Goal: Task Accomplishment & Management: Use online tool/utility

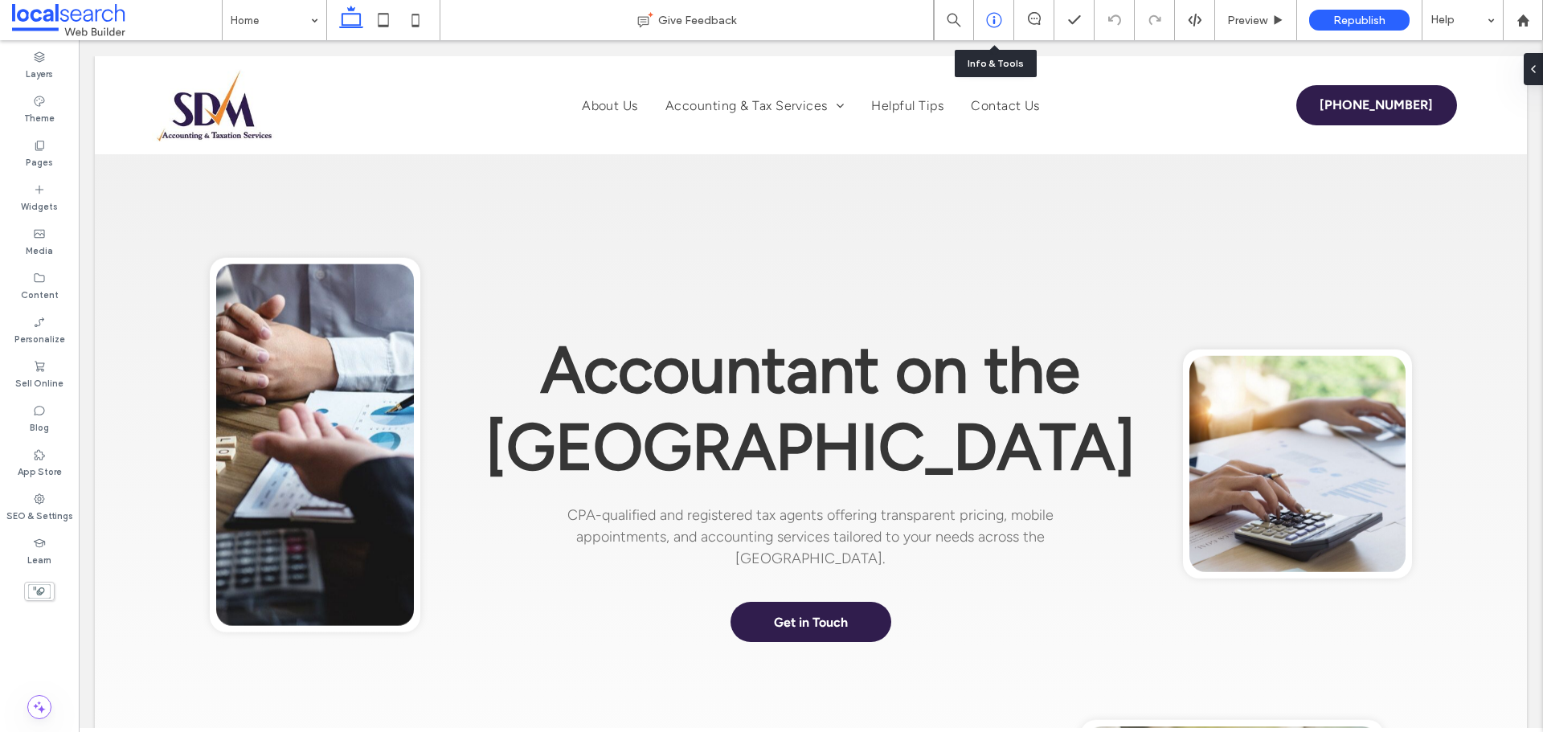
drag, startPoint x: 993, startPoint y: 15, endPoint x: 988, endPoint y: 23, distance: 9.8
click at [993, 15] on icon at bounding box center [994, 20] width 16 height 16
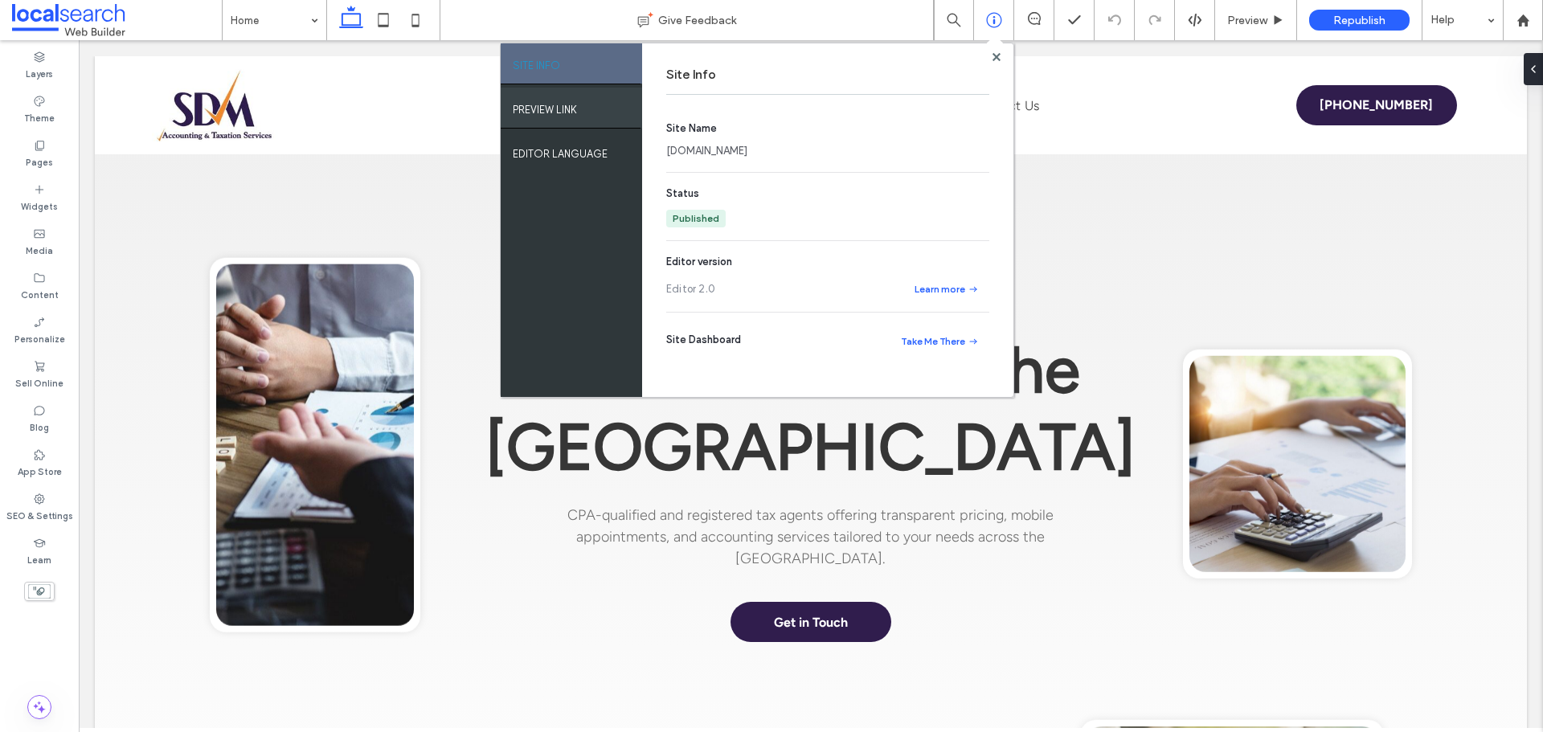
click at [620, 110] on div "PREVIEW LINK" at bounding box center [571, 108] width 141 height 40
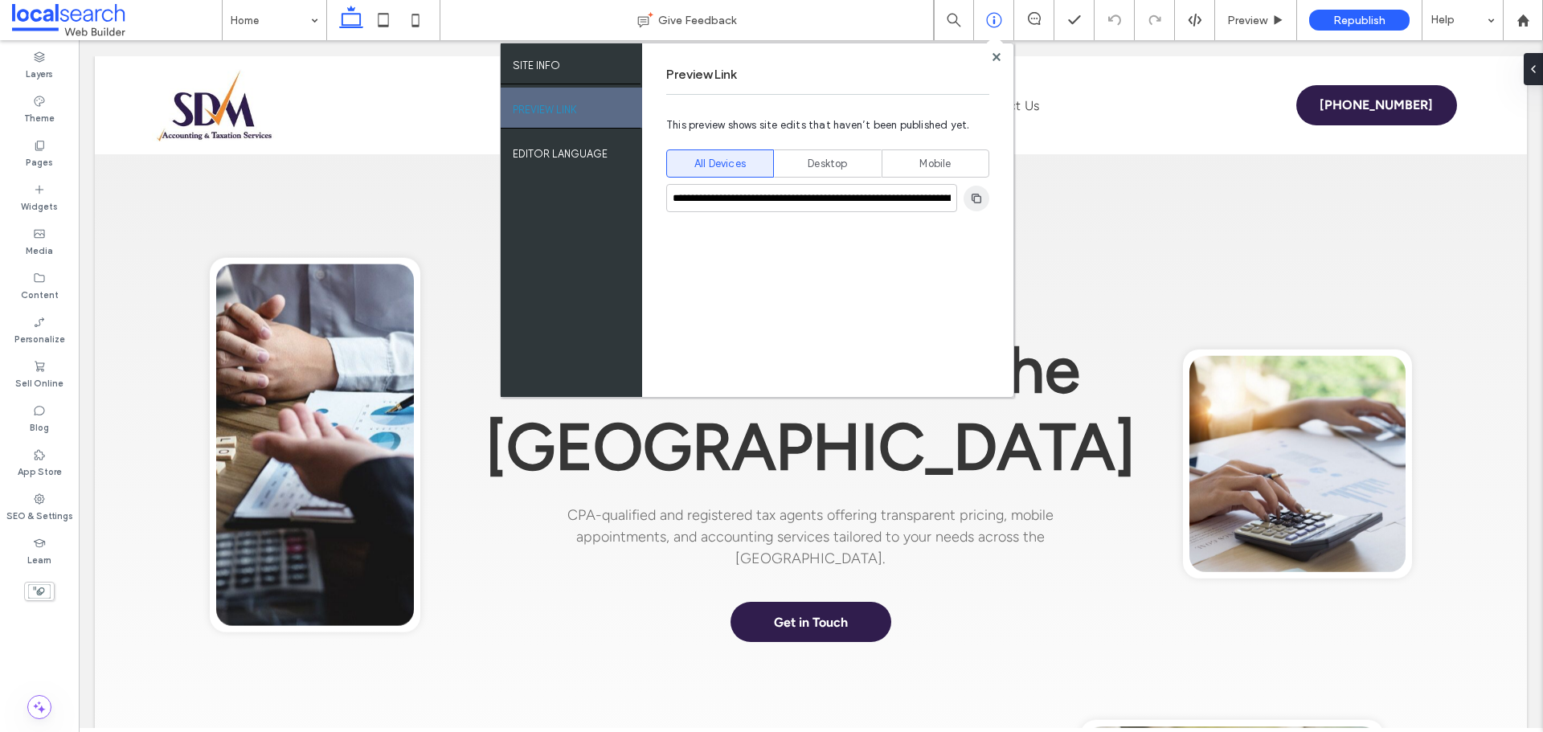
click at [980, 200] on use "button" at bounding box center [977, 198] width 10 height 10
click at [996, 58] on use at bounding box center [996, 56] width 8 height 8
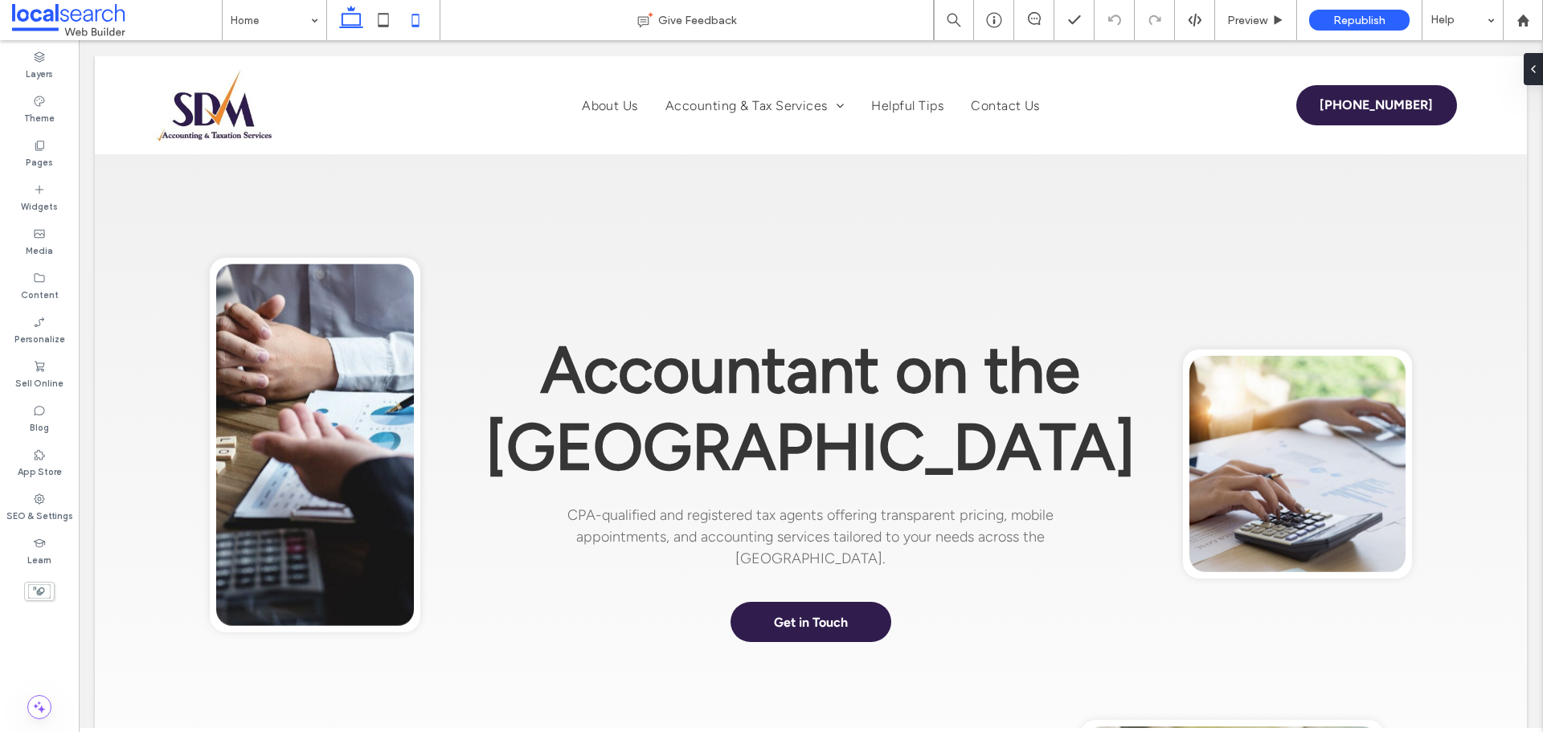
click at [414, 16] on icon at bounding box center [415, 20] width 32 height 32
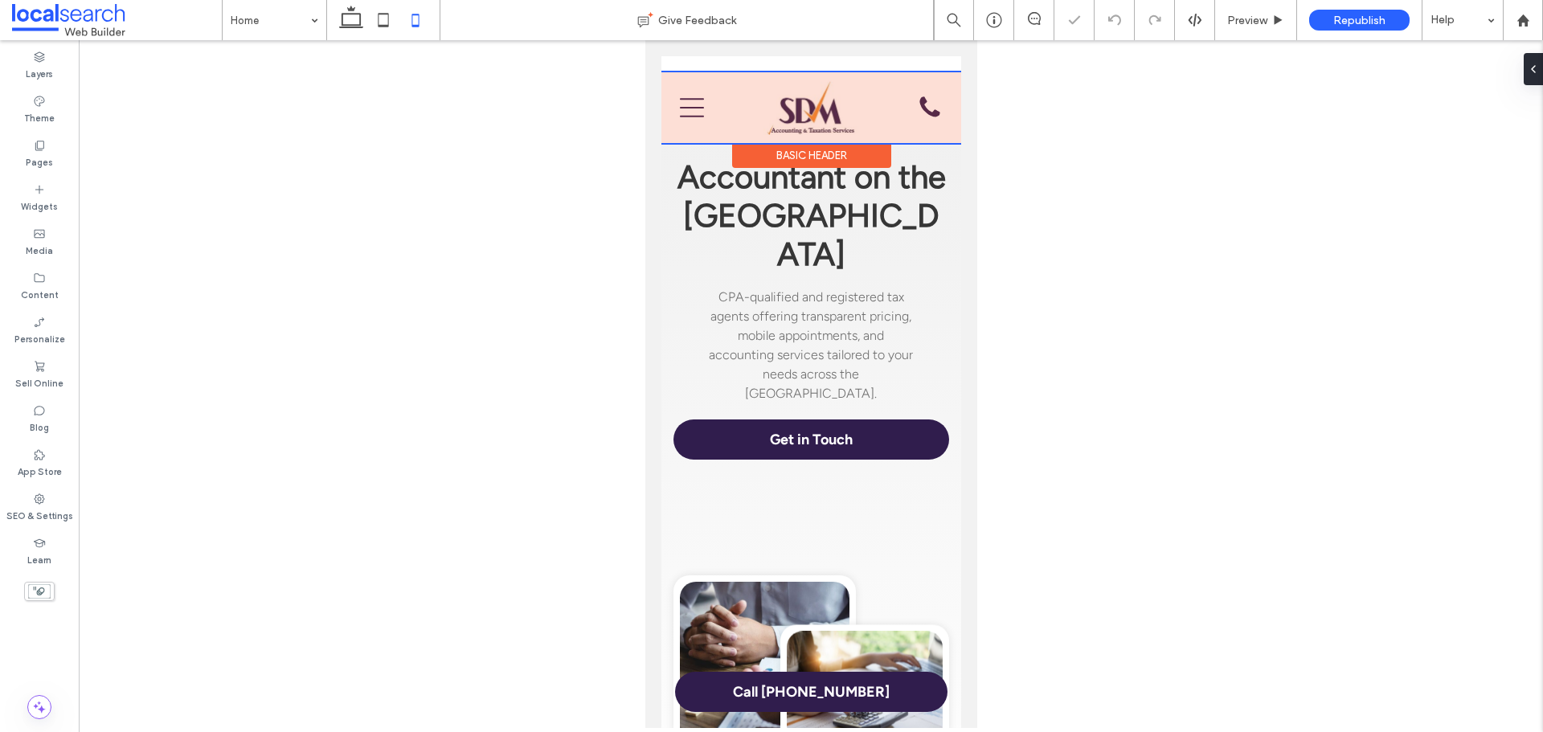
click at [685, 109] on div at bounding box center [811, 107] width 300 height 71
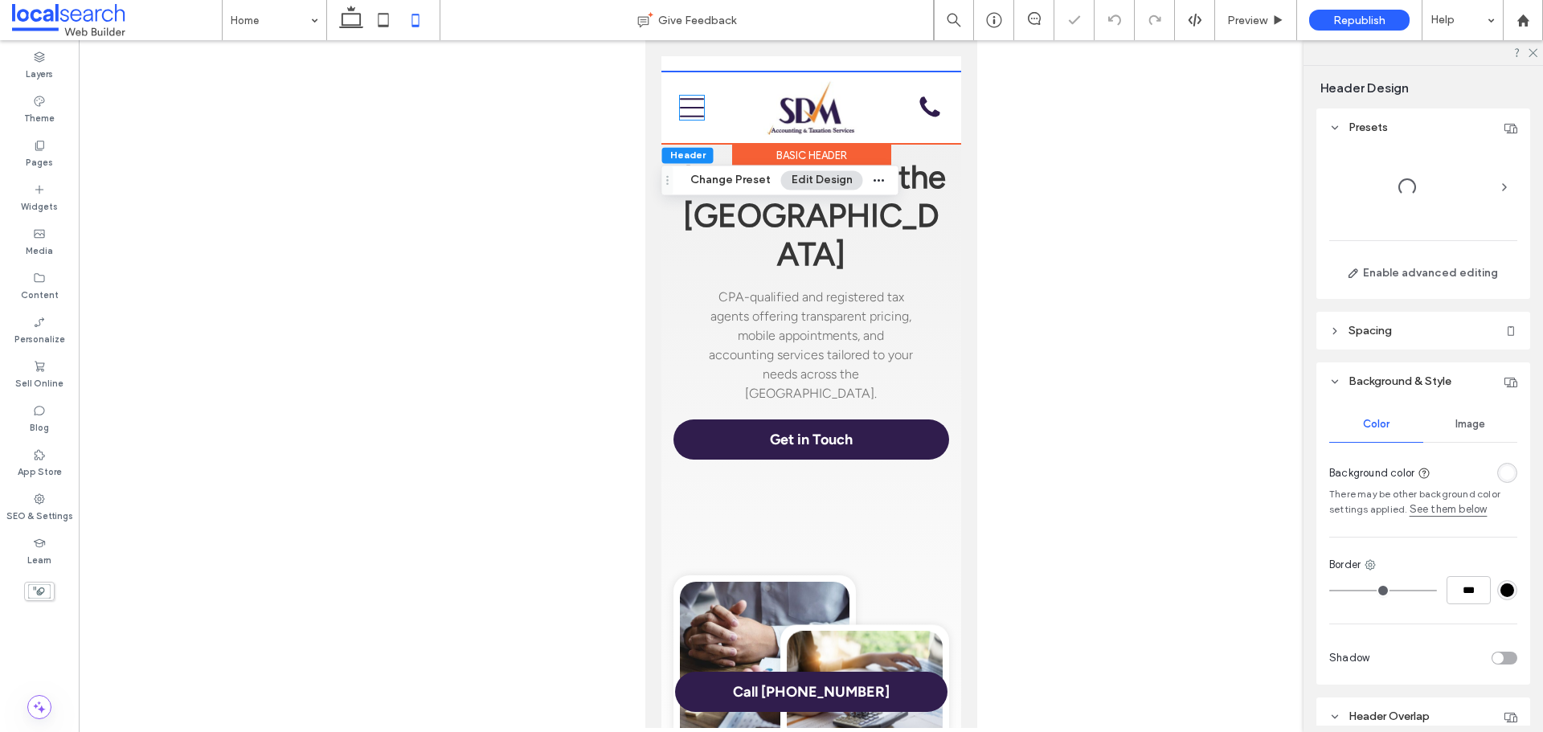
click at [685, 109] on icon "Menu Icon" at bounding box center [691, 108] width 24 height 24
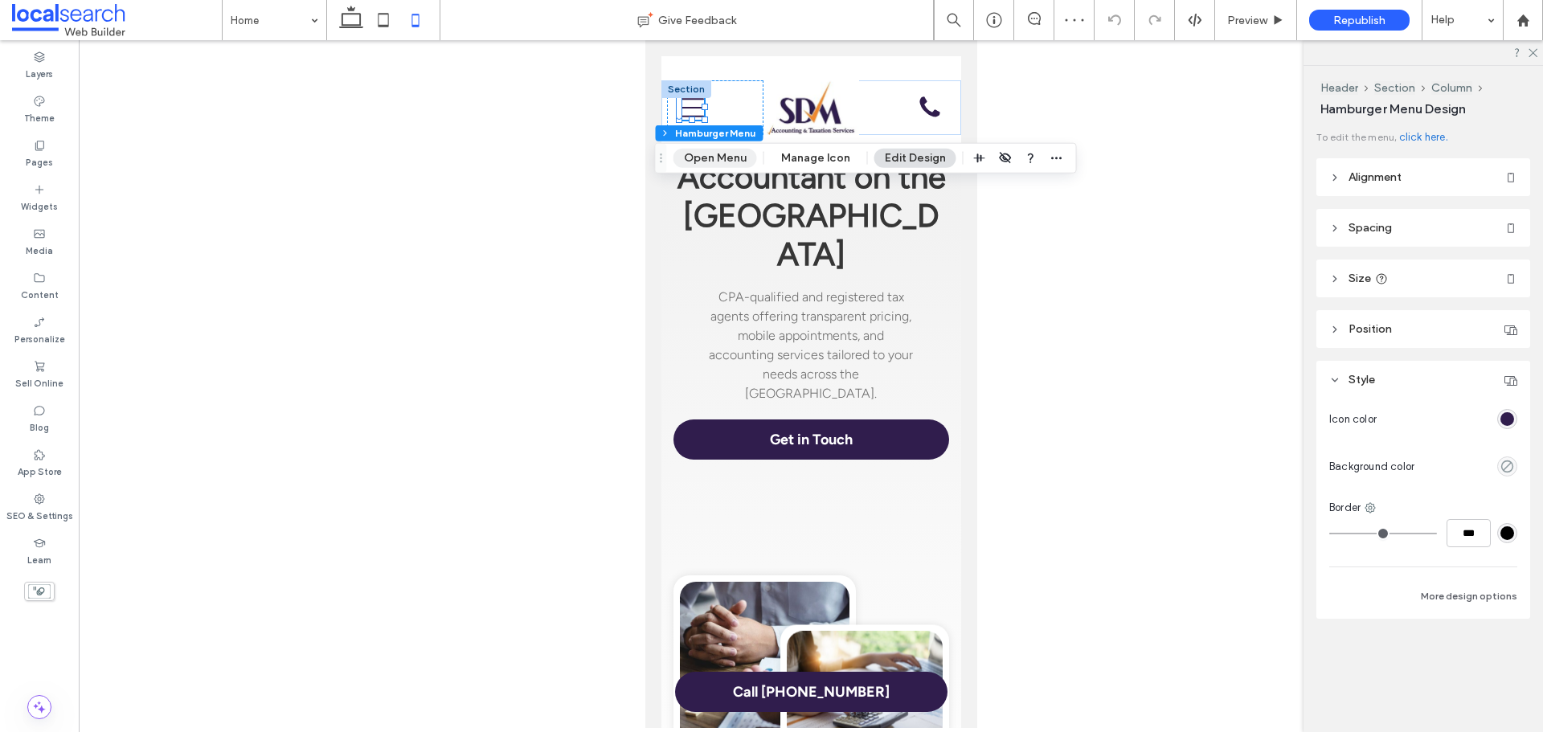
click at [719, 158] on button "Open Menu" at bounding box center [715, 158] width 84 height 19
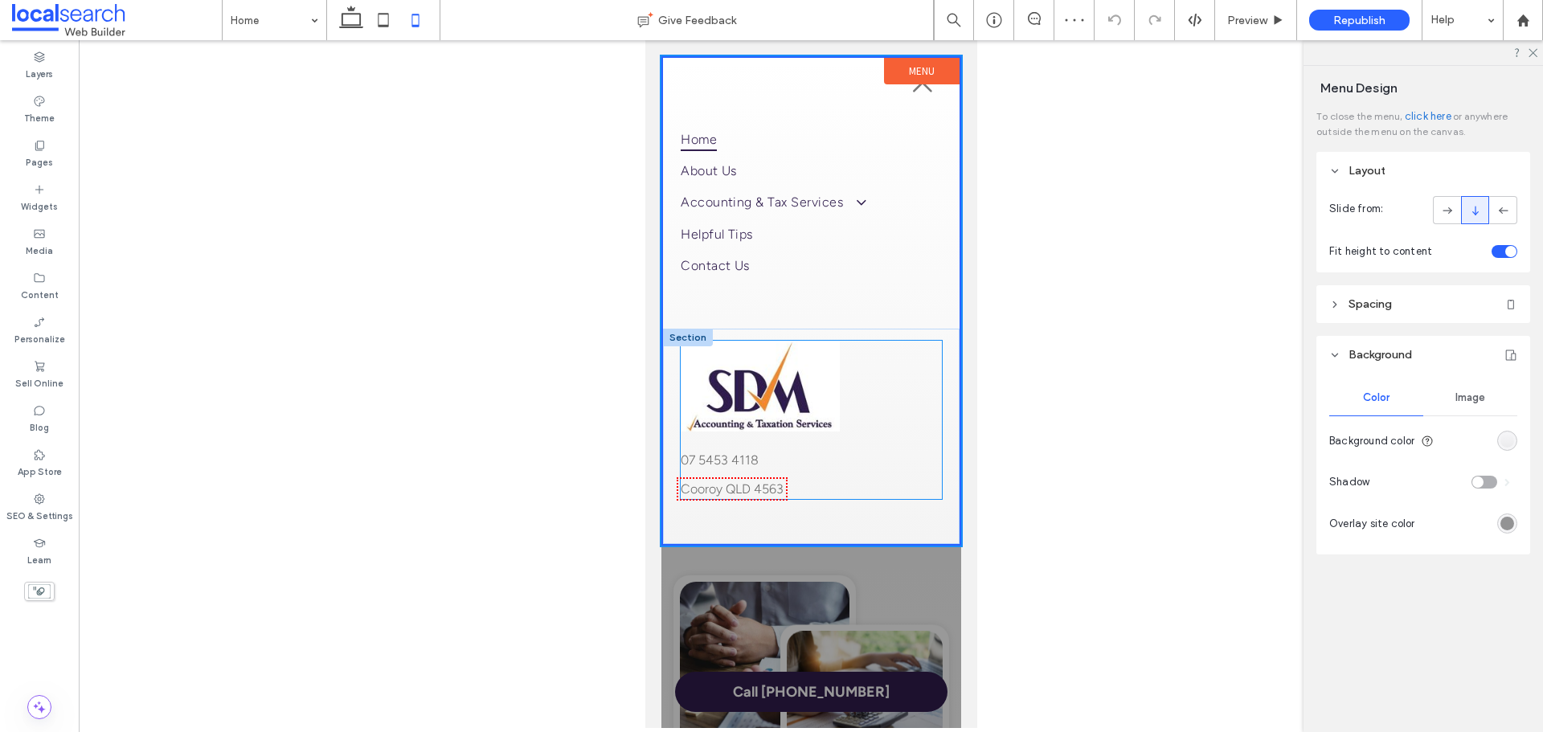
click at [750, 491] on link "Cooroy QLD 4563" at bounding box center [731, 488] width 103 height 15
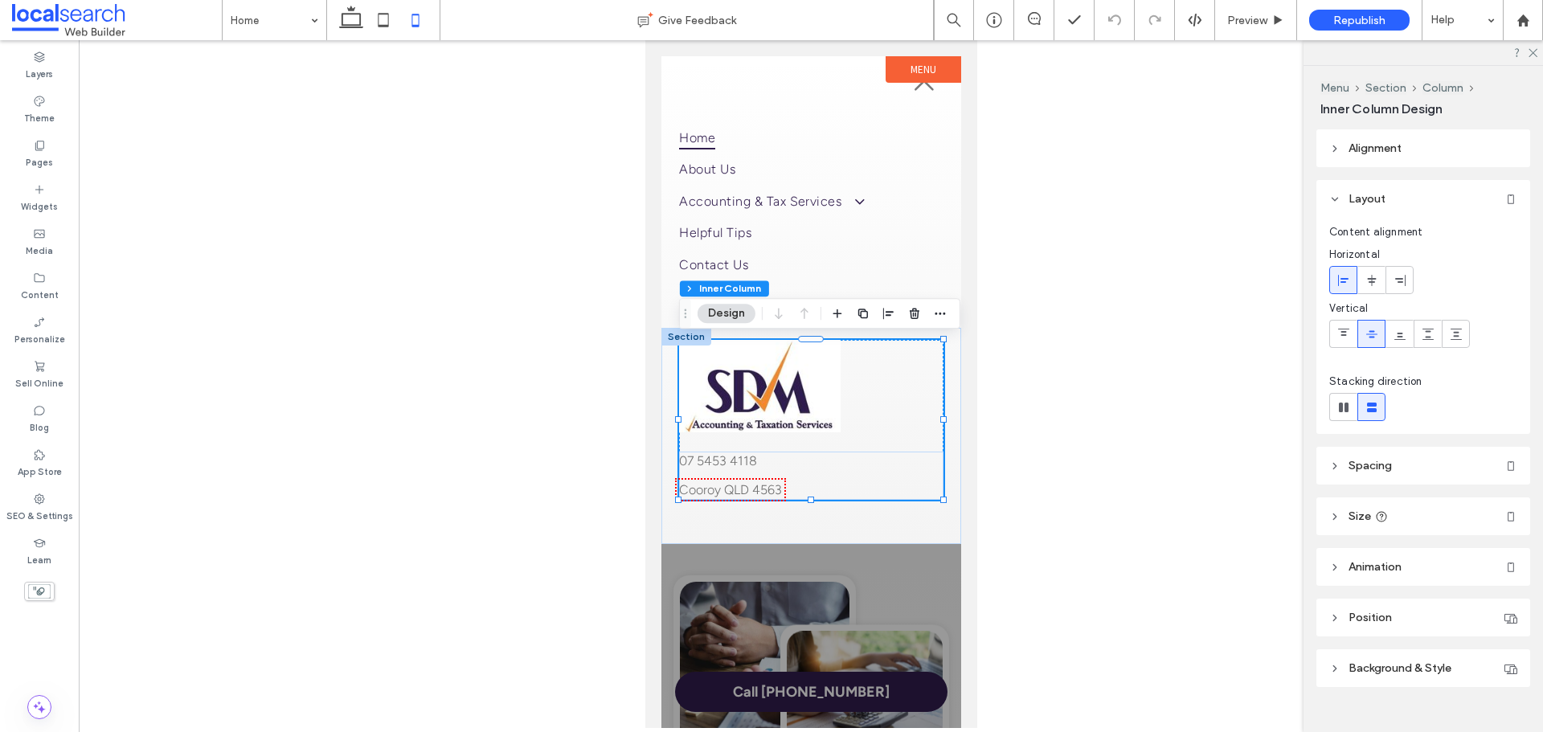
click at [725, 492] on link "Cooroy QLD 4563" at bounding box center [729, 489] width 103 height 15
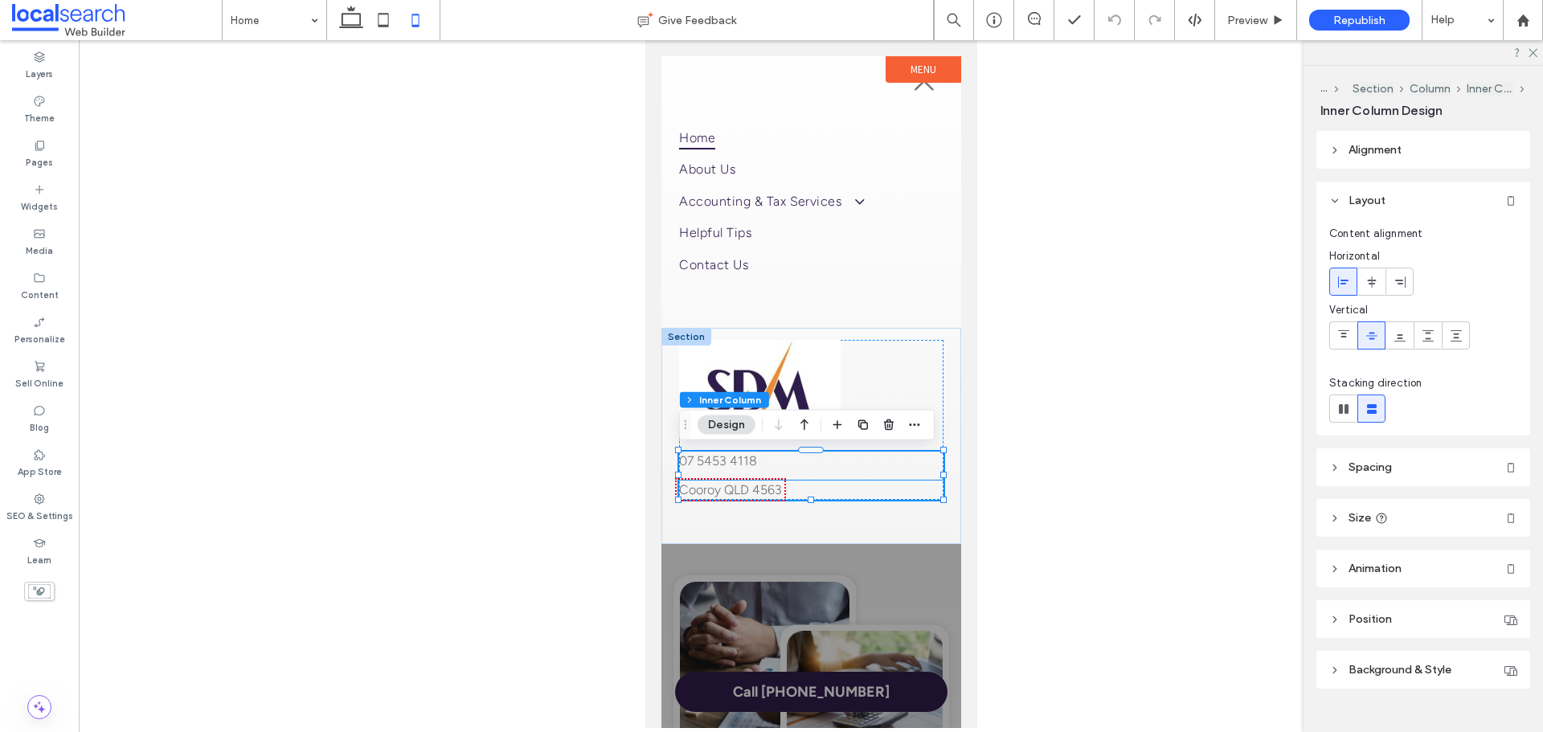
click at [725, 486] on link "Cooroy QLD 4563" at bounding box center [729, 489] width 103 height 15
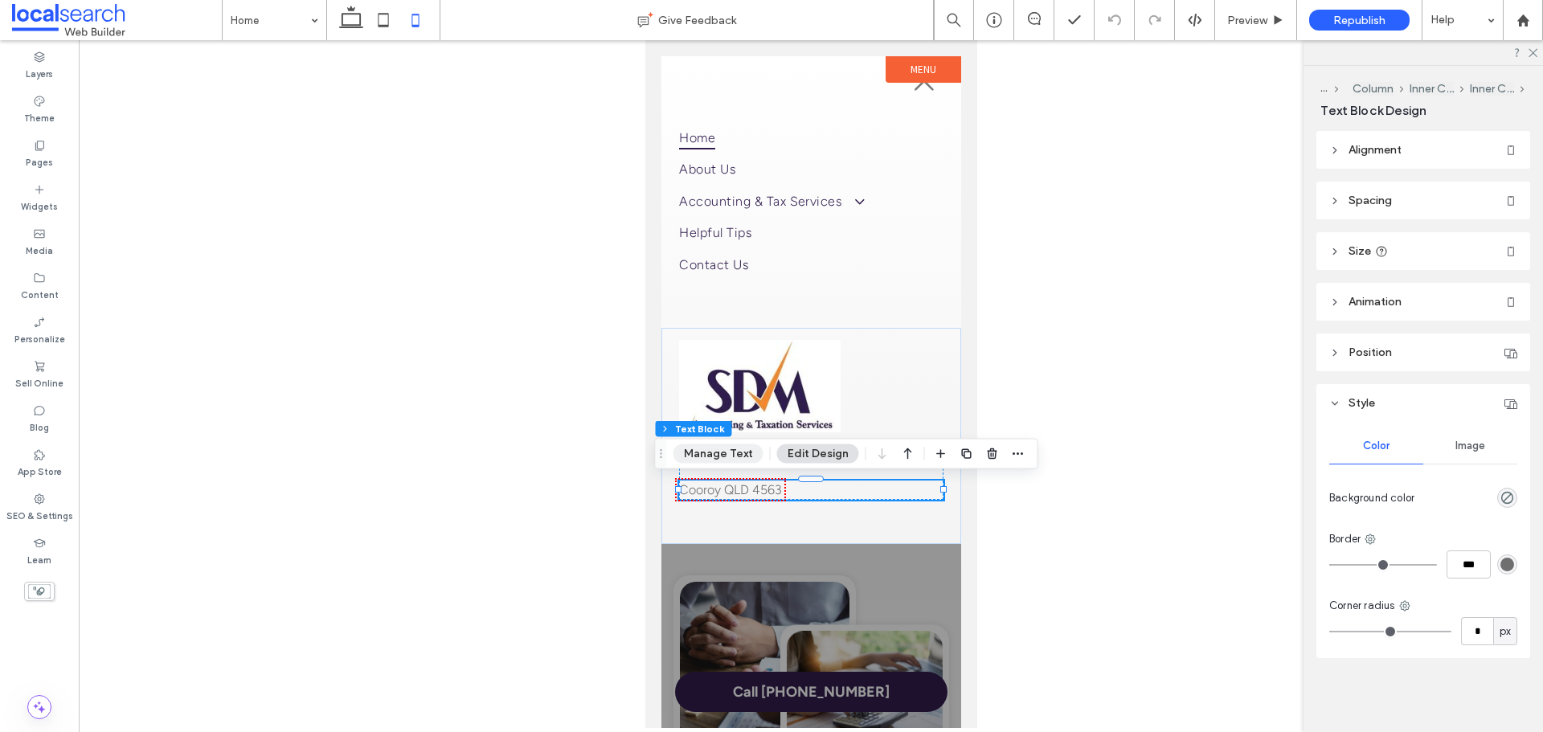
click at [727, 456] on button "Manage Text" at bounding box center [718, 453] width 90 height 19
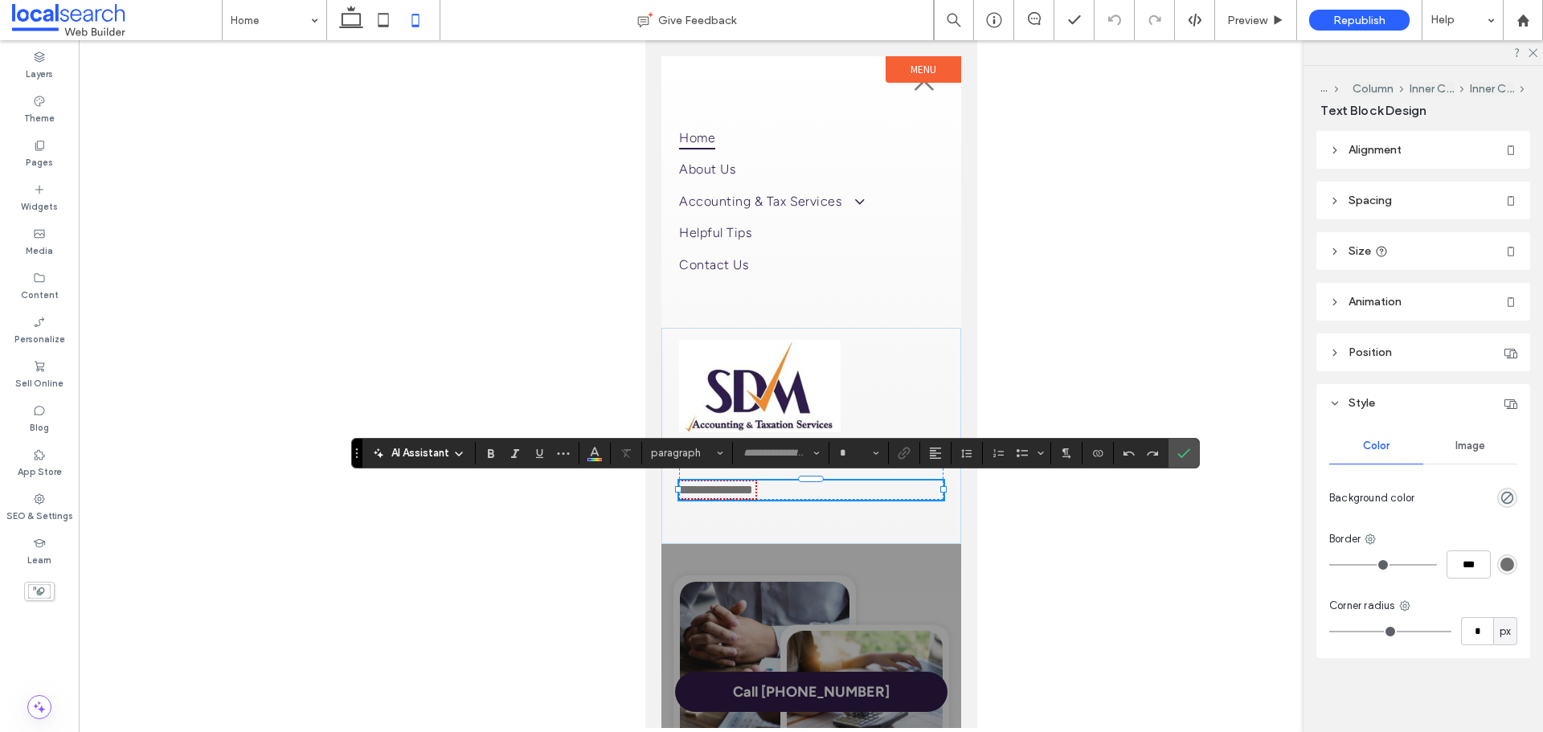
type input "**********"
type input "**"
click at [719, 489] on link "**********" at bounding box center [715, 490] width 74 height 12
click at [1190, 455] on label "Confirm" at bounding box center [1184, 453] width 24 height 29
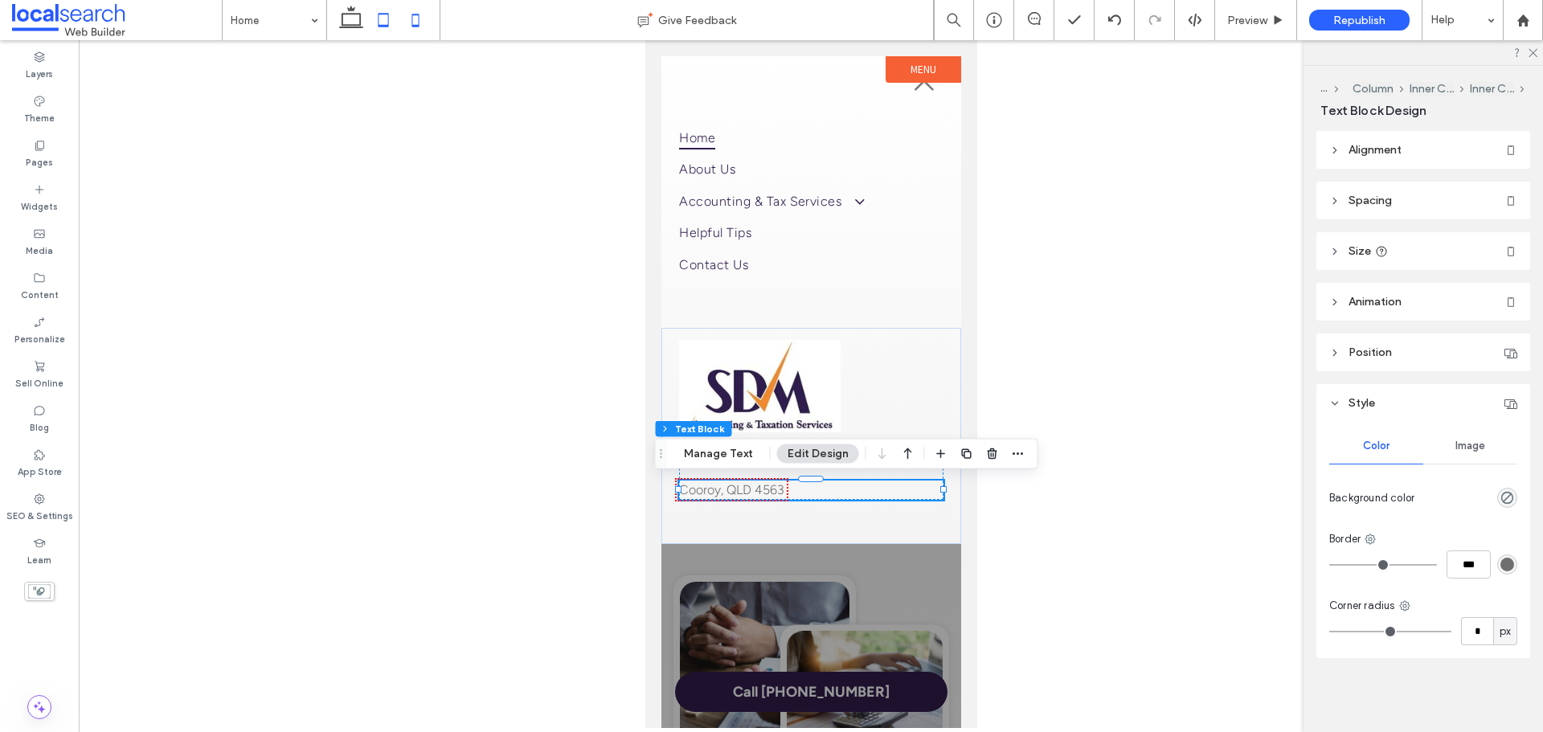
click at [383, 26] on use at bounding box center [384, 20] width 10 height 14
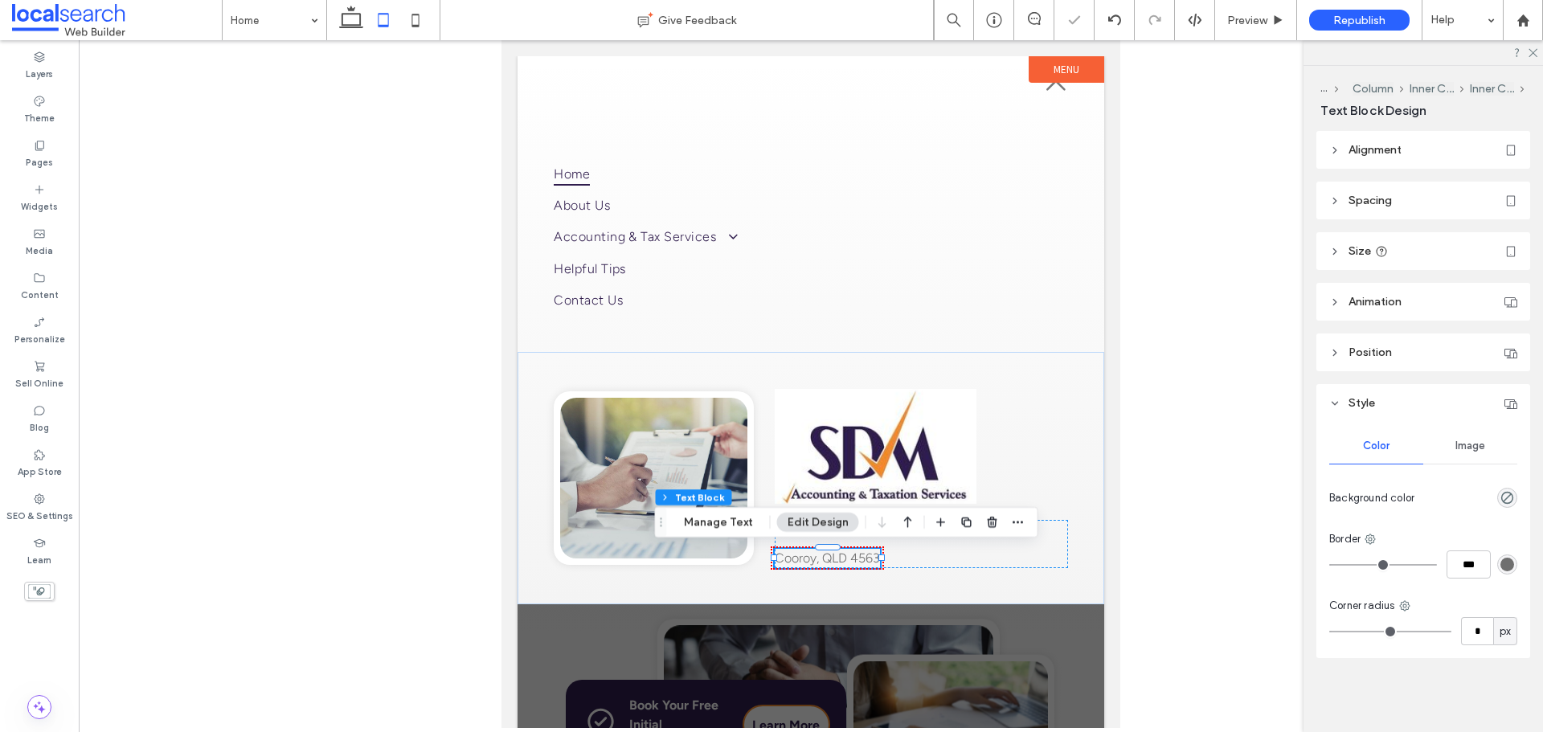
type input "*"
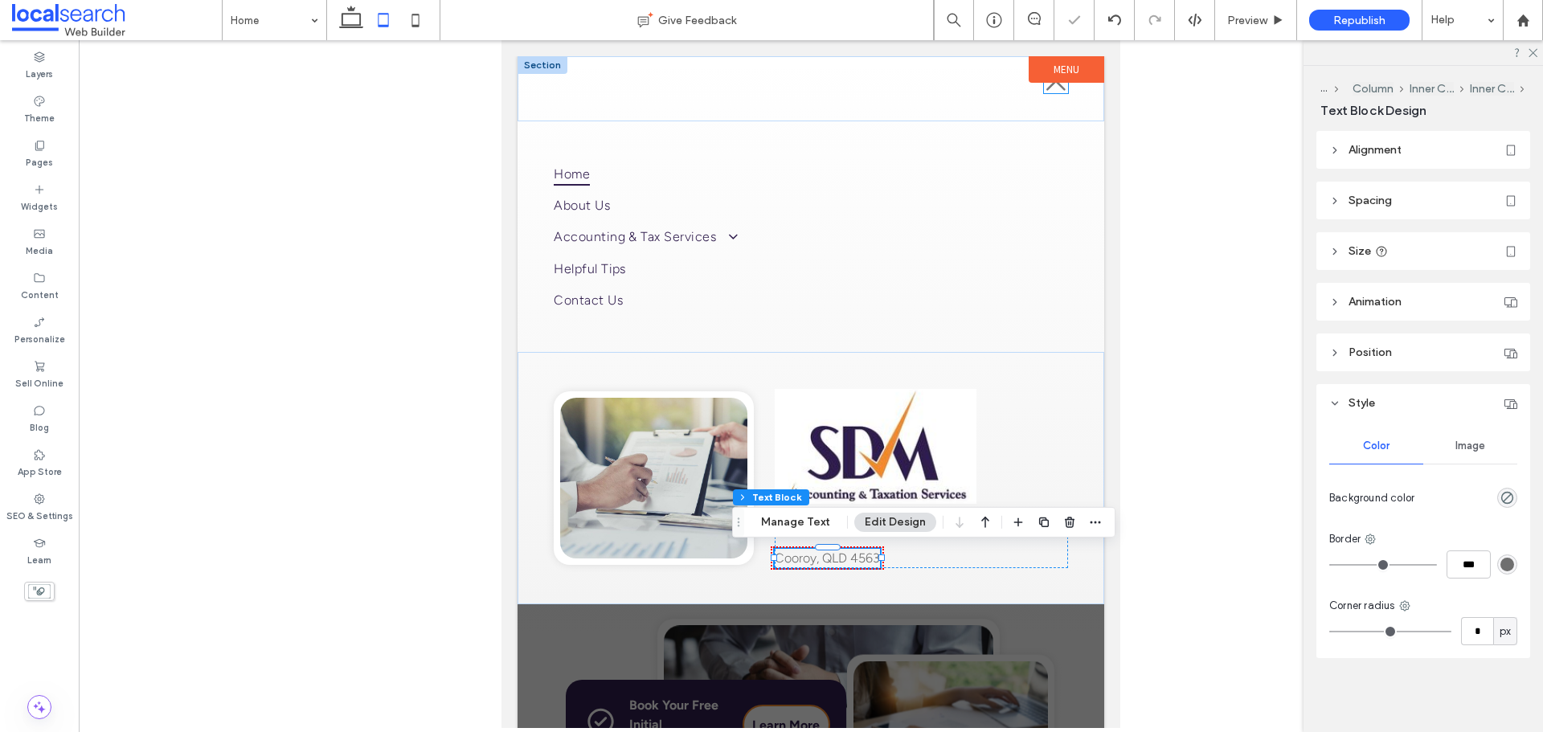
click at [1055, 83] on icon at bounding box center [1055, 81] width 19 height 19
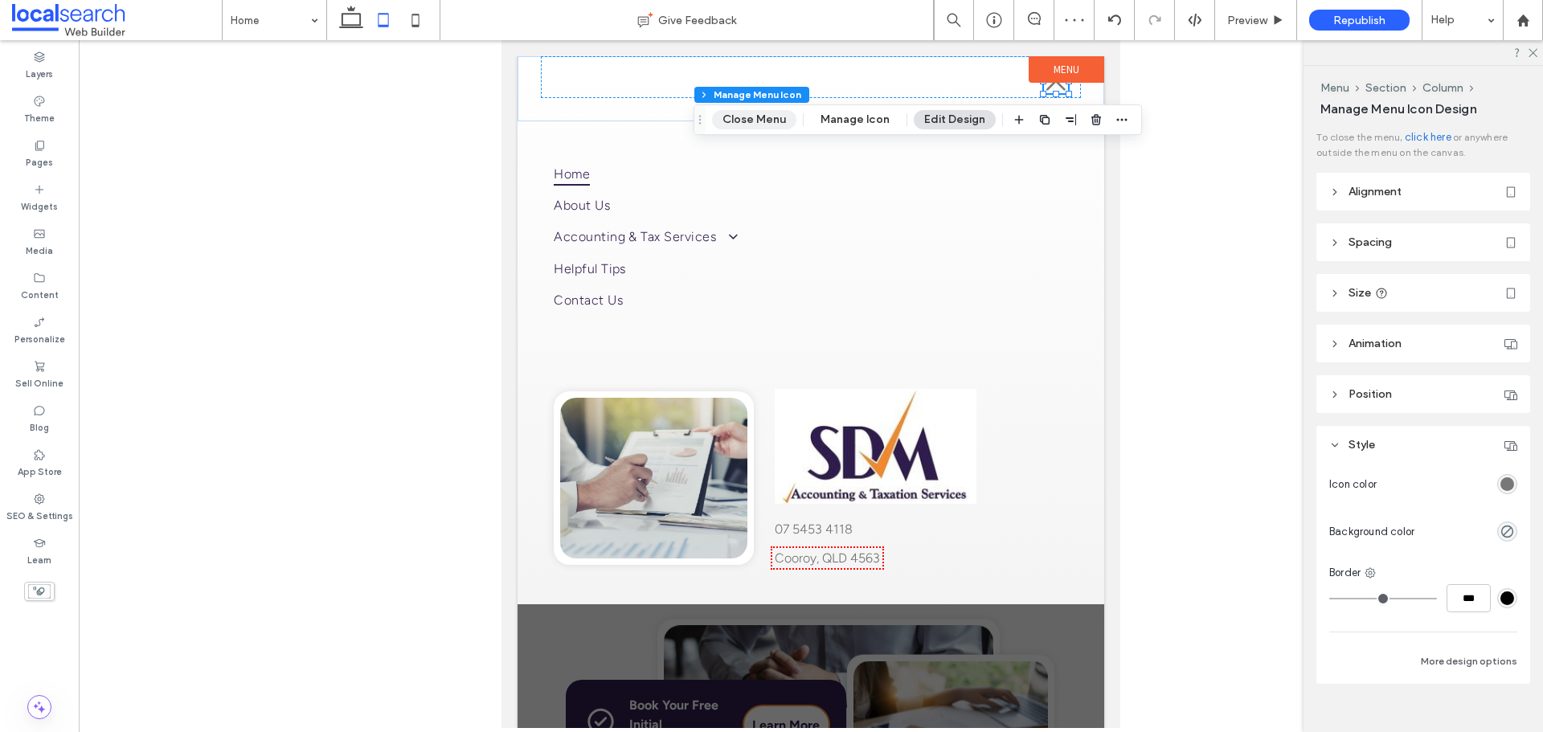
click at [739, 113] on button "Close Menu" at bounding box center [754, 119] width 84 height 19
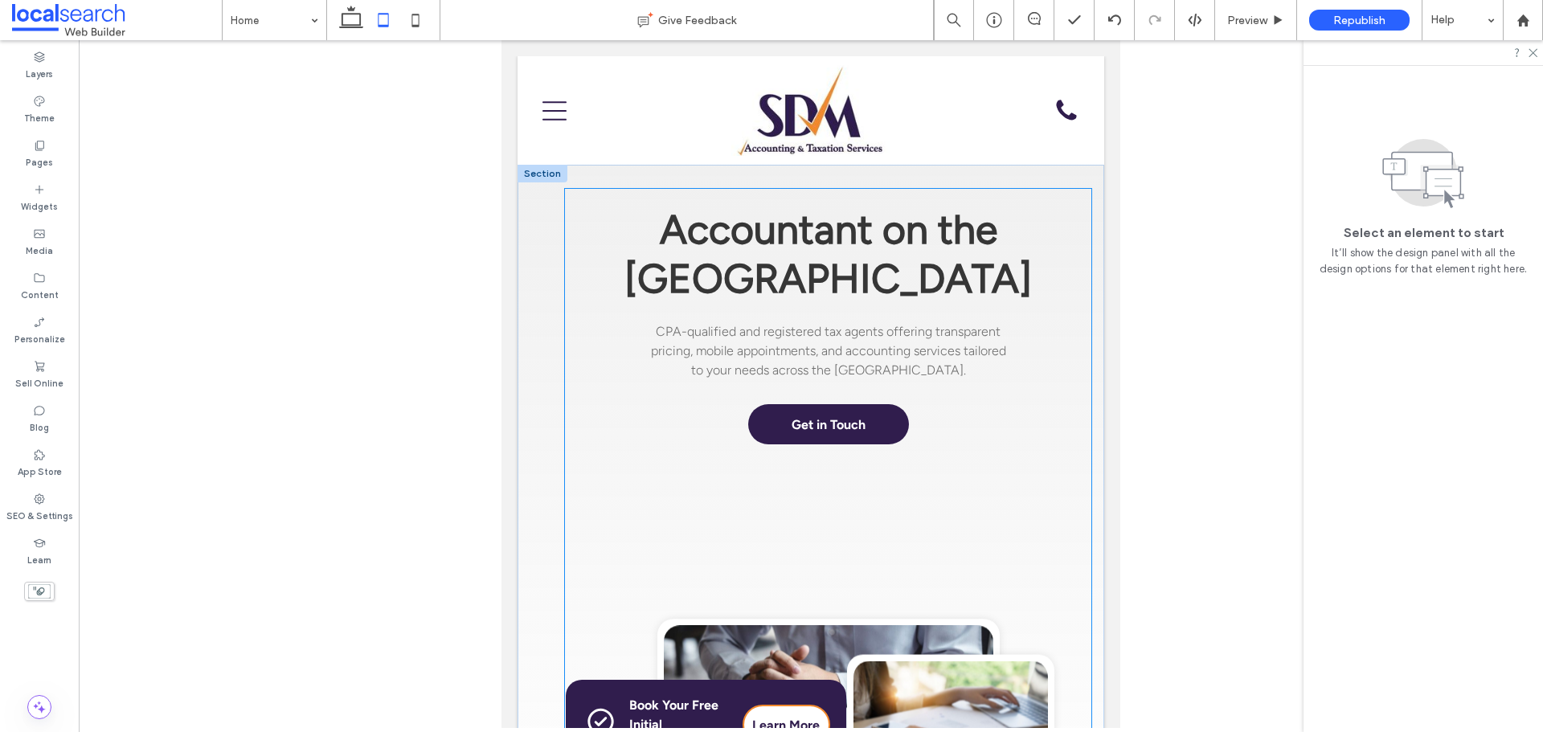
click at [845, 575] on div "Accountant on the Sunshine Coast CPA-qualified and registered tax agents offeri…" at bounding box center [828, 531] width 528 height 686
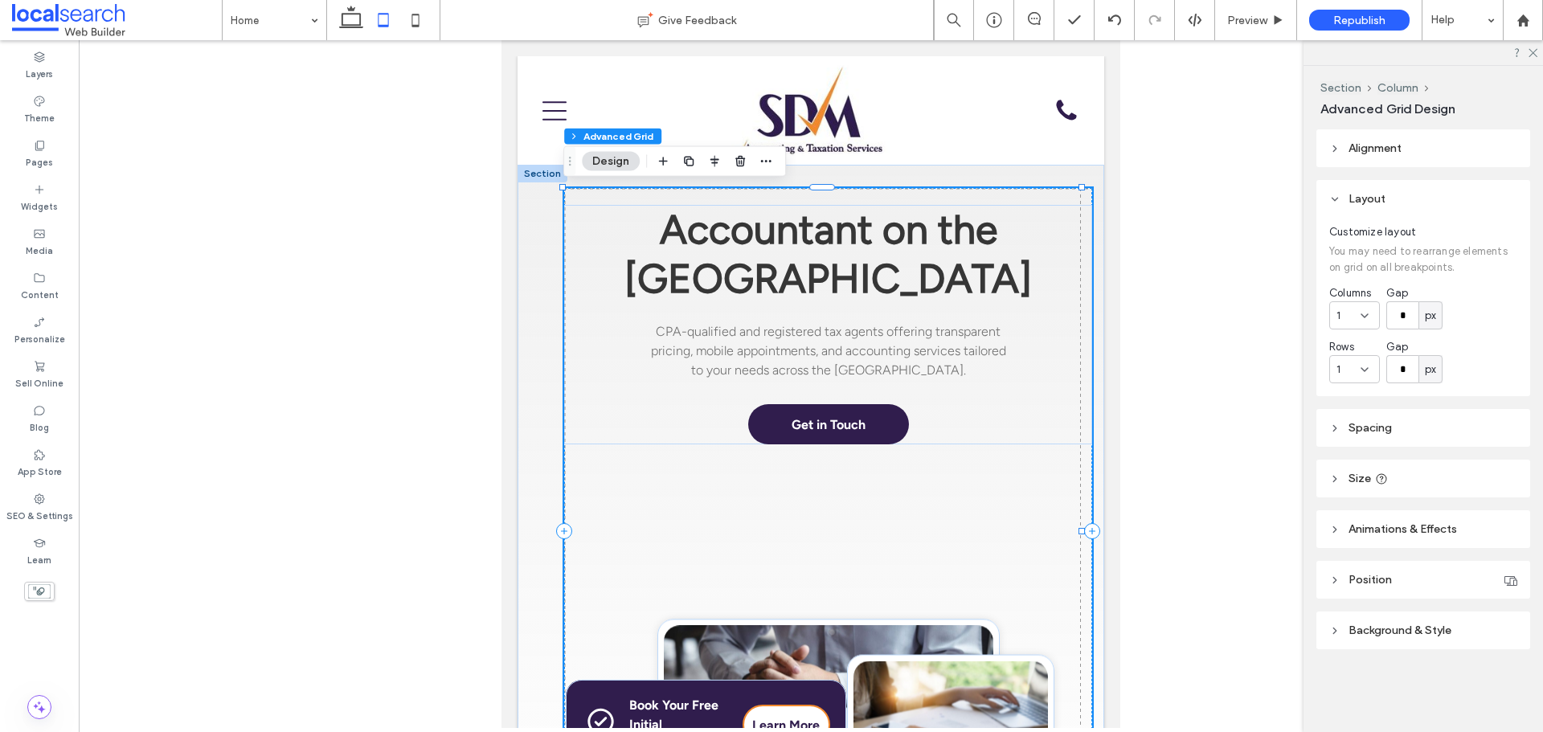
click at [993, 601] on div "Accountant on the Sunshine Coast CPA-qualified and registered tax agents offeri…" at bounding box center [828, 531] width 528 height 686
click at [1024, 501] on div "Accountant on the Sunshine Coast CPA-qualified and registered tax agents offeri…" at bounding box center [828, 531] width 528 height 686
click at [1390, 152] on span "Alignment" at bounding box center [1374, 148] width 53 height 14
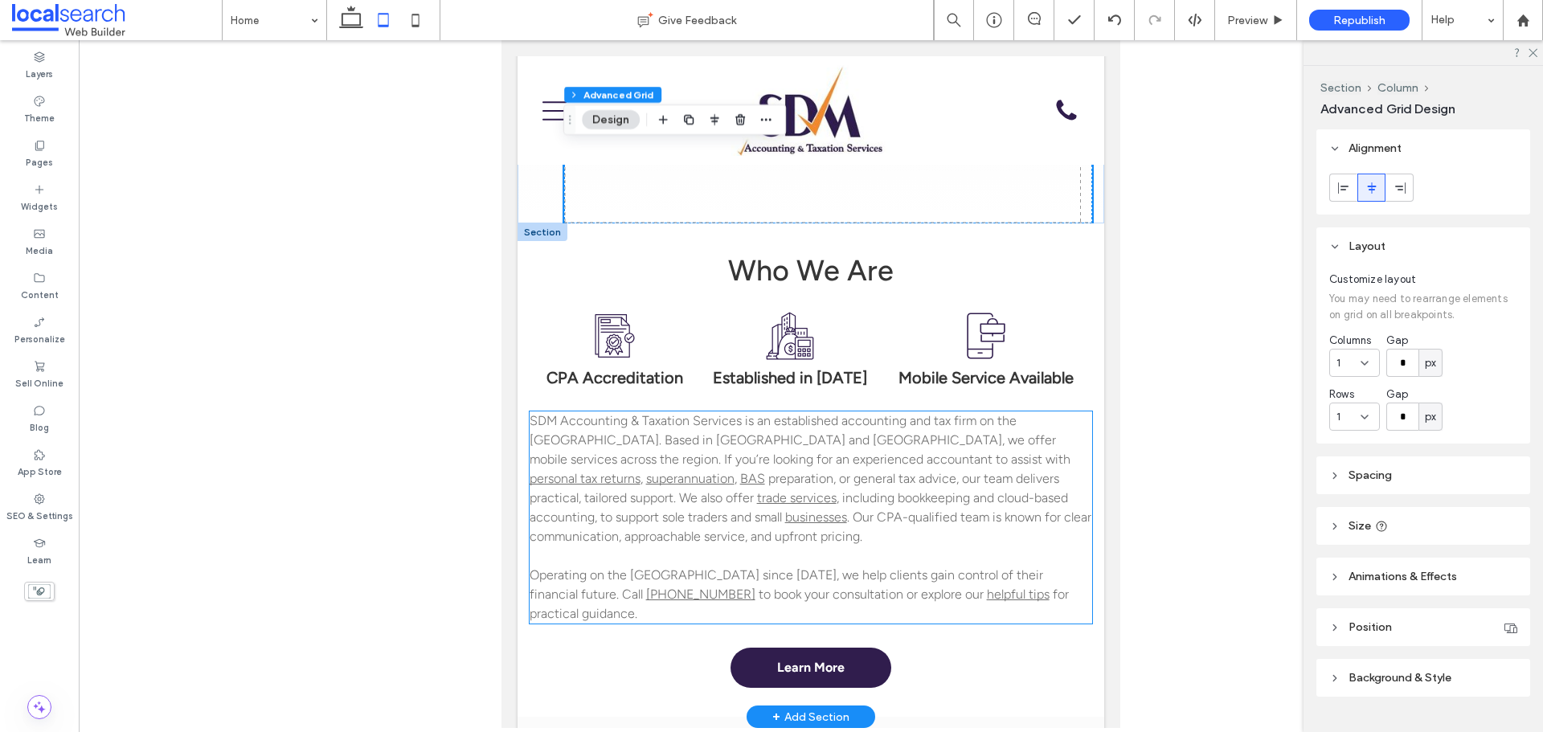
scroll to position [723, 0]
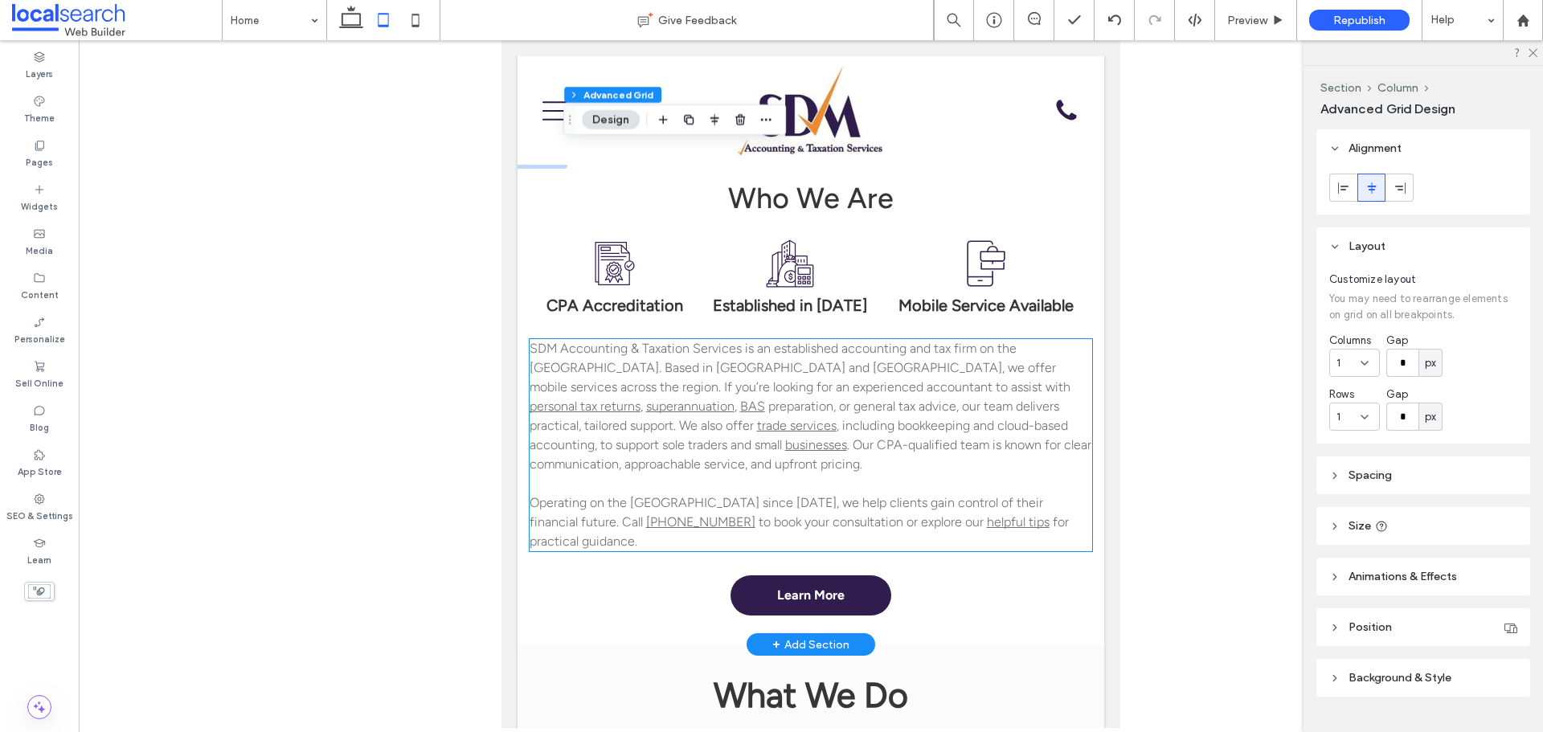
click at [955, 443] on span ". Our CPA-qualified team is known for clear communication, approachable service…" at bounding box center [811, 454] width 562 height 35
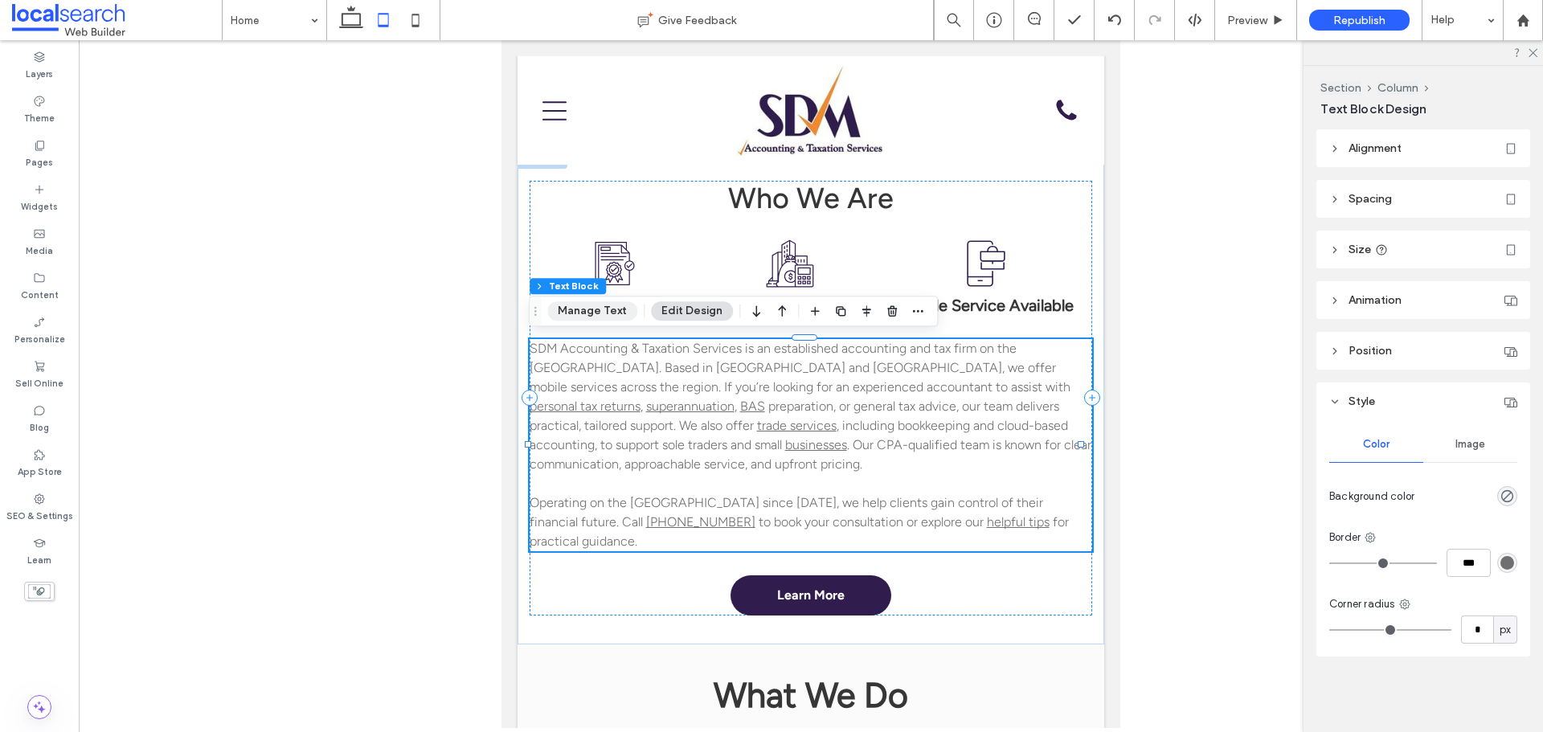
click at [598, 315] on button "Manage Text" at bounding box center [592, 310] width 90 height 19
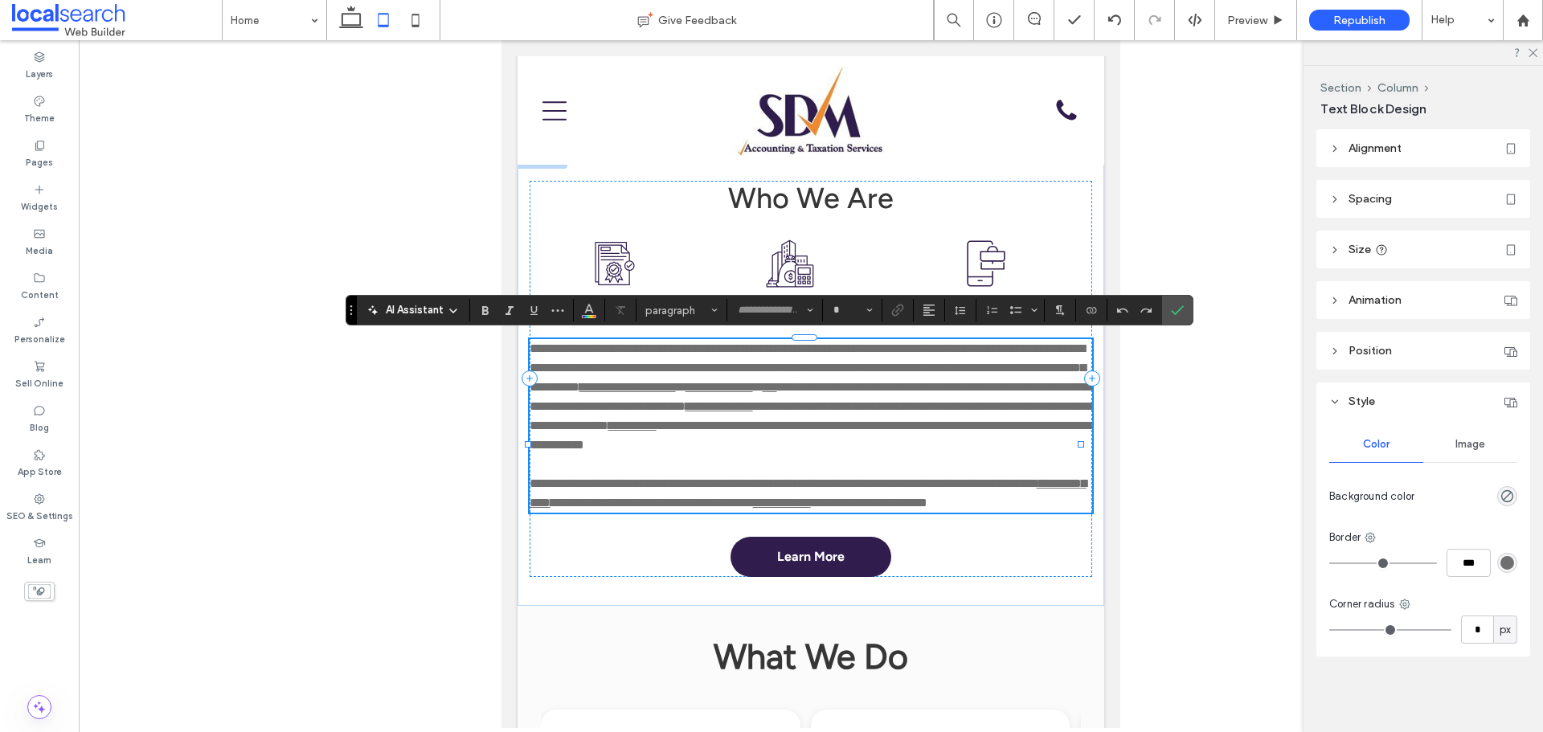
type input "**********"
type input "**"
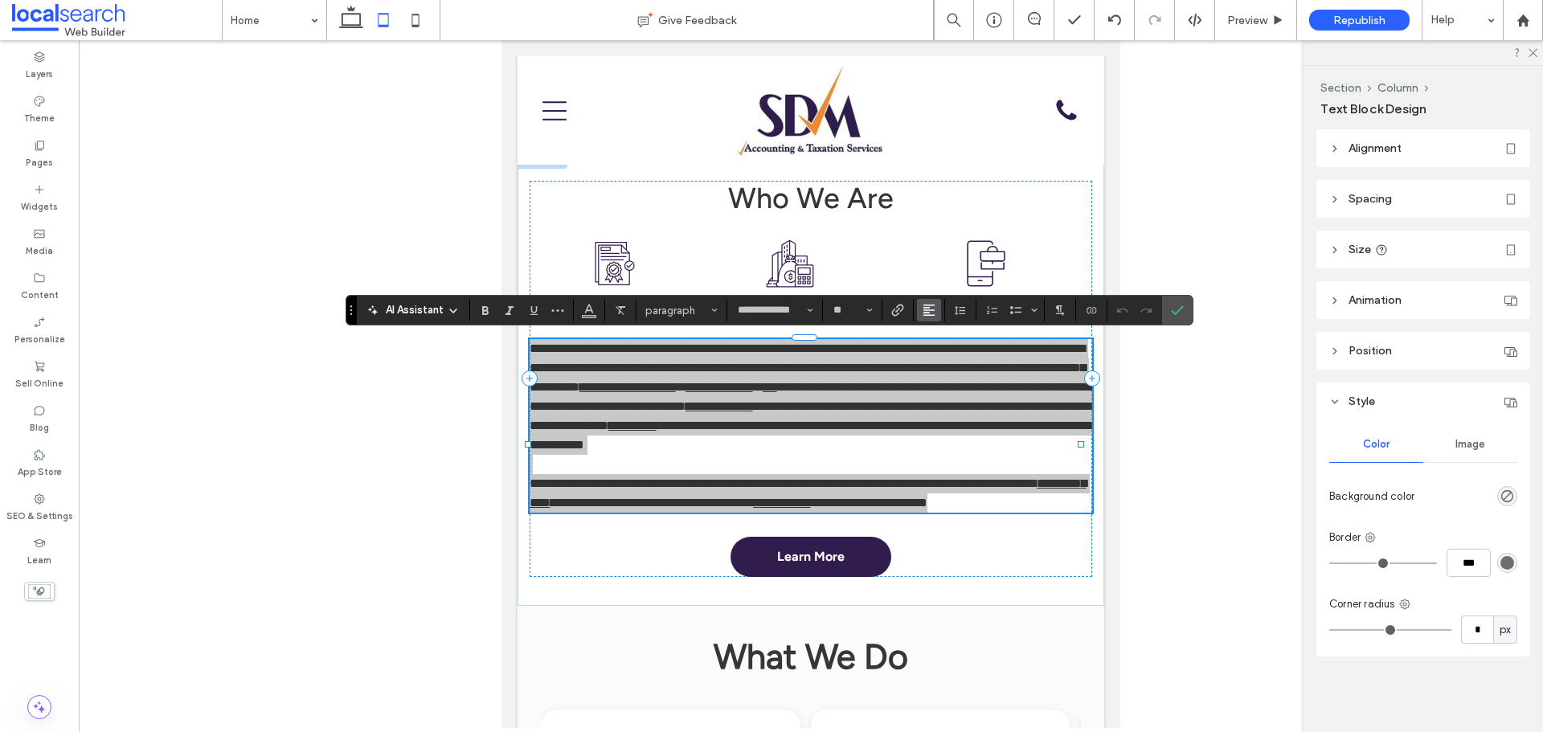
click at [927, 303] on span "Alignment" at bounding box center [929, 310] width 13 height 21
click at [943, 361] on icon "ui.textEditor.alignment.center" at bounding box center [941, 360] width 13 height 13
click at [1178, 312] on use "Confirm" at bounding box center [1177, 311] width 13 height 10
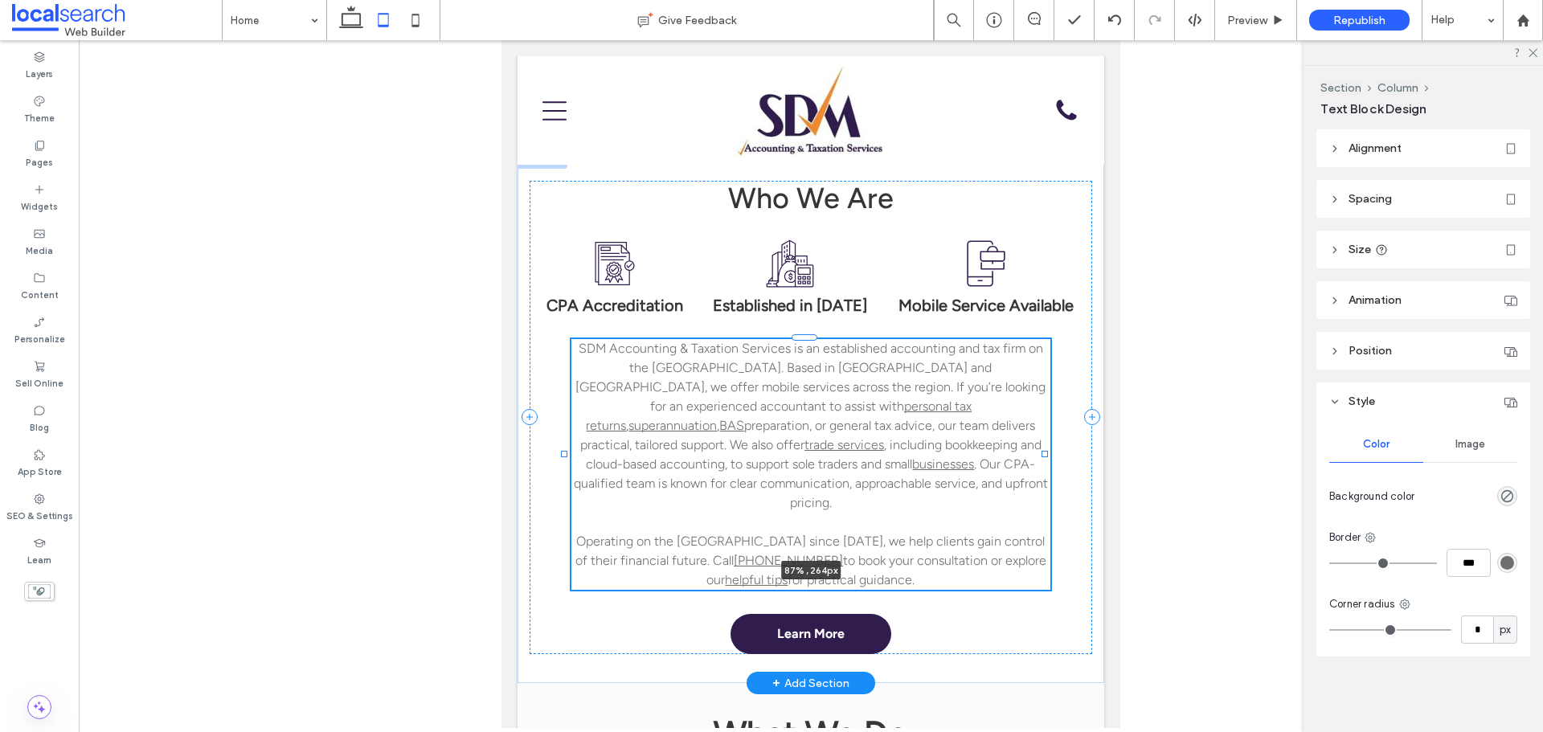
drag, startPoint x: 1080, startPoint y: 441, endPoint x: 1044, endPoint y: 441, distance: 36.2
click at [566, 339] on div at bounding box center [565, 338] width 1 height 1
type input "**"
type input "****"
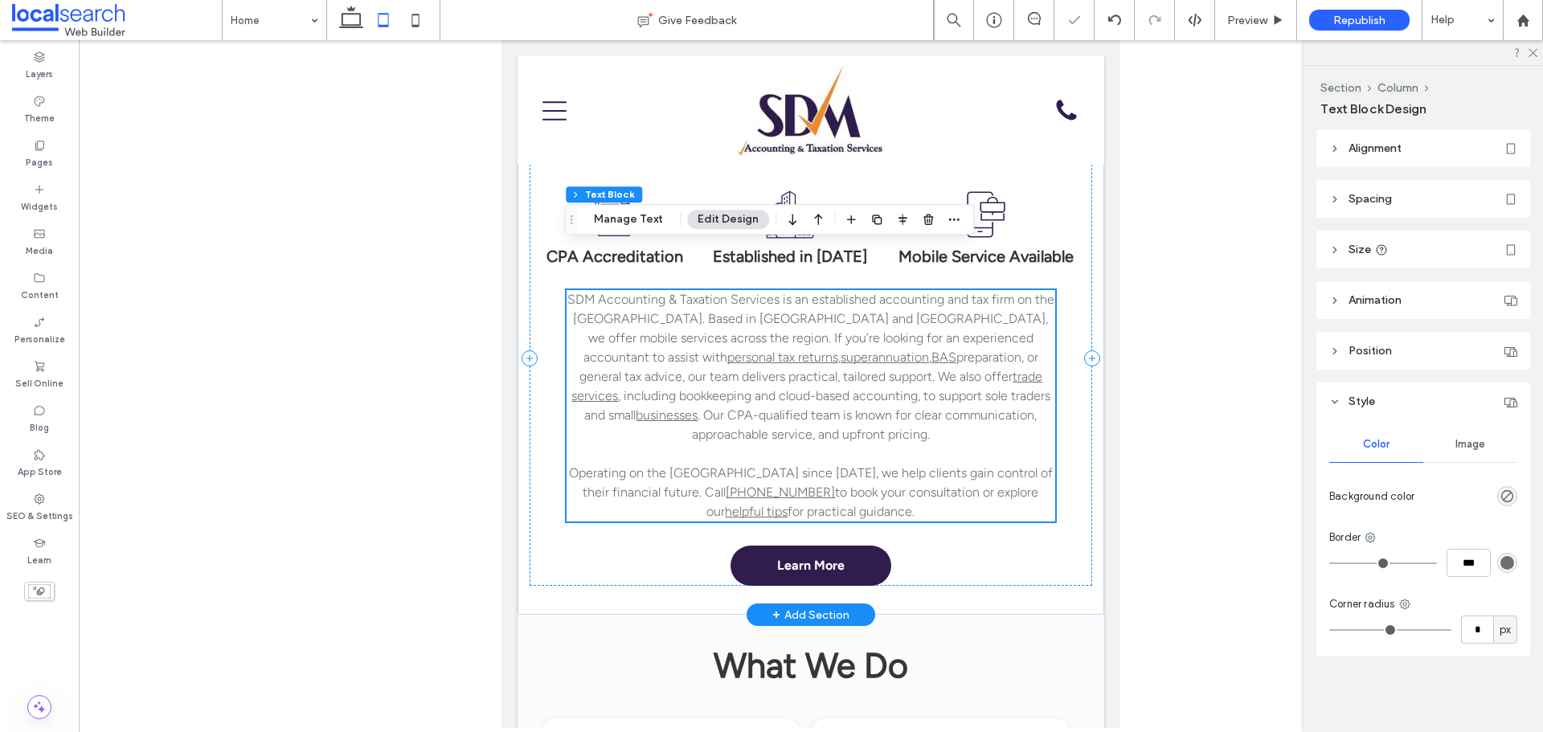
scroll to position [964, 0]
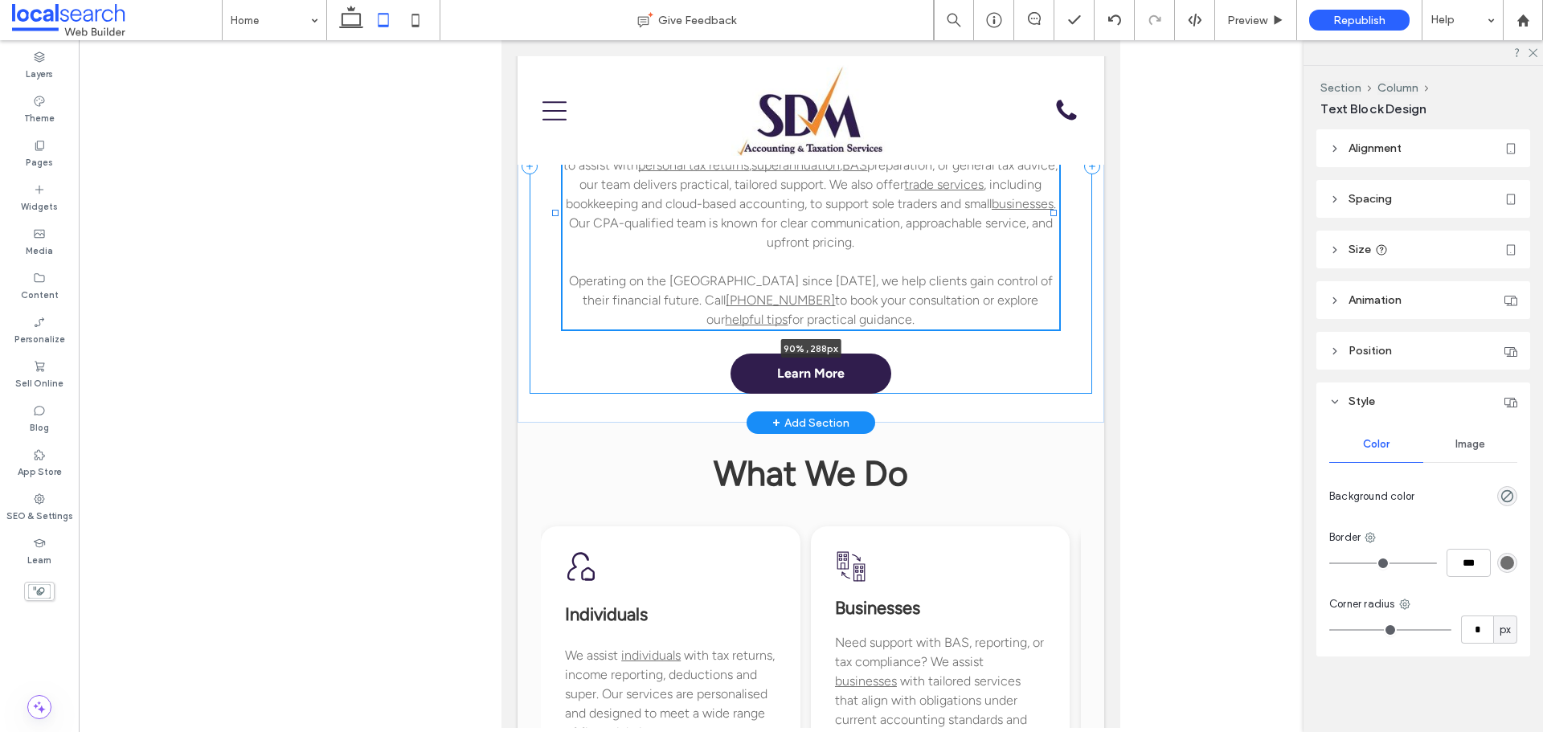
drag, startPoint x: 1043, startPoint y: 215, endPoint x: 1052, endPoint y: 215, distance: 8.8
click at [1052, 215] on div at bounding box center [1053, 213] width 6 height 6
type input "**"
type input "****"
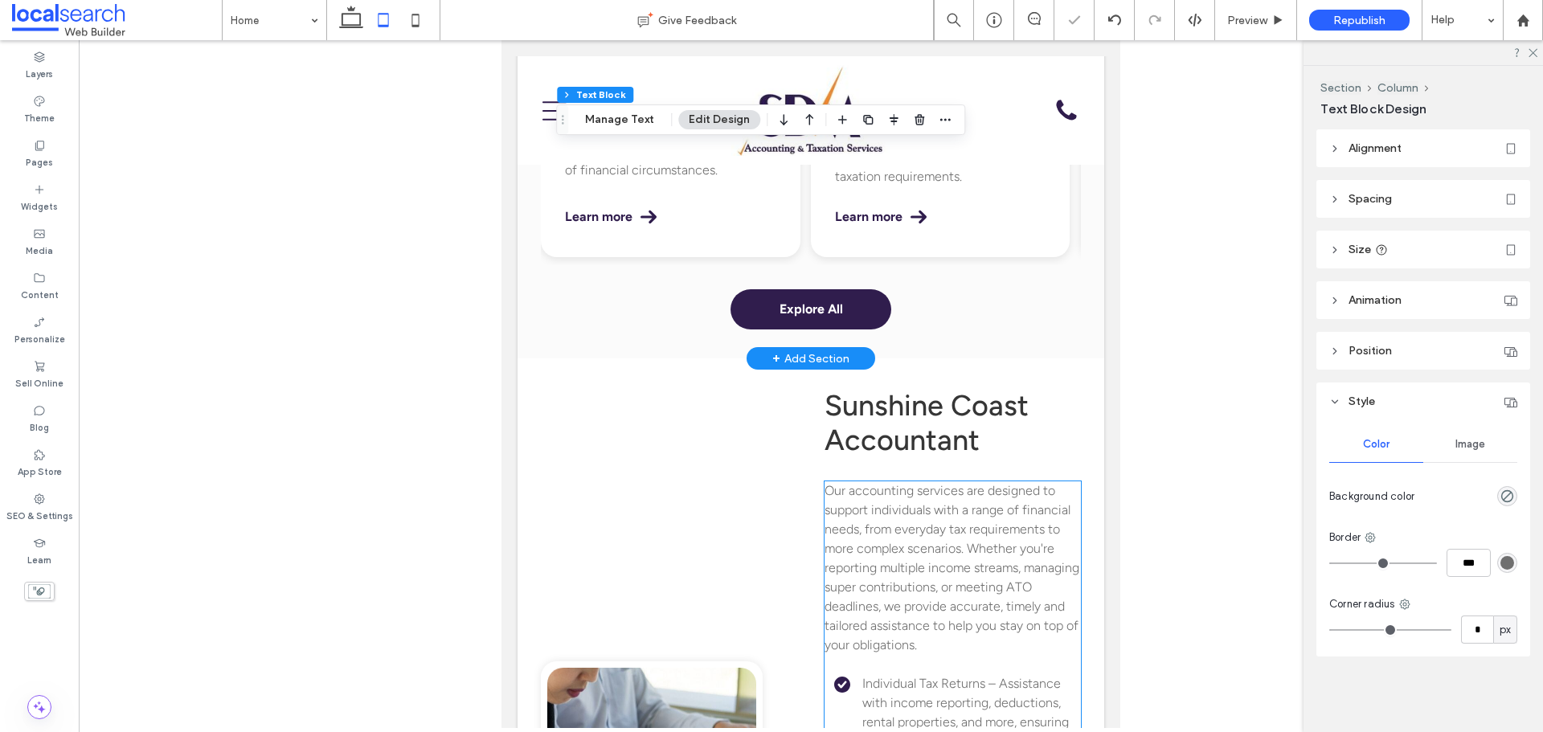
scroll to position [1768, 0]
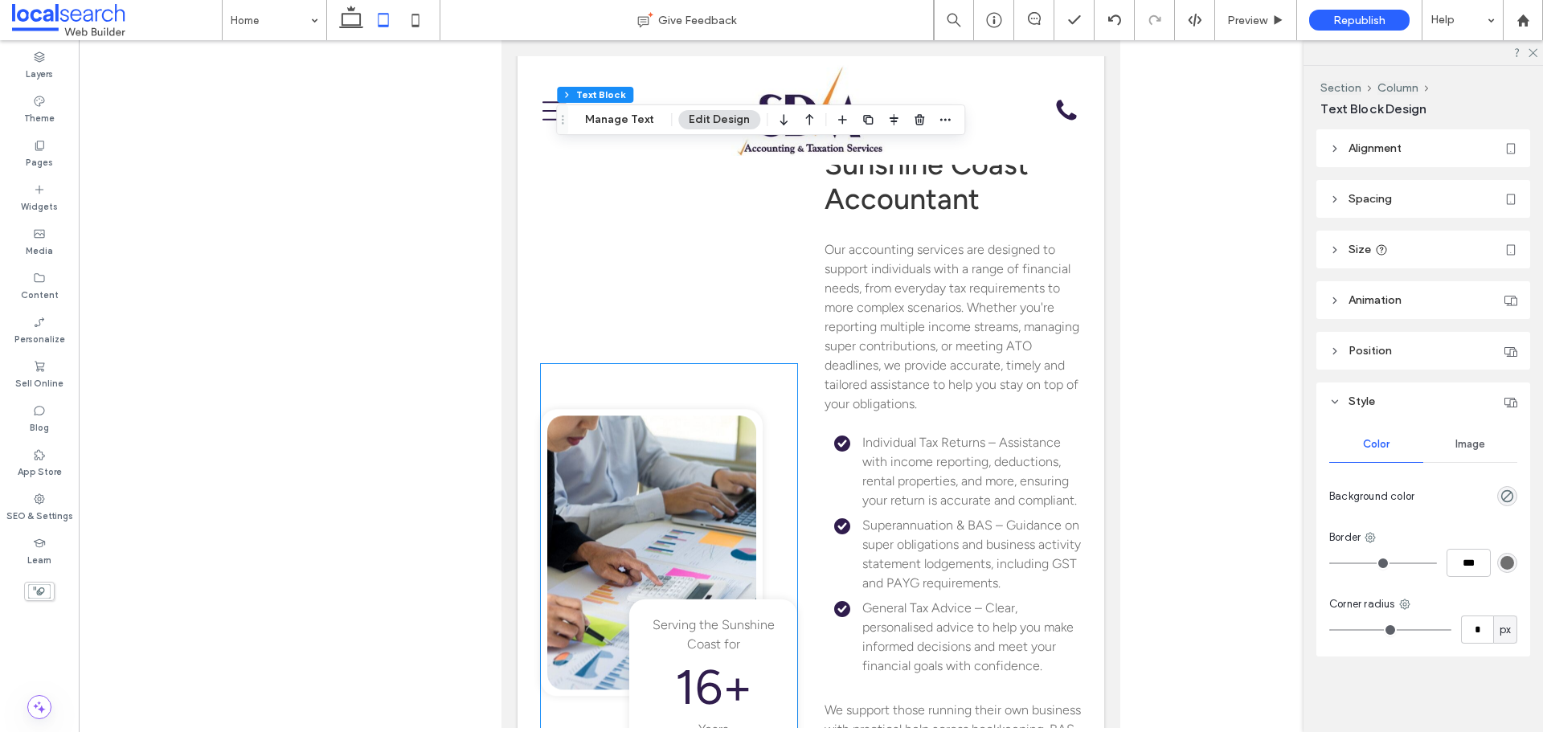
click at [650, 447] on div at bounding box center [652, 553] width 222 height 287
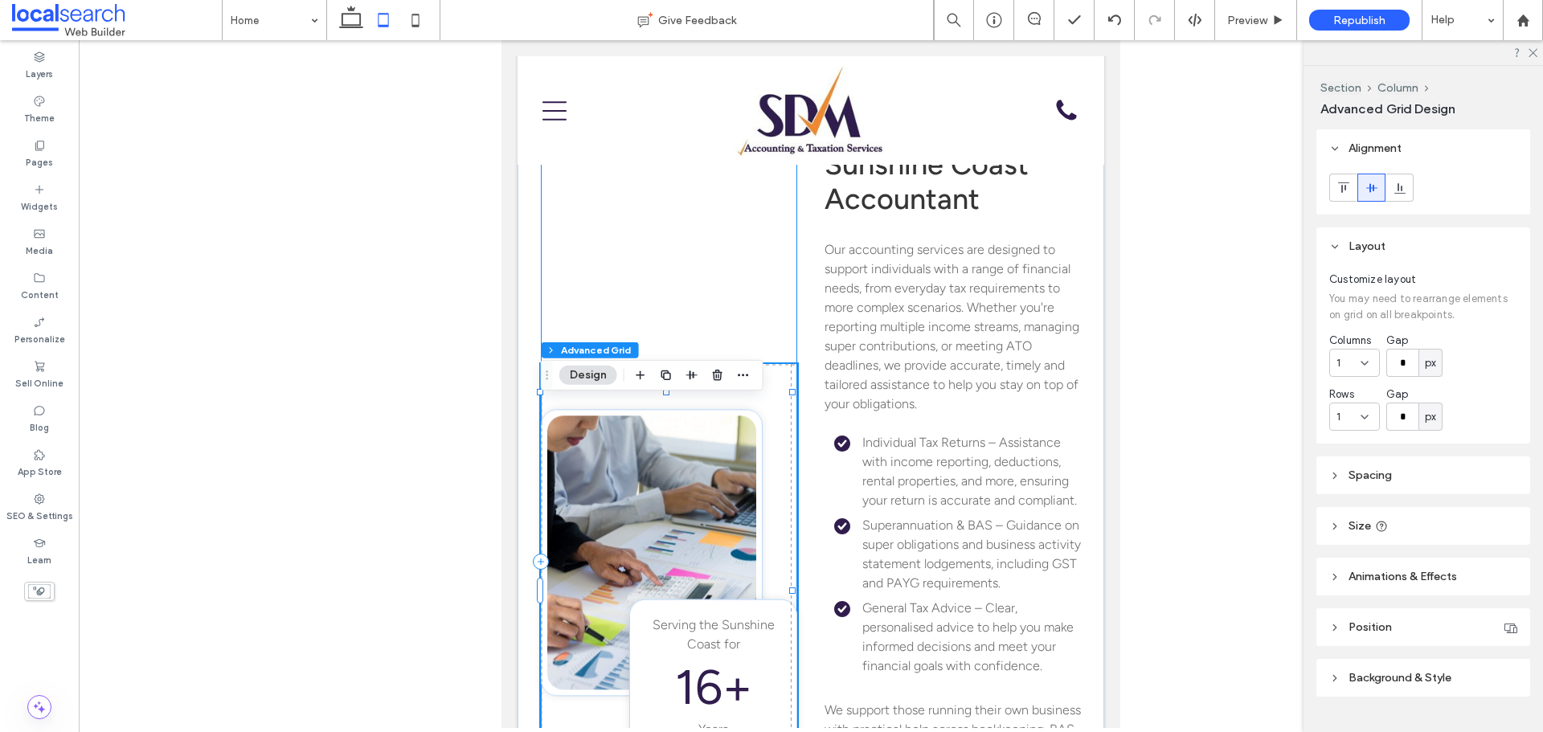
click at [718, 265] on div "Serving the Sunshine Coast for 16+ Years" at bounding box center [669, 562] width 256 height 830
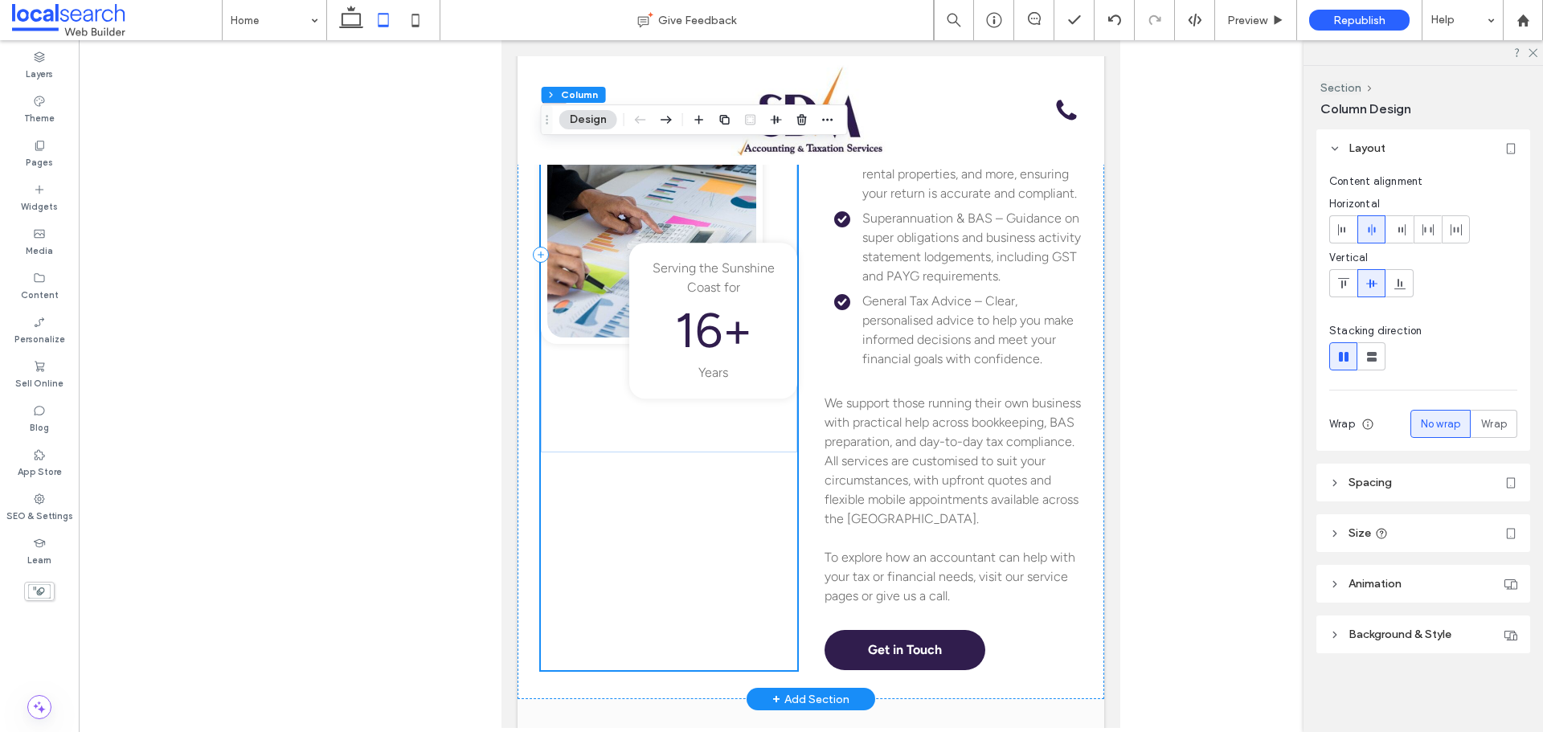
scroll to position [2009, 0]
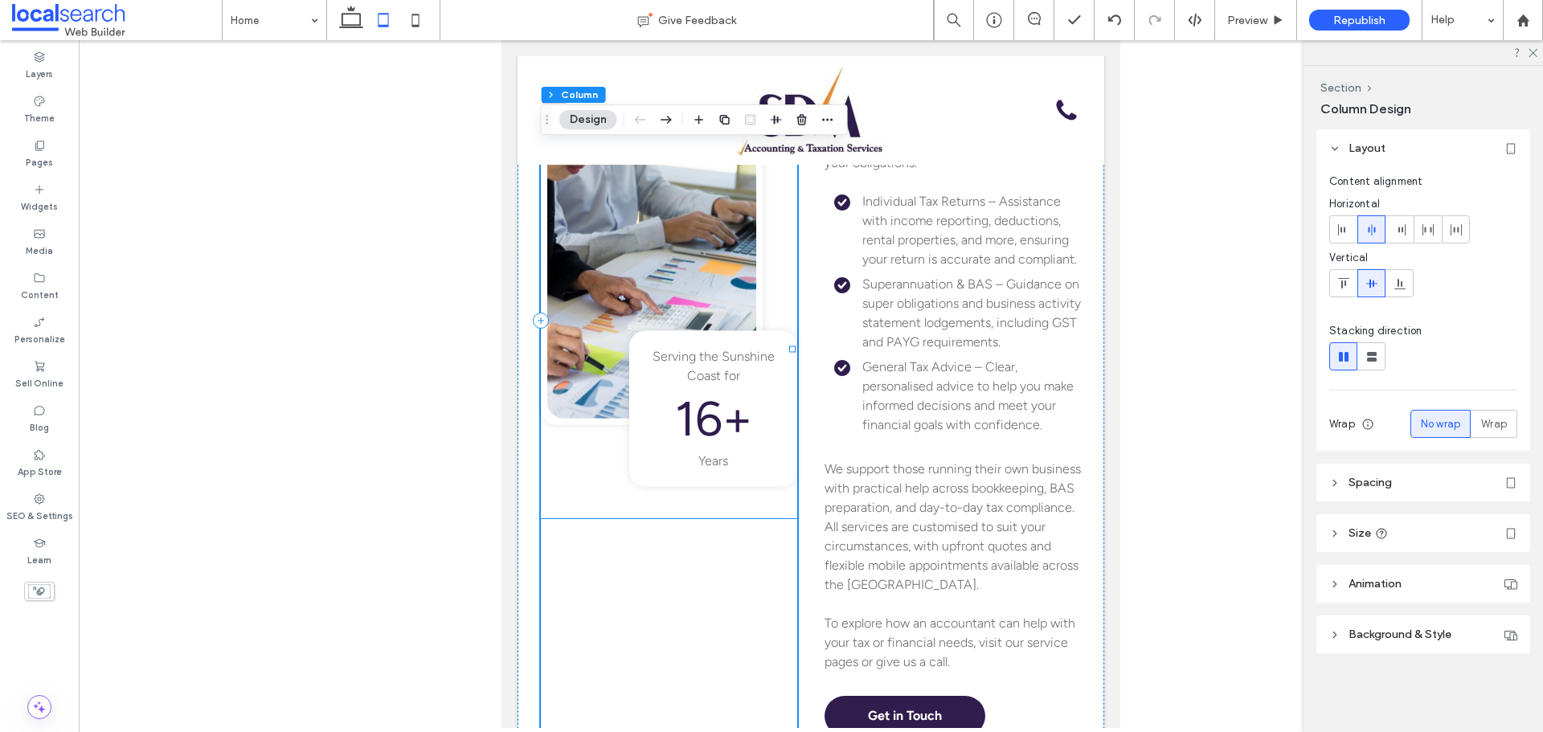
click at [708, 518] on div "Serving the Sunshine Coast for 16+ Years" at bounding box center [669, 320] width 256 height 395
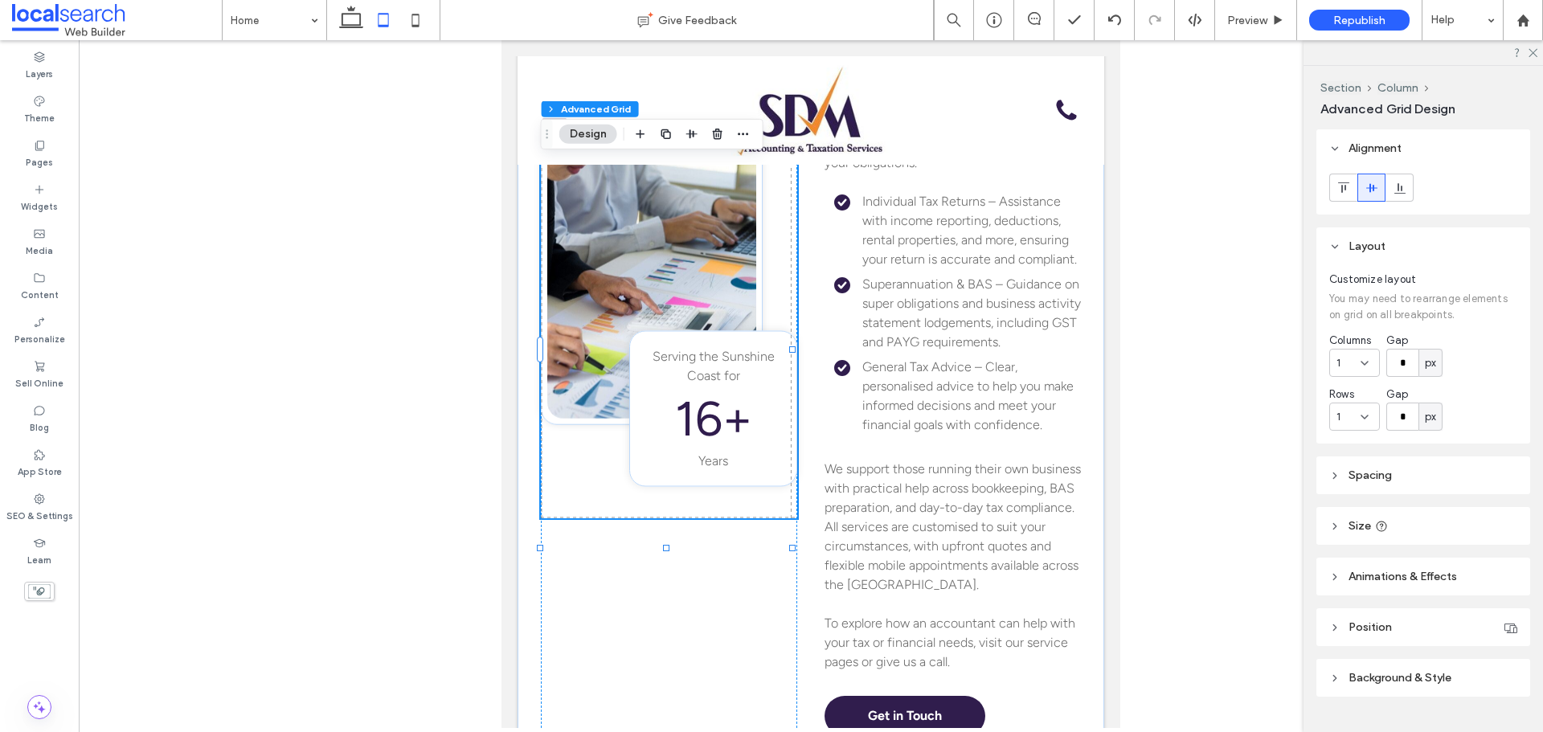
click at [1386, 632] on span "Position" at bounding box center [1369, 627] width 43 height 14
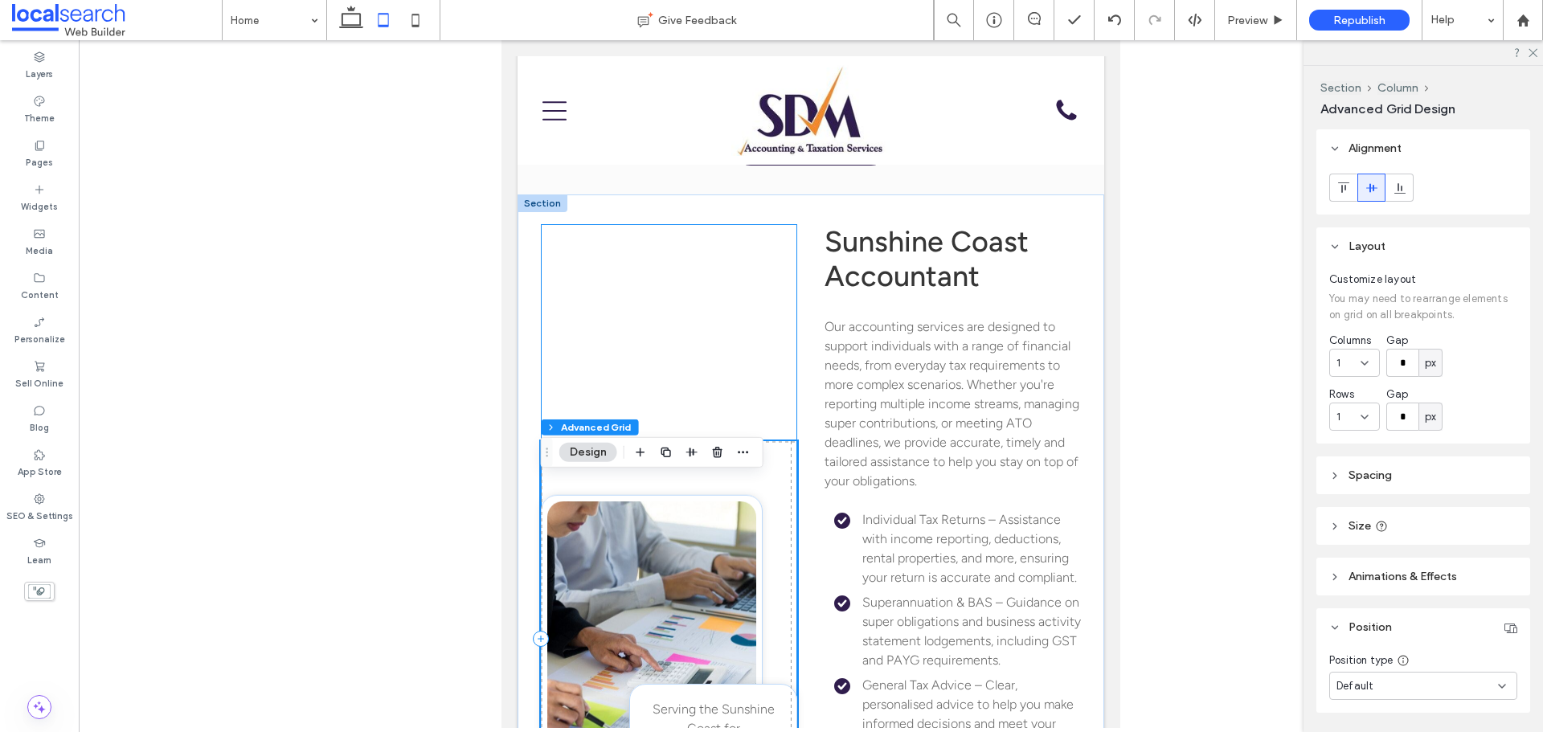
scroll to position [1688, 0]
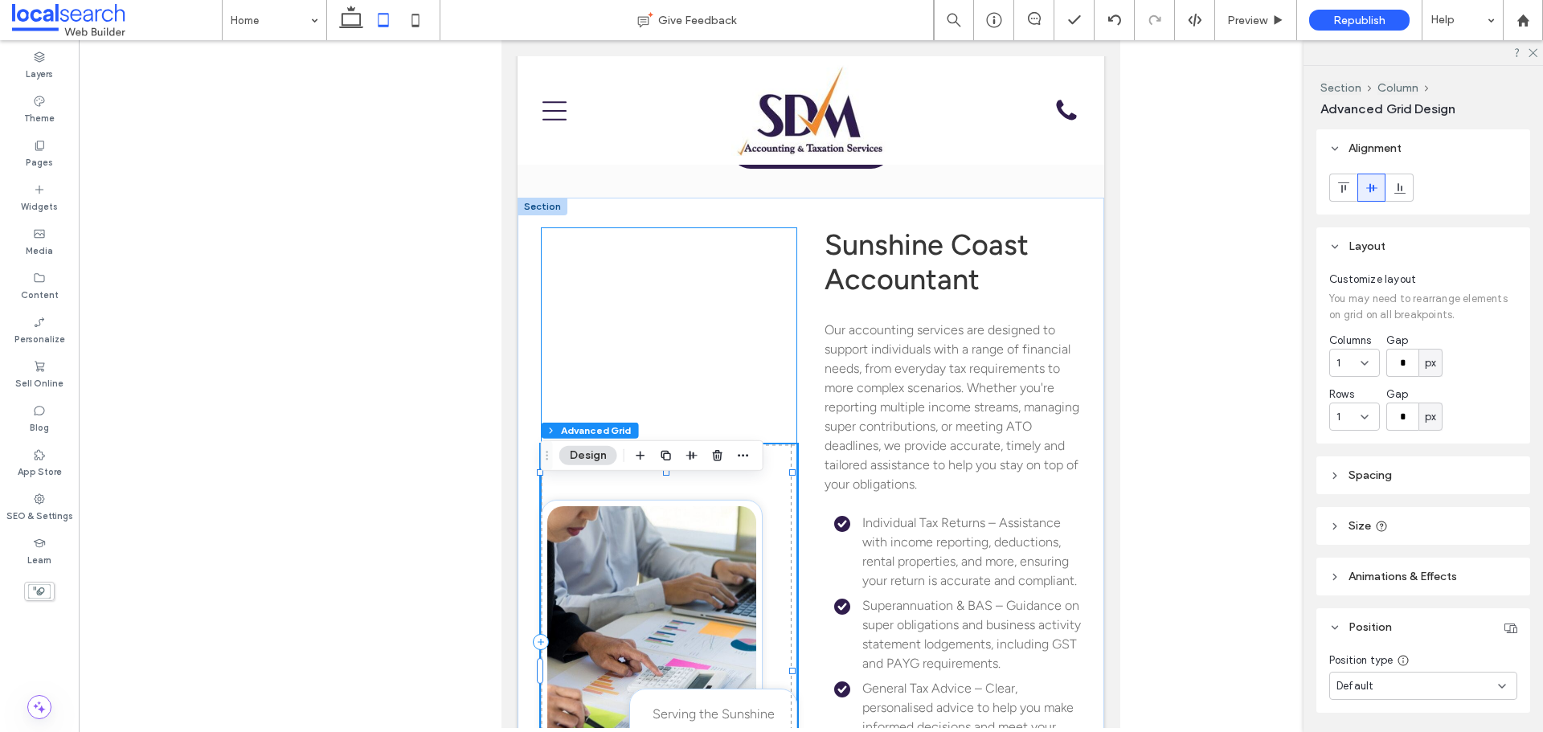
click at [737, 337] on div "Serving the Sunshine Coast for 16+ Years" at bounding box center [669, 642] width 256 height 830
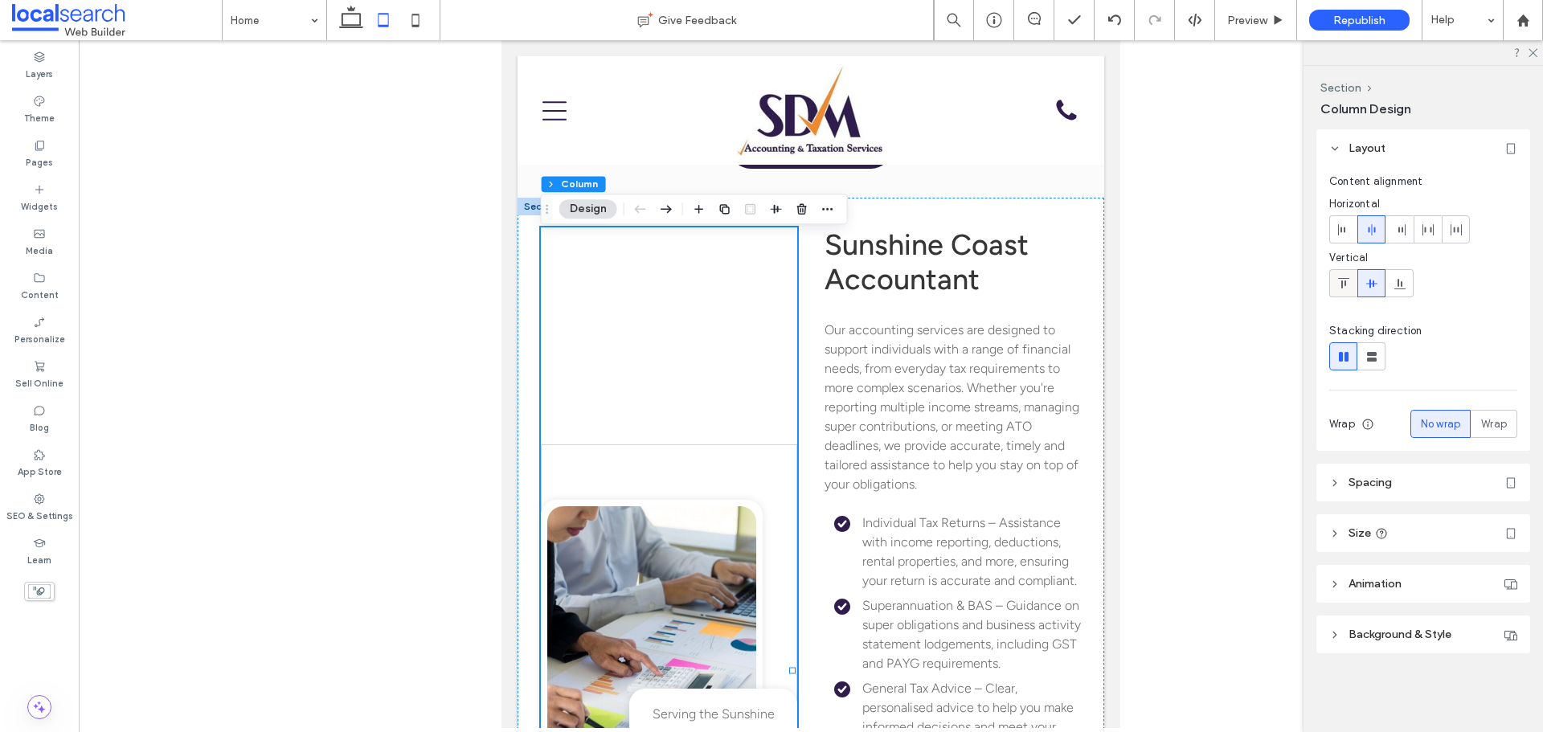
click at [1344, 283] on icon at bounding box center [1343, 283] width 13 height 13
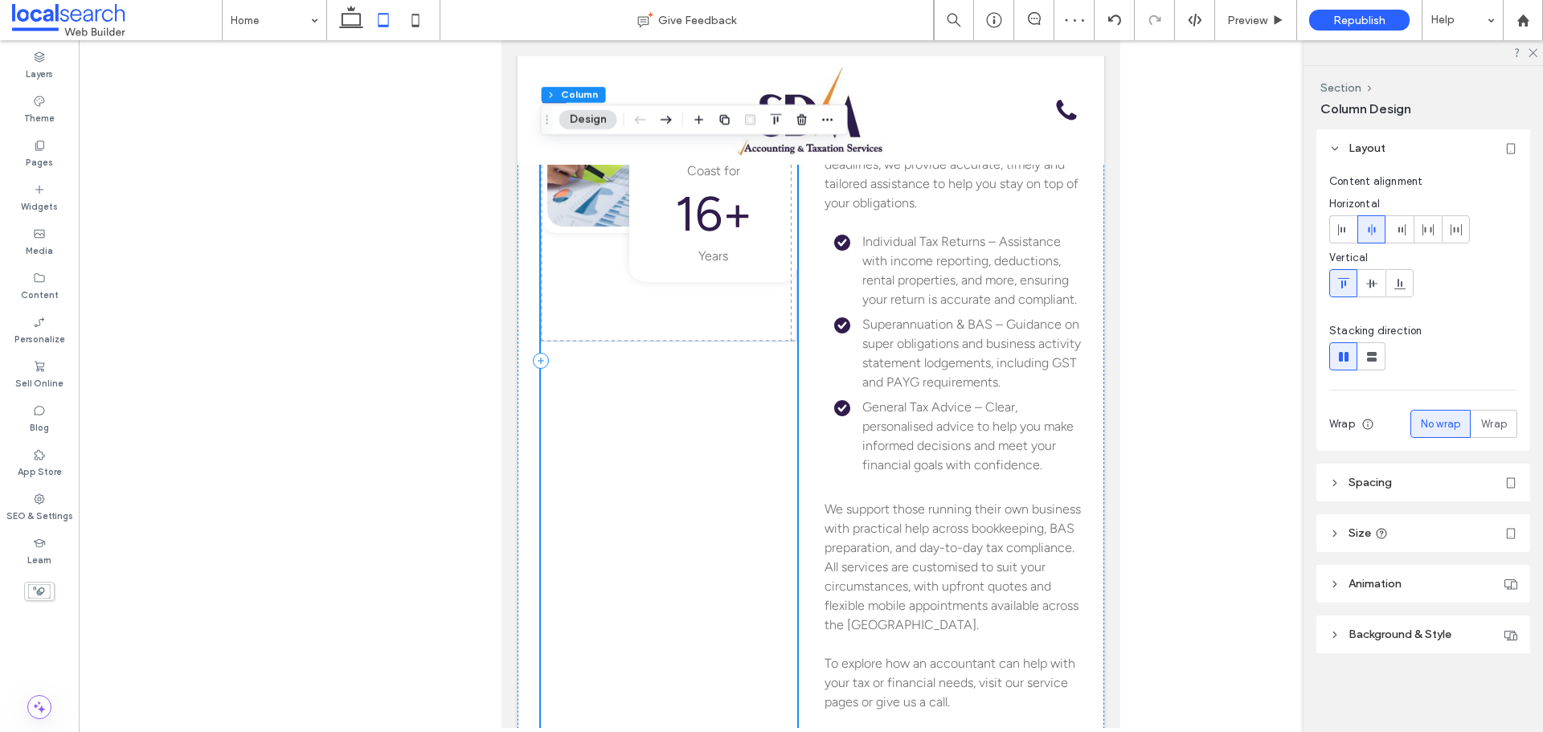
scroll to position [2009, 0]
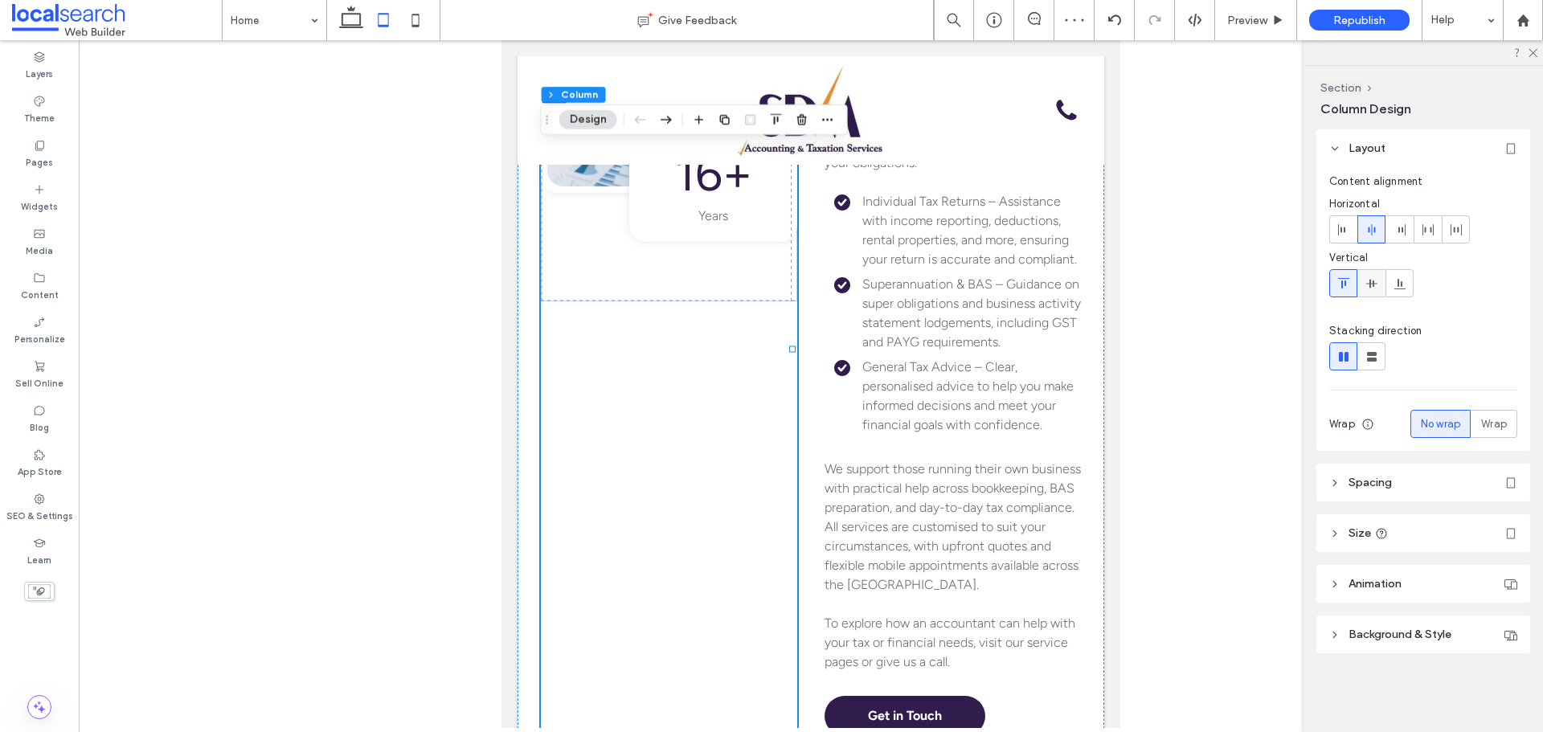
click at [1369, 278] on icon at bounding box center [1371, 283] width 13 height 13
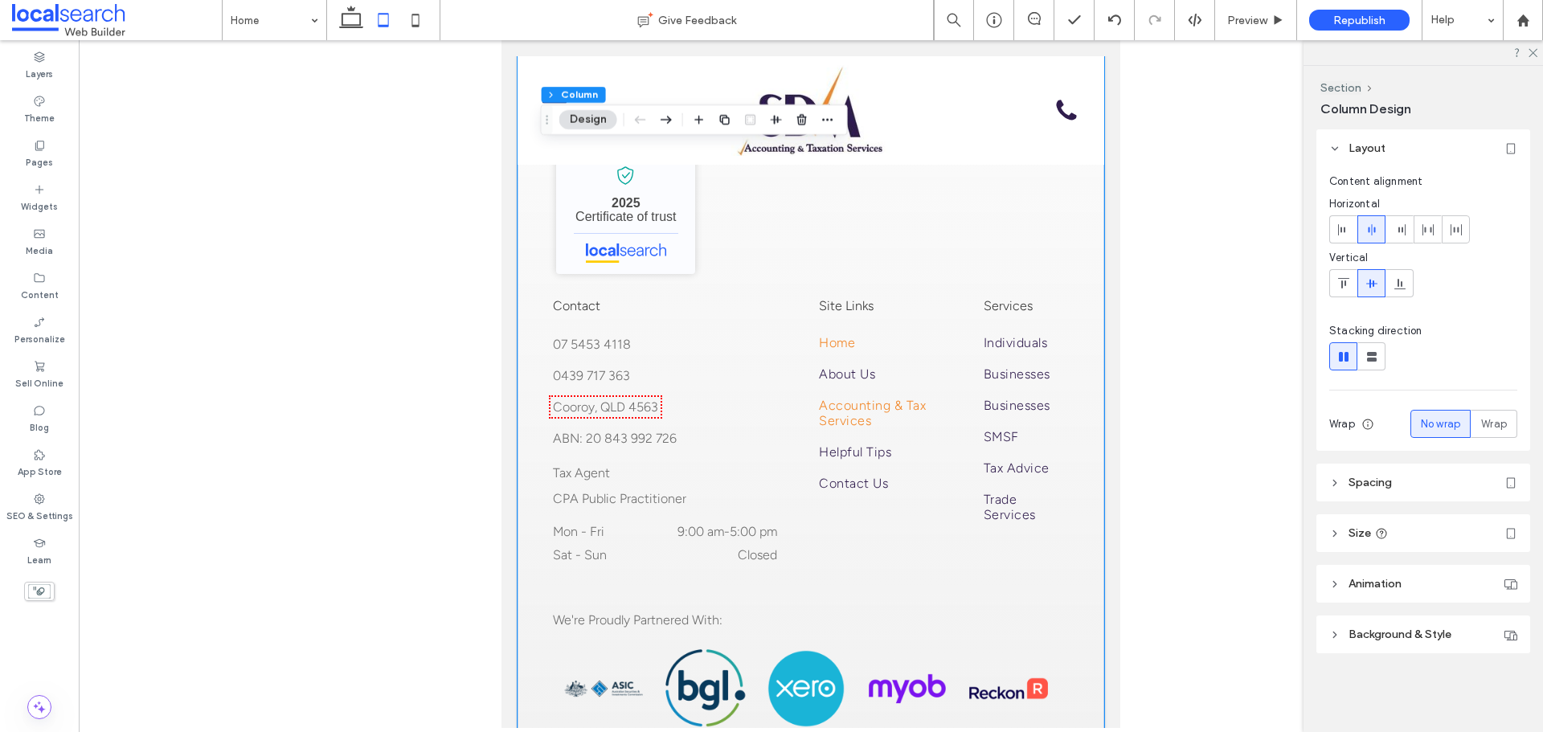
scroll to position [3542, 0]
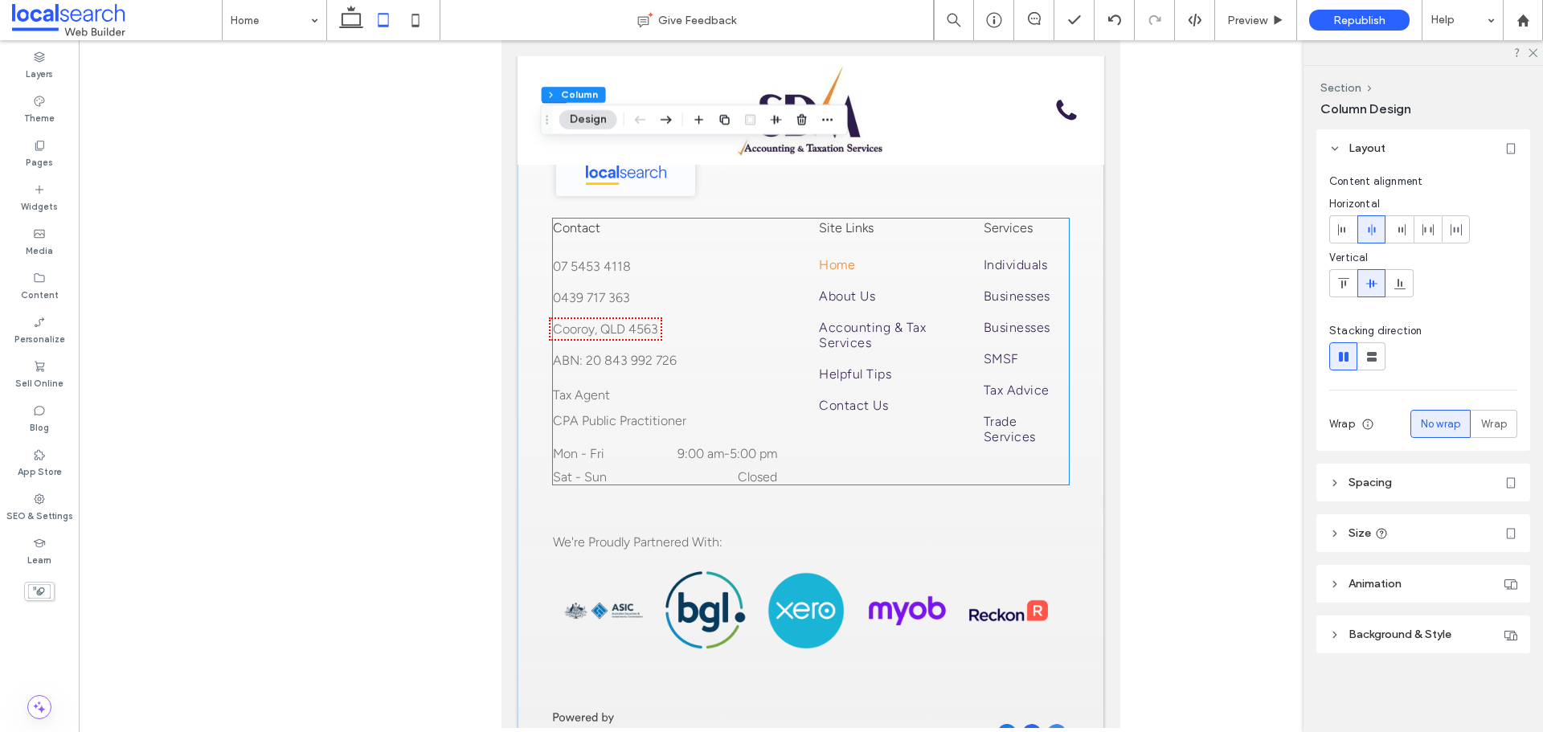
click at [592, 403] on span "Tax Agent" at bounding box center [581, 394] width 57 height 15
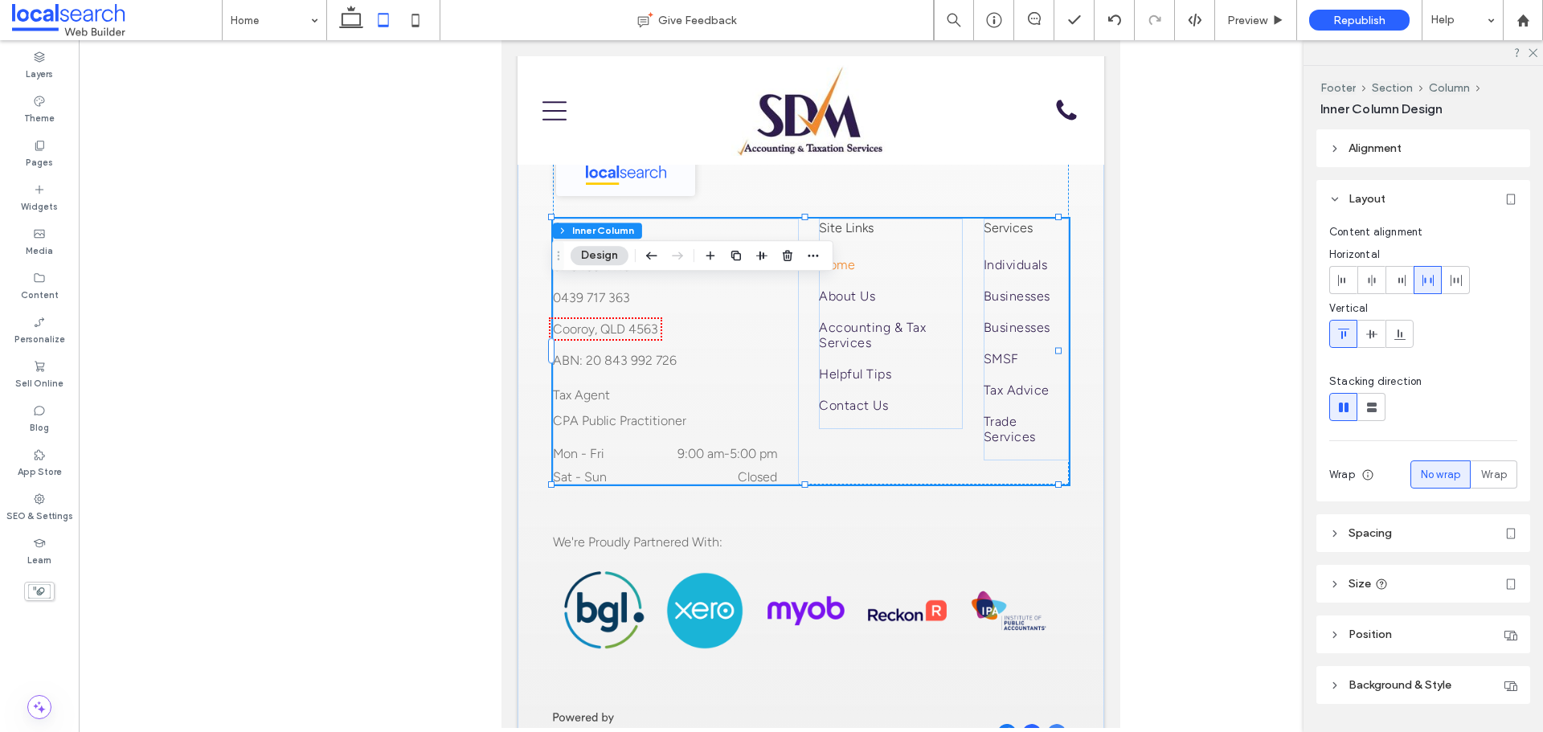
click at [592, 403] on span "Tax Agent" at bounding box center [581, 394] width 57 height 15
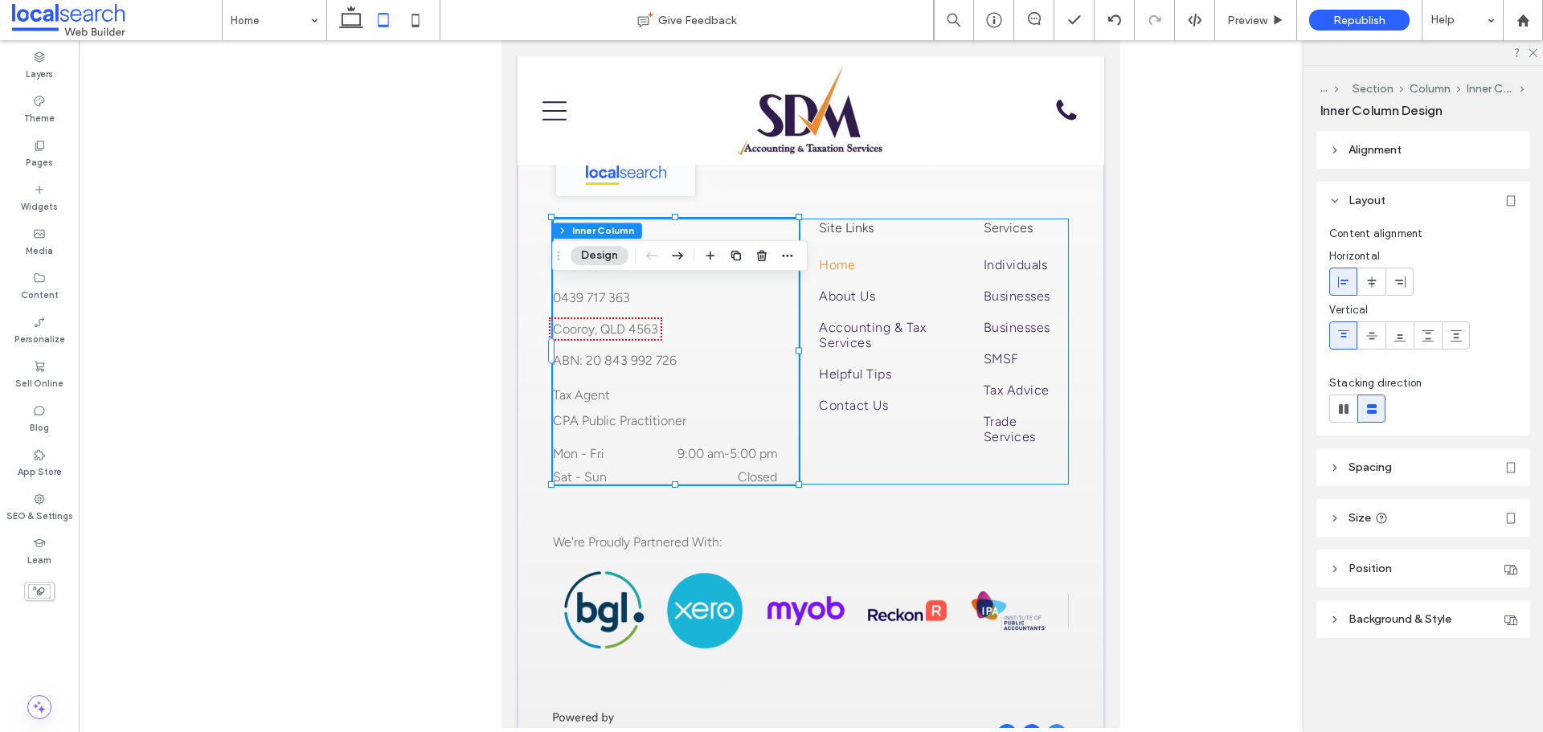
click at [595, 403] on span "Tax Agent" at bounding box center [581, 394] width 57 height 15
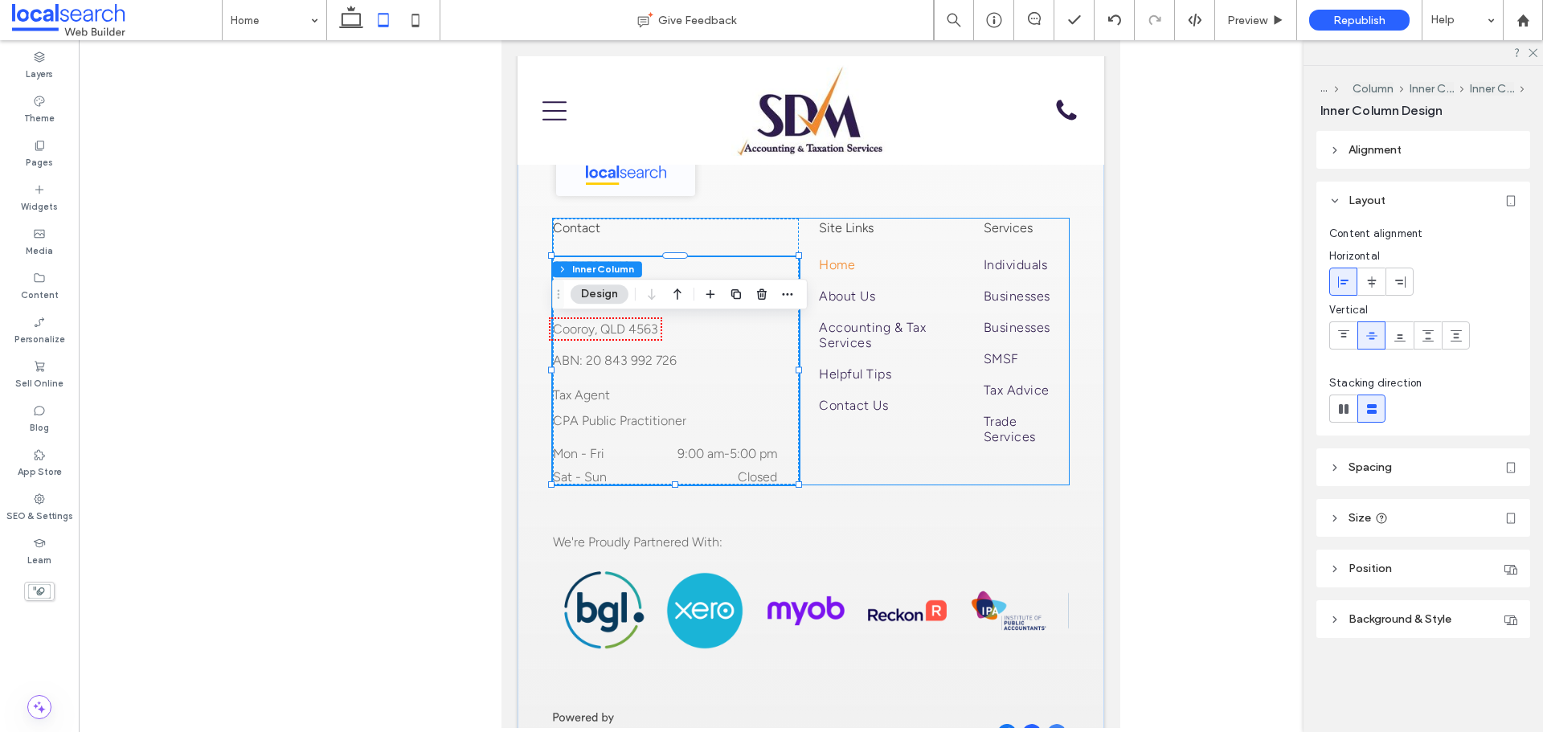
click at [595, 403] on span "Tax Agent" at bounding box center [581, 394] width 57 height 15
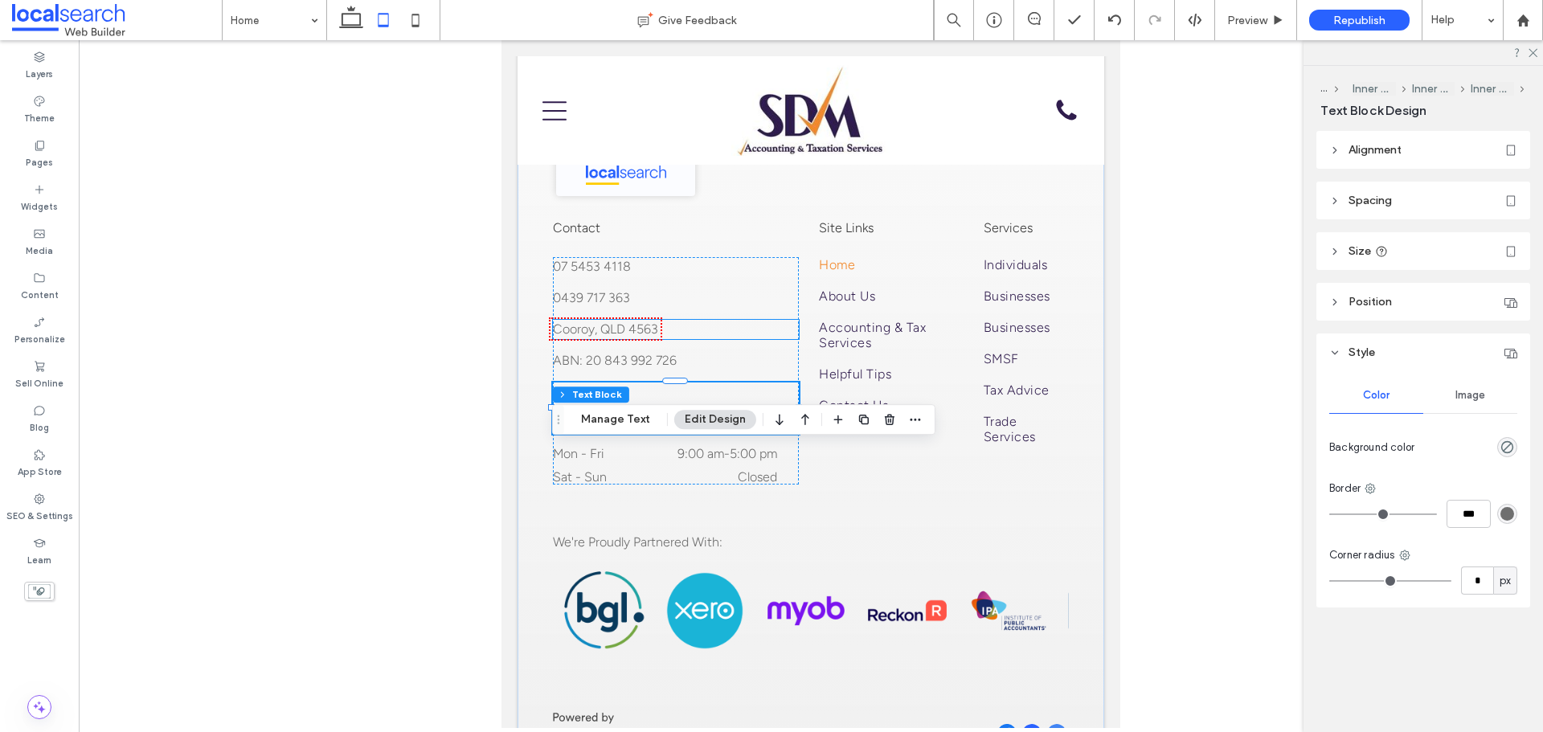
click at [745, 339] on p "Cooroy, QLD 4563" at bounding box center [676, 329] width 246 height 19
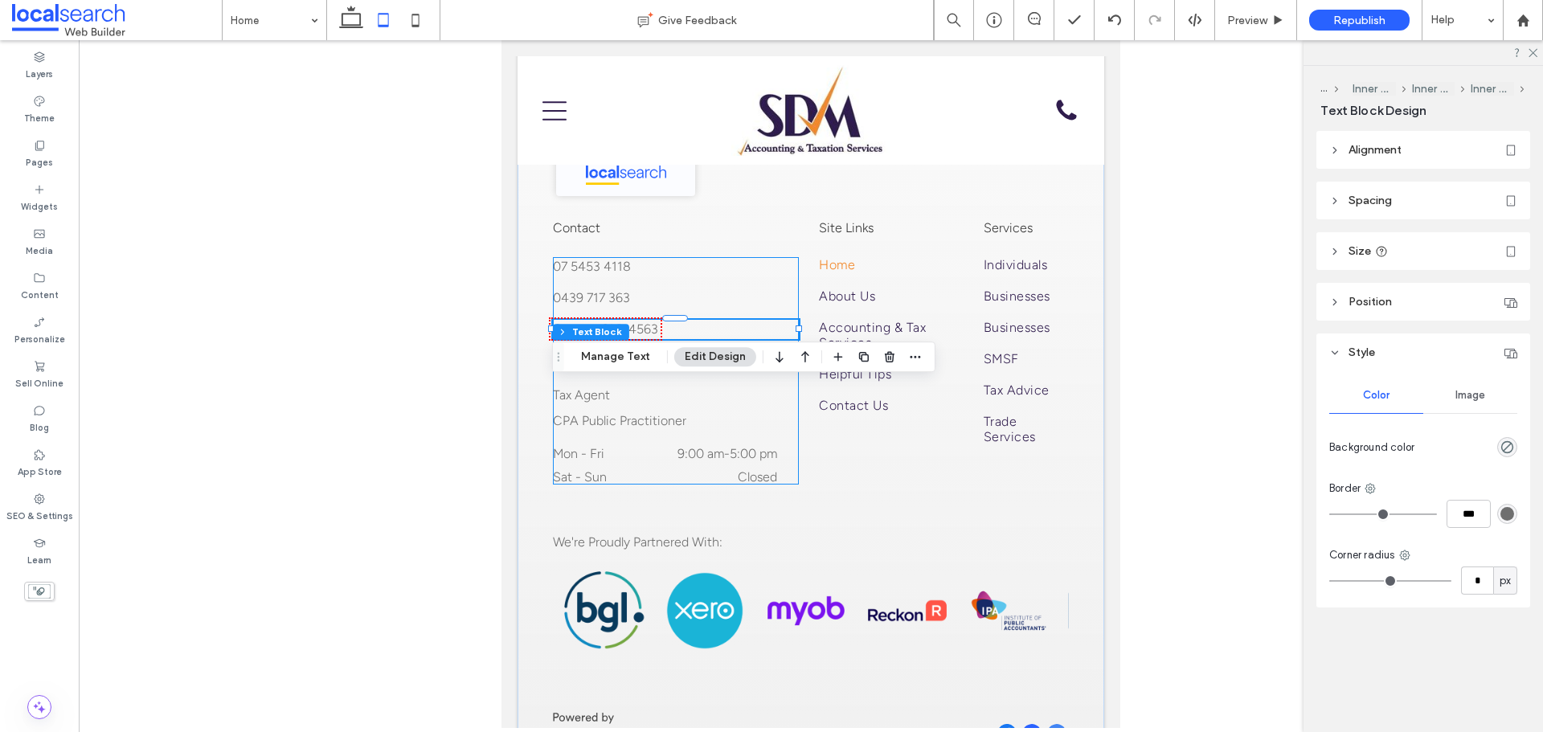
click at [715, 426] on div "07 5453 4118 0439 717 363 Cooroy, QLD 4563 ABN: 20 843 992 726 Tax Agent CPA Pu…" at bounding box center [676, 370] width 246 height 227
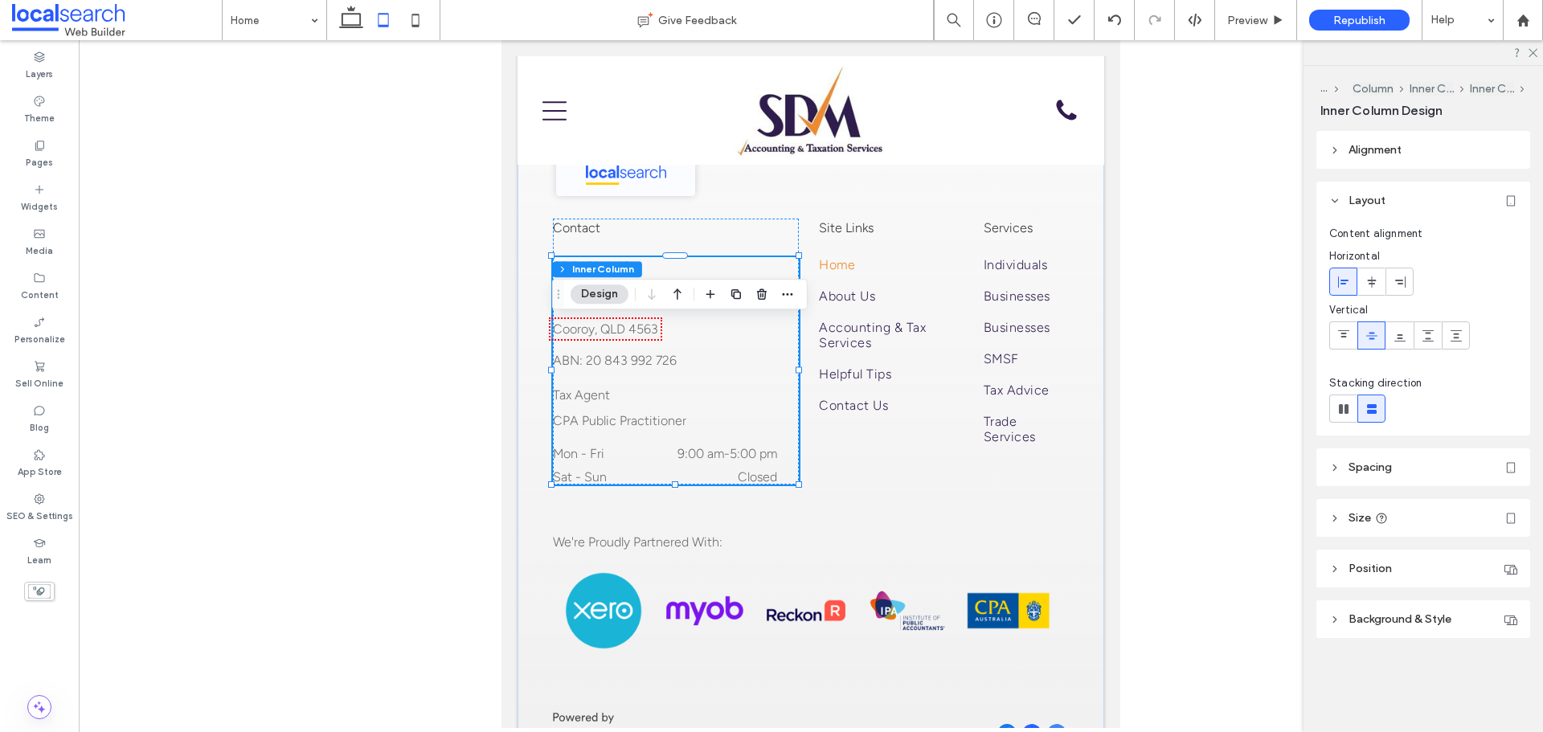
click at [681, 429] on div "07 5453 4118 0439 717 363 Cooroy, QLD 4563 ABN: 20 843 992 726 Tax Agent CPA Pu…" at bounding box center [676, 370] width 246 height 227
click at [669, 368] on span "ABN: 20 843 992 726" at bounding box center [615, 360] width 124 height 15
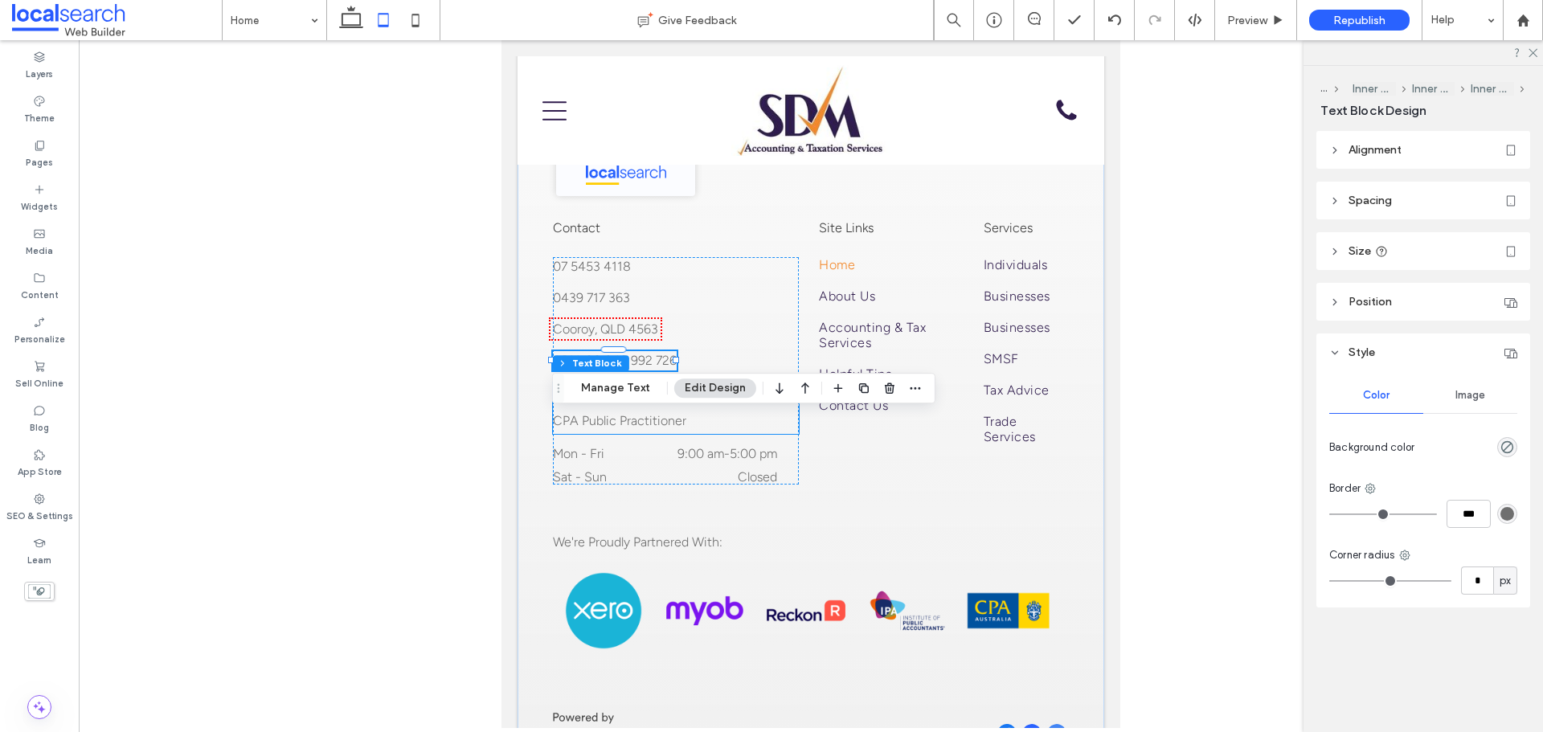
click at [616, 408] on p "Tax Agent" at bounding box center [676, 396] width 246 height 26
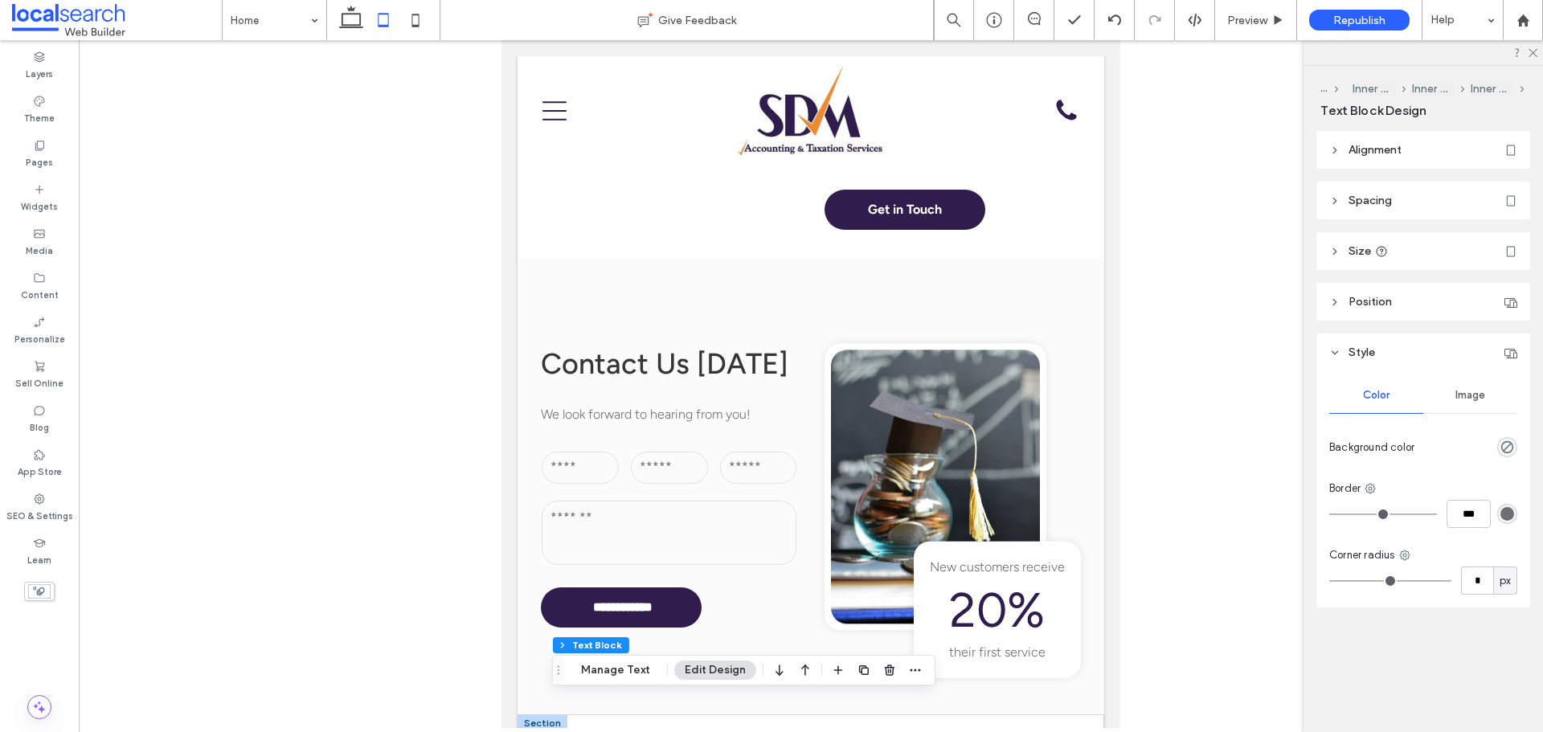
scroll to position [2390, 0]
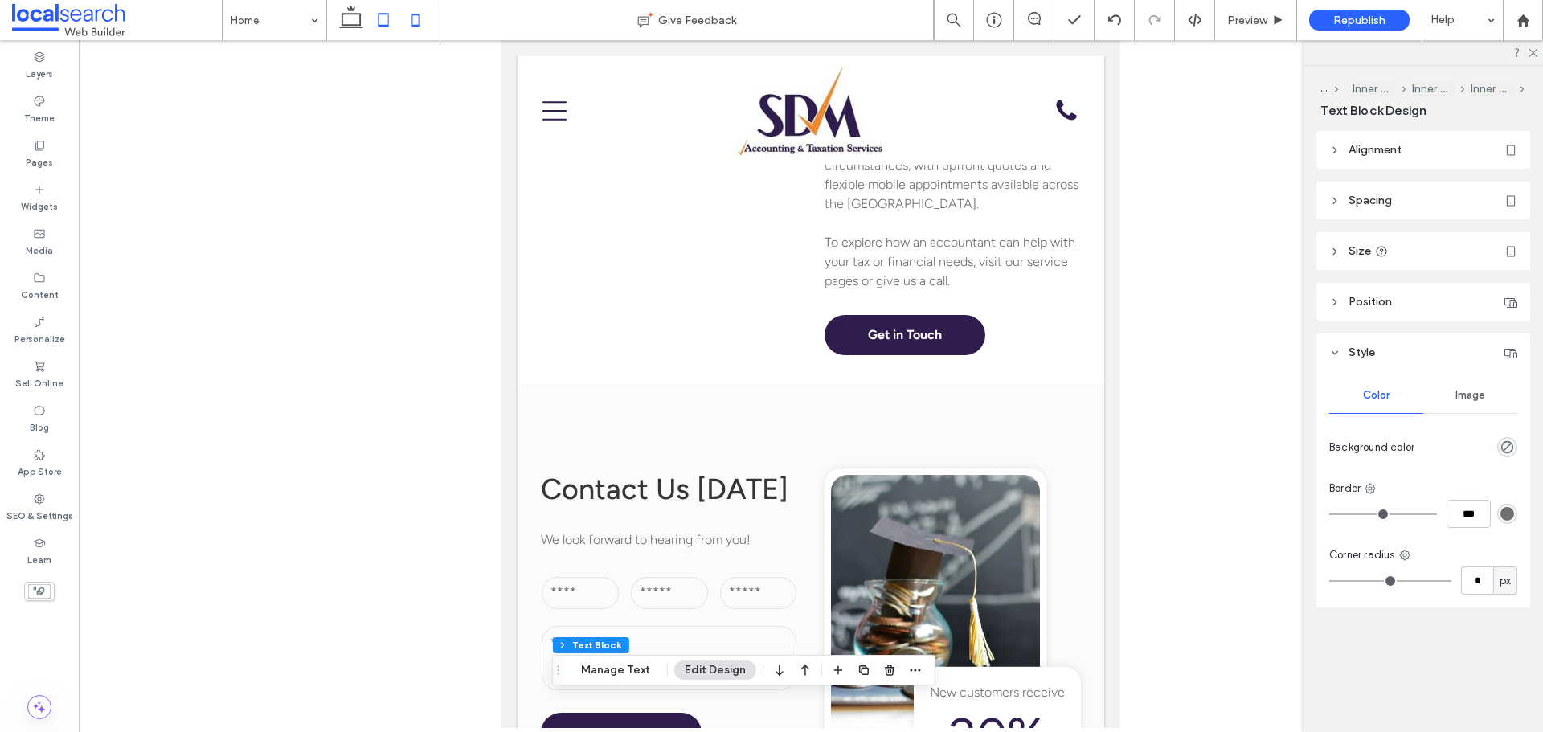
click at [422, 20] on icon at bounding box center [415, 20] width 32 height 32
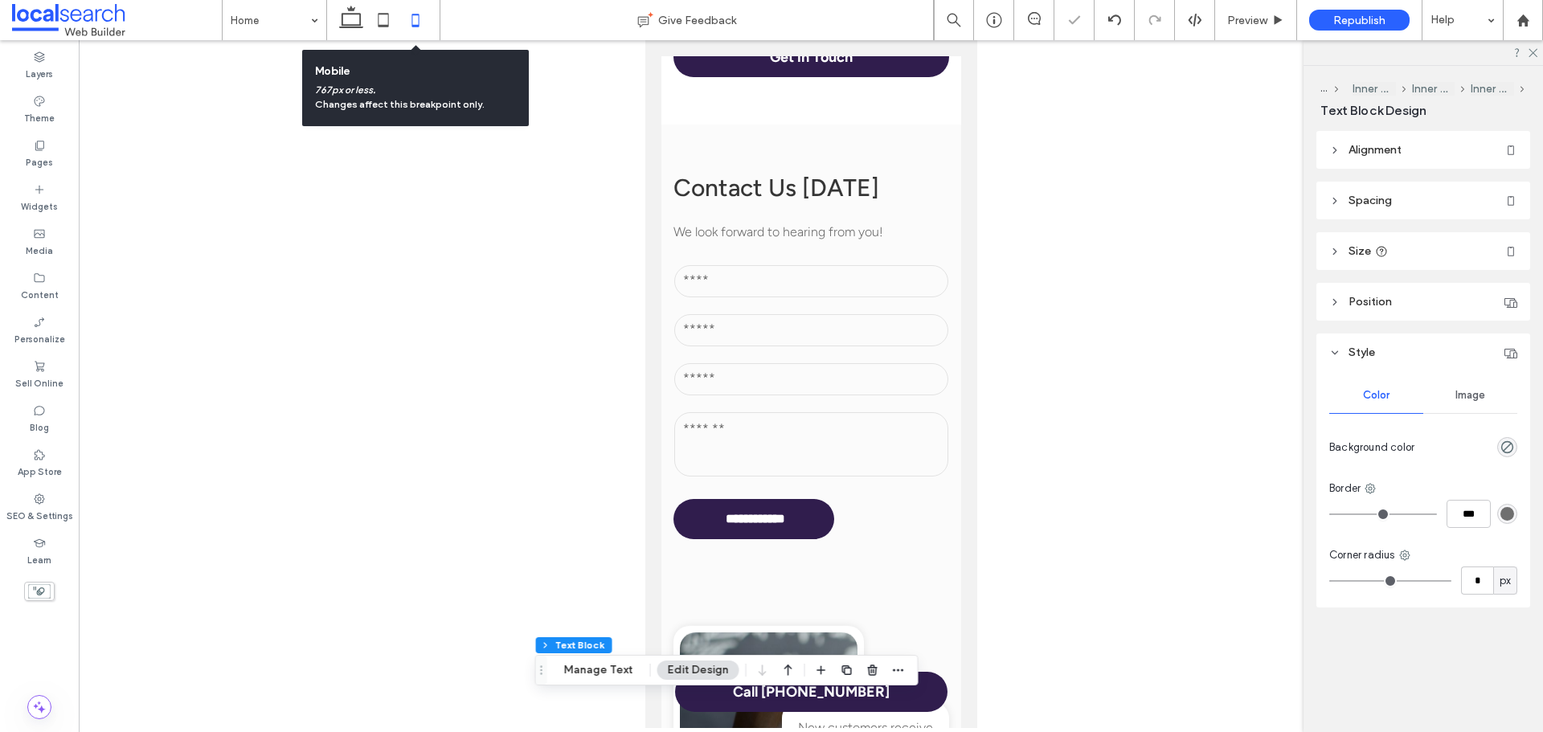
type input "***"
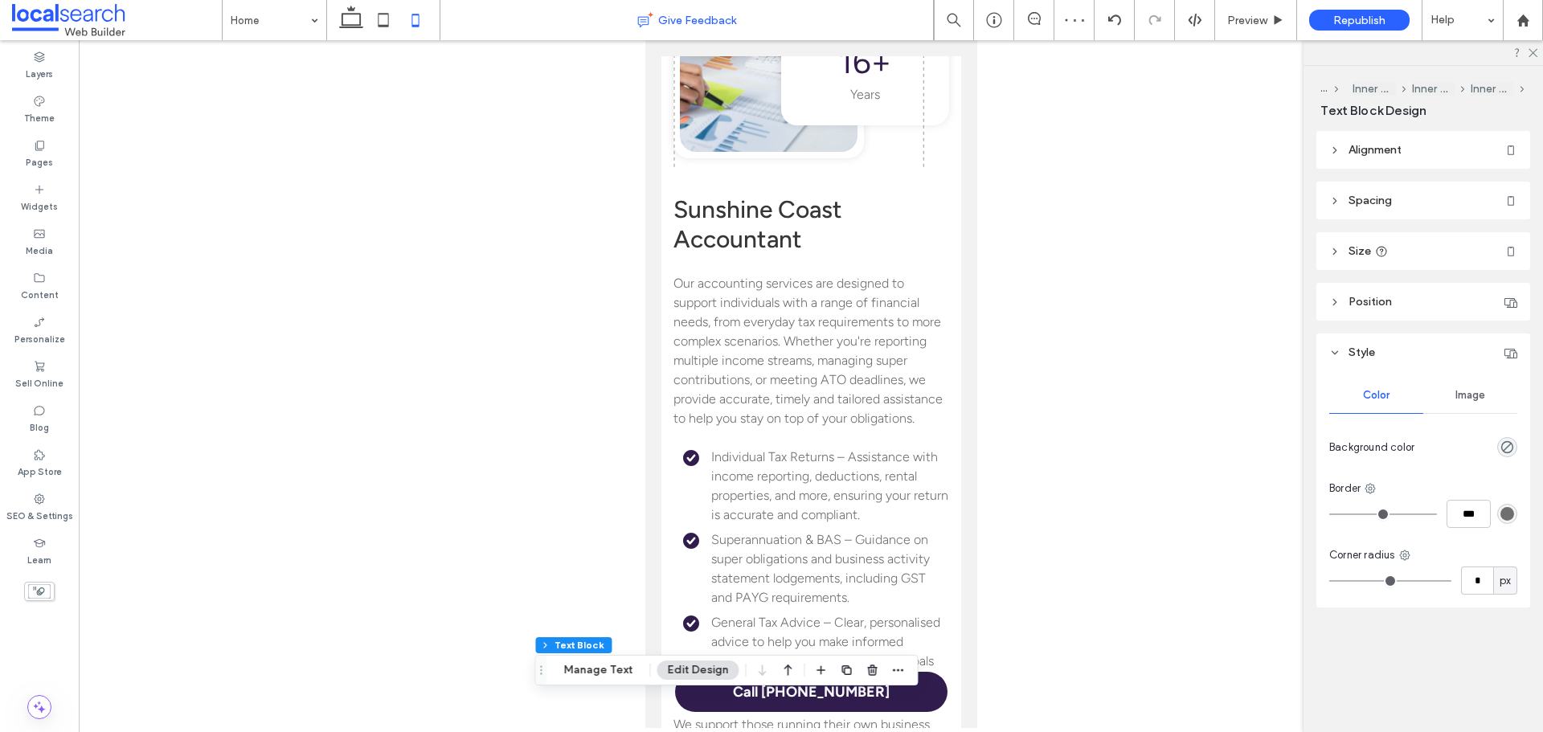
scroll to position [2356, 0]
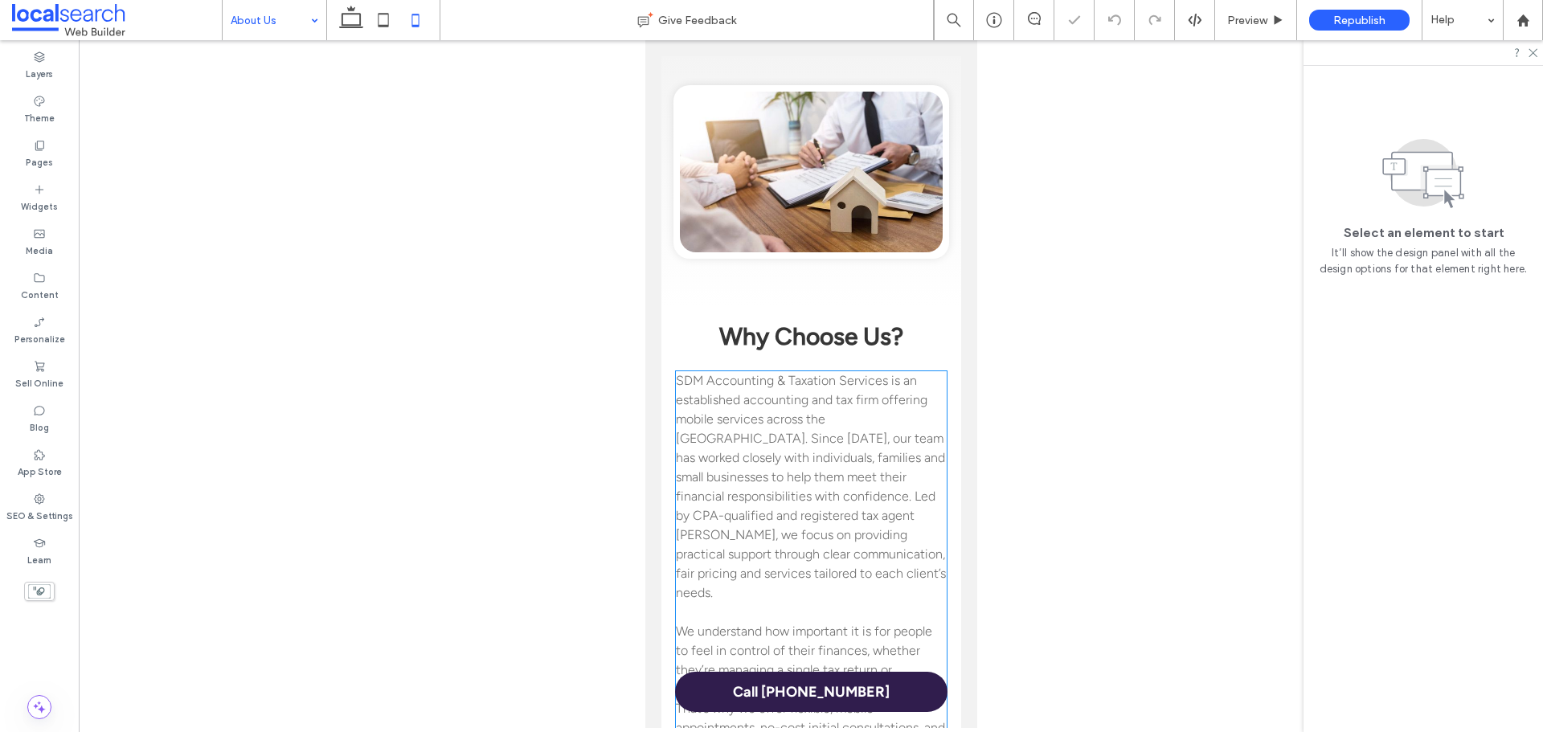
click at [869, 452] on span "SDM Accounting & Taxation Services is an established accounting and tax firm of…" at bounding box center [810, 486] width 270 height 227
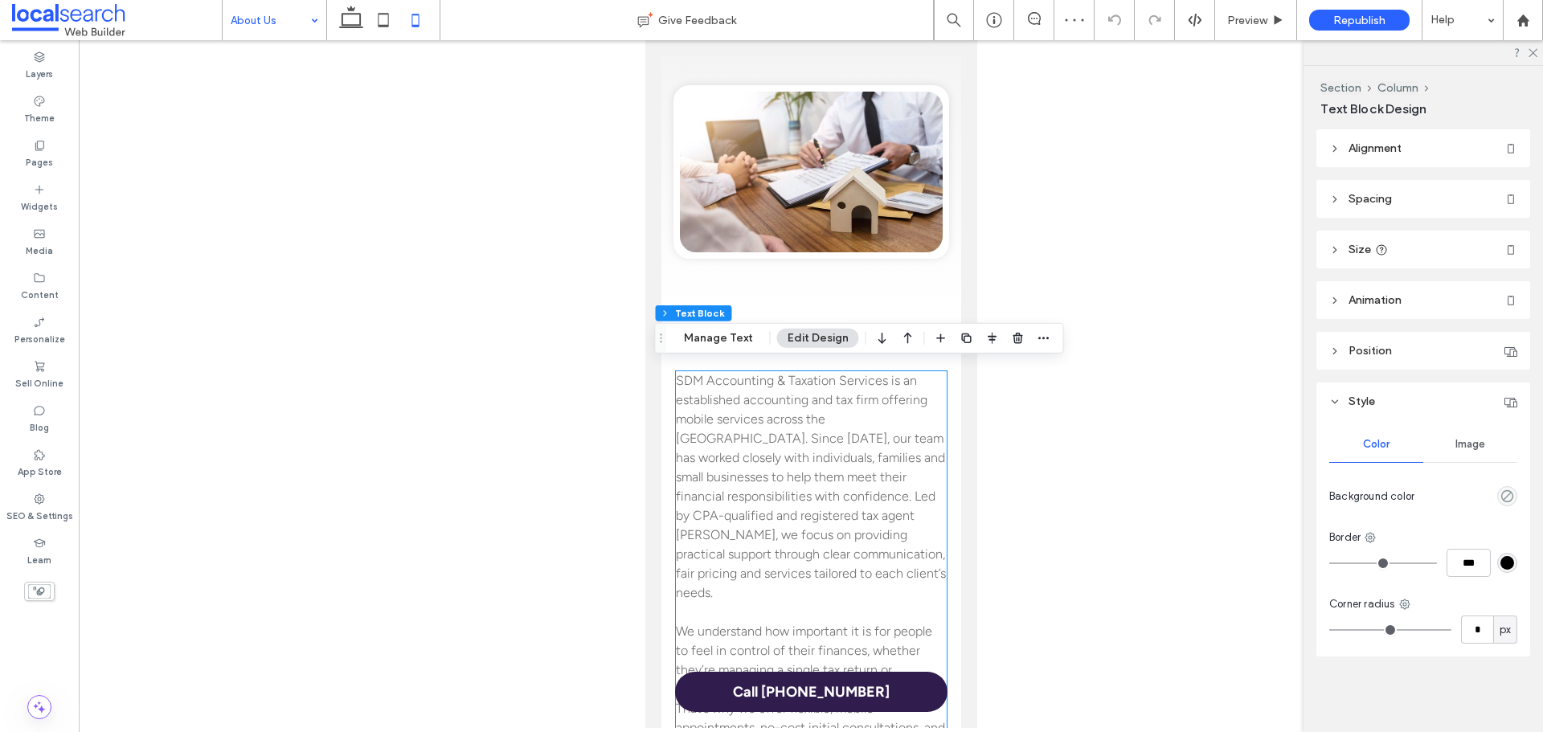
click at [869, 452] on span "SDM Accounting & Taxation Services is an established accounting and tax firm of…" at bounding box center [810, 486] width 270 height 227
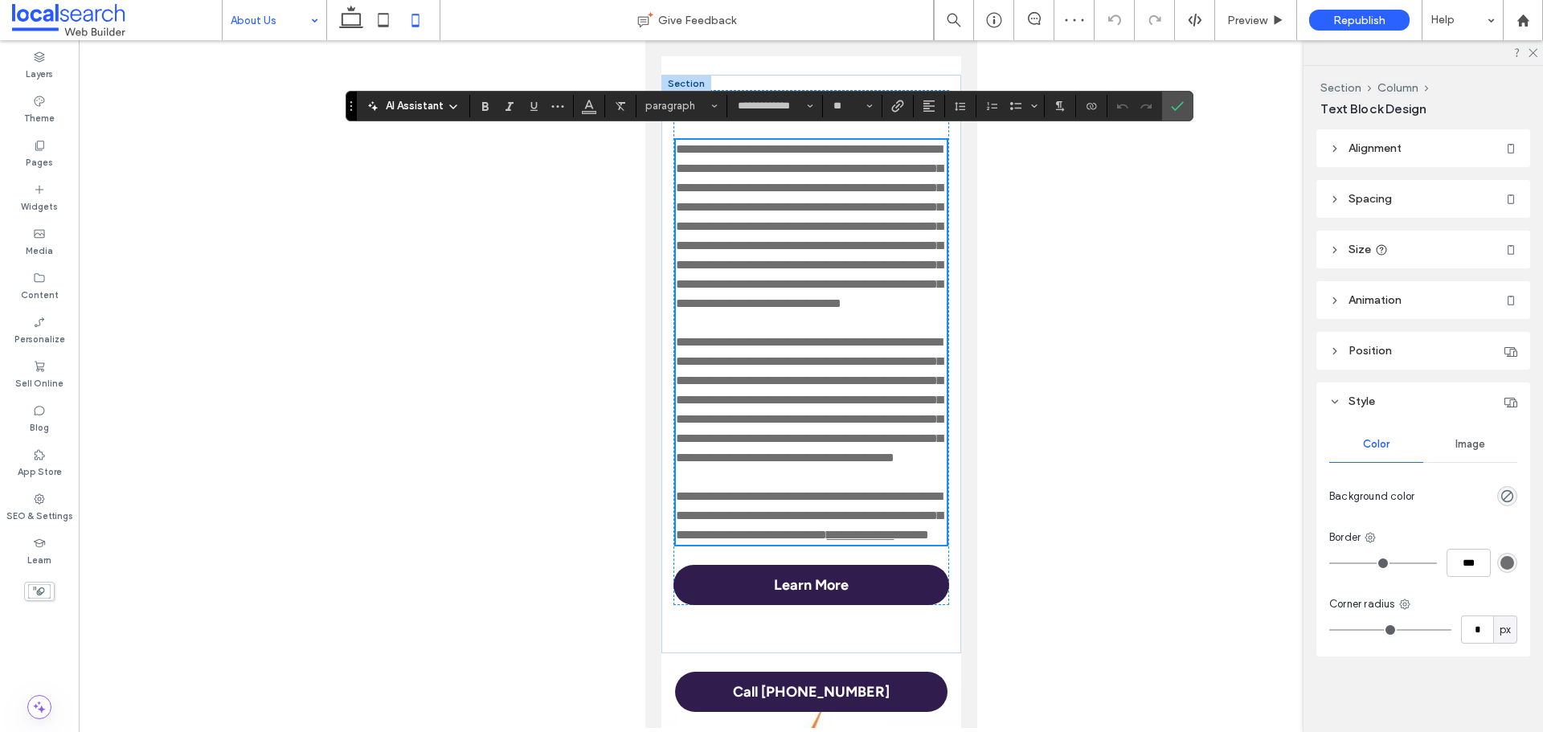
type input "**********"
type input "**"
click at [930, 117] on div "**********" at bounding box center [770, 106] width 848 height 31
click at [930, 113] on span "Alignment" at bounding box center [929, 106] width 13 height 21
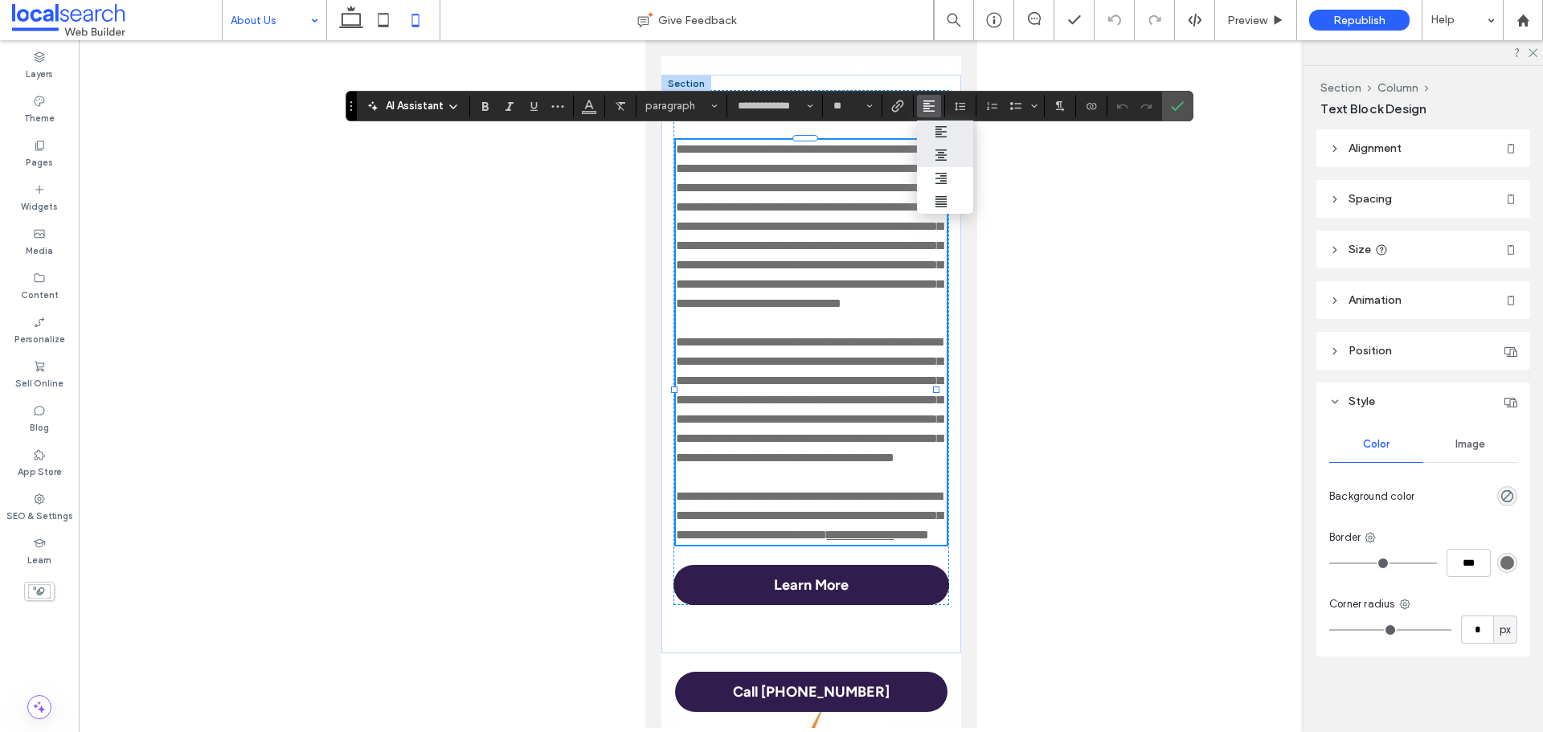
drag, startPoint x: 933, startPoint y: 155, endPoint x: 329, endPoint y: 116, distance: 604.8
click at [933, 155] on label "ui.textEditor.alignment.center" at bounding box center [945, 155] width 56 height 23
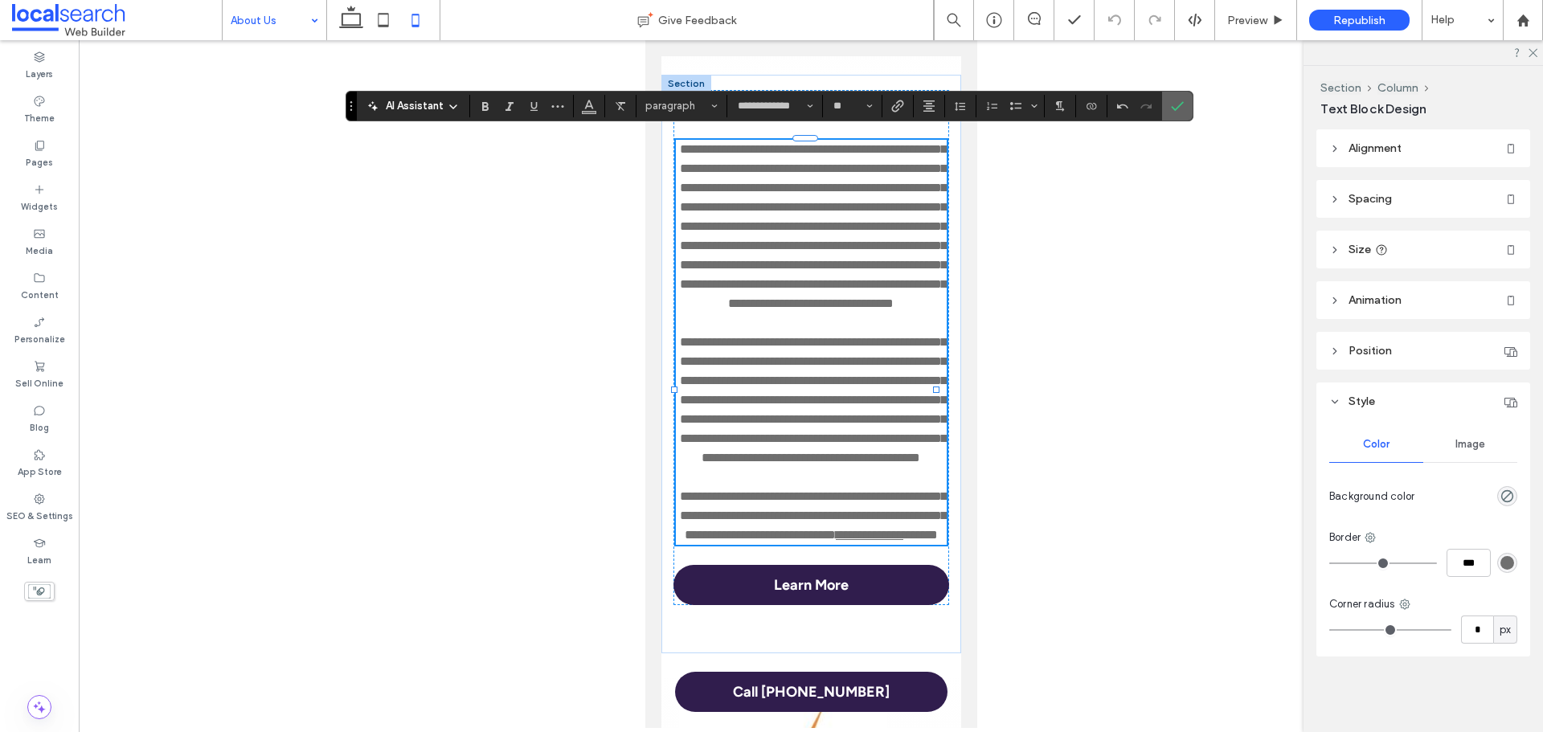
click at [1168, 104] on label "Confirm" at bounding box center [1177, 106] width 24 height 29
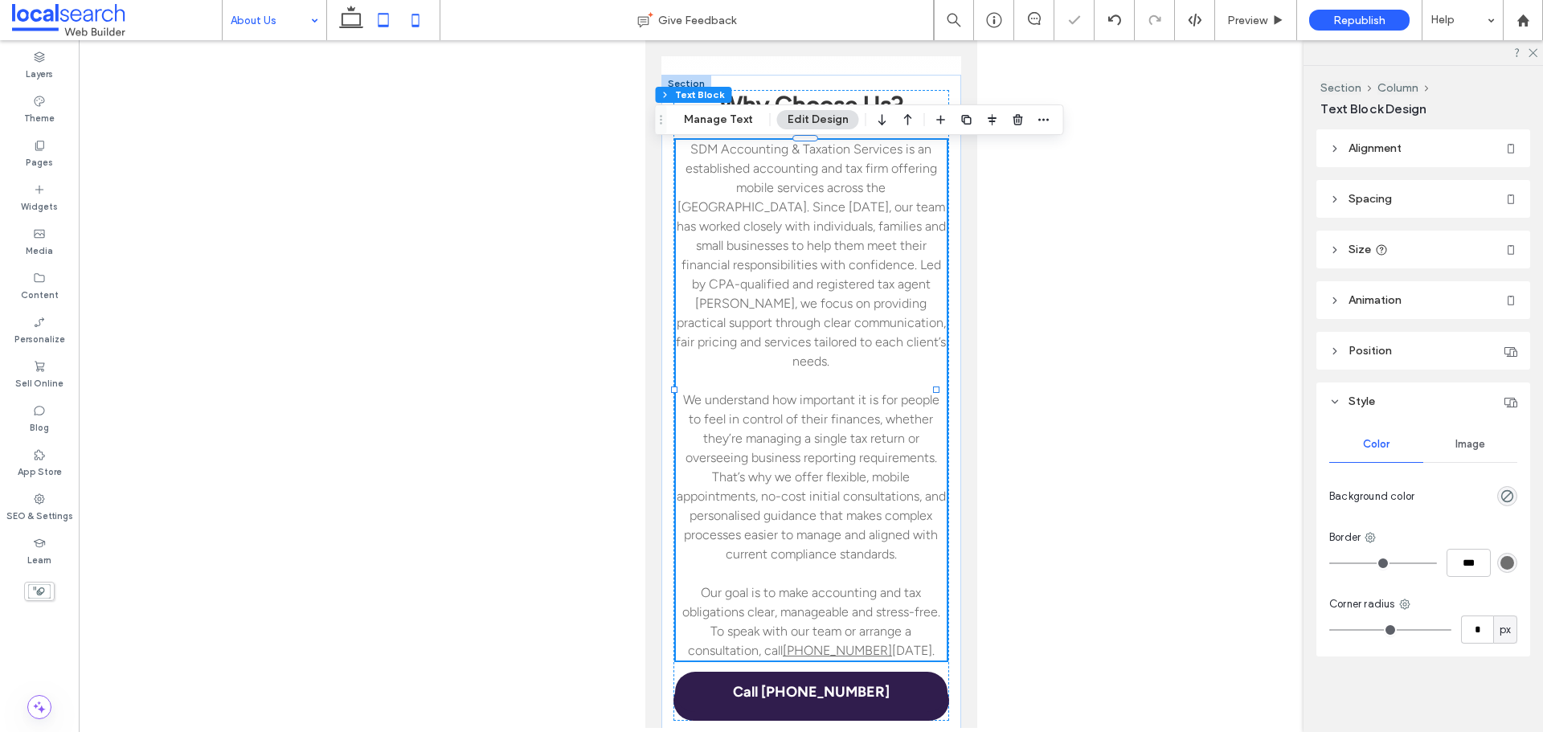
click at [387, 25] on use at bounding box center [384, 20] width 10 height 14
type input "***"
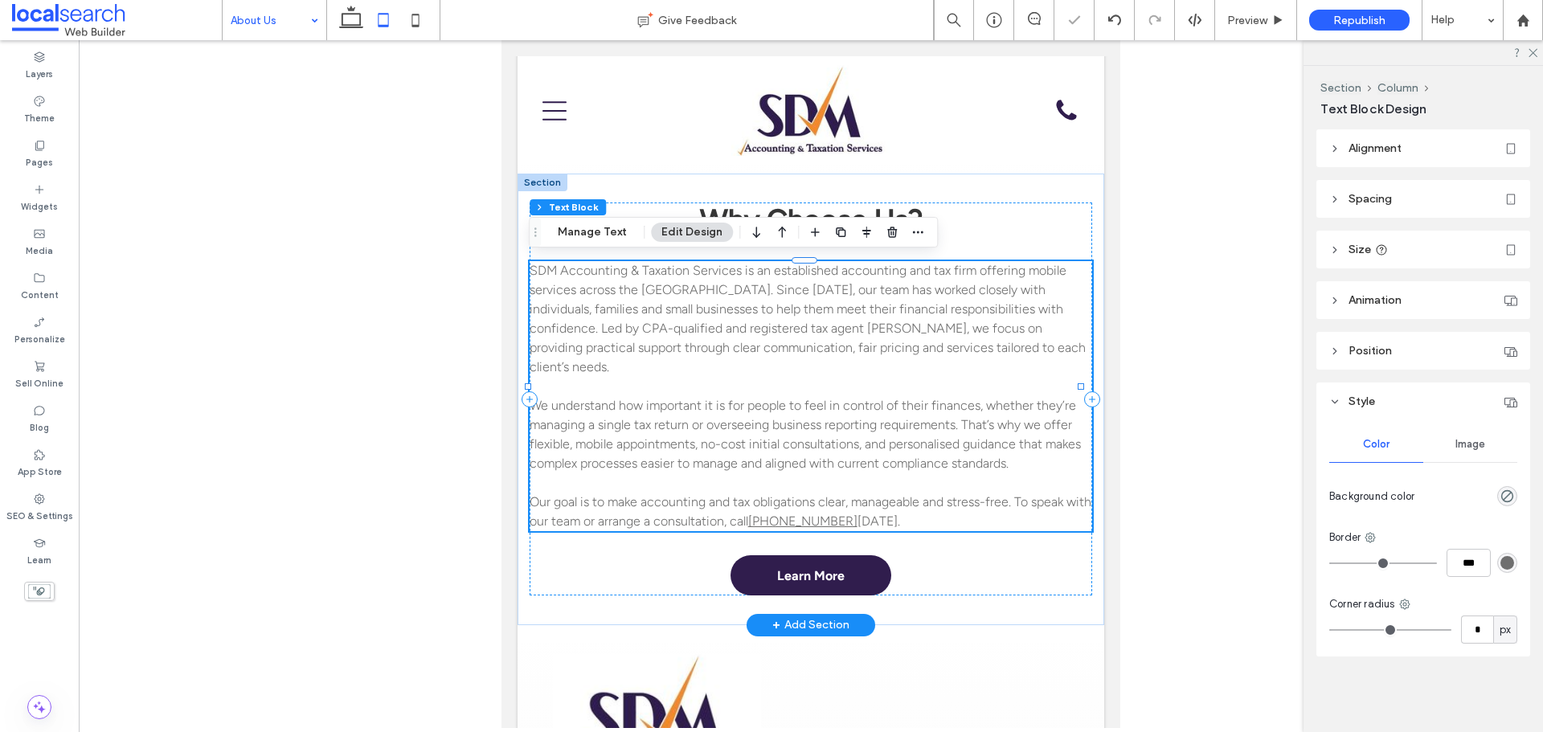
click at [1022, 377] on p at bounding box center [811, 386] width 563 height 19
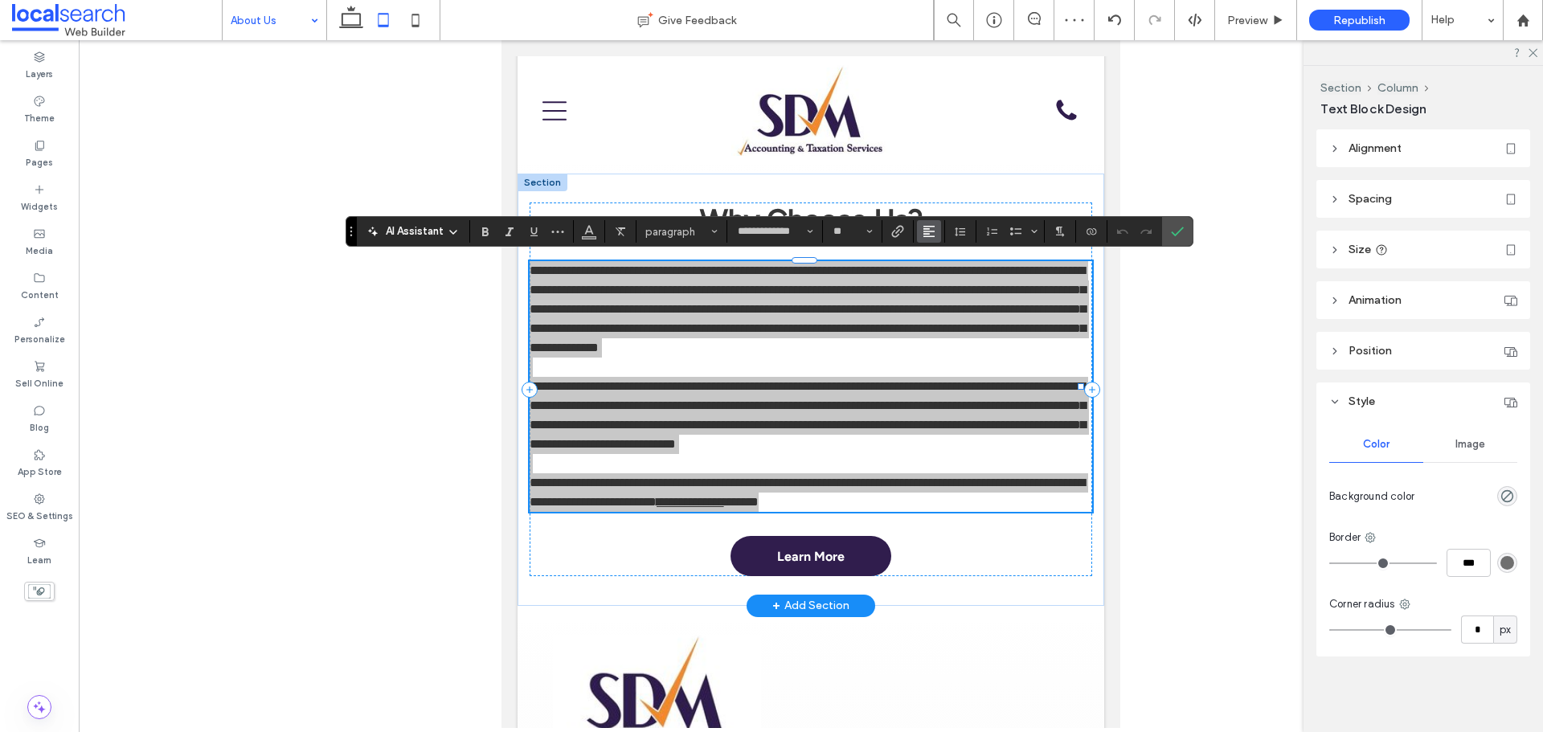
click at [931, 222] on span "Alignment" at bounding box center [929, 231] width 13 height 21
click at [936, 275] on icon "ui.textEditor.alignment.center" at bounding box center [941, 281] width 13 height 13
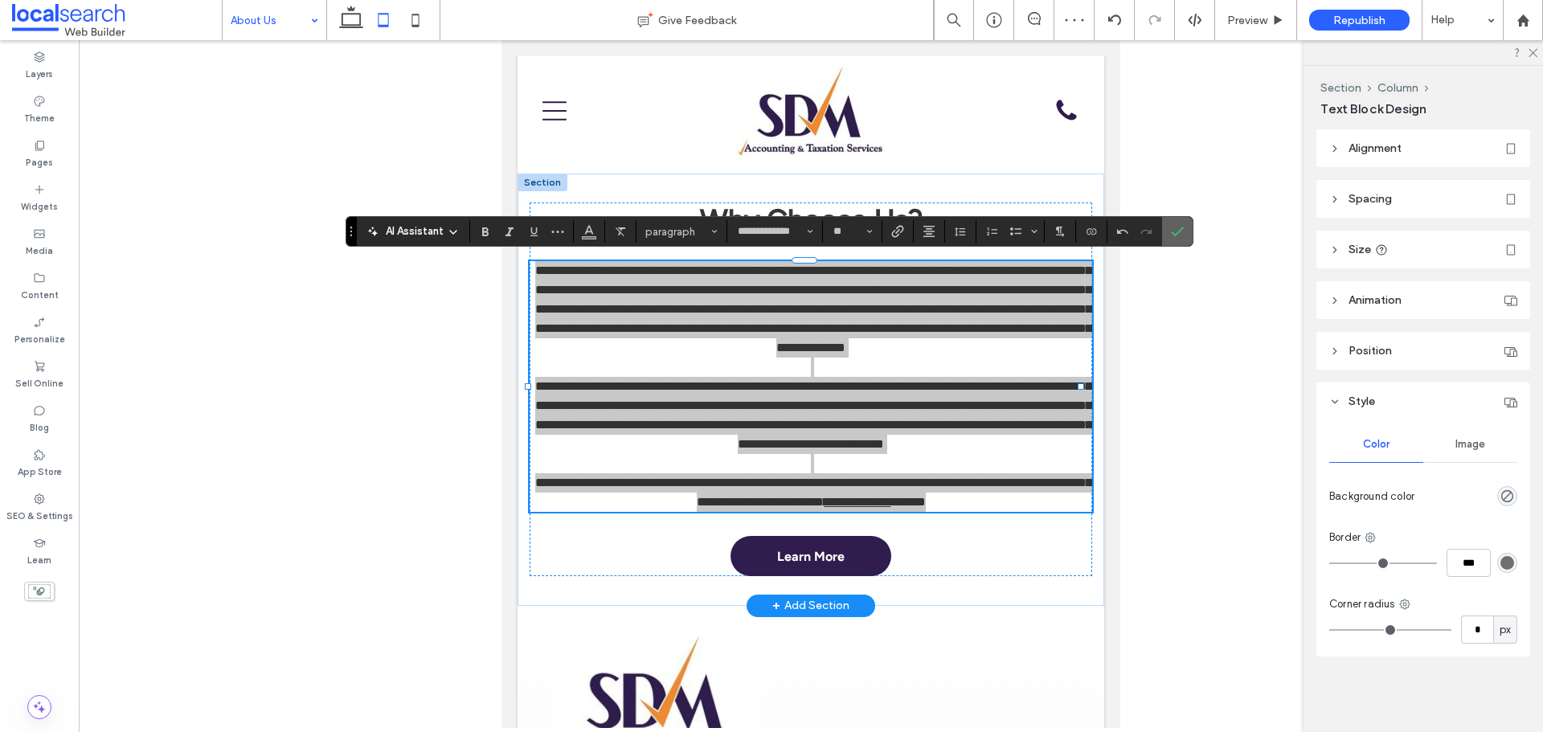
click at [1171, 232] on icon "Confirm" at bounding box center [1177, 231] width 13 height 13
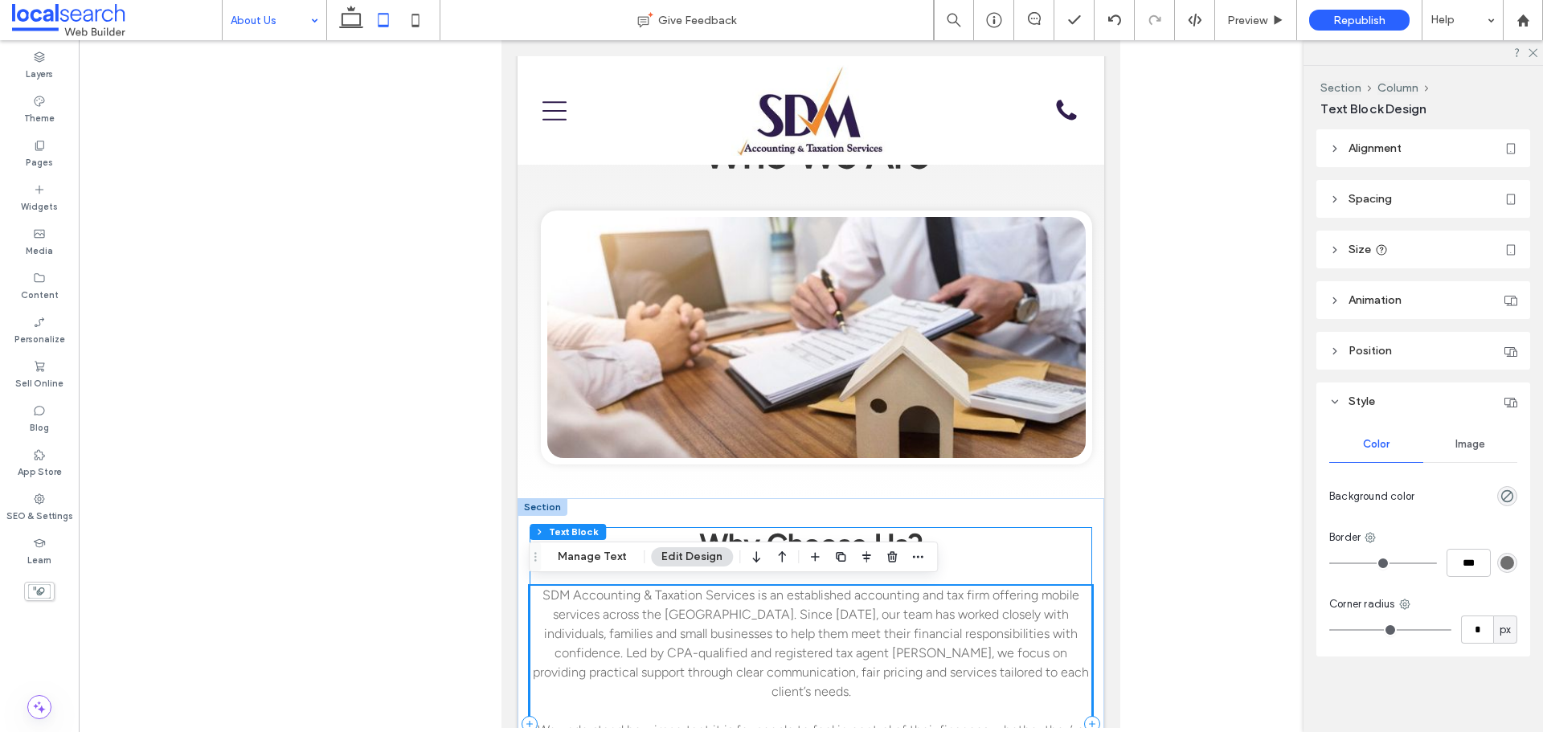
scroll to position [17, 0]
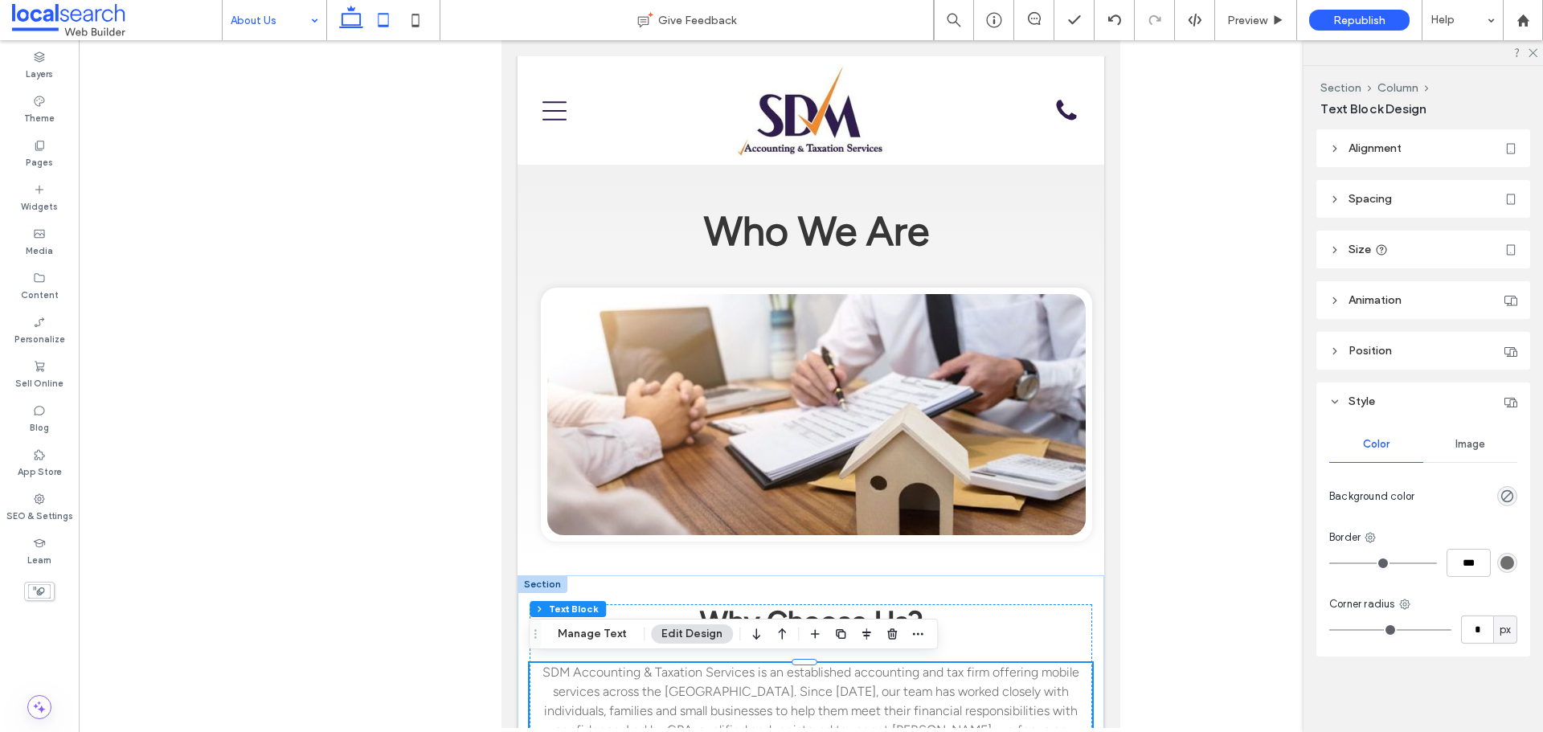
click at [361, 27] on icon at bounding box center [351, 20] width 32 height 32
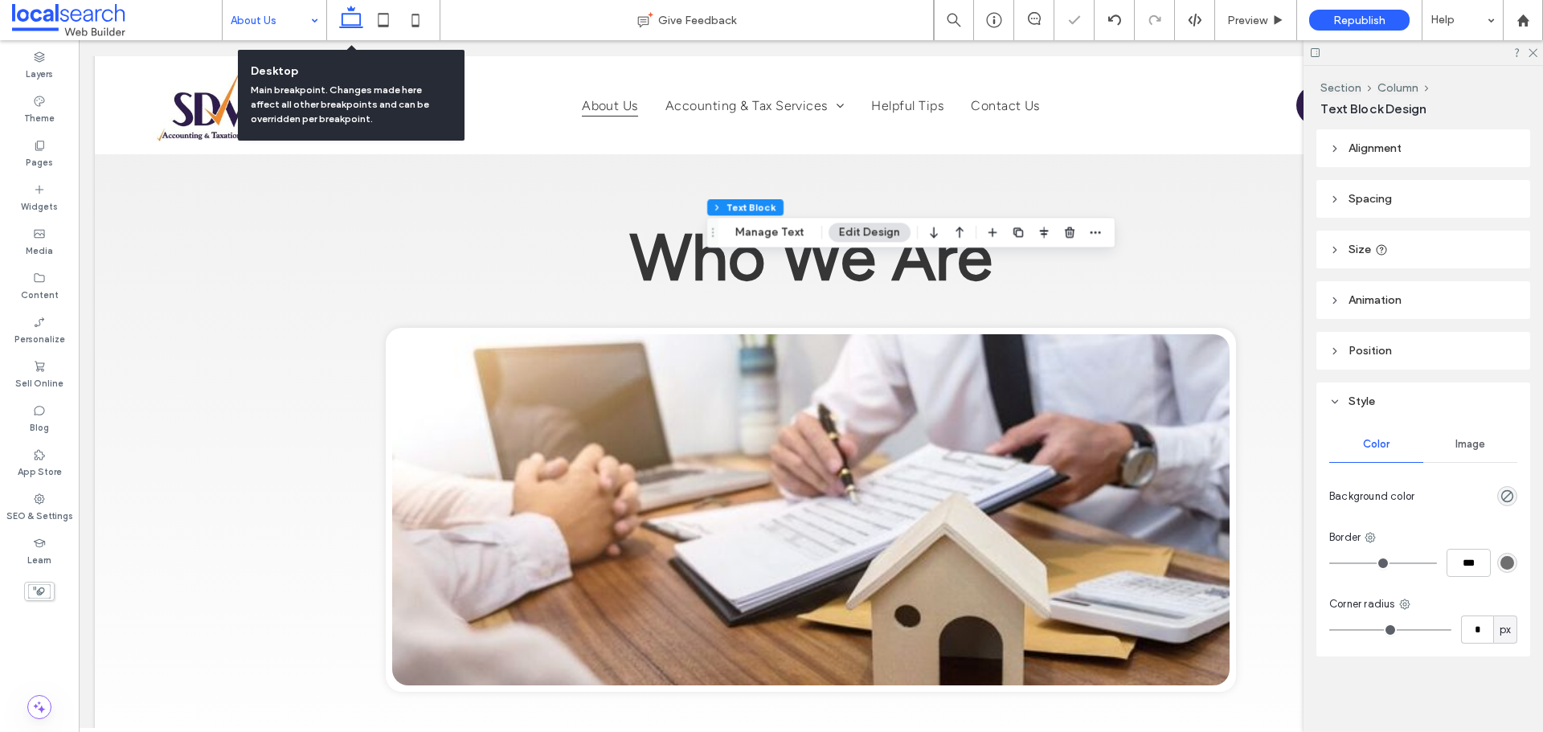
scroll to position [682, 0]
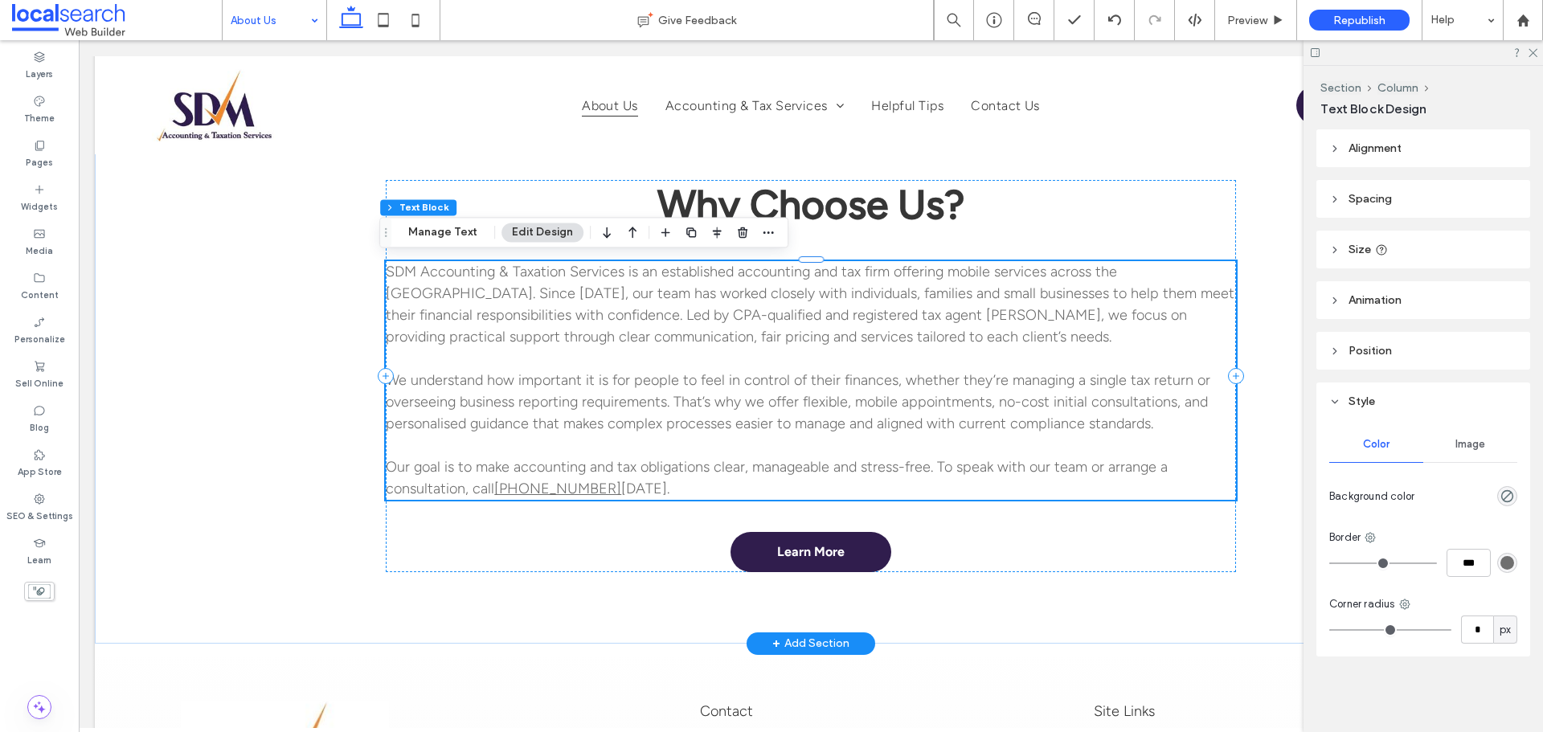
click at [1044, 375] on span "We understand how important it is for people to feel in control of their financ…" at bounding box center [798, 401] width 825 height 61
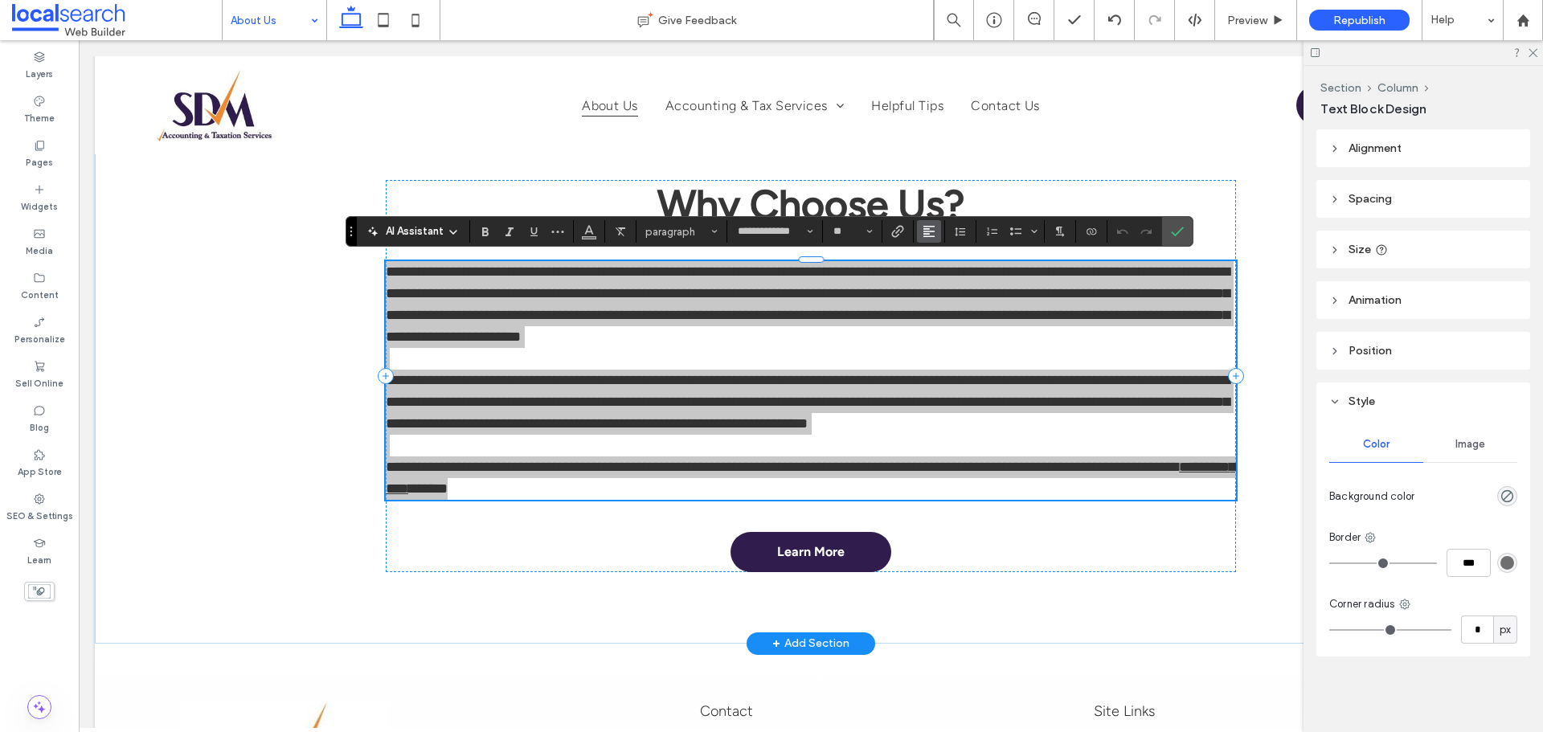
click at [934, 227] on icon "Alignment" at bounding box center [929, 231] width 13 height 13
click at [940, 275] on icon "ui.textEditor.alignment.center" at bounding box center [941, 281] width 13 height 13
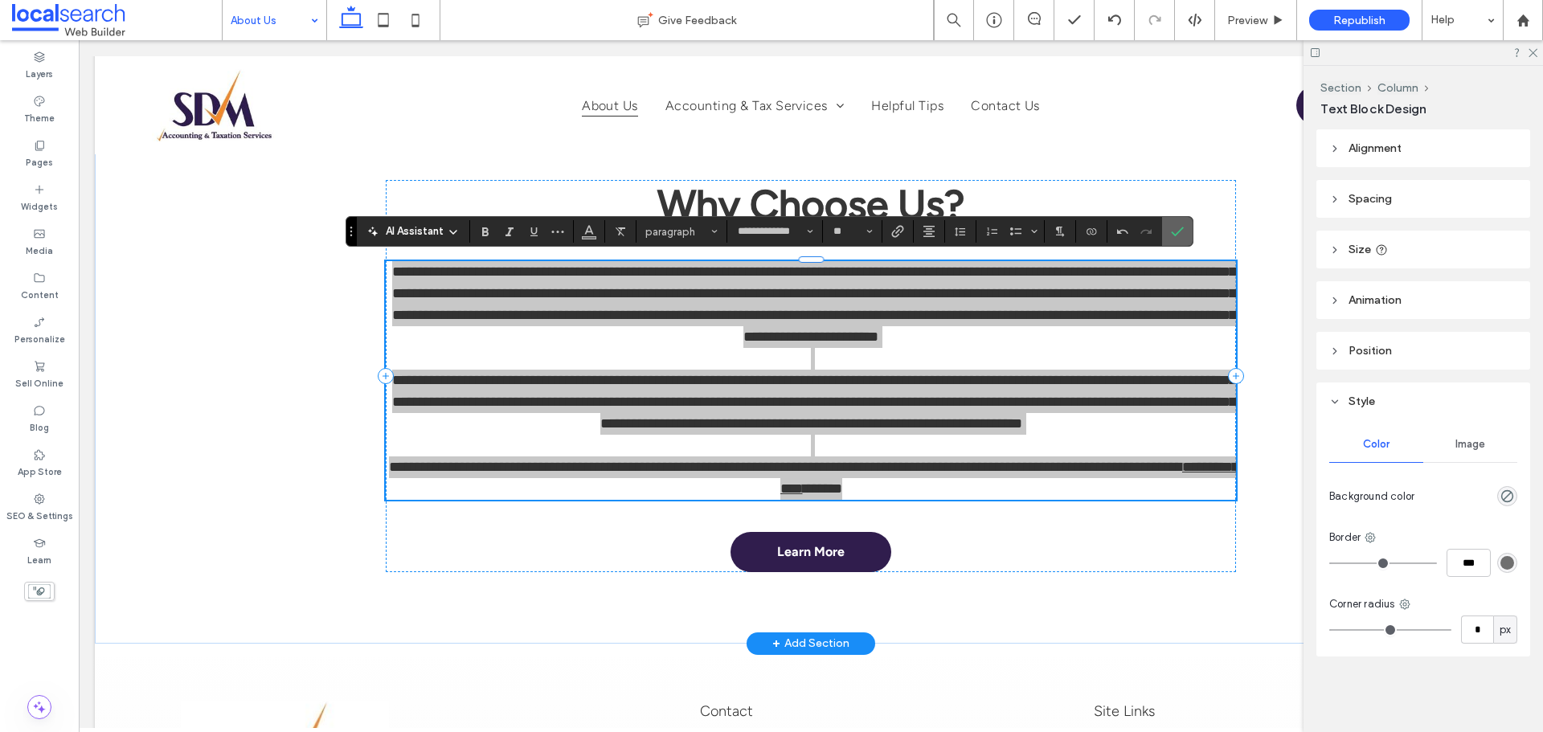
click at [1181, 228] on icon "Confirm" at bounding box center [1177, 231] width 13 height 13
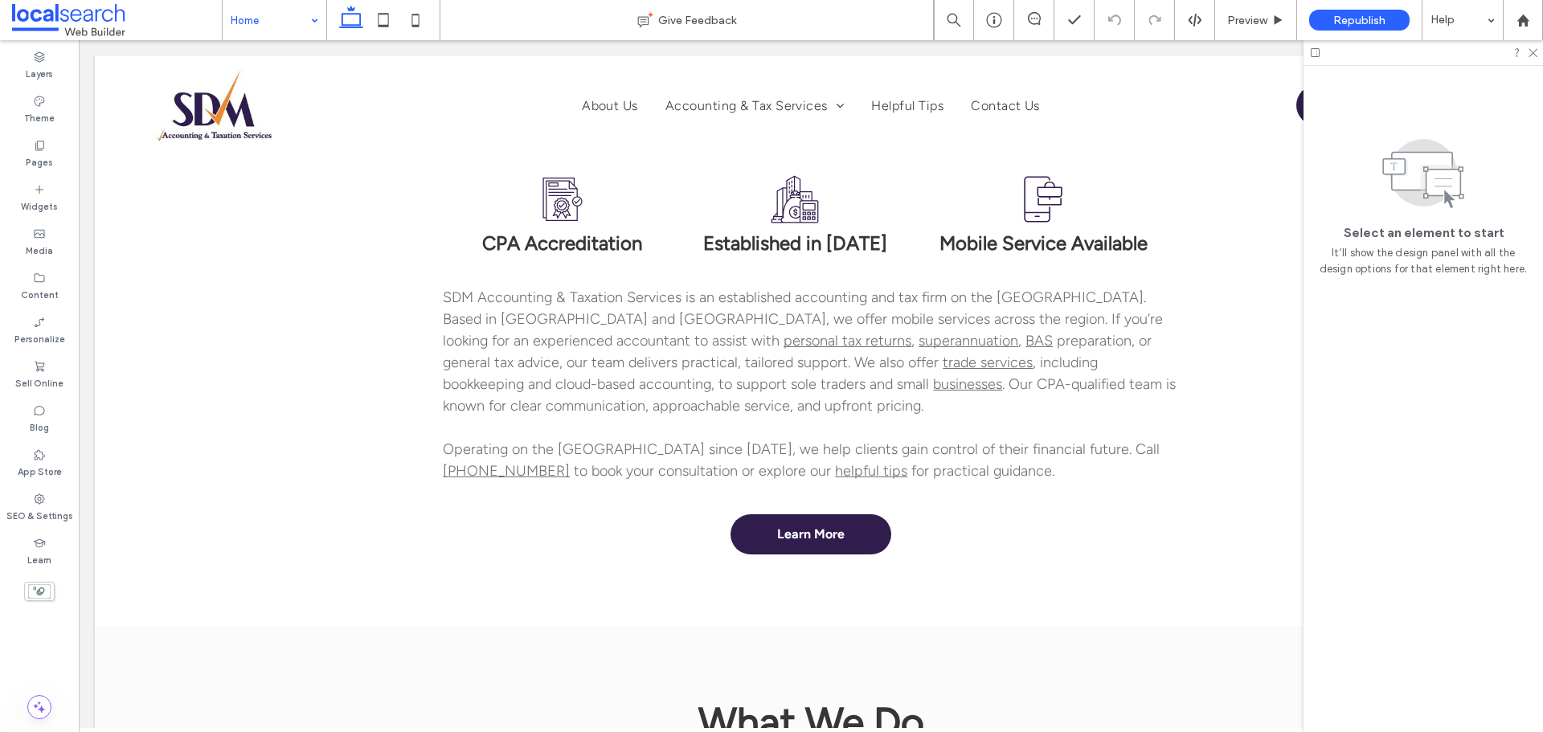
scroll to position [884, 0]
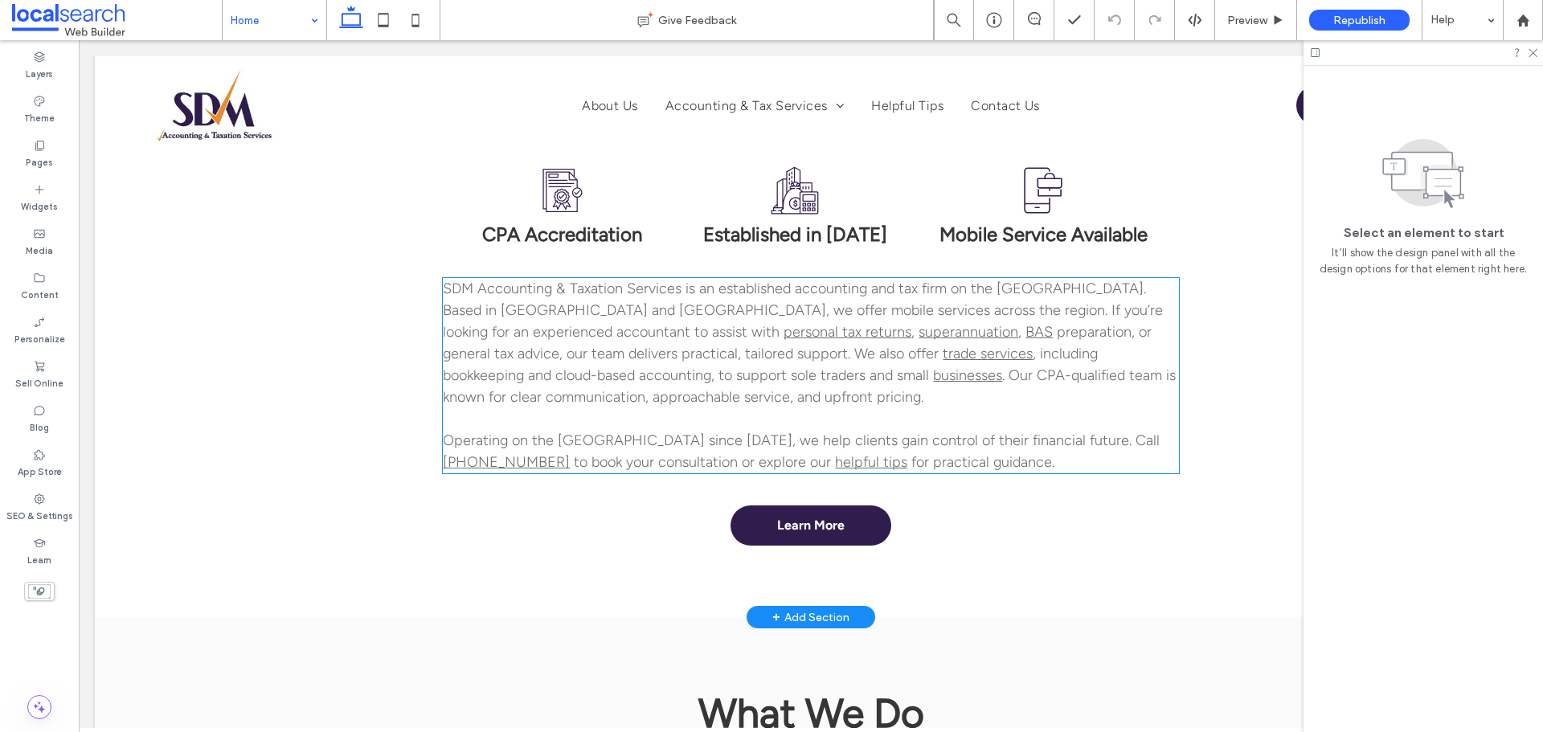
click at [871, 319] on p "SDM Accounting & Taxation Services is an established accounting and tax firm on…" at bounding box center [810, 343] width 735 height 130
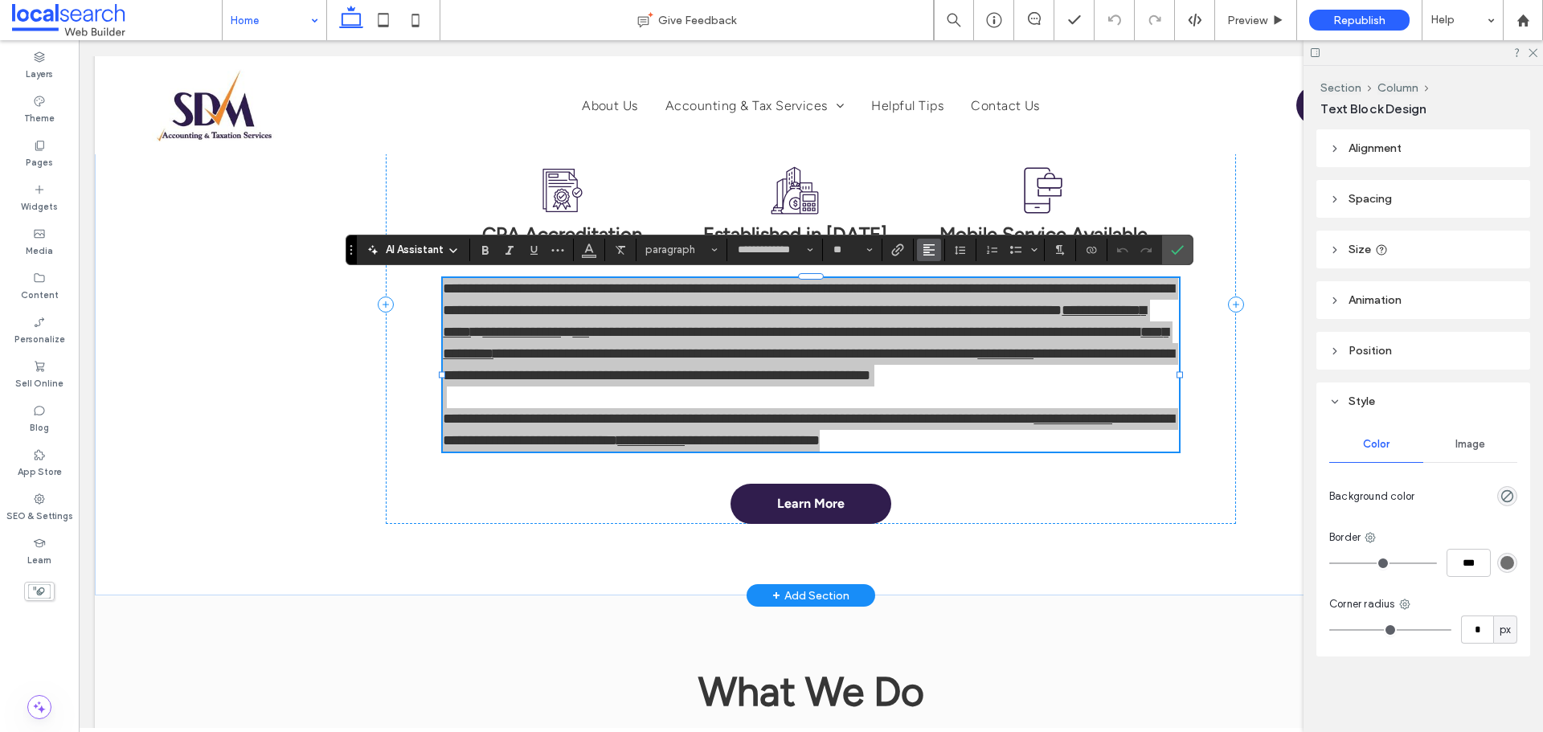
click at [931, 248] on icon "Alignment" at bounding box center [929, 249] width 13 height 13
click at [931, 295] on label "ui.textEditor.alignment.center" at bounding box center [945, 299] width 56 height 23
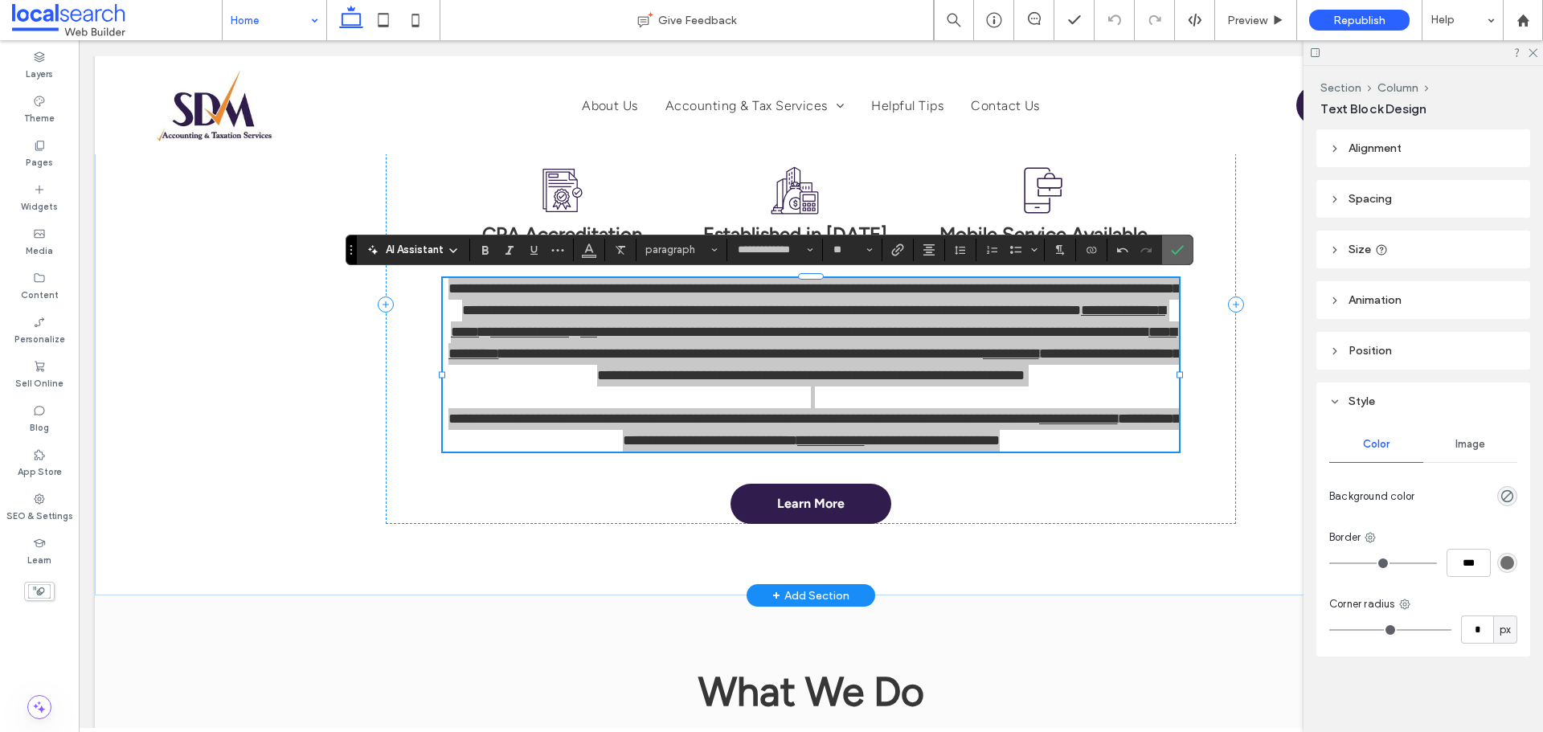
click at [1177, 239] on span "Confirm" at bounding box center [1174, 249] width 7 height 29
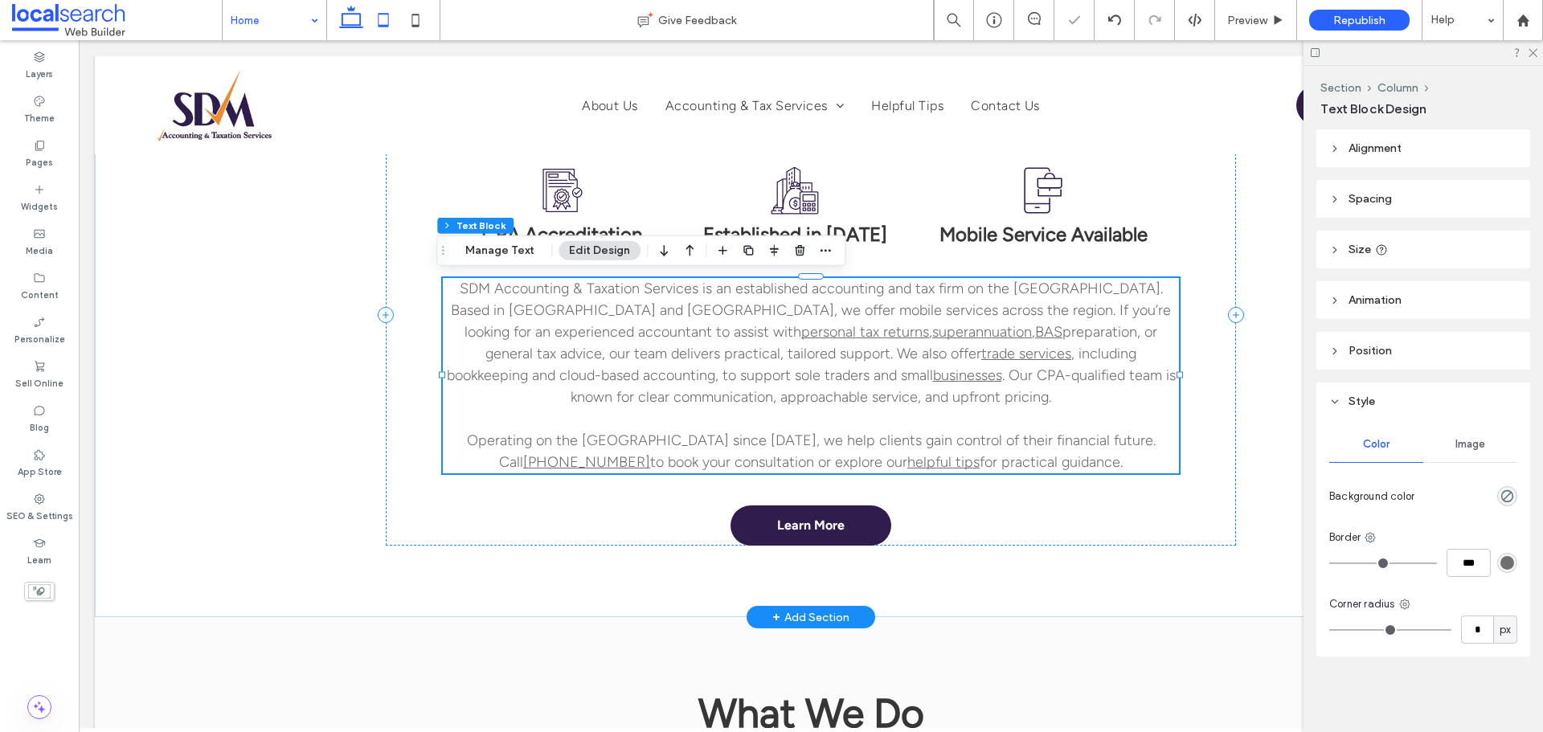
click at [387, 18] on icon at bounding box center [383, 20] width 32 height 32
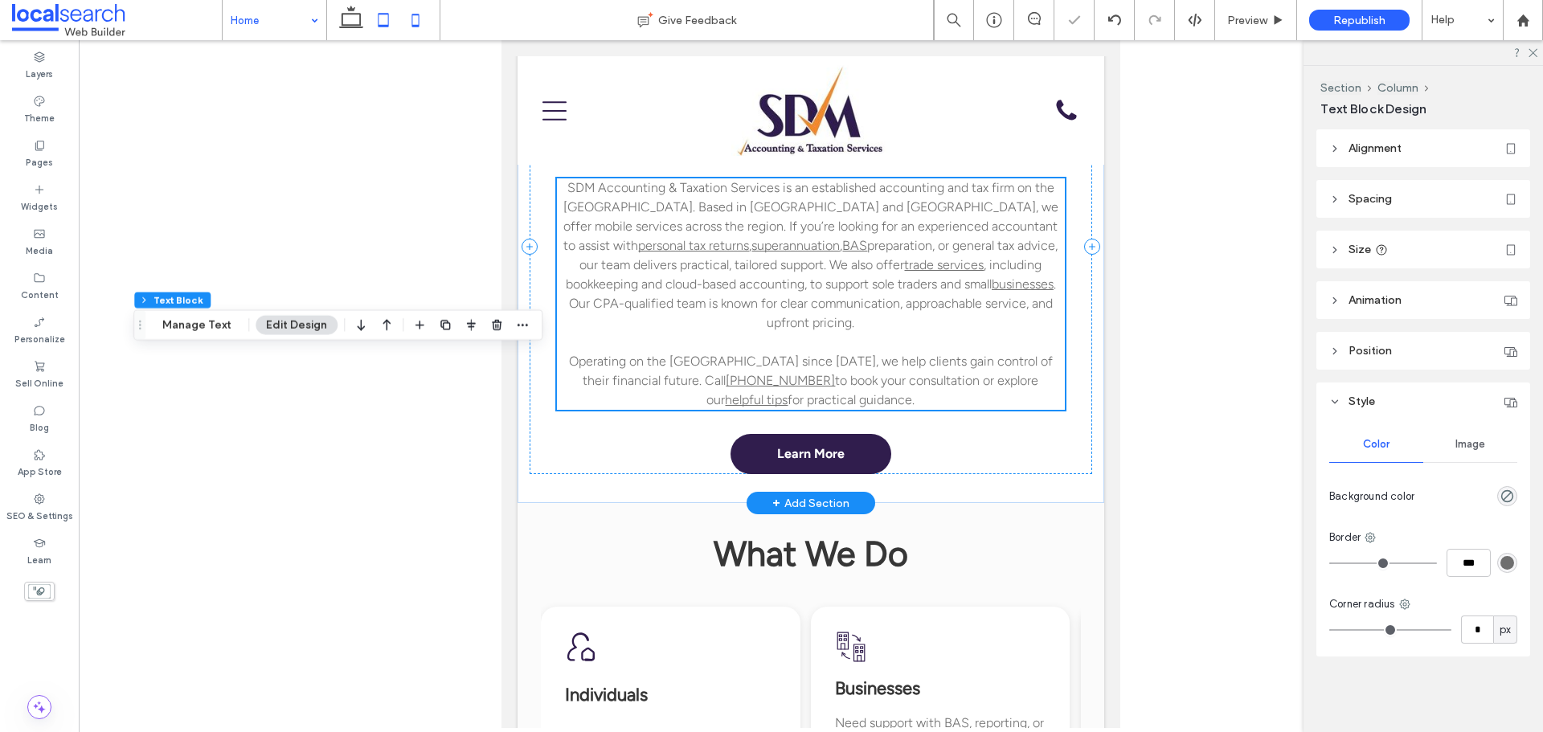
type input "**"
type input "****"
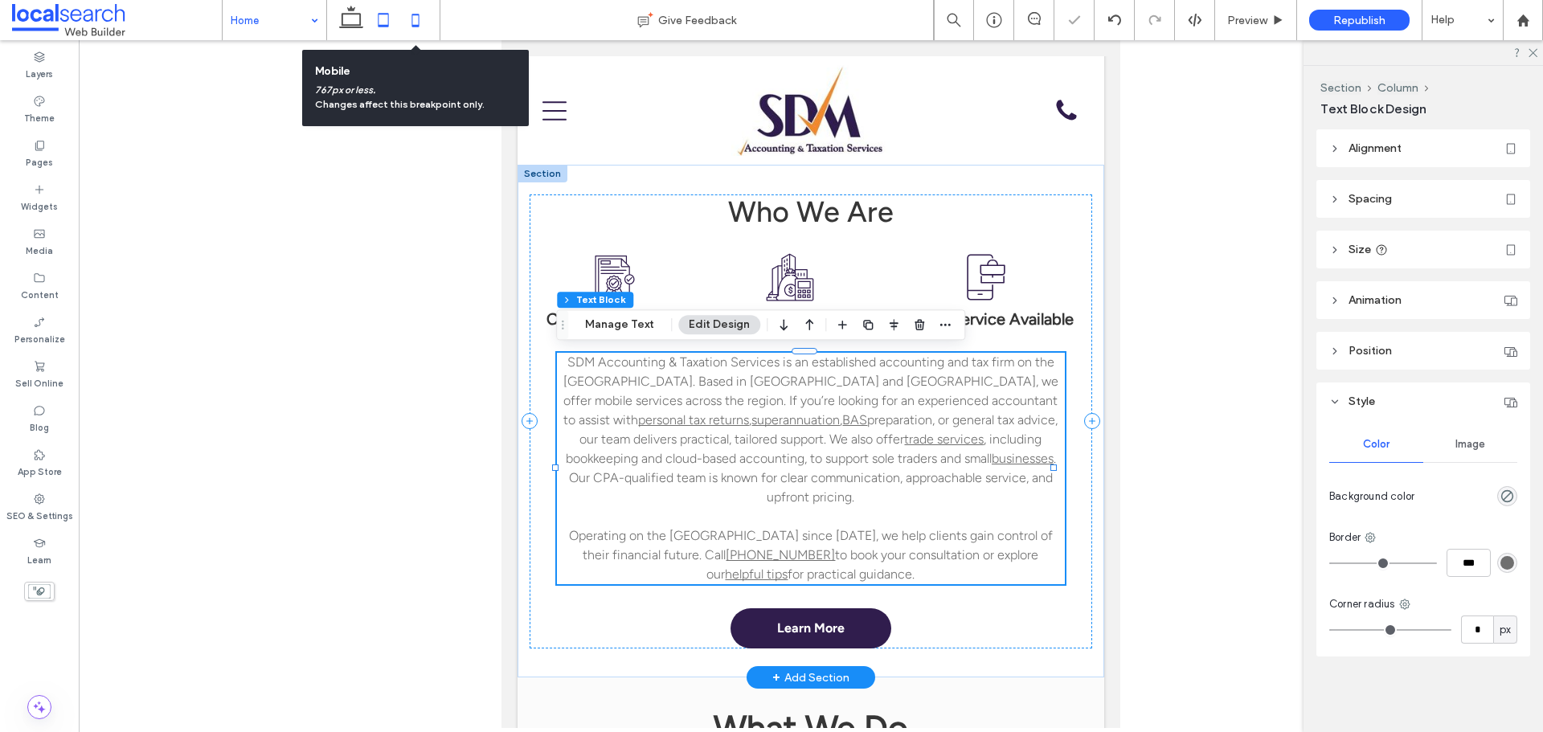
click at [417, 20] on icon at bounding box center [415, 20] width 32 height 32
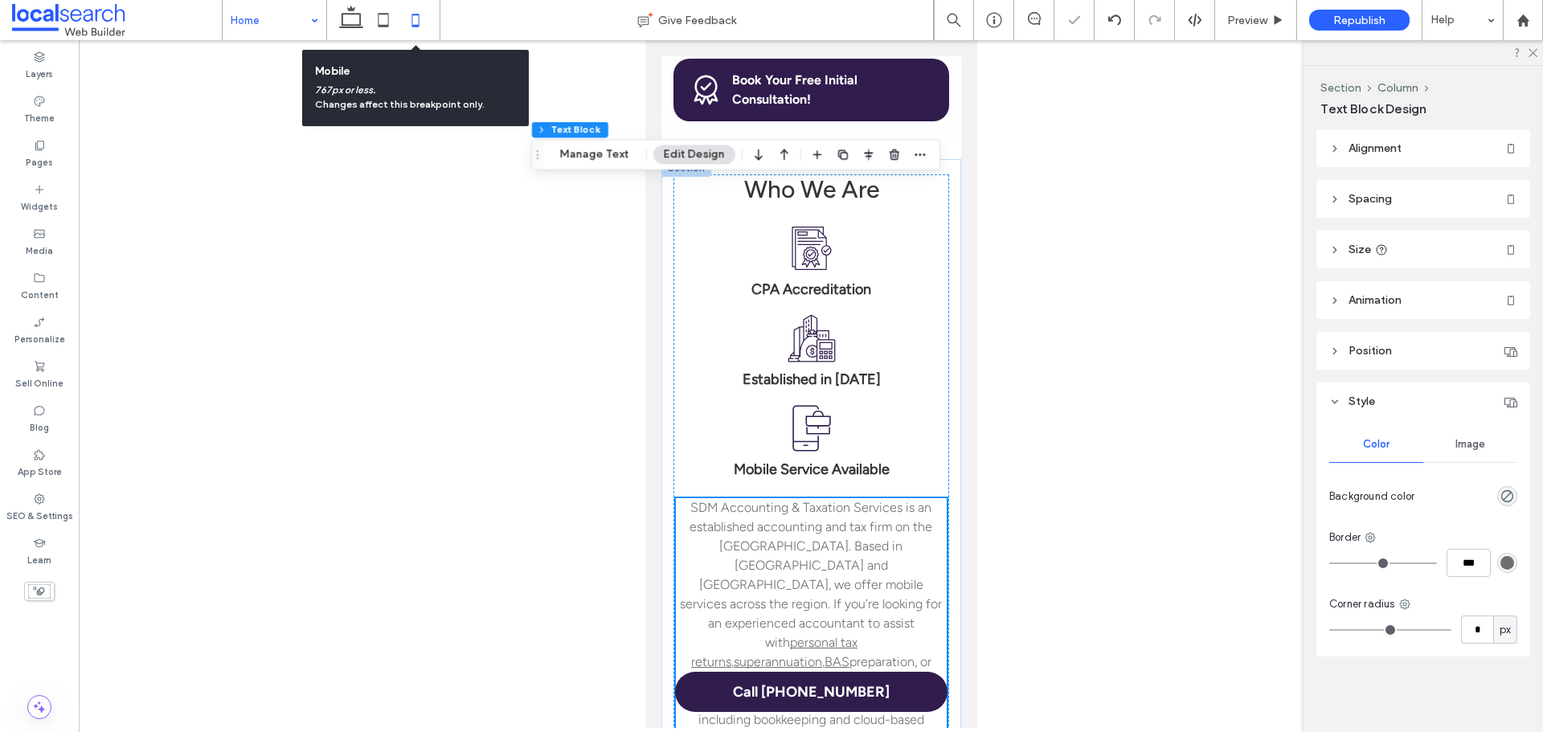
type input "**"
type input "****"
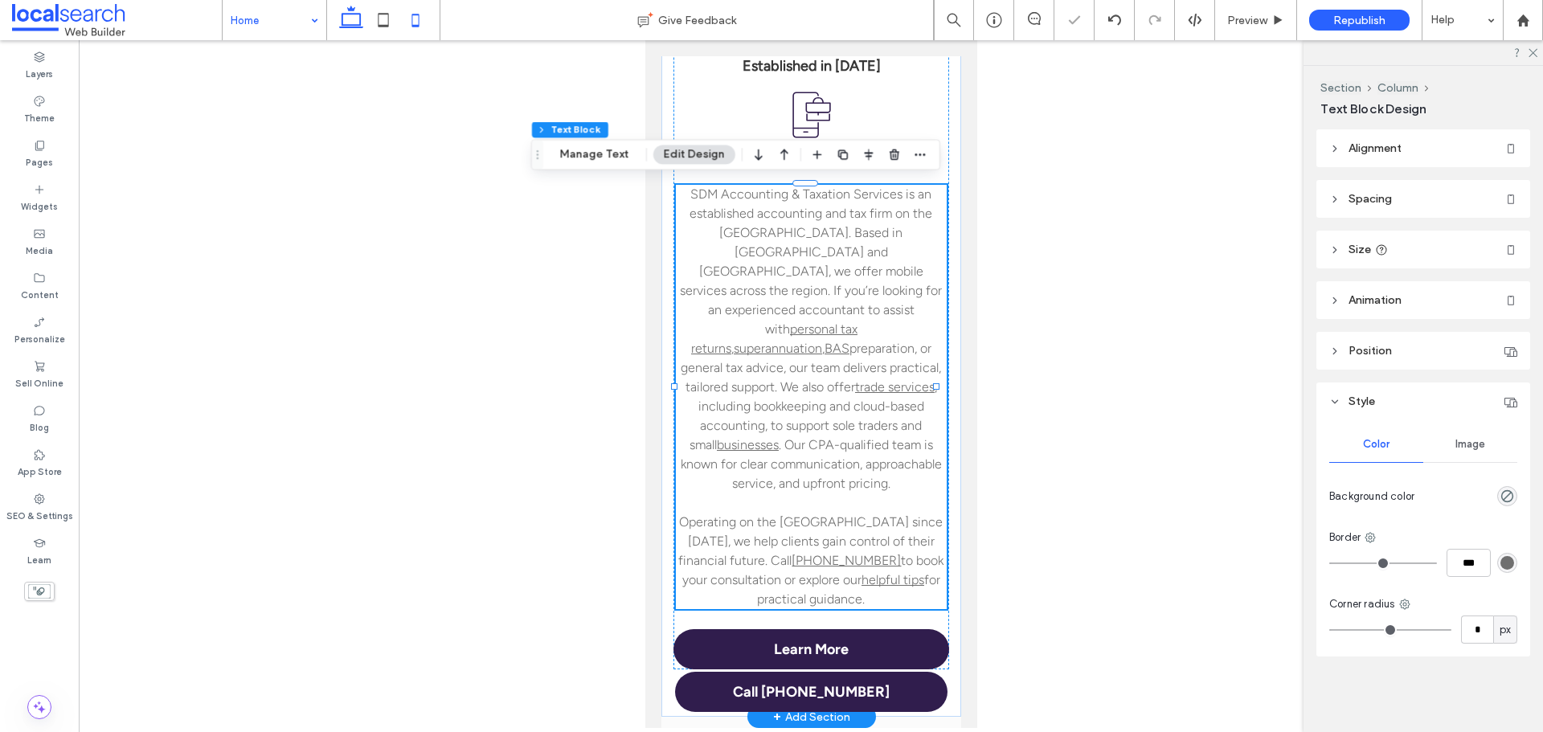
click at [346, 19] on icon at bounding box center [351, 20] width 32 height 32
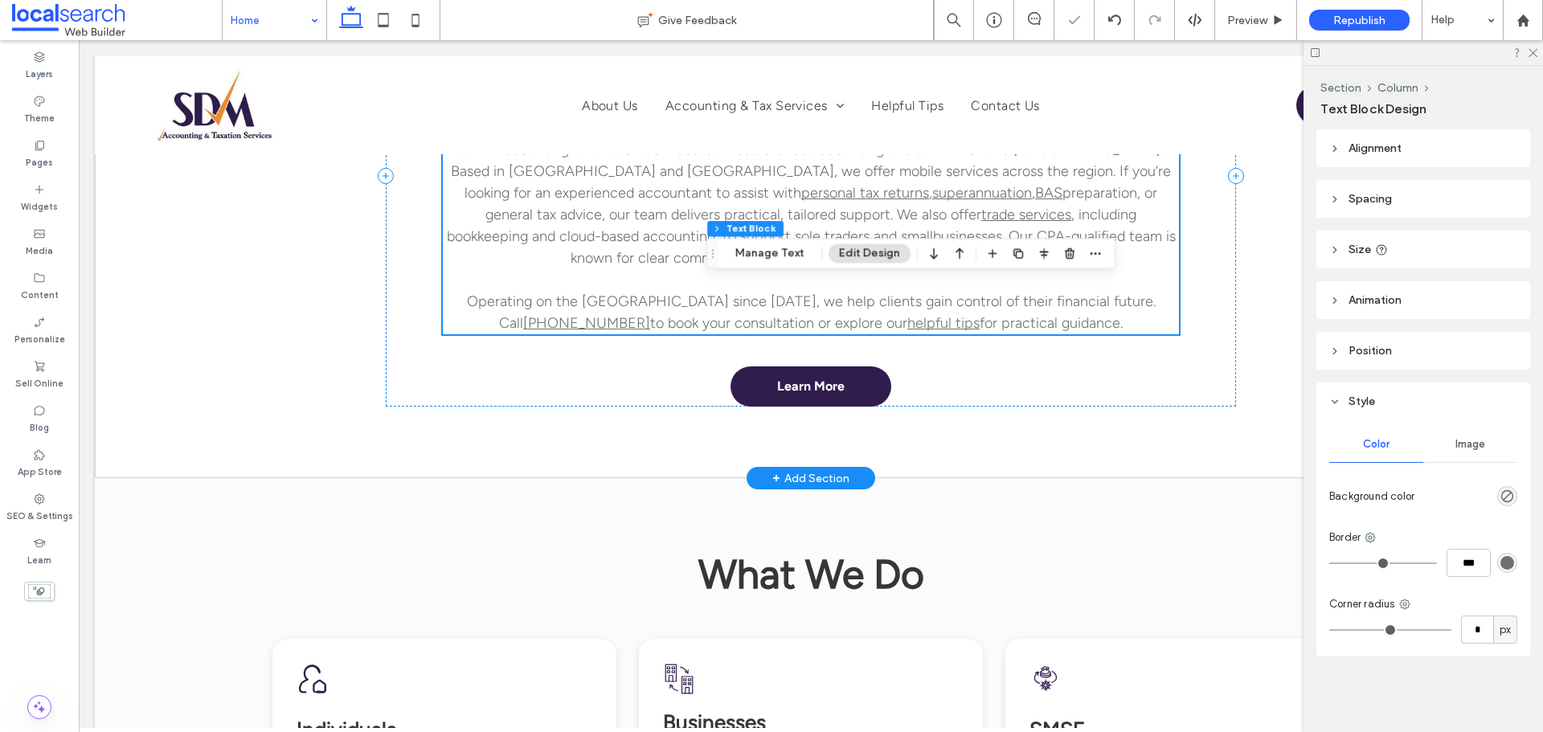
type input "**"
type input "****"
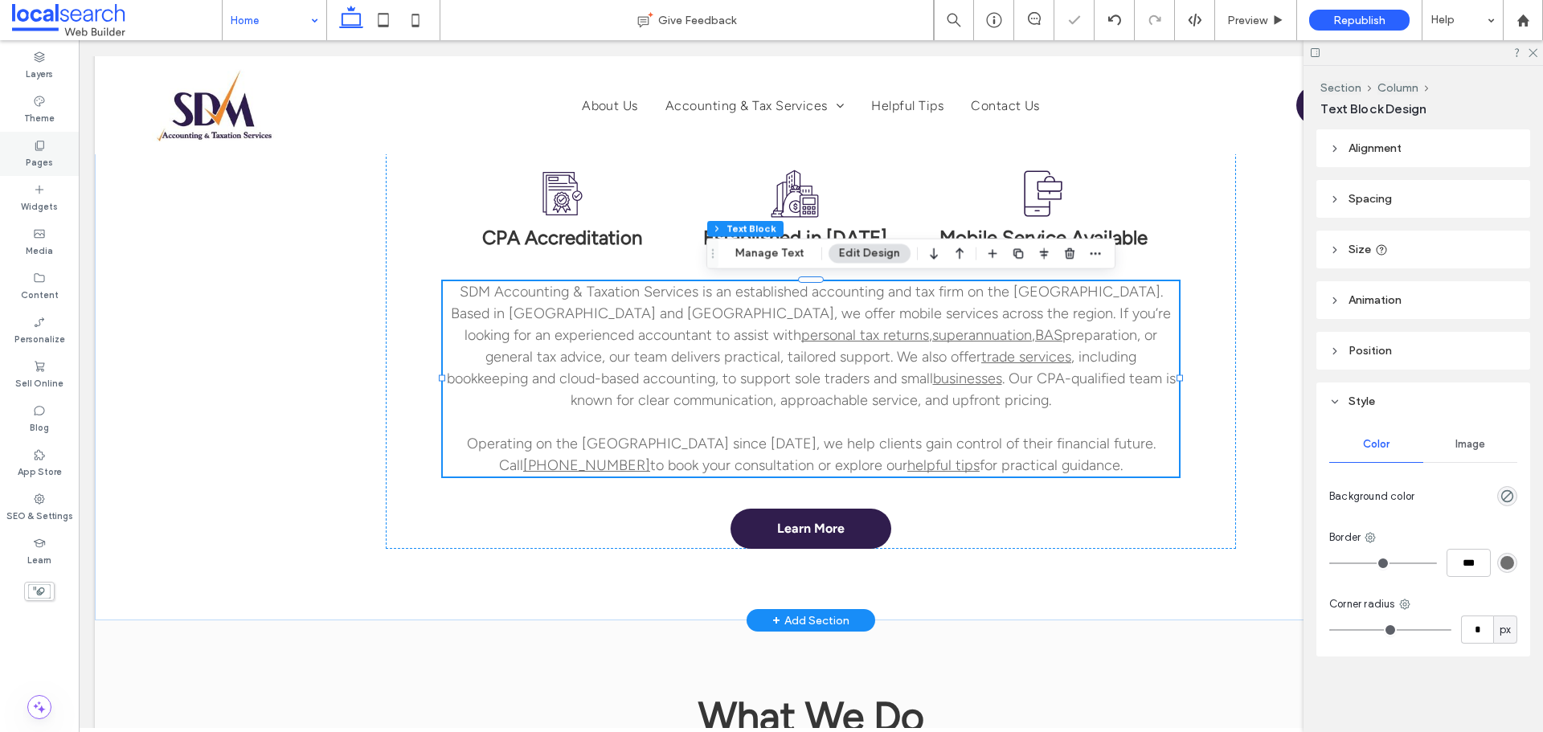
click at [51, 158] on label "Pages" at bounding box center [39, 161] width 27 height 18
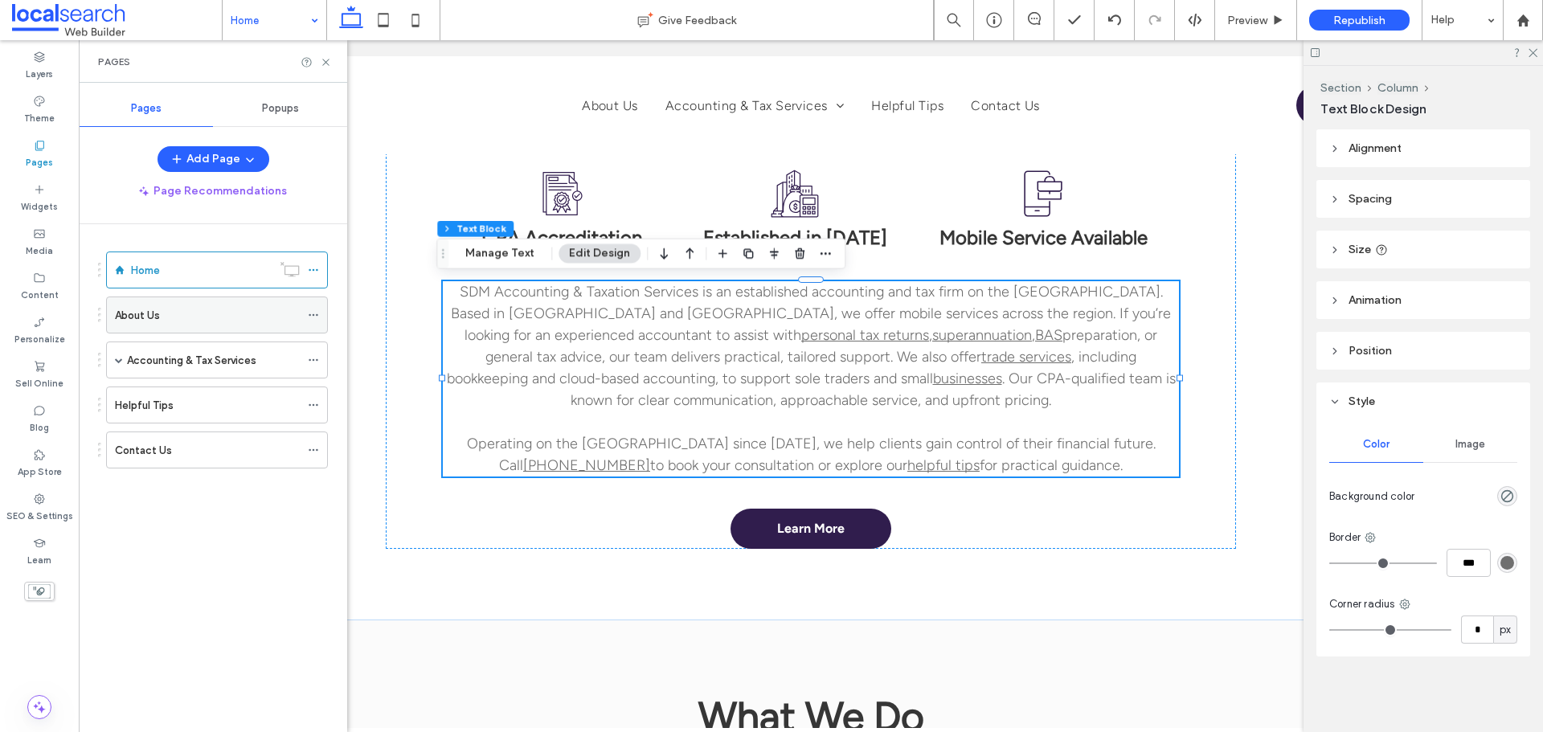
click at [182, 313] on div "About Us" at bounding box center [207, 315] width 185 height 17
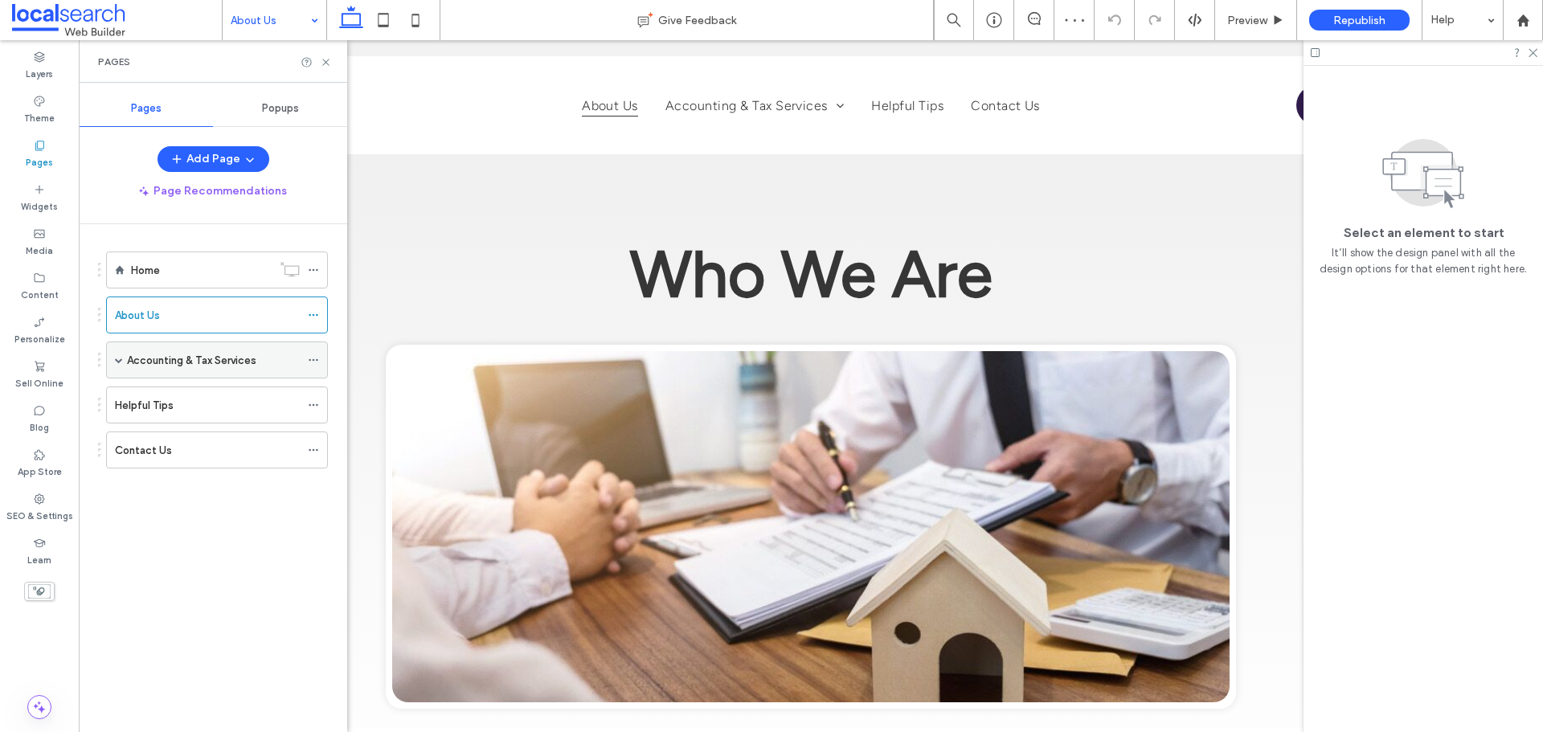
click at [185, 355] on label "Accounting & Tax Services" at bounding box center [191, 360] width 129 height 28
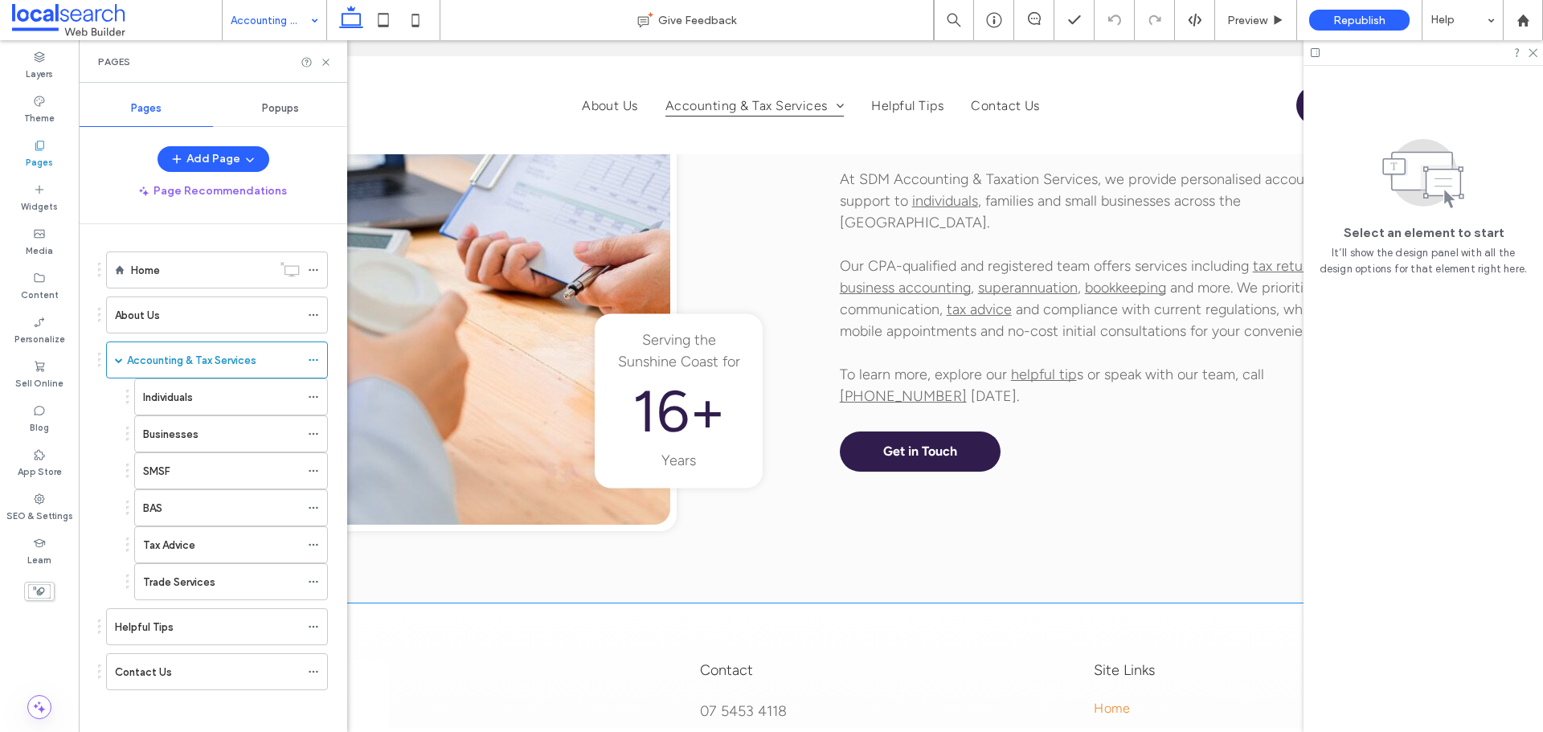
scroll to position [1286, 0]
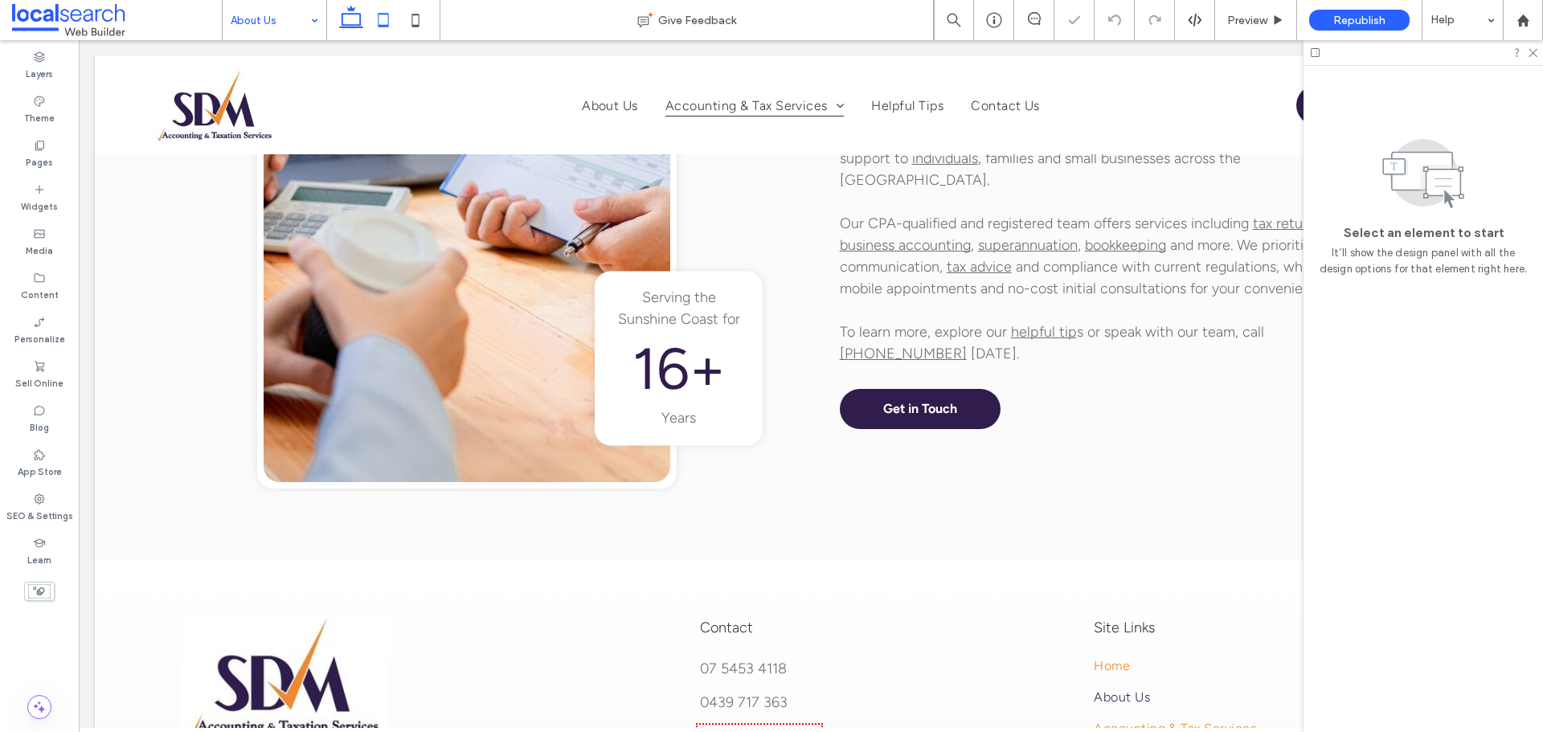
click at [379, 9] on icon at bounding box center [383, 20] width 32 height 32
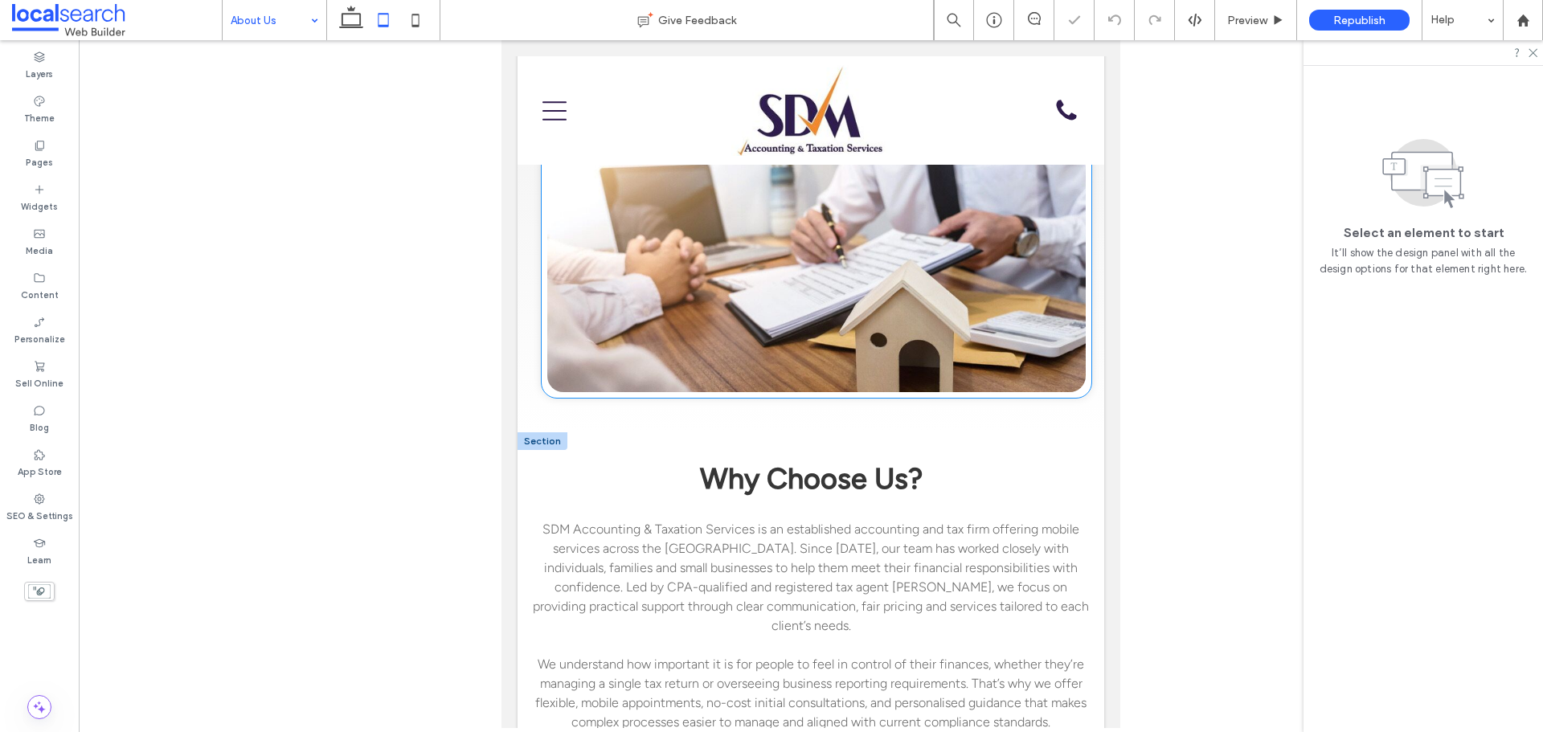
scroll to position [161, 0]
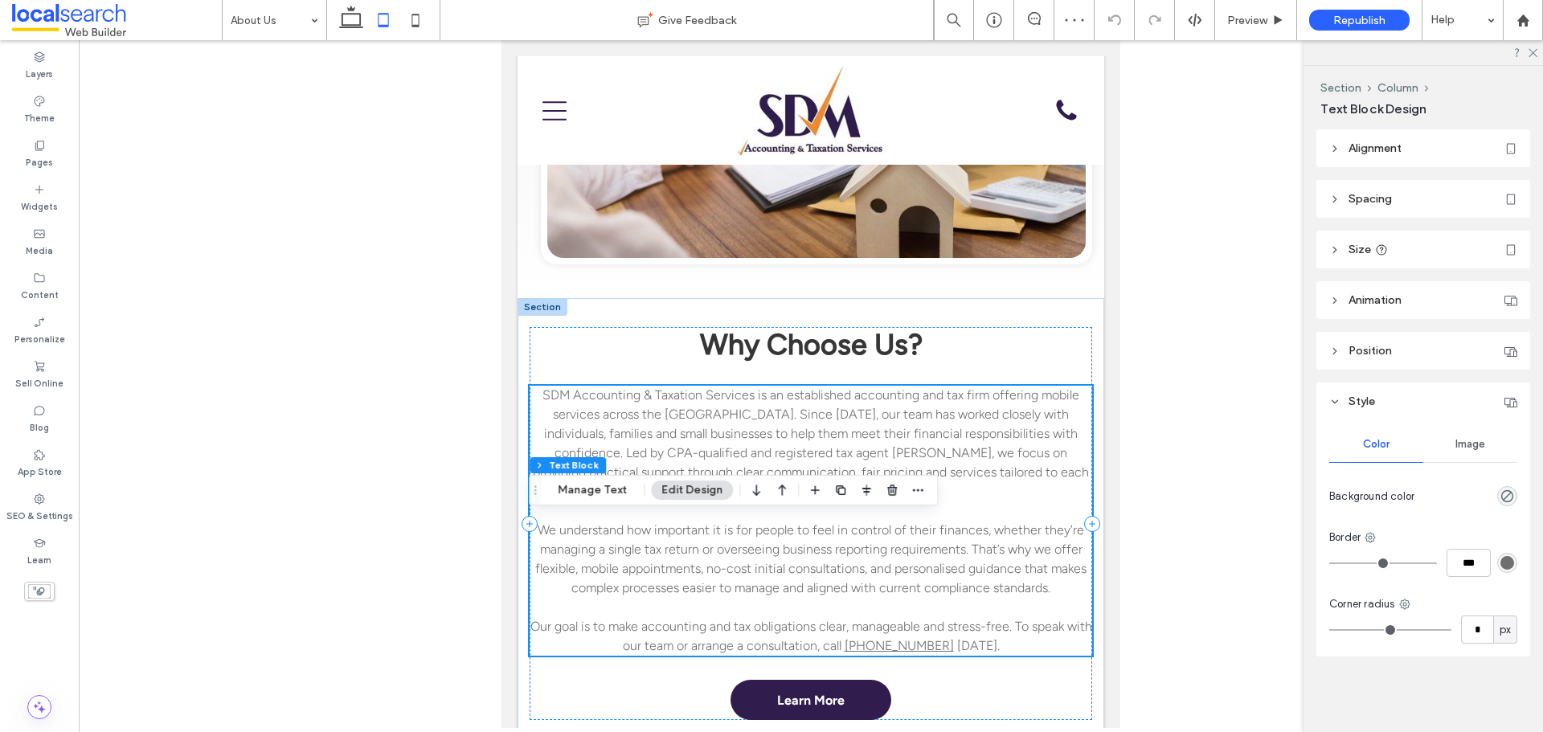
scroll to position [321, 0]
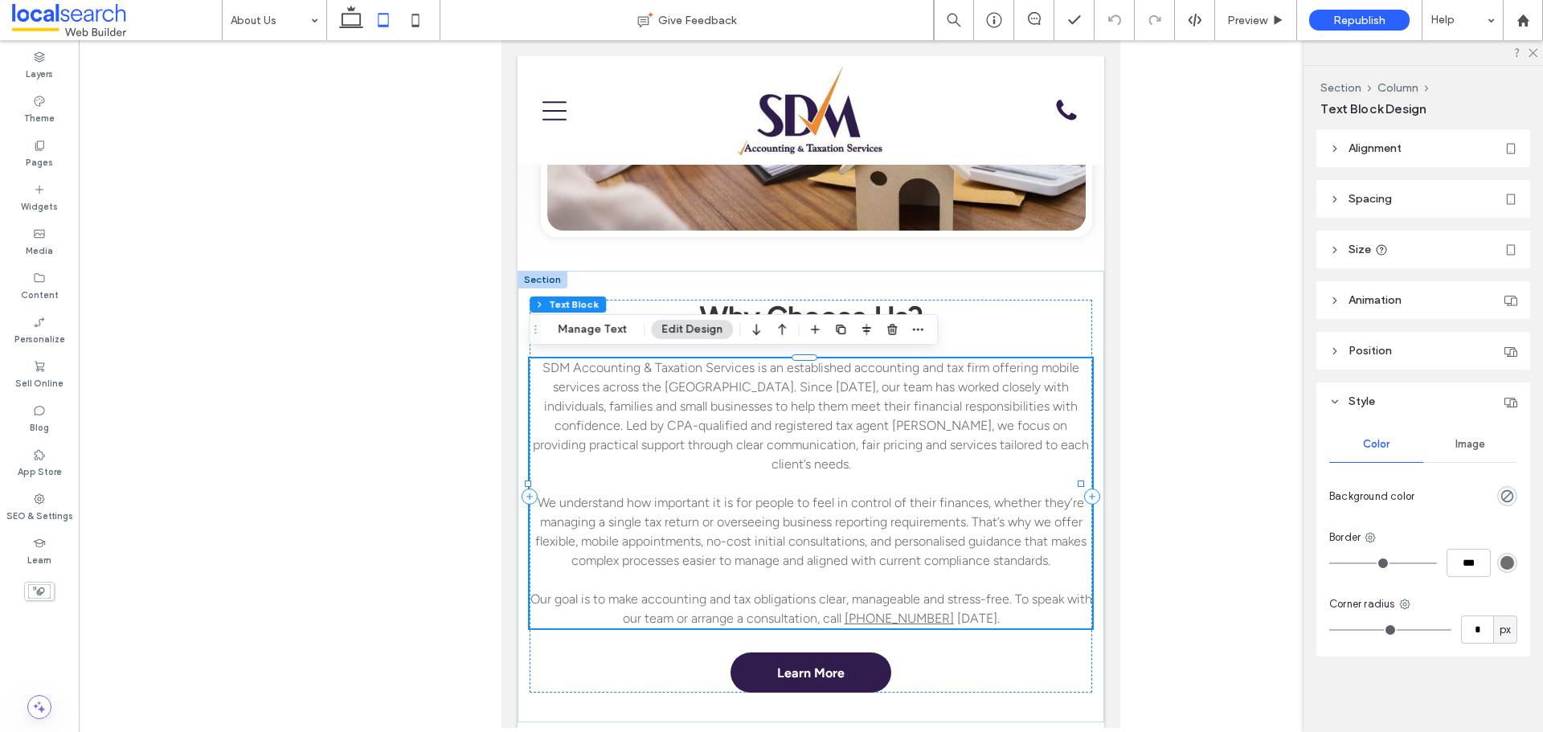
click at [1402, 254] on header "Size" at bounding box center [1423, 250] width 214 height 38
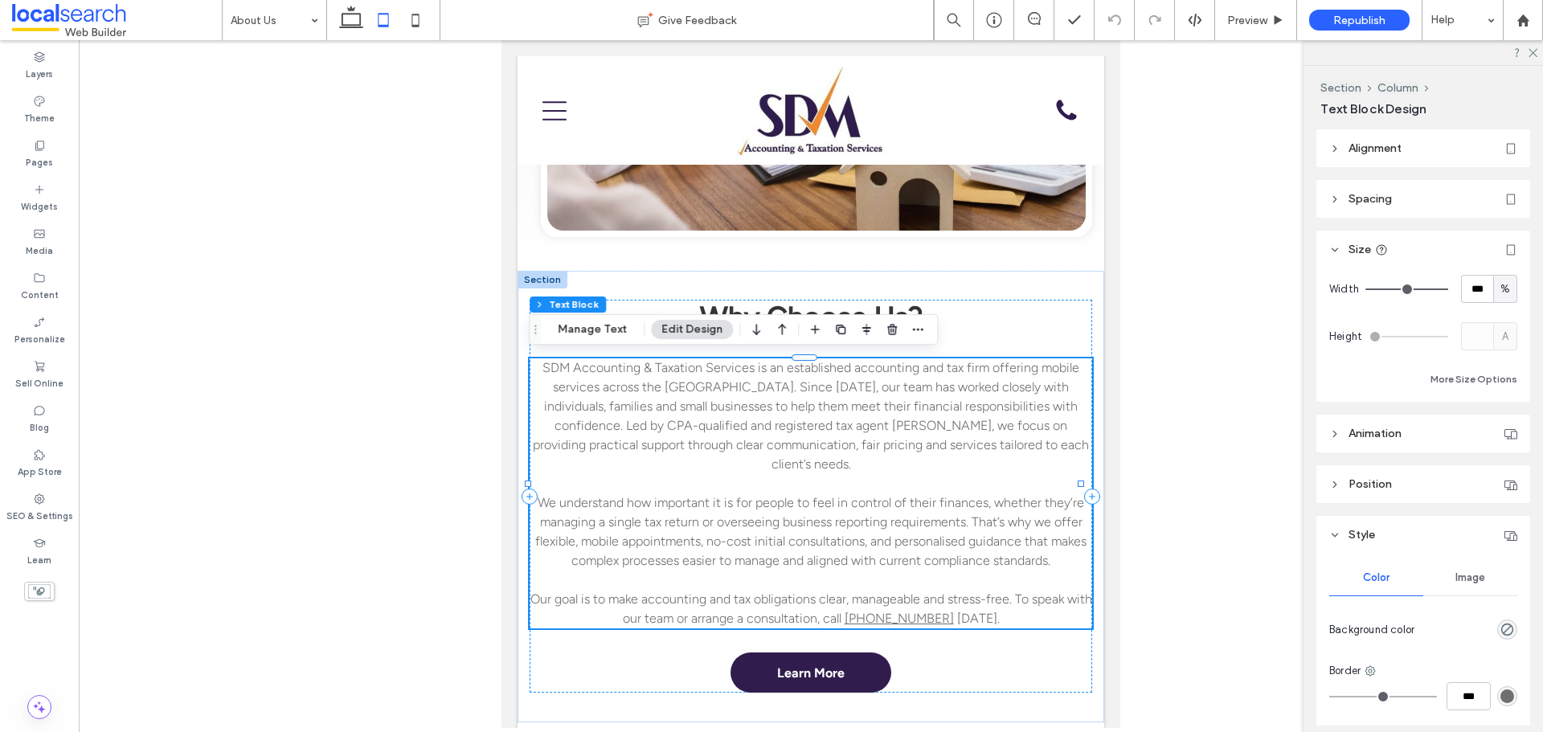
type input "**"
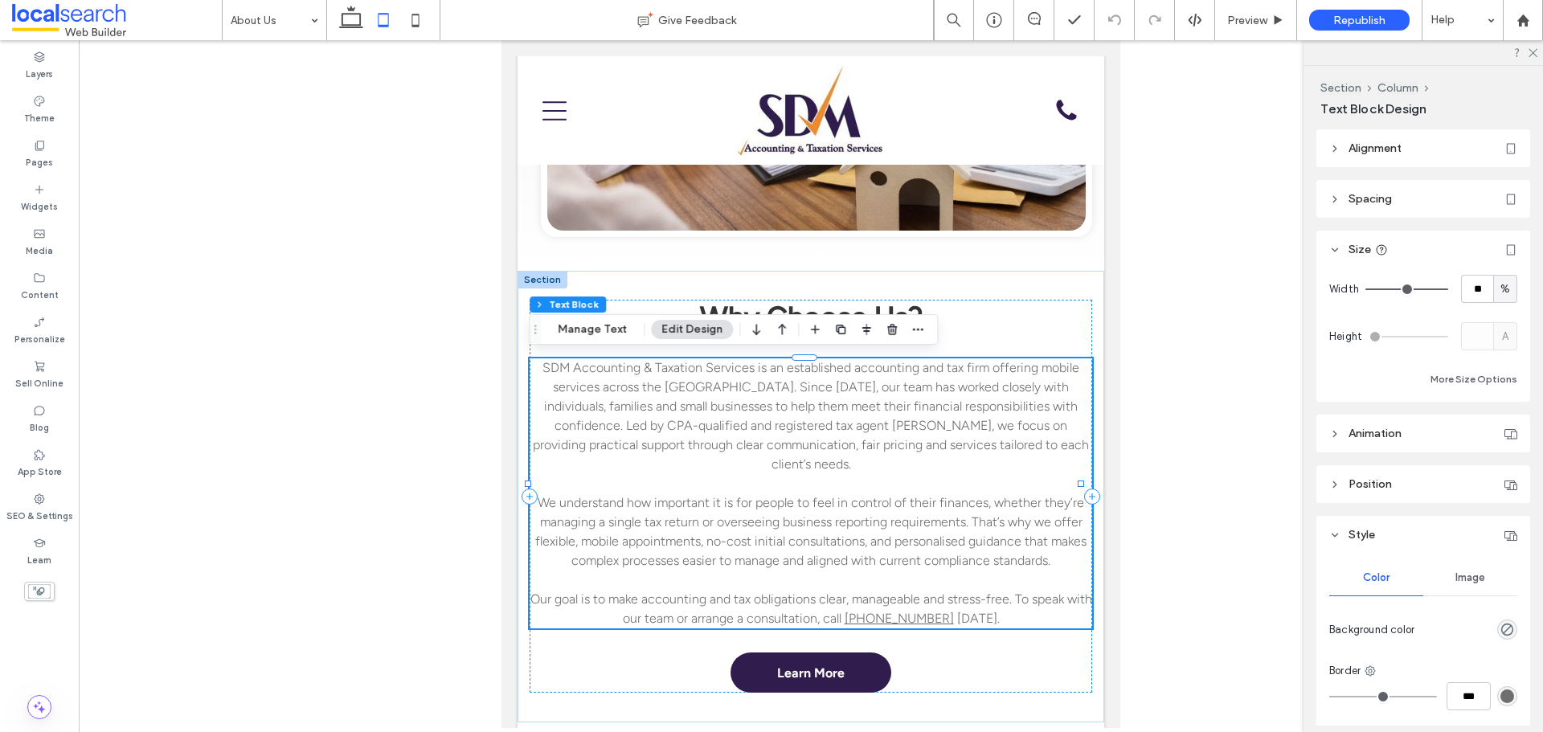
type input "**"
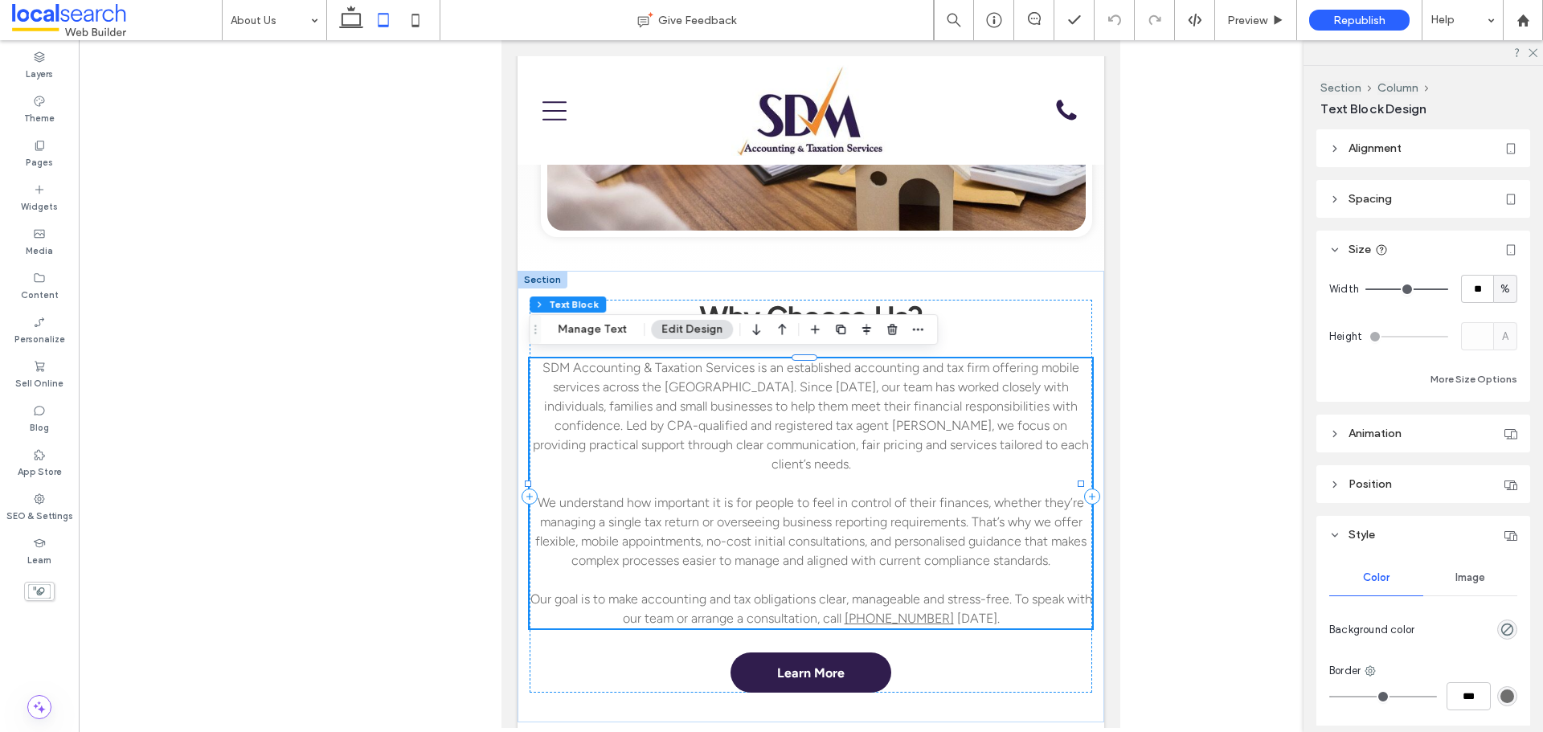
type input "**"
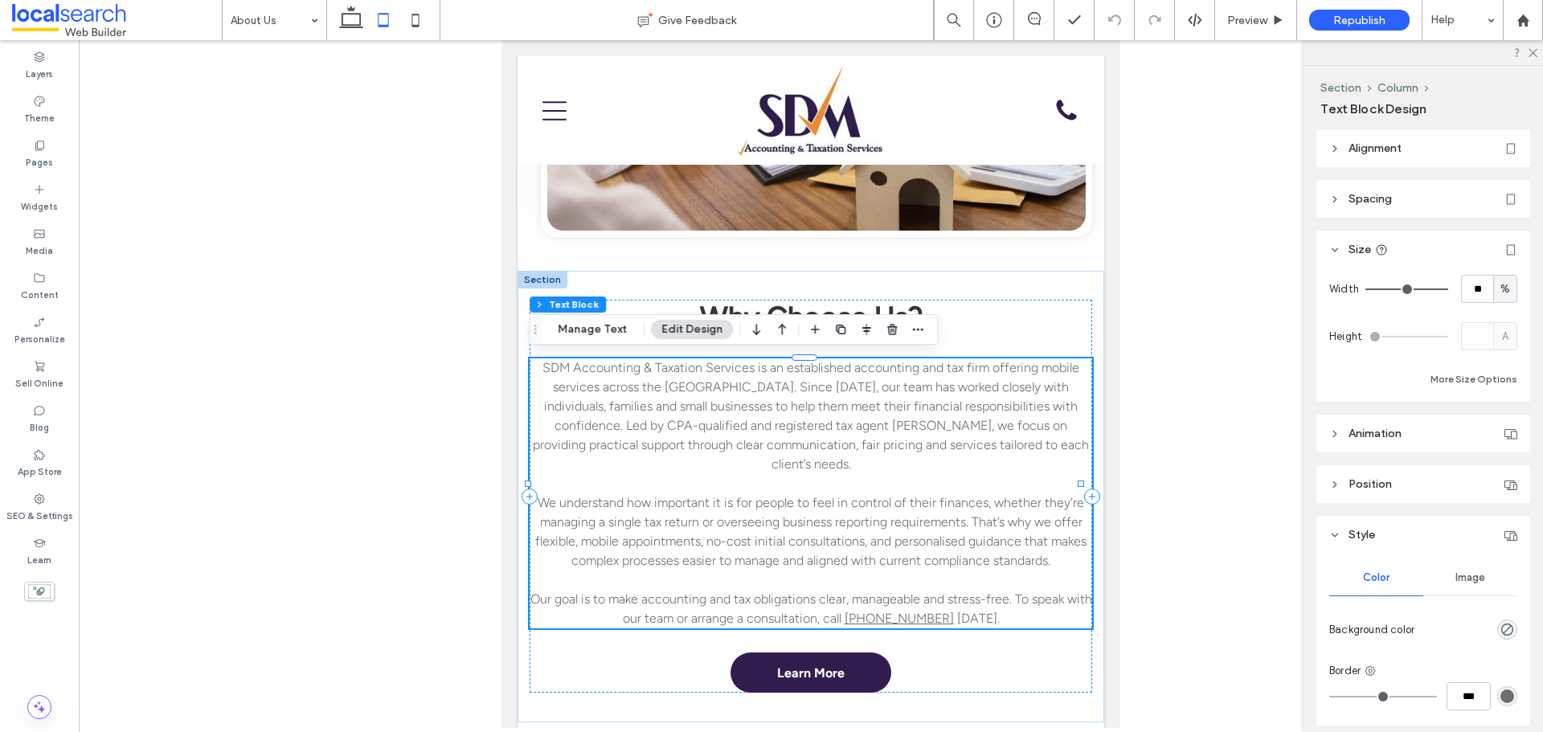
type input "**"
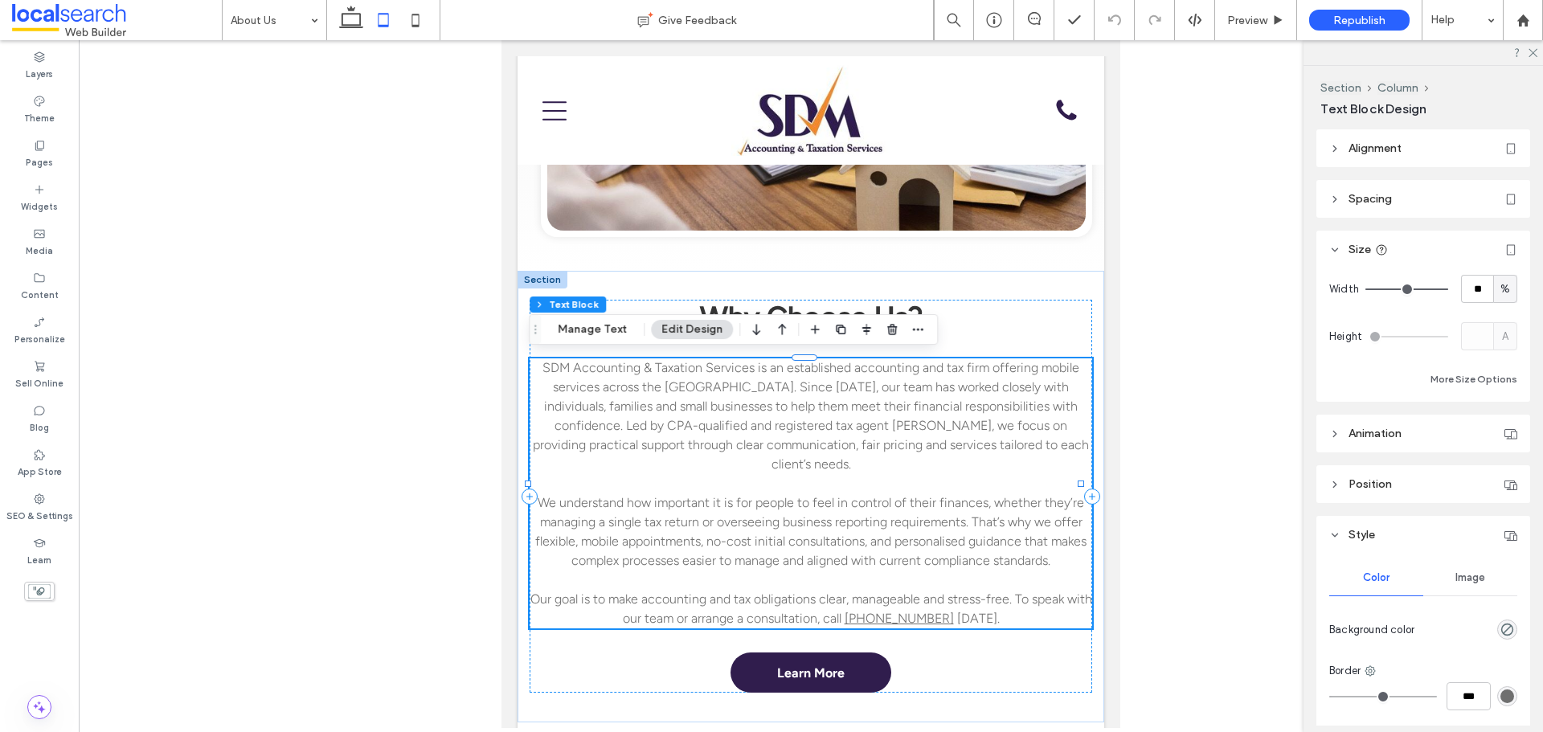
type input "**"
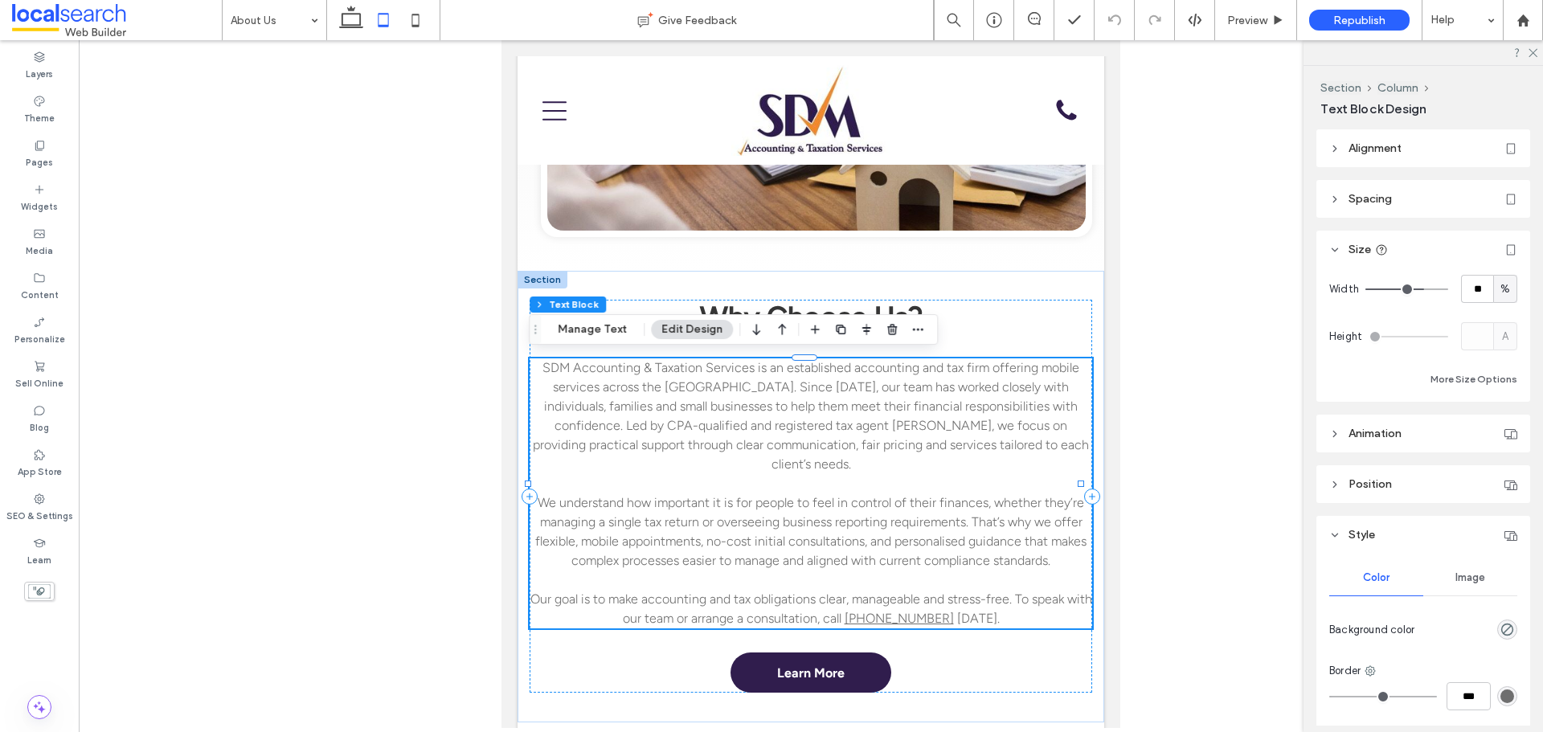
type input "**"
drag, startPoint x: 1433, startPoint y: 289, endPoint x: 1414, endPoint y: 289, distance: 18.5
type input "**"
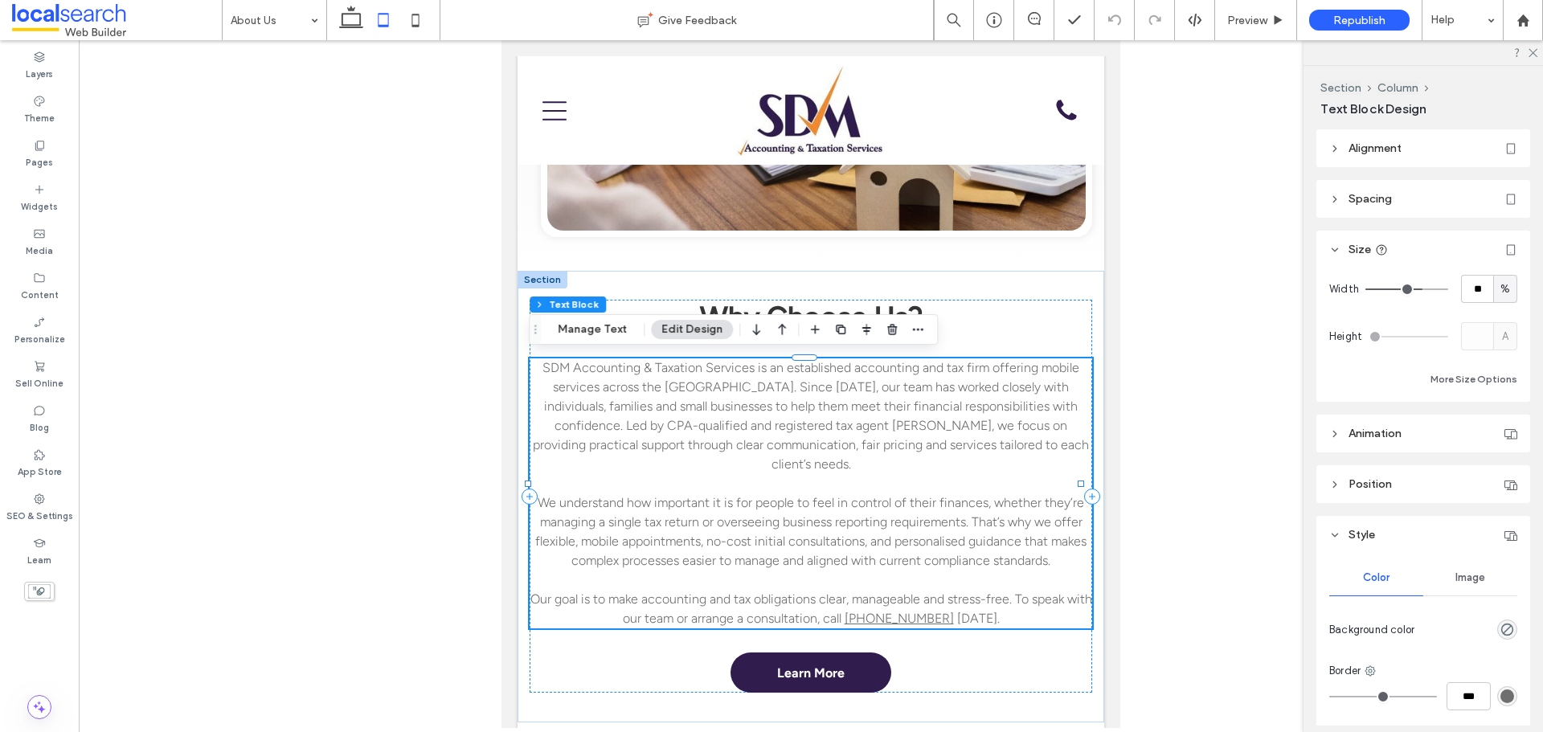
click at [1414, 289] on input "range" at bounding box center [1406, 290] width 83 height 2
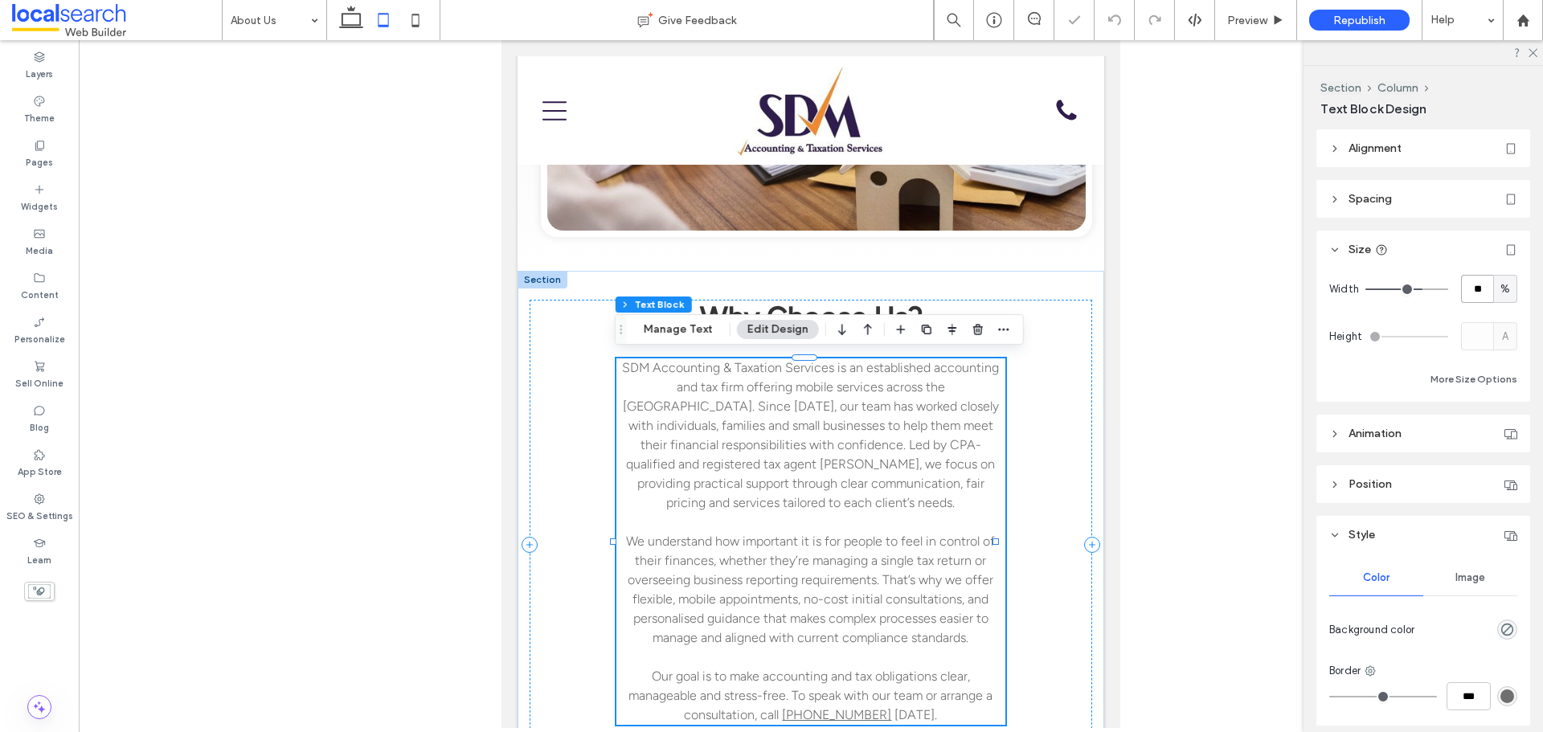
click at [1472, 288] on input "**" at bounding box center [1477, 289] width 32 height 28
type input "**"
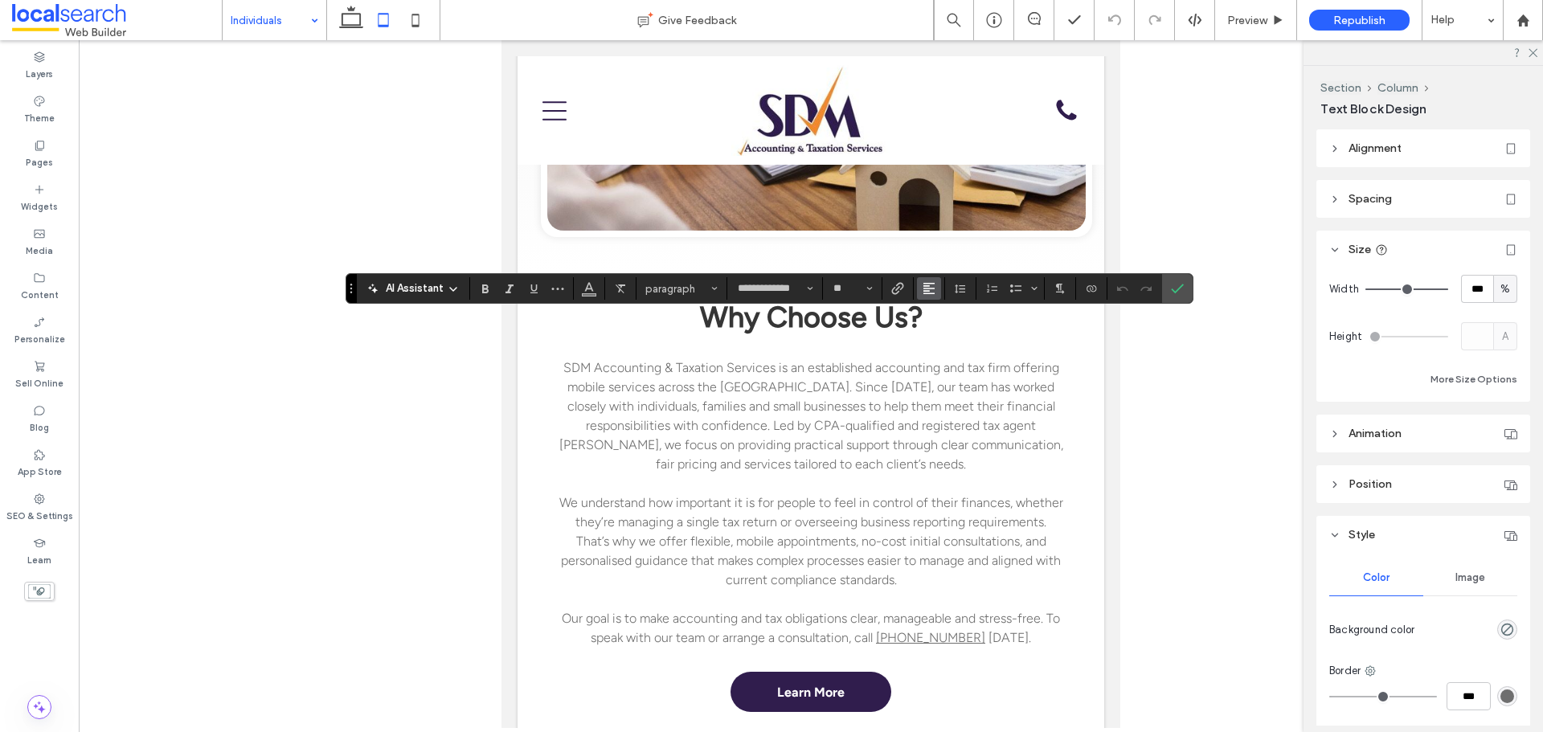
click at [935, 293] on button "Alignment" at bounding box center [929, 288] width 24 height 23
click at [939, 332] on icon "ui.textEditor.alignment.center" at bounding box center [941, 338] width 13 height 13
click at [1174, 282] on icon "Confirm" at bounding box center [1177, 288] width 13 height 13
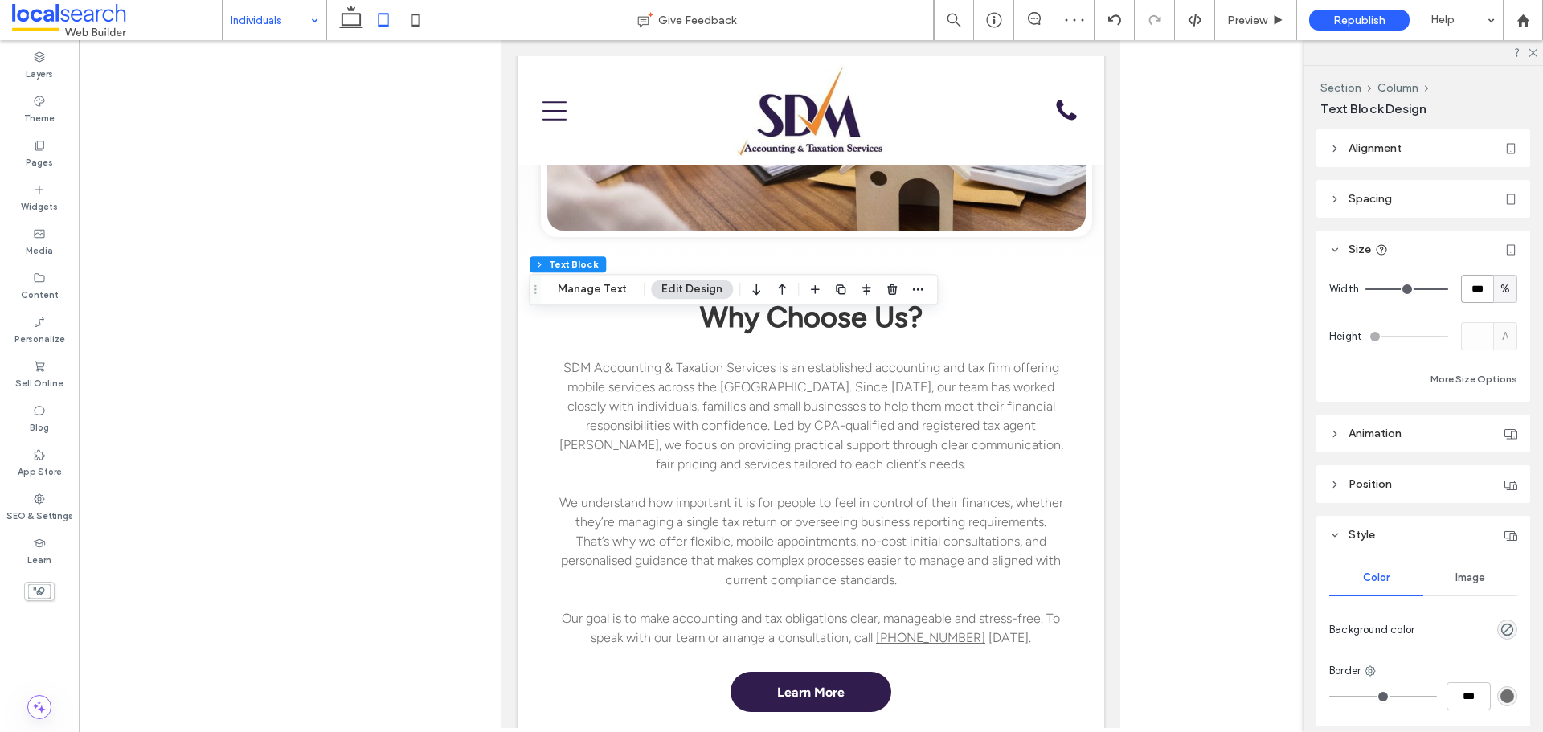
click at [1461, 287] on input "***" at bounding box center [1477, 289] width 32 height 28
type input "**"
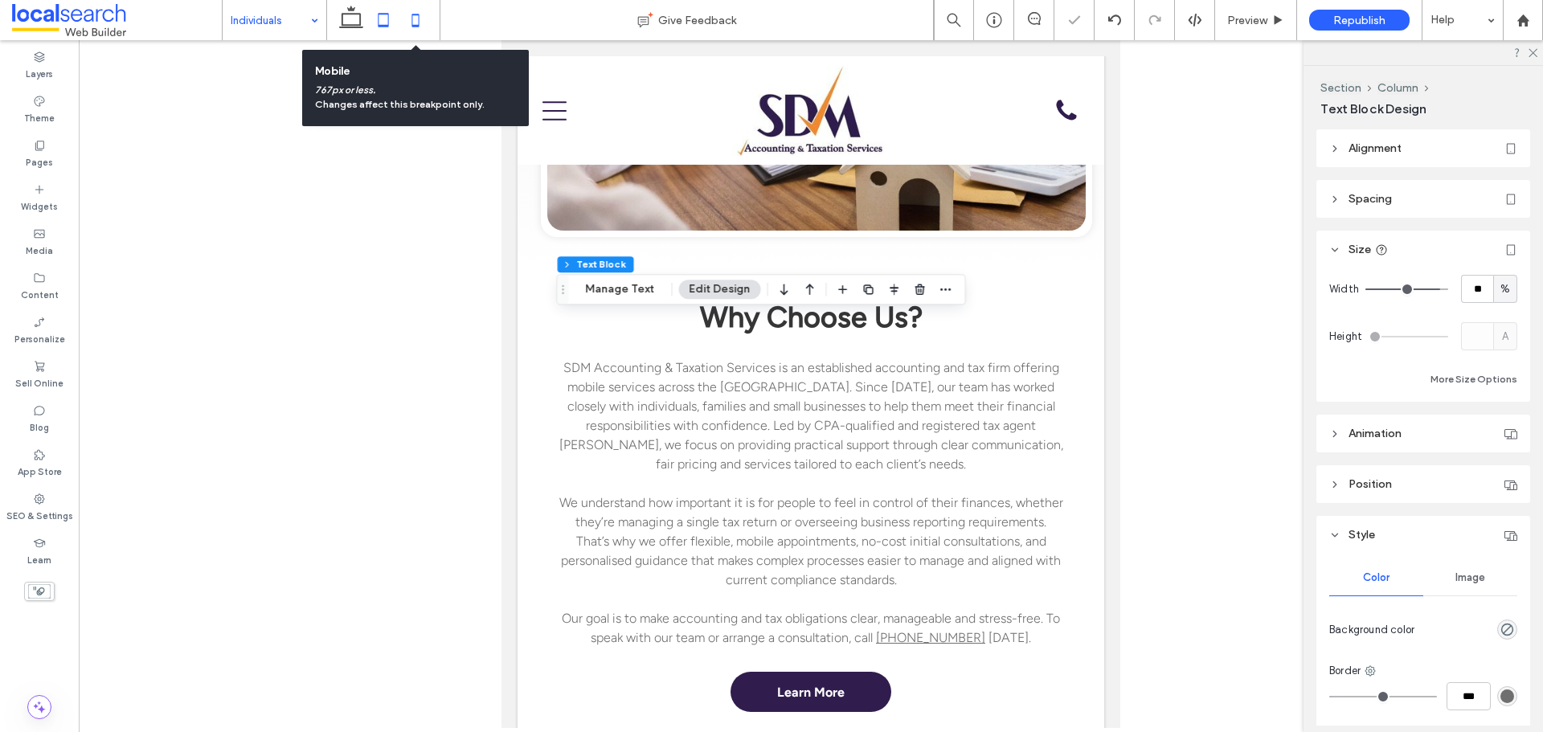
click at [418, 14] on use at bounding box center [415, 20] width 7 height 13
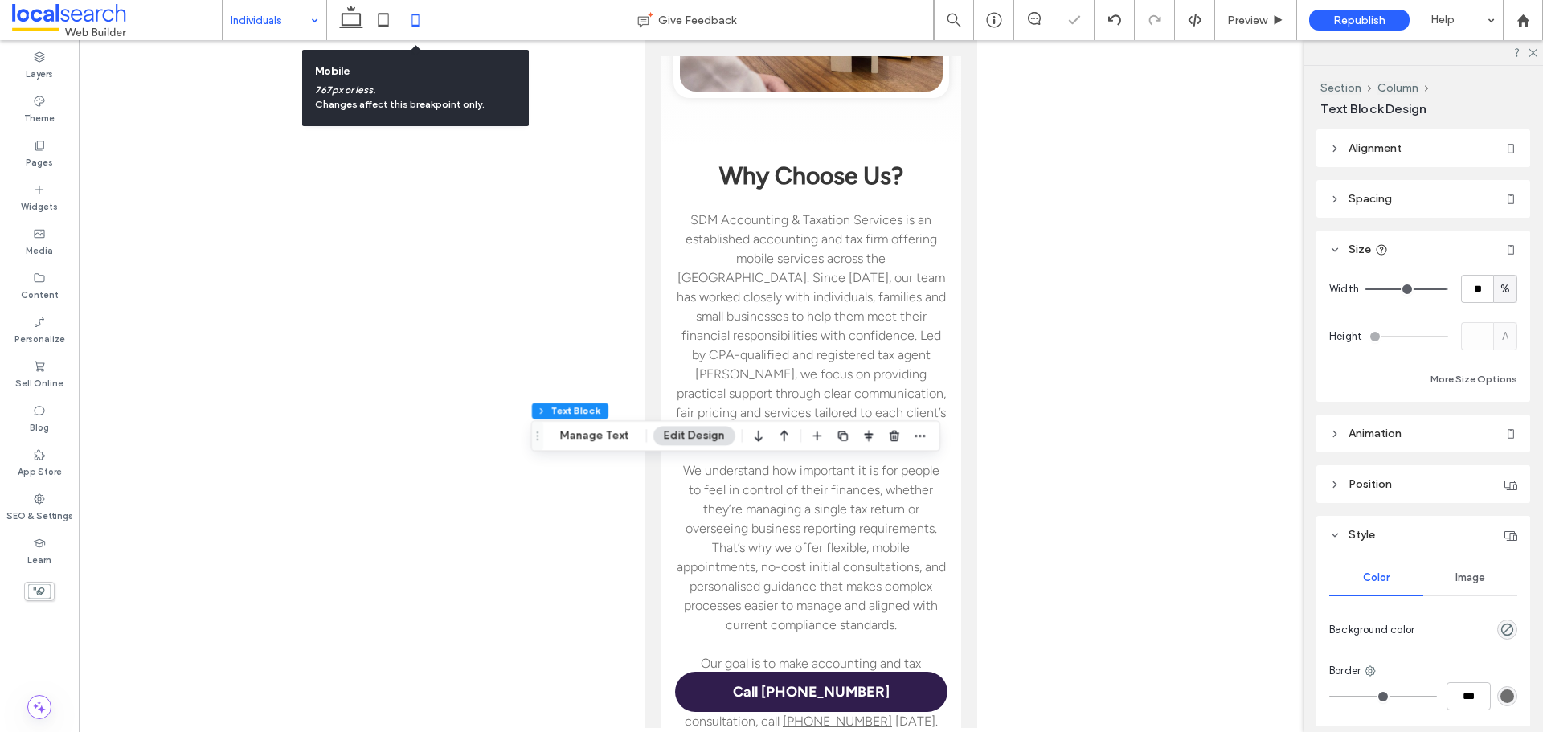
type input "**"
type input "****"
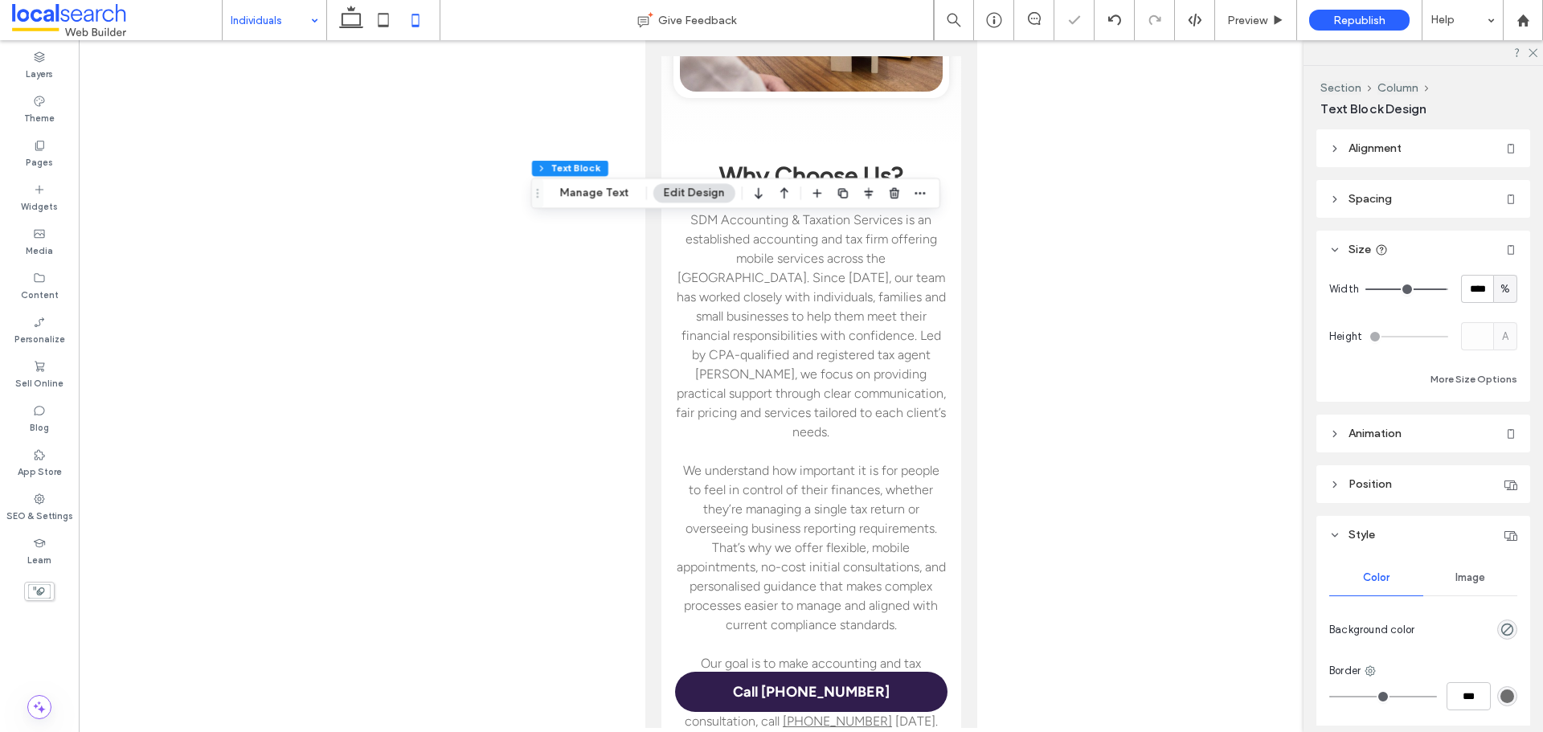
type input "**********"
type input "**"
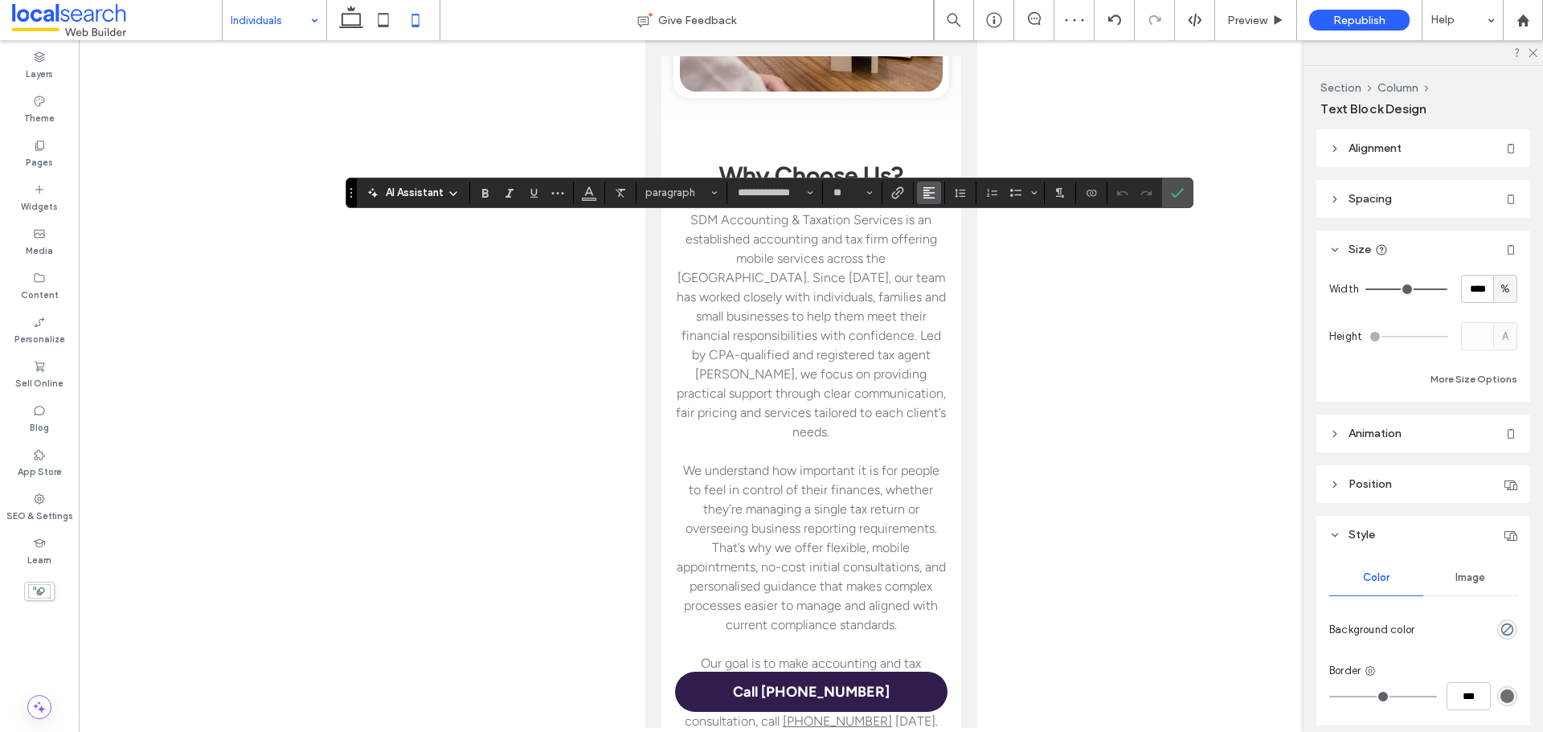
click at [923, 194] on icon "Alignment" at bounding box center [929, 192] width 13 height 13
click at [935, 241] on icon "ui.textEditor.alignment.center" at bounding box center [941, 241] width 13 height 13
click at [1185, 190] on label "Confirm" at bounding box center [1177, 192] width 24 height 29
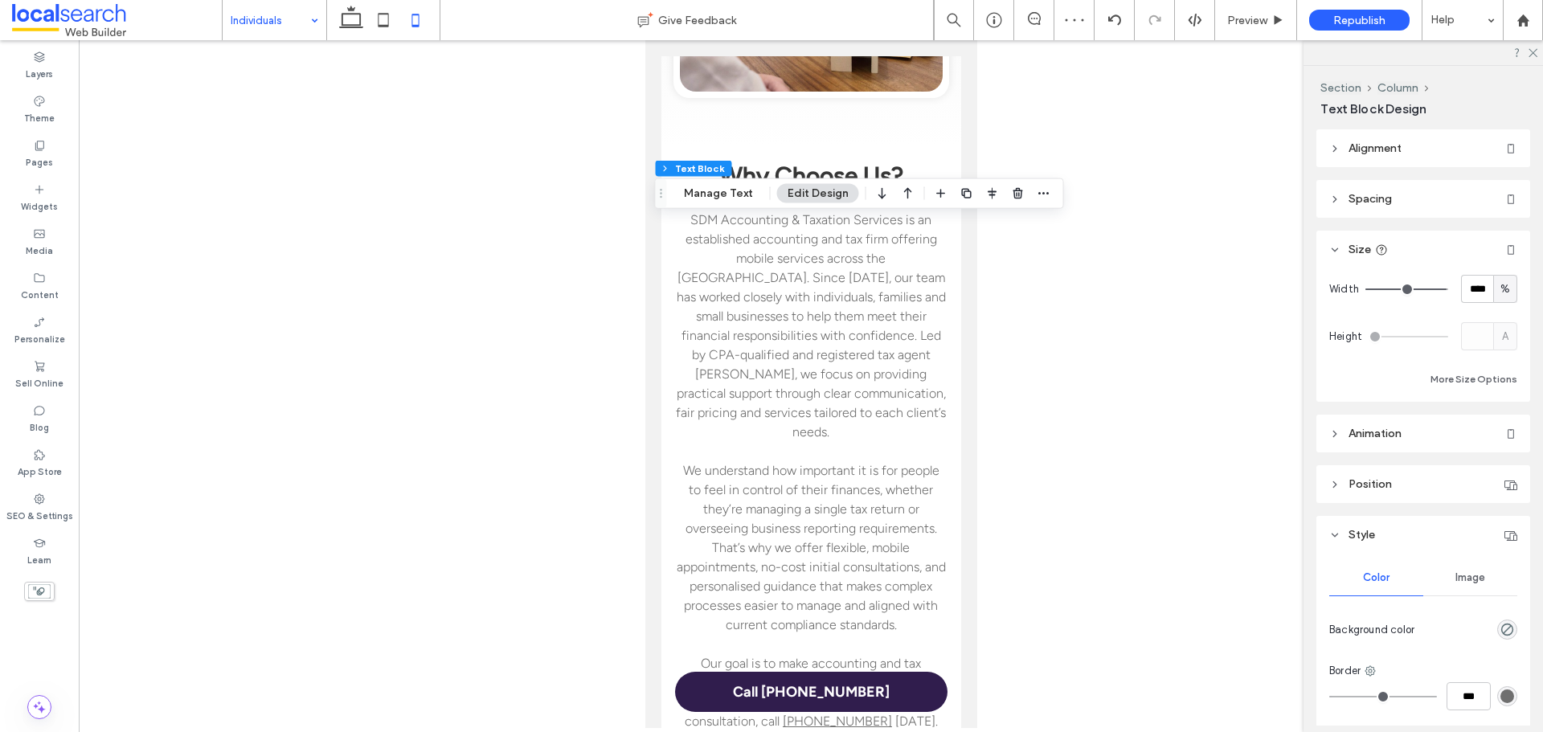
click at [389, 23] on use at bounding box center [384, 20] width 10 height 14
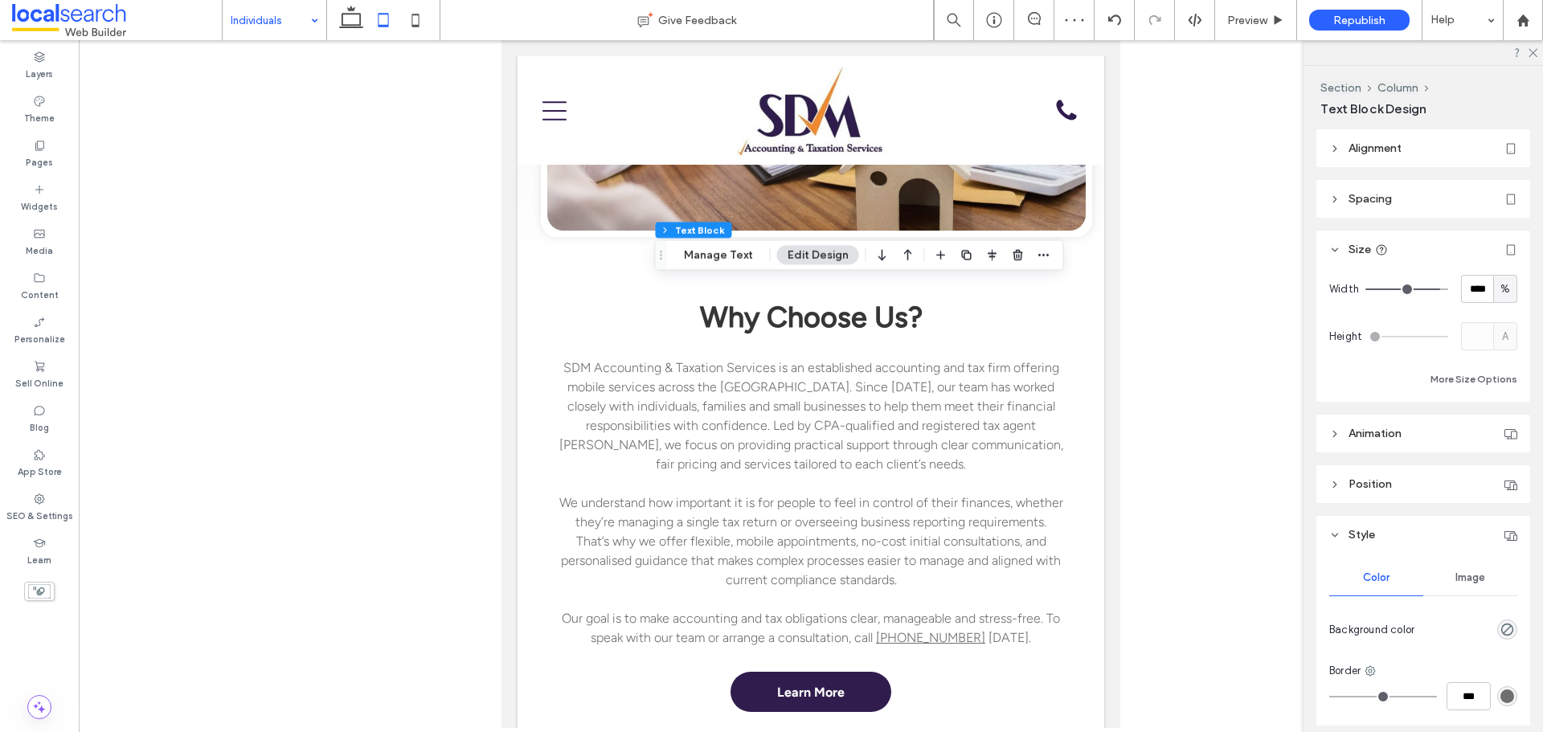
type input "**"
type input "**********"
type input "**"
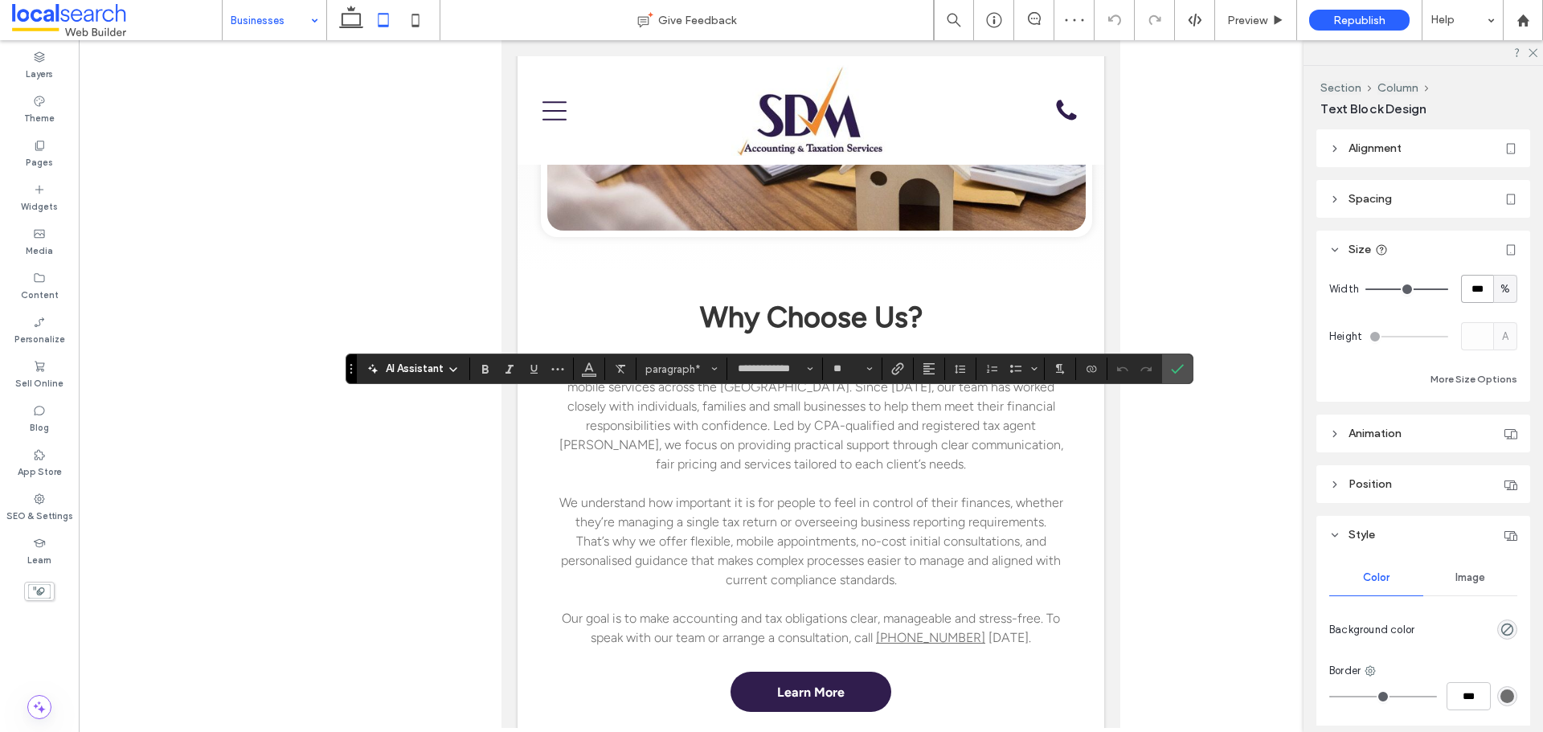
click at [1473, 289] on input "***" at bounding box center [1477, 289] width 32 height 28
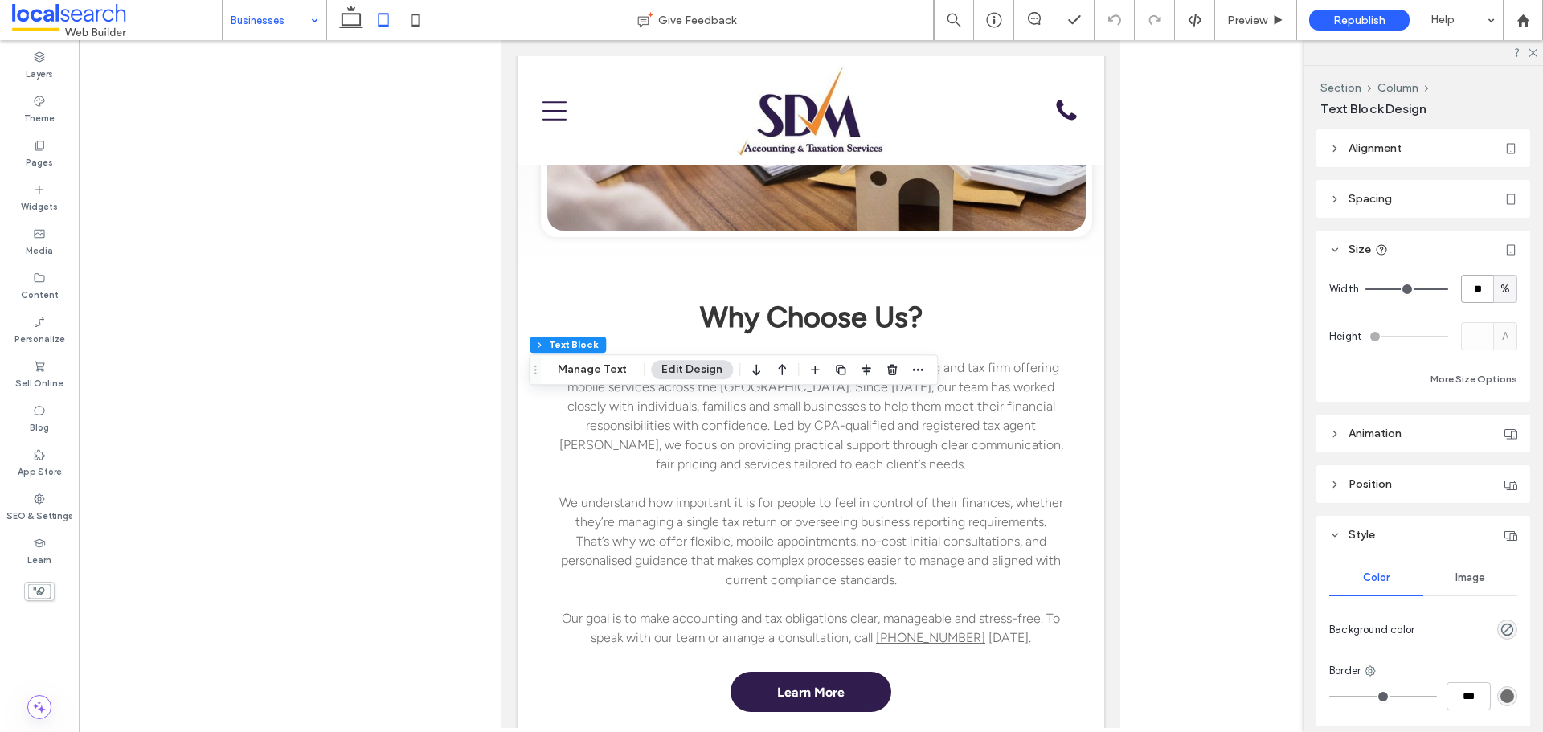
type input "**"
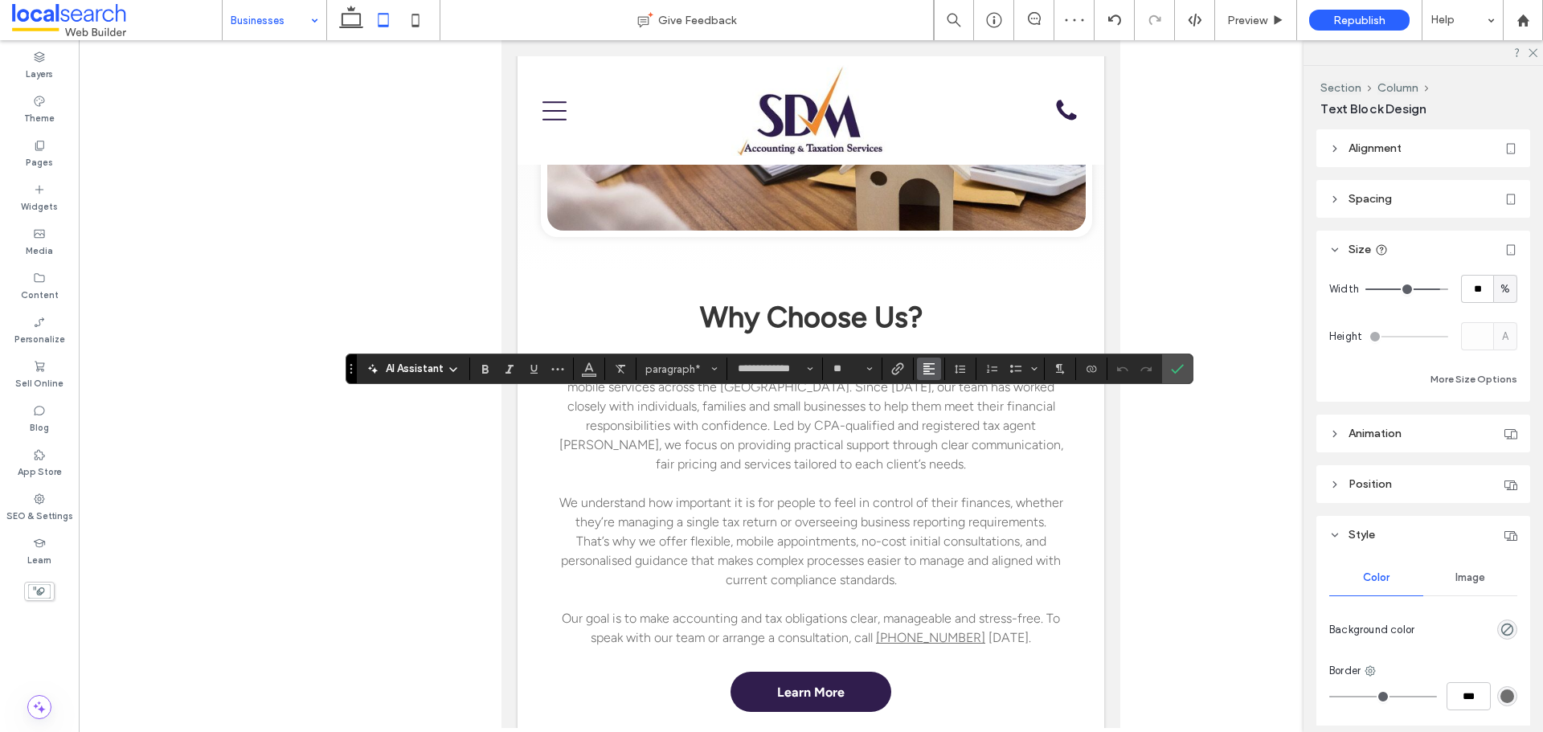
click at [924, 364] on use "Alignment" at bounding box center [928, 368] width 11 height 11
click at [935, 417] on icon "ui.textEditor.alignment.center" at bounding box center [941, 418] width 13 height 13
click at [1177, 369] on icon "Confirm" at bounding box center [1177, 368] width 13 height 13
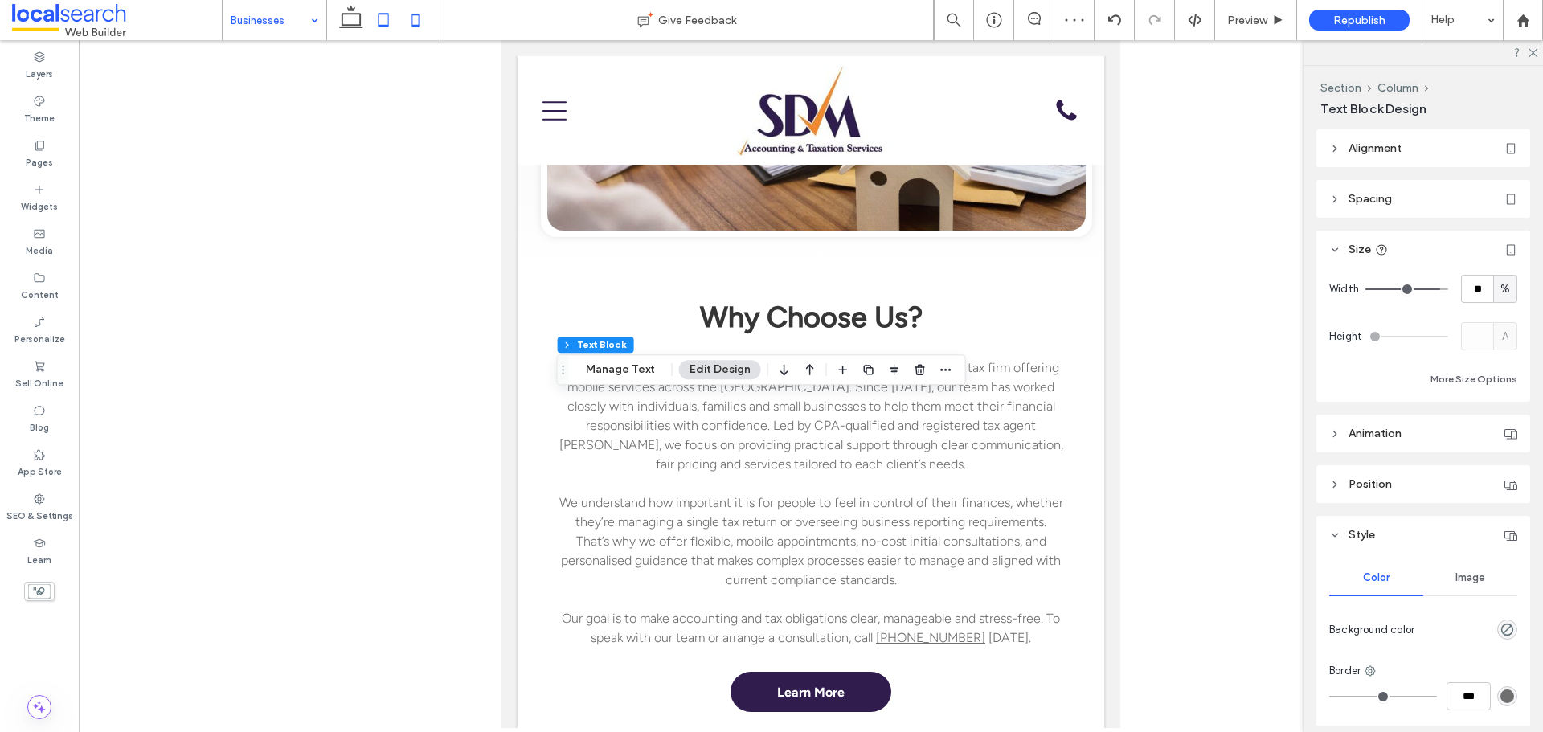
click at [417, 23] on icon at bounding box center [415, 20] width 32 height 32
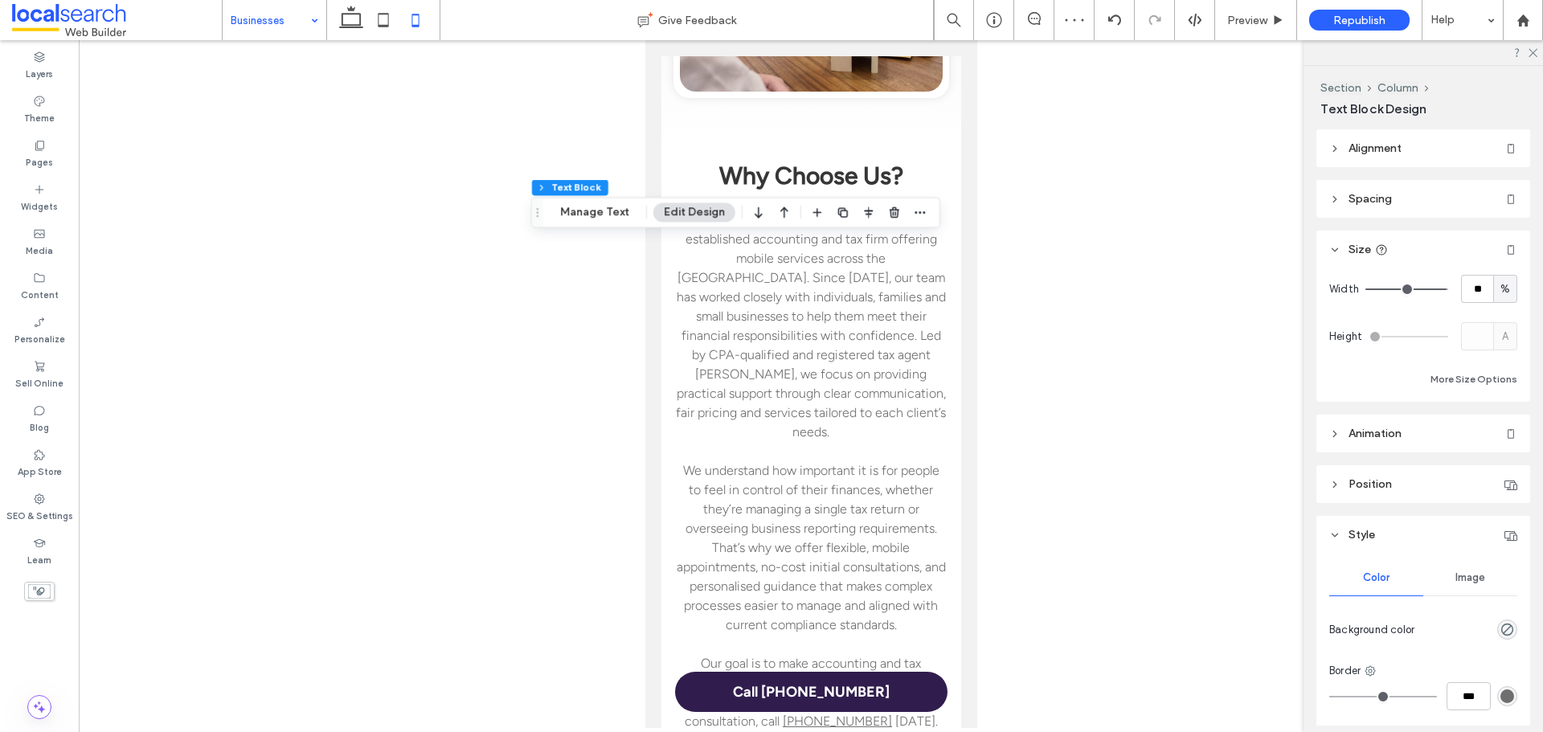
type input "**"
type input "****"
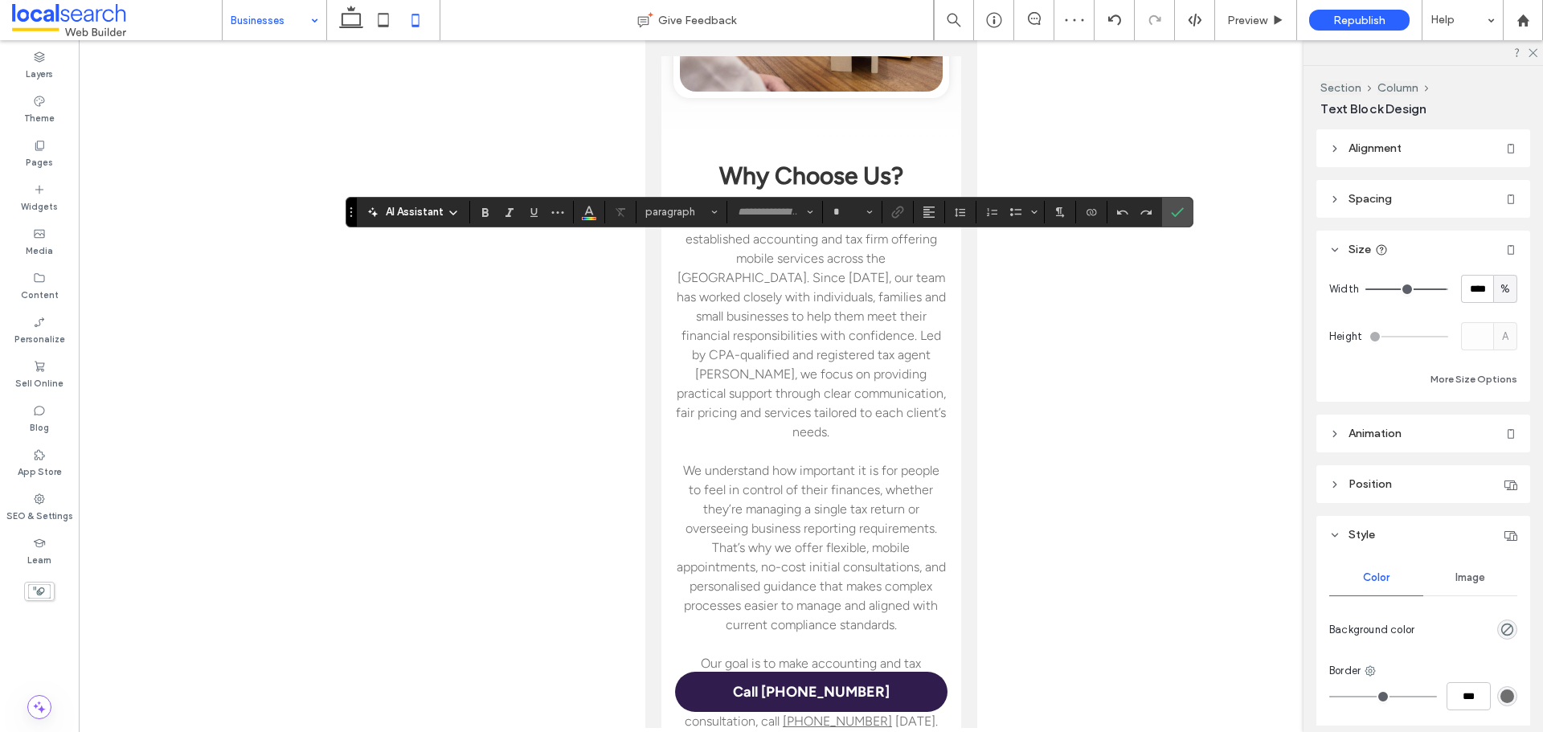
type input "**********"
type input "**"
click at [935, 211] on button "Alignment" at bounding box center [929, 212] width 24 height 23
click at [939, 262] on icon "ui.textEditor.alignment.center" at bounding box center [941, 261] width 13 height 13
click at [1177, 209] on icon "Confirm" at bounding box center [1177, 212] width 13 height 13
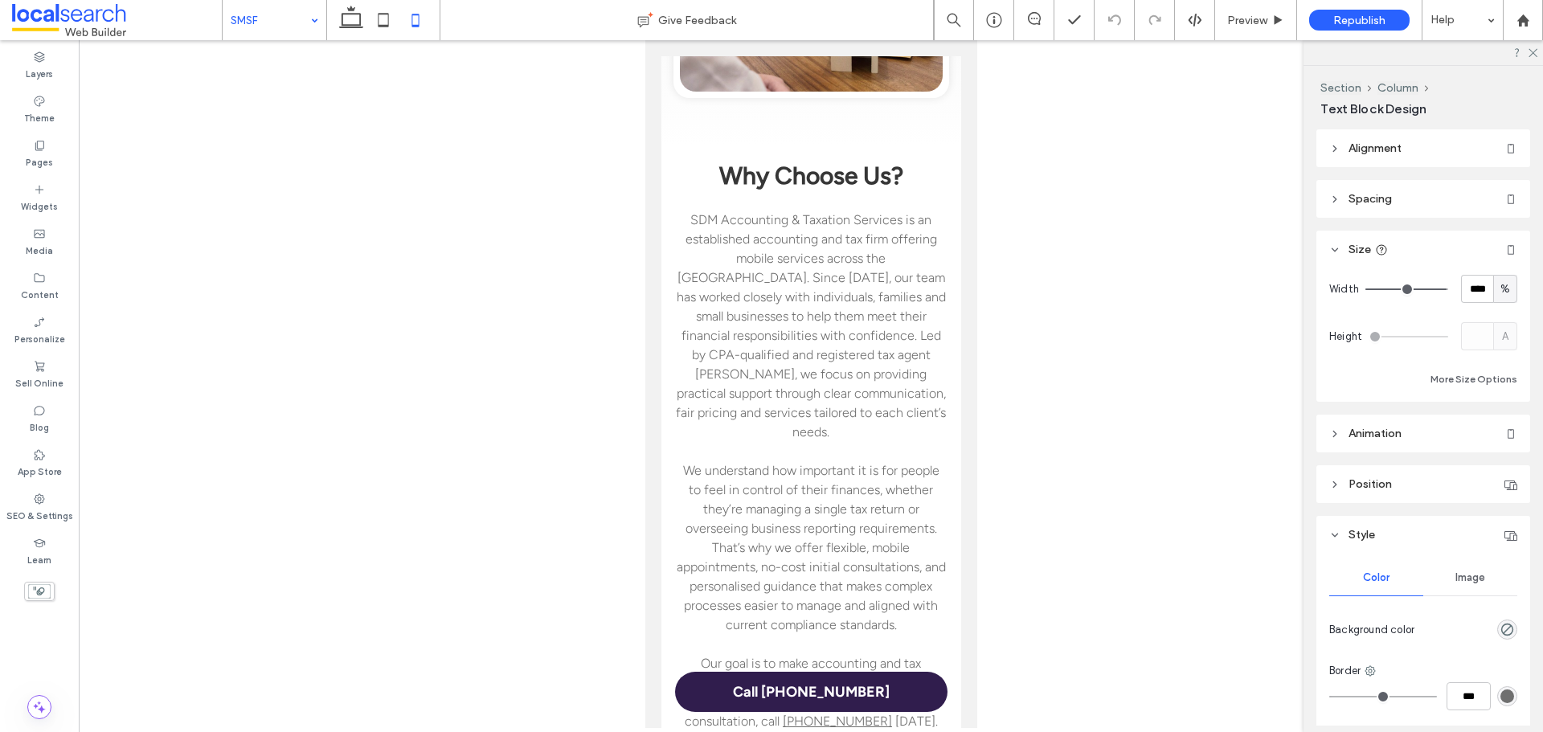
type input "**********"
type input "**"
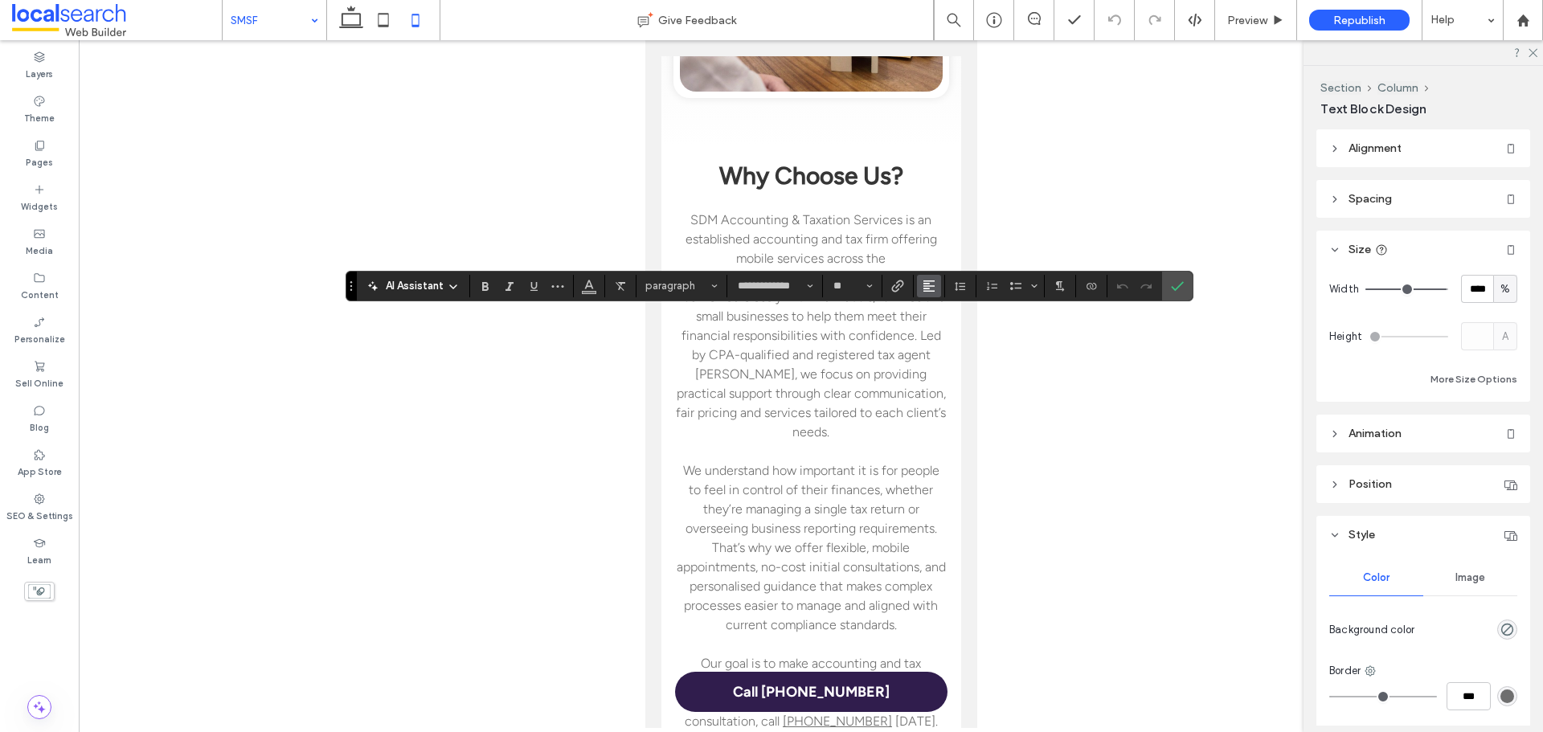
click at [937, 288] on button "Alignment" at bounding box center [929, 286] width 24 height 23
click at [932, 325] on label "ui.textEditor.alignment.center" at bounding box center [945, 335] width 56 height 23
click at [1181, 294] on span "Confirm" at bounding box center [1177, 285] width 13 height 27
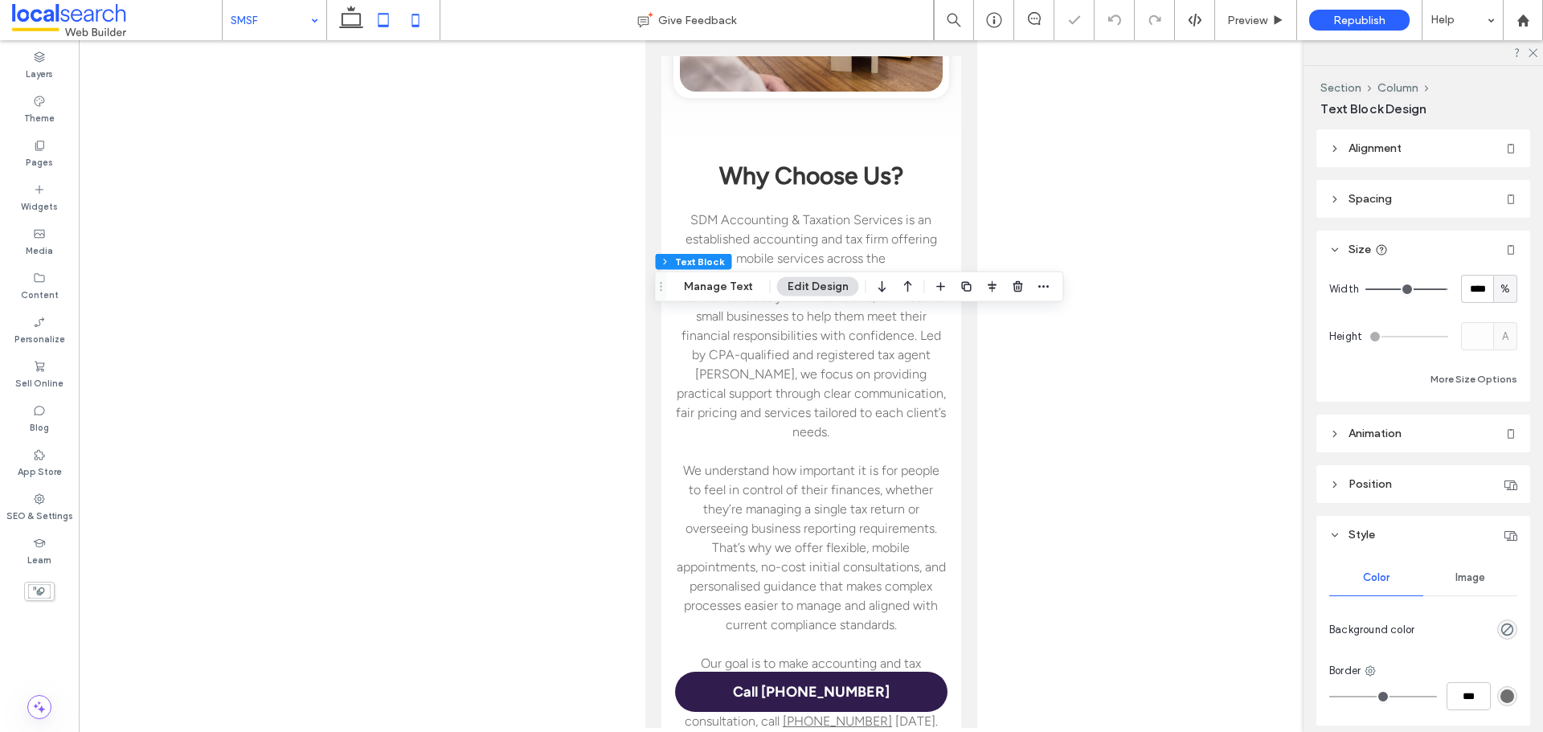
click at [386, 24] on icon at bounding box center [383, 20] width 32 height 32
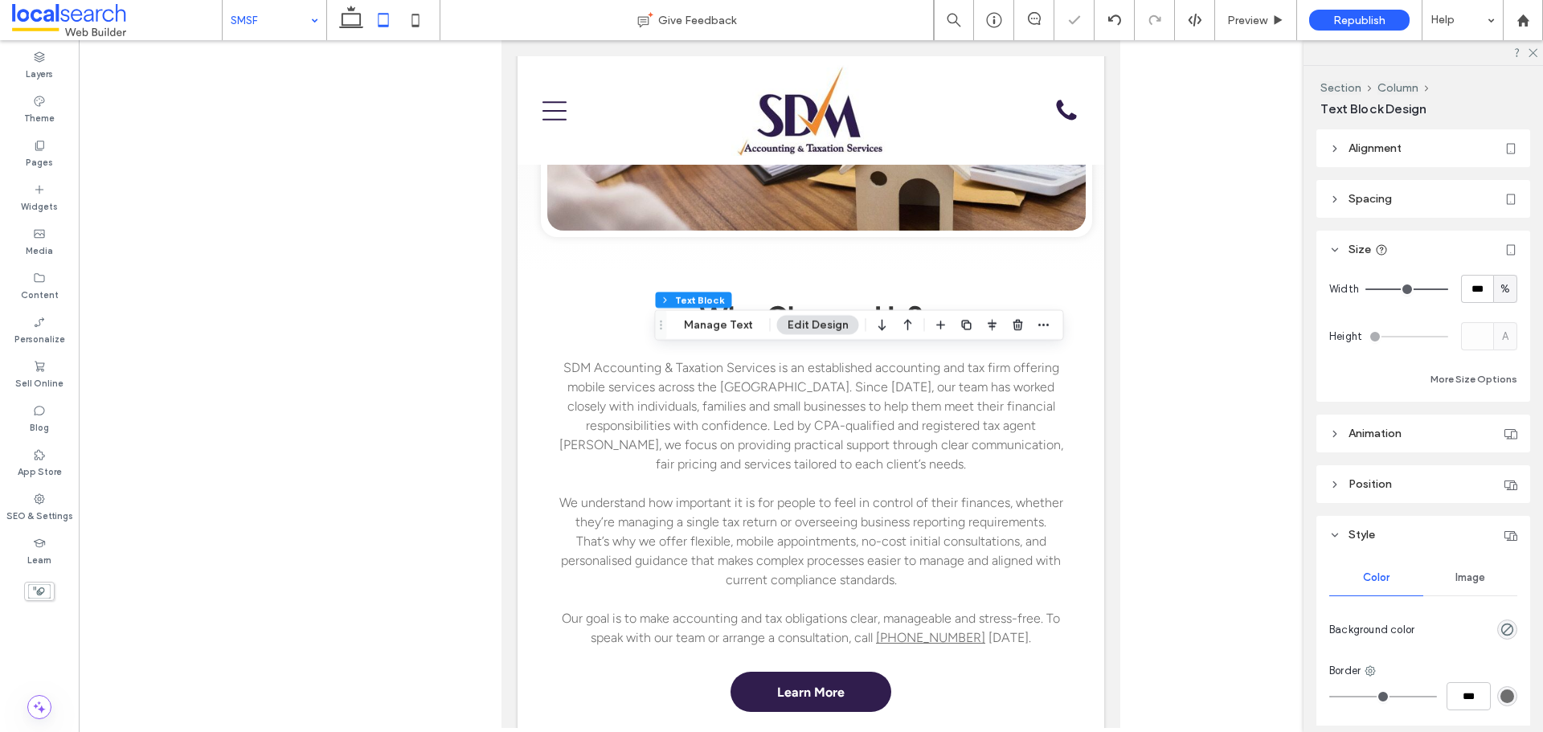
type input "***"
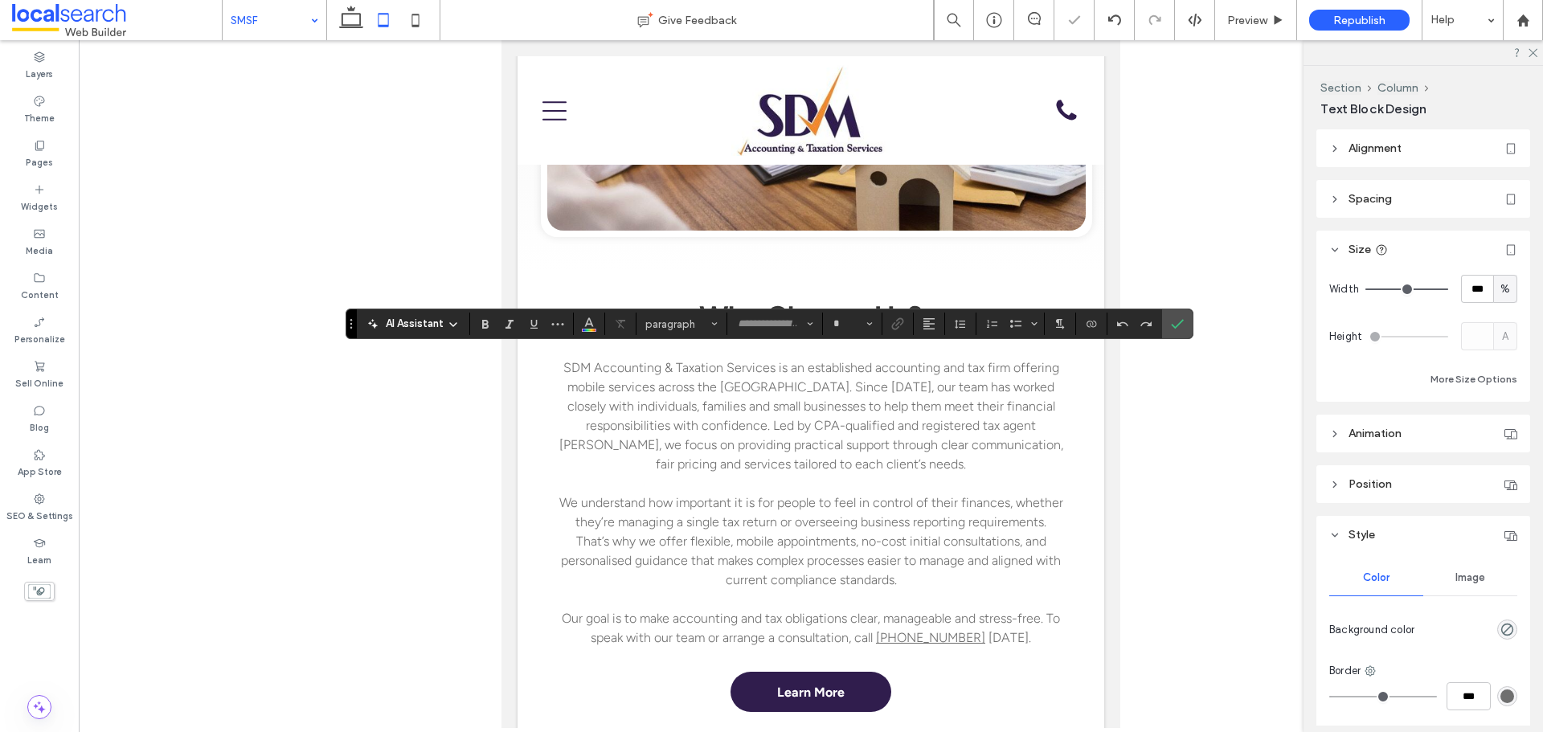
type input "**********"
type input "**"
click at [931, 325] on use "Alignment" at bounding box center [928, 323] width 11 height 11
click at [935, 372] on icon "ui.textEditor.alignment.center" at bounding box center [941, 373] width 13 height 13
click at [1181, 321] on use "Confirm" at bounding box center [1177, 325] width 13 height 10
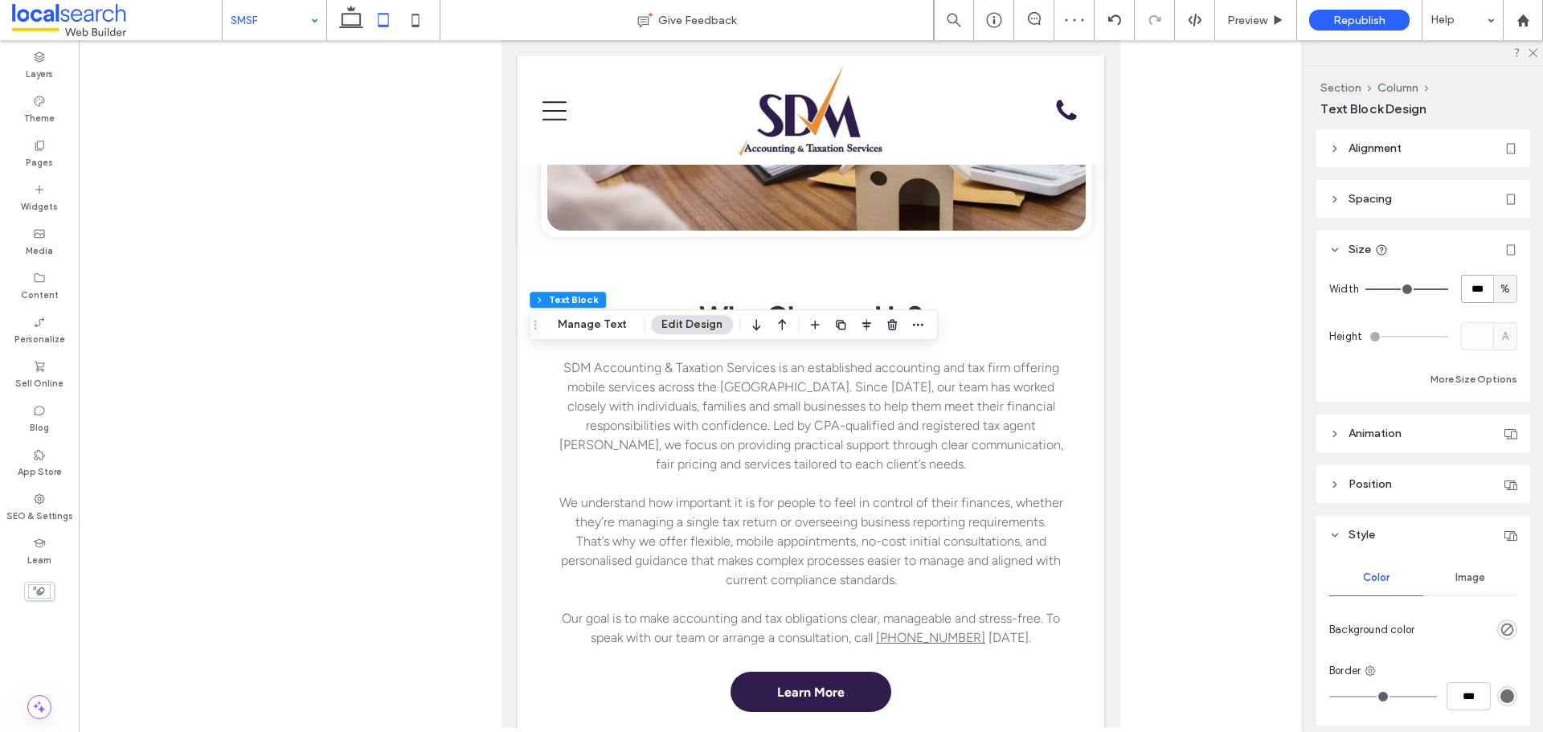
click at [1483, 290] on input "***" at bounding box center [1477, 289] width 32 height 28
type input "**"
type input "**********"
type input "**"
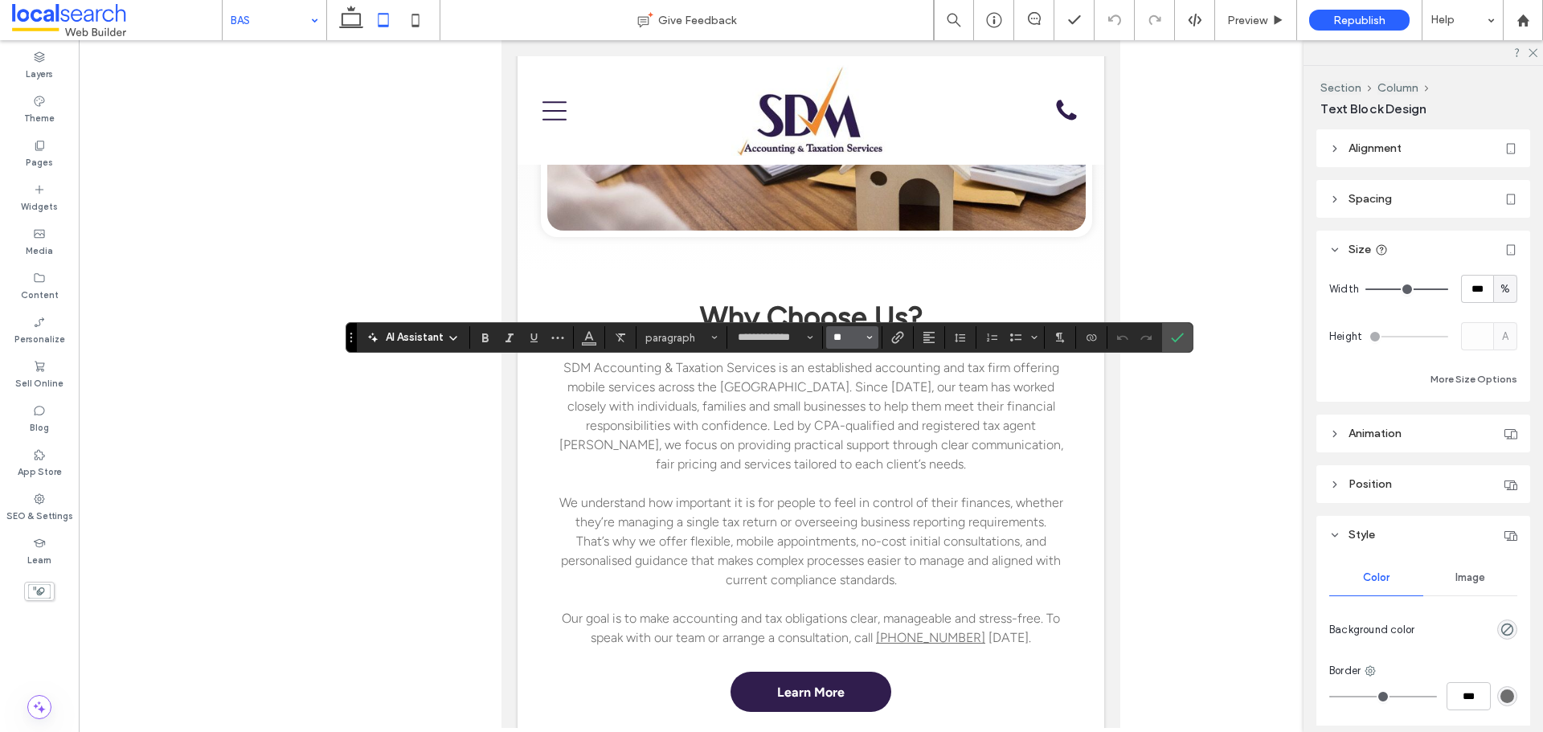
click at [849, 338] on input "**" at bounding box center [847, 337] width 31 height 13
click at [928, 338] on use "Alignment" at bounding box center [928, 337] width 11 height 11
type input "**"
click at [933, 382] on label "ui.textEditor.alignment.center" at bounding box center [945, 386] width 56 height 23
click at [1468, 293] on input "***" at bounding box center [1477, 289] width 32 height 28
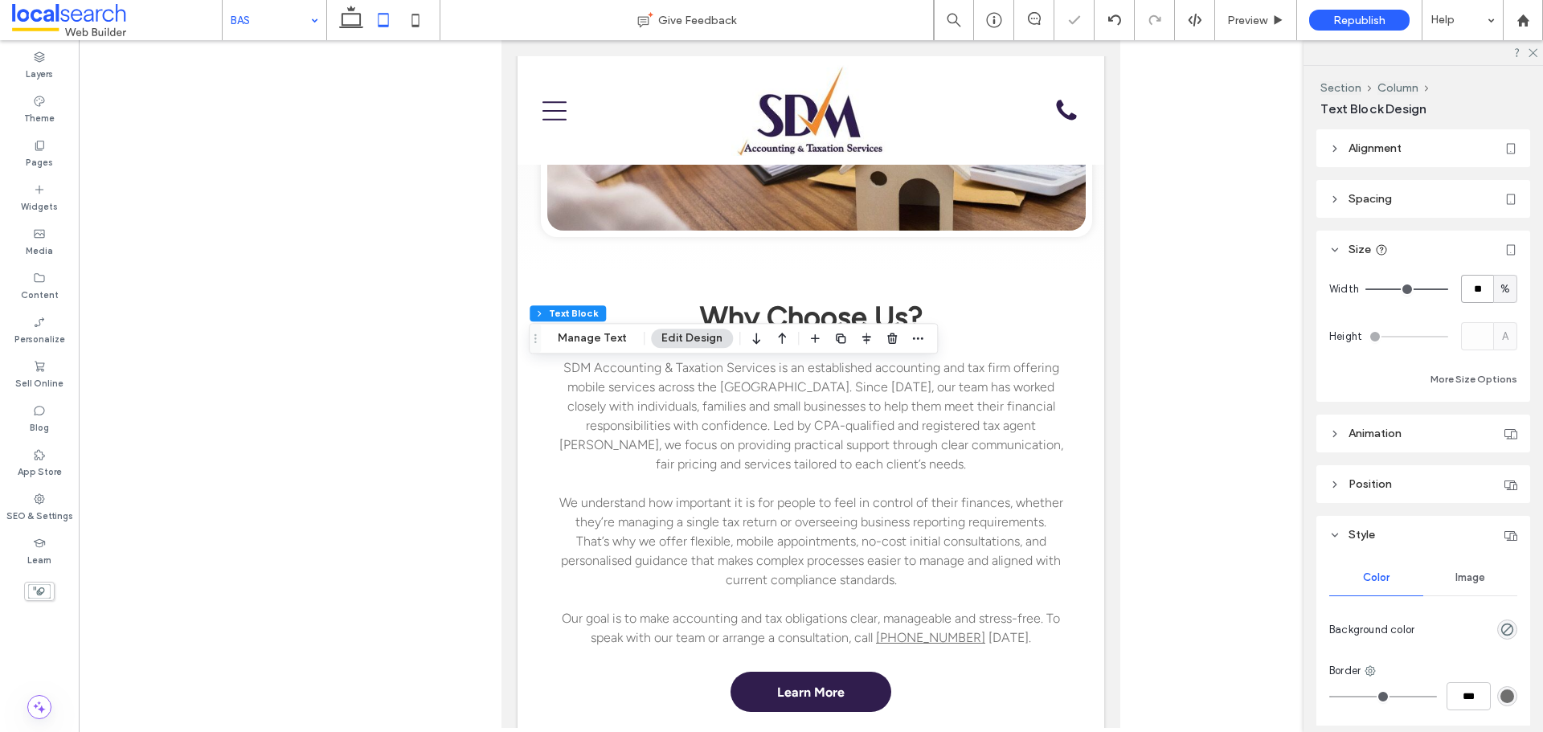
type input "**"
click at [411, 20] on icon at bounding box center [415, 20] width 32 height 32
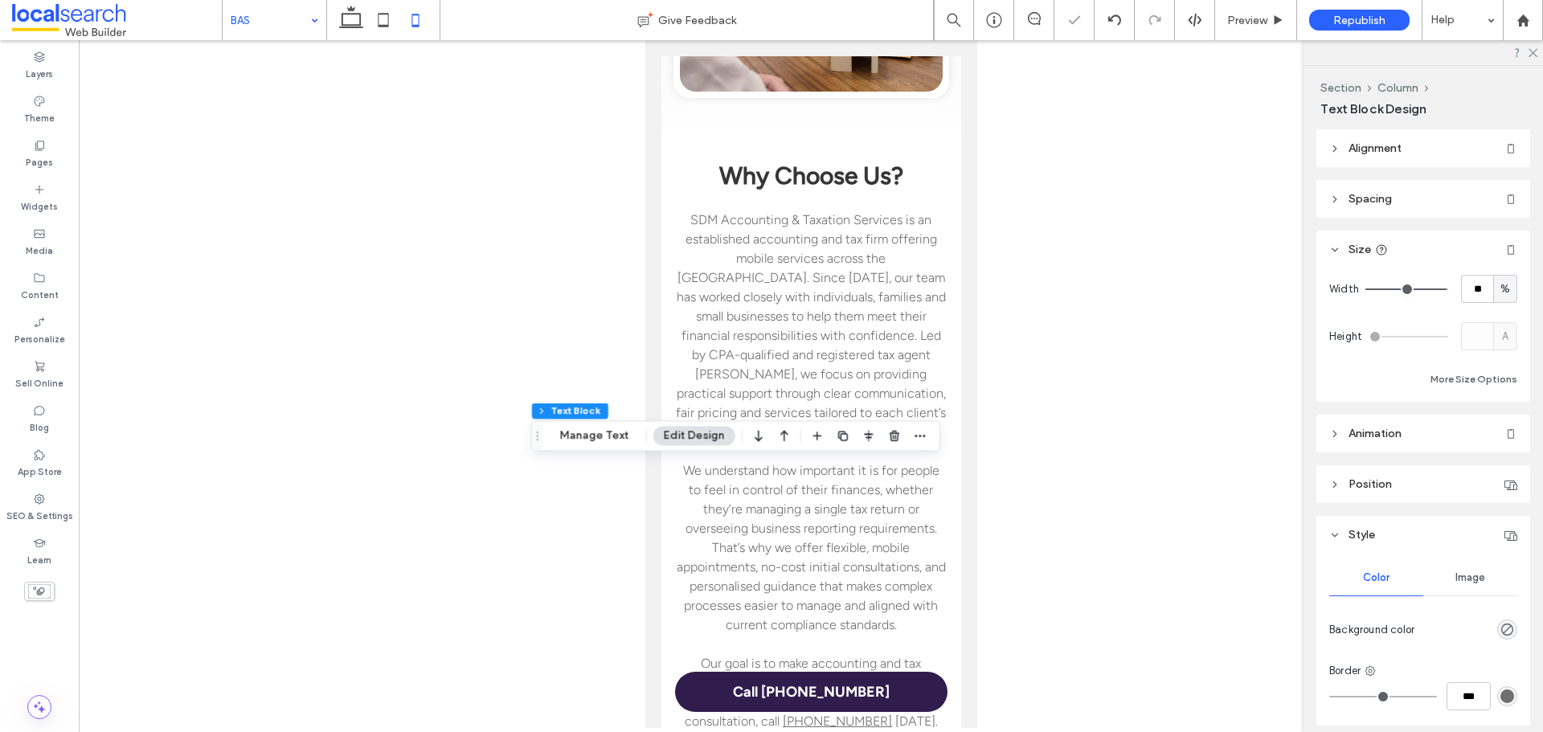
type input "**"
type input "****"
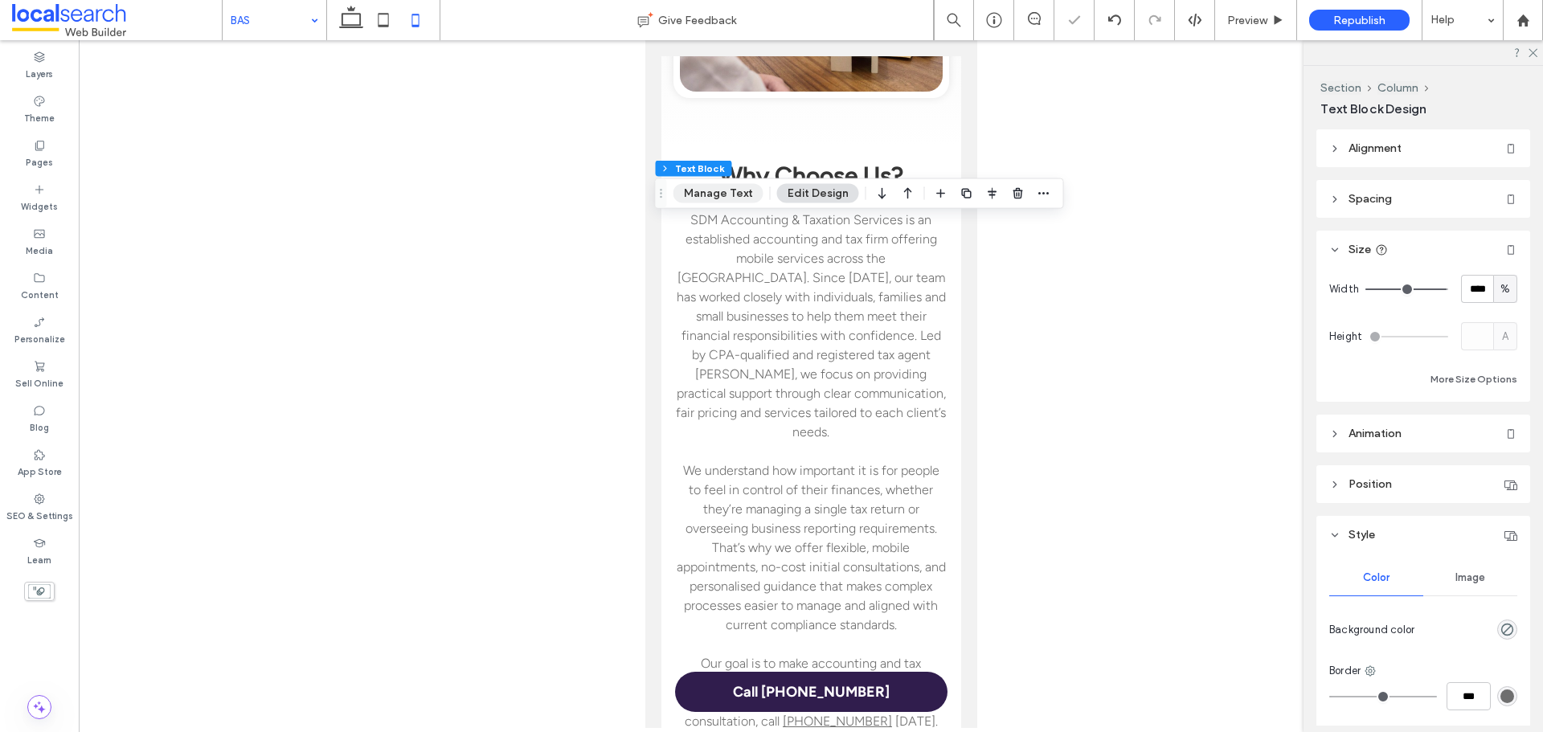
type input "**********"
type input "**"
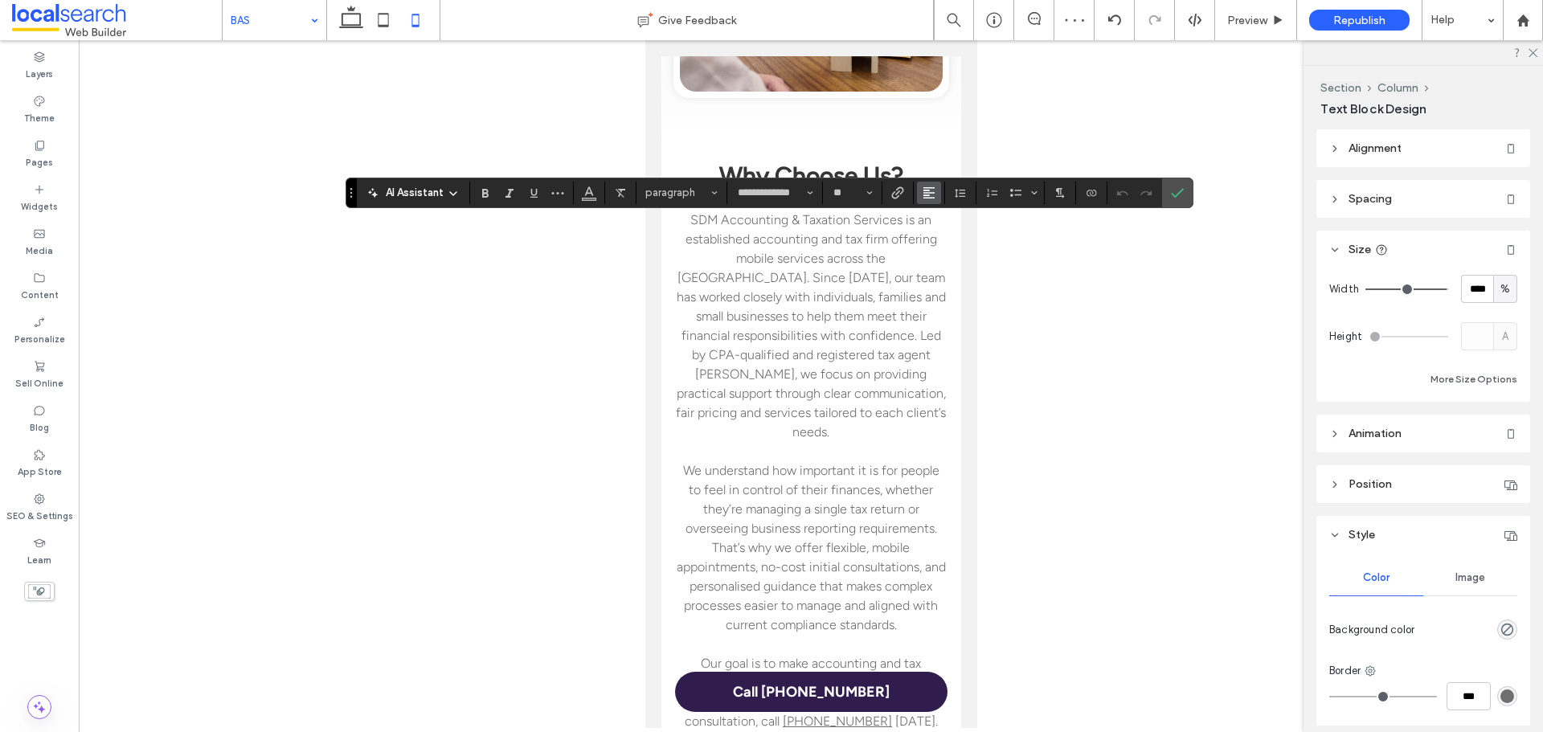
click at [937, 189] on button "Alignment" at bounding box center [929, 193] width 24 height 23
click at [942, 237] on use "ui.textEditor.alignment.center" at bounding box center [940, 241] width 11 height 11
click at [1171, 193] on icon "Confirm" at bounding box center [1177, 192] width 13 height 13
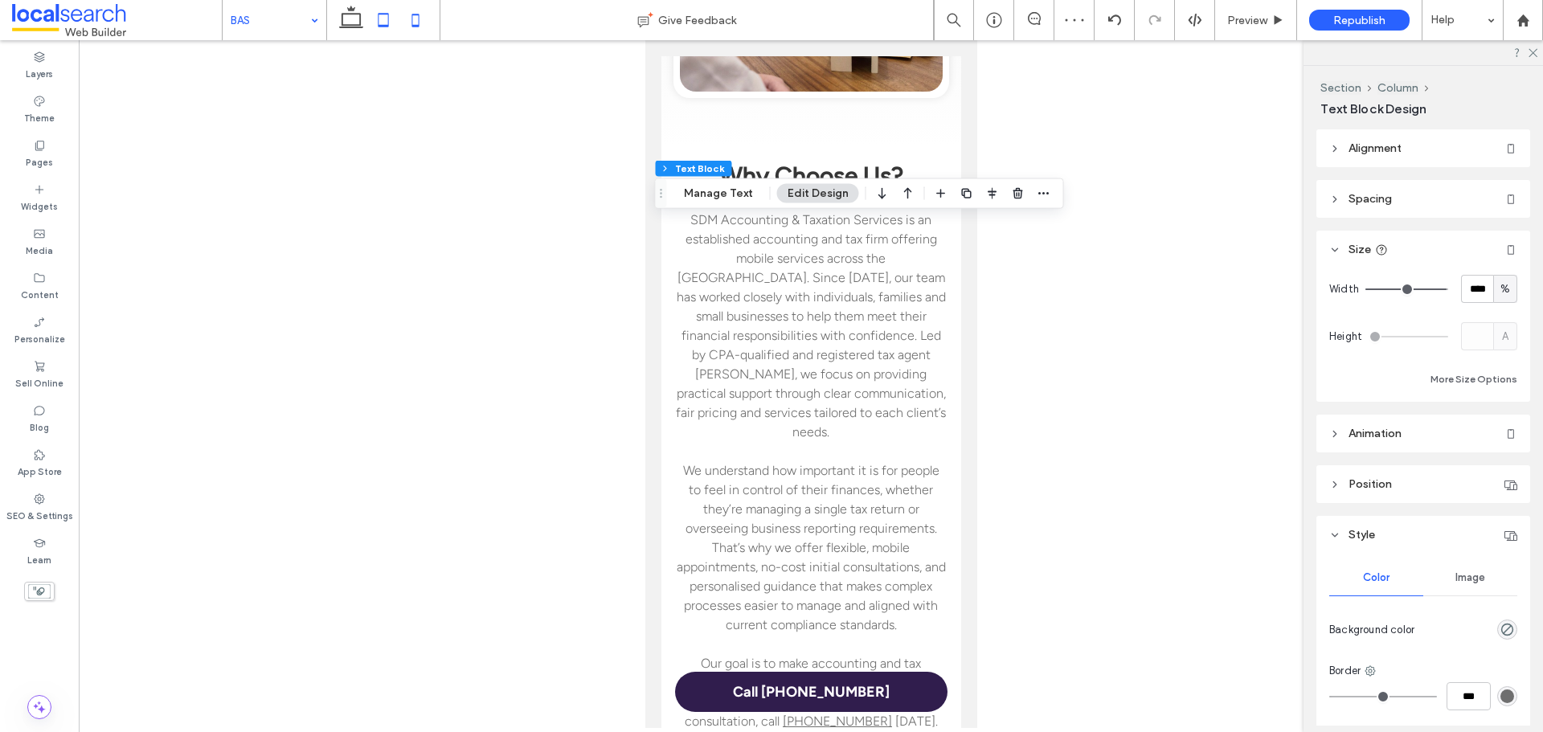
click at [387, 25] on use at bounding box center [384, 20] width 10 height 14
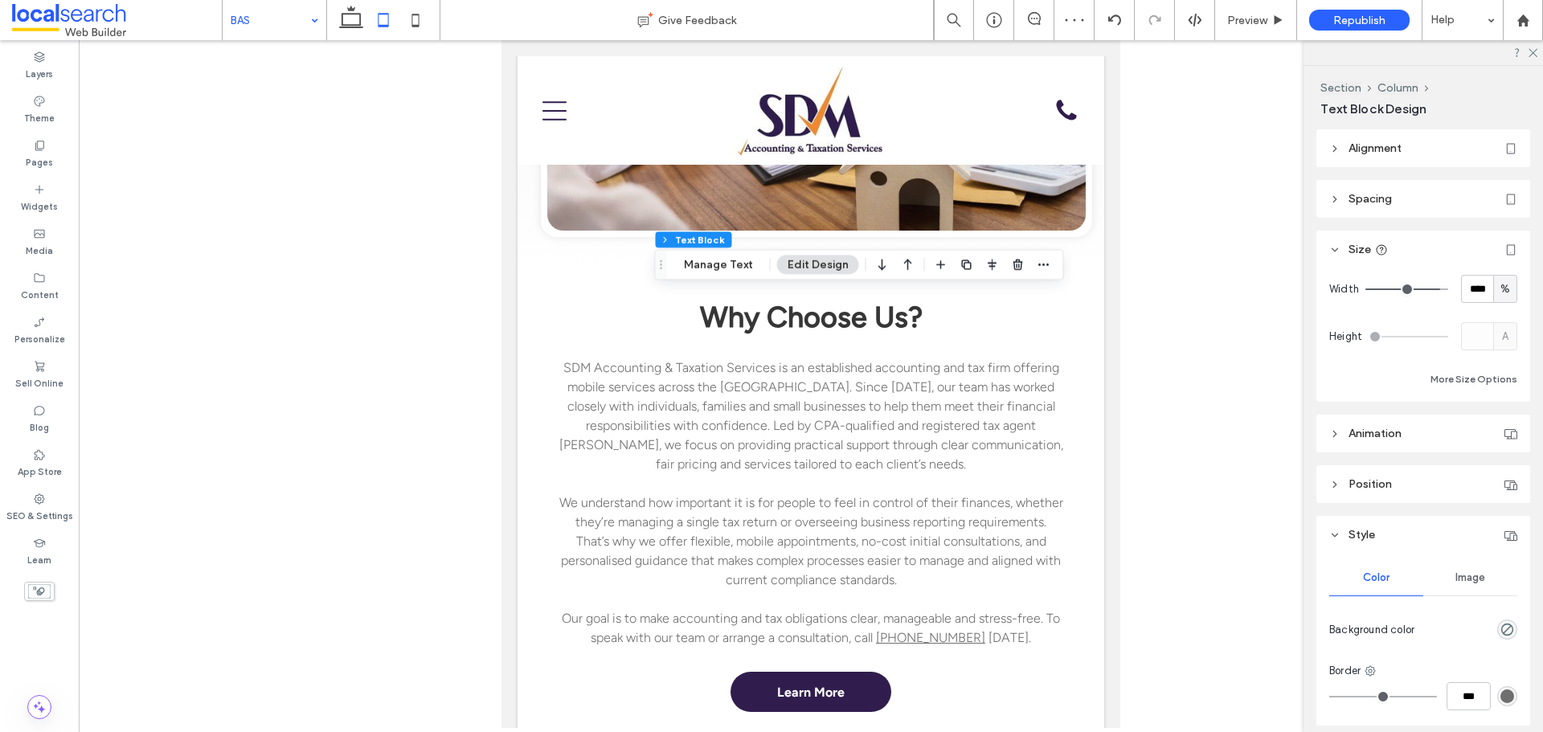
type input "**"
type input "**********"
type input "**"
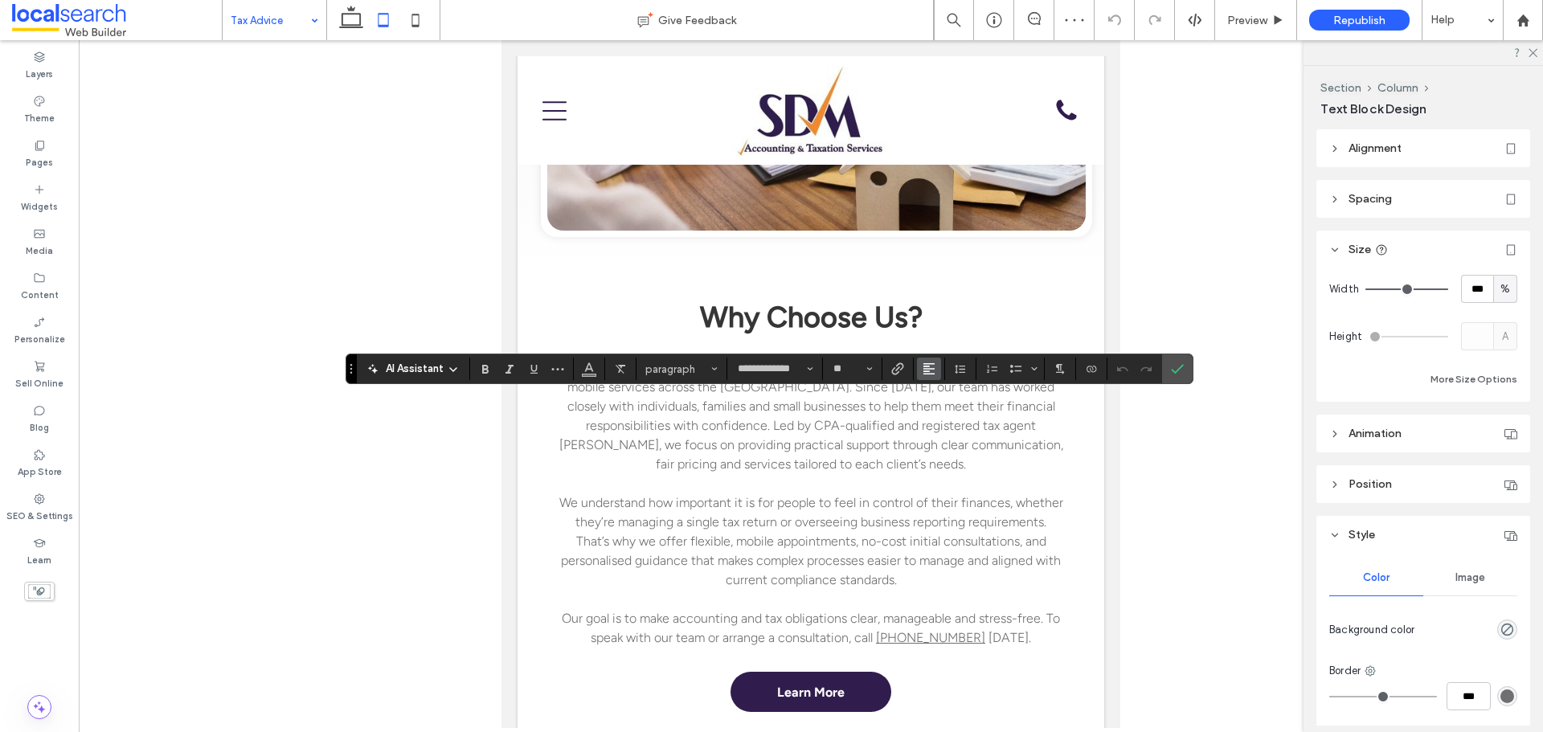
click at [931, 366] on icon "Alignment" at bounding box center [929, 368] width 13 height 13
click at [938, 414] on use "ui.textEditor.alignment.center" at bounding box center [940, 418] width 11 height 11
click at [1471, 285] on input "***" at bounding box center [1477, 289] width 32 height 28
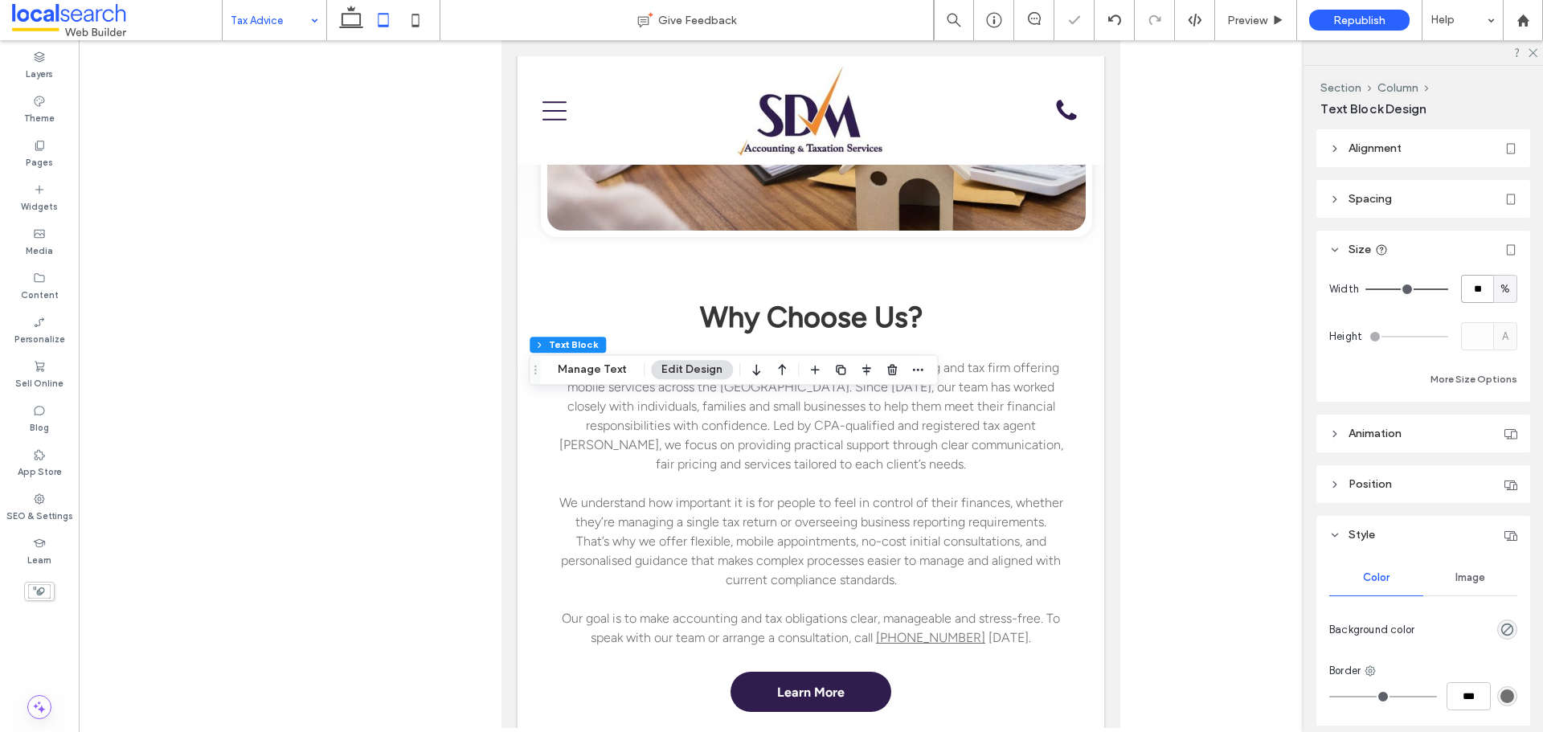
type input "**"
click at [416, 26] on use at bounding box center [415, 20] width 7 height 13
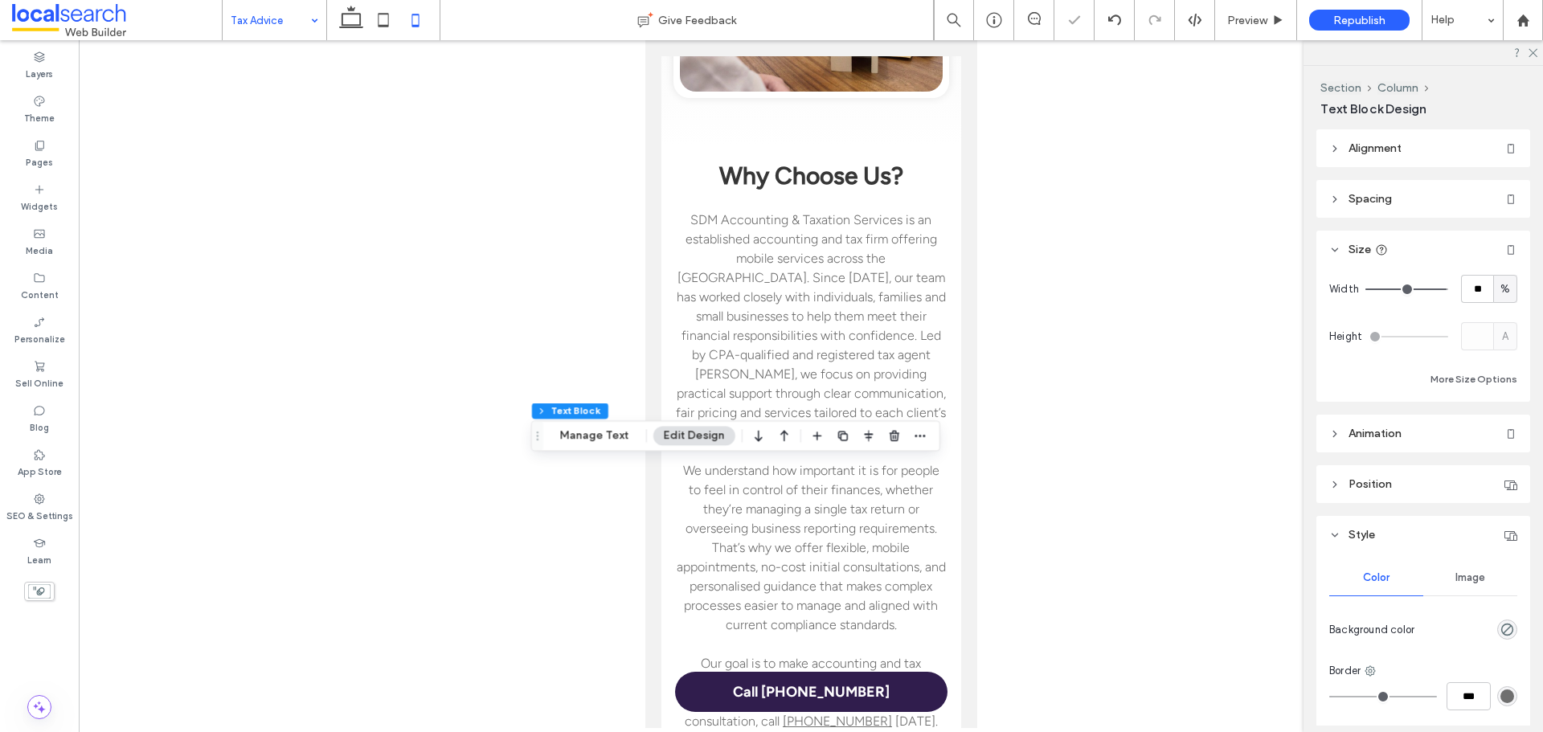
type input "**"
type input "****"
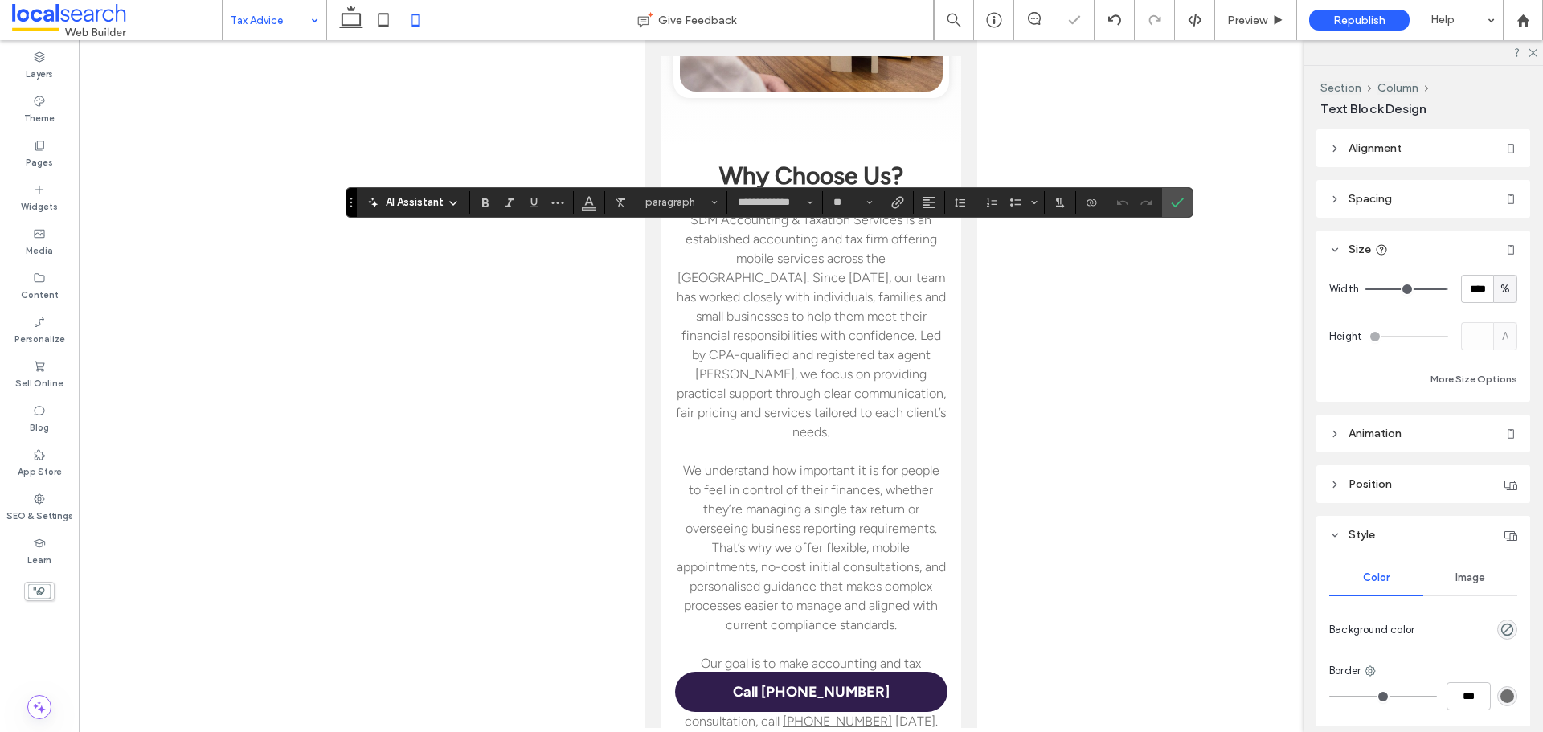
type input "**********"
type input "**"
click at [923, 200] on use "Alignment" at bounding box center [928, 202] width 11 height 11
click at [939, 247] on use "ui.textEditor.alignment.center" at bounding box center [940, 251] width 11 height 11
click at [1176, 193] on span "Confirm" at bounding box center [1174, 202] width 7 height 29
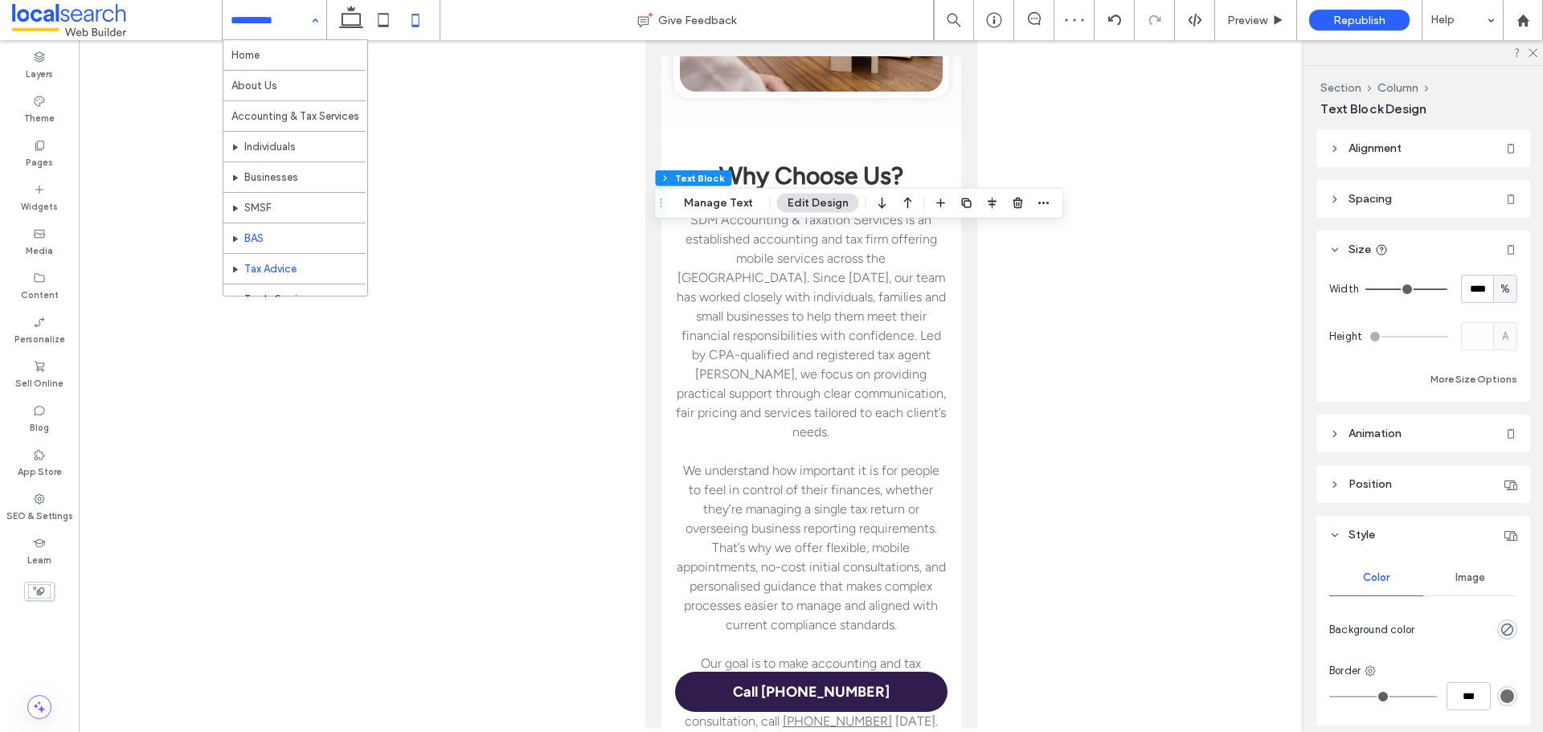
scroll to position [78, 0]
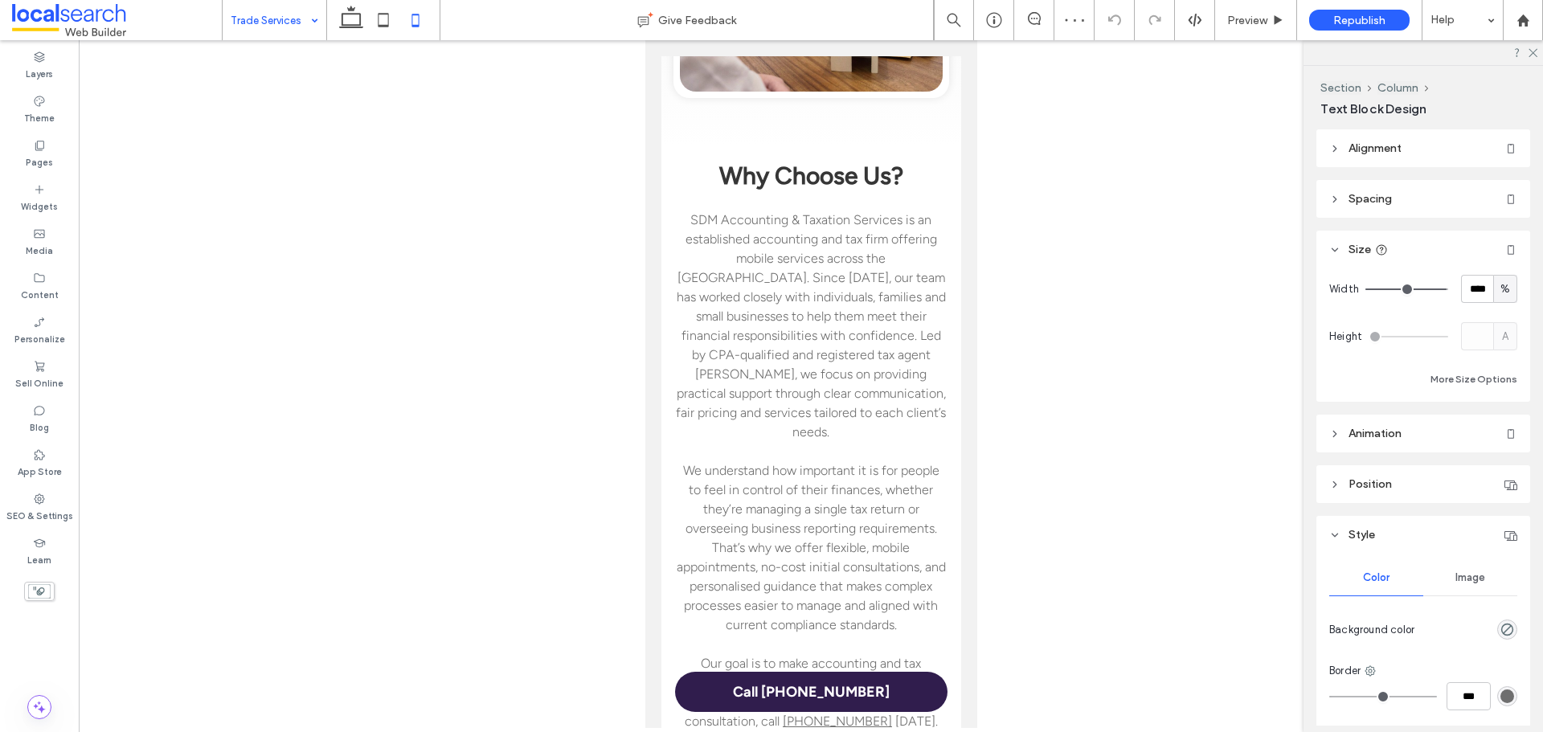
type input "**********"
type input "**"
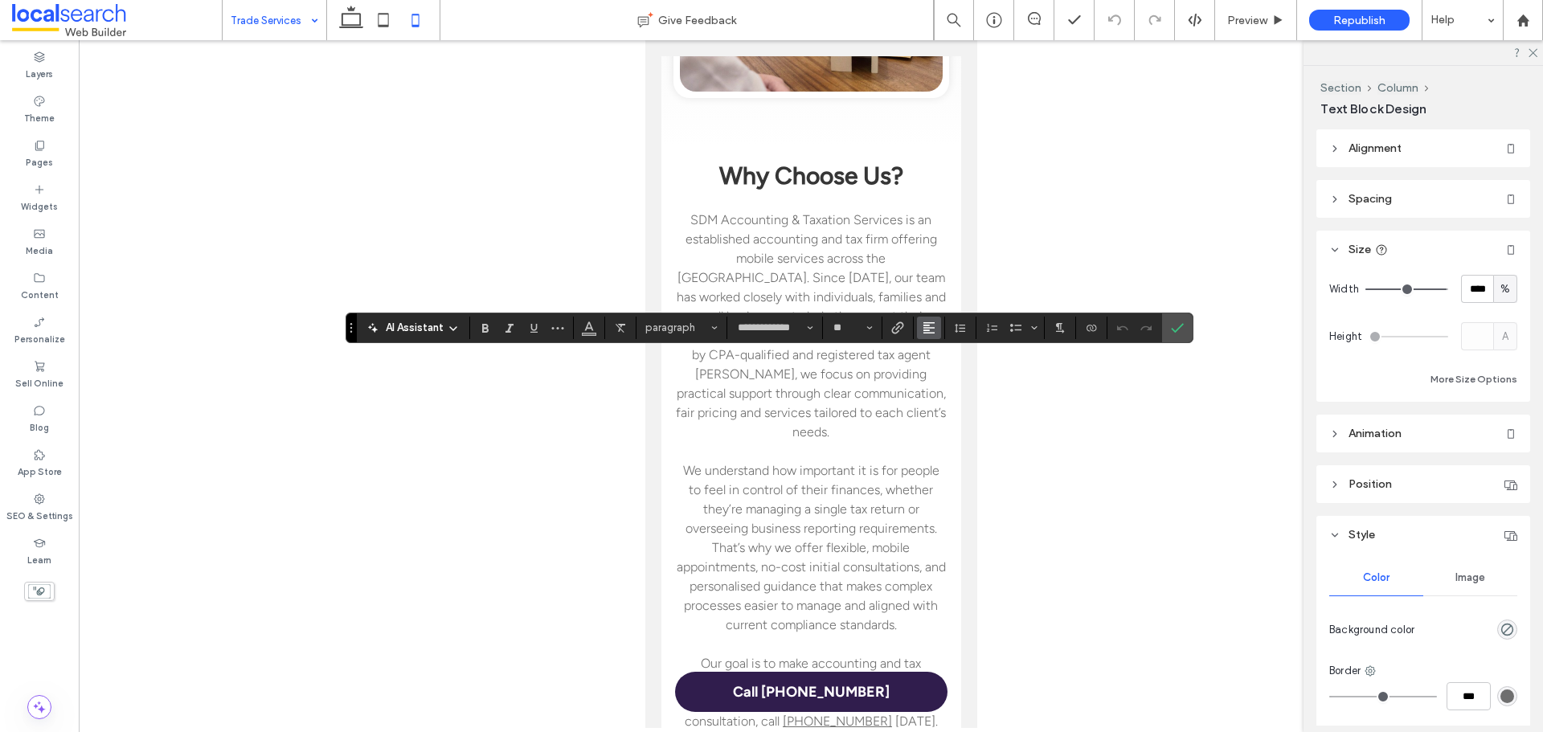
click at [934, 332] on use "Alignment" at bounding box center [928, 327] width 11 height 11
click at [937, 375] on icon "ui.textEditor.alignment.center" at bounding box center [941, 376] width 13 height 13
click at [1172, 338] on span "Confirm" at bounding box center [1174, 327] width 7 height 29
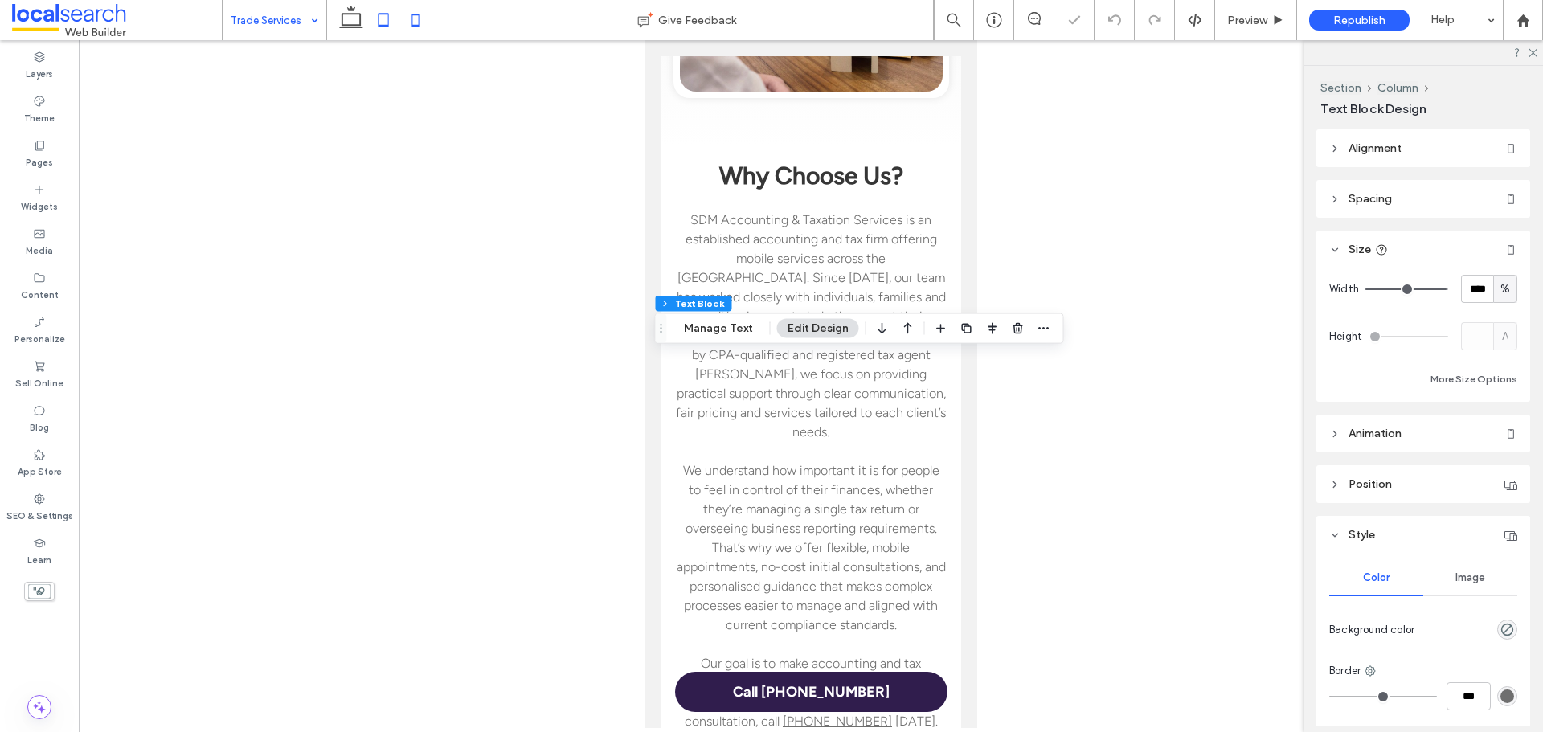
click at [396, 17] on icon at bounding box center [383, 20] width 32 height 32
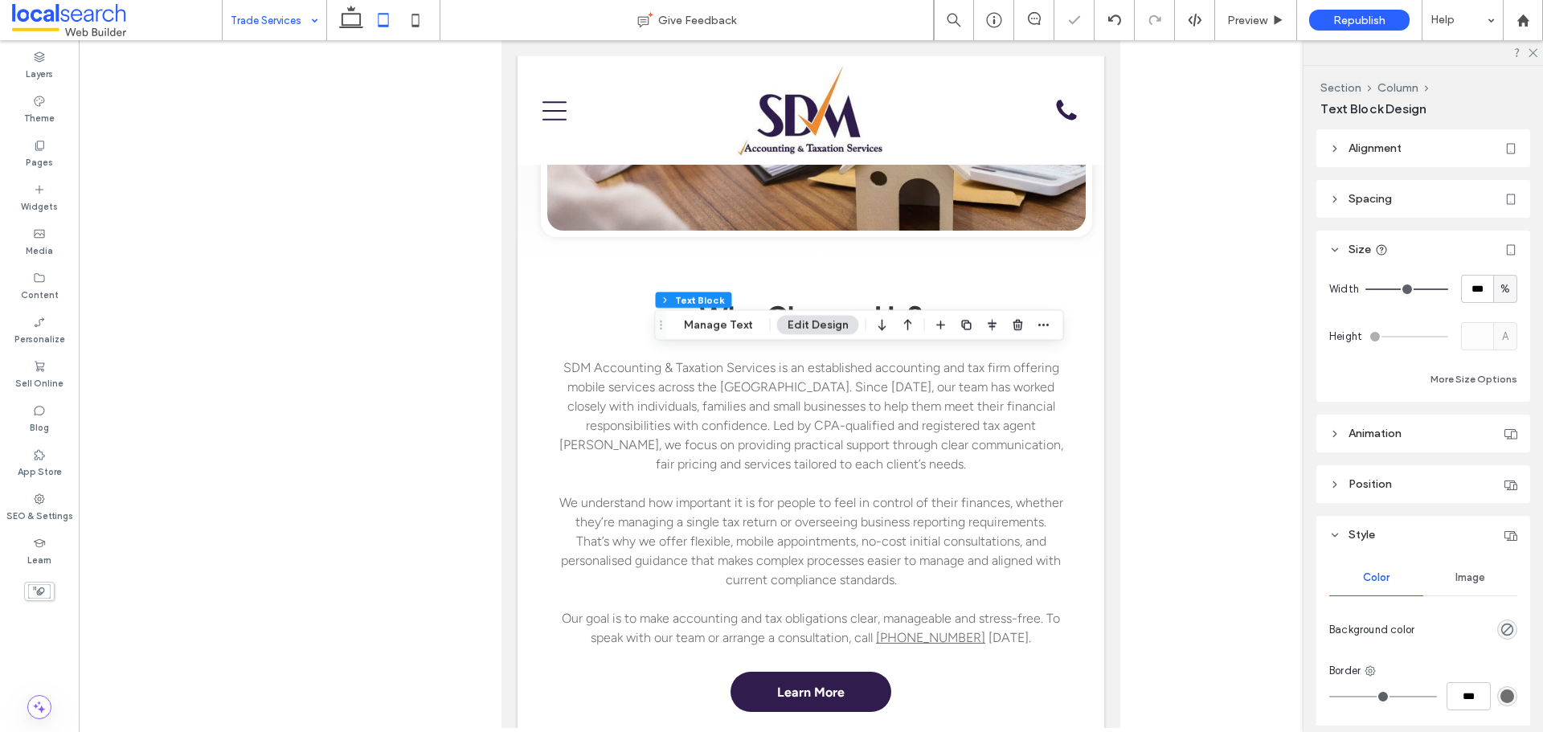
type input "***"
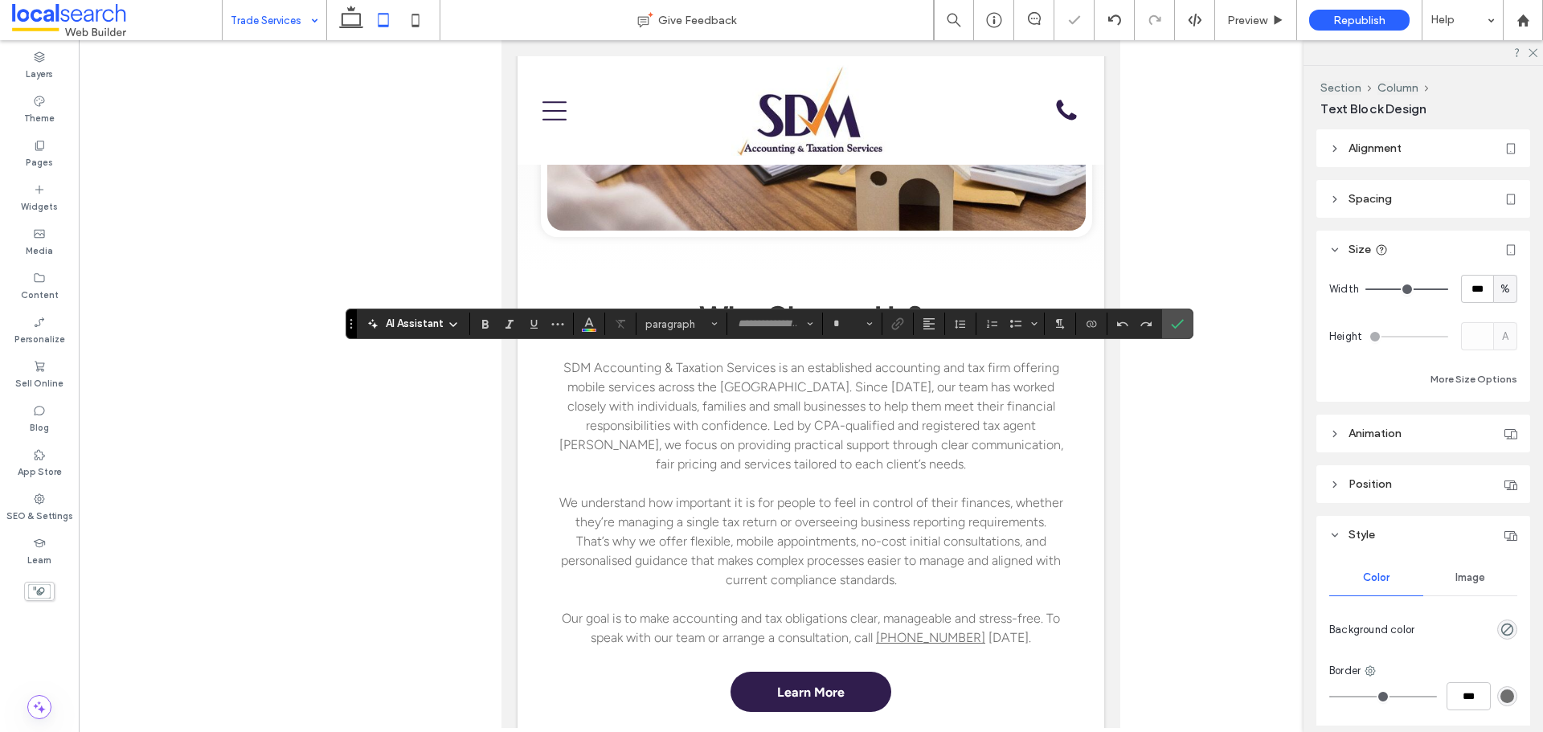
type input "**********"
type input "**"
click at [927, 321] on icon "Alignment" at bounding box center [929, 323] width 13 height 13
click at [937, 376] on icon "ui.textEditor.alignment.center" at bounding box center [941, 373] width 13 height 13
click at [1174, 324] on icon "Confirm" at bounding box center [1177, 323] width 13 height 13
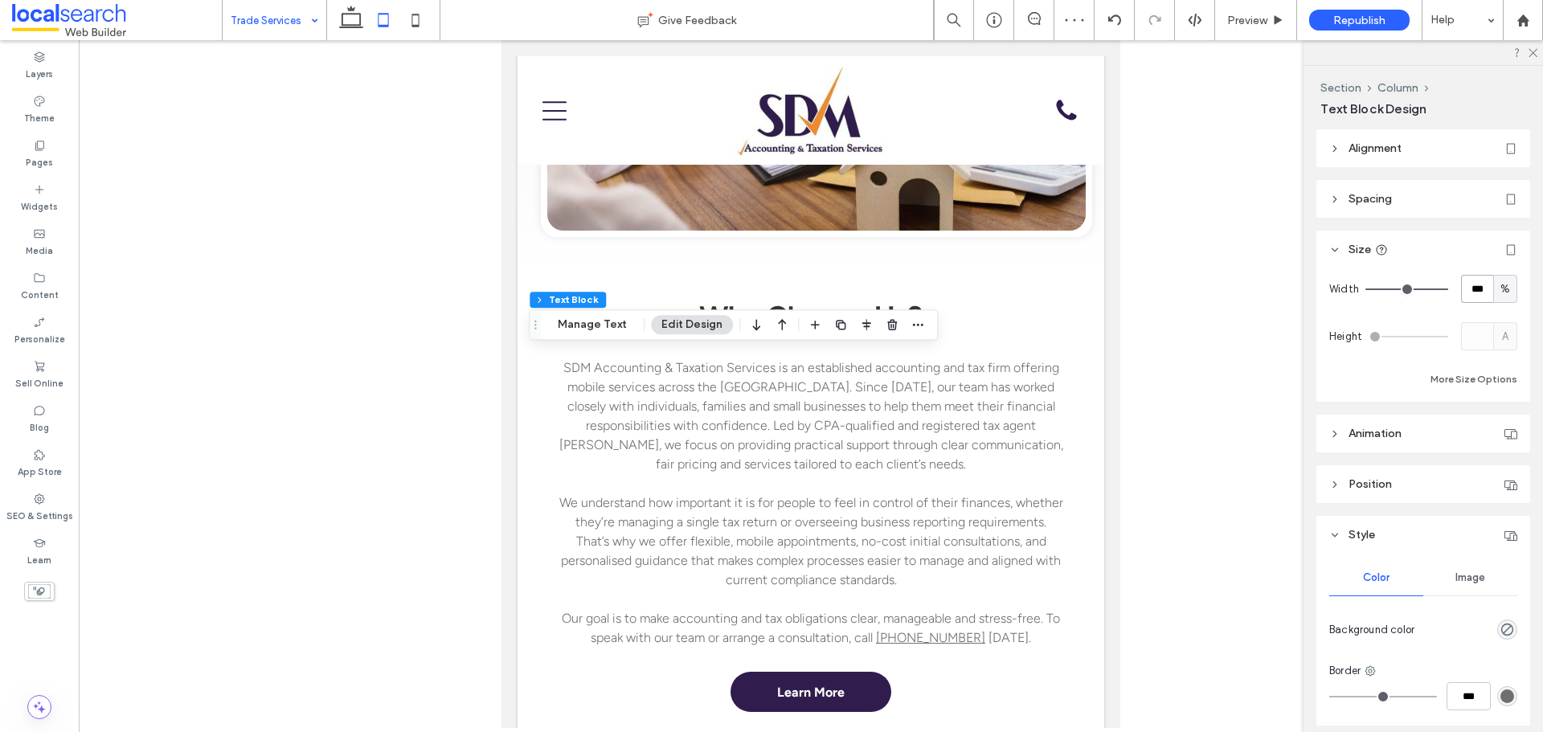
click at [1465, 288] on input "***" at bounding box center [1477, 289] width 32 height 28
type input "**"
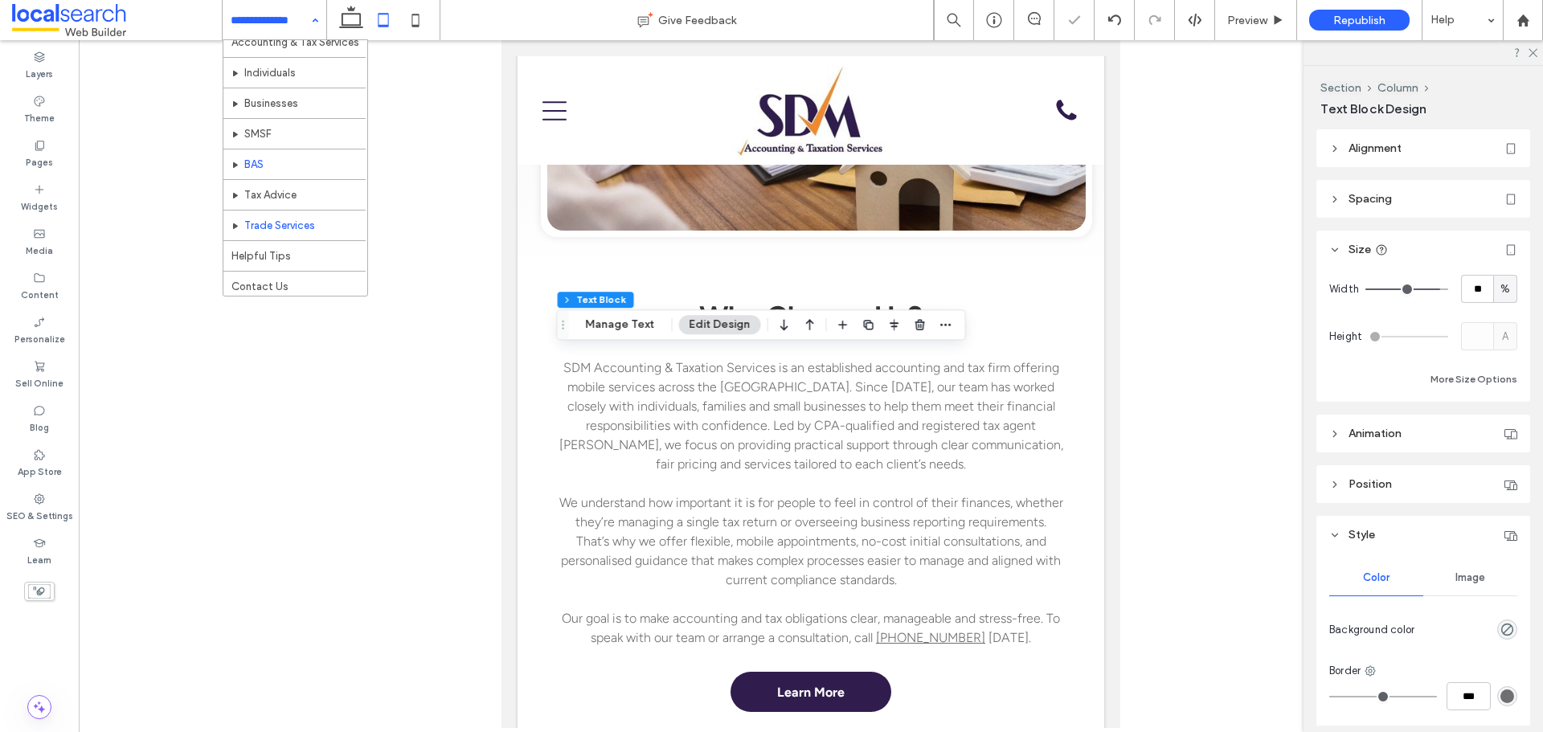
scroll to position [78, 0]
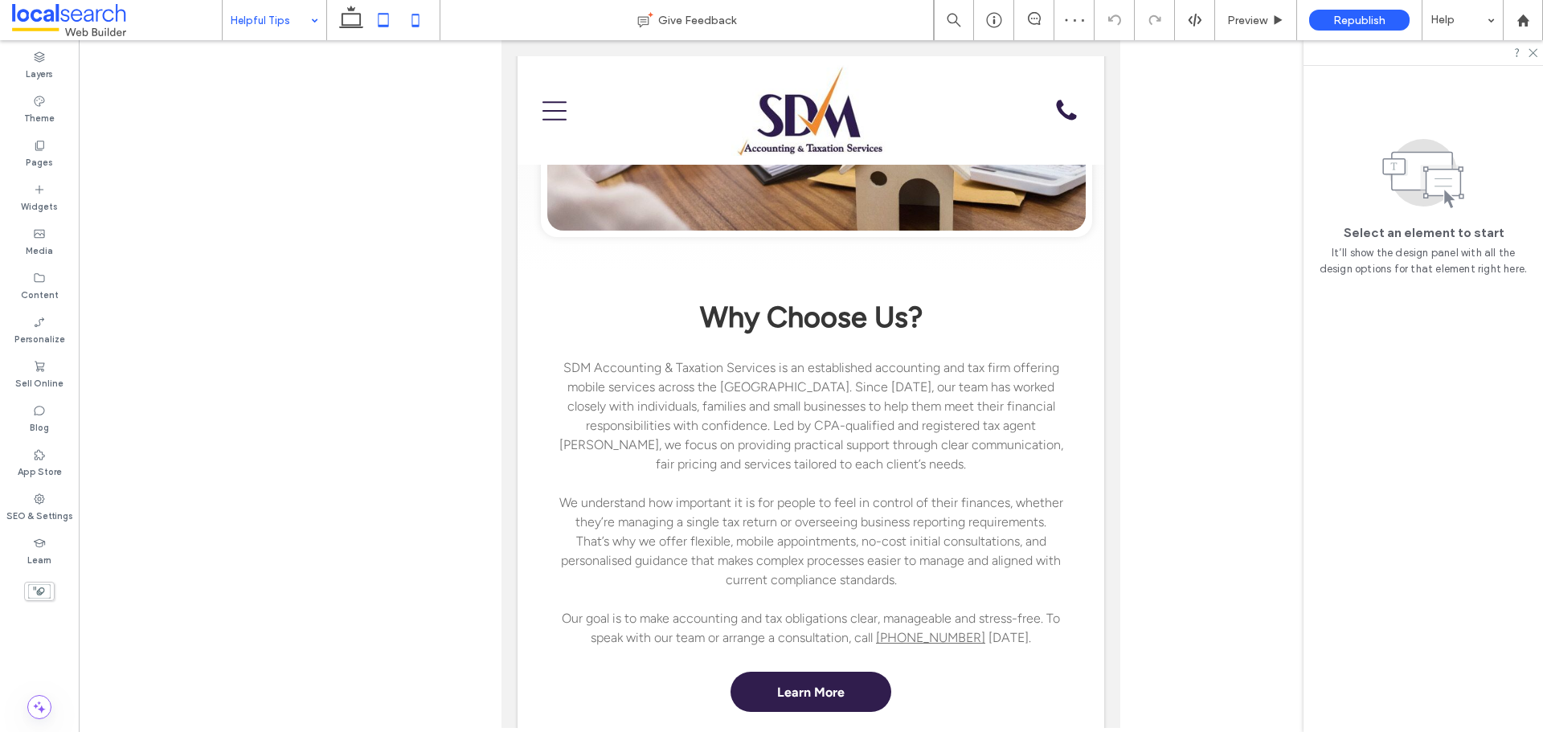
click at [419, 18] on icon at bounding box center [415, 20] width 32 height 32
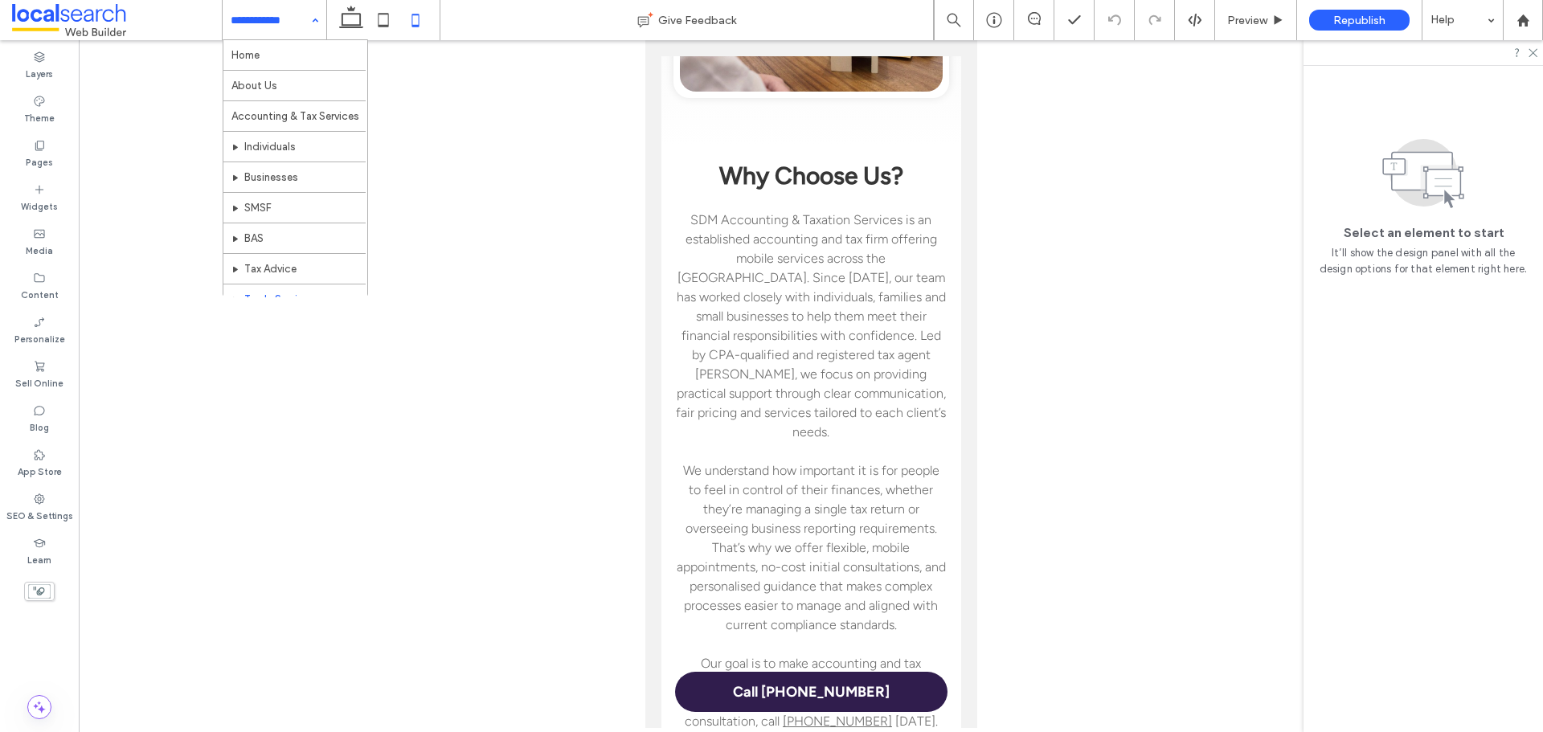
scroll to position [78, 0]
click at [388, 26] on use at bounding box center [384, 20] width 10 height 14
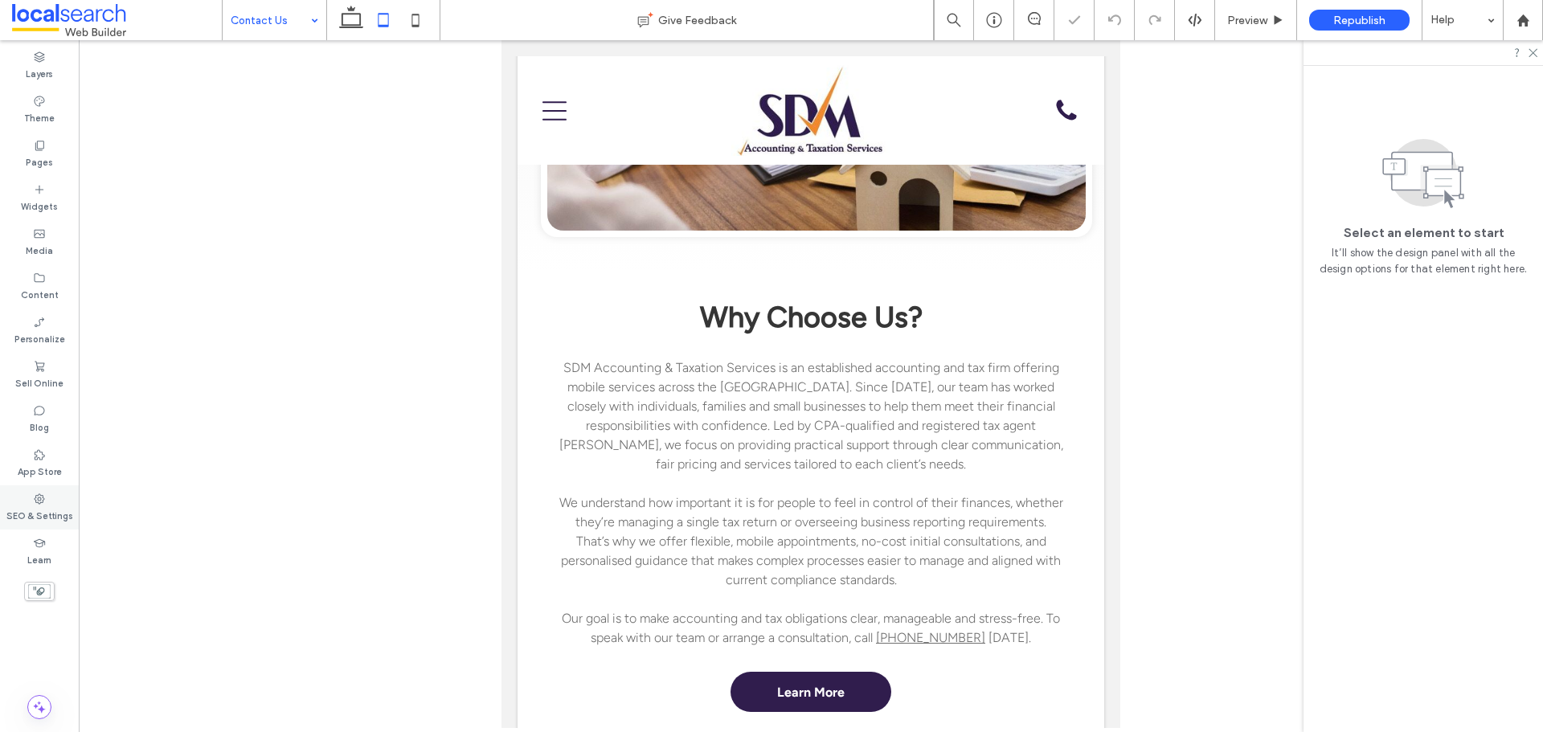
click at [37, 508] on label "SEO & Settings" at bounding box center [39, 514] width 67 height 18
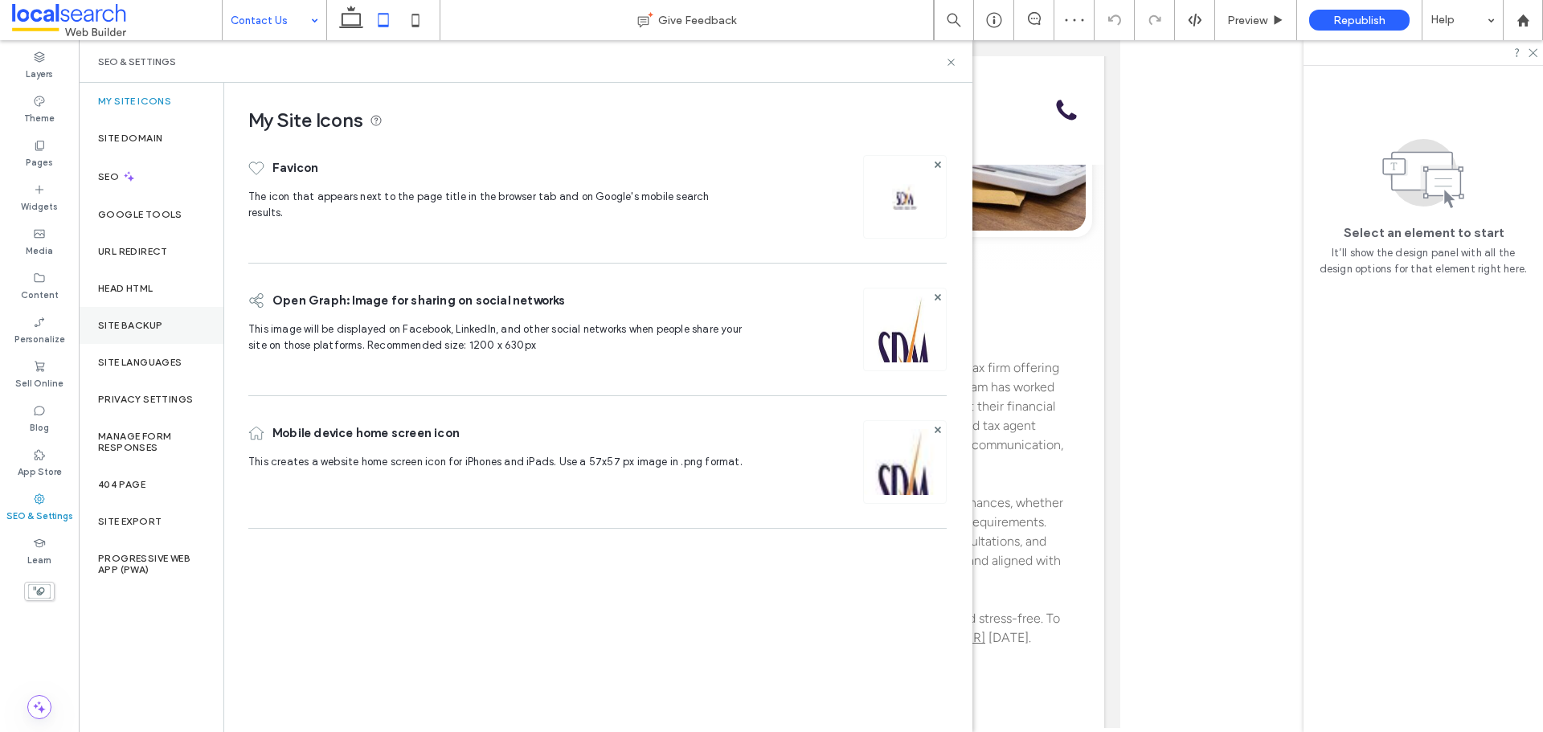
click at [155, 318] on div "Site Backup" at bounding box center [151, 325] width 145 height 37
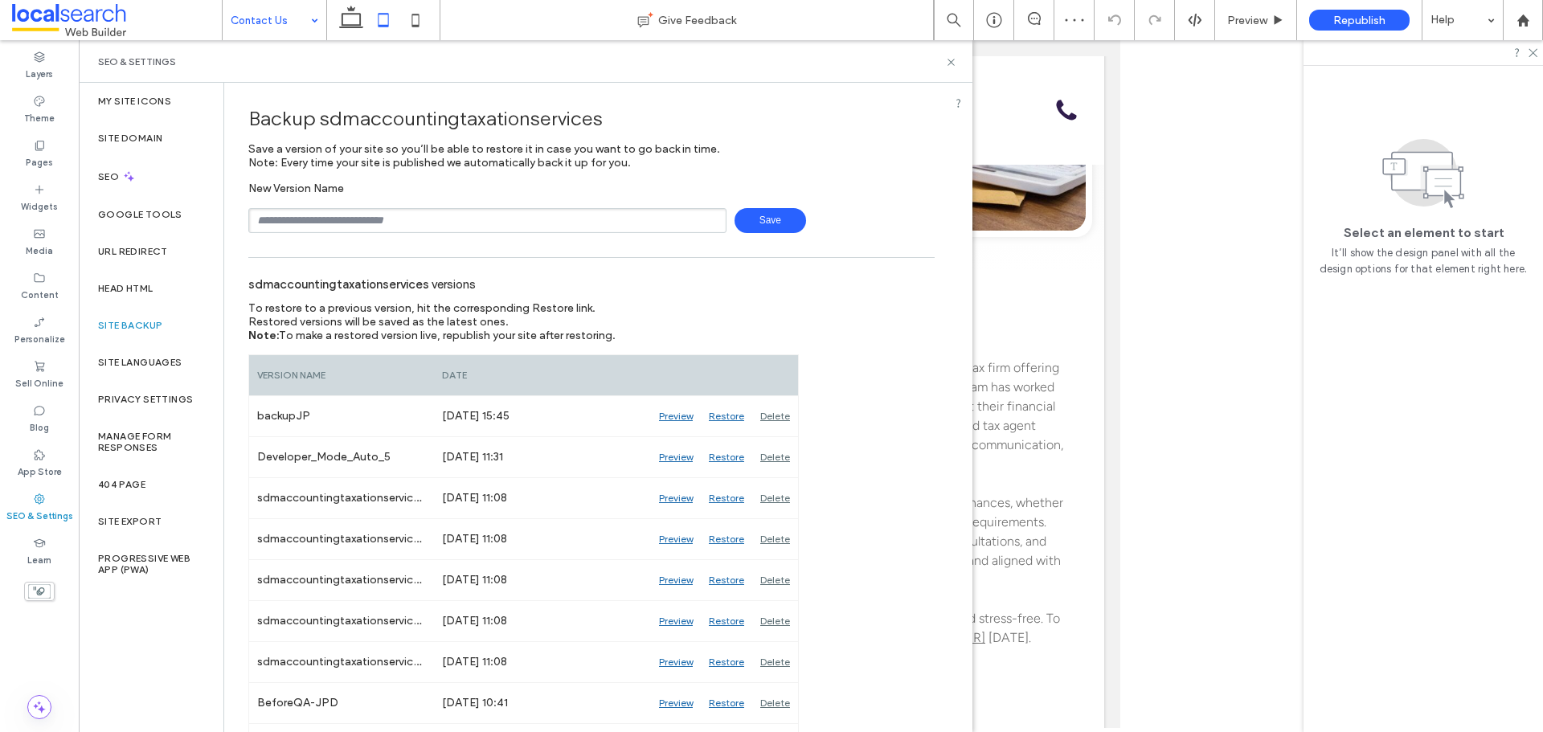
click at [379, 224] on input "text" at bounding box center [487, 220] width 478 height 25
type input "**********"
click at [741, 224] on span "Save" at bounding box center [771, 220] width 72 height 25
click at [951, 61] on use at bounding box center [950, 62] width 6 height 6
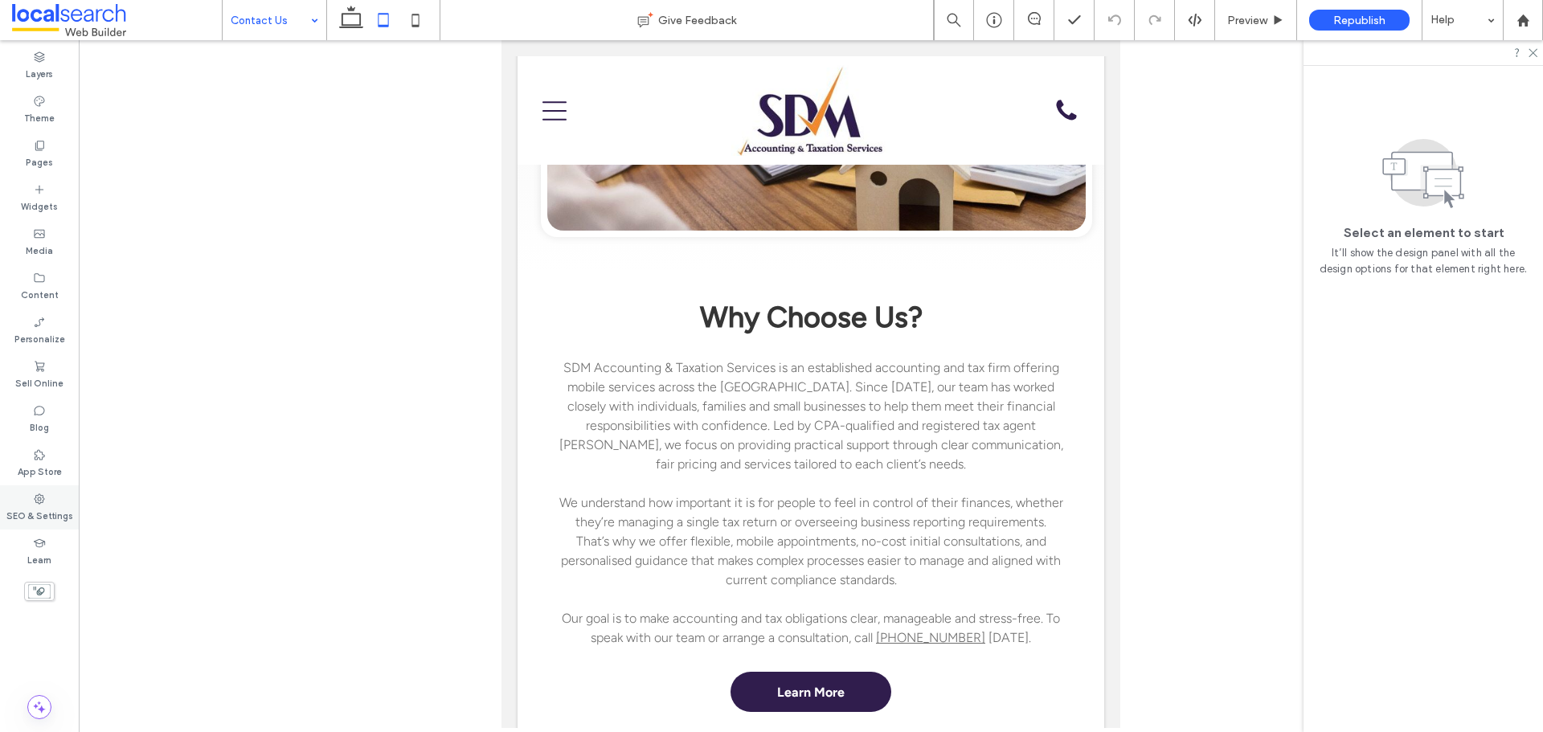
click at [51, 509] on label "SEO & Settings" at bounding box center [39, 514] width 67 height 18
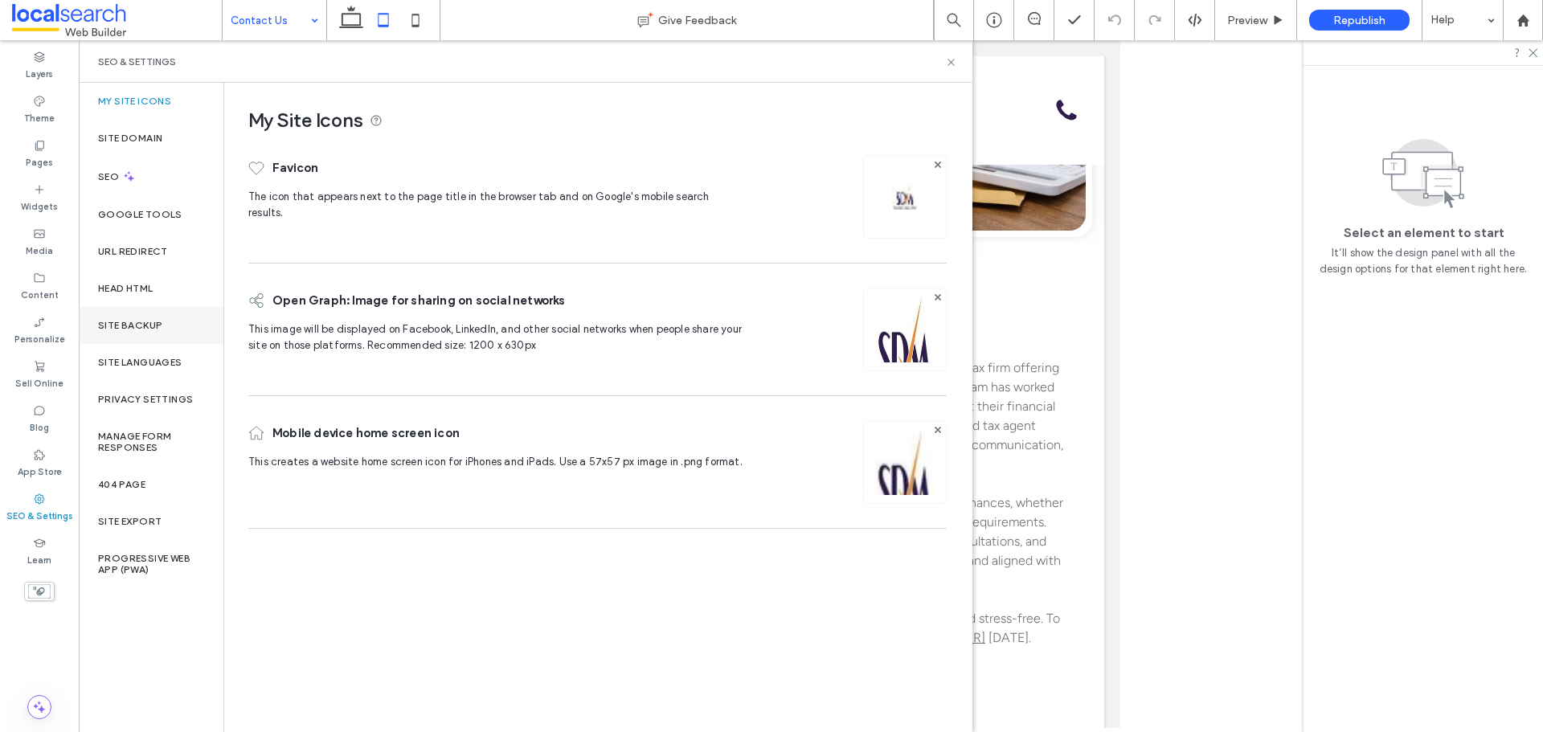
click at [152, 317] on div "Site Backup" at bounding box center [151, 325] width 145 height 37
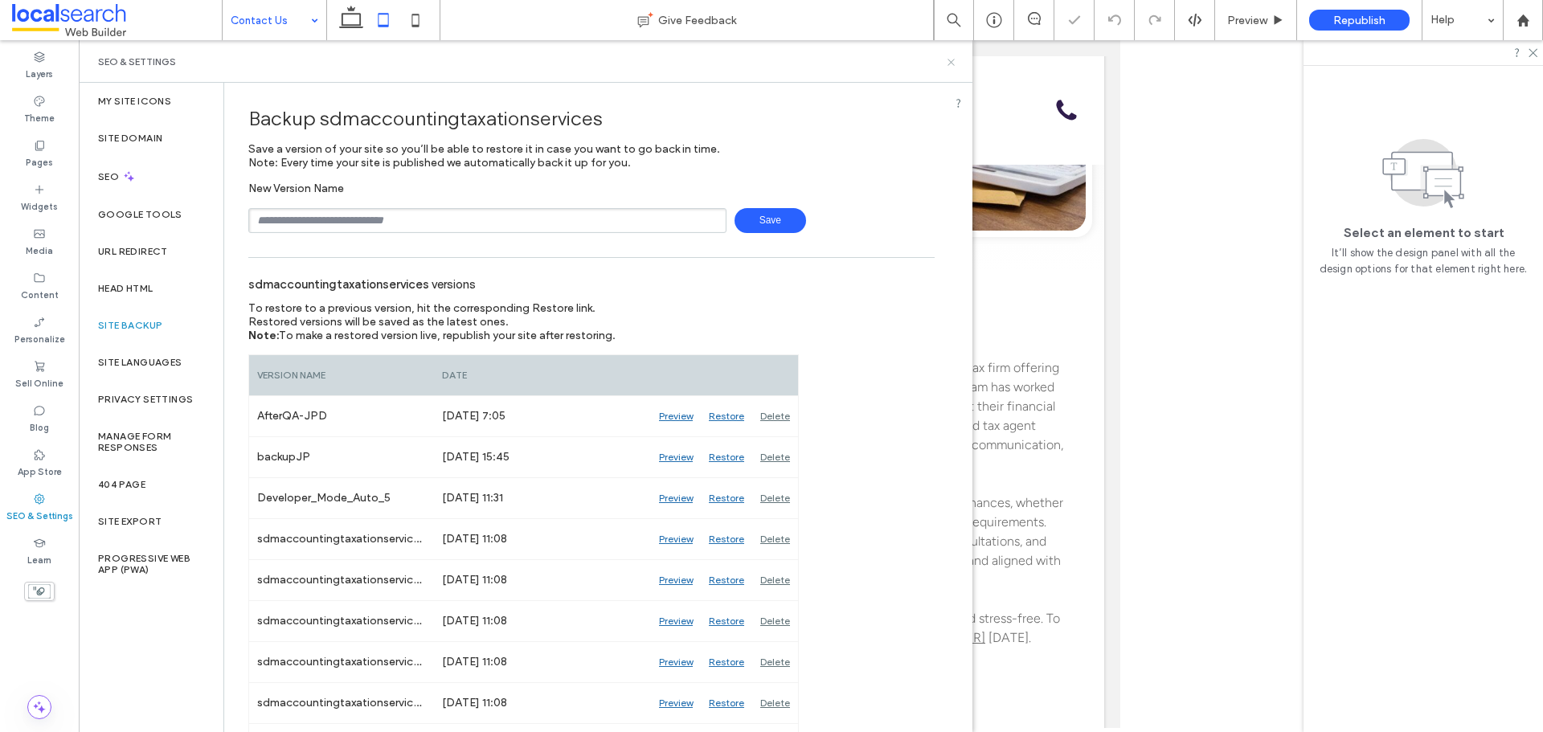
click at [954, 56] on icon at bounding box center [951, 62] width 12 height 12
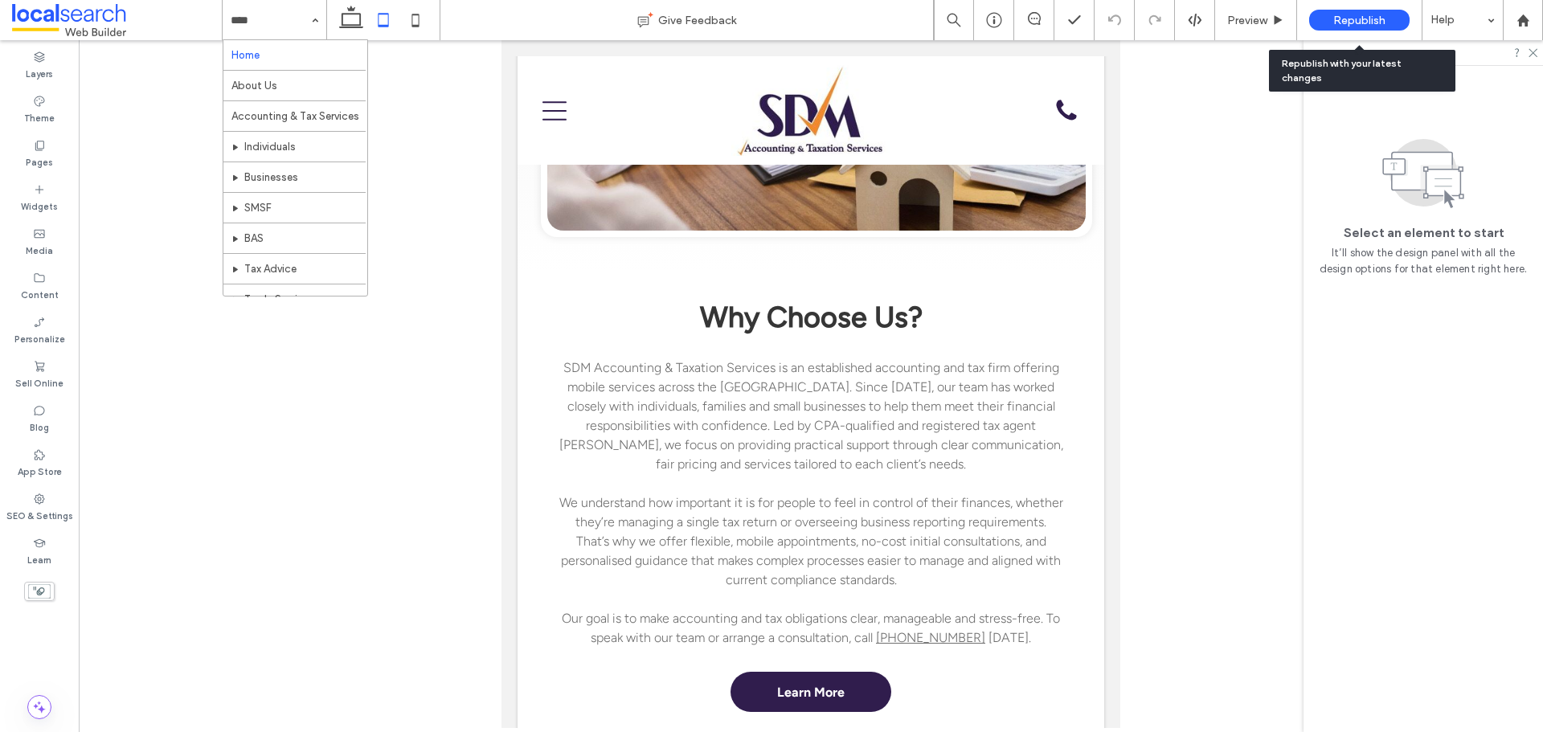
click at [1383, 15] on span "Republish" at bounding box center [1359, 21] width 52 height 14
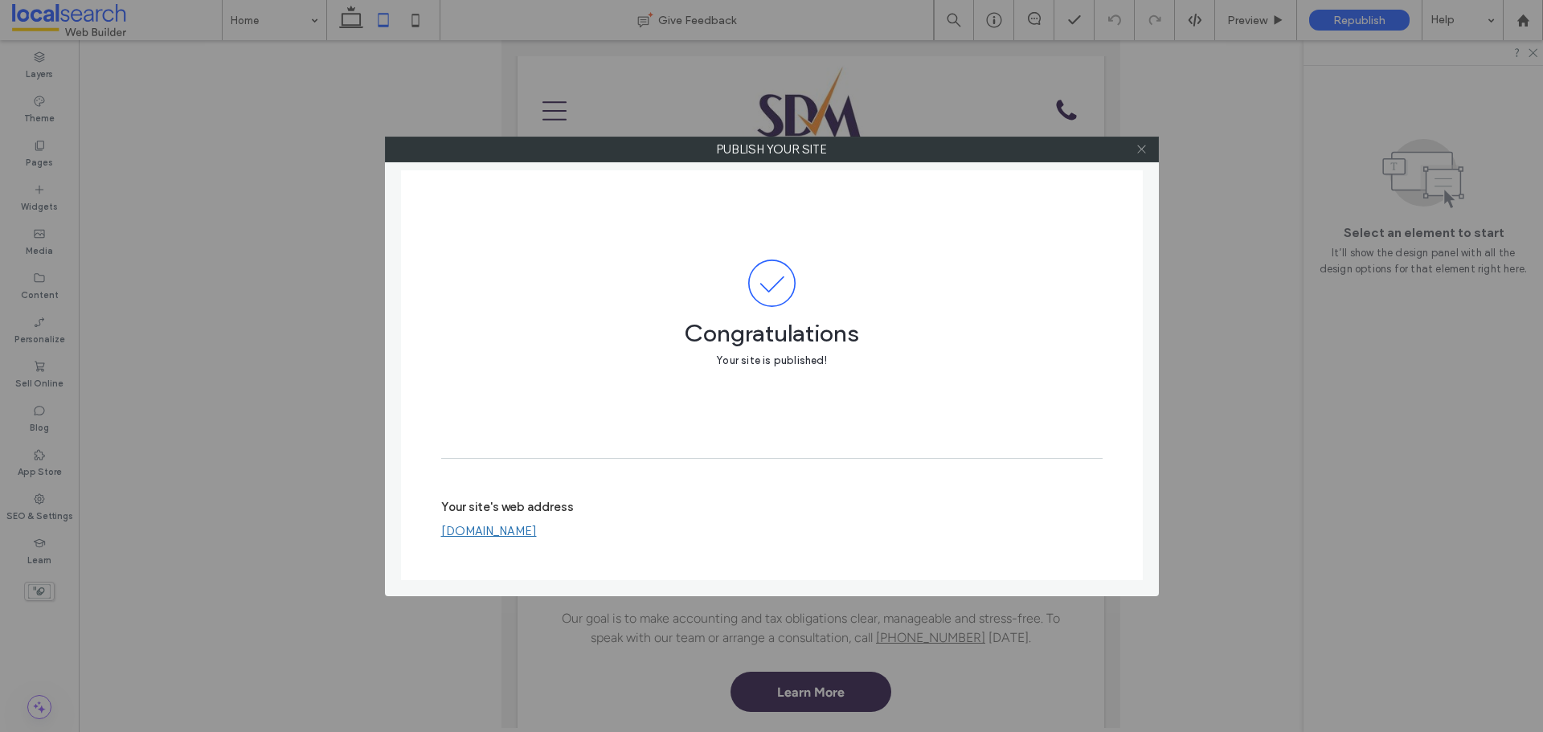
click at [1142, 148] on icon at bounding box center [1142, 149] width 12 height 12
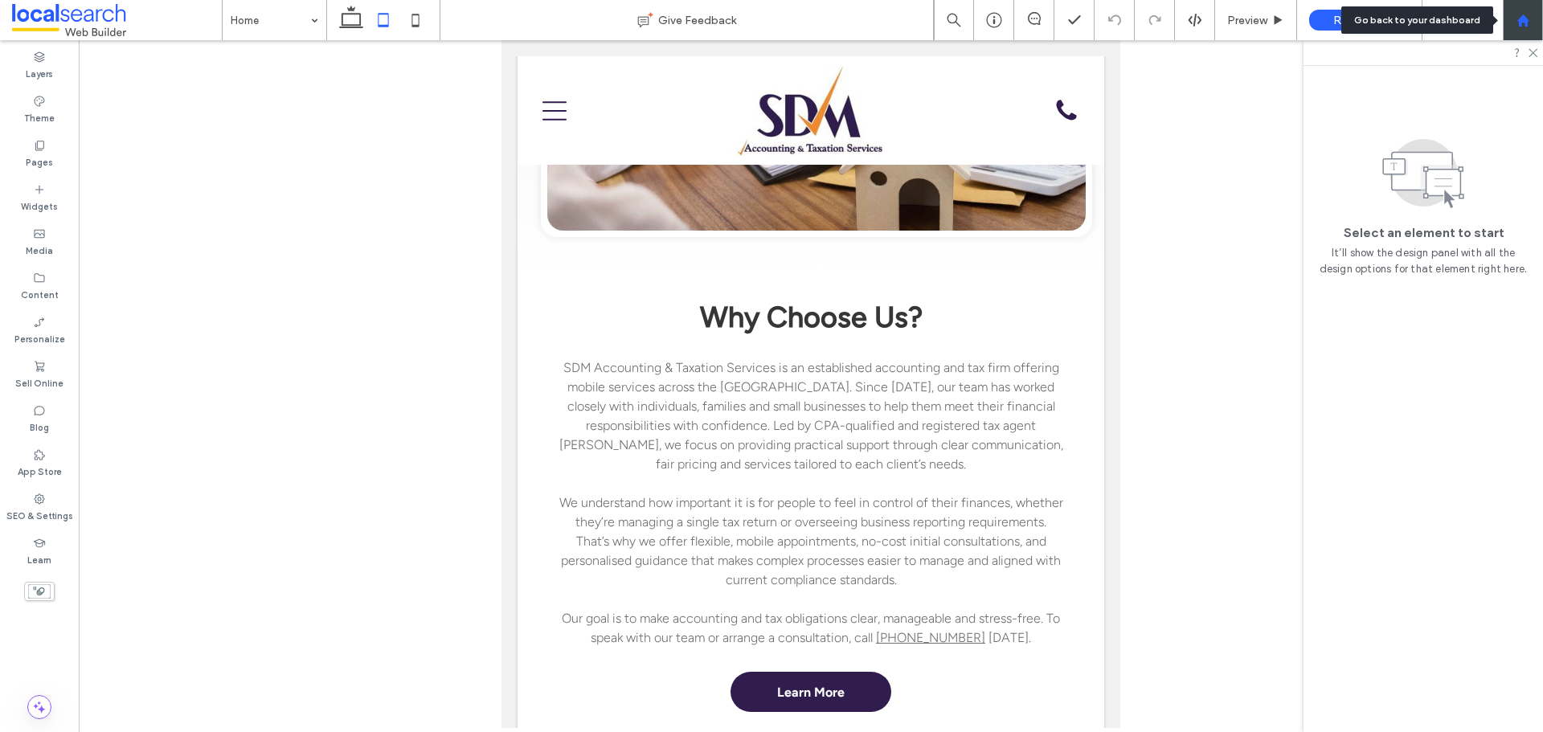
click at [1526, 18] on use at bounding box center [1522, 20] width 12 height 12
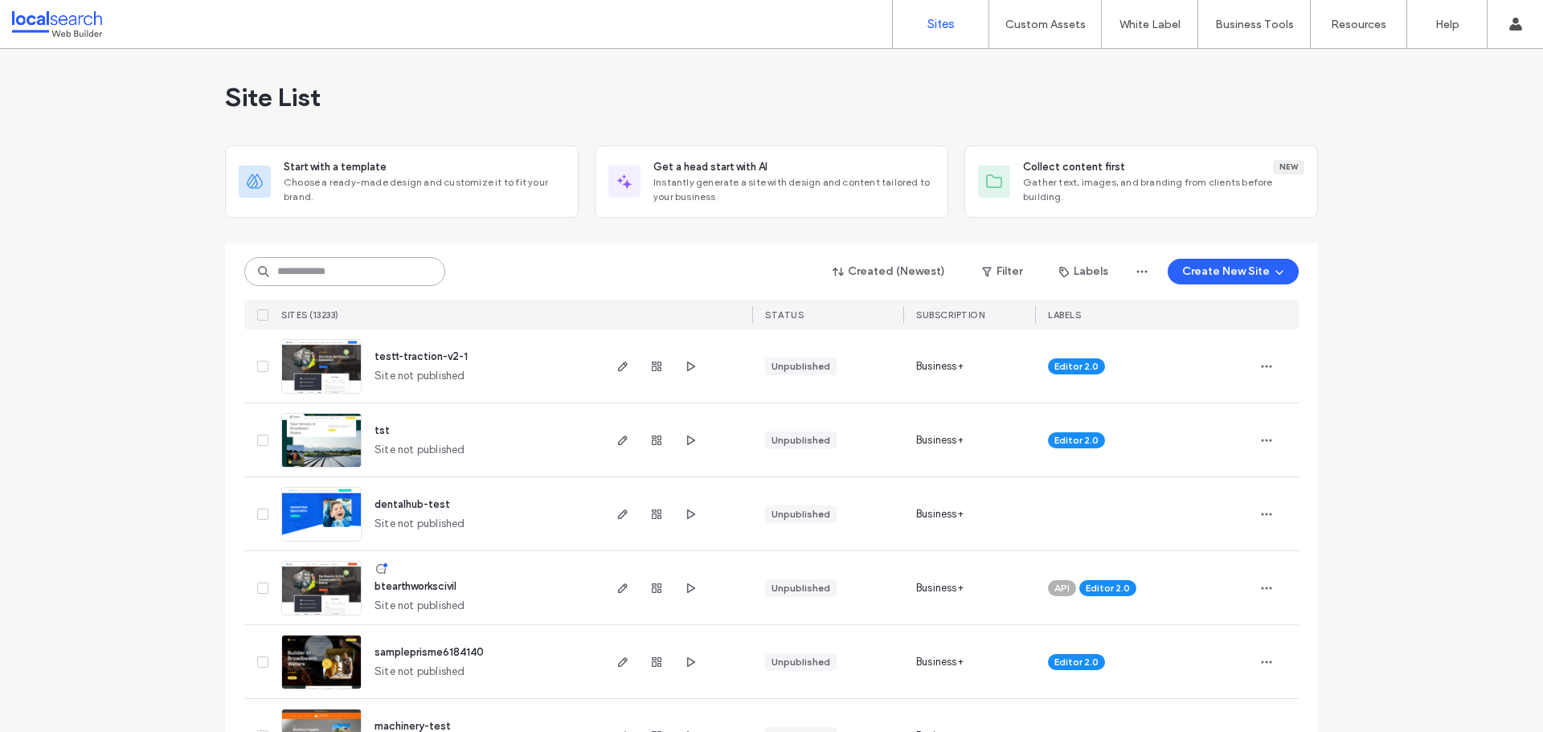
click at [342, 264] on input at bounding box center [344, 271] width 201 height 29
paste input "********"
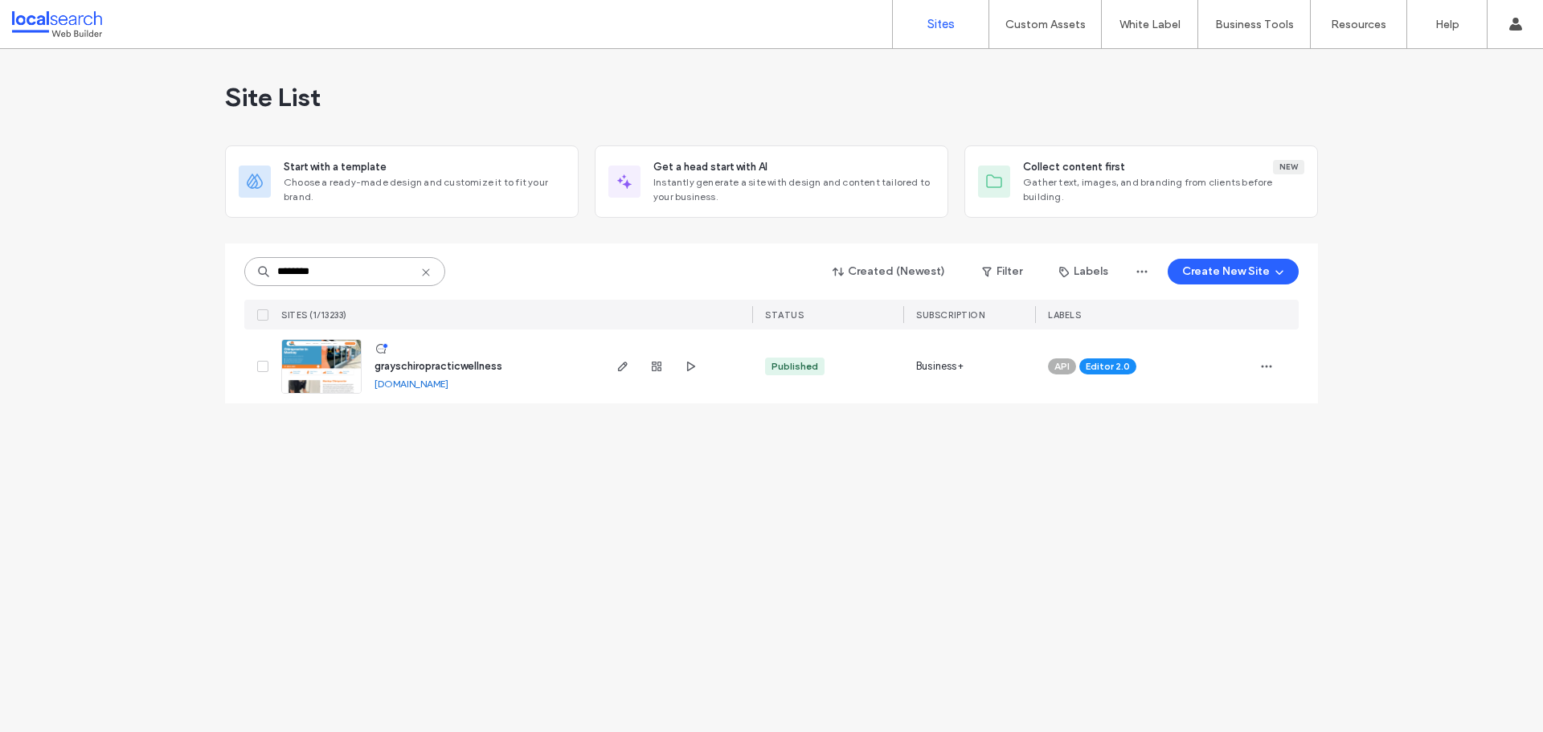
type input "********"
click at [348, 371] on img at bounding box center [321, 394] width 79 height 109
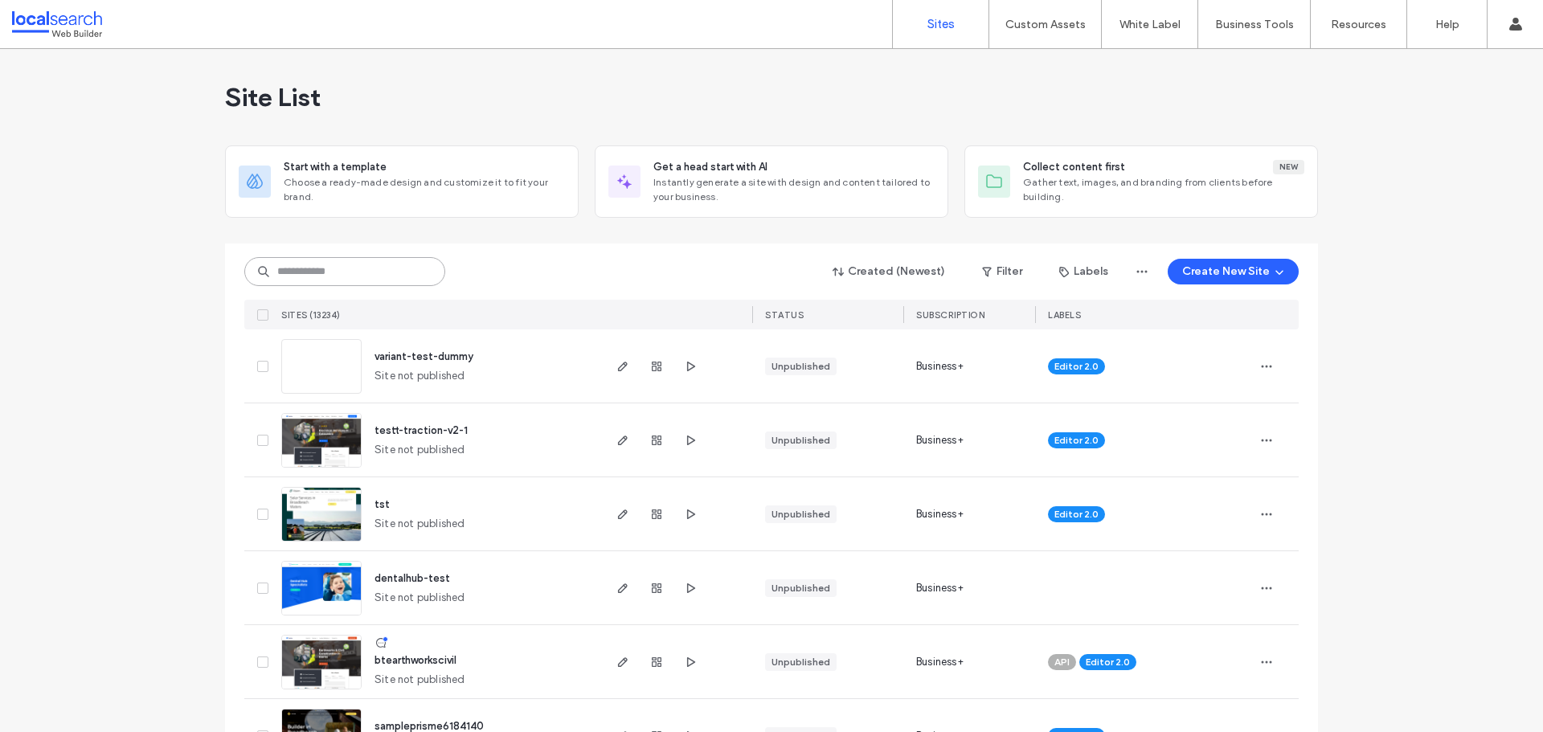
click at [329, 279] on input at bounding box center [344, 271] width 201 height 29
paste input "********"
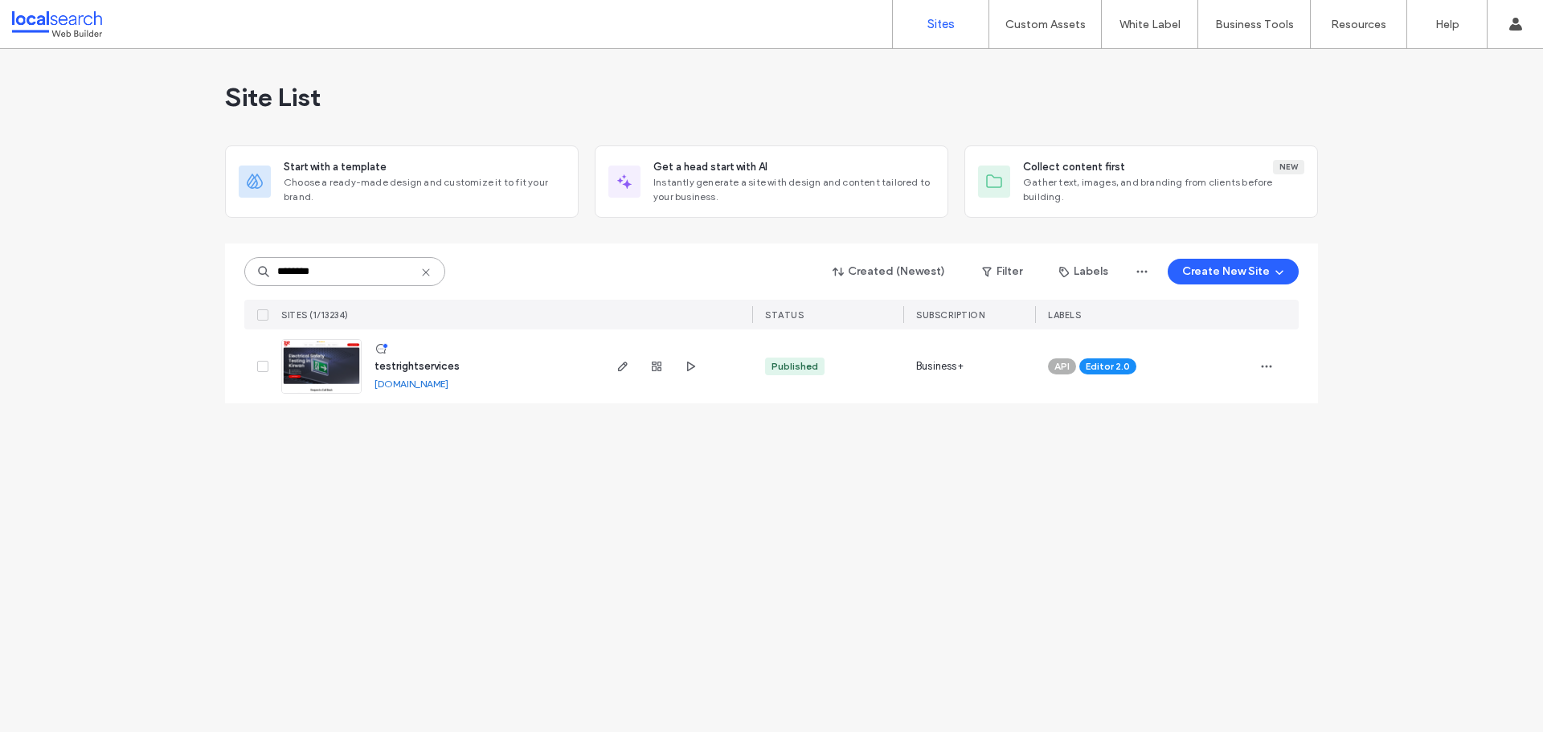
type input "********"
click at [334, 375] on img at bounding box center [321, 394] width 79 height 109
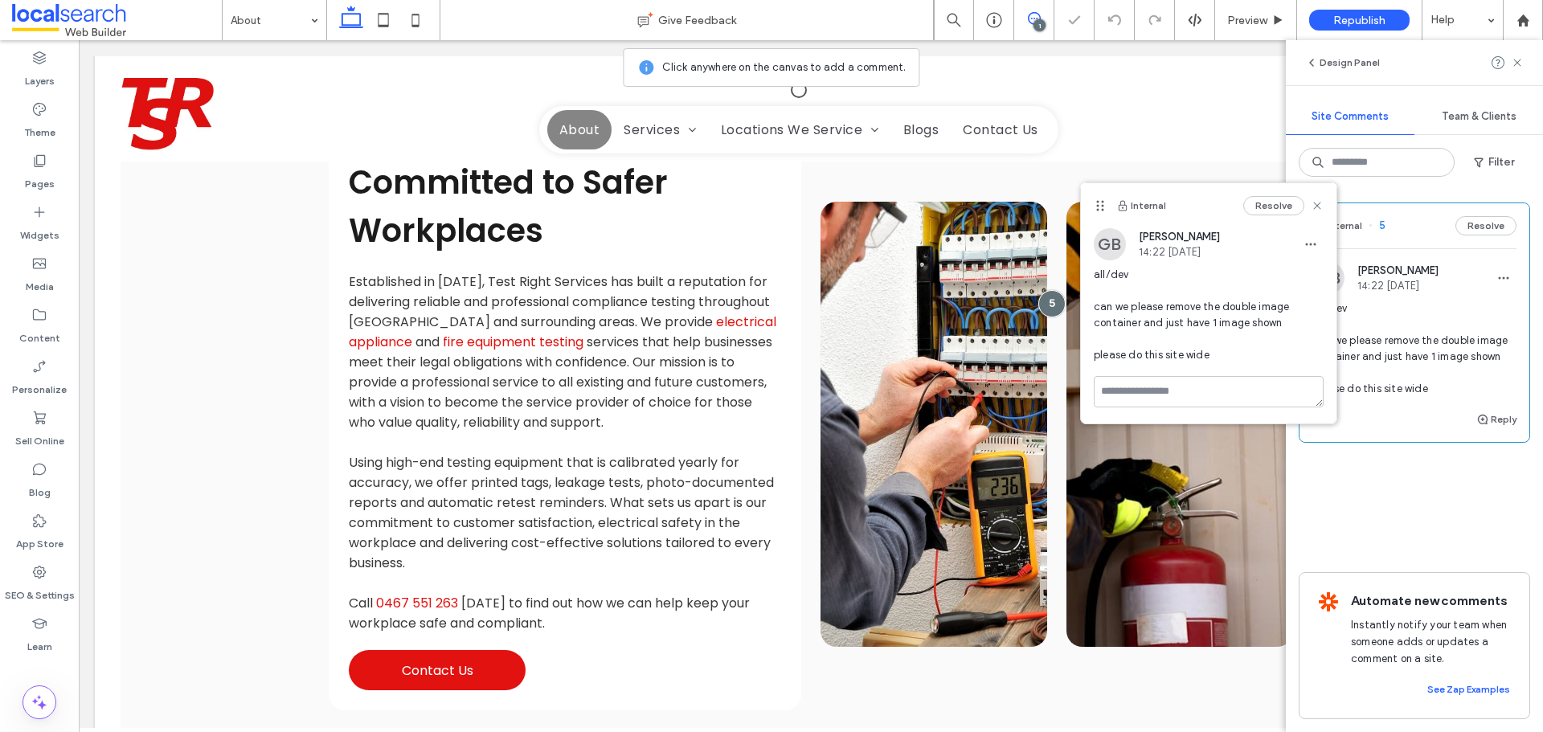
scroll to position [502, 0]
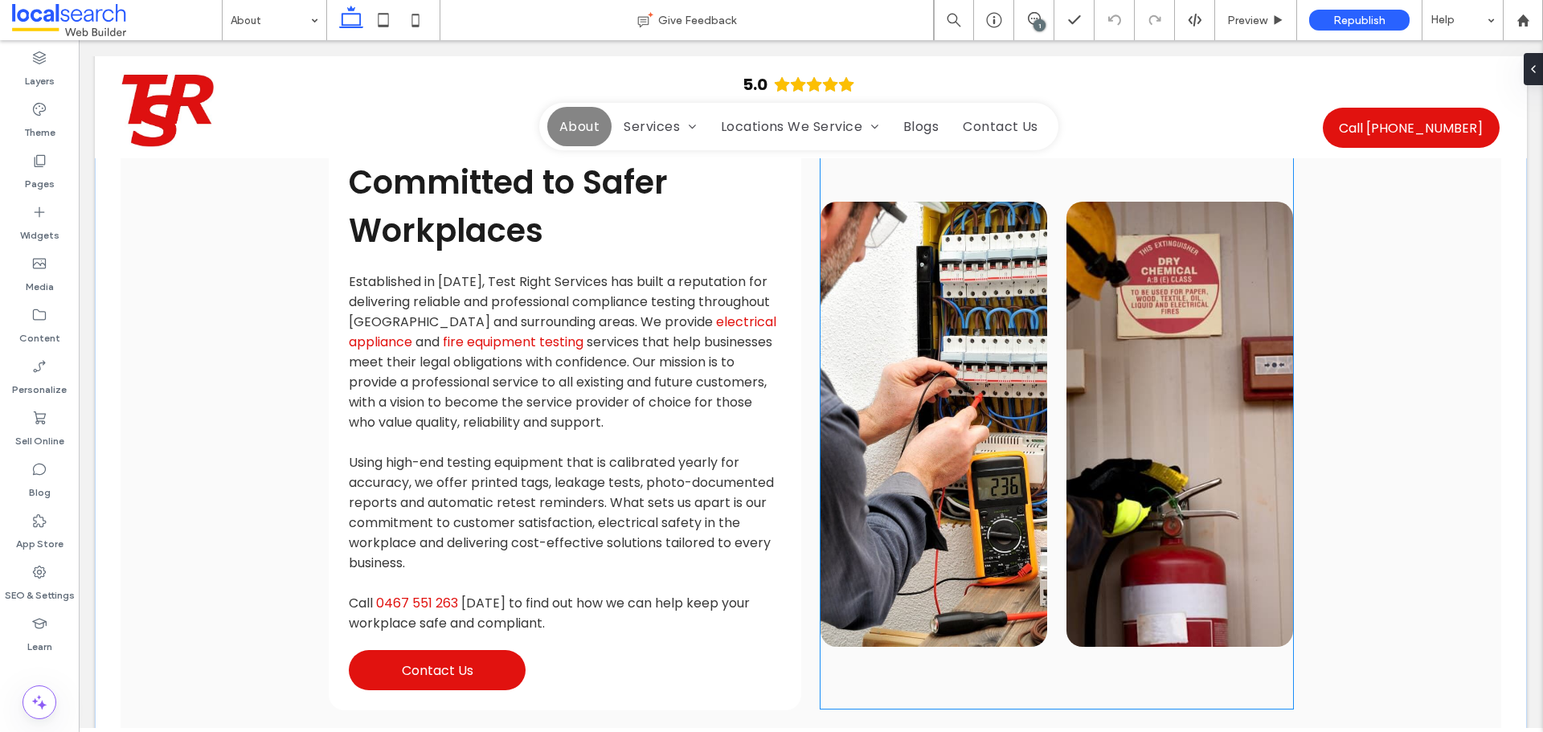
click at [1087, 380] on link at bounding box center [1179, 424] width 227 height 445
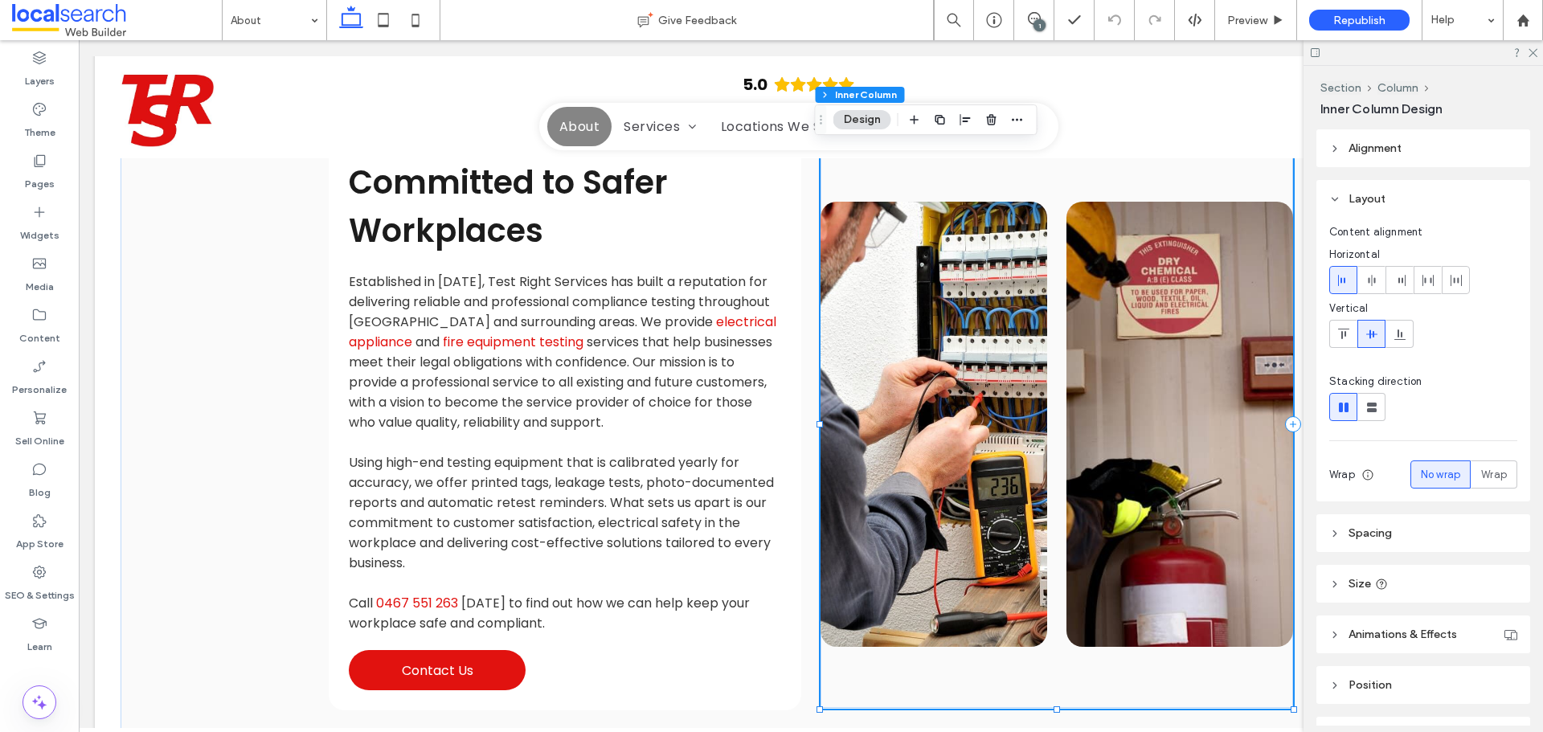
click at [1087, 380] on link at bounding box center [1179, 424] width 227 height 445
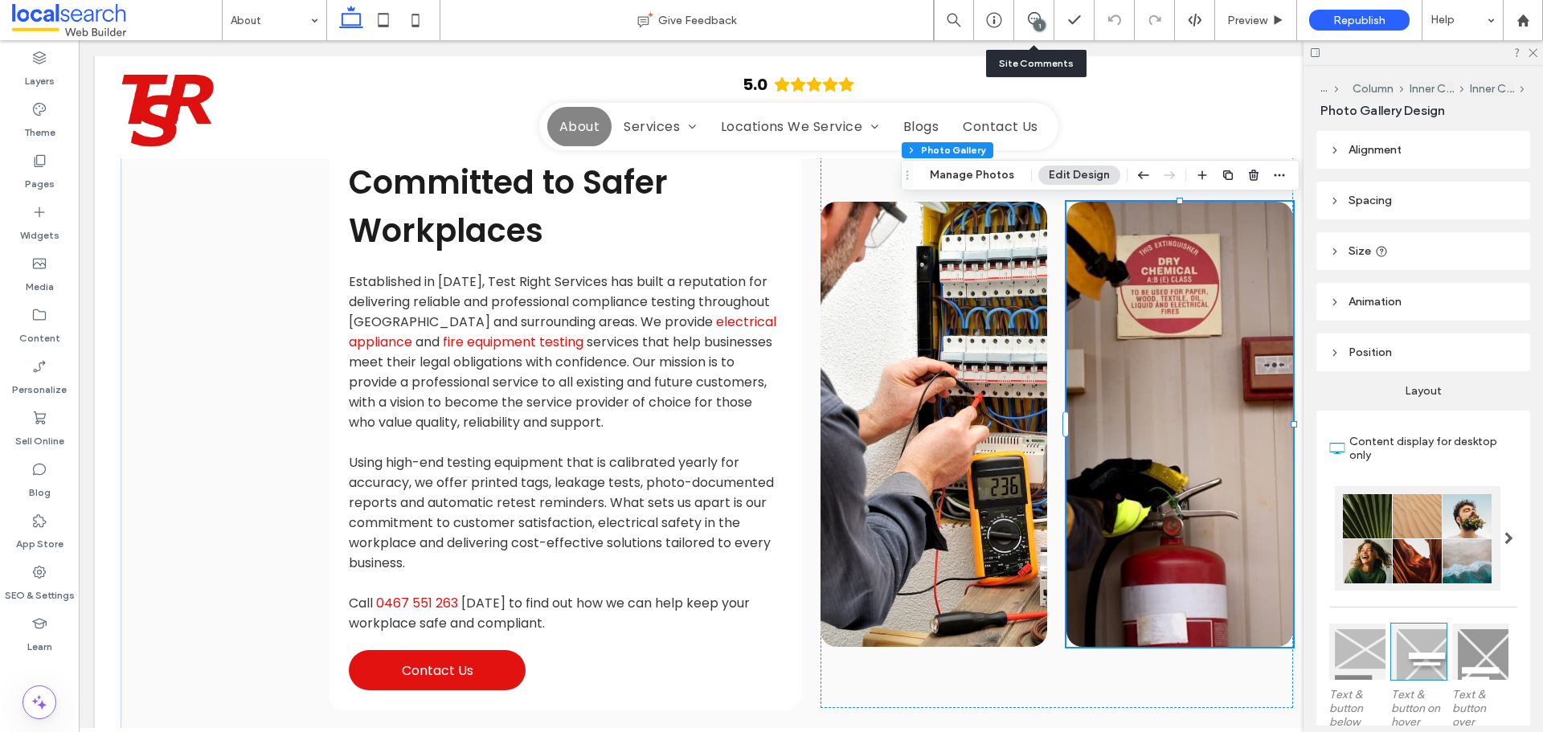
click at [1033, 29] on div "1" at bounding box center [1034, 20] width 40 height 40
click at [1037, 19] on div "1" at bounding box center [1039, 25] width 12 height 12
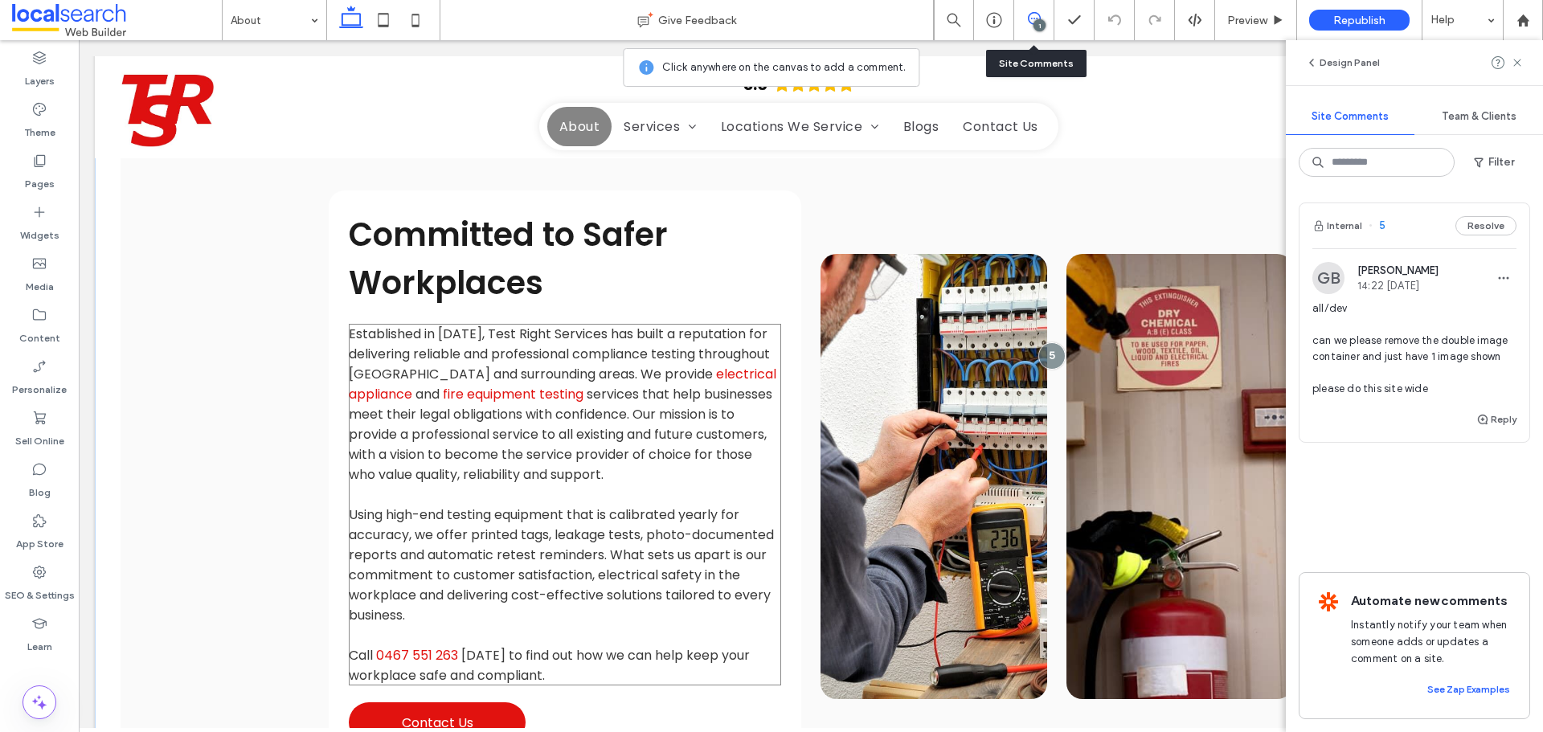
scroll to position [261, 0]
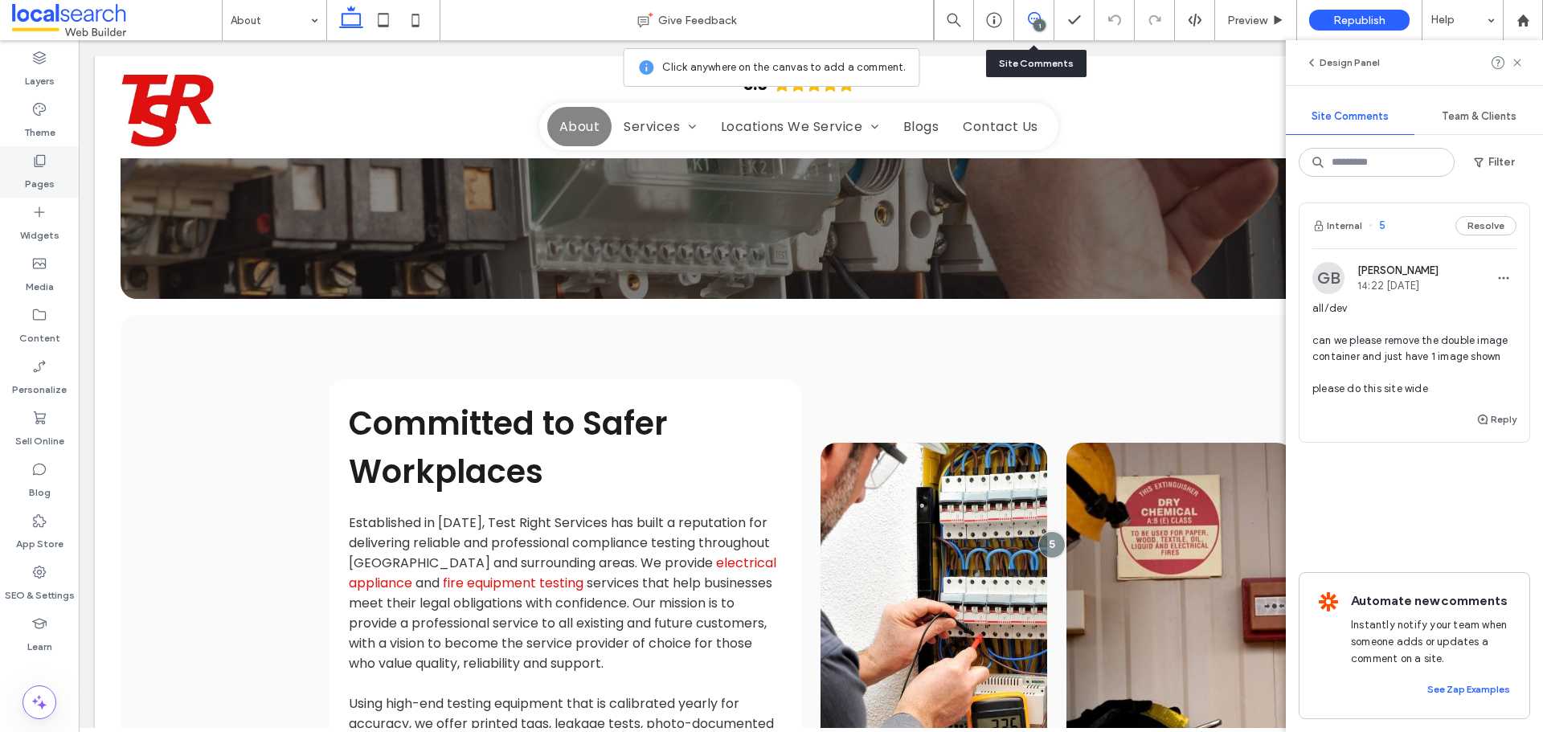
click at [47, 176] on label "Pages" at bounding box center [40, 180] width 30 height 23
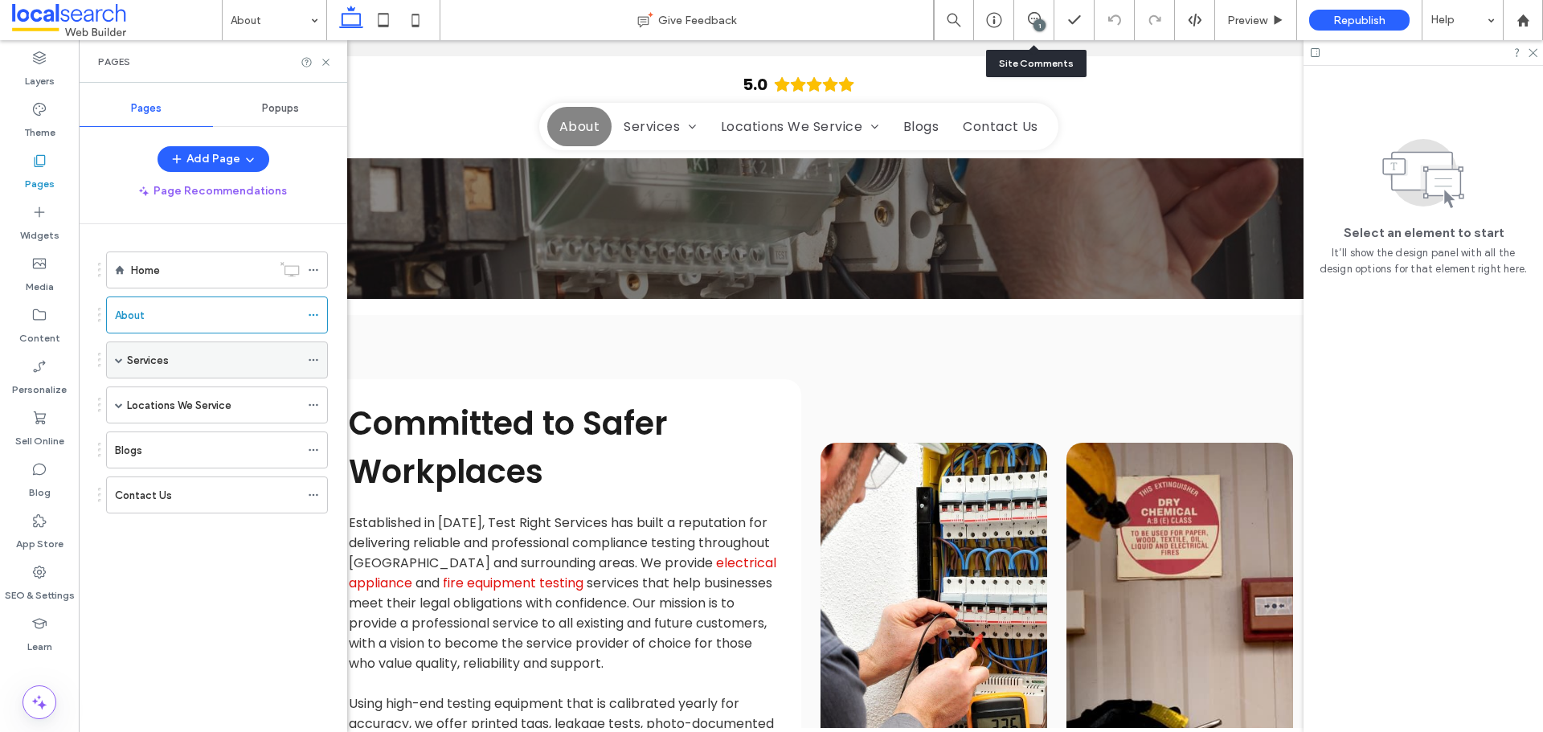
click at [120, 360] on span at bounding box center [119, 360] width 8 height 8
click at [324, 60] on use at bounding box center [325, 62] width 6 height 6
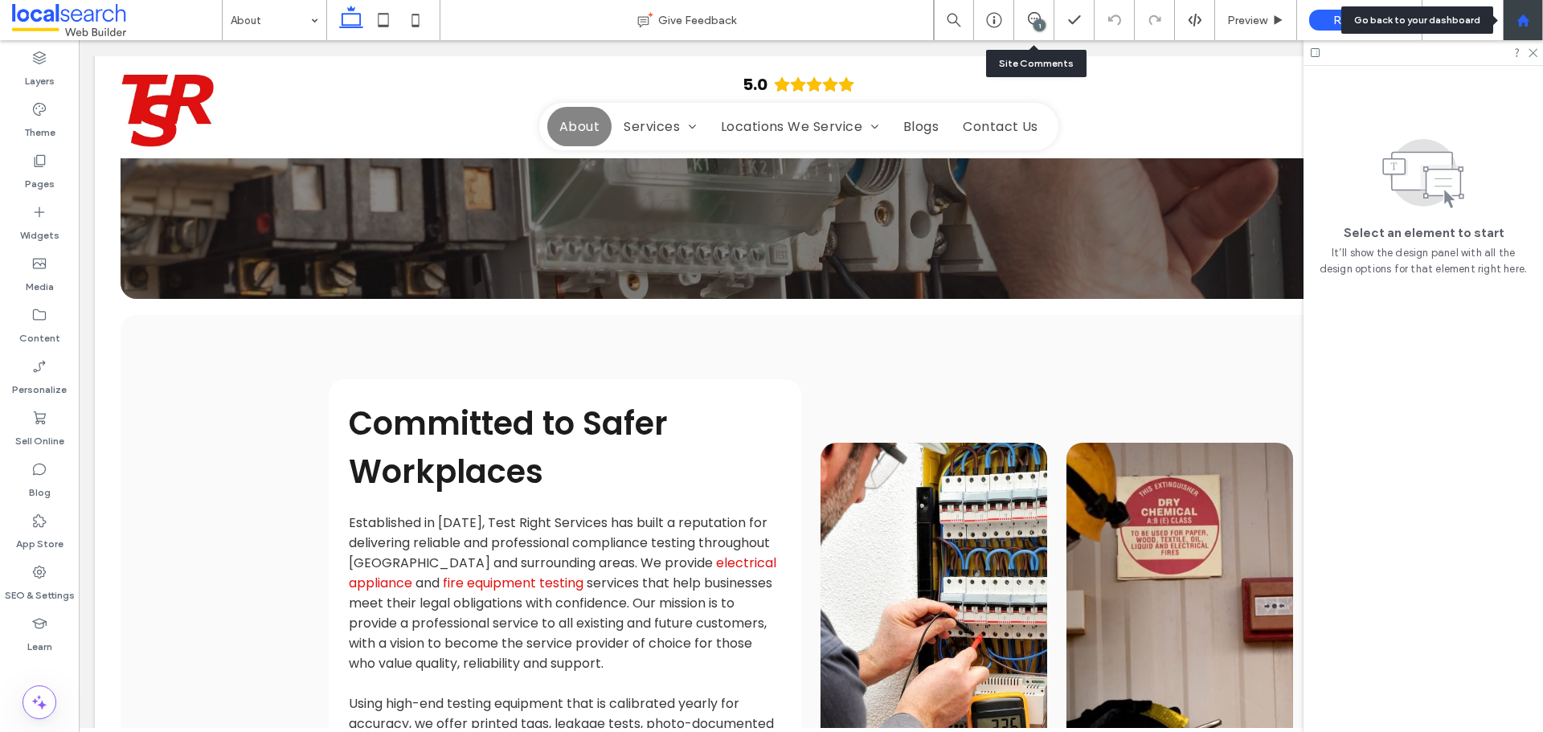
click at [1530, 22] on div at bounding box center [1523, 21] width 39 height 14
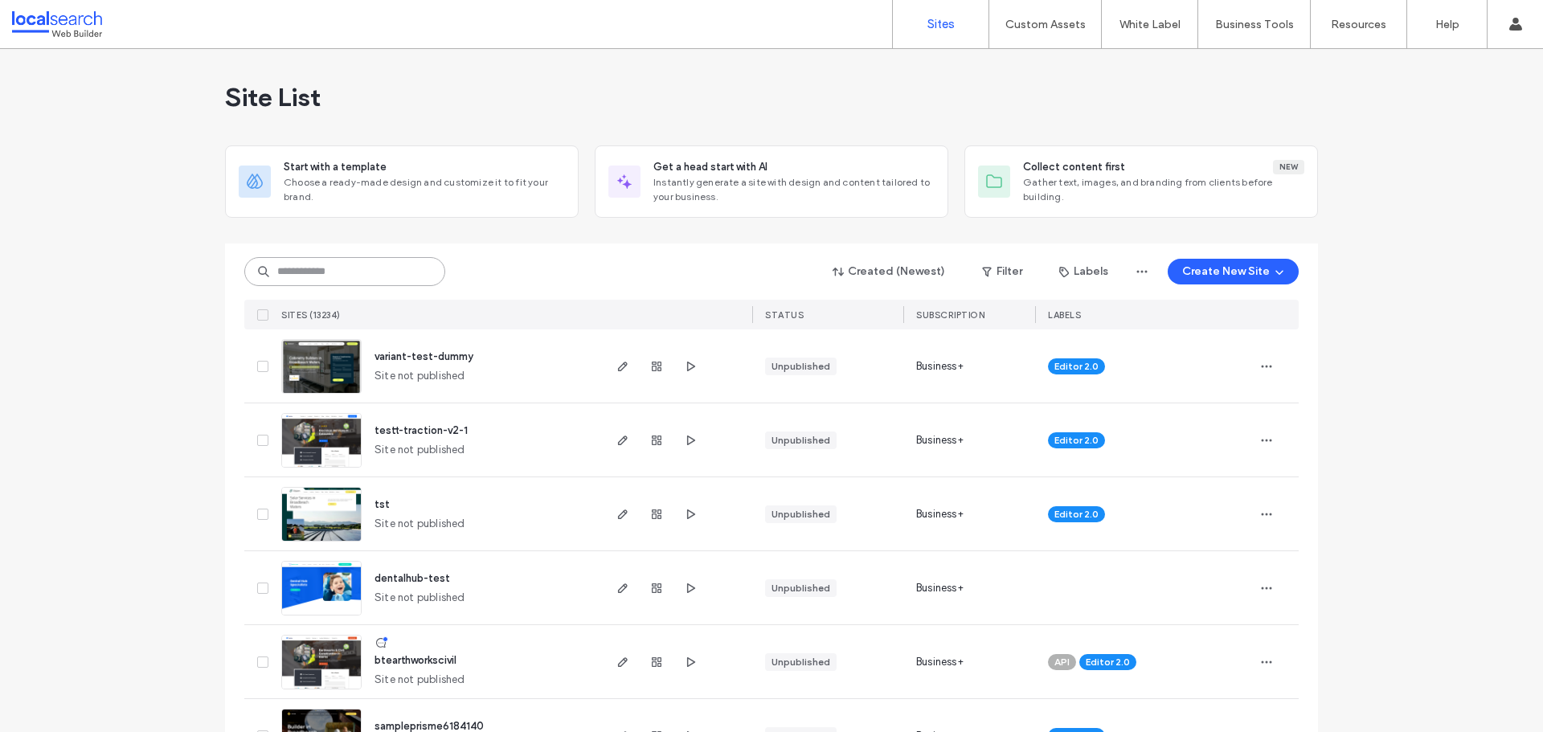
click at [362, 265] on input at bounding box center [344, 271] width 201 height 29
paste input "********"
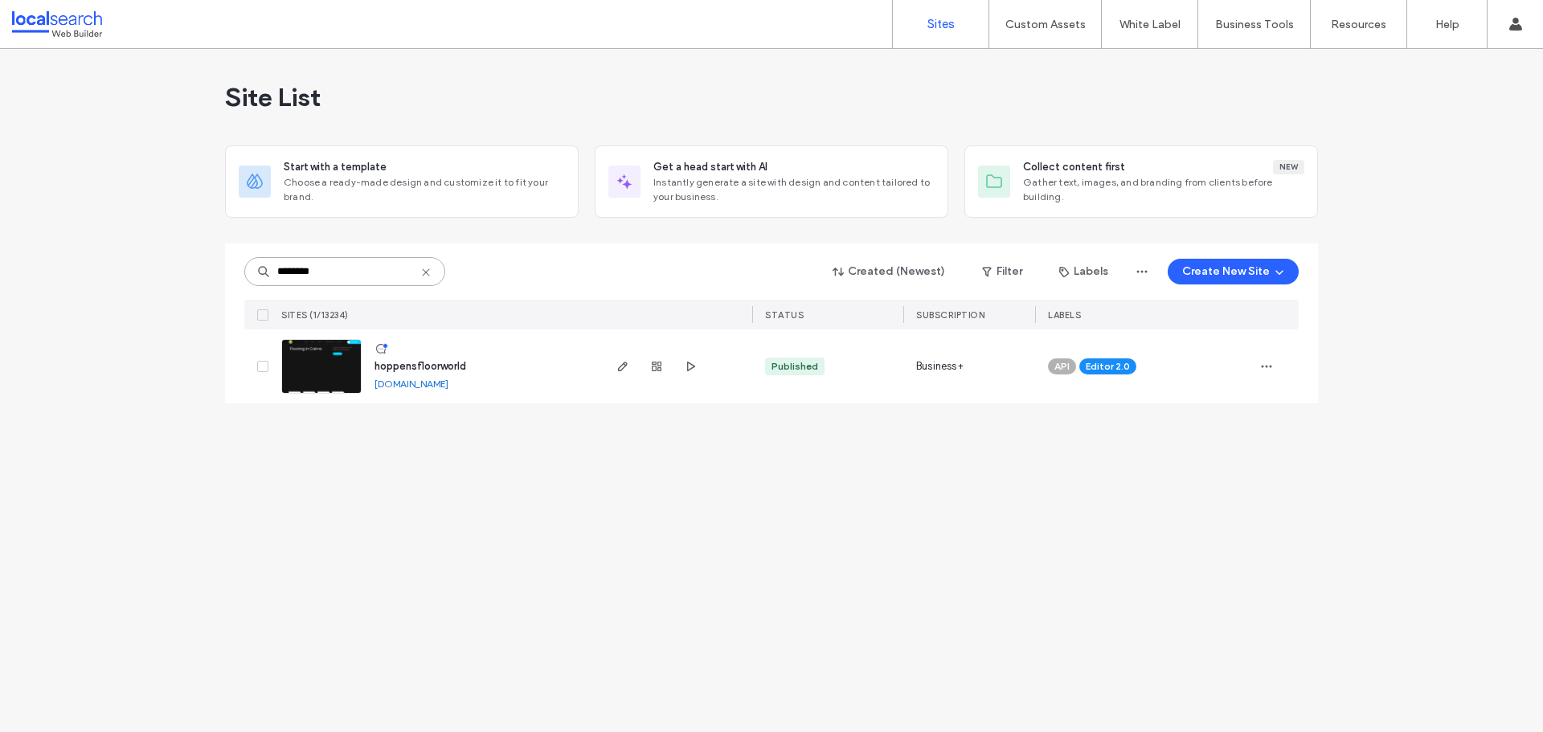
type input "********"
click at [340, 369] on link at bounding box center [321, 366] width 80 height 55
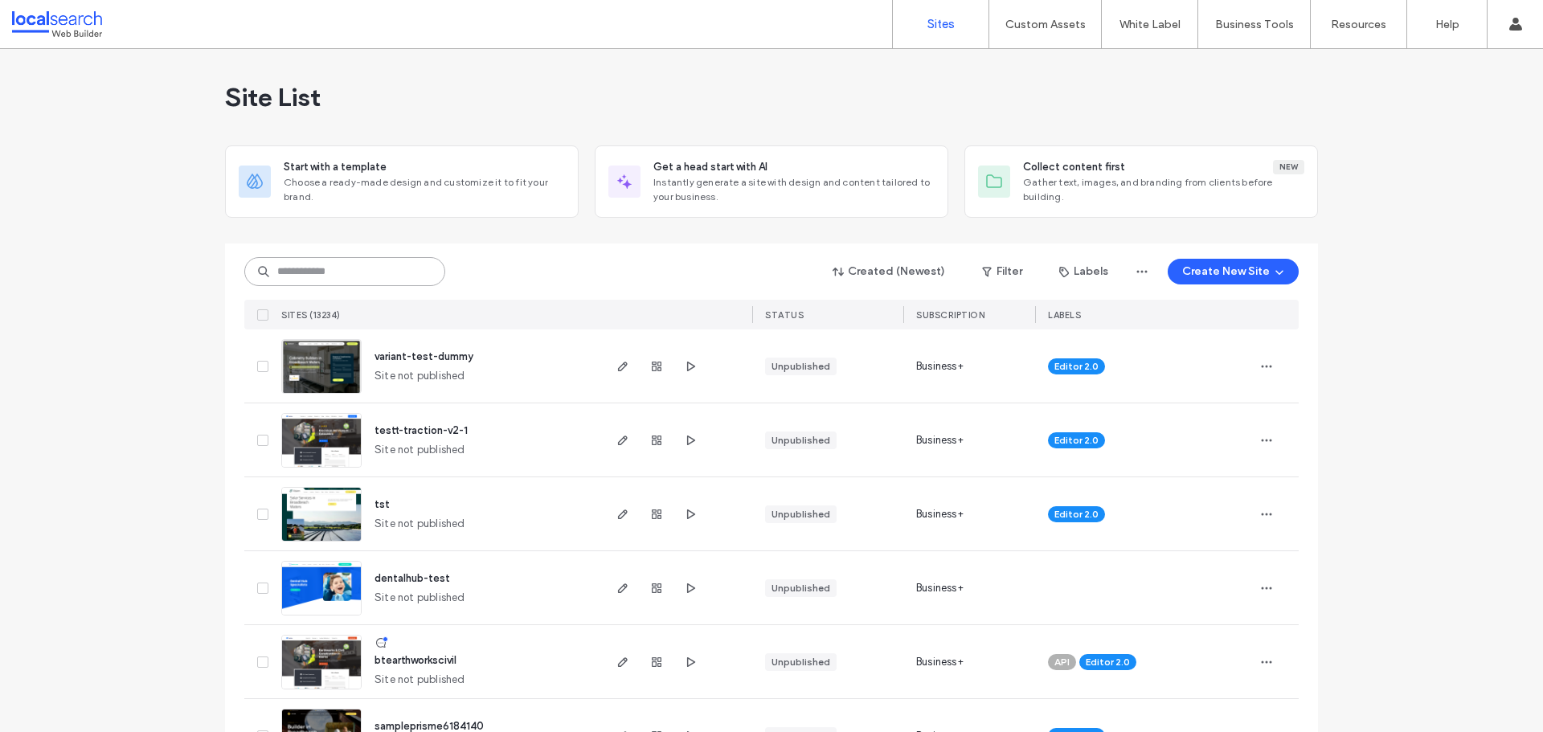
click at [351, 269] on input at bounding box center [344, 271] width 201 height 29
paste input "********"
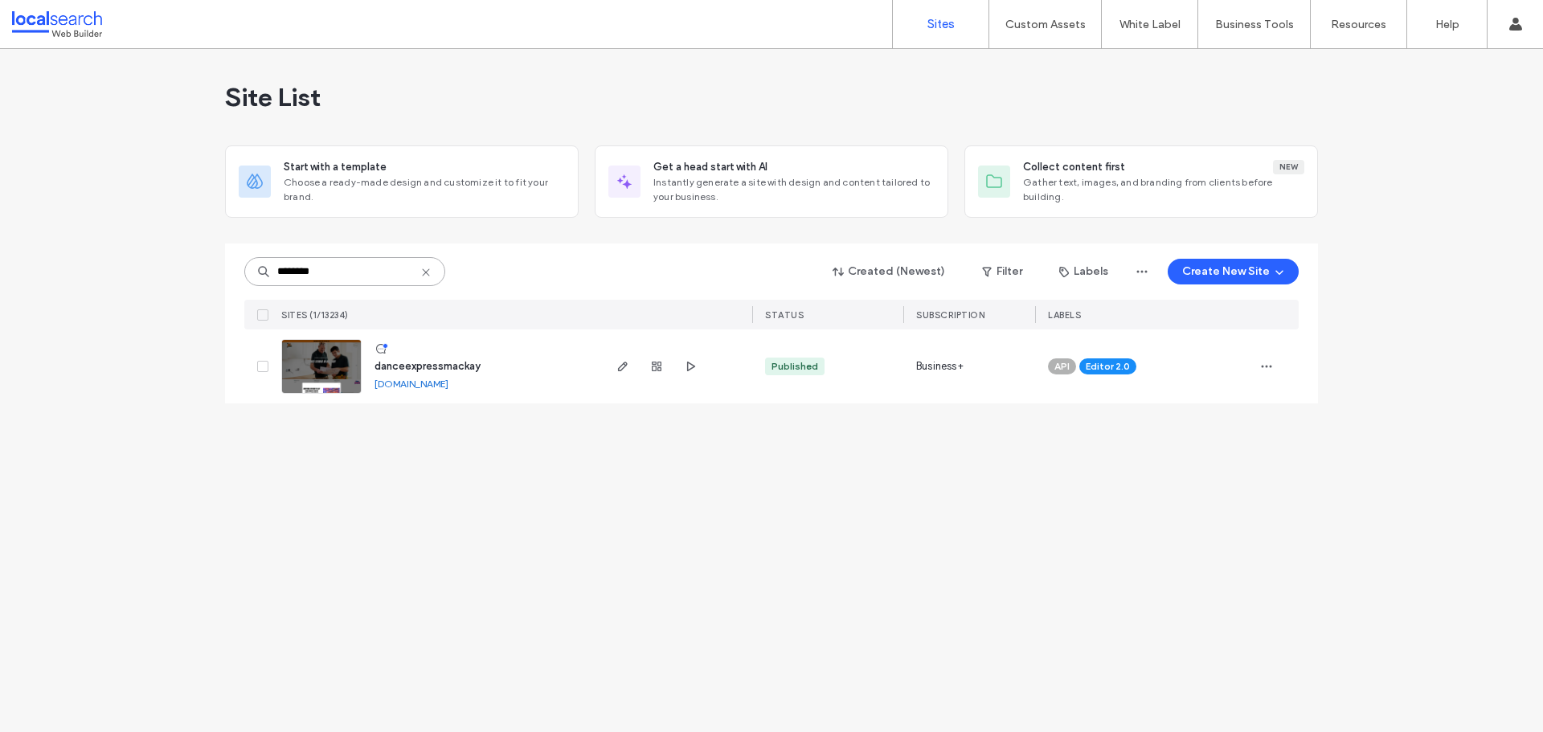
type input "********"
click at [329, 370] on img at bounding box center [321, 394] width 79 height 109
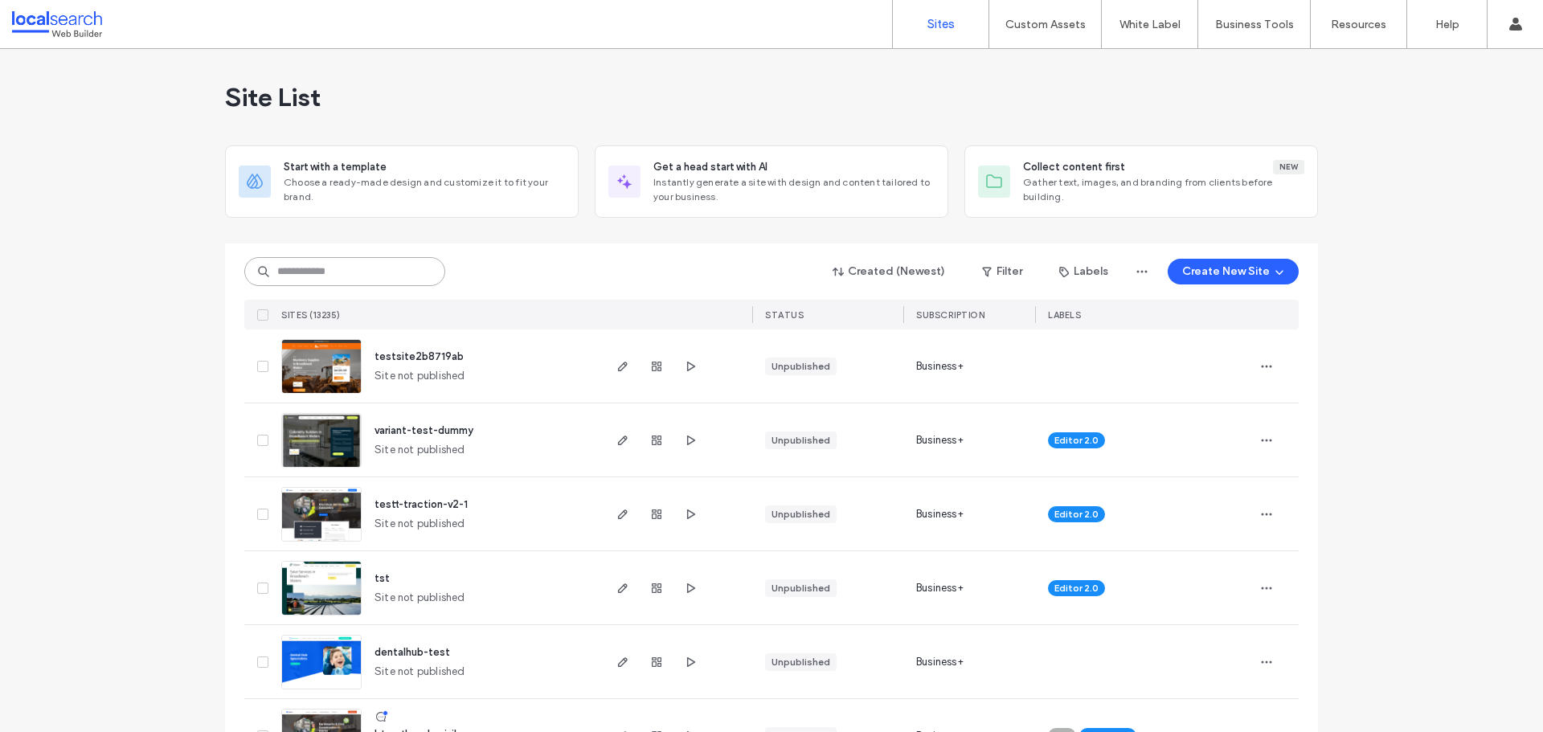
click at [352, 260] on input at bounding box center [344, 271] width 201 height 29
paste input "********"
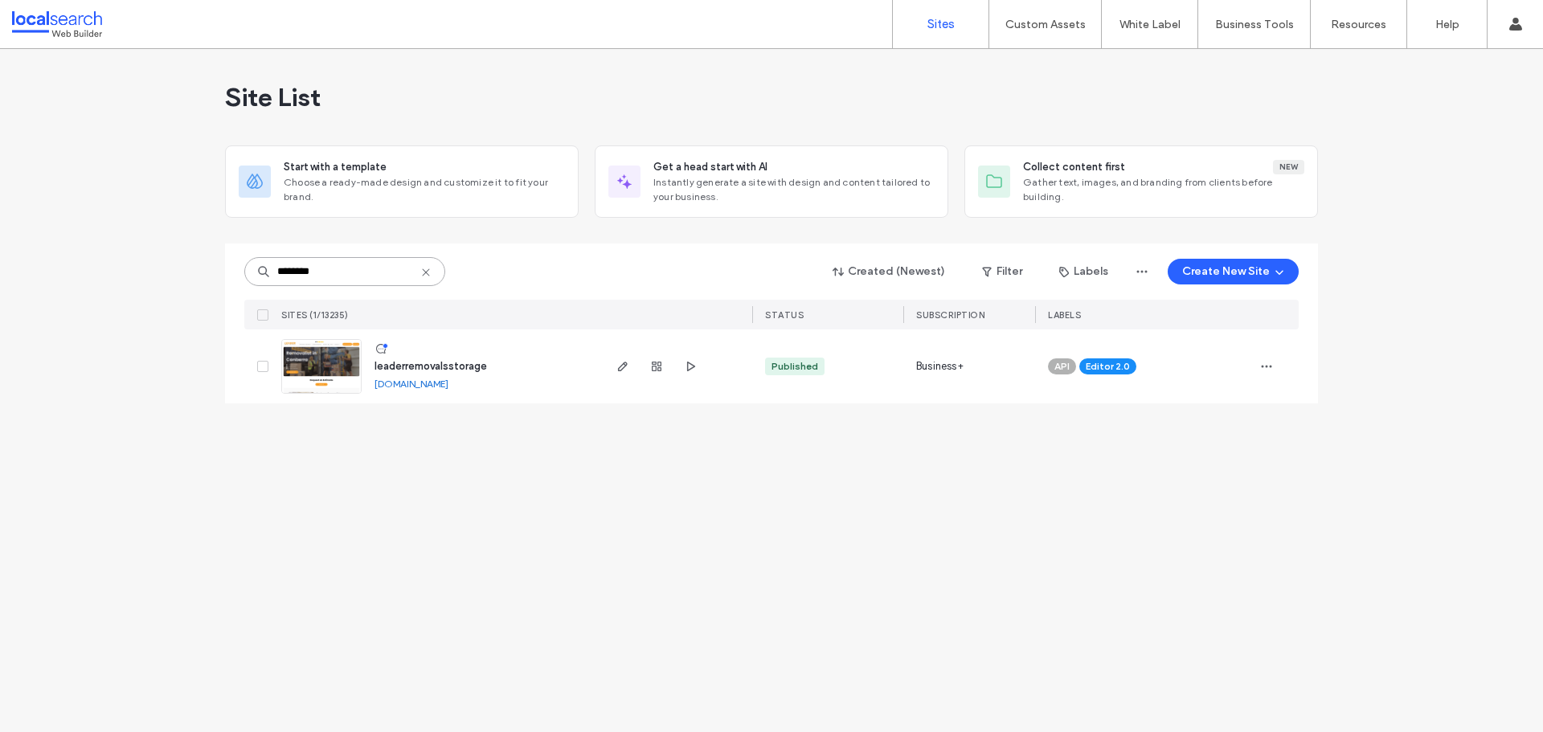
type input "********"
click at [330, 370] on img at bounding box center [321, 394] width 79 height 109
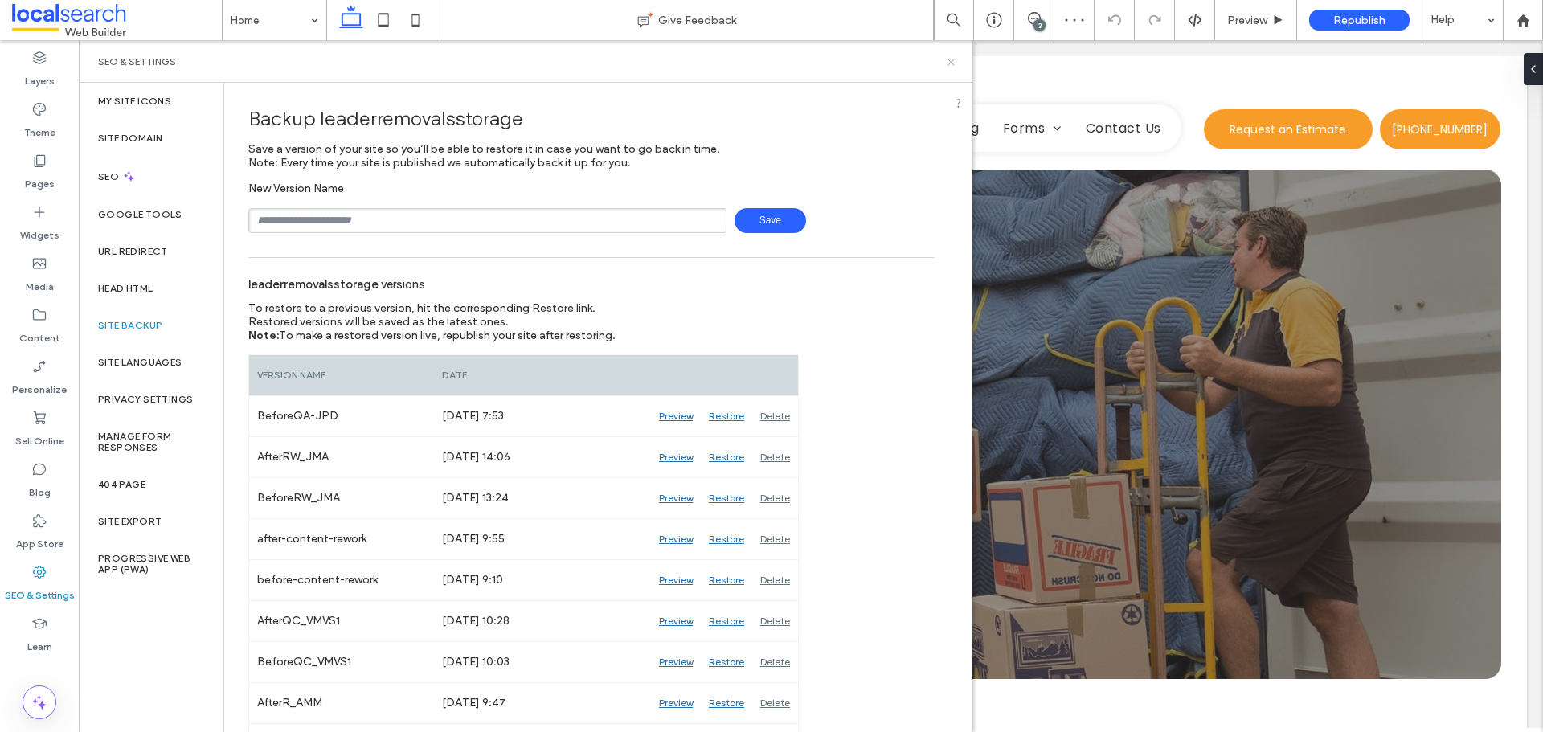
click at [951, 61] on use at bounding box center [950, 62] width 6 height 6
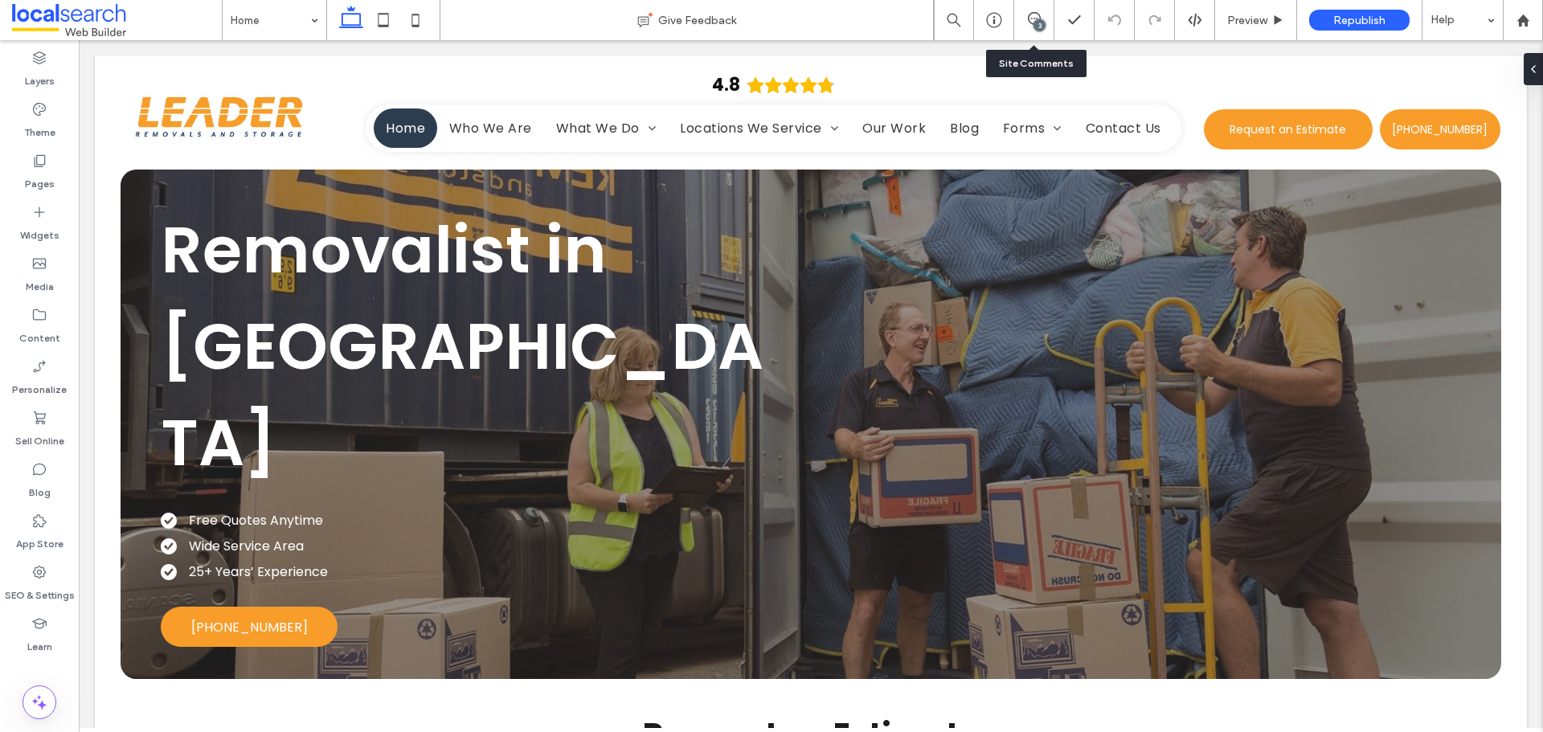
click at [1032, 27] on div "3" at bounding box center [1033, 20] width 39 height 16
click at [1034, 24] on div "3" at bounding box center [1039, 25] width 12 height 12
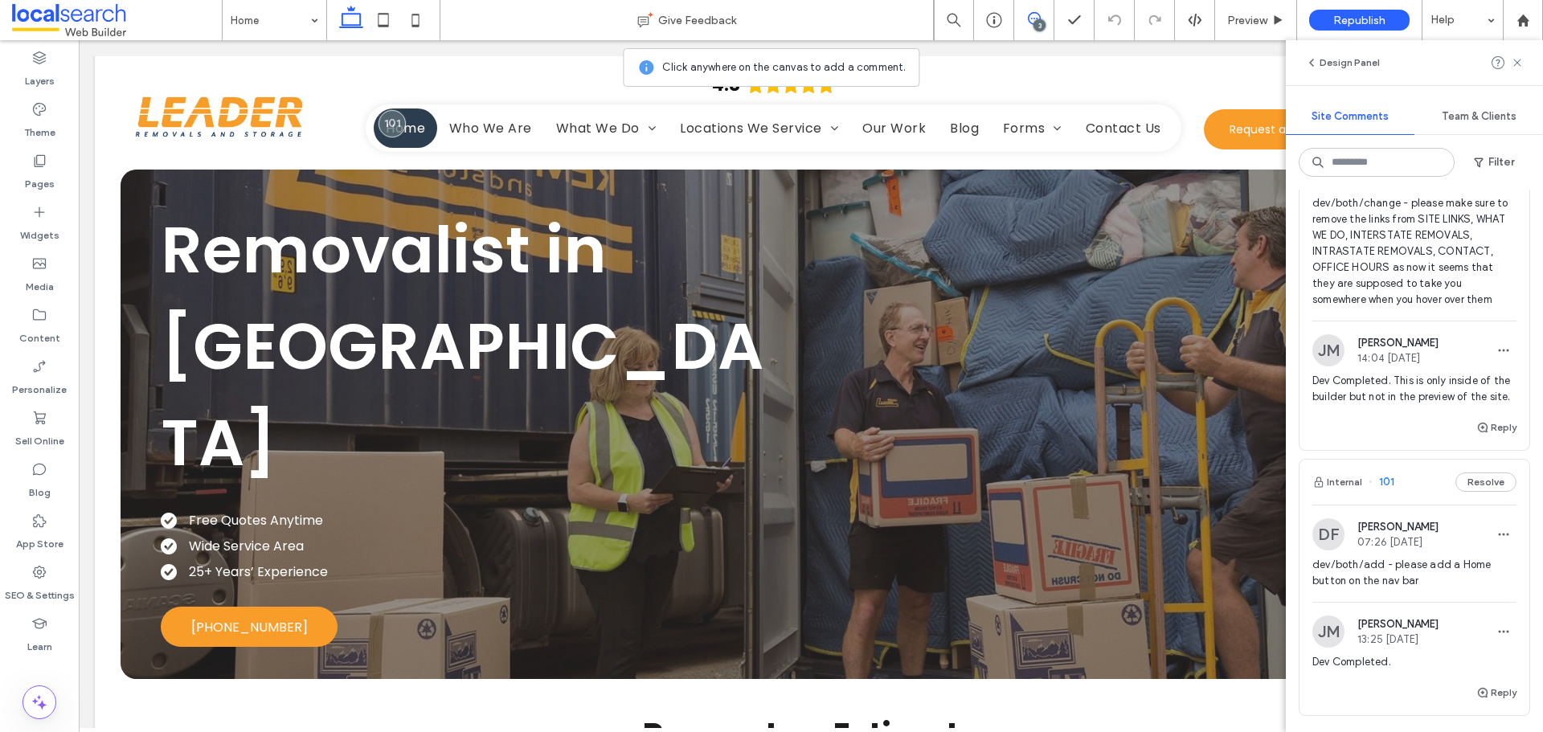
scroll to position [563, 0]
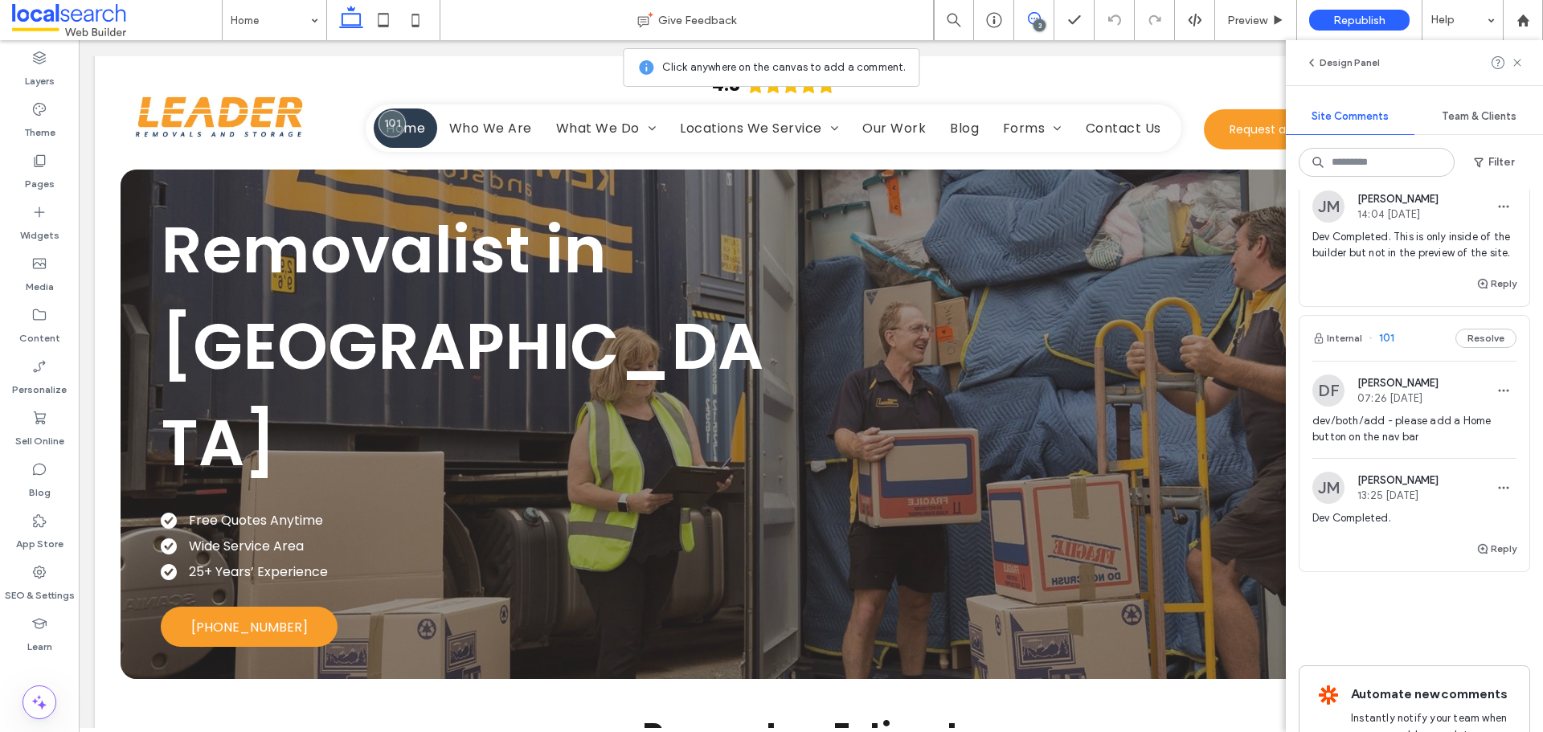
click at [1418, 361] on div "Internal 101 Resolve" at bounding box center [1414, 338] width 230 height 45
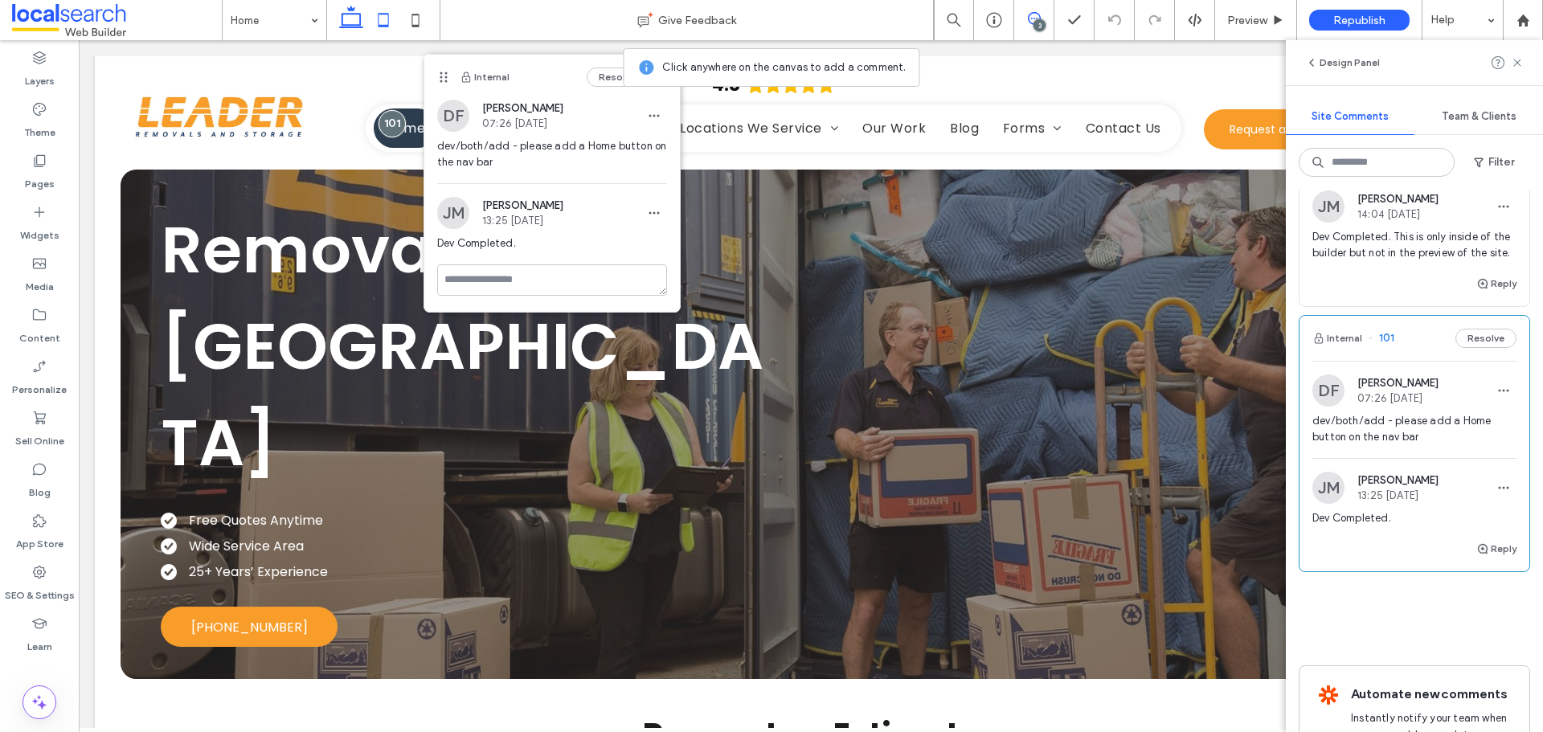
click at [384, 24] on icon at bounding box center [383, 20] width 32 height 32
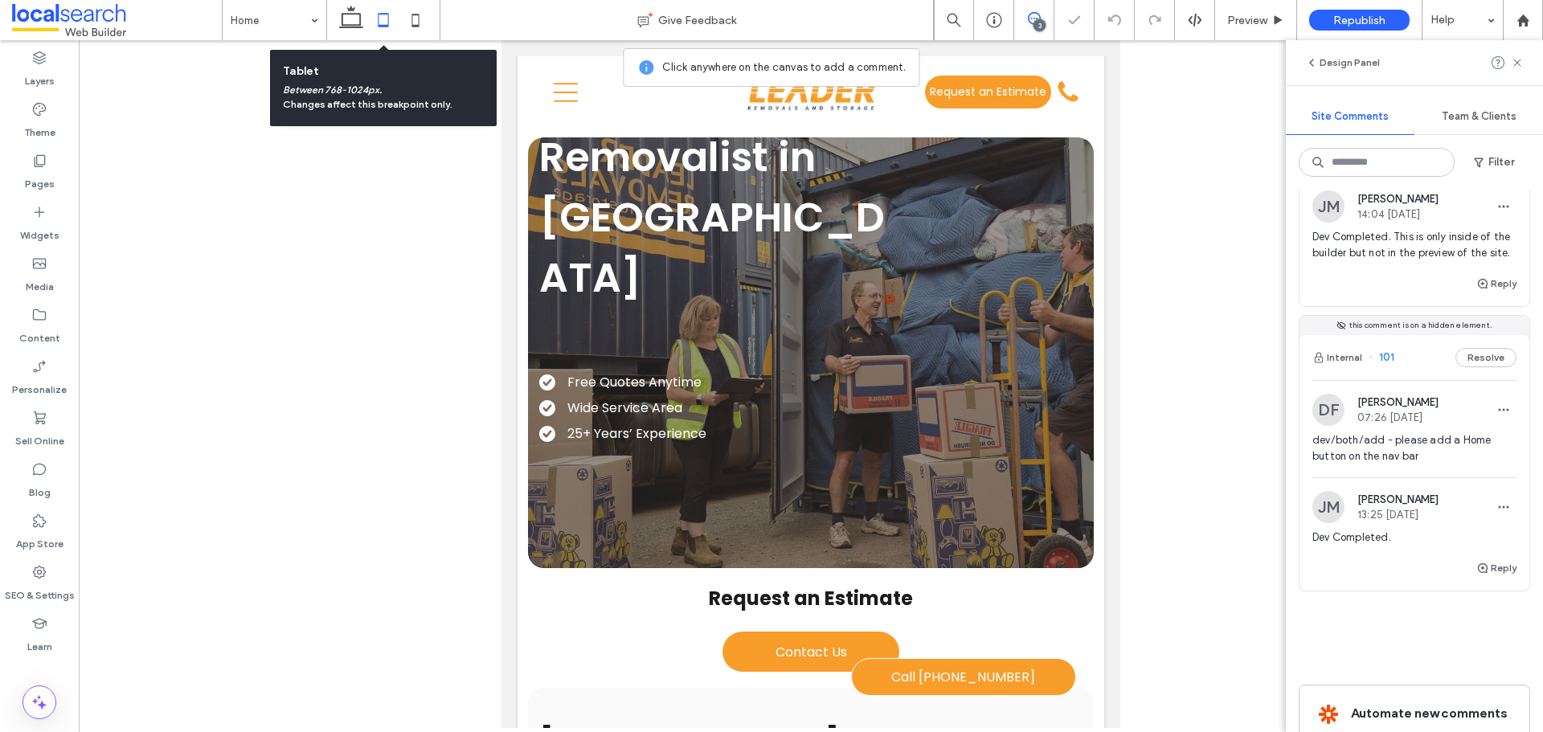
scroll to position [0, 6]
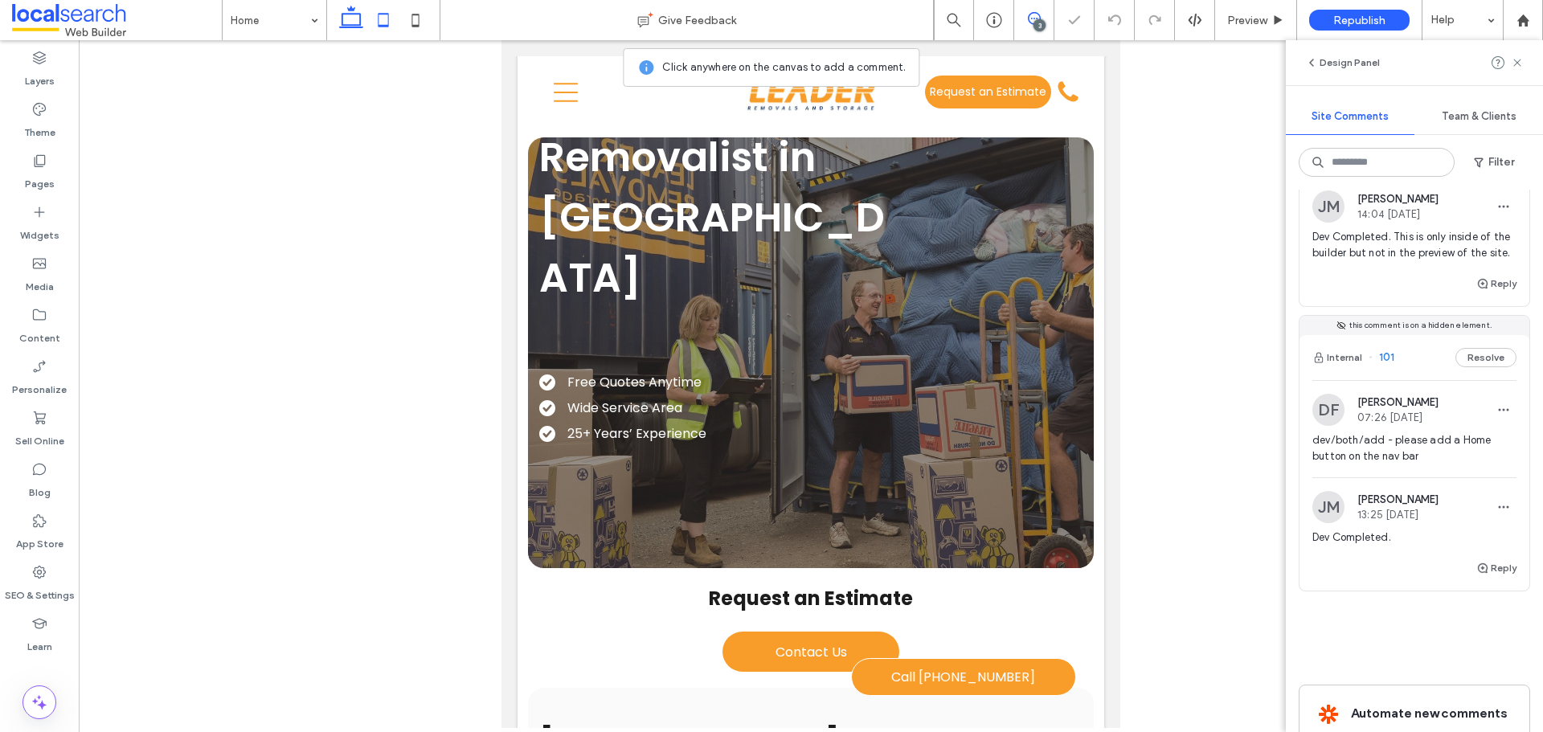
click at [347, 17] on icon at bounding box center [351, 20] width 32 height 32
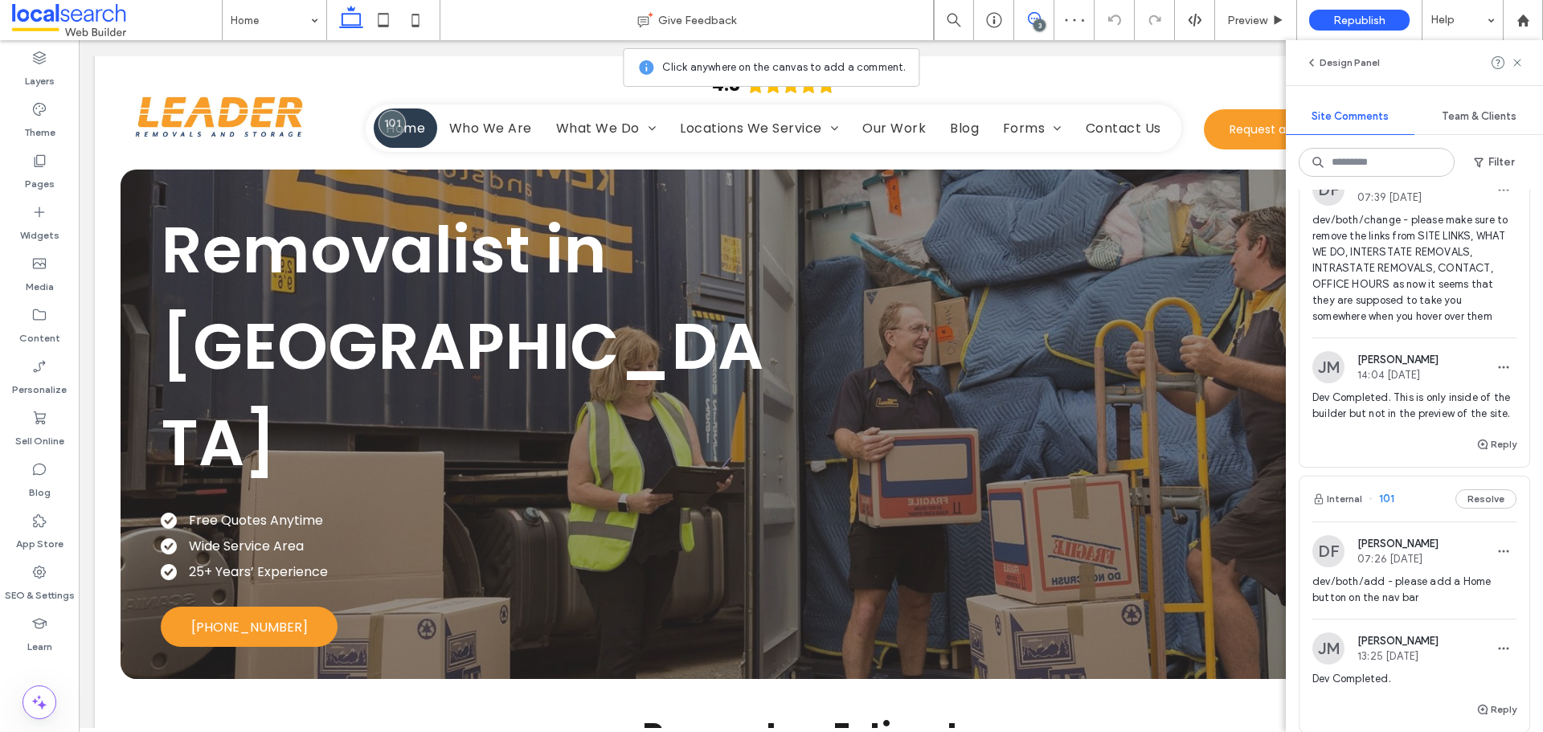
scroll to position [321, 0]
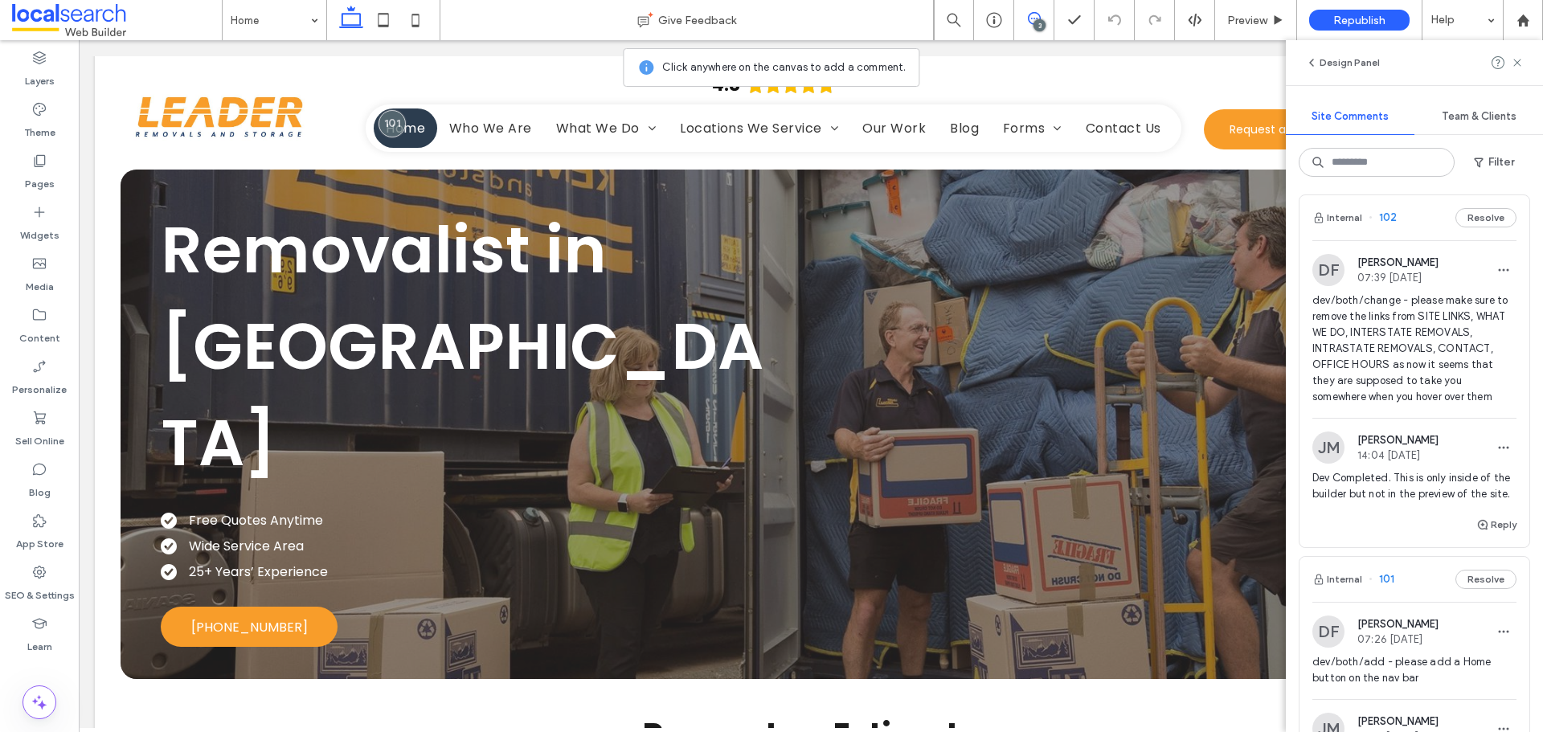
click at [1417, 215] on div "Internal 102 Resolve" at bounding box center [1414, 217] width 230 height 45
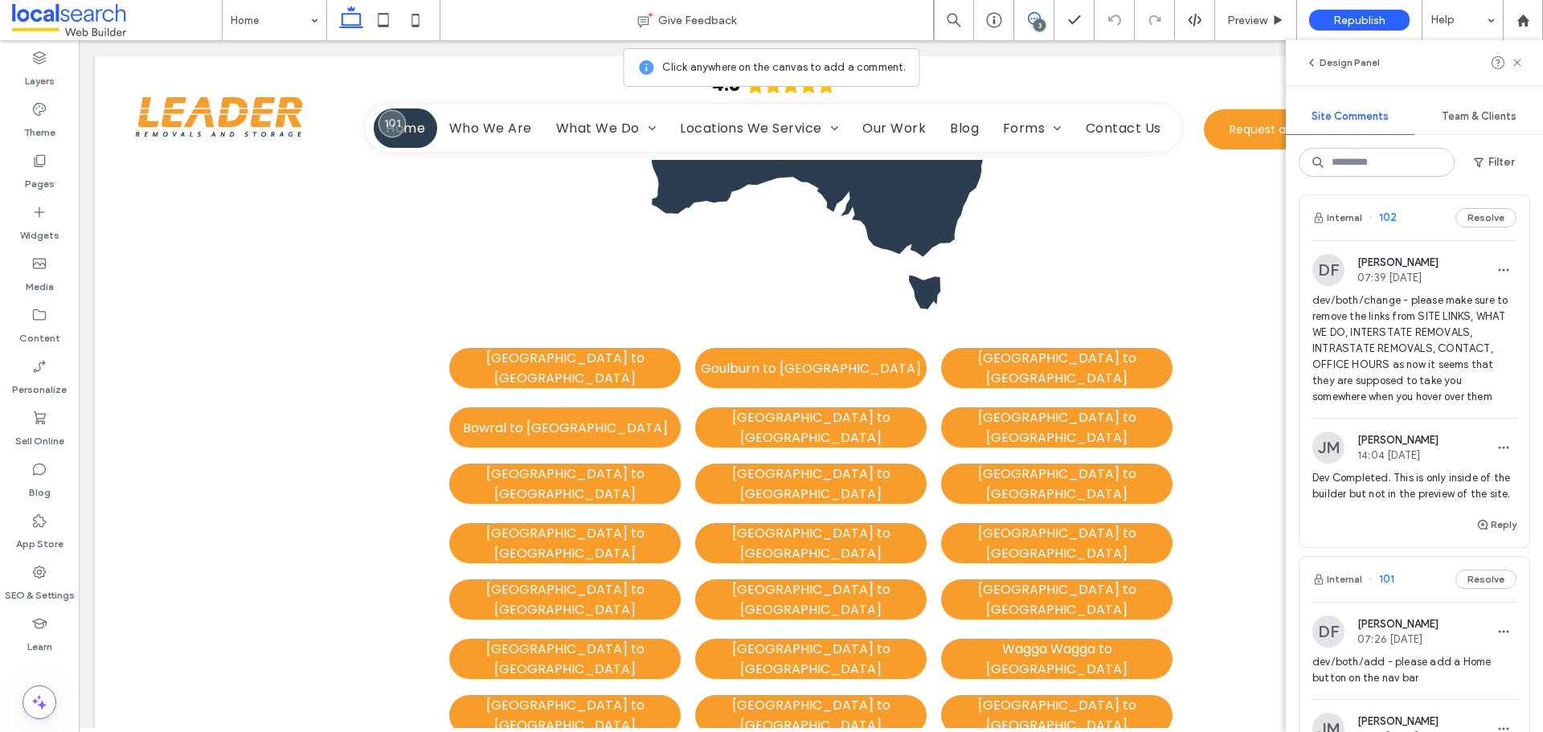
scroll to position [4868, 0]
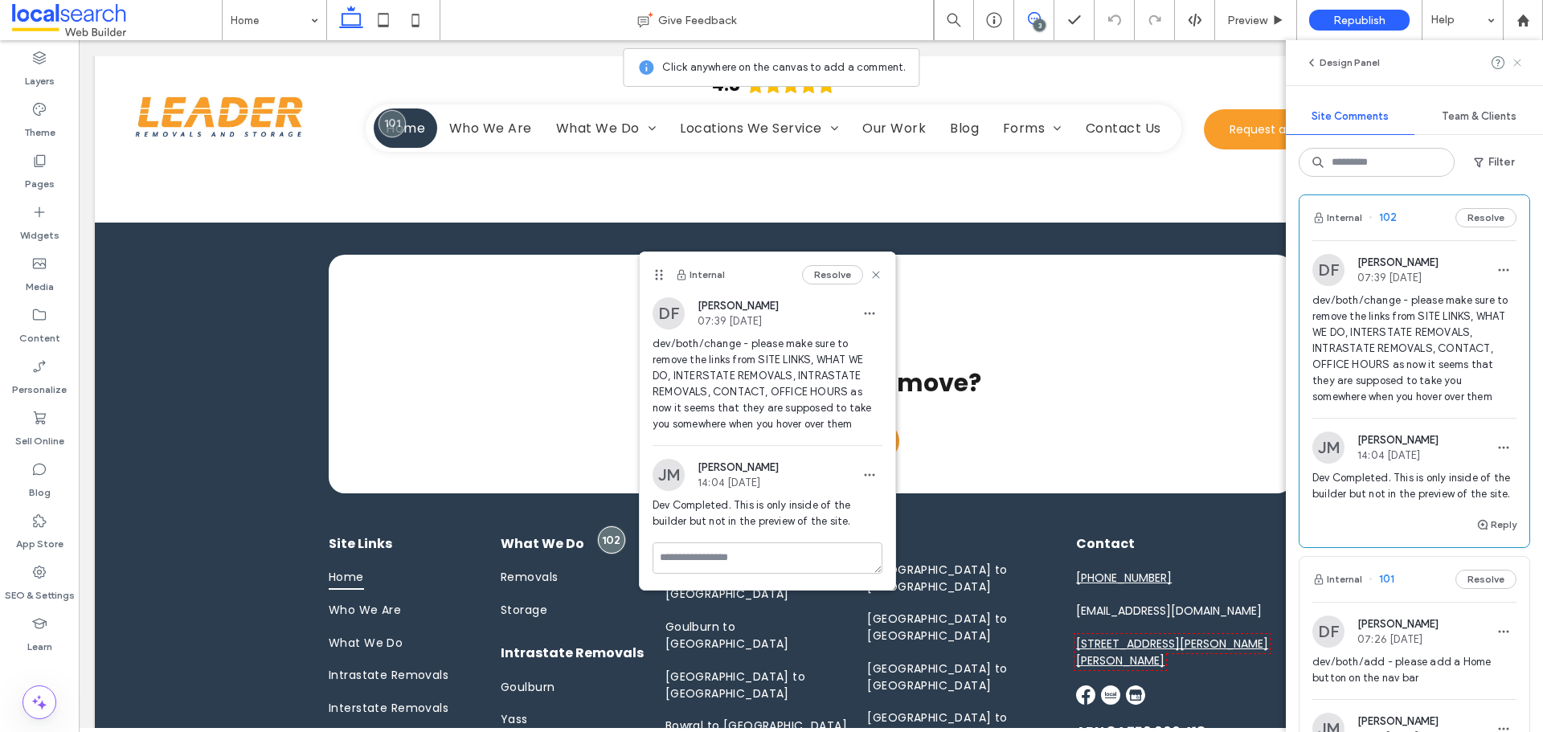
click at [1516, 65] on use at bounding box center [1516, 62] width 7 height 7
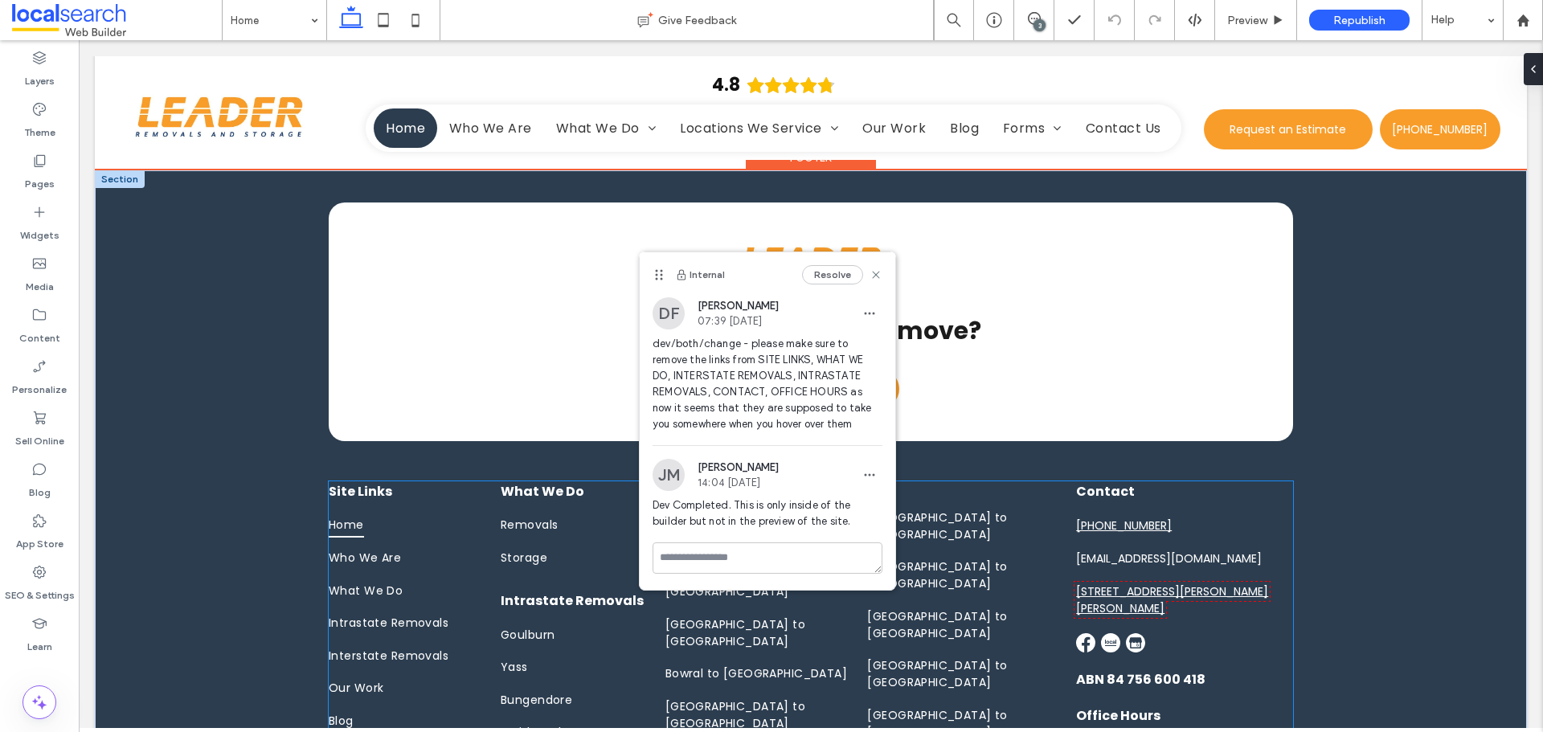
scroll to position [4949, 0]
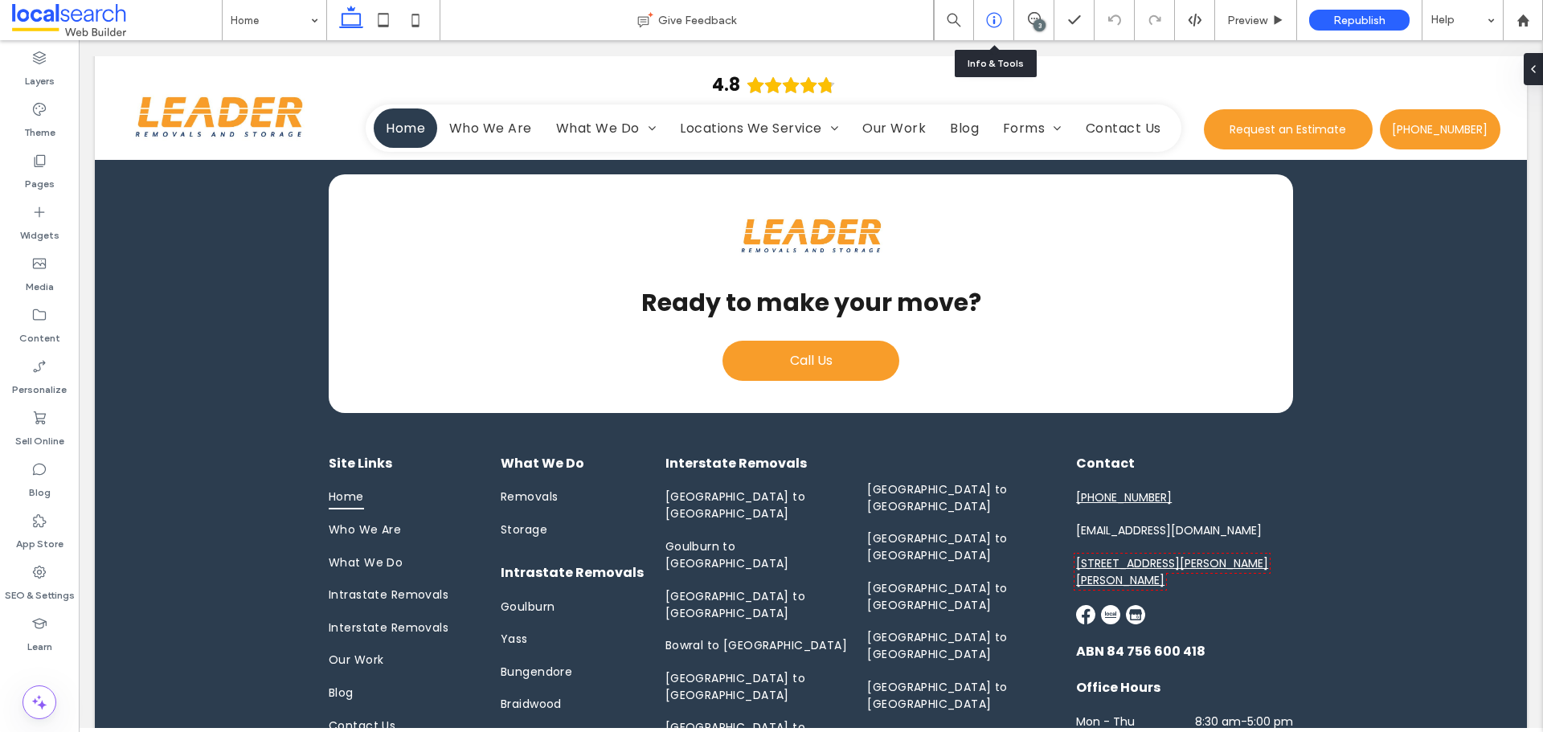
click at [988, 22] on icon at bounding box center [994, 20] width 16 height 16
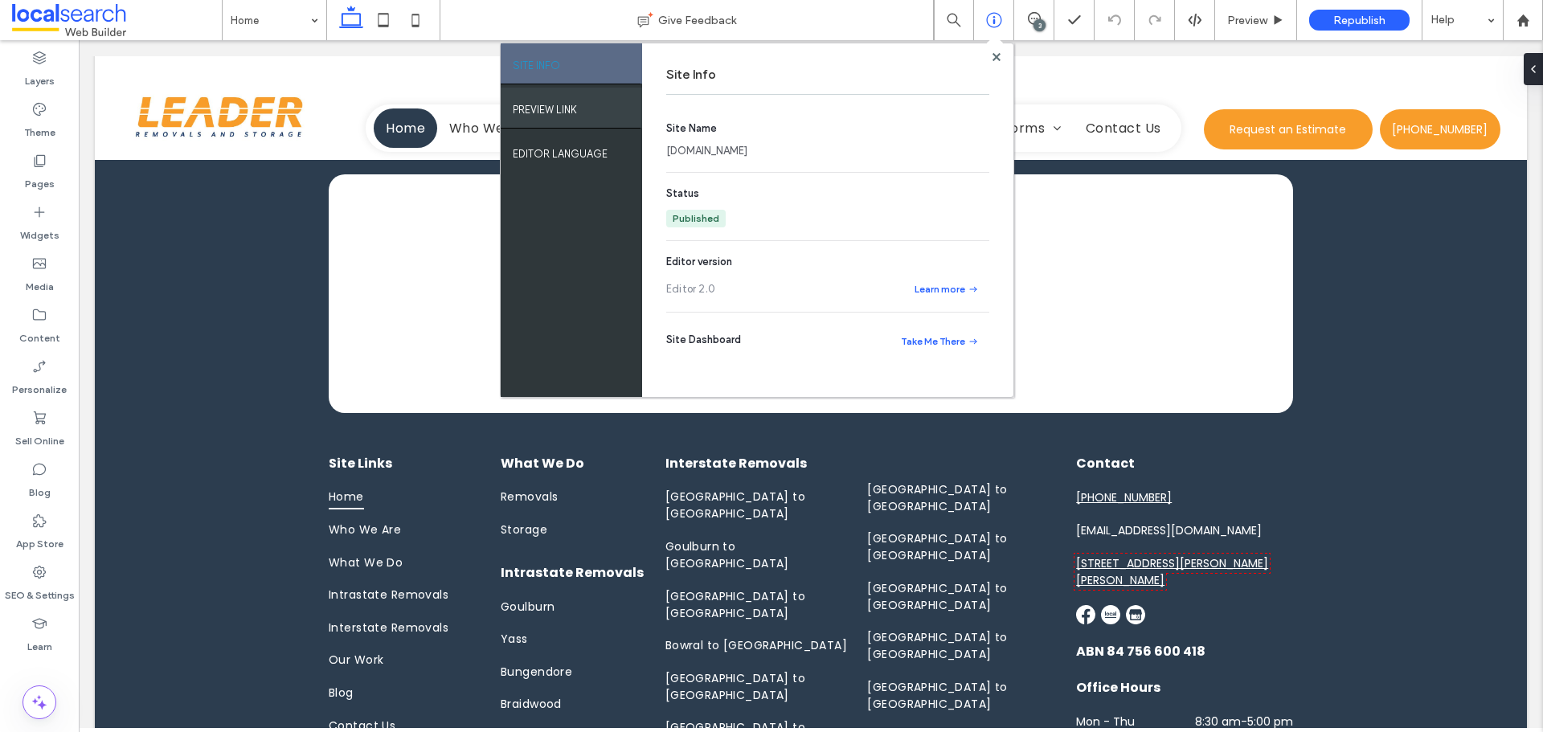
click at [551, 111] on label "PREVIEW LINK" at bounding box center [545, 106] width 64 height 20
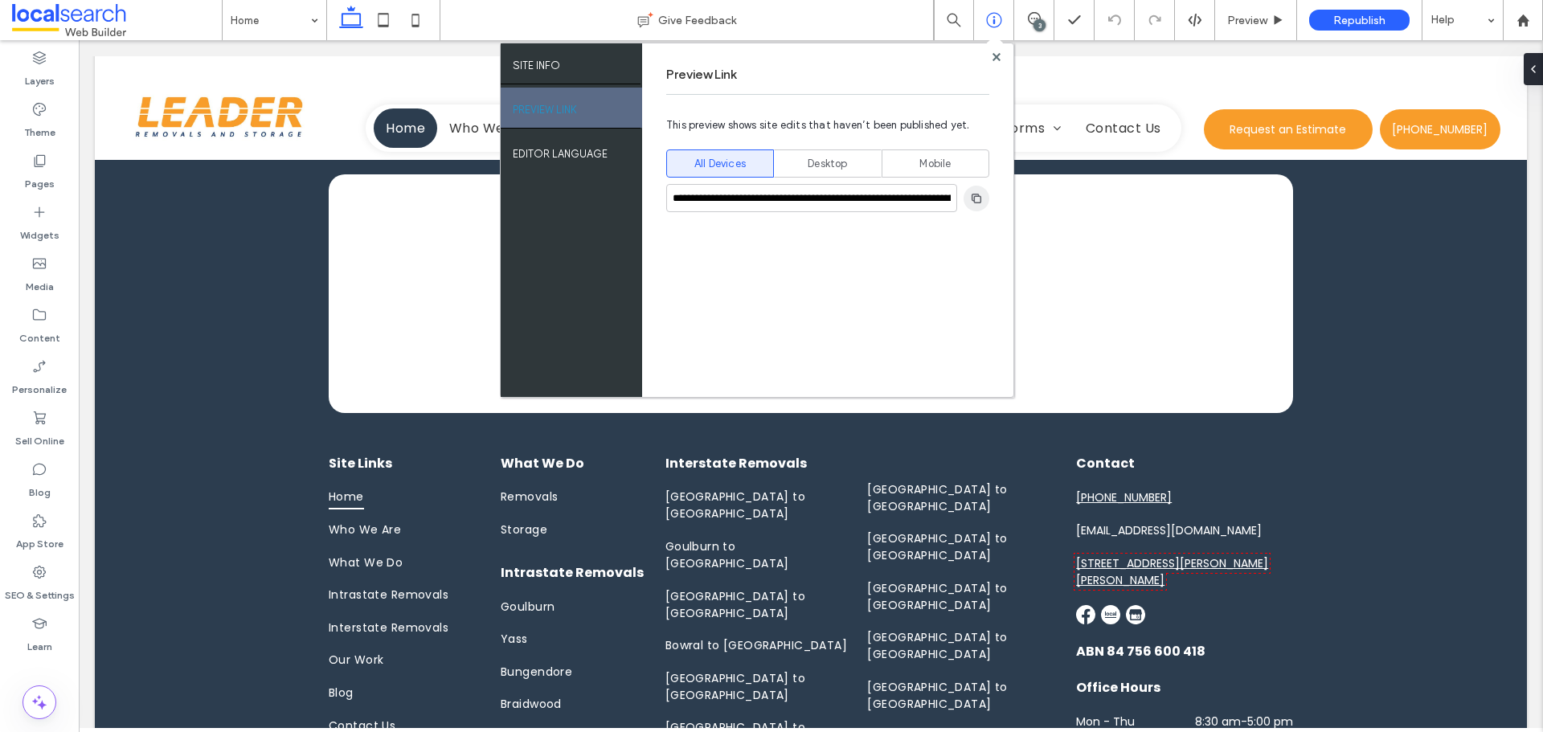
click at [978, 209] on span "button" at bounding box center [977, 199] width 26 height 26
click at [1038, 25] on div "3" at bounding box center [1039, 25] width 12 height 12
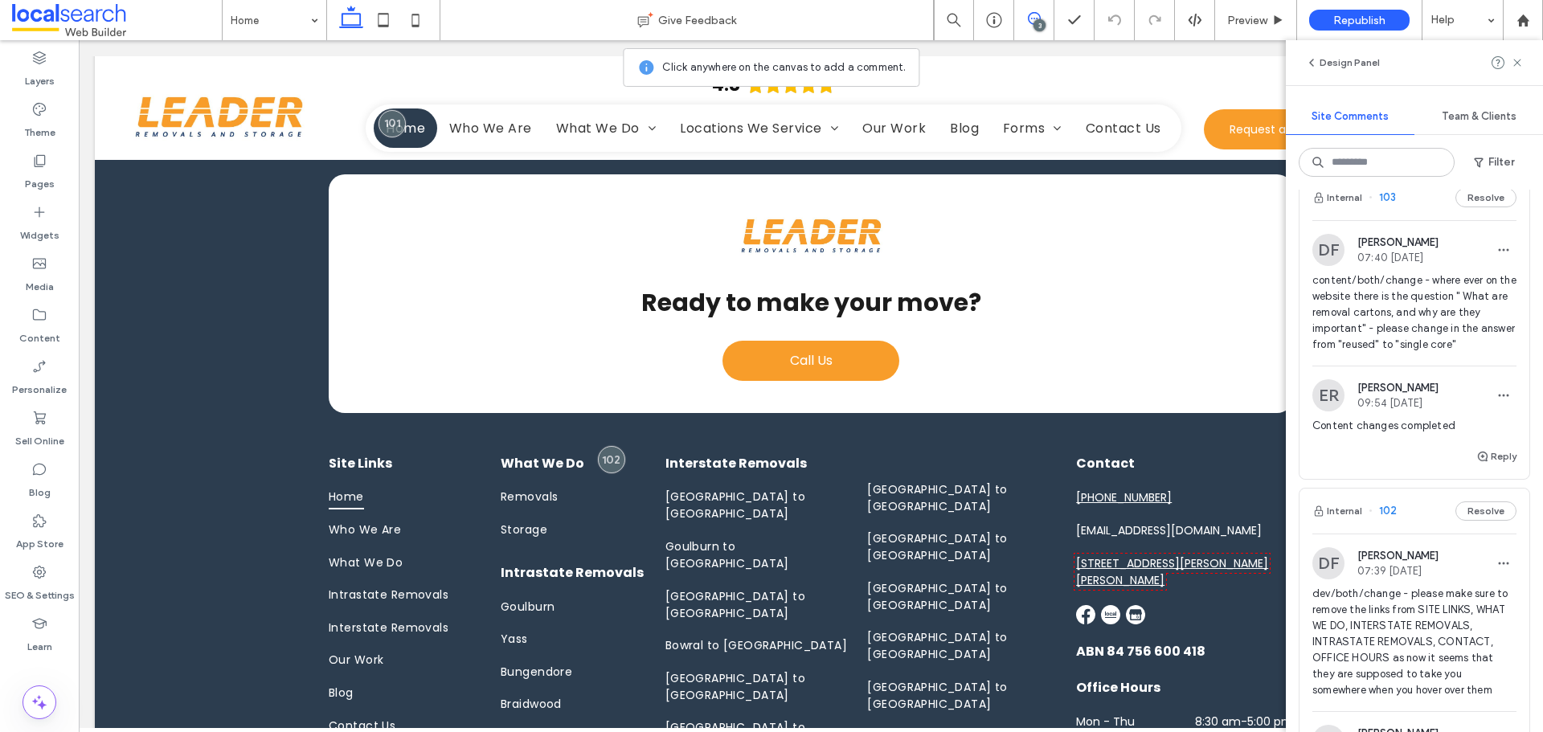
scroll to position [0, 0]
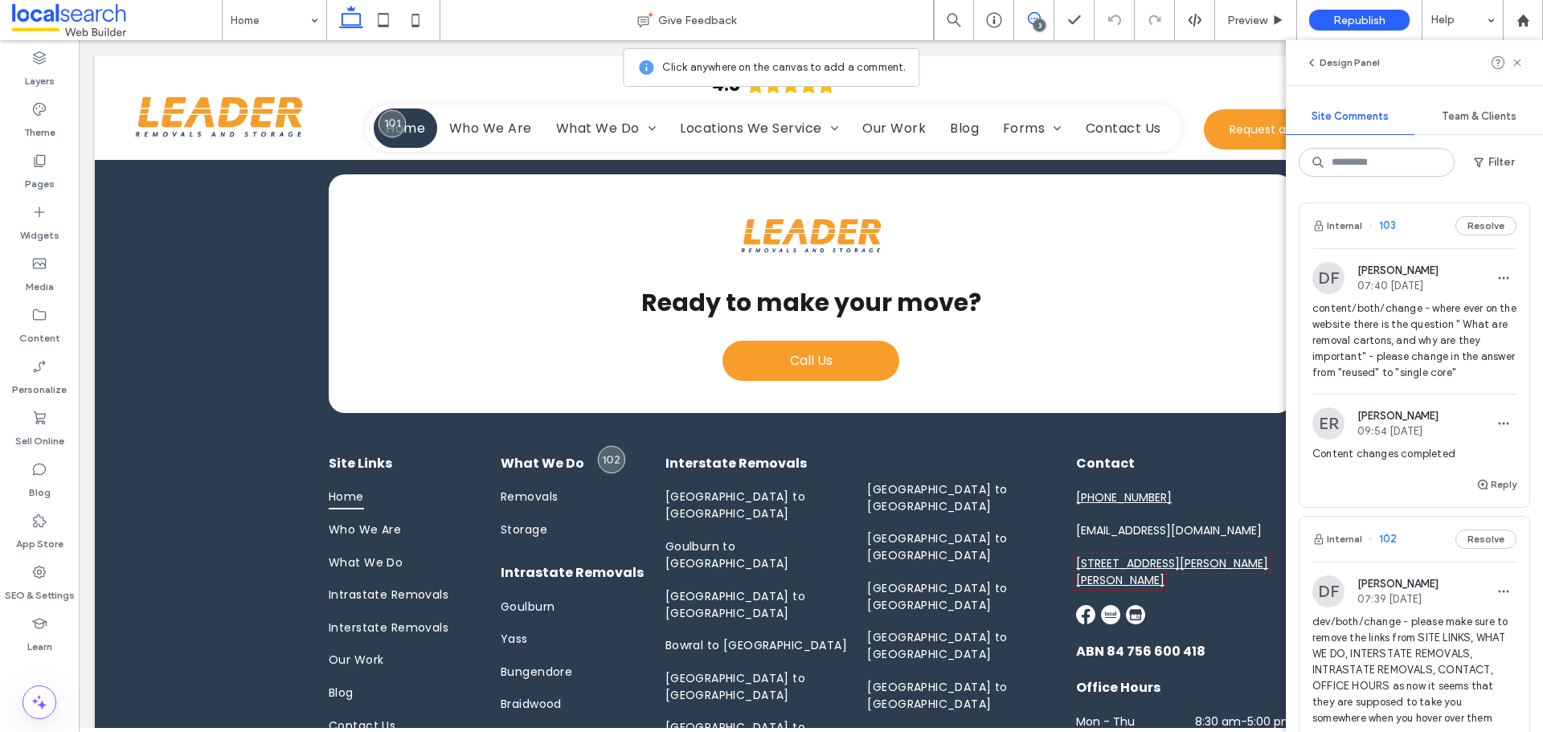
click at [1422, 227] on div "Internal 103 Resolve" at bounding box center [1414, 225] width 230 height 45
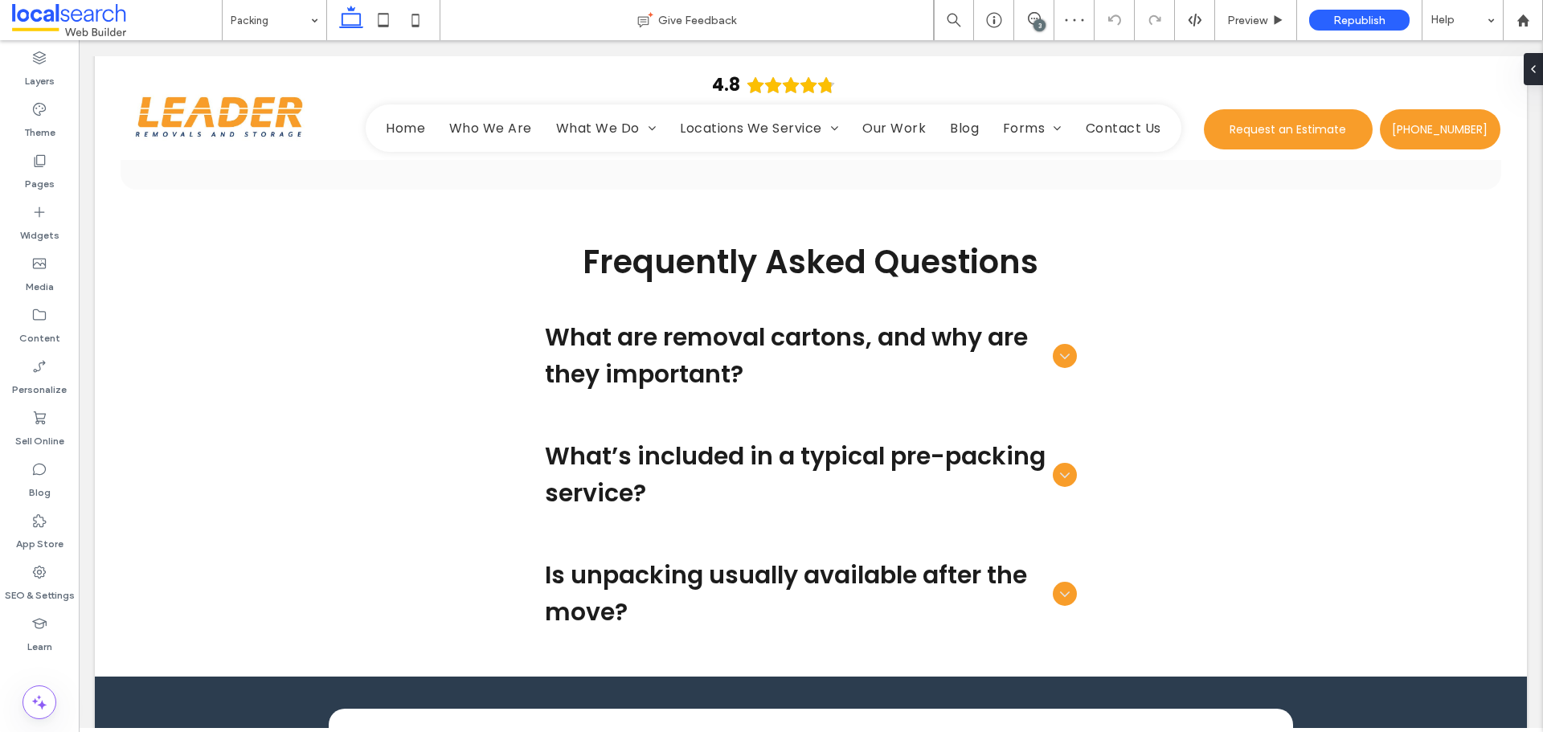
click at [1036, 23] on div "3" at bounding box center [1039, 25] width 12 height 12
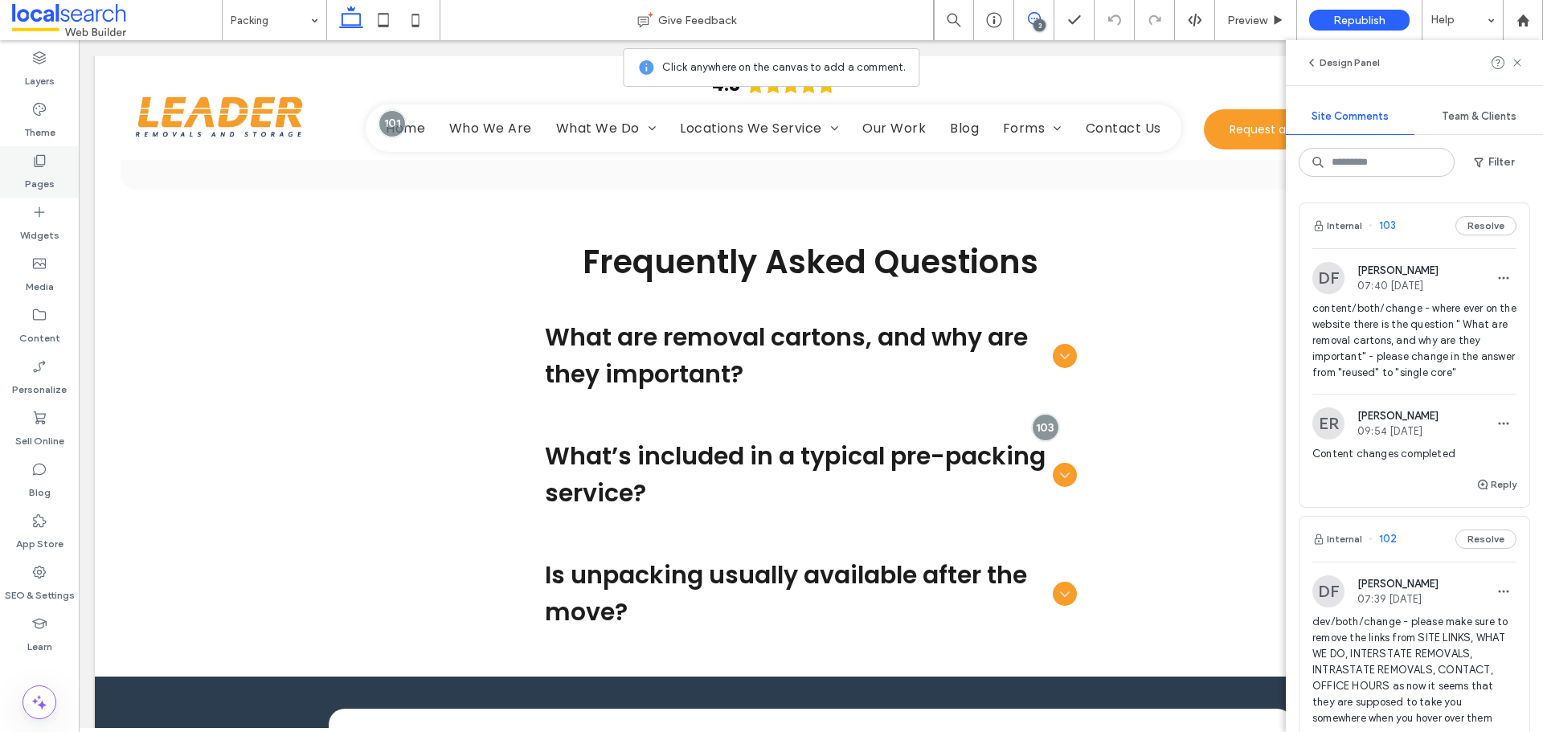
click at [42, 186] on label "Pages" at bounding box center [40, 180] width 30 height 23
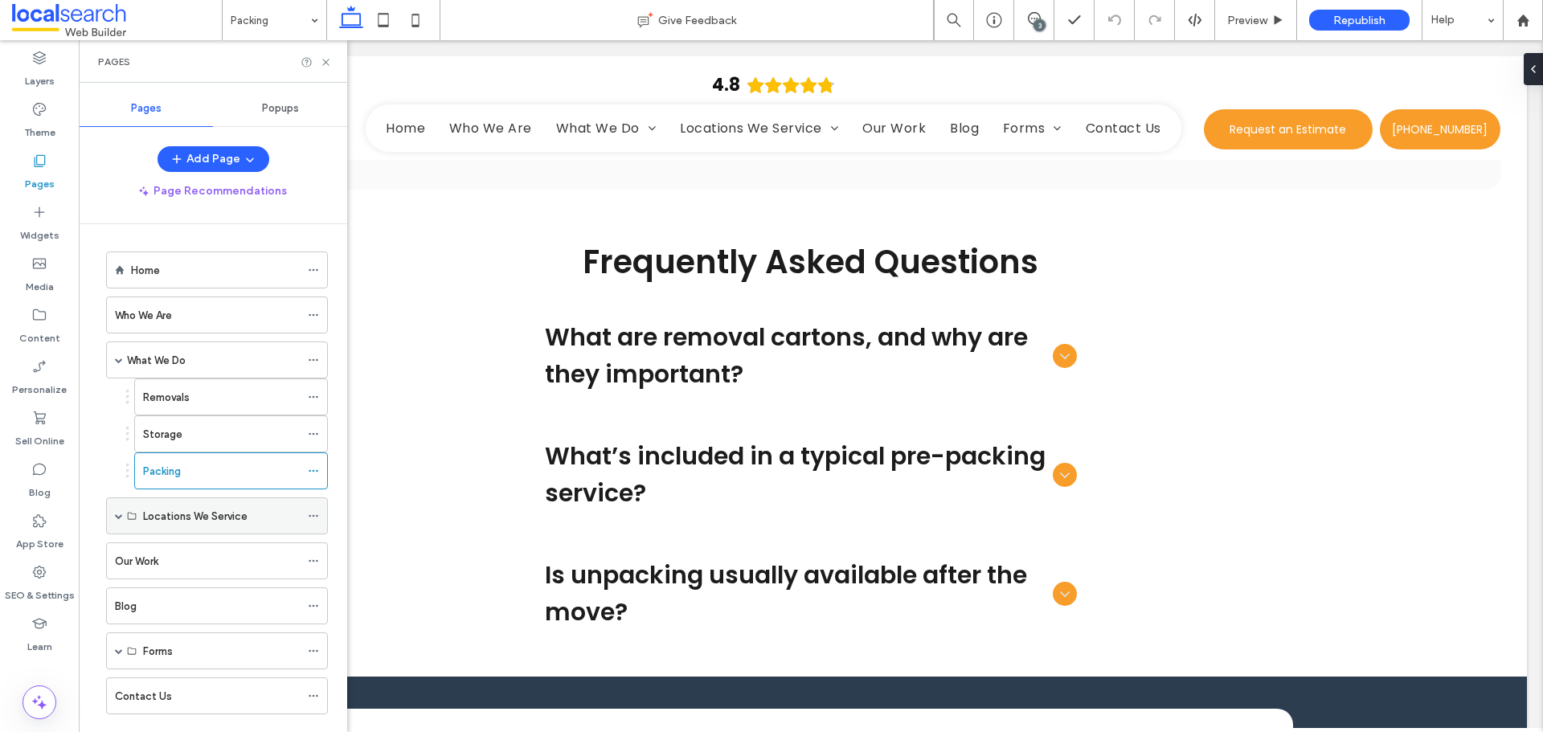
click at [120, 514] on span at bounding box center [119, 516] width 8 height 8
click at [149, 549] on span at bounding box center [147, 553] width 8 height 8
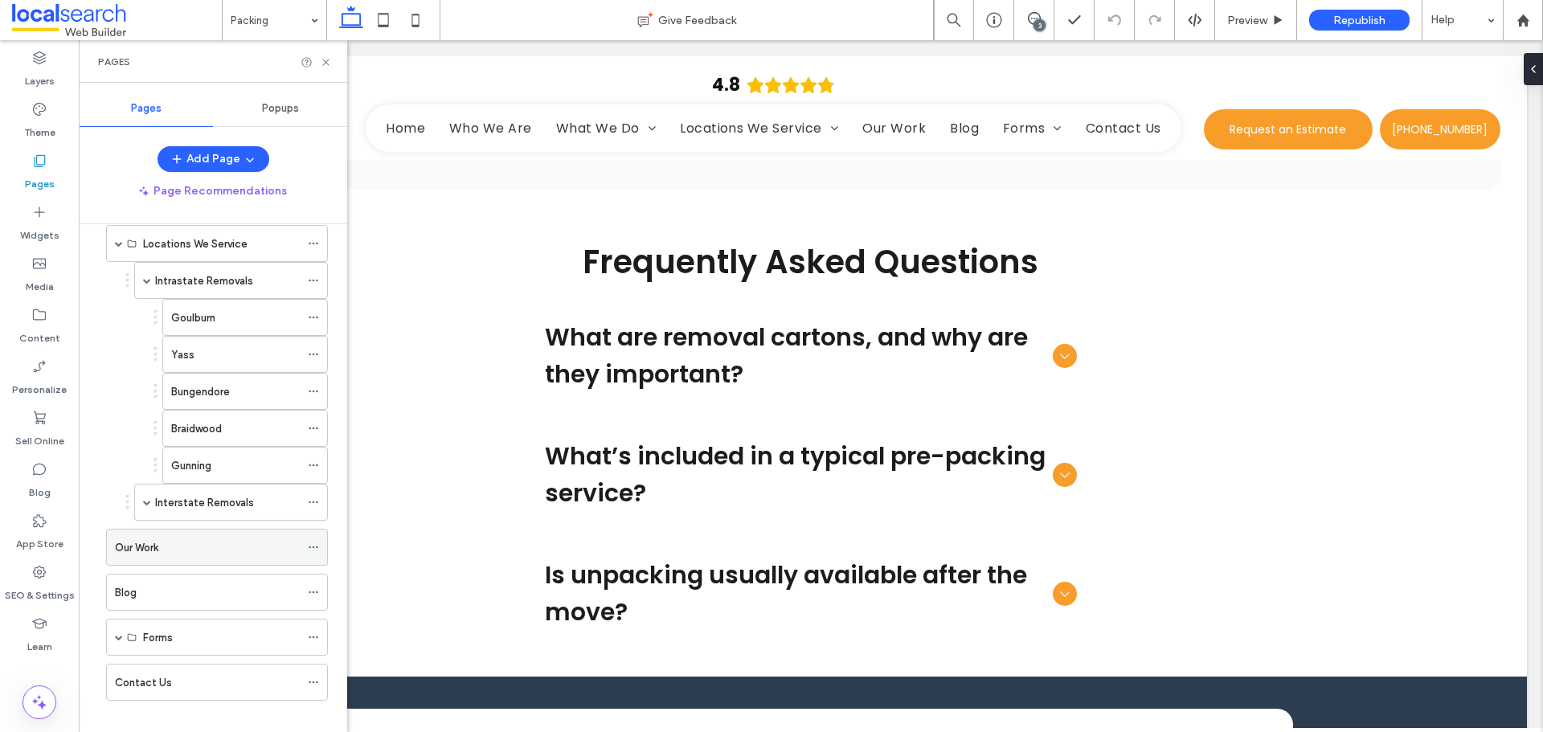
scroll to position [289, 0]
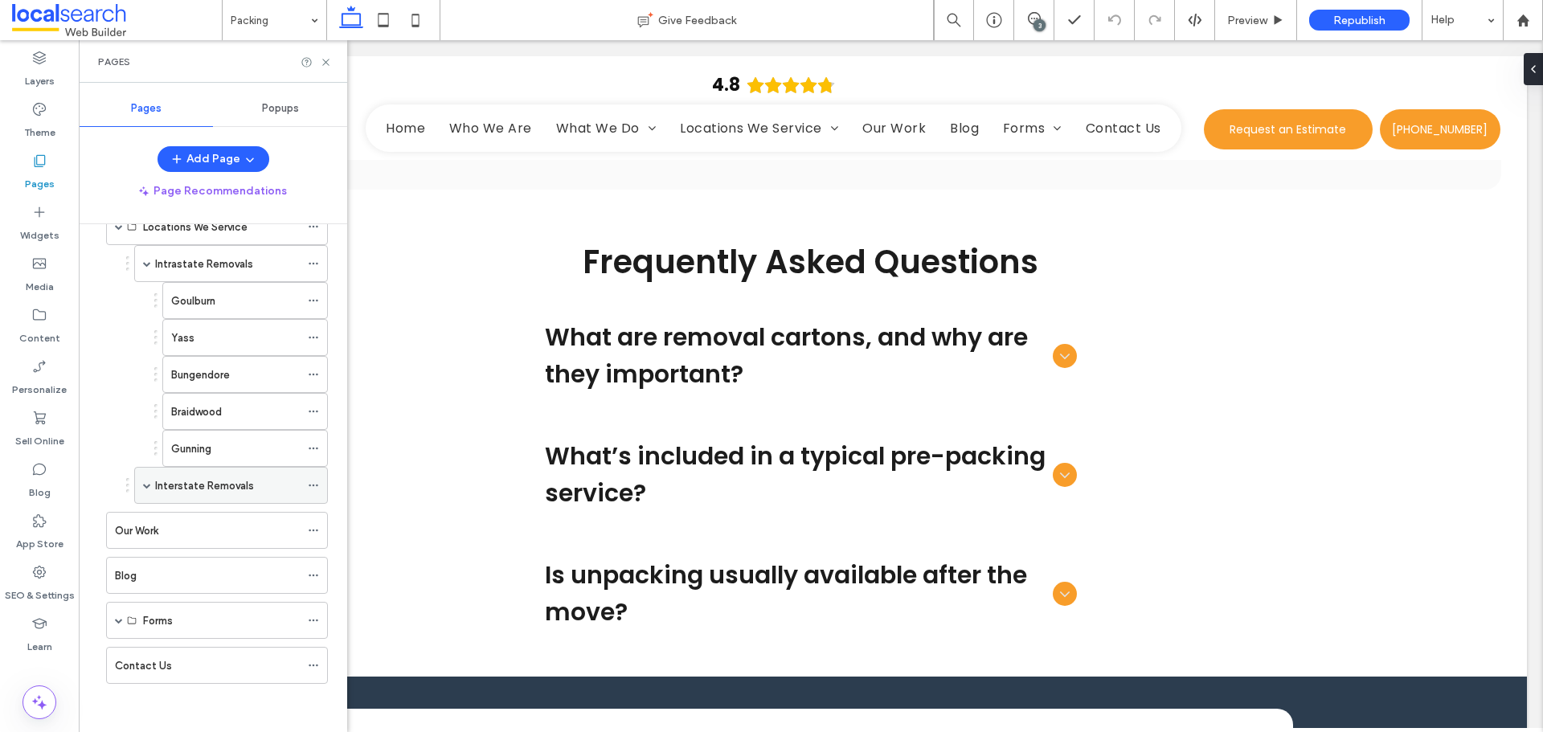
click at [148, 486] on span at bounding box center [147, 485] width 8 height 8
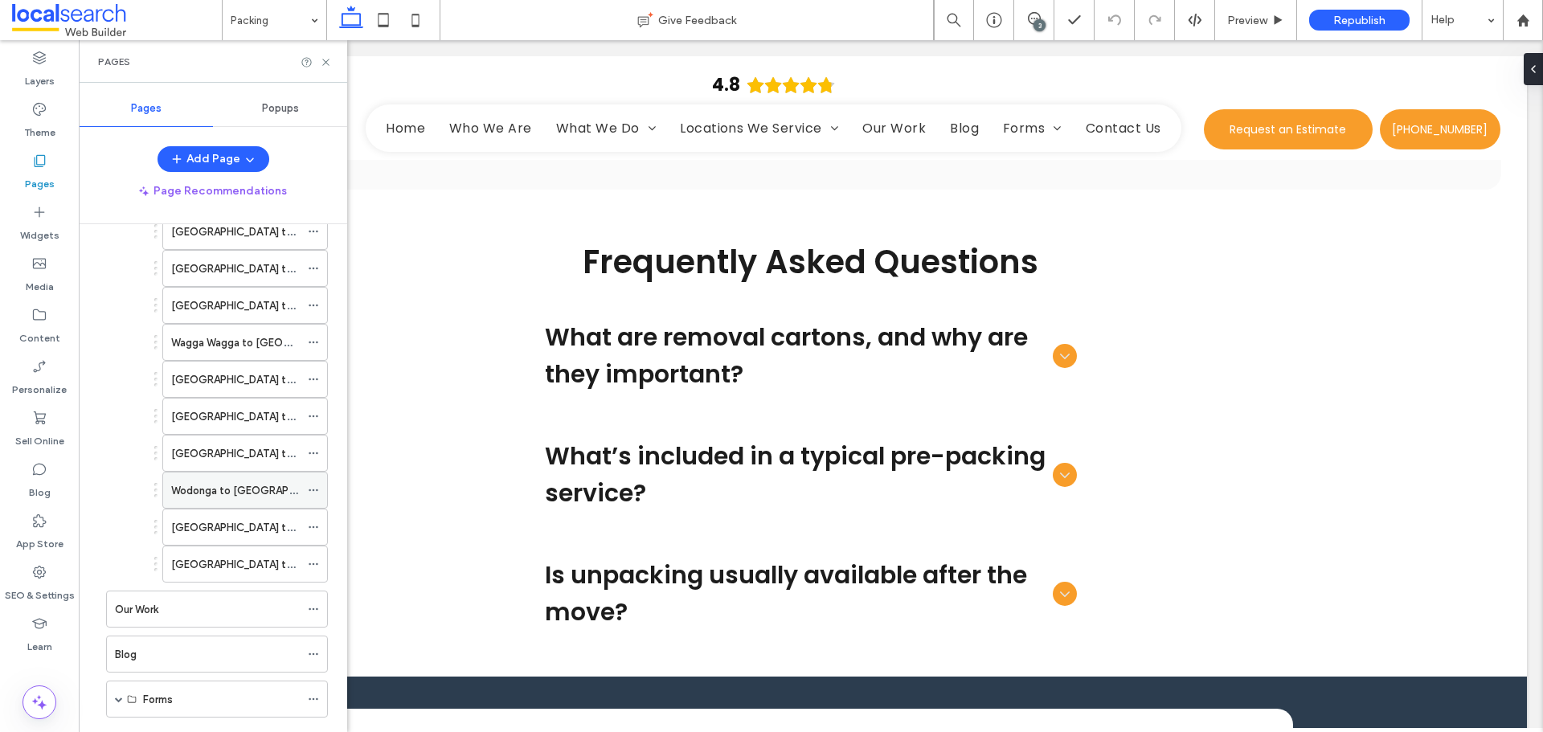
scroll to position [1177, 0]
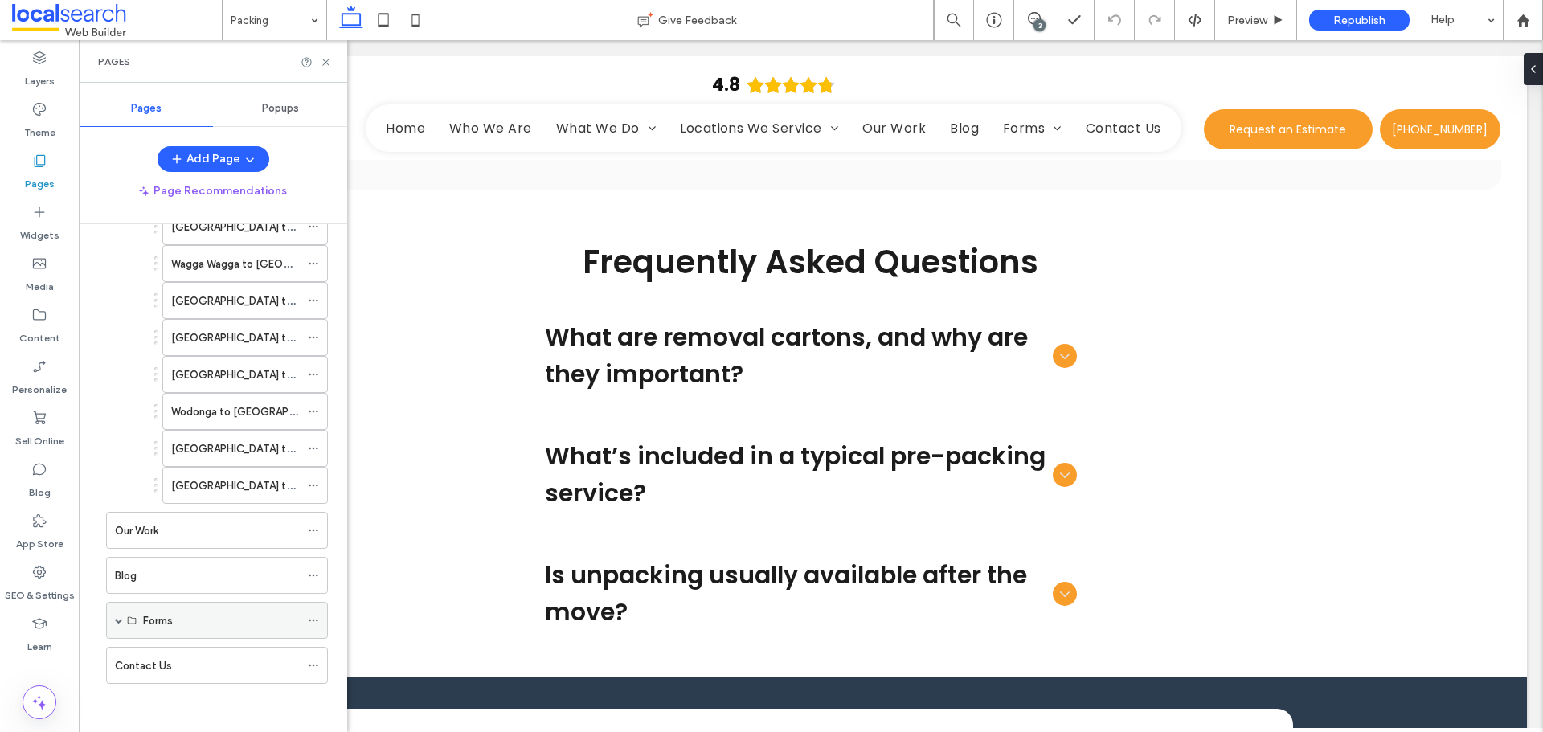
click at [115, 620] on span at bounding box center [119, 620] width 8 height 8
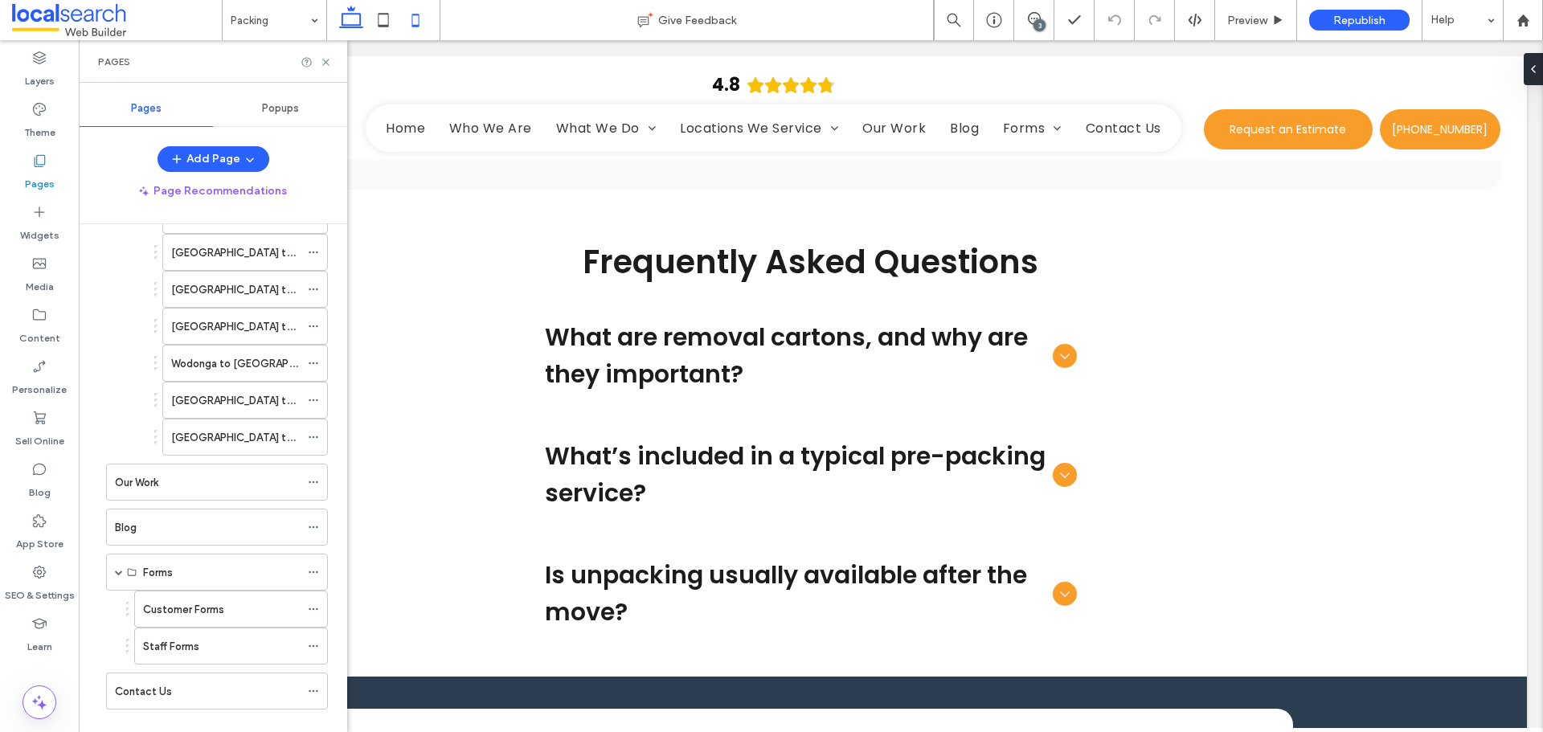
scroll to position [1250, 0]
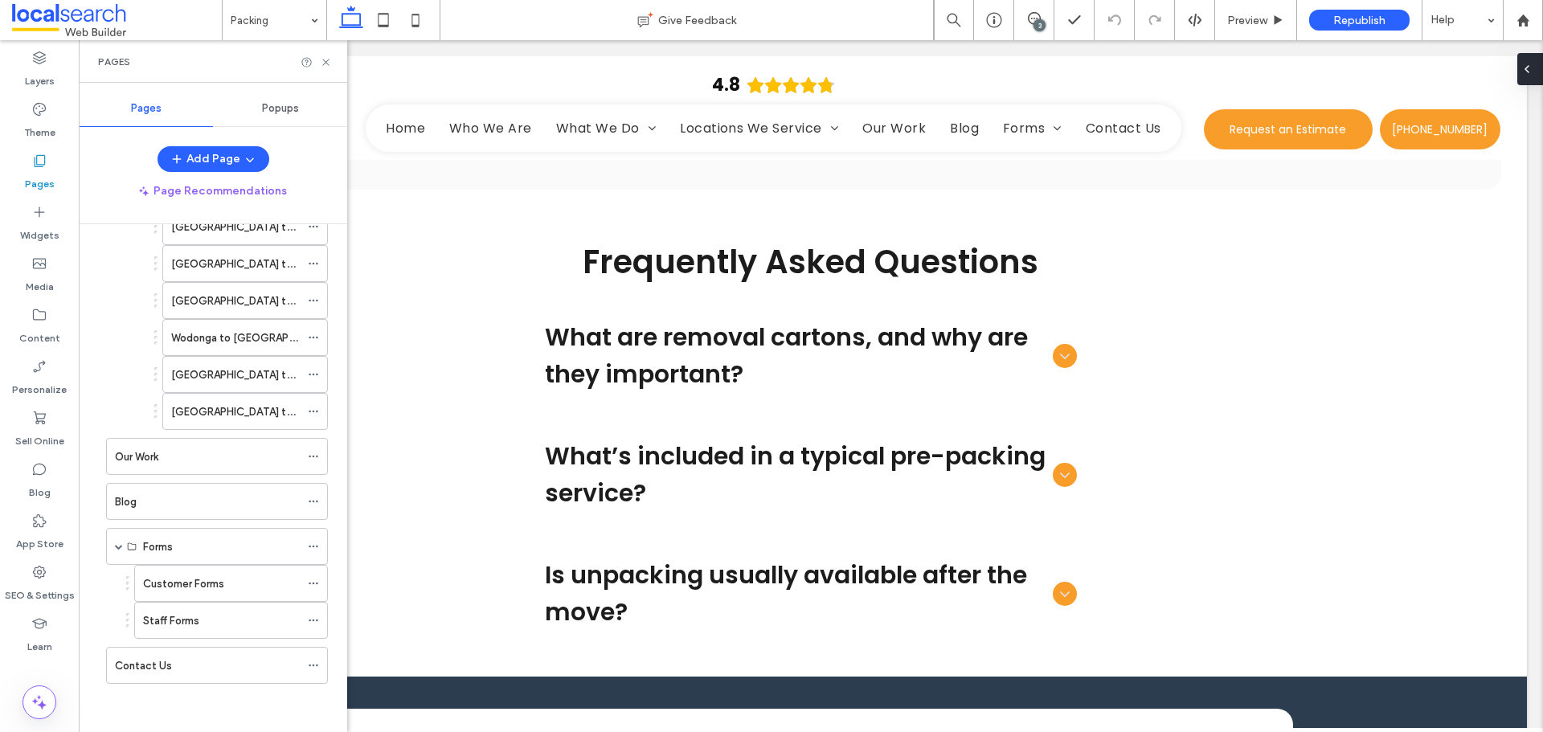
click at [1531, 75] on icon at bounding box center [1526, 69] width 13 height 13
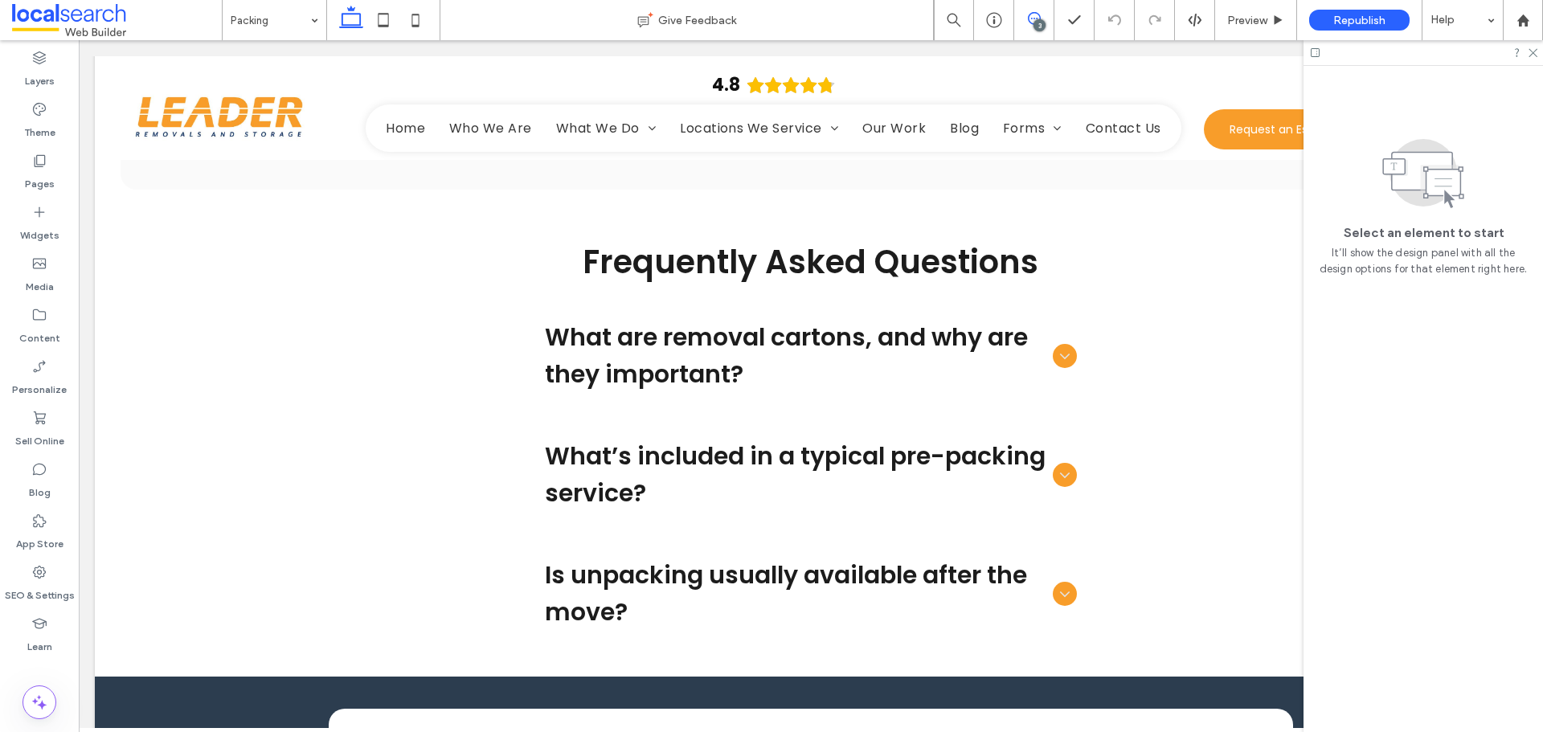
click at [1033, 20] on icon at bounding box center [1034, 18] width 13 height 13
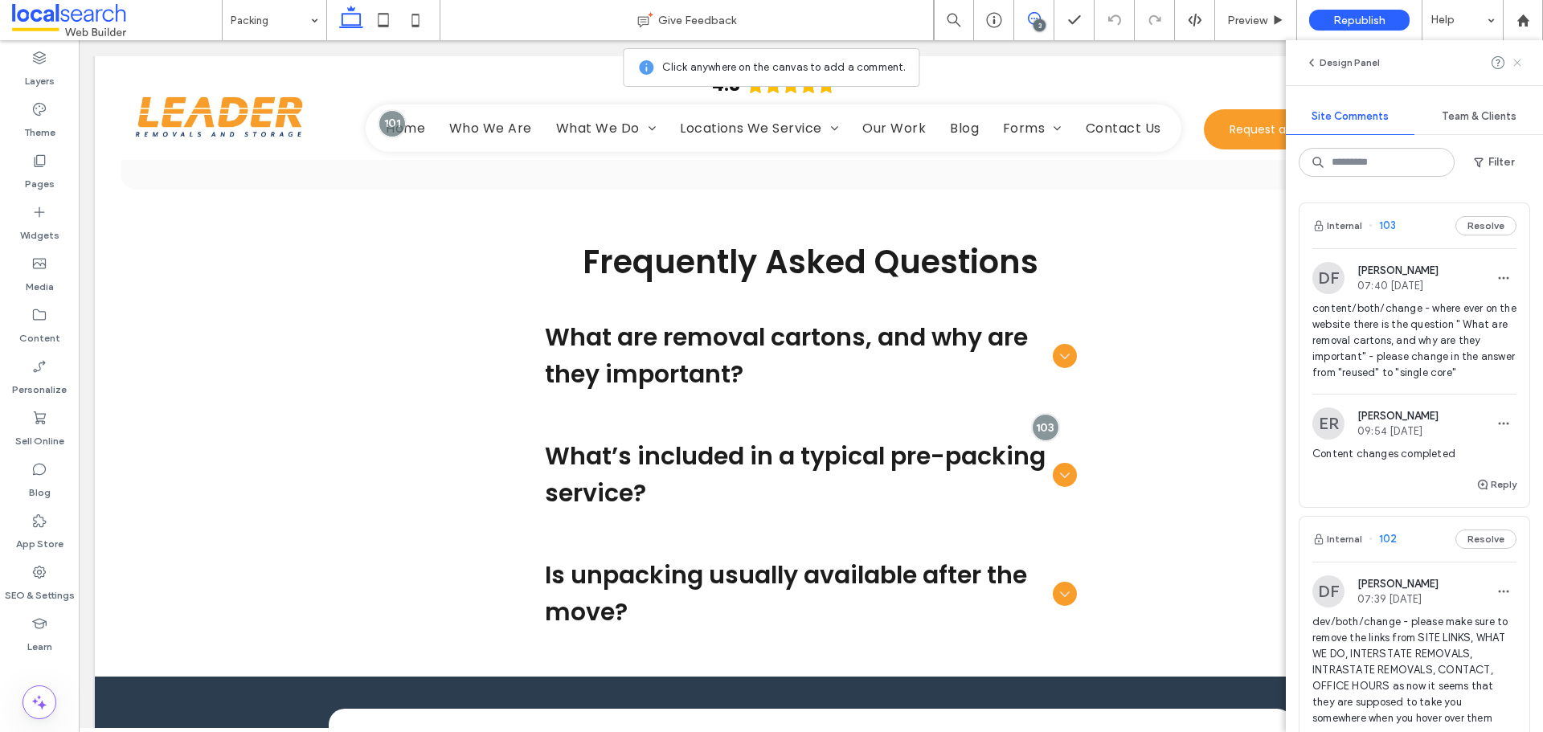
click at [1522, 63] on icon at bounding box center [1517, 62] width 13 height 13
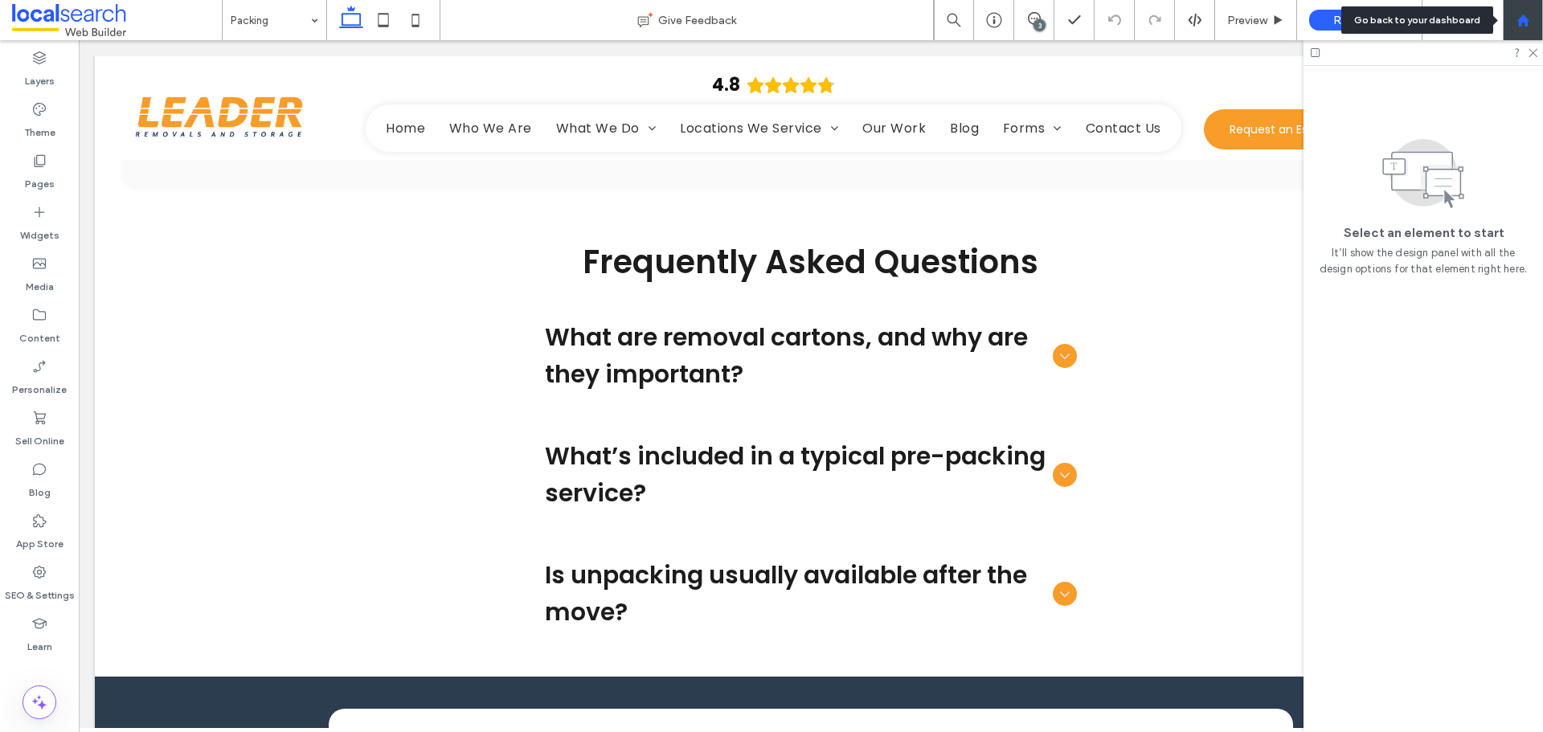
click at [1526, 30] on div at bounding box center [1523, 20] width 40 height 40
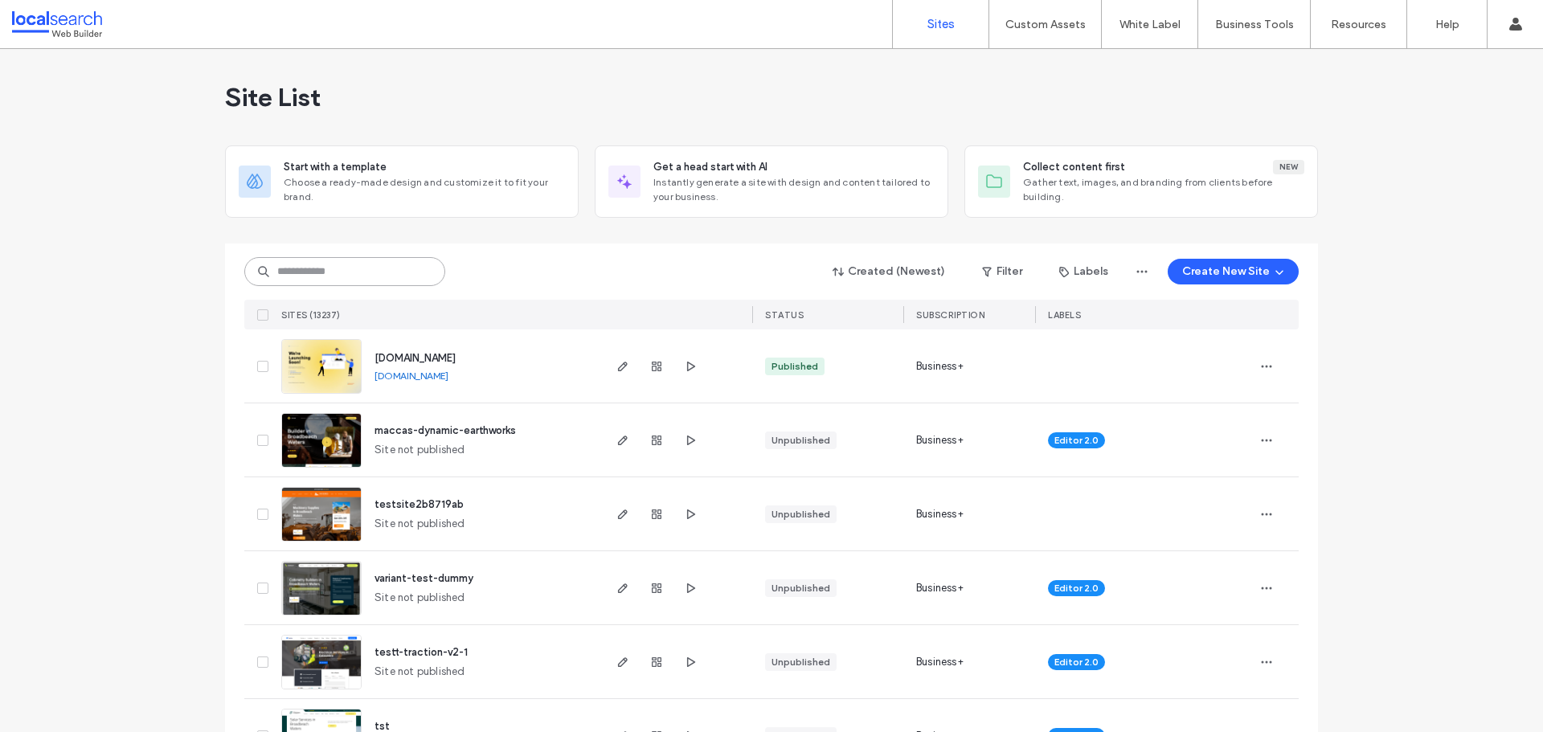
click at [391, 279] on input at bounding box center [344, 271] width 201 height 29
paste input "********"
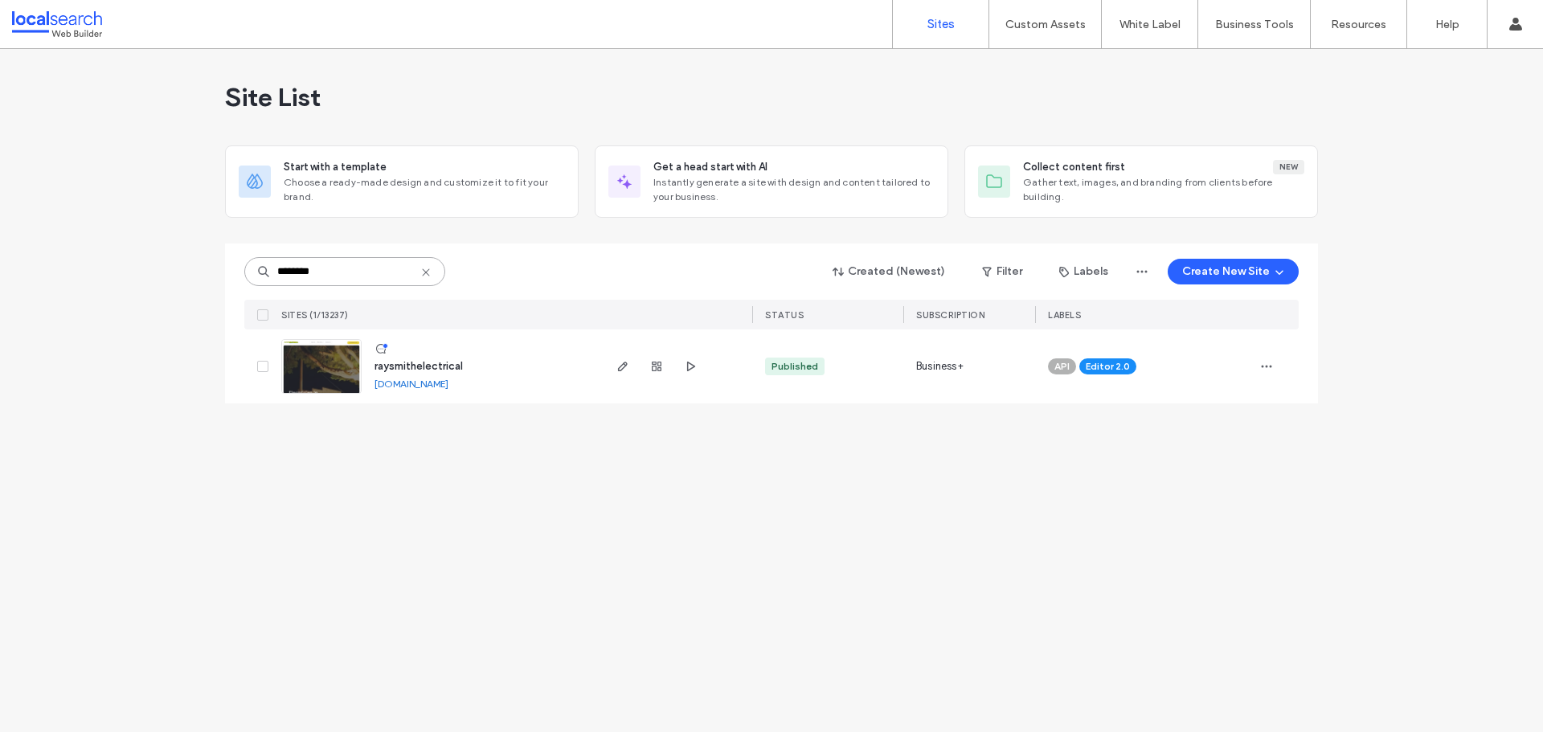
type input "********"
click at [327, 374] on img at bounding box center [321, 394] width 79 height 109
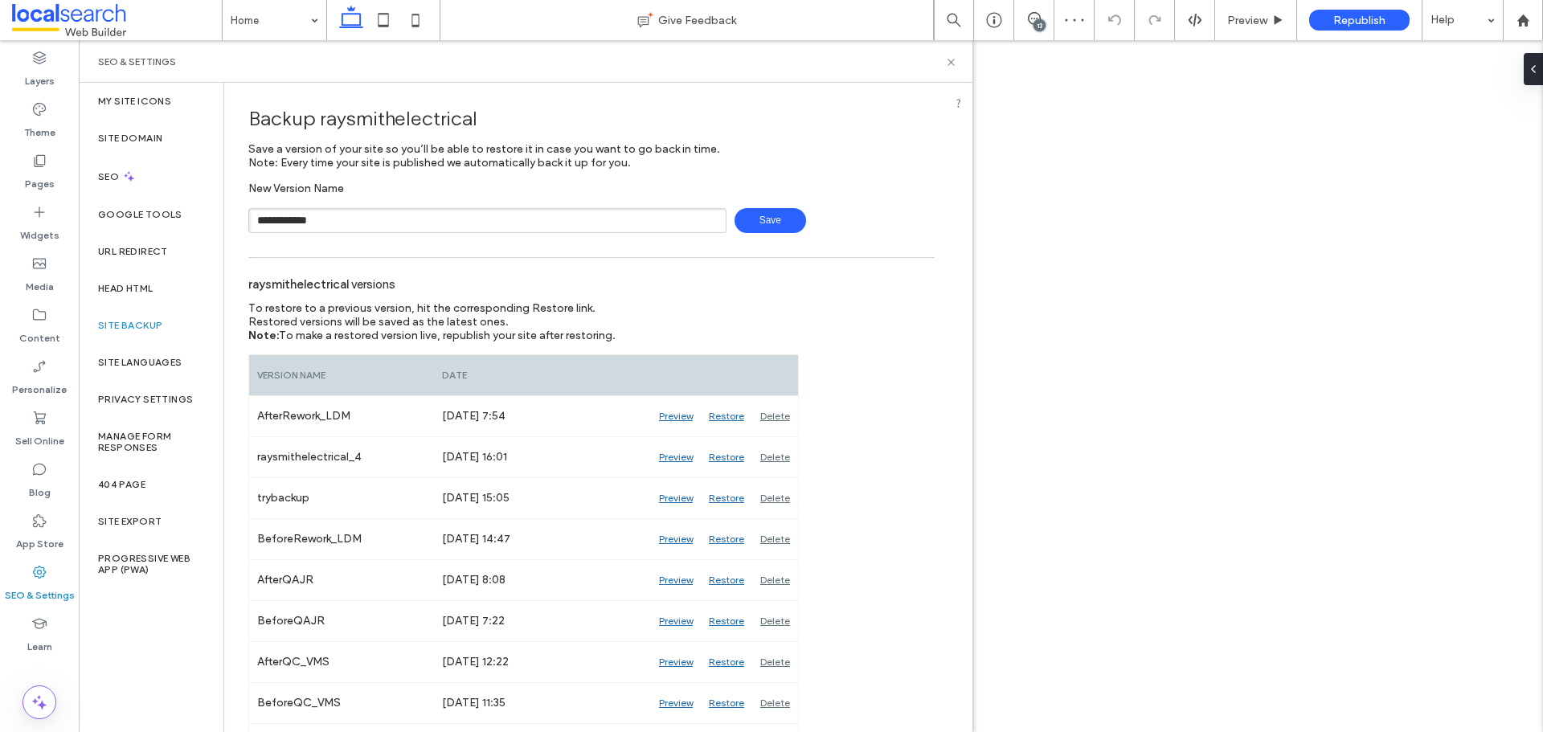
click at [782, 220] on span "Save" at bounding box center [771, 220] width 72 height 25
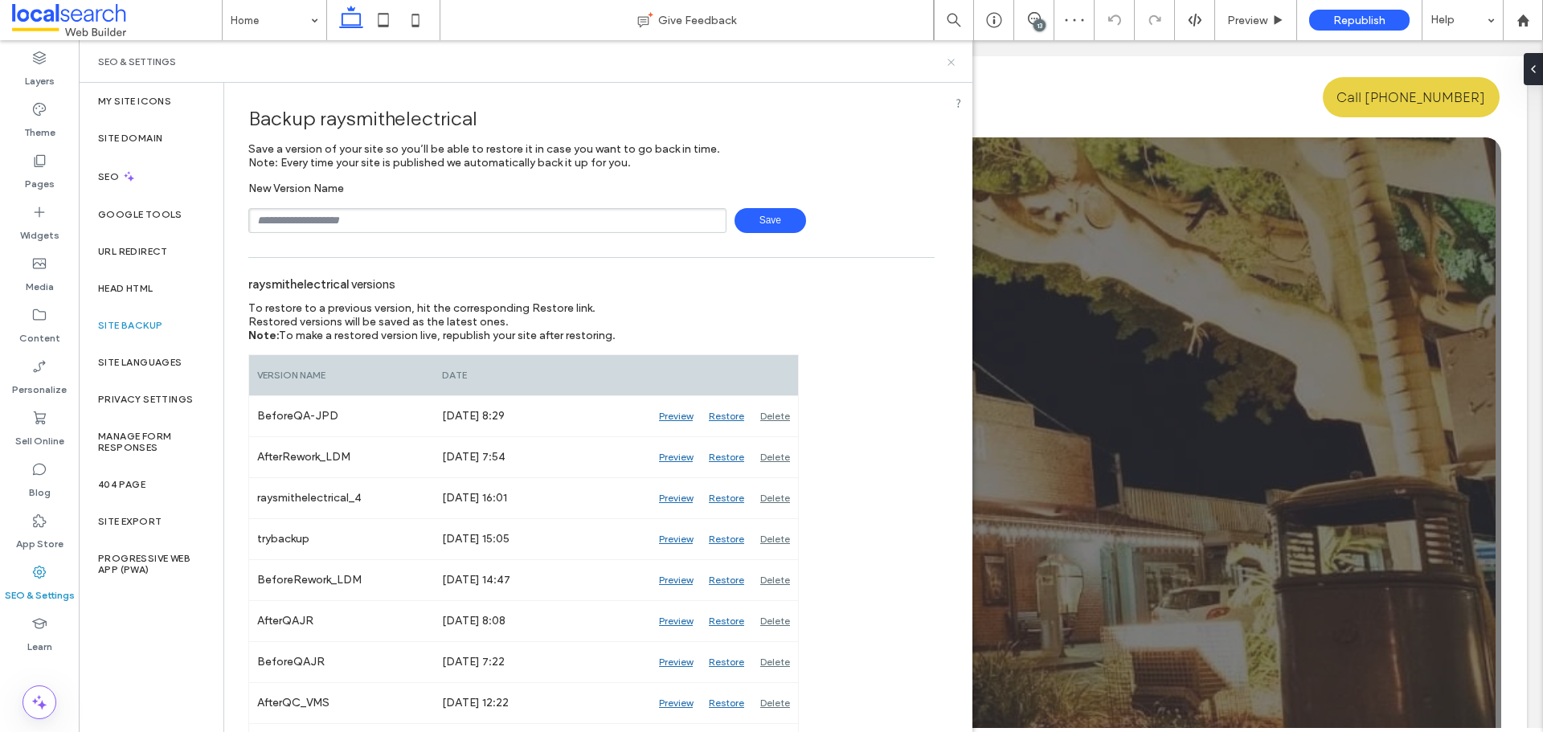
click at [946, 60] on icon at bounding box center [951, 62] width 12 height 12
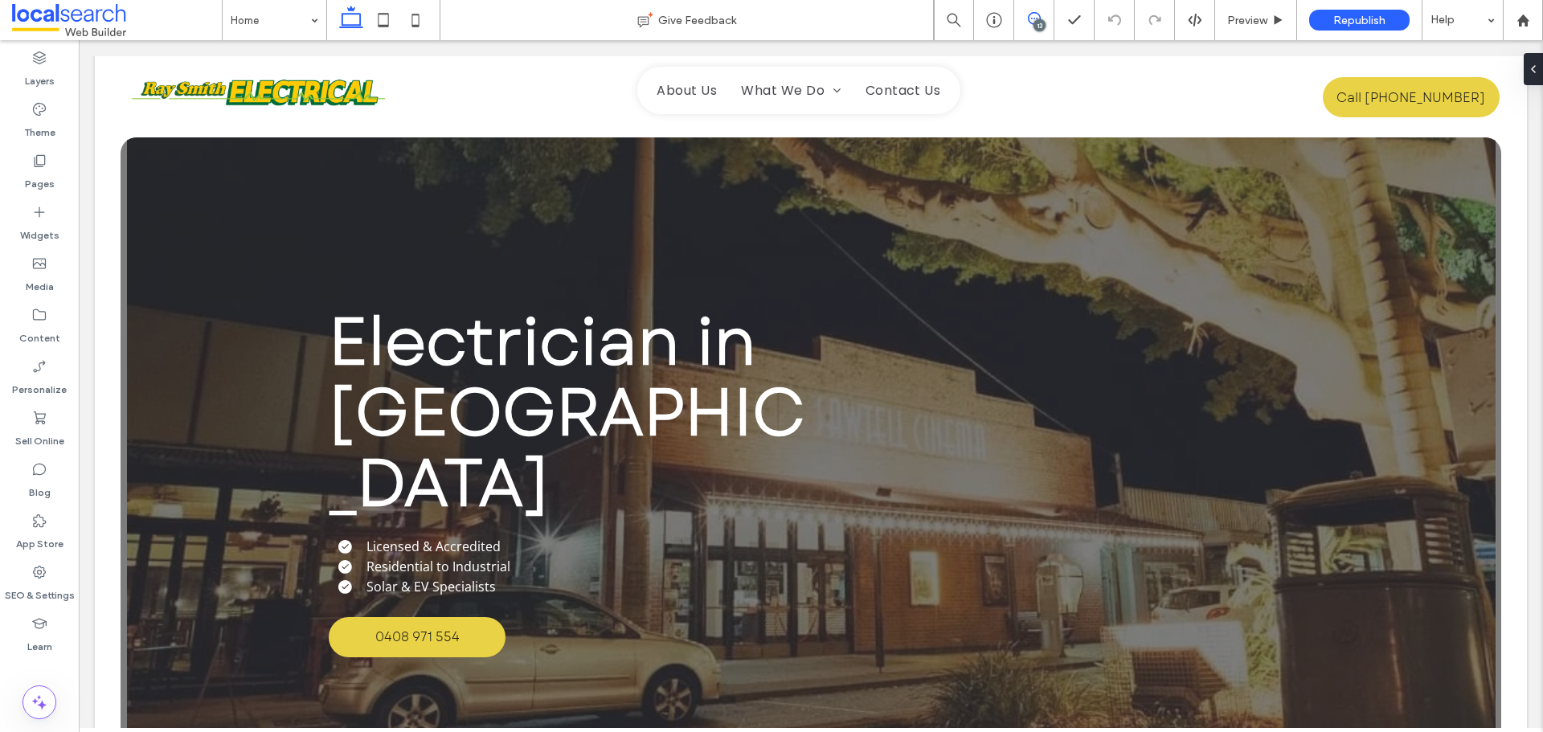
click at [1035, 18] on icon at bounding box center [1034, 18] width 13 height 13
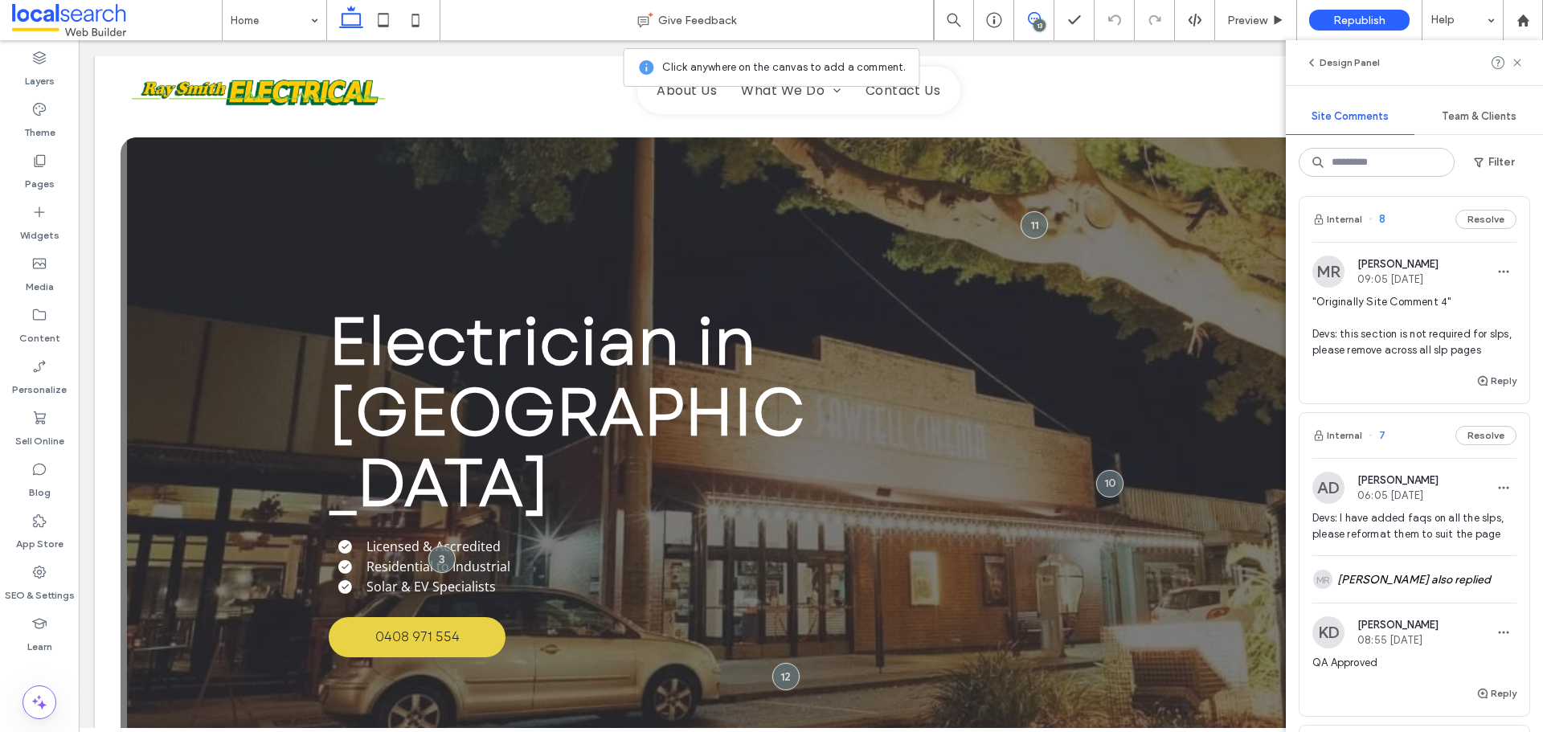
scroll to position [4018, 0]
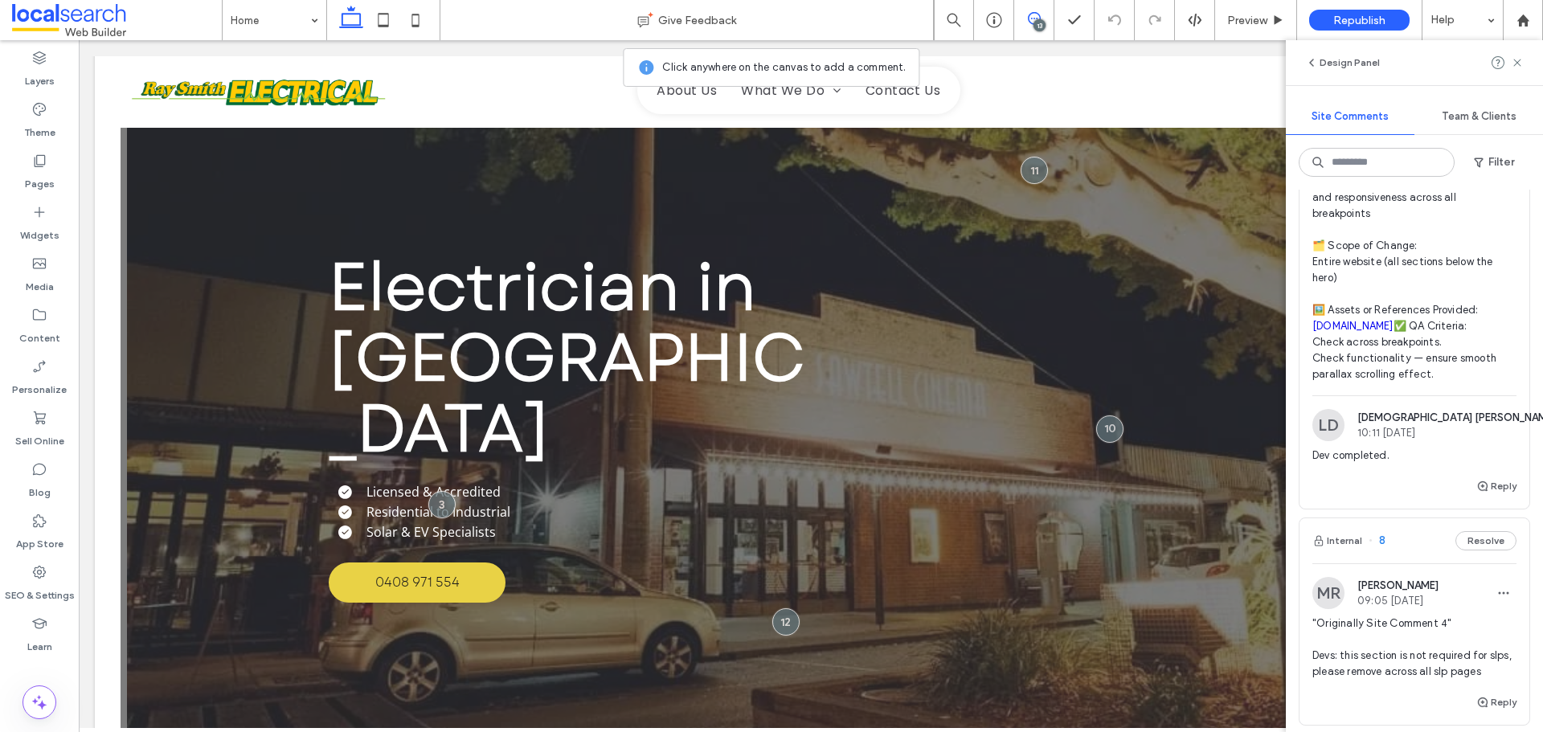
scroll to position [57, 0]
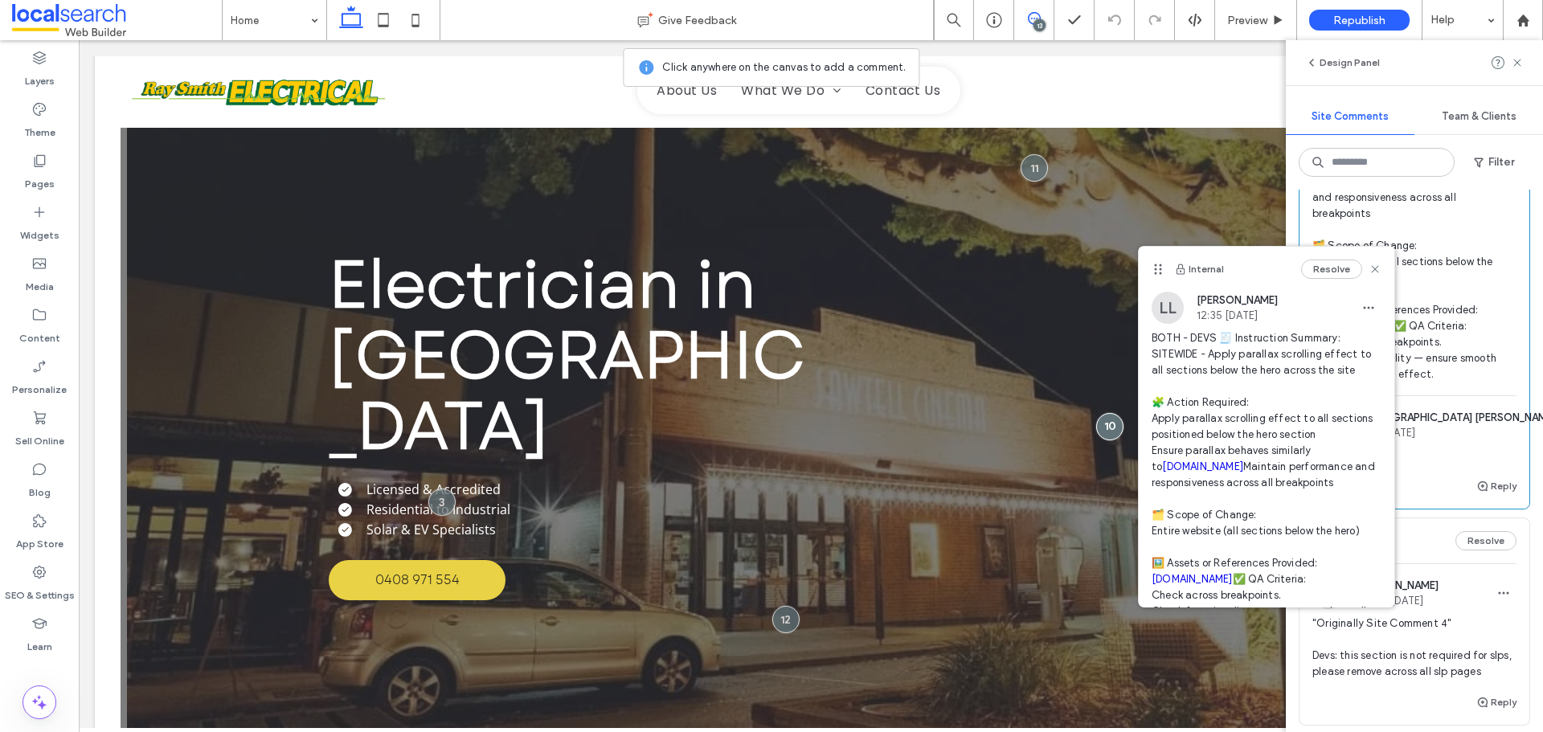
click at [1217, 466] on link "[DOMAIN_NAME]" at bounding box center [1202, 466] width 81 height 12
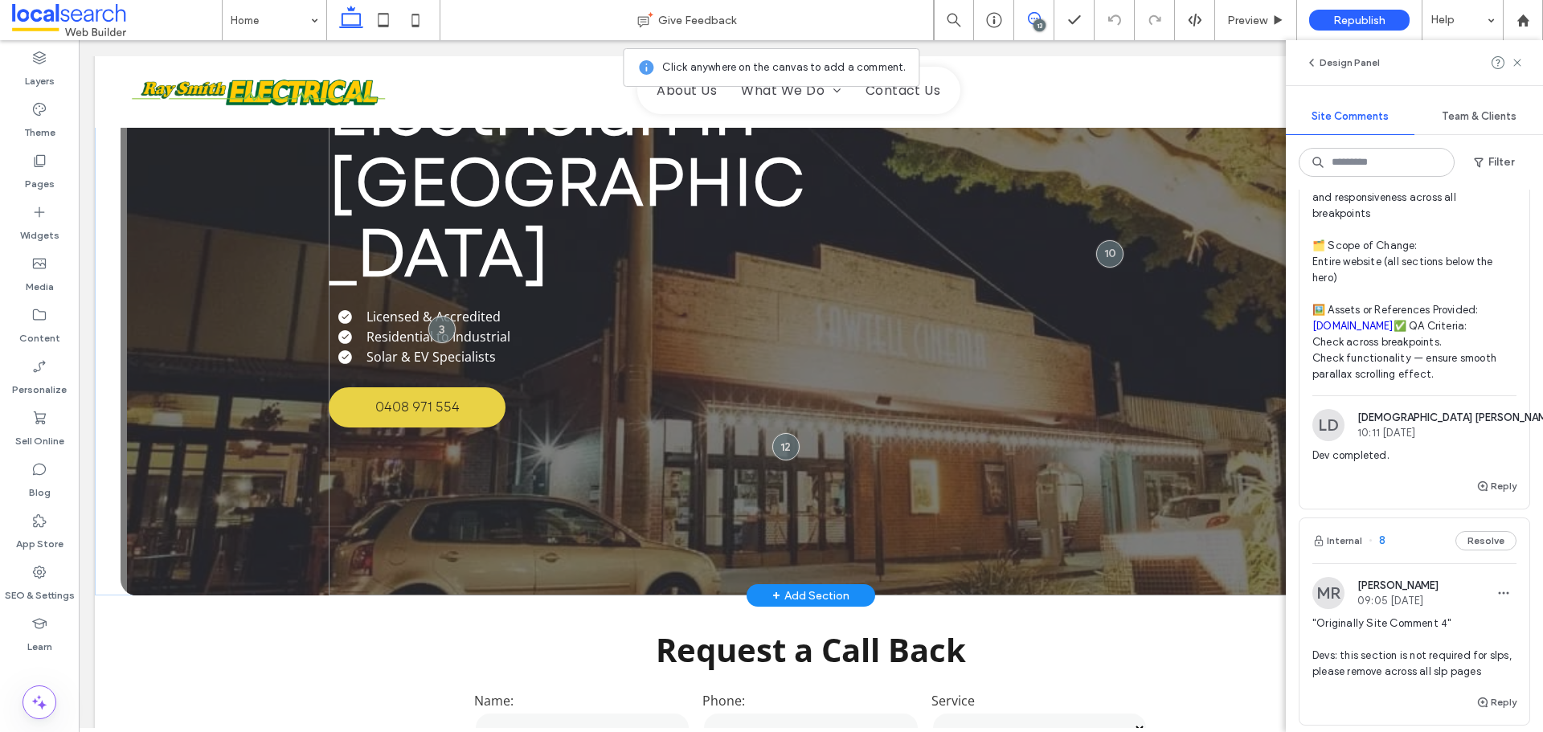
scroll to position [218, 0]
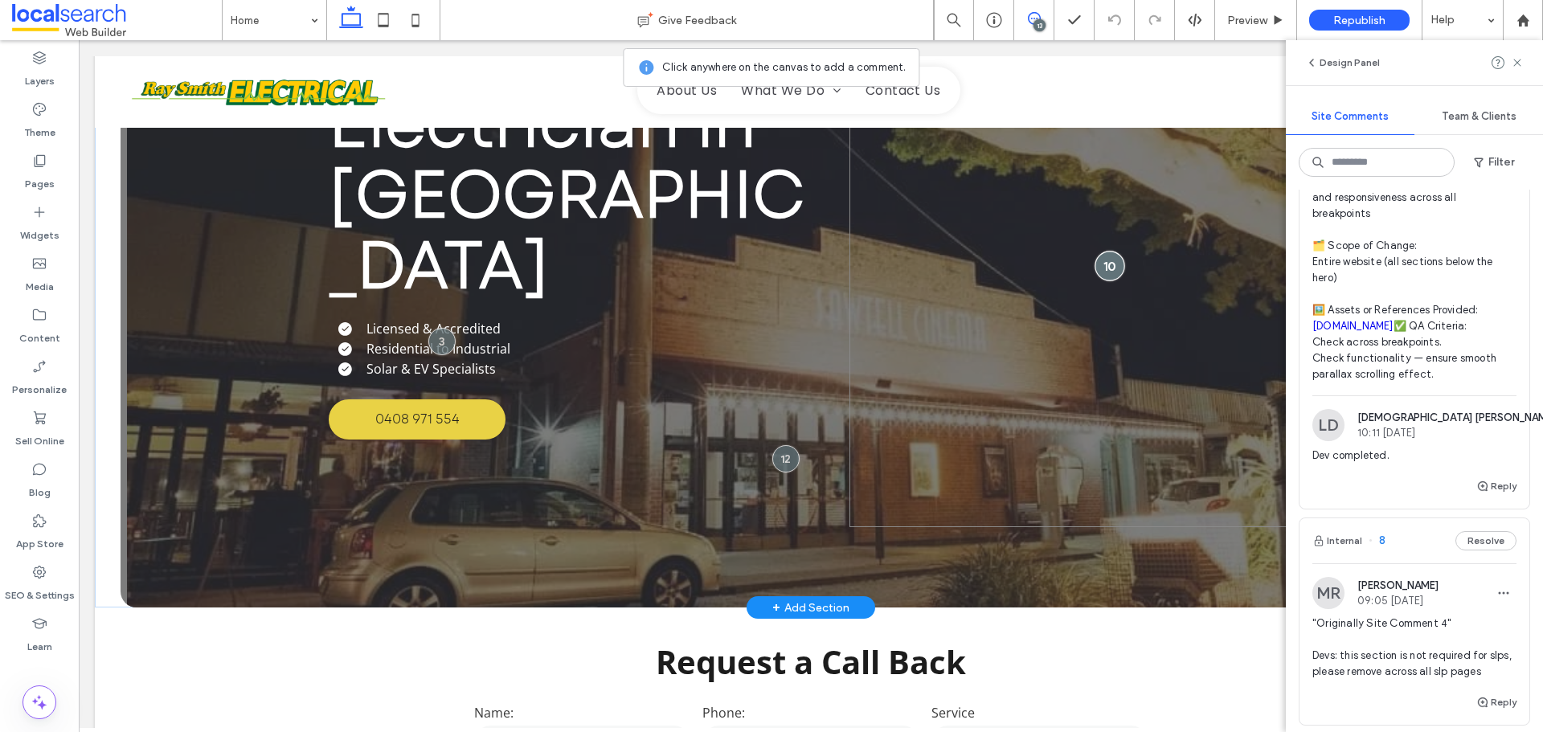
click at [1101, 271] on div at bounding box center [1110, 266] width 30 height 30
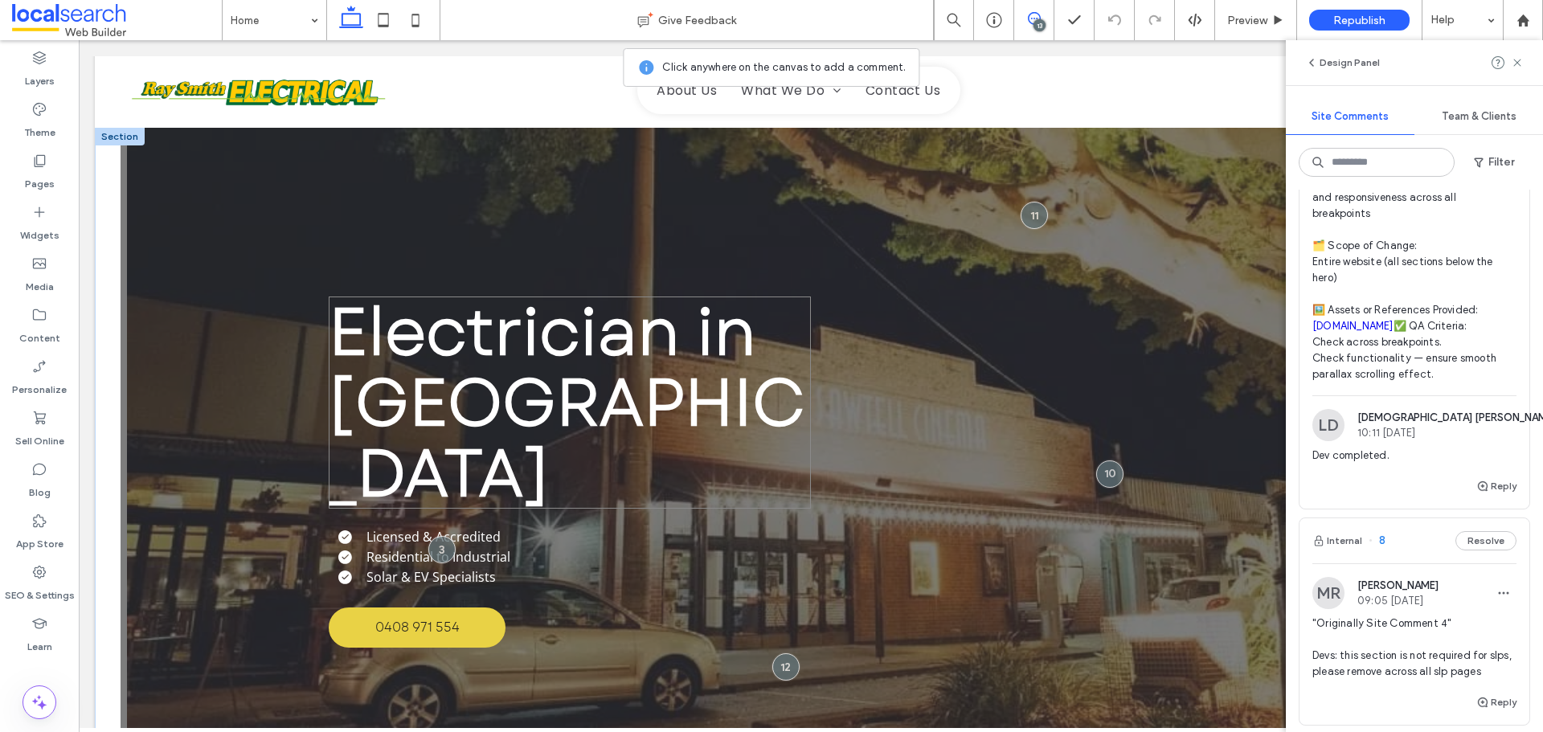
scroll to position [0, 0]
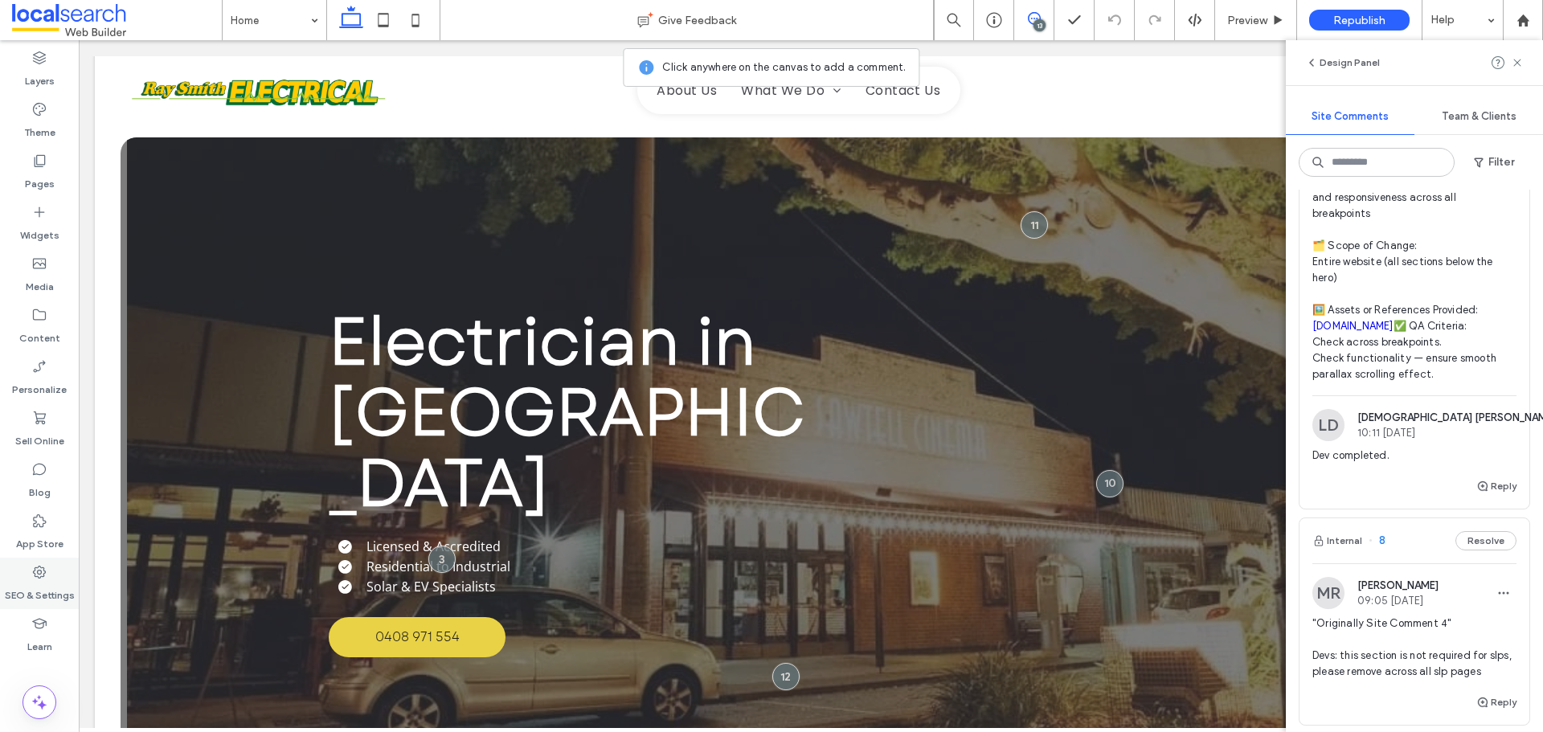
click at [45, 572] on use at bounding box center [39, 572] width 13 height 13
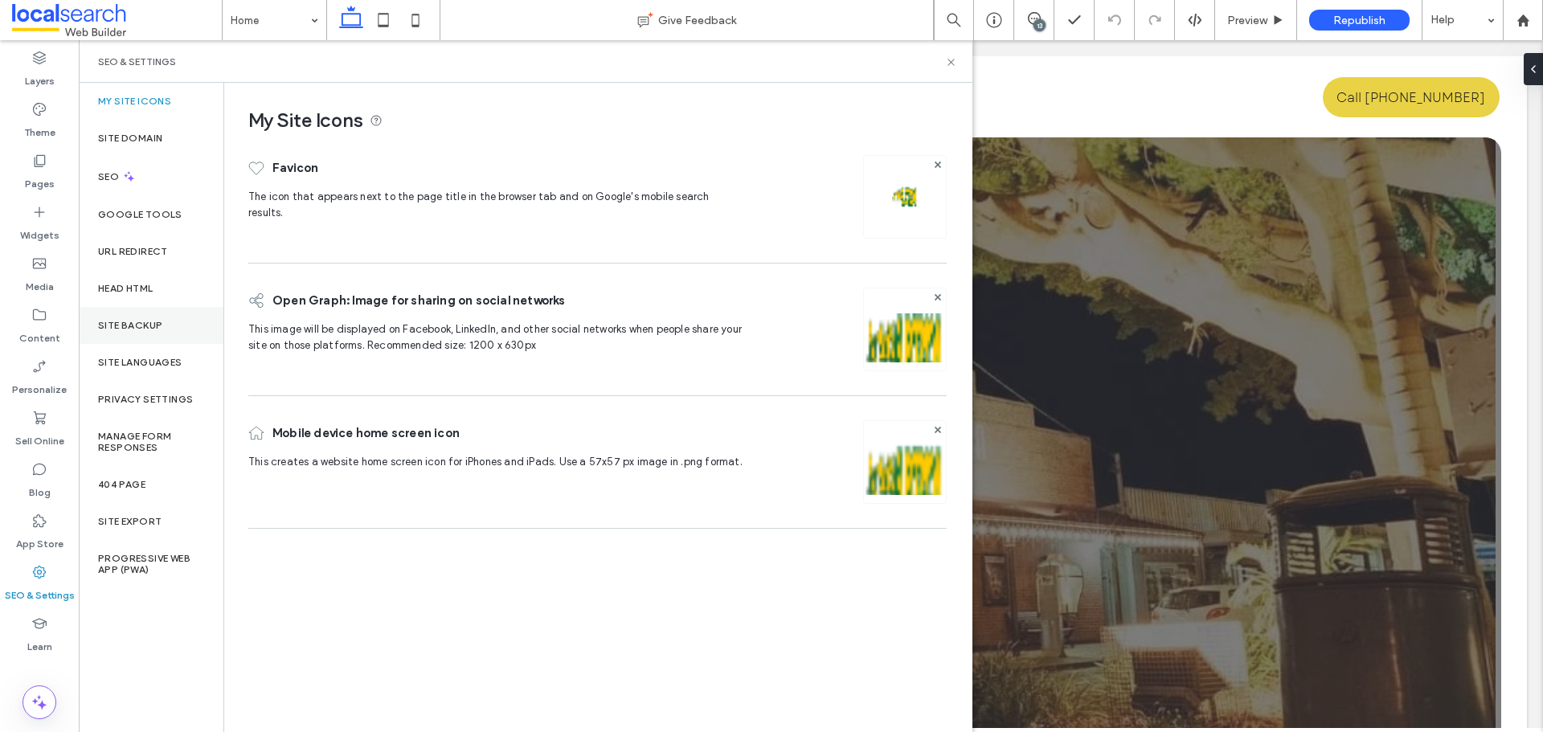
click at [145, 328] on label "Site Backup" at bounding box center [130, 325] width 64 height 11
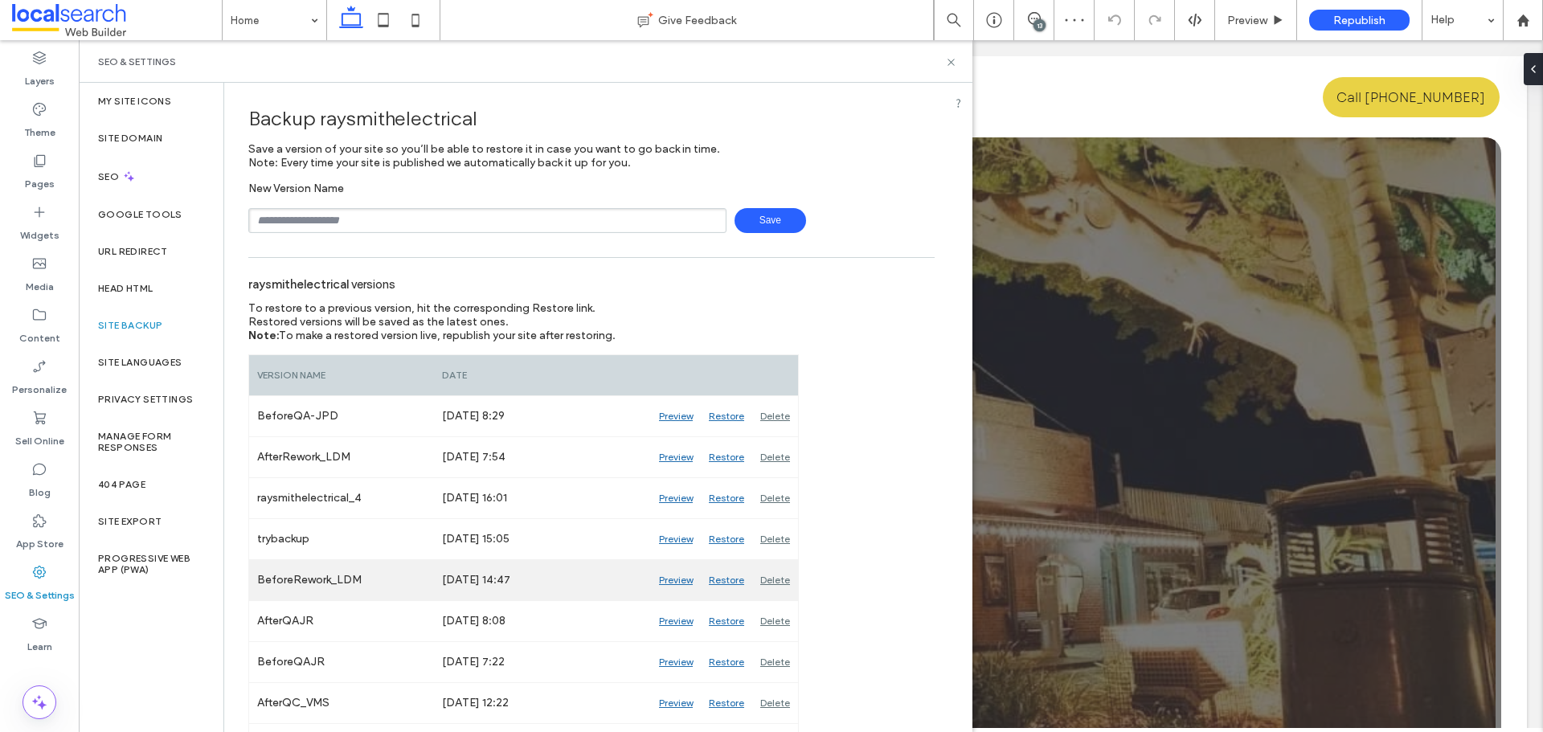
click at [683, 579] on div "Preview" at bounding box center [676, 580] width 50 height 40
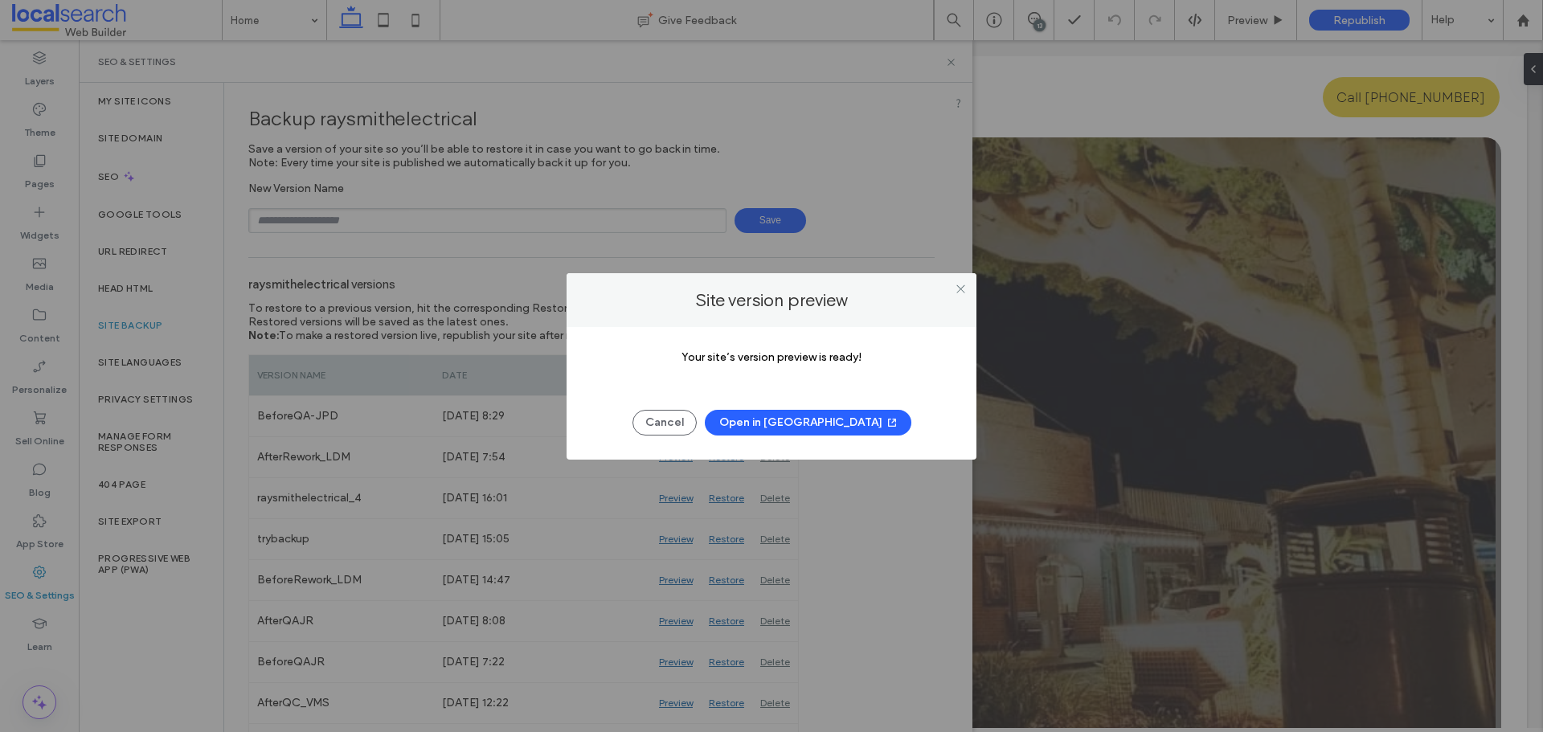
click at [818, 424] on button "Open in [GEOGRAPHIC_DATA]" at bounding box center [808, 423] width 207 height 26
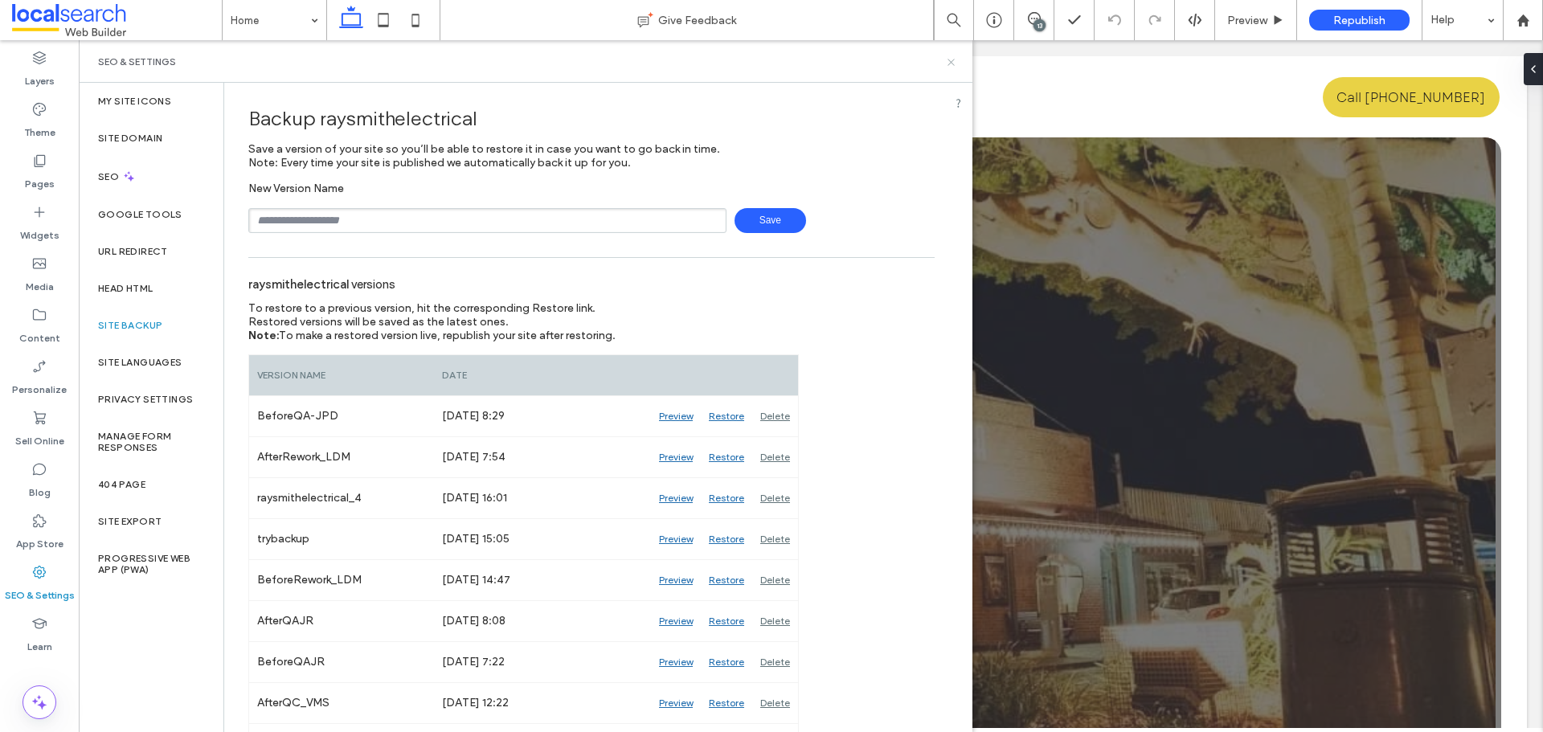
click at [948, 59] on use at bounding box center [950, 62] width 6 height 6
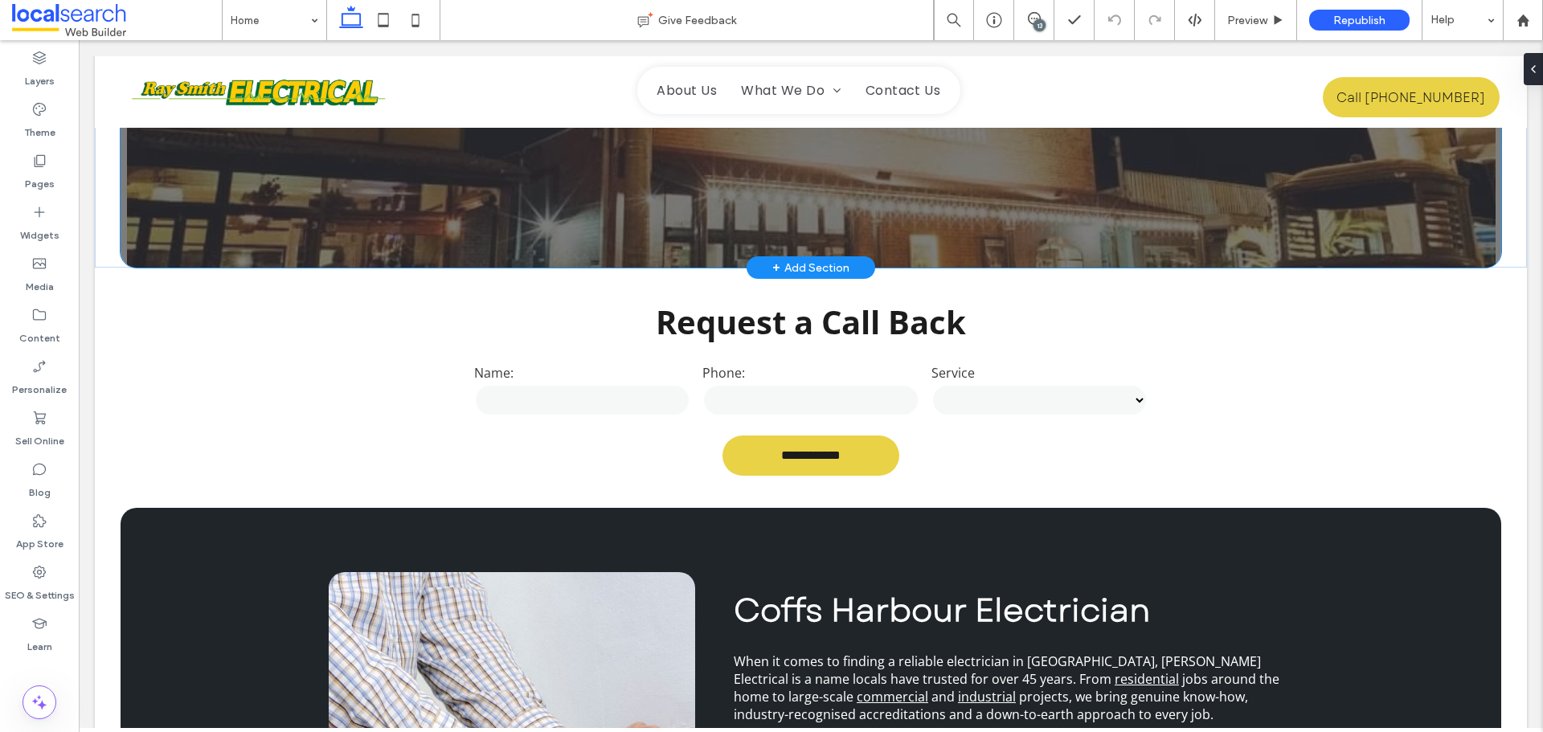
scroll to position [482, 0]
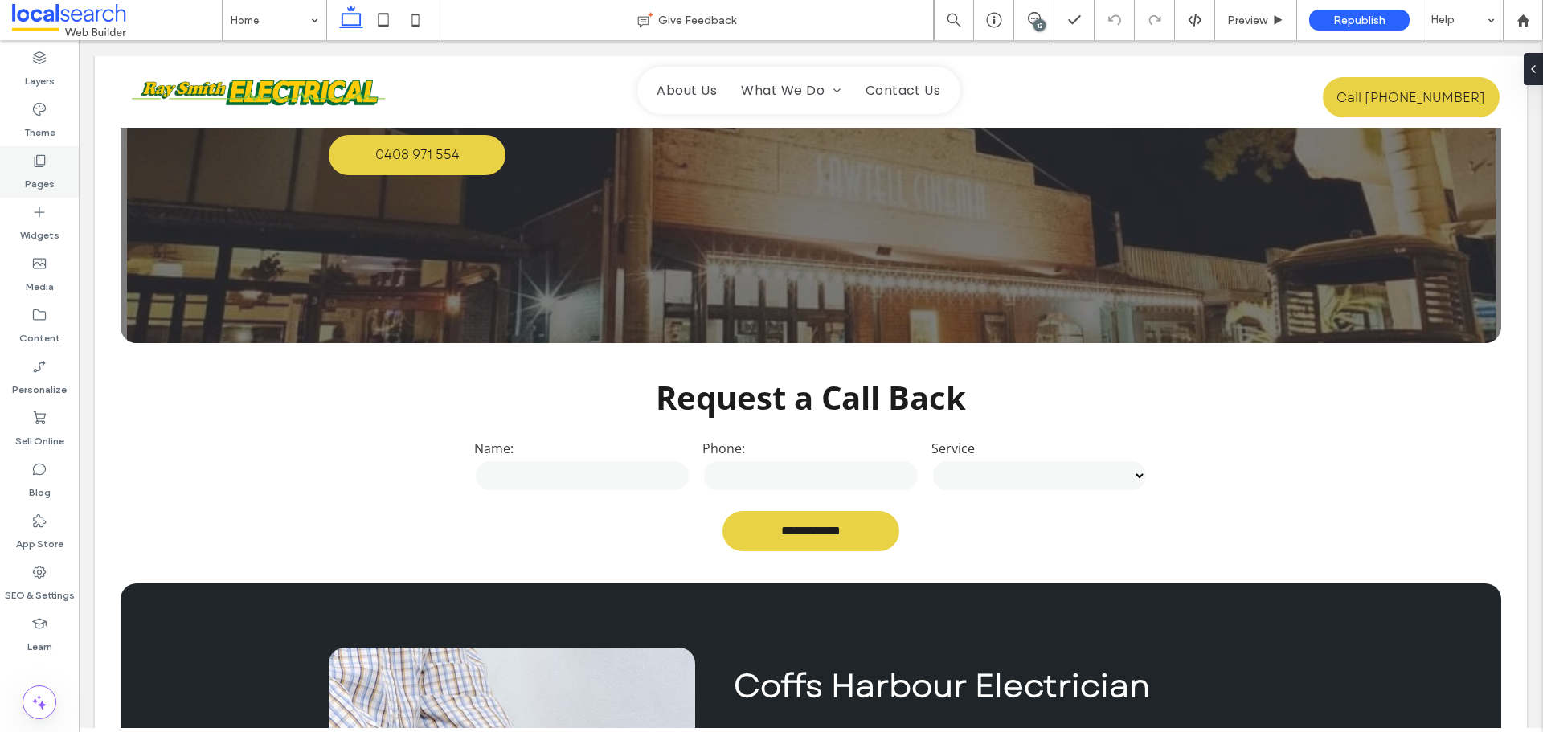
click at [51, 155] on div "Pages" at bounding box center [39, 171] width 79 height 51
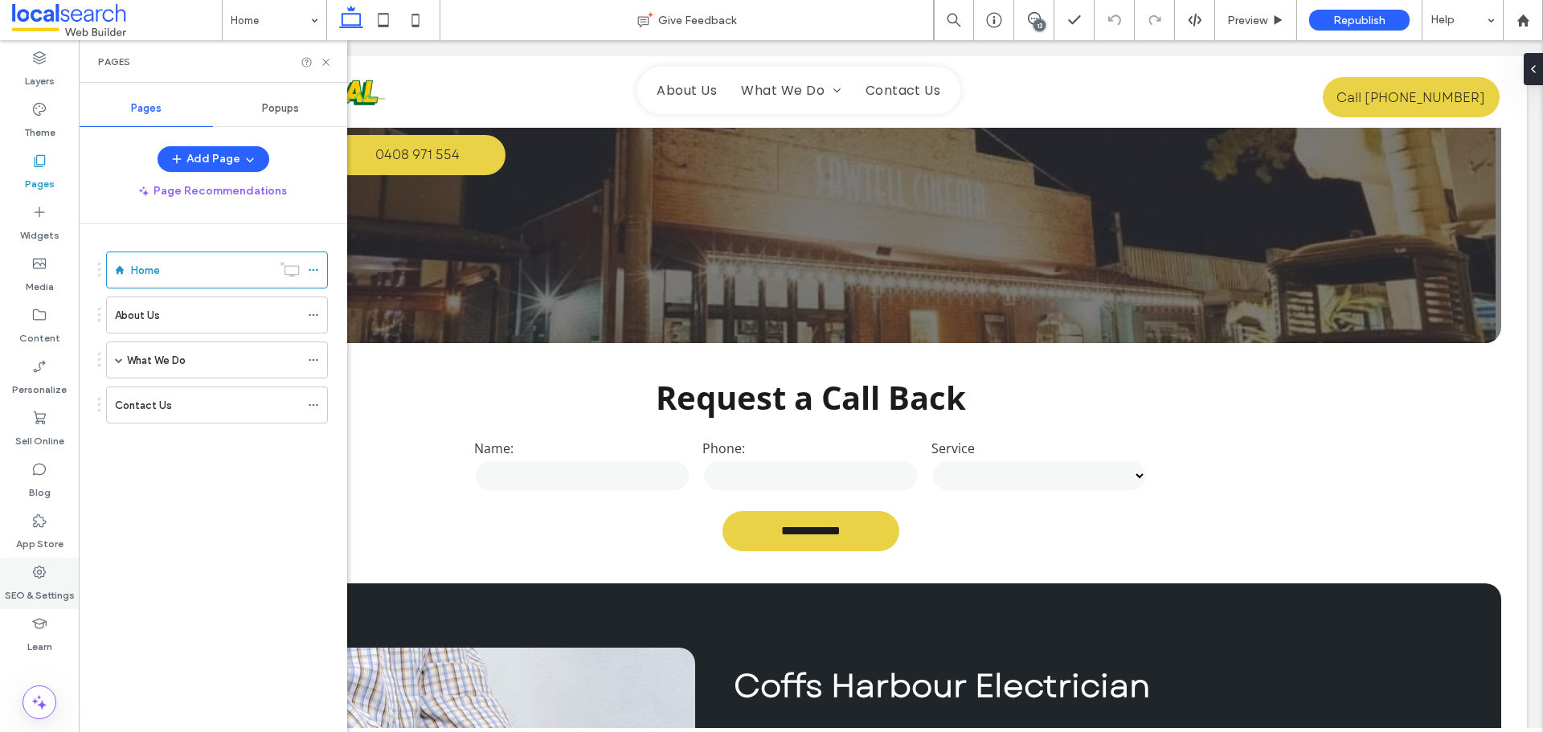
click at [46, 575] on icon at bounding box center [39, 572] width 16 height 16
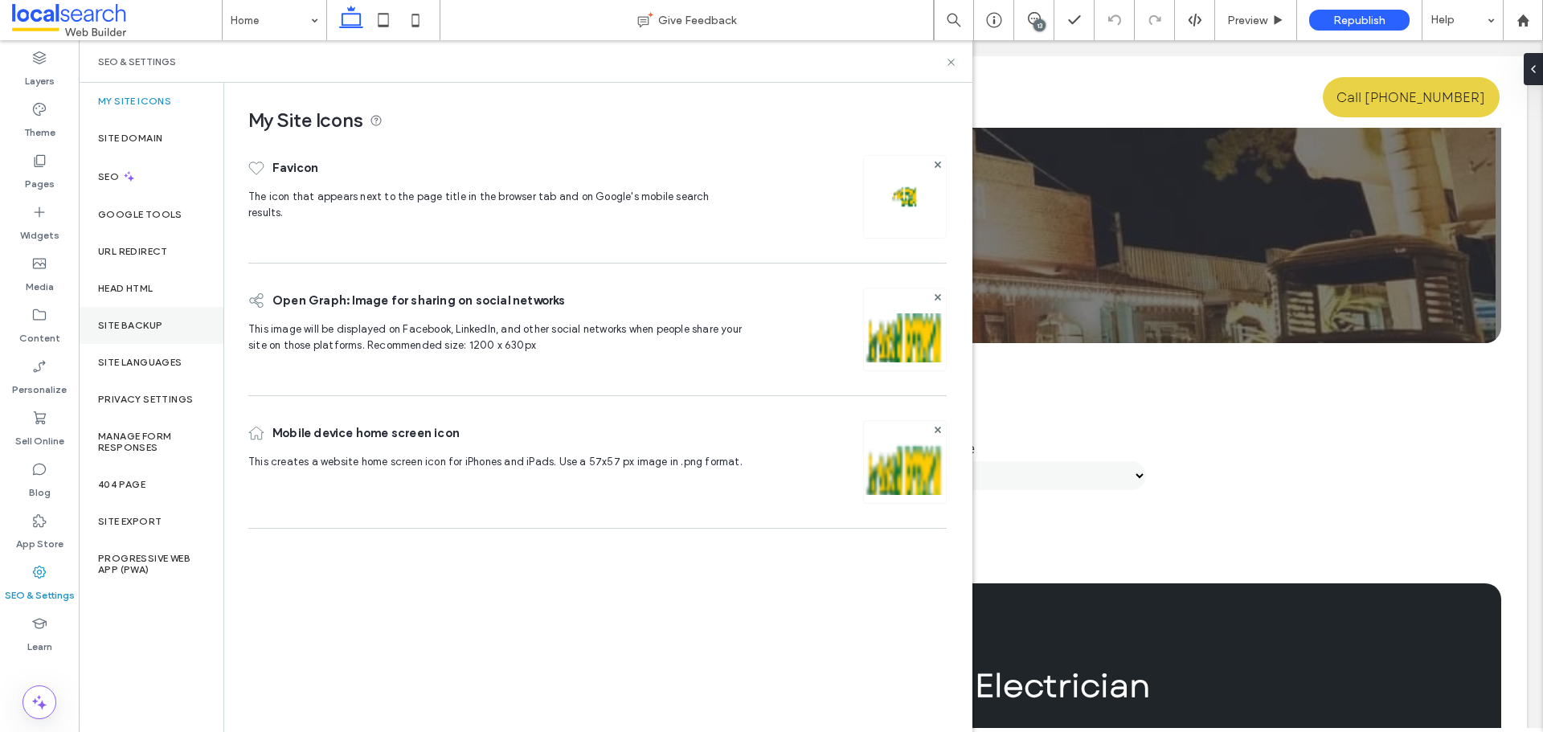
click at [158, 338] on div "Site Backup" at bounding box center [151, 325] width 145 height 37
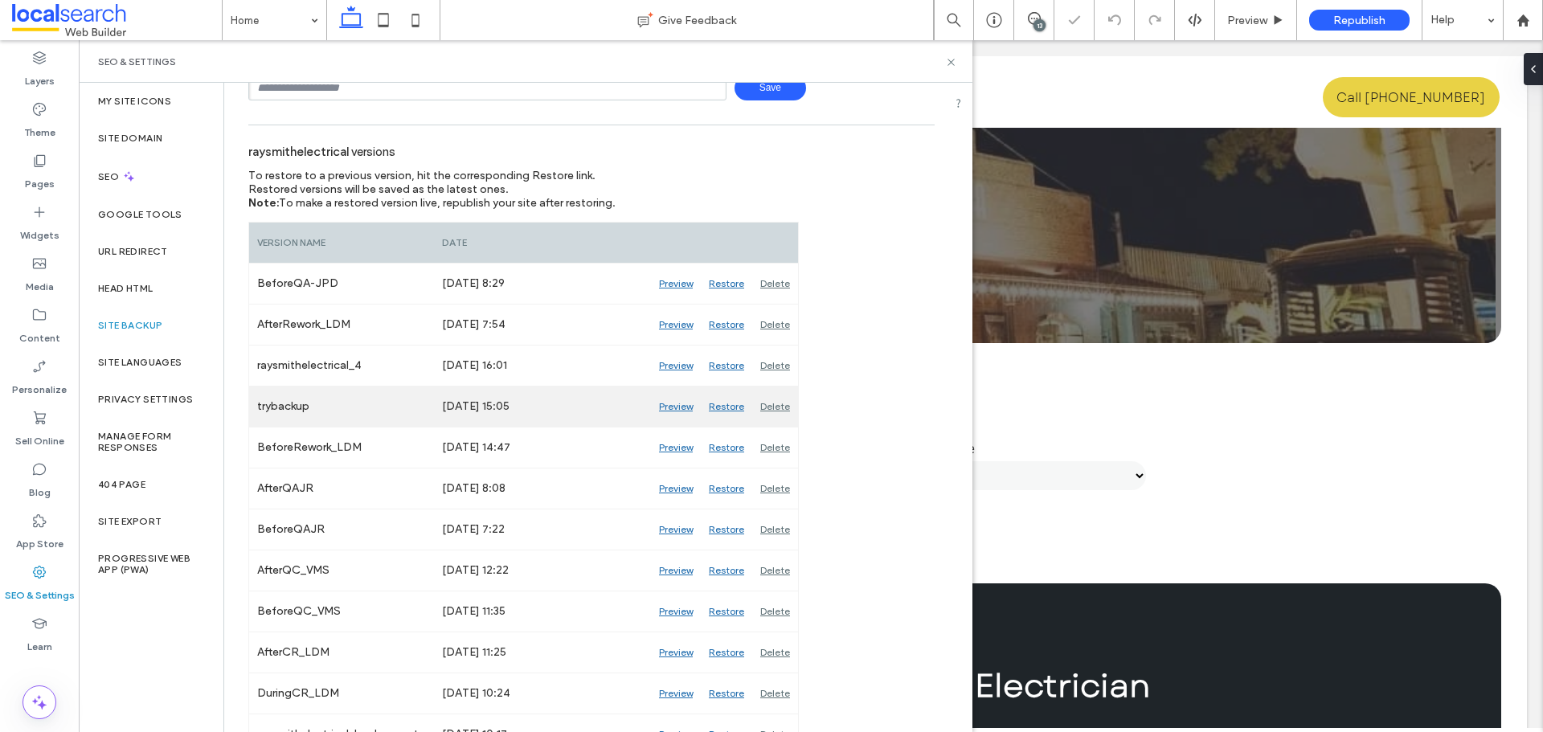
scroll to position [161, 0]
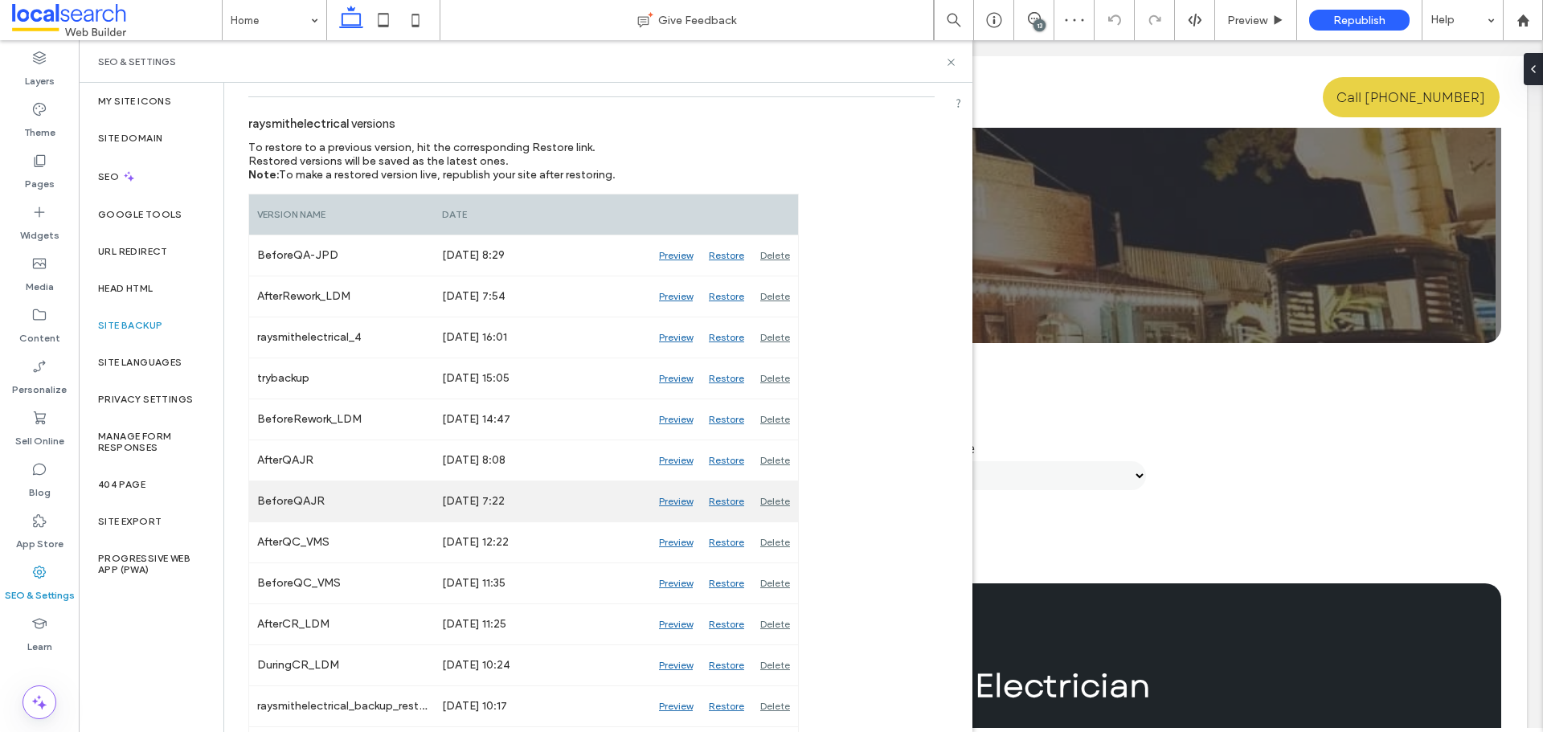
click at [677, 497] on div "Preview" at bounding box center [676, 501] width 50 height 40
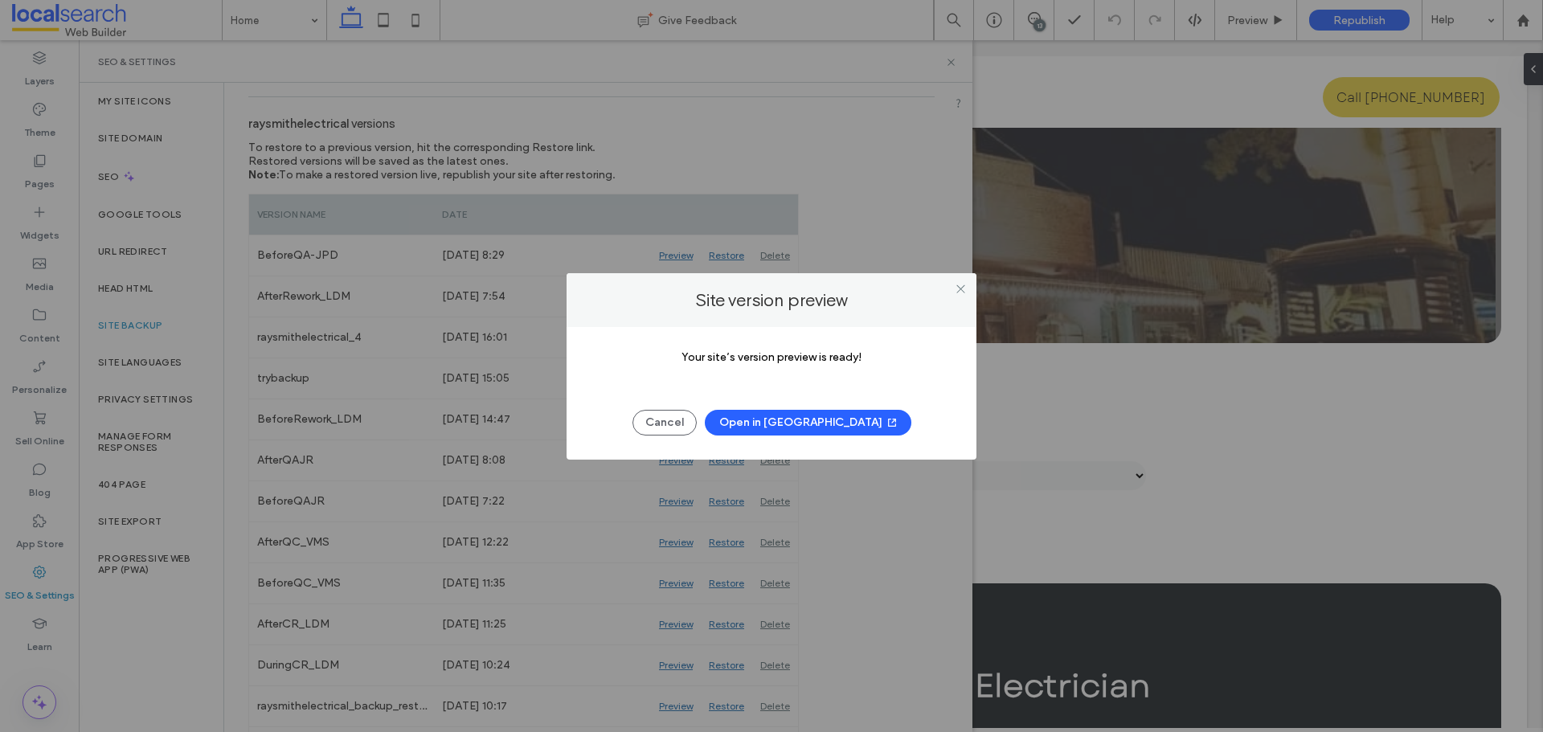
click at [791, 422] on button "Open in New Tab" at bounding box center [808, 423] width 207 height 26
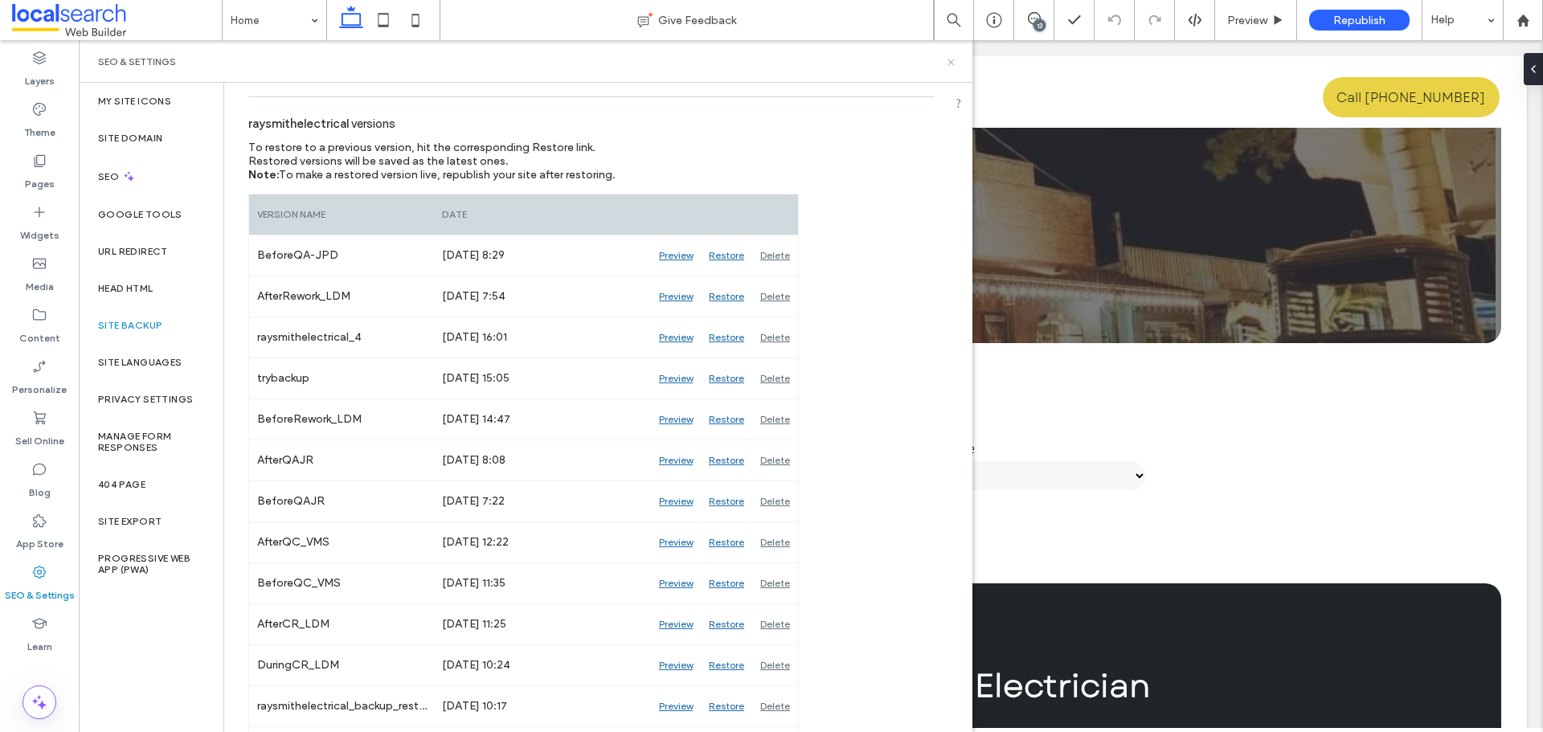
click at [951, 62] on use at bounding box center [950, 62] width 6 height 6
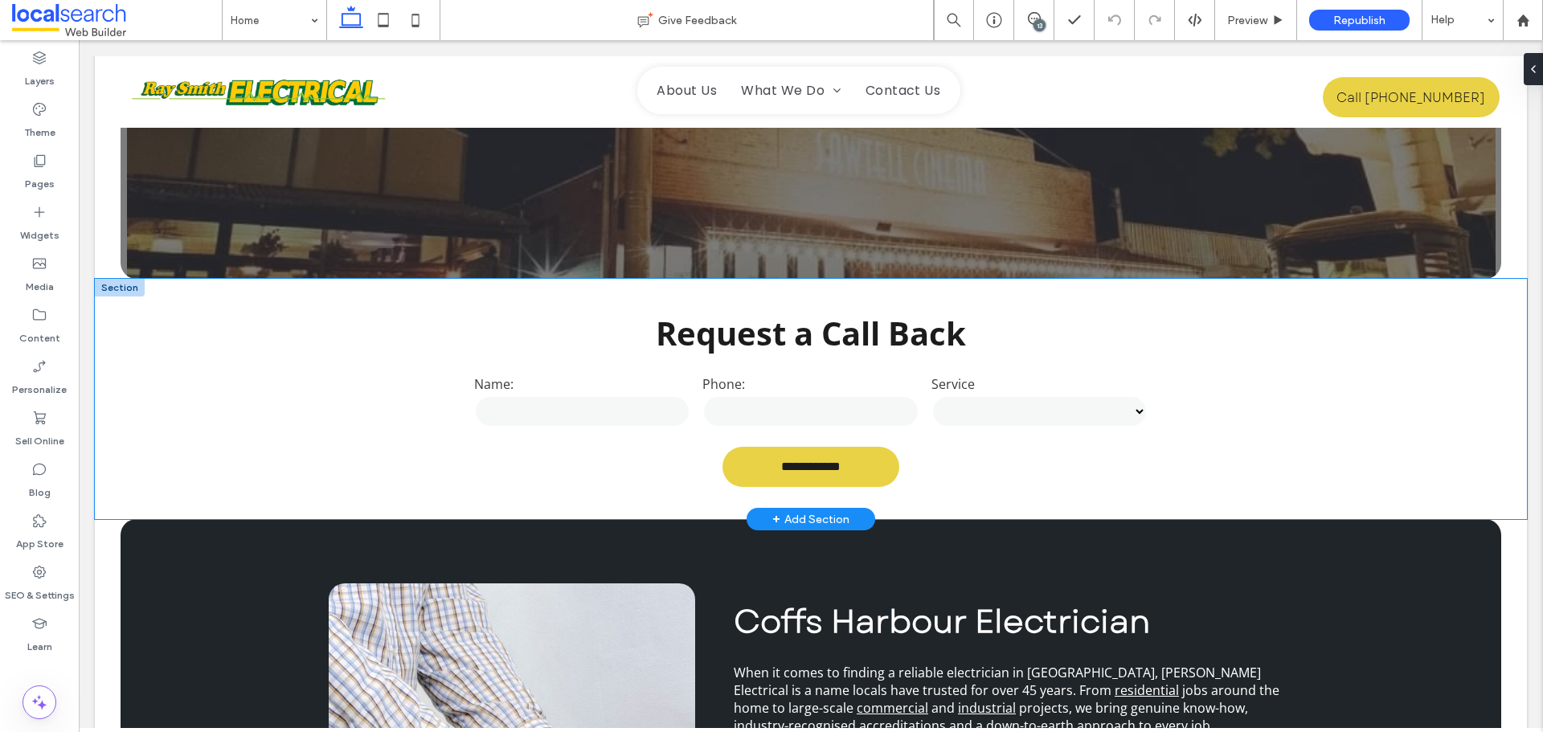
scroll to position [563, 0]
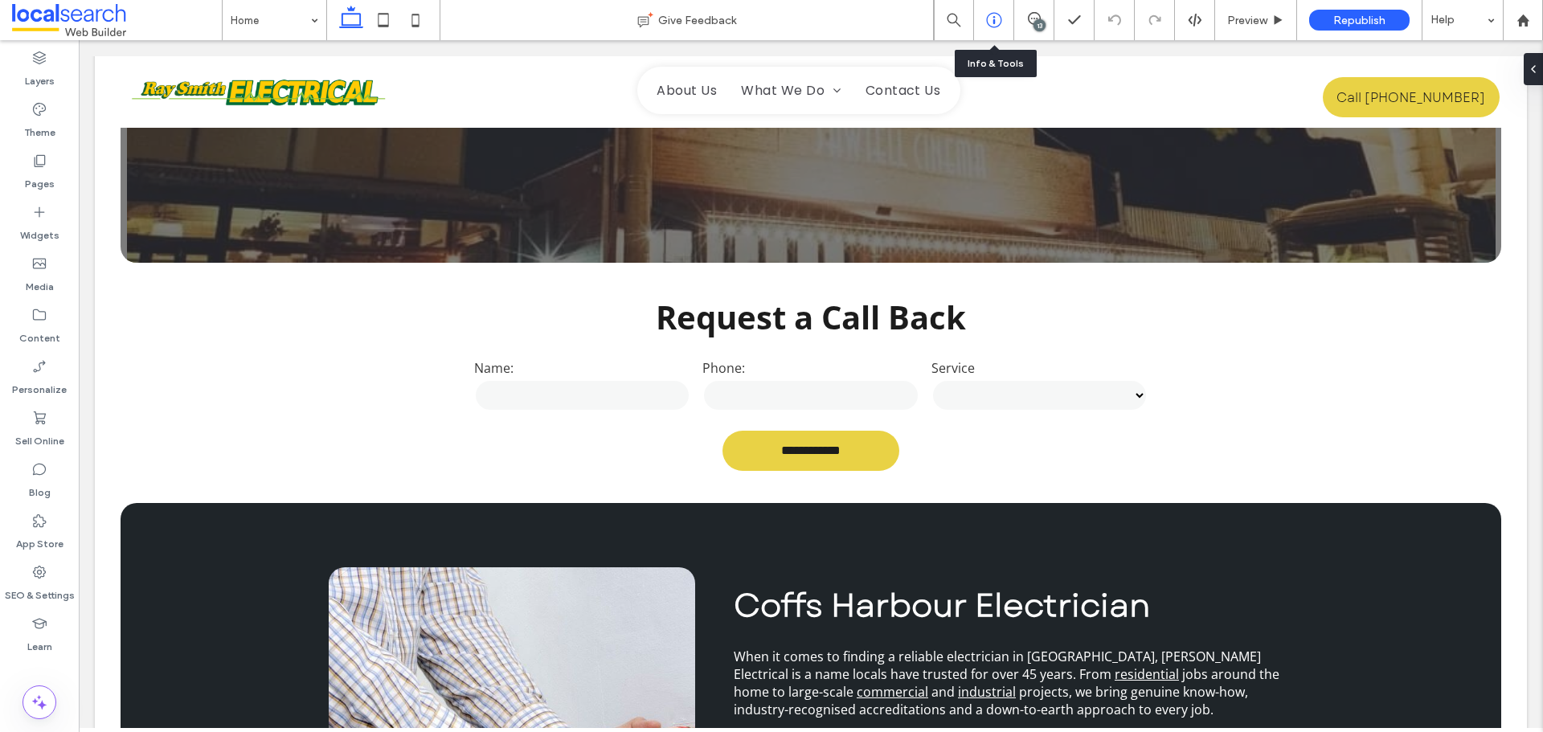
click at [993, 16] on icon at bounding box center [994, 20] width 16 height 16
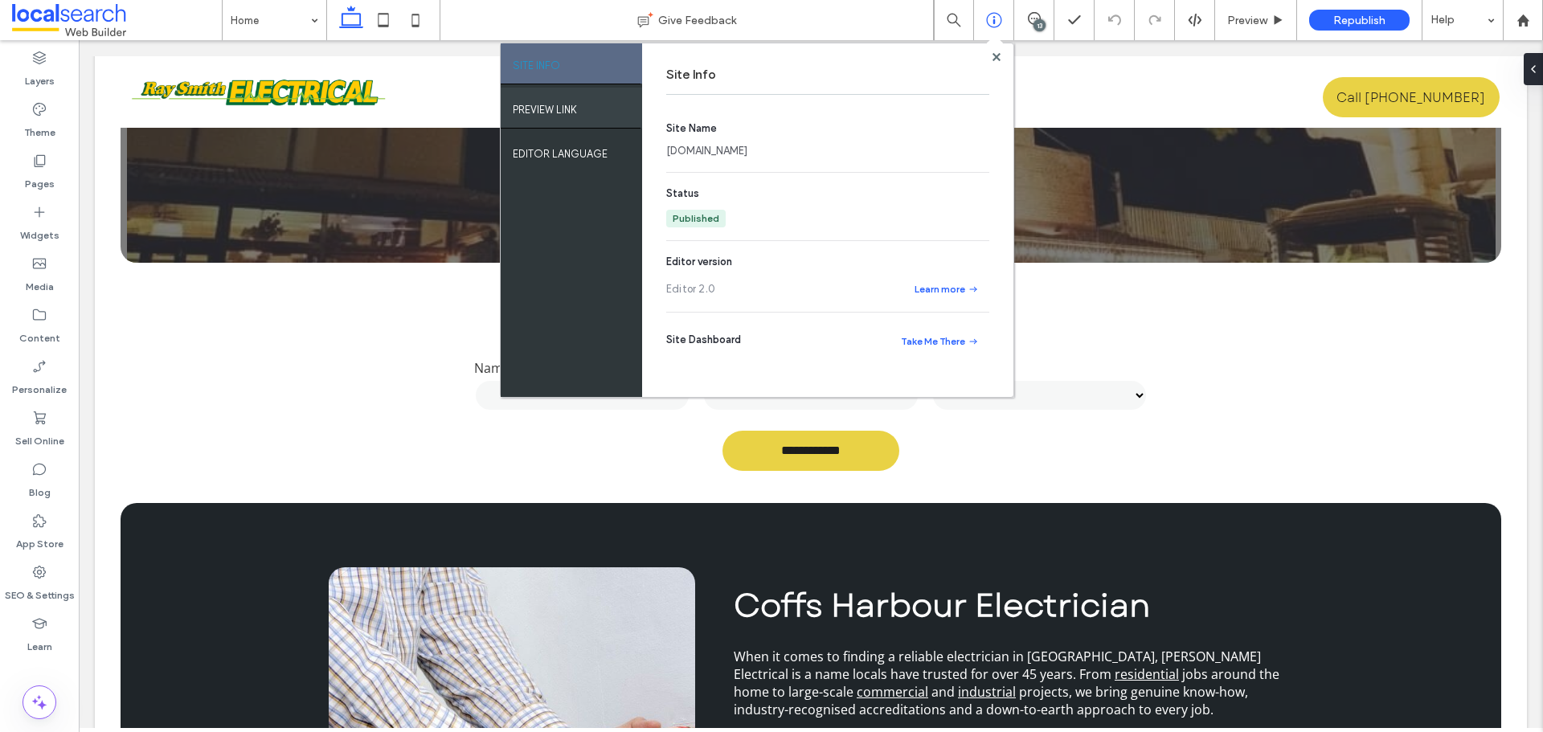
click at [554, 115] on label "PREVIEW LINK" at bounding box center [545, 106] width 64 height 20
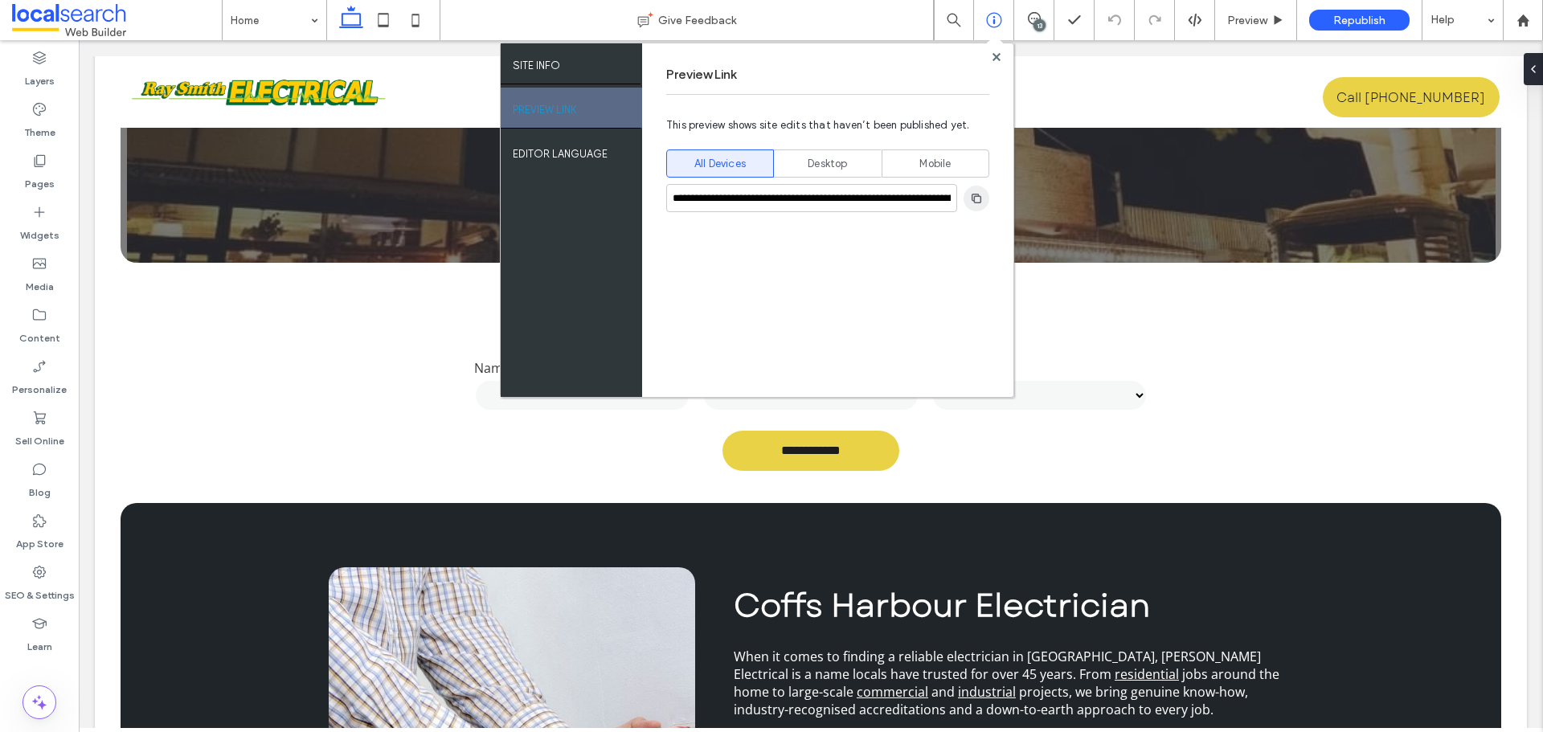
click at [971, 201] on icon "button" at bounding box center [976, 198] width 13 height 13
click at [50, 166] on div "Pages" at bounding box center [39, 171] width 79 height 51
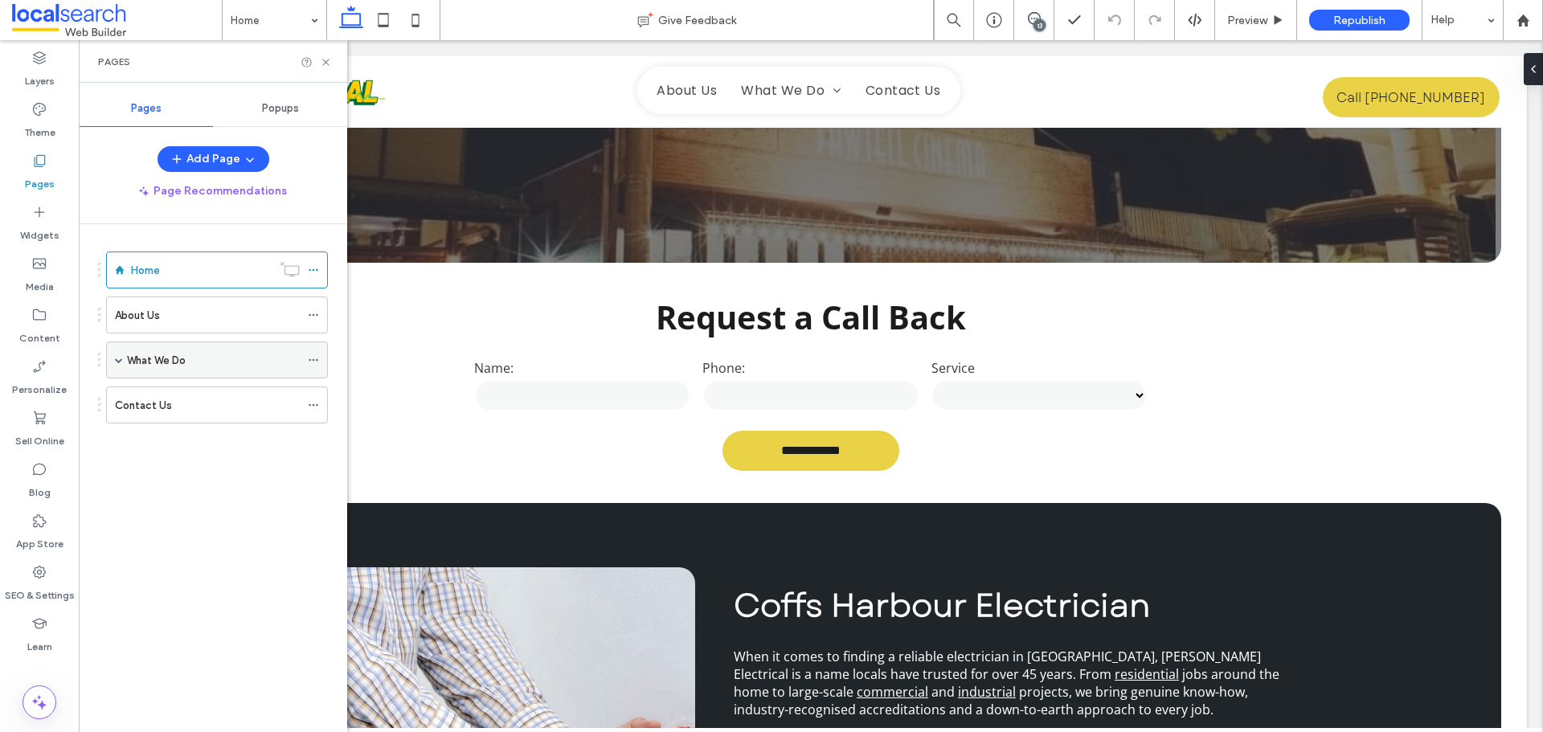
click at [118, 361] on span at bounding box center [119, 360] width 8 height 8
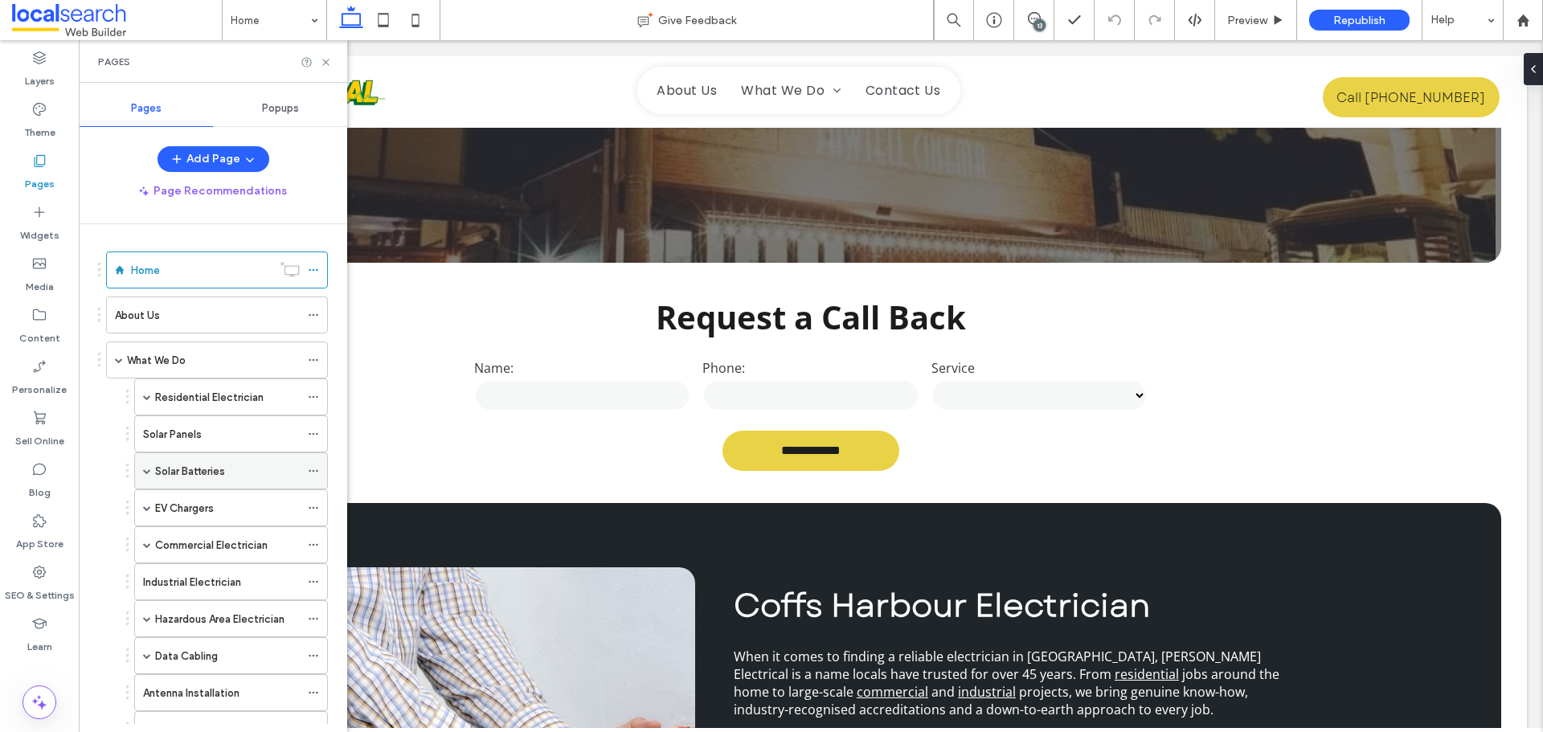
scroll to position [80, 0]
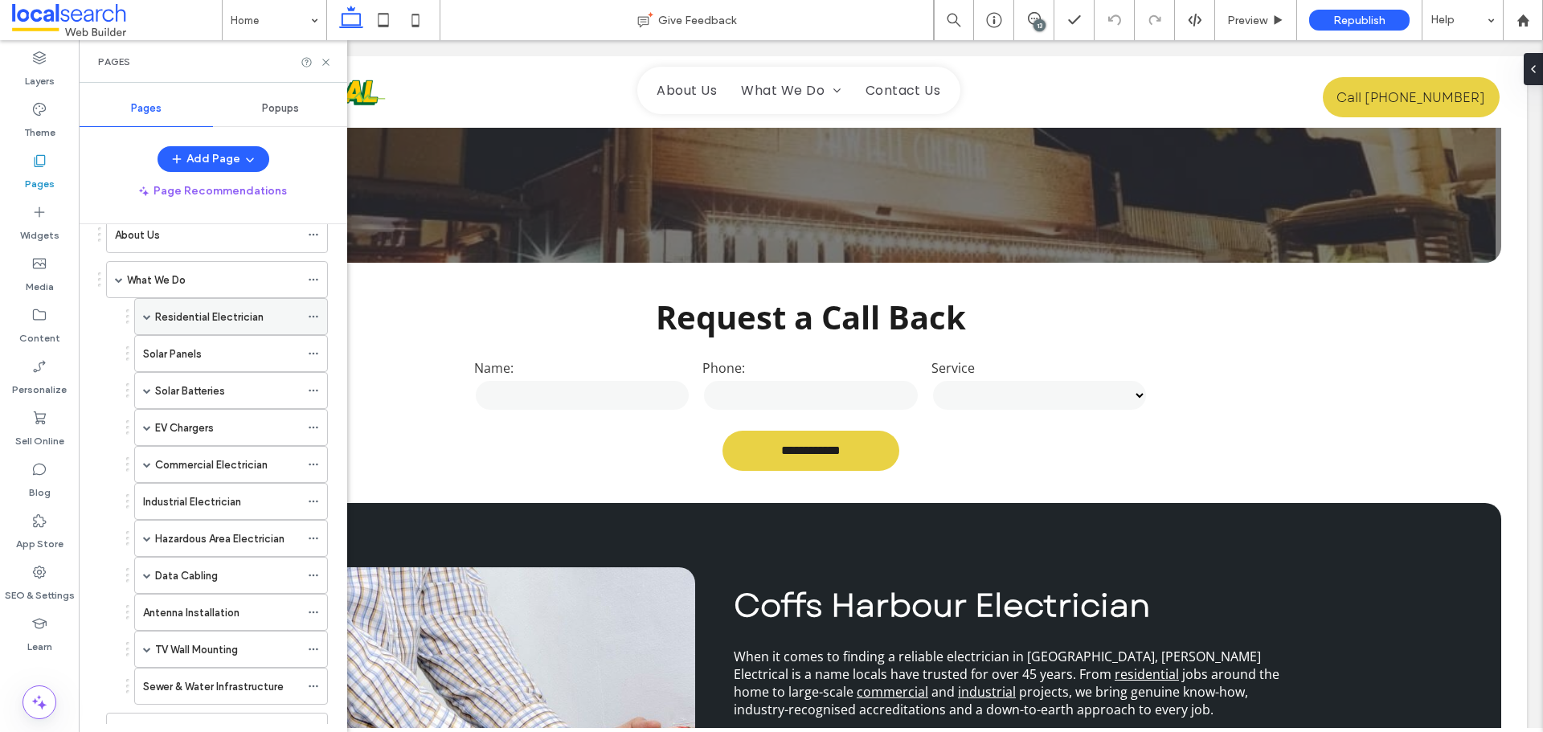
click at [148, 321] on span at bounding box center [147, 316] width 8 height 35
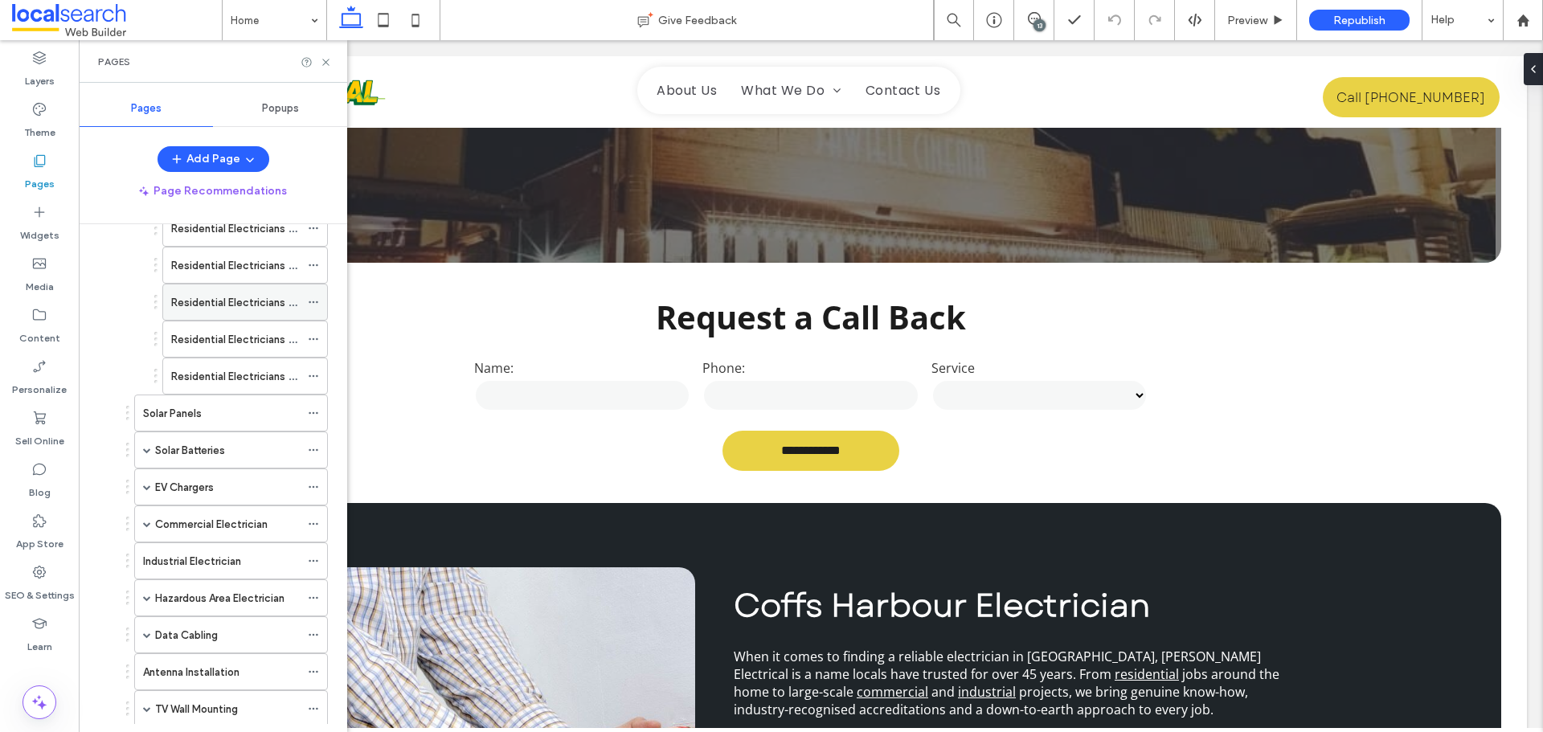
scroll to position [241, 0]
click at [1033, 15] on icon at bounding box center [1034, 18] width 13 height 13
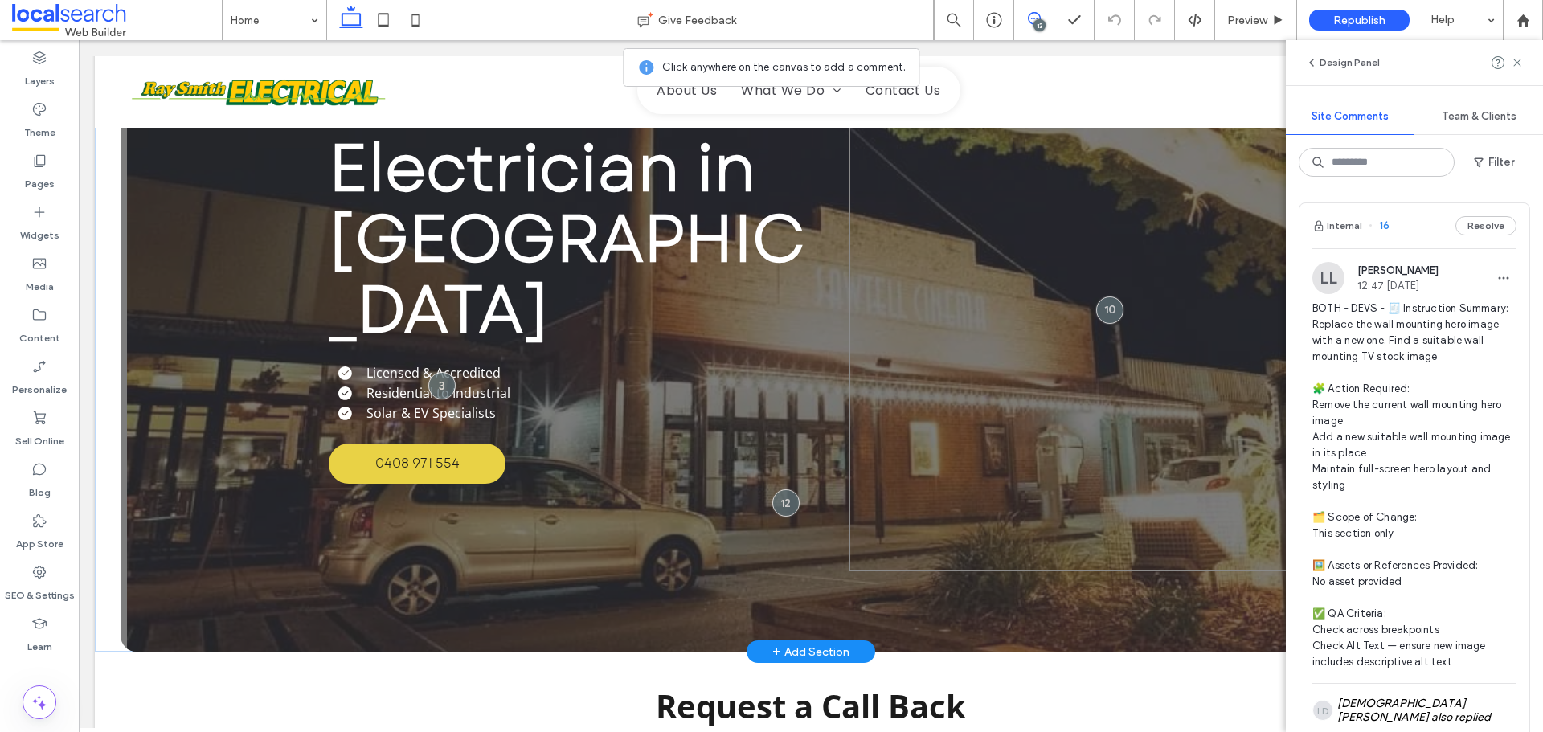
scroll to position [80, 0]
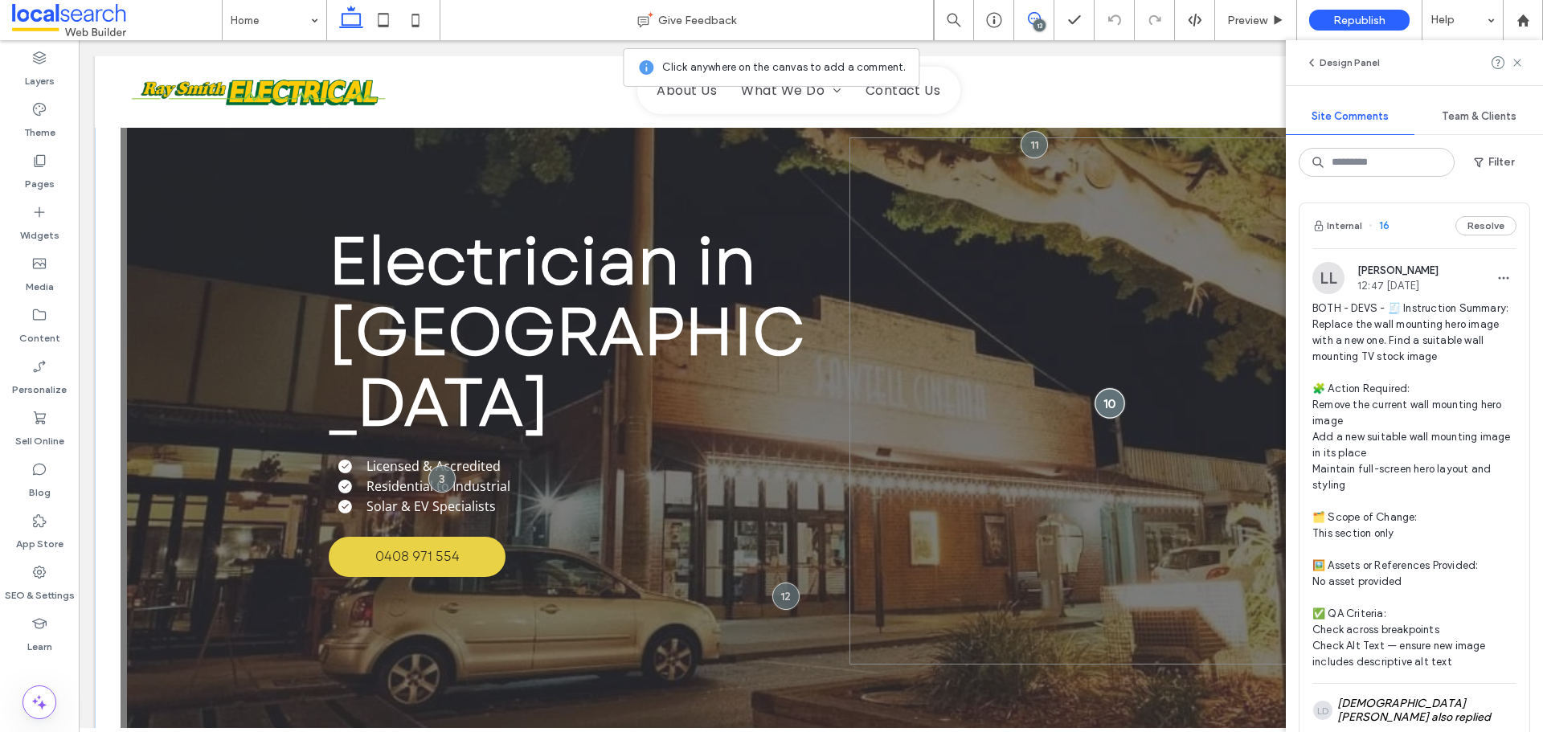
click at [1107, 411] on div at bounding box center [1110, 403] width 30 height 30
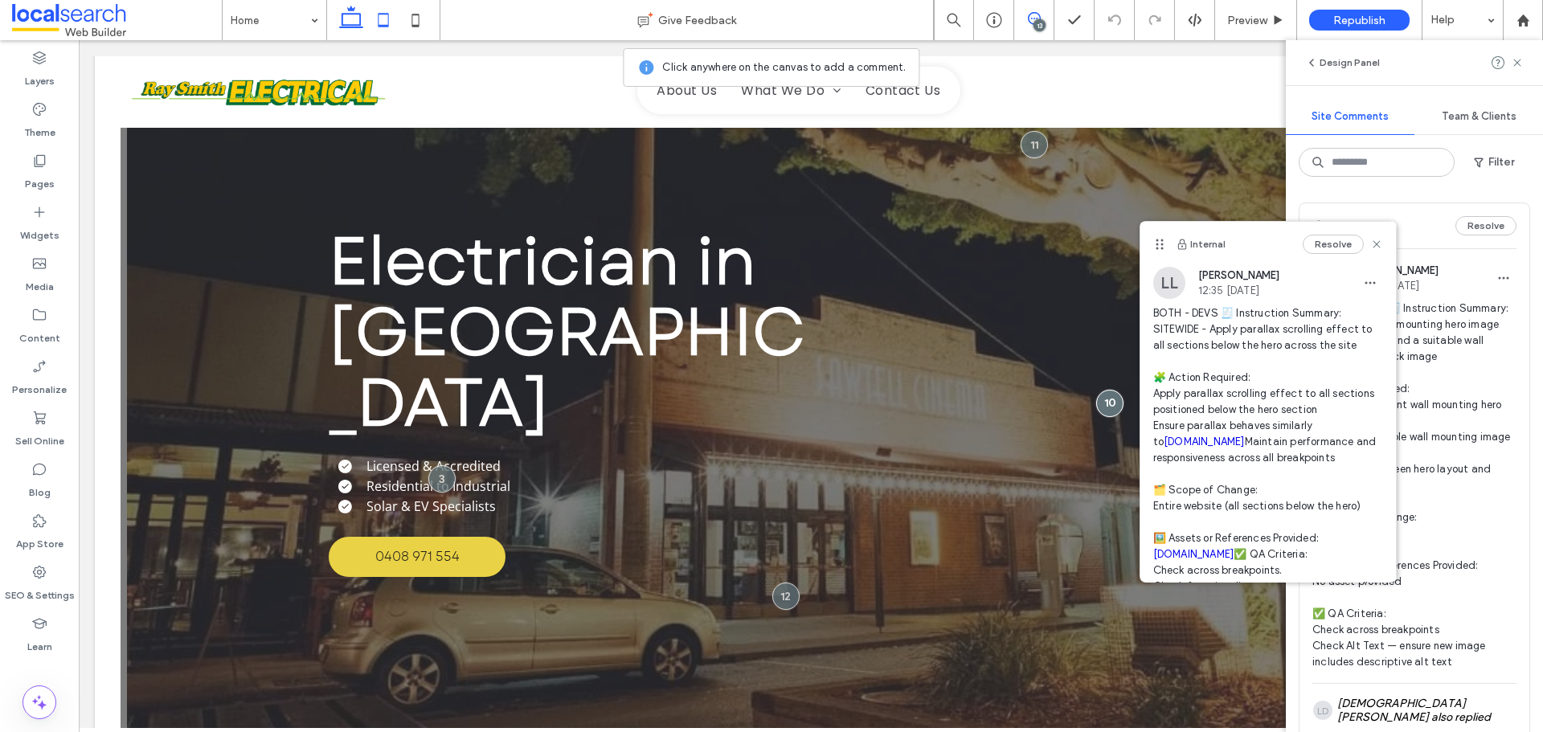
click at [386, 23] on icon at bounding box center [383, 20] width 32 height 32
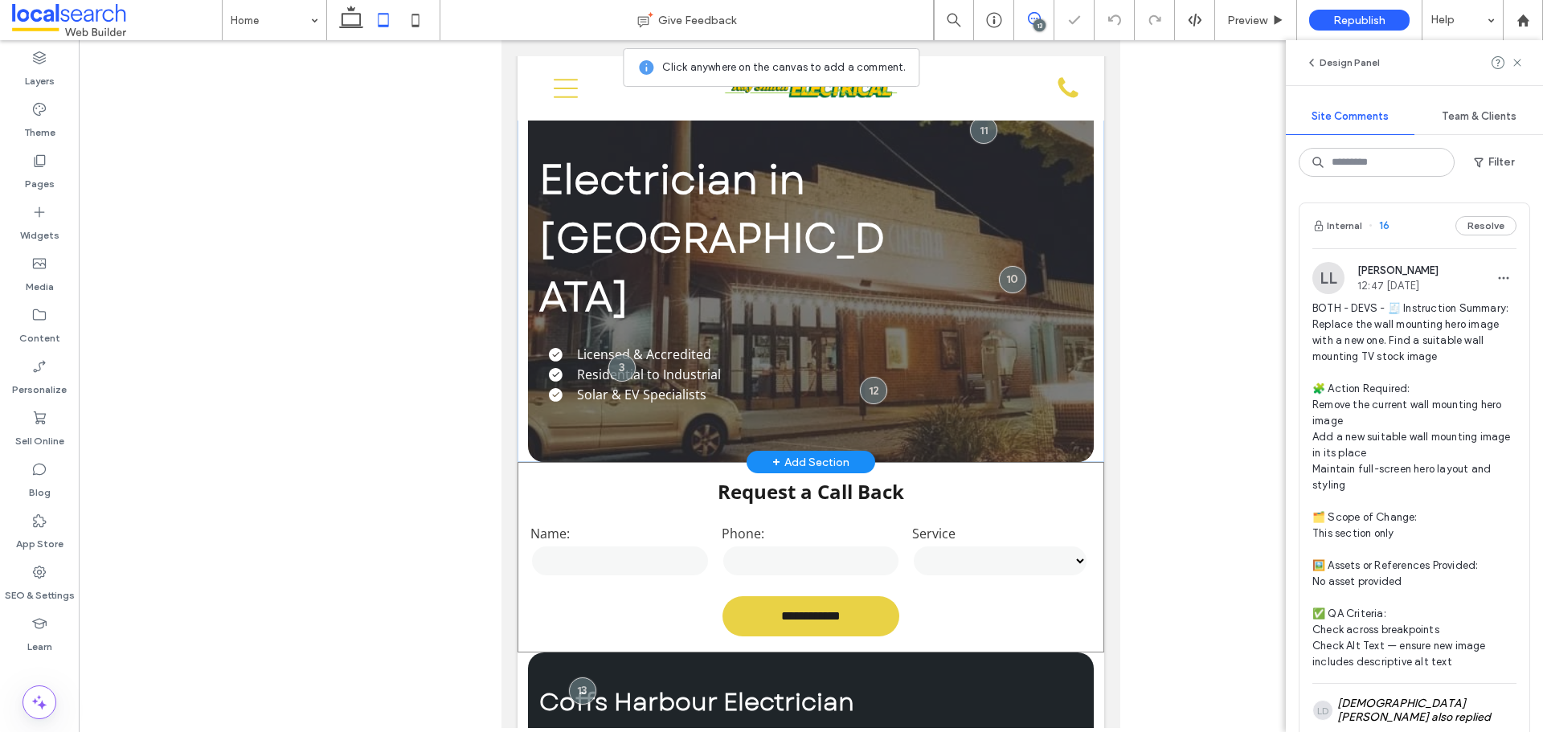
scroll to position [10, 0]
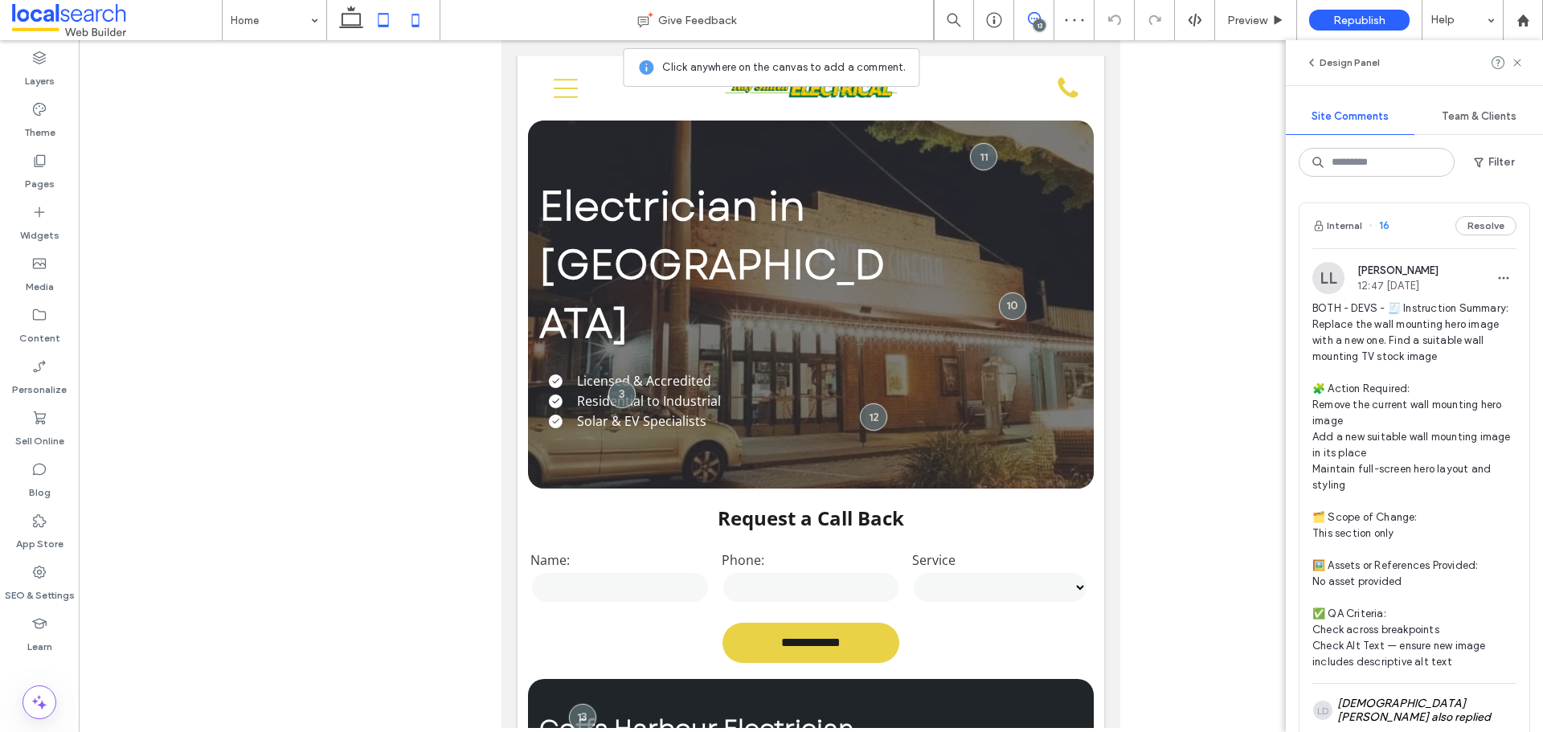
click at [404, 23] on icon at bounding box center [415, 20] width 32 height 32
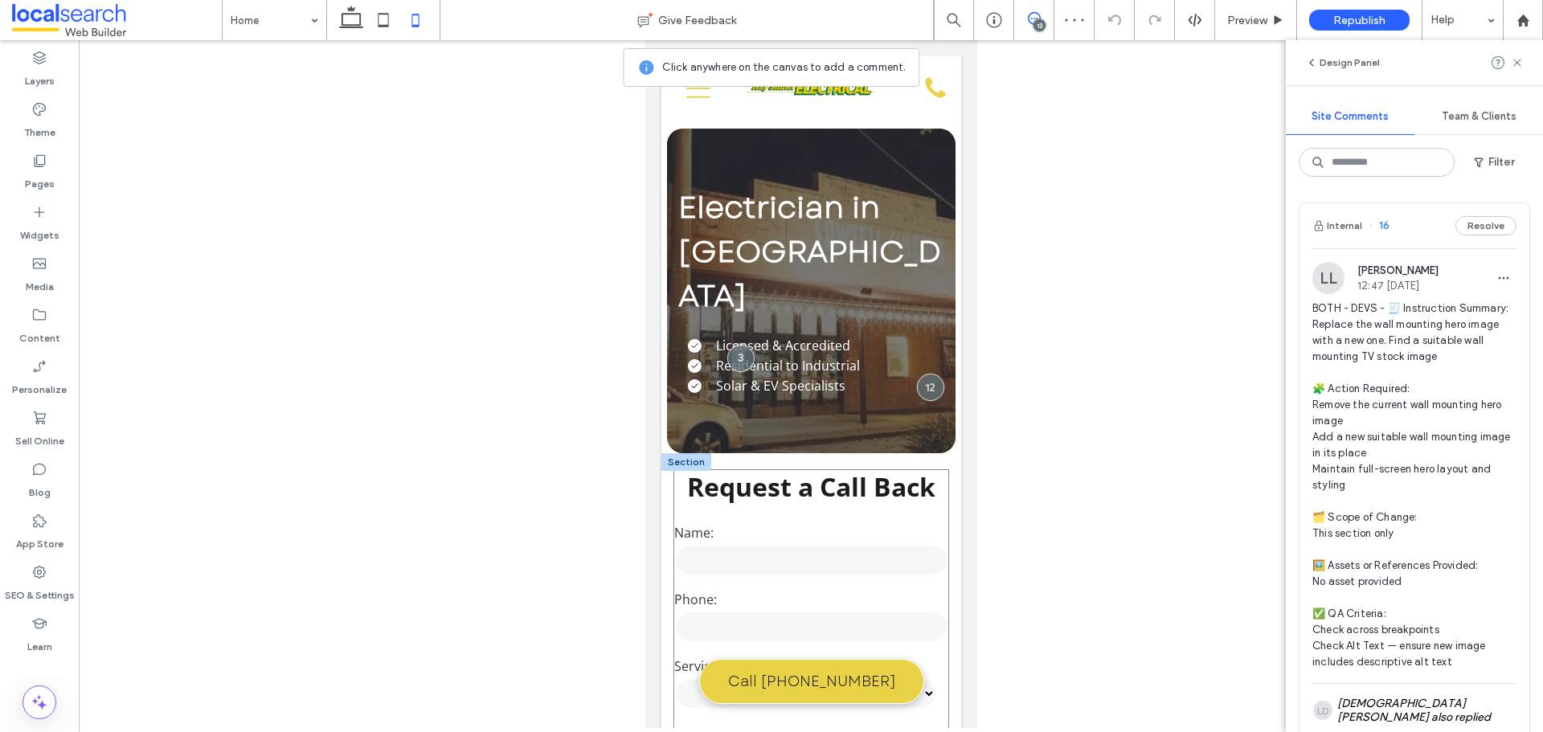
scroll to position [0, 0]
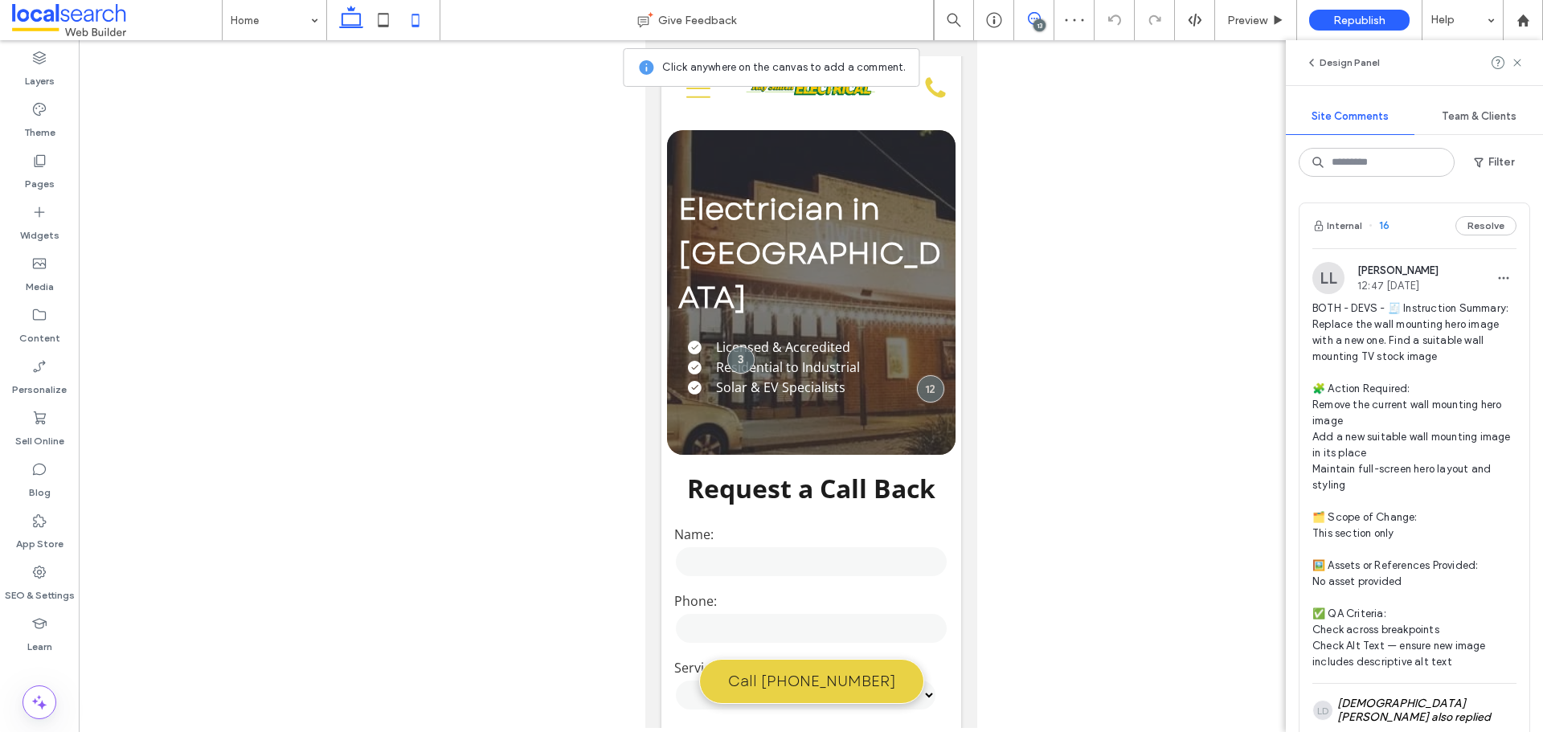
click at [349, 24] on icon at bounding box center [351, 20] width 32 height 32
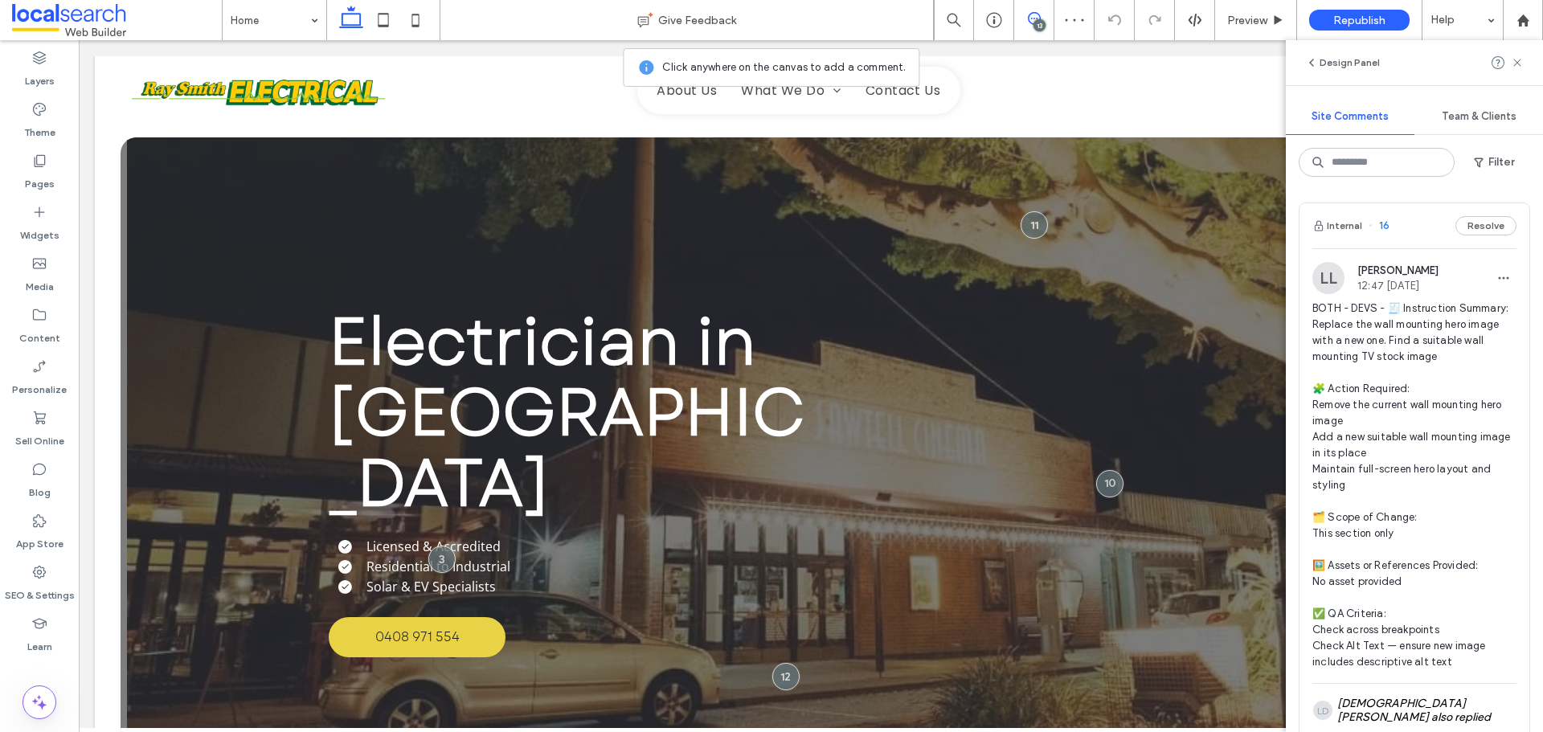
scroll to position [10, 0]
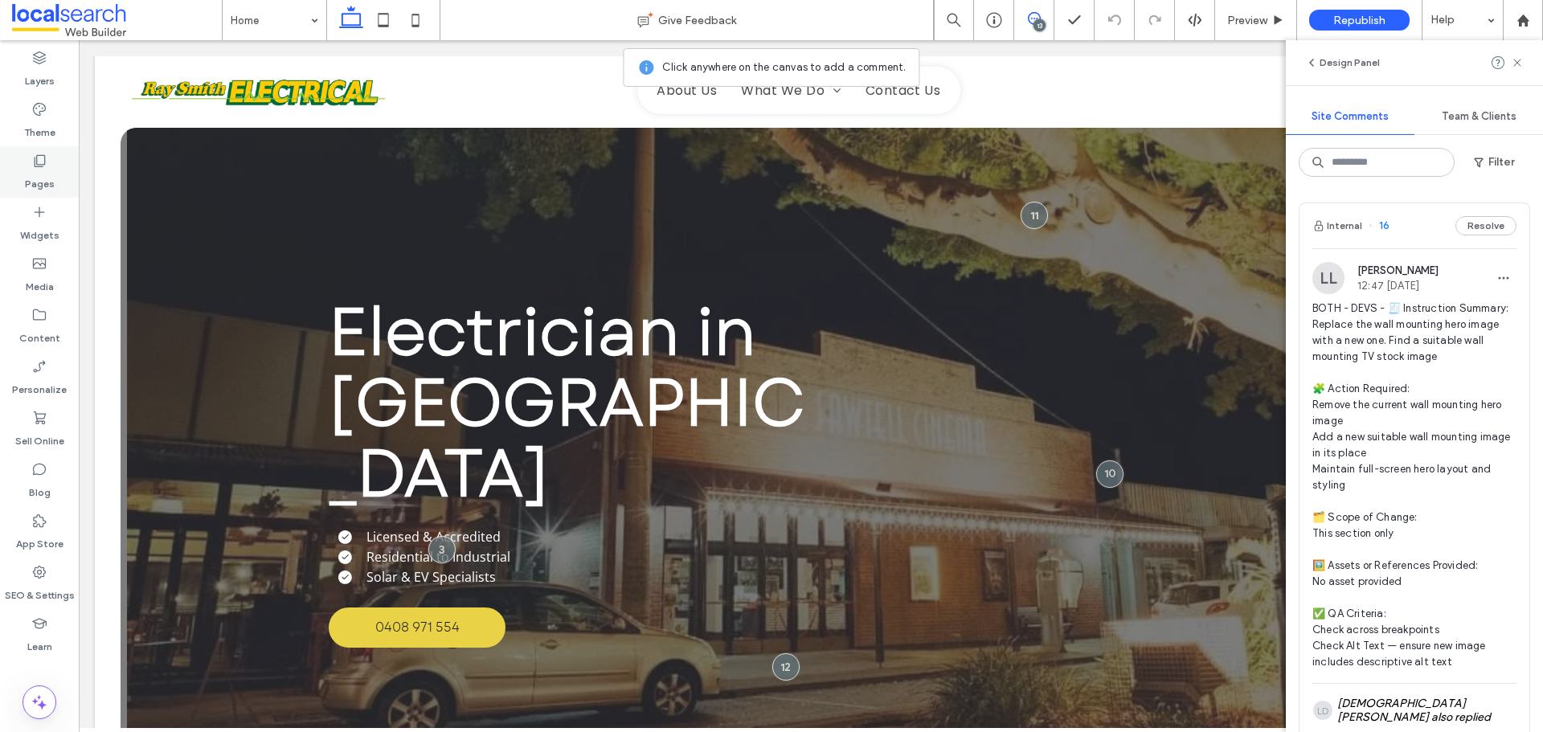
click at [31, 160] on icon at bounding box center [39, 161] width 16 height 16
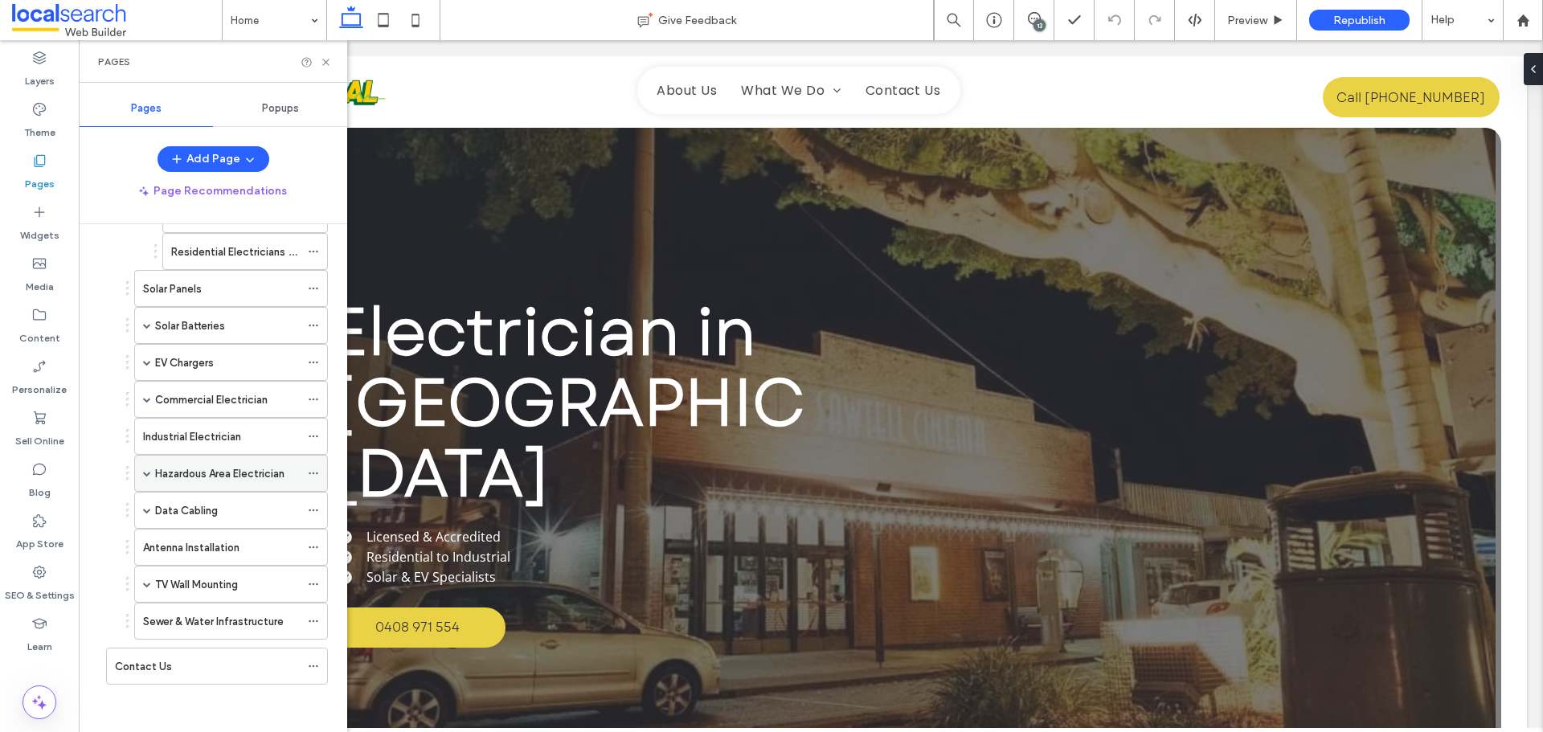
scroll to position [331, 0]
click at [149, 359] on span at bounding box center [147, 362] width 8 height 8
click at [144, 472] on span at bounding box center [147, 473] width 8 height 8
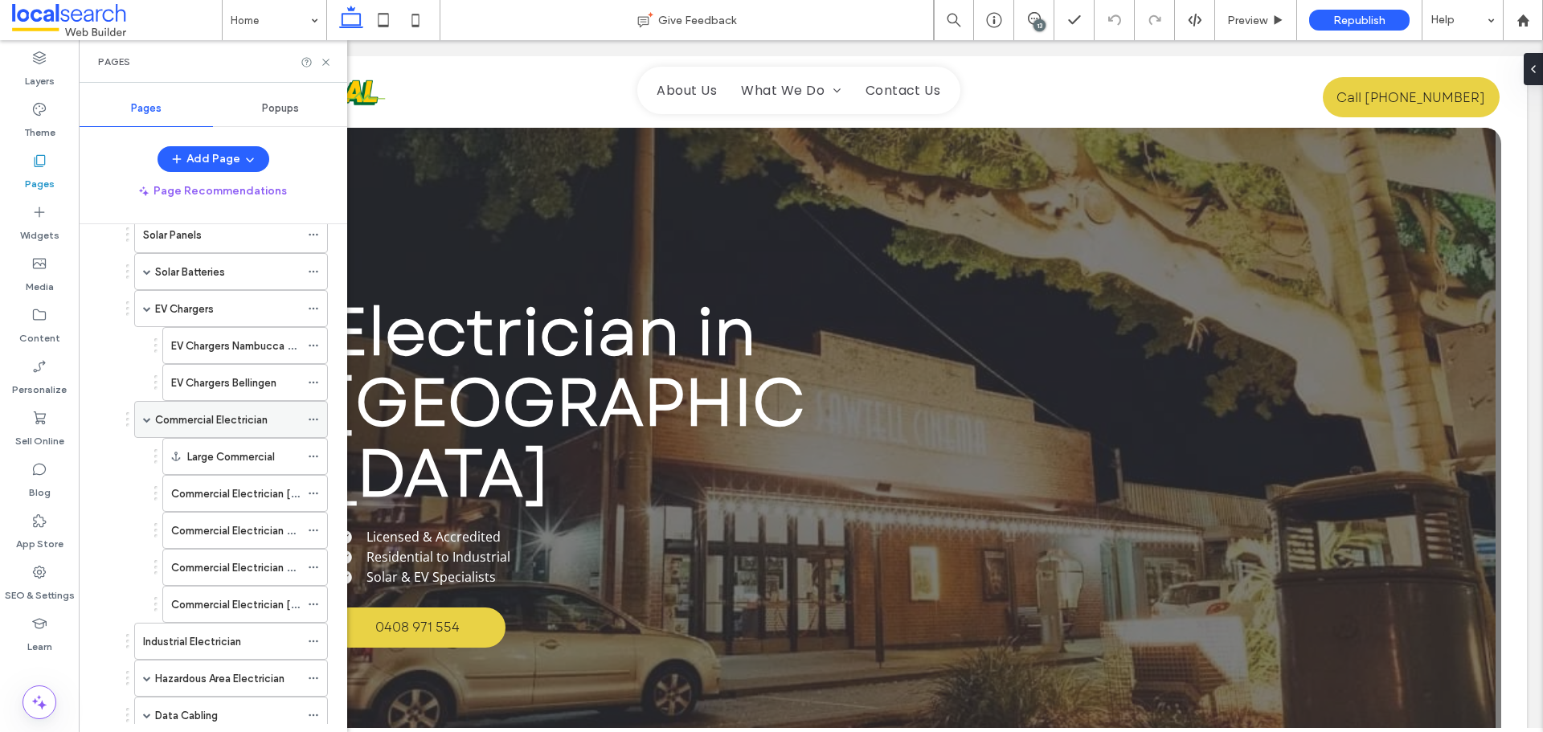
scroll to position [492, 0]
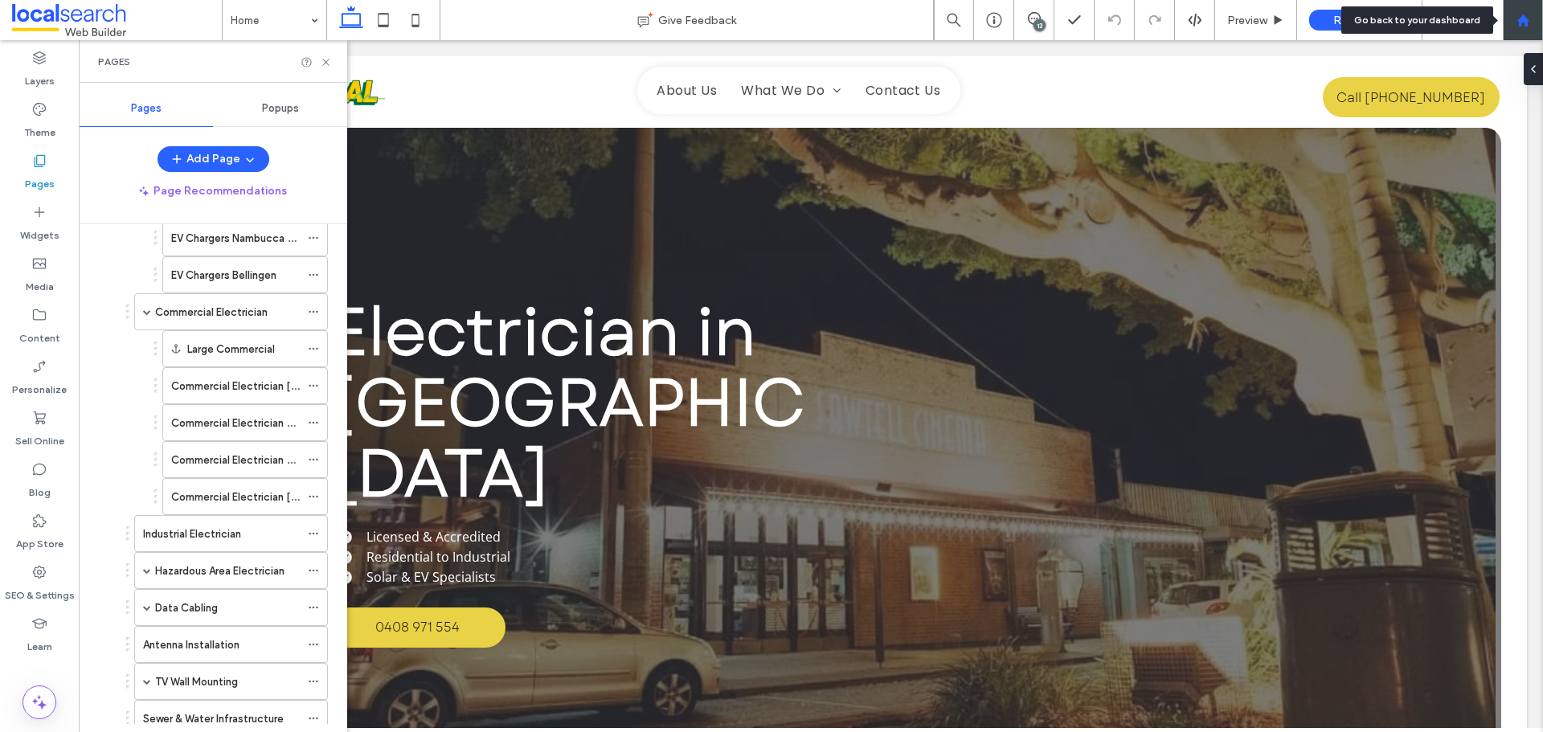
click at [1527, 22] on use at bounding box center [1522, 20] width 12 height 12
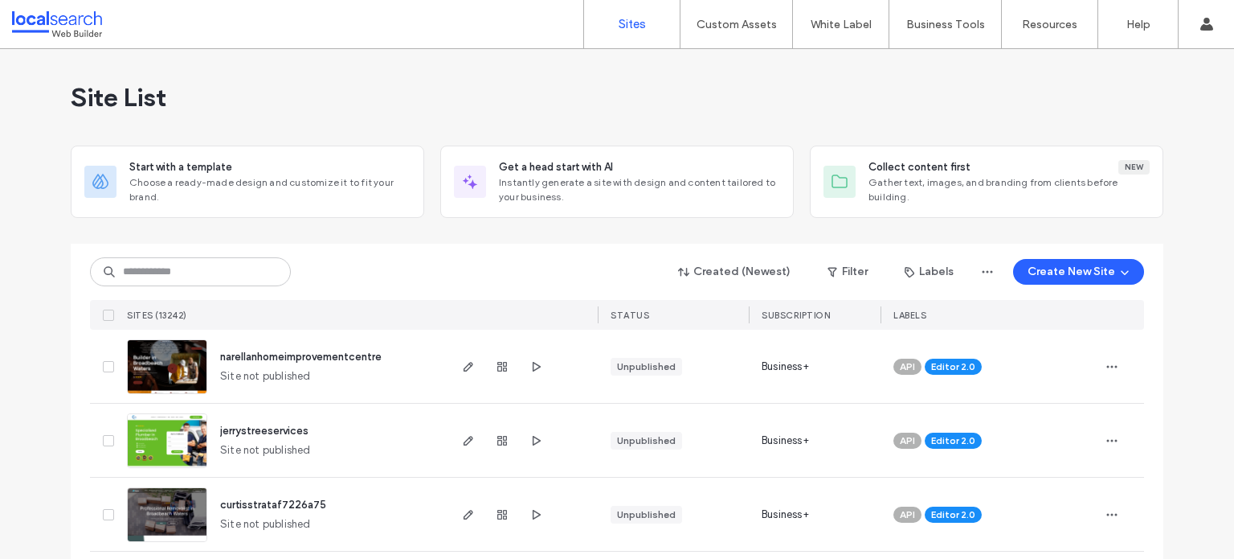
click at [617, 250] on div "Created (Newest) Filter Labels Create New Site SITES (13242) STATUS SUBSCRIPTIO…" at bounding box center [617, 286] width 1054 height 86
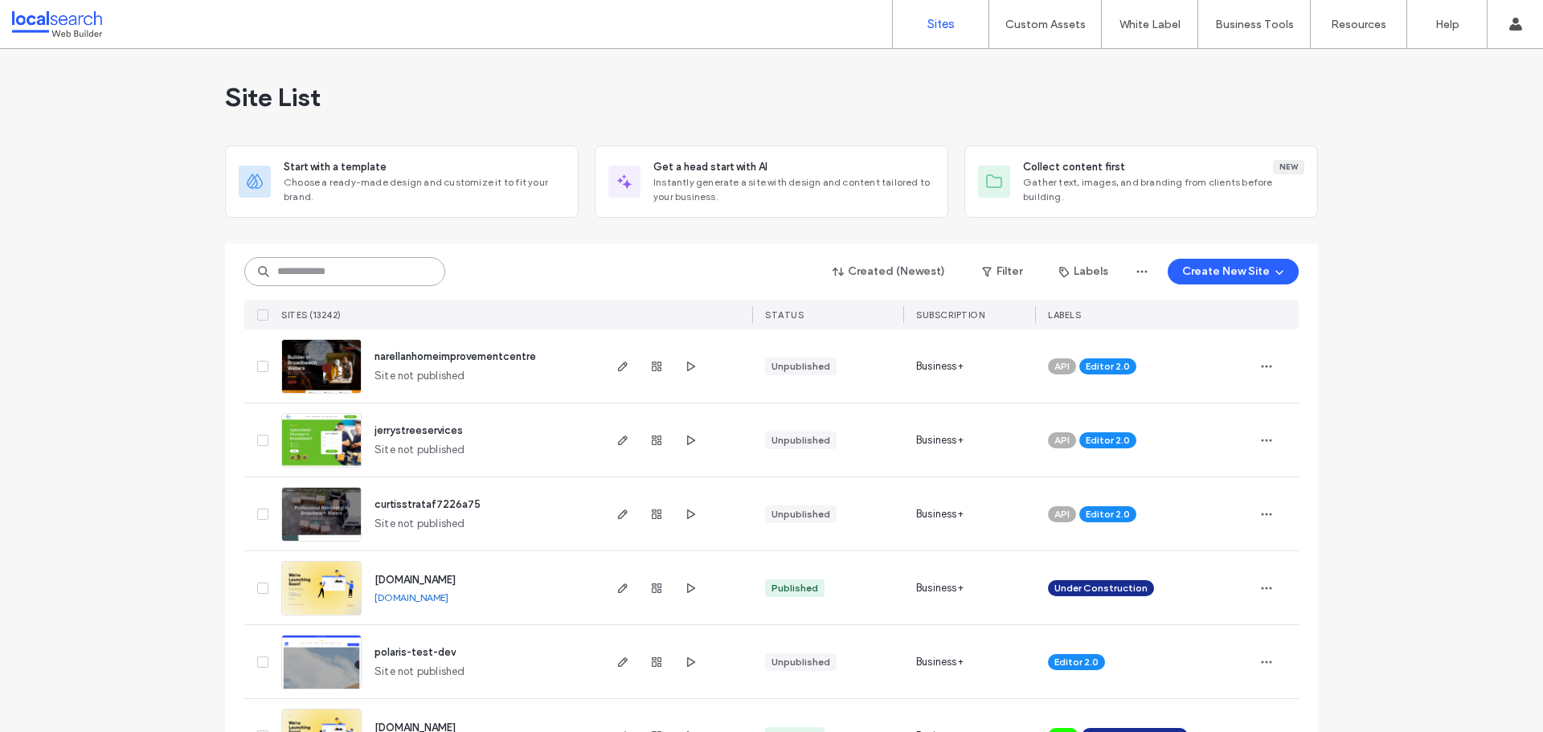
click at [305, 276] on input at bounding box center [344, 271] width 201 height 29
paste input "********"
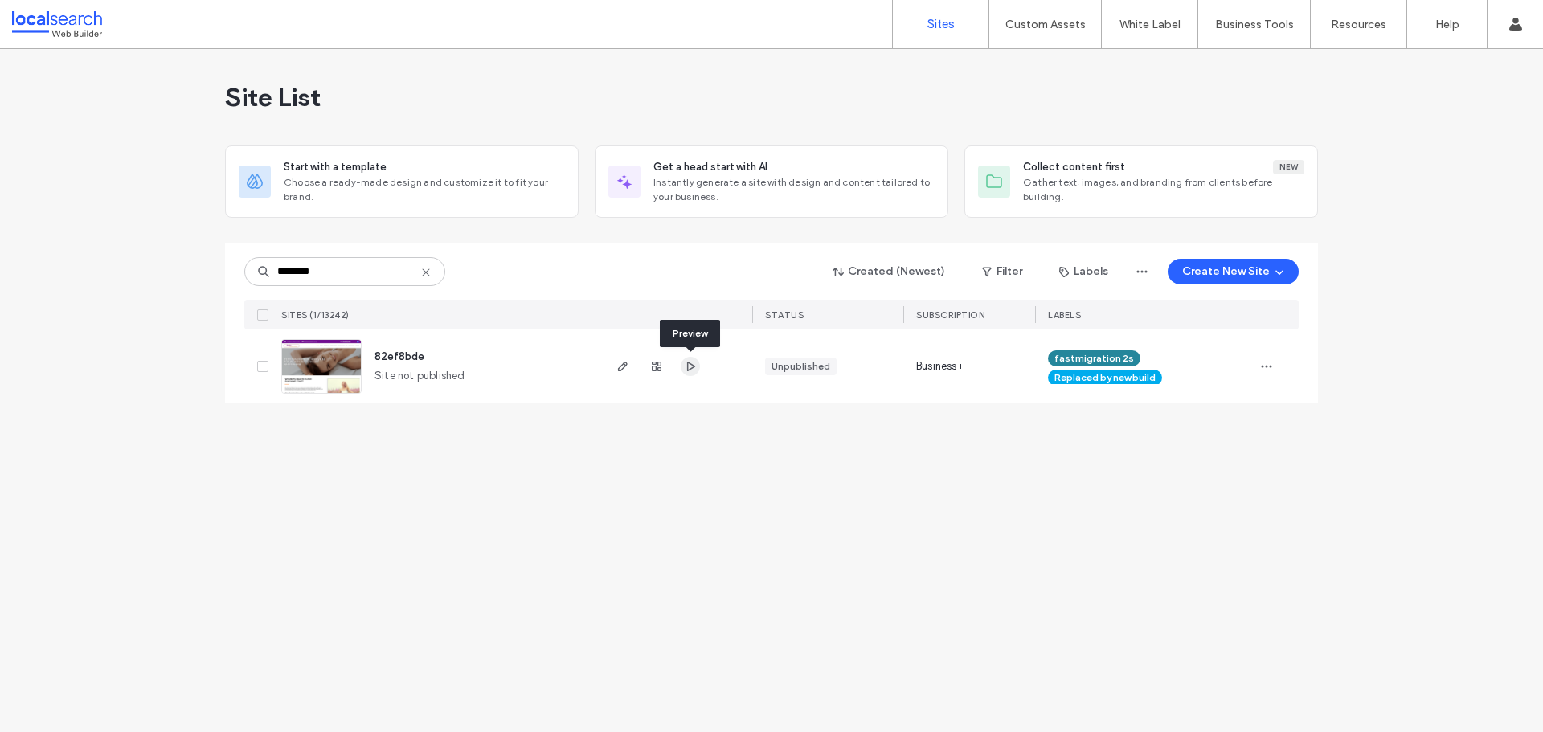
click at [691, 366] on icon "button" at bounding box center [690, 366] width 13 height 13
click at [350, 270] on input "********" at bounding box center [344, 271] width 201 height 29
paste input
click at [326, 280] on input "********" at bounding box center [344, 271] width 201 height 29
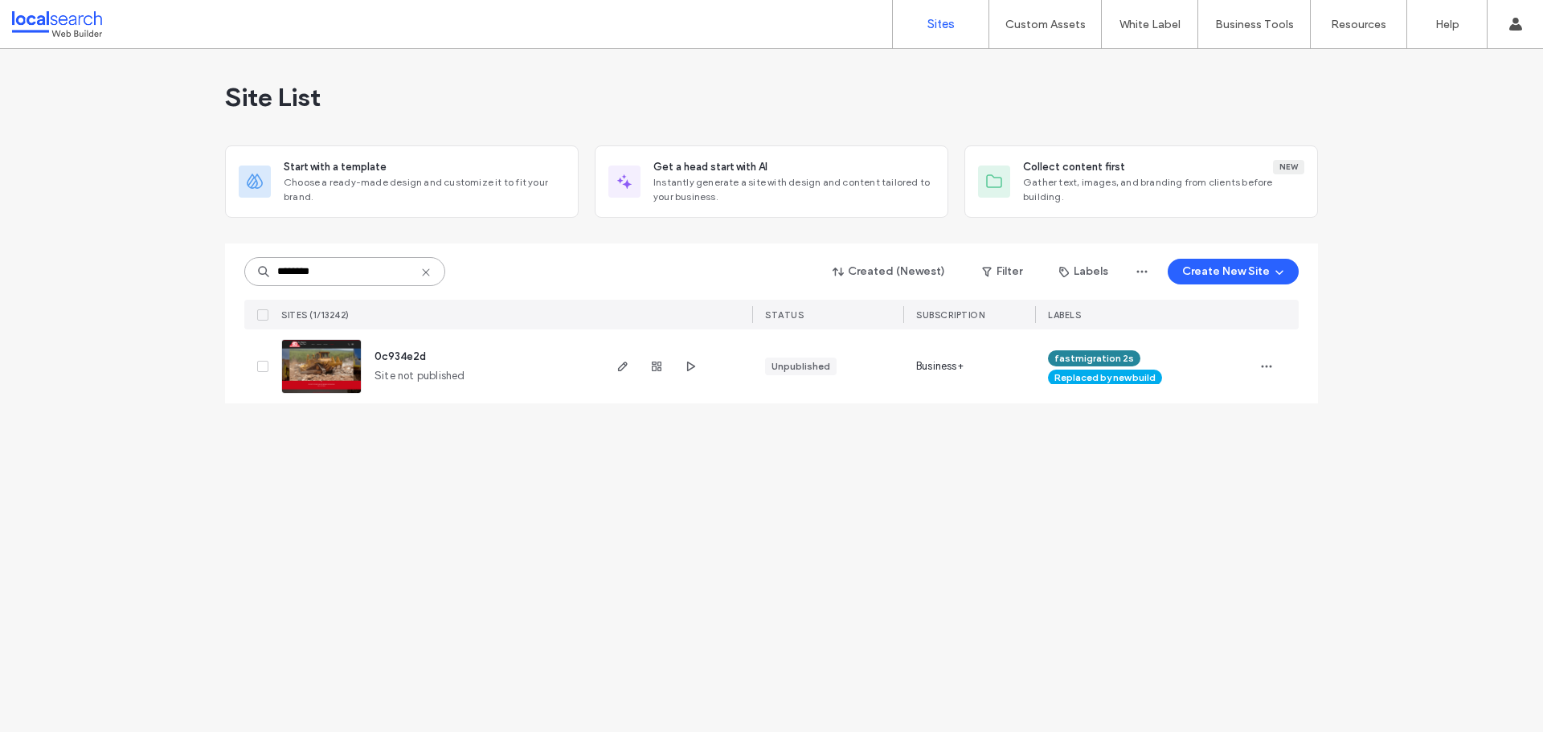
click at [326, 280] on input "********" at bounding box center [344, 271] width 201 height 29
paste input
click at [331, 281] on input "********" at bounding box center [344, 271] width 201 height 29
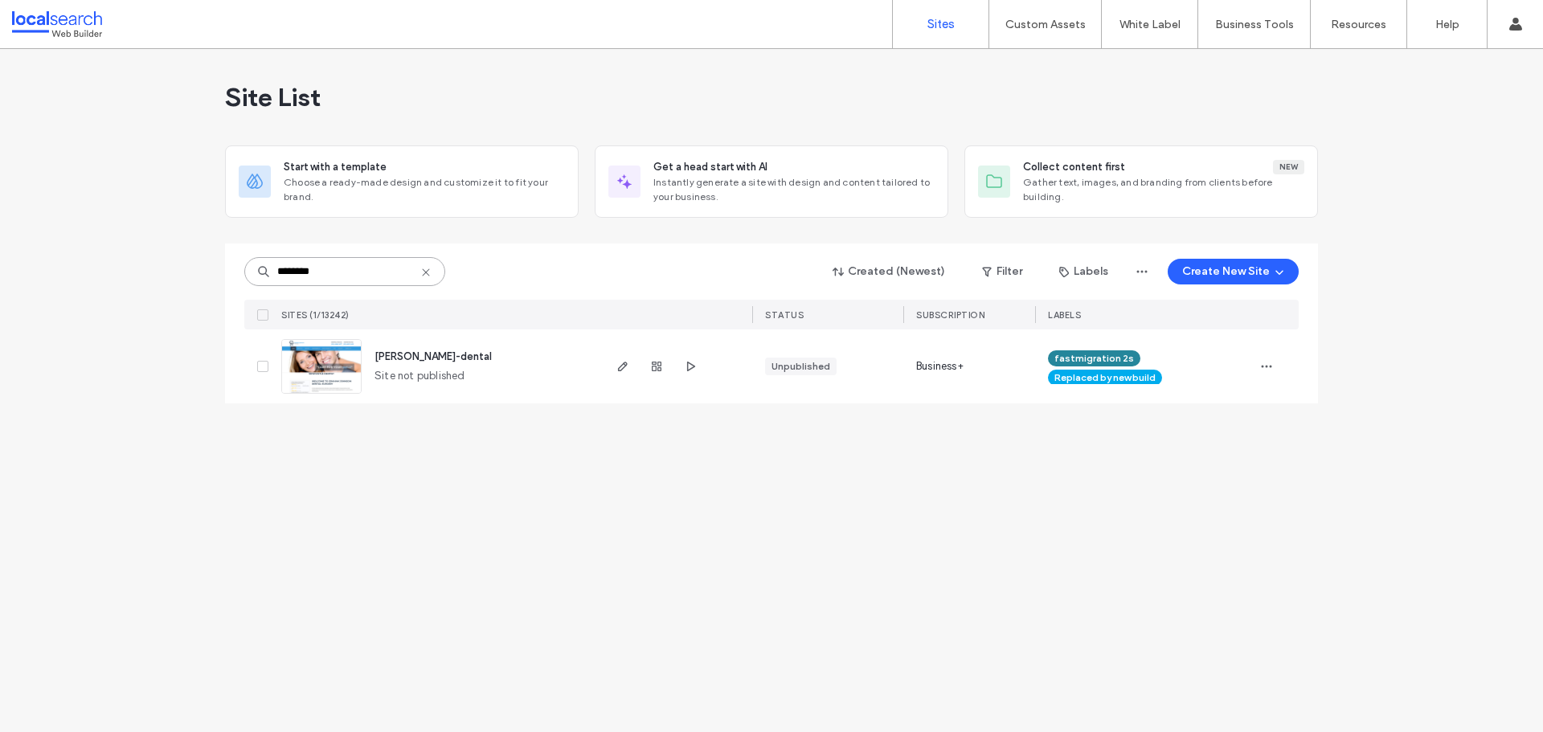
paste input
type input "********"
click at [66, 21] on div at bounding box center [103, 24] width 182 height 26
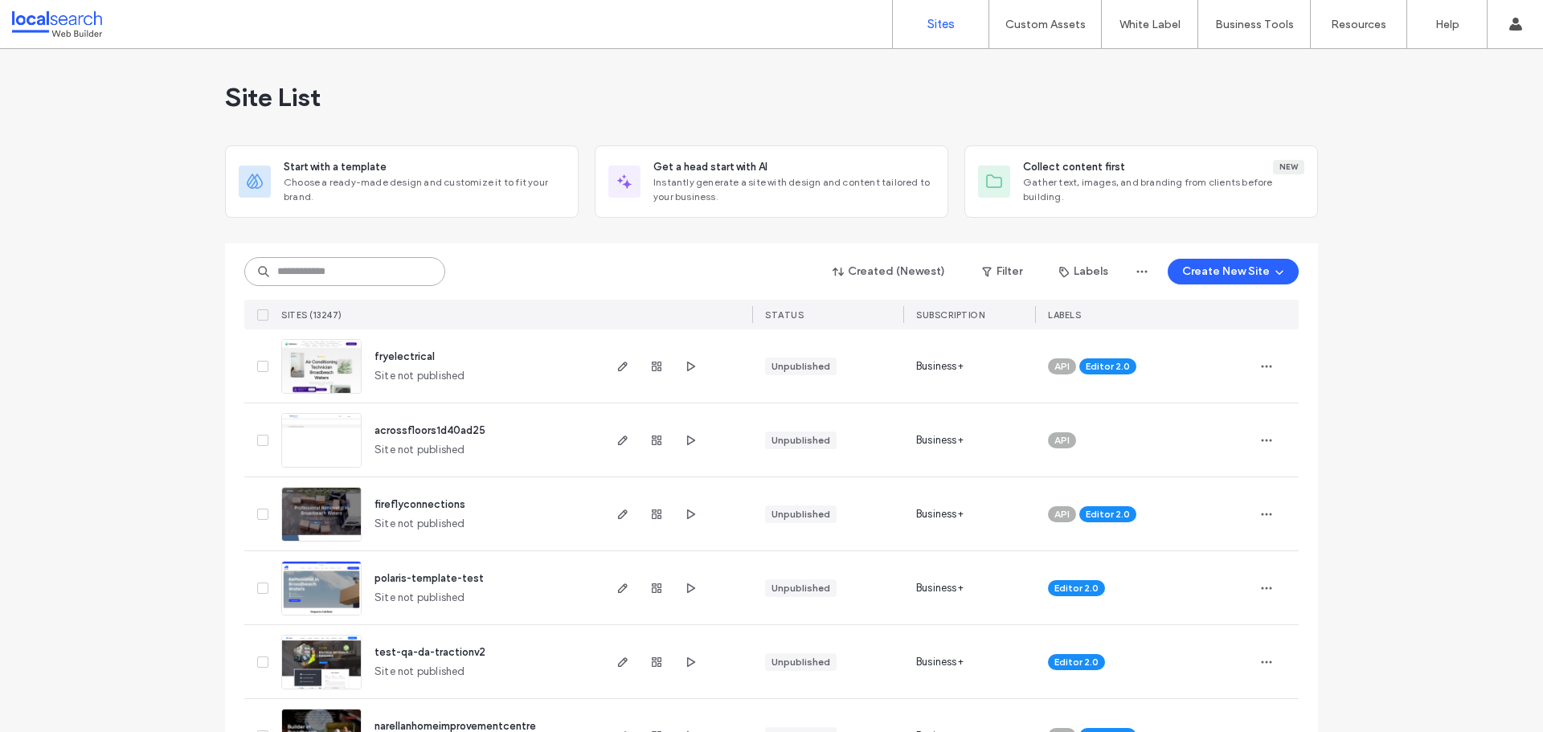
click at [354, 276] on input at bounding box center [344, 271] width 201 height 29
paste input "********"
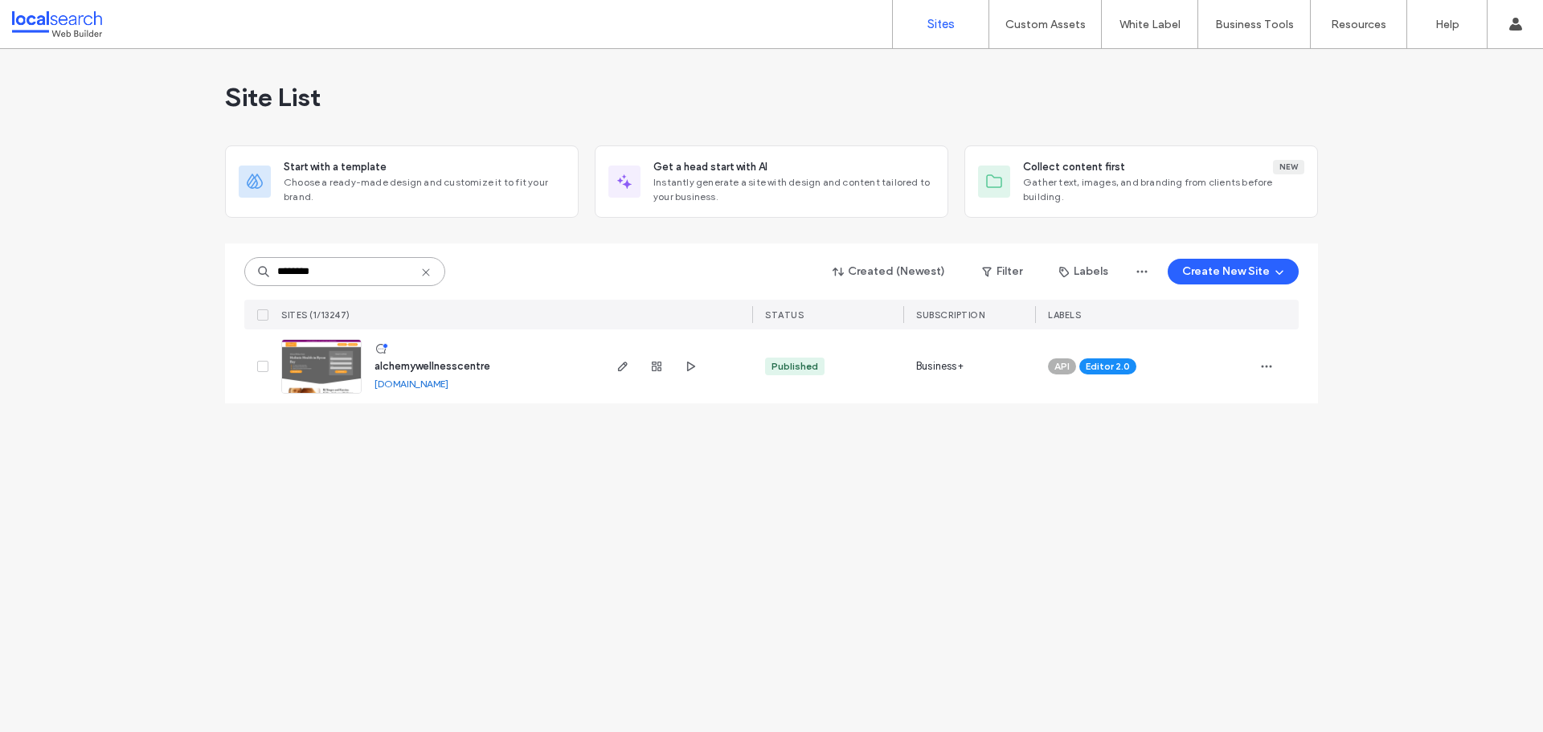
type input "********"
click at [324, 363] on img at bounding box center [321, 394] width 79 height 109
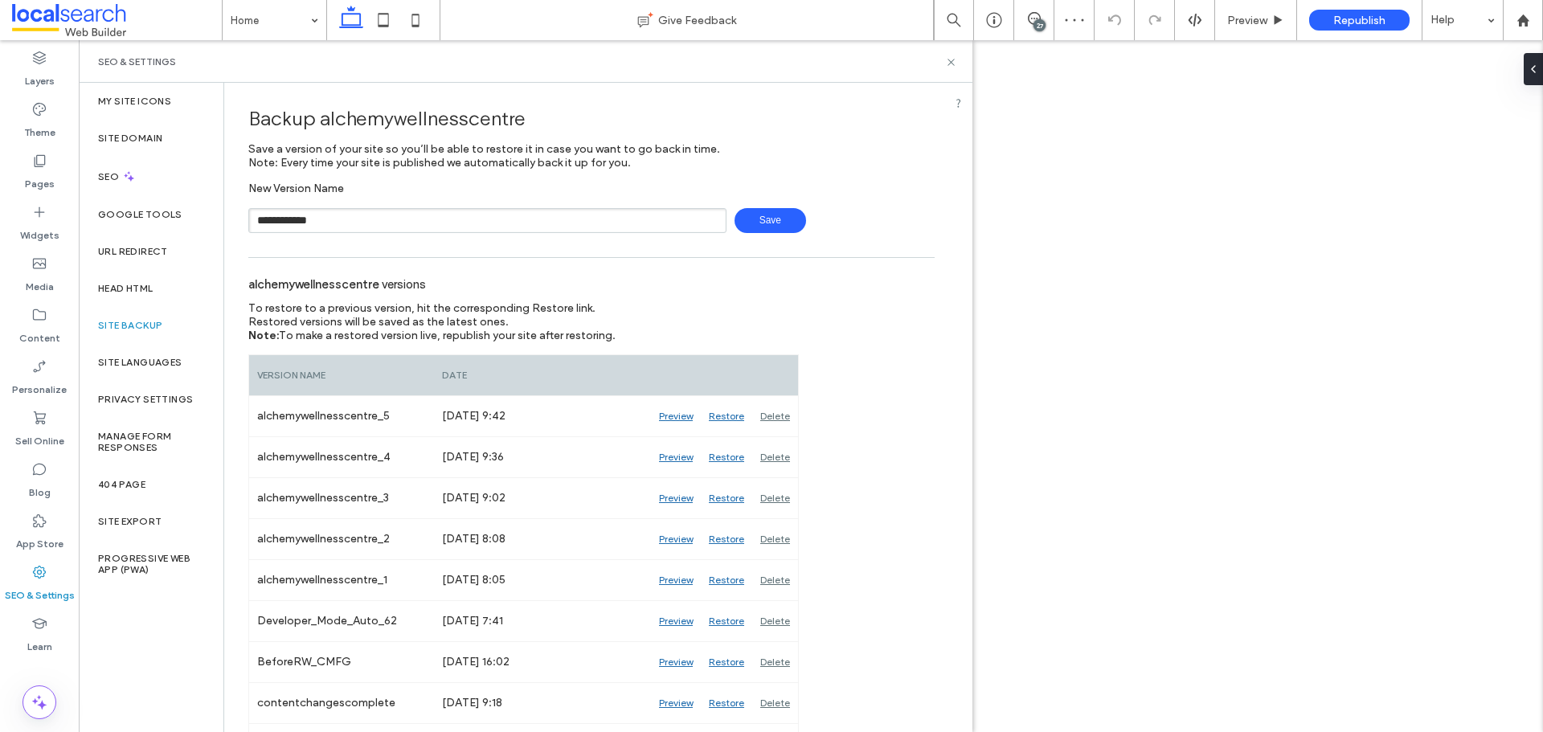
click at [751, 221] on span "Save" at bounding box center [771, 220] width 72 height 25
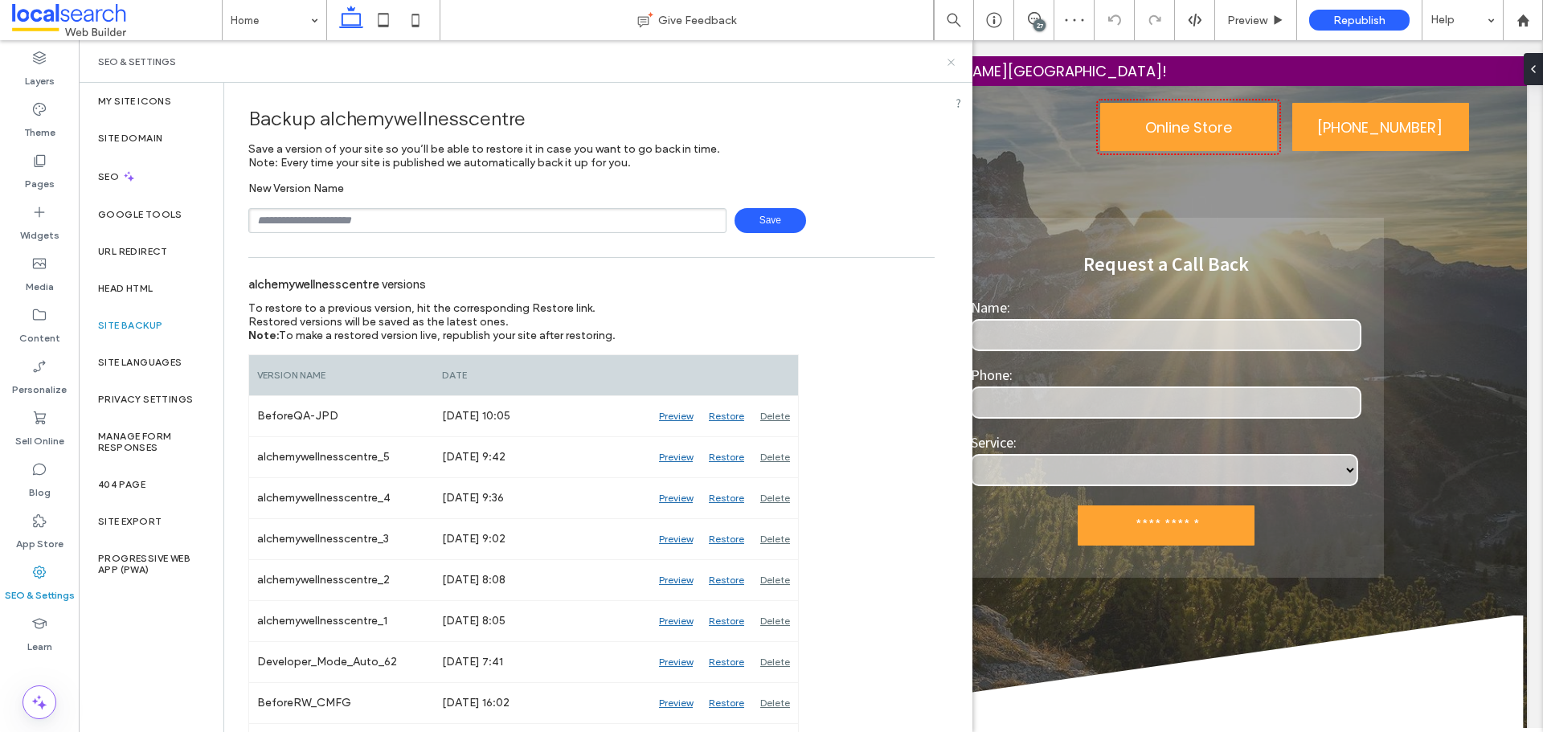
click at [950, 62] on icon at bounding box center [951, 62] width 12 height 12
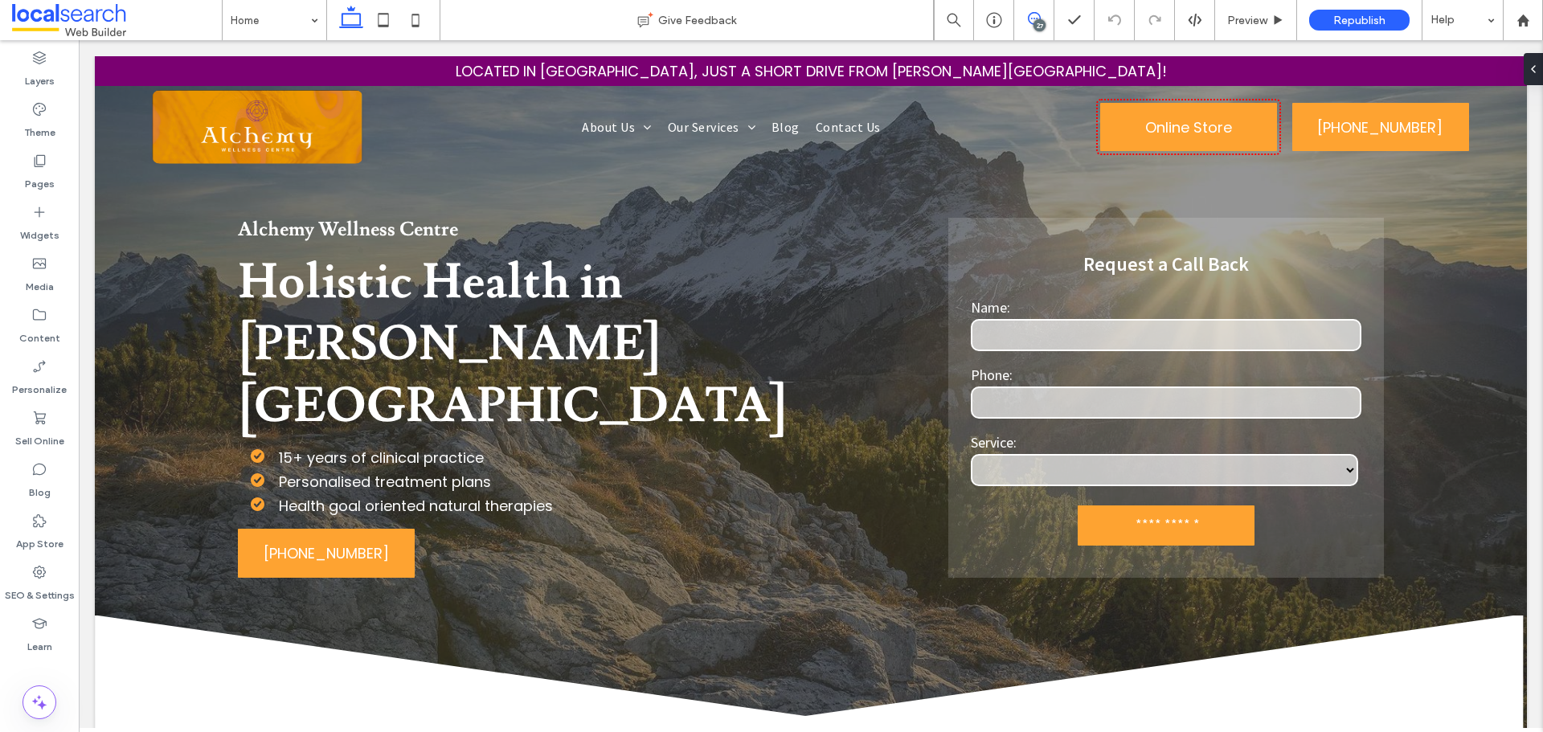
click at [1029, 18] on use at bounding box center [1034, 18] width 13 height 13
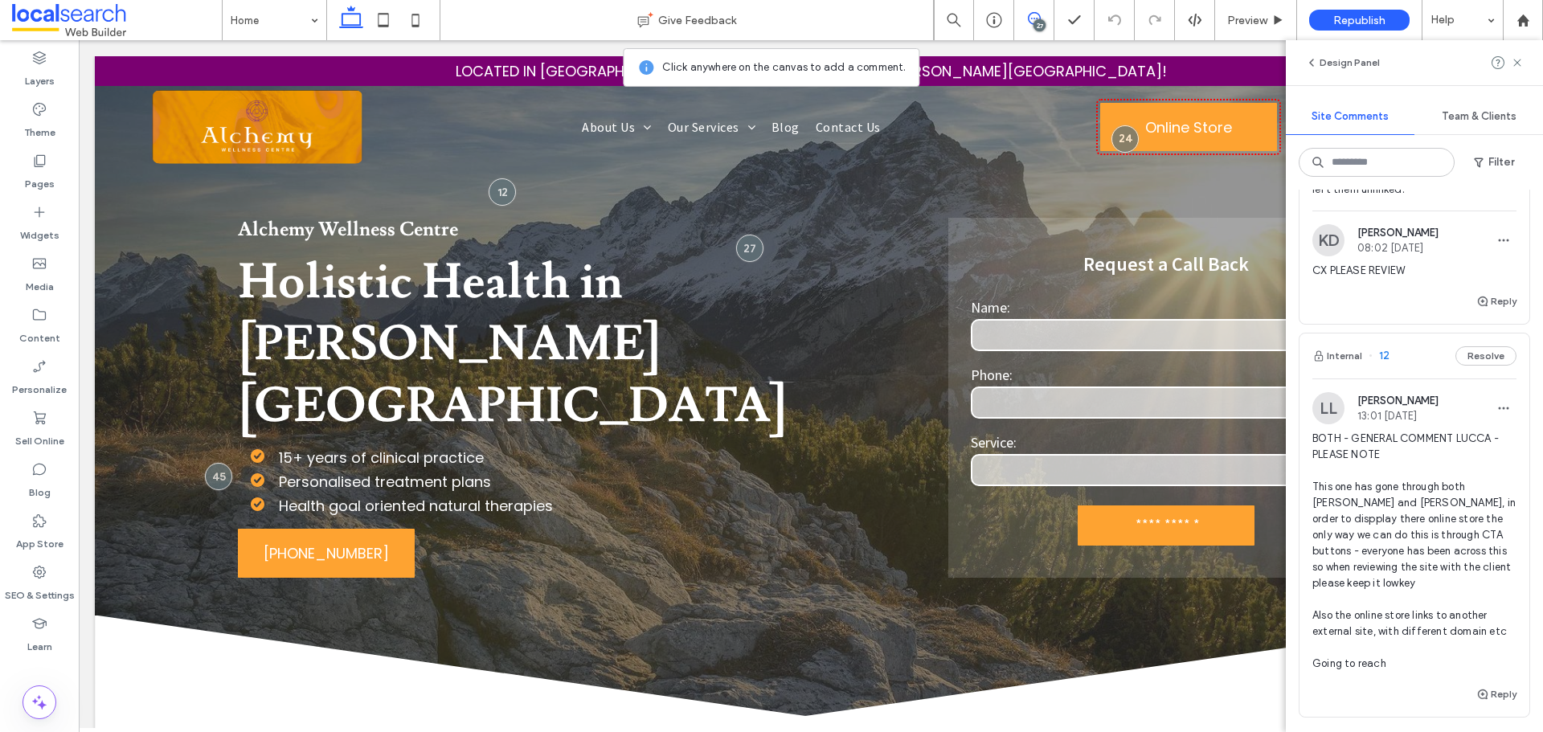
scroll to position [14316, 0]
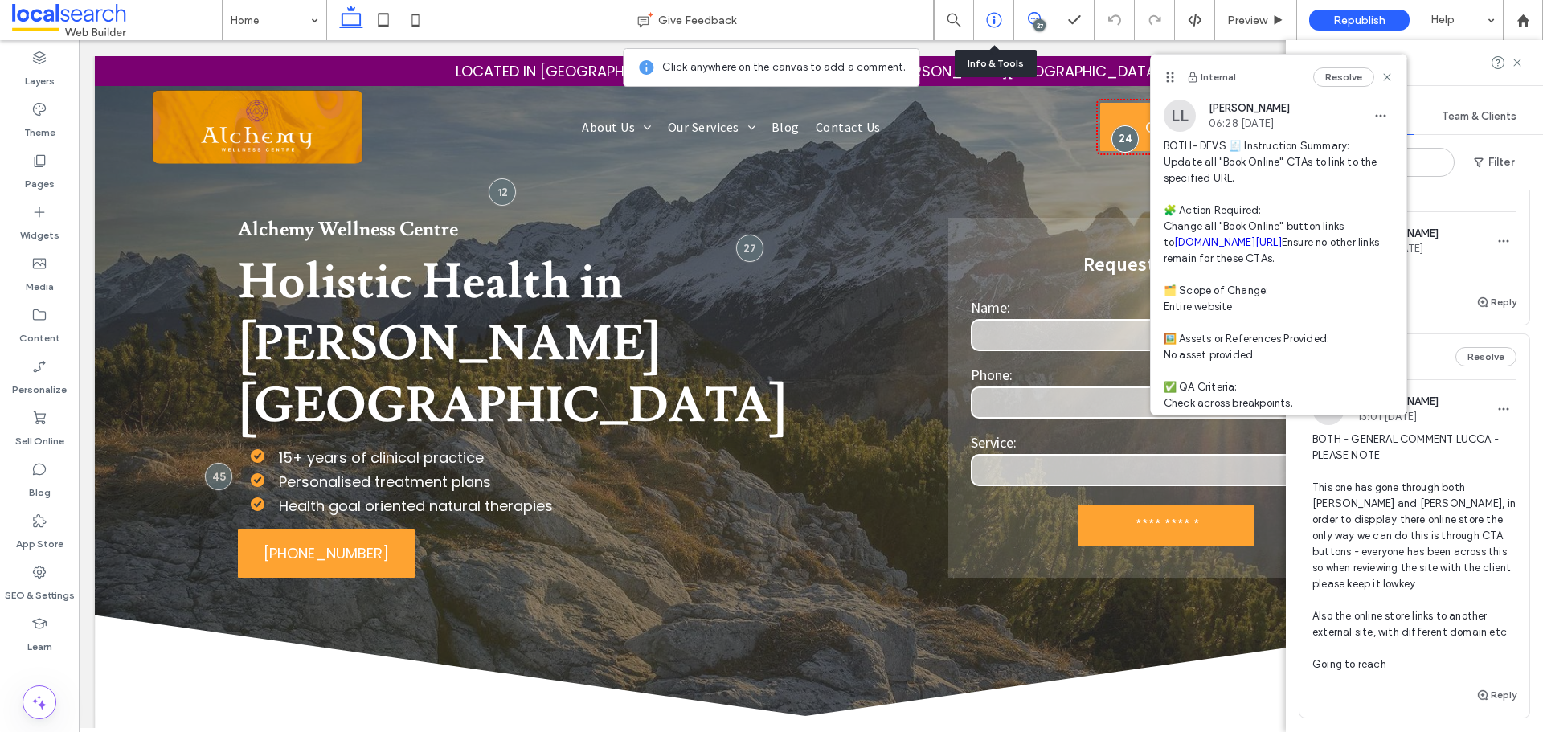
click at [988, 22] on icon at bounding box center [994, 20] width 16 height 16
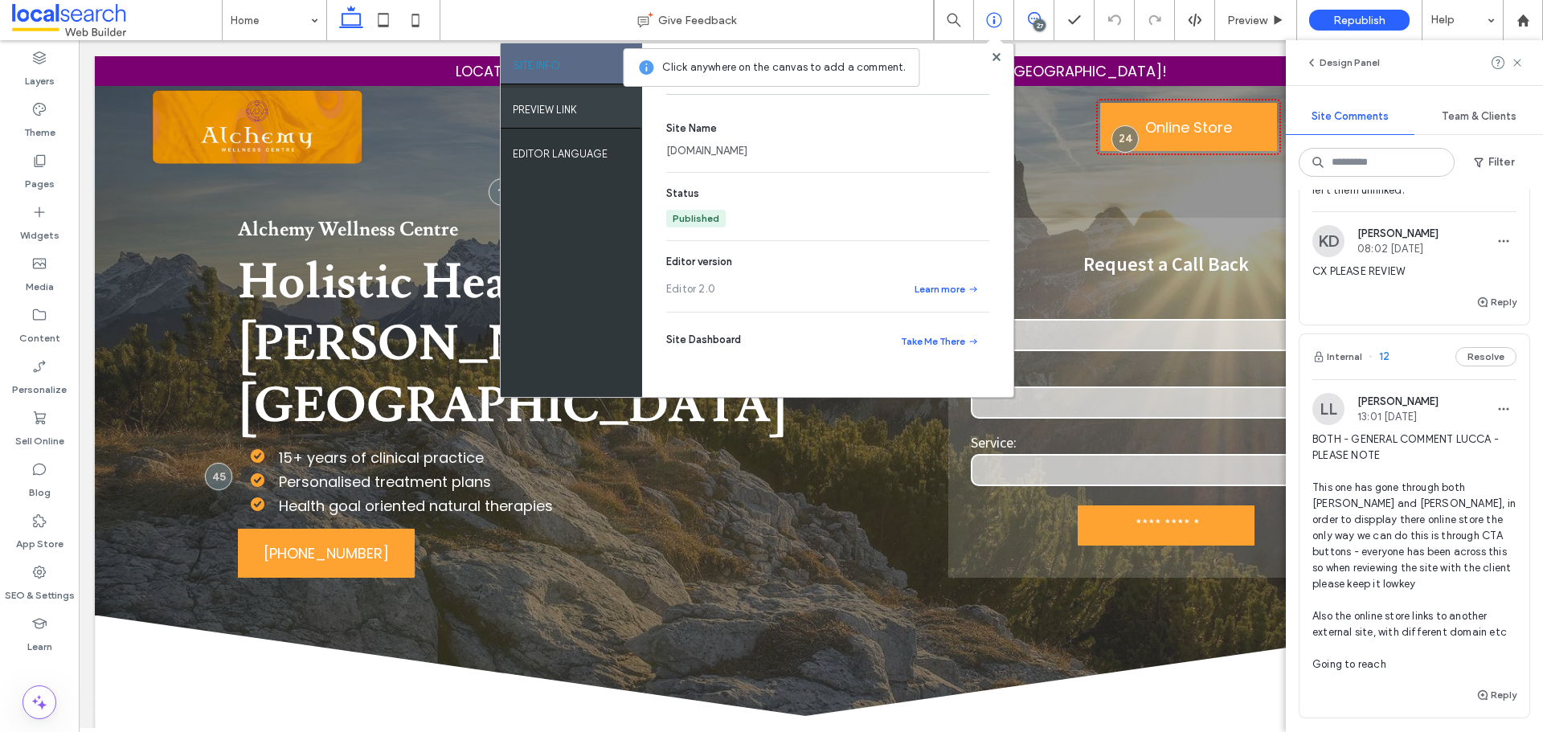
click at [563, 117] on div "PREVIEW LINK" at bounding box center [571, 108] width 141 height 40
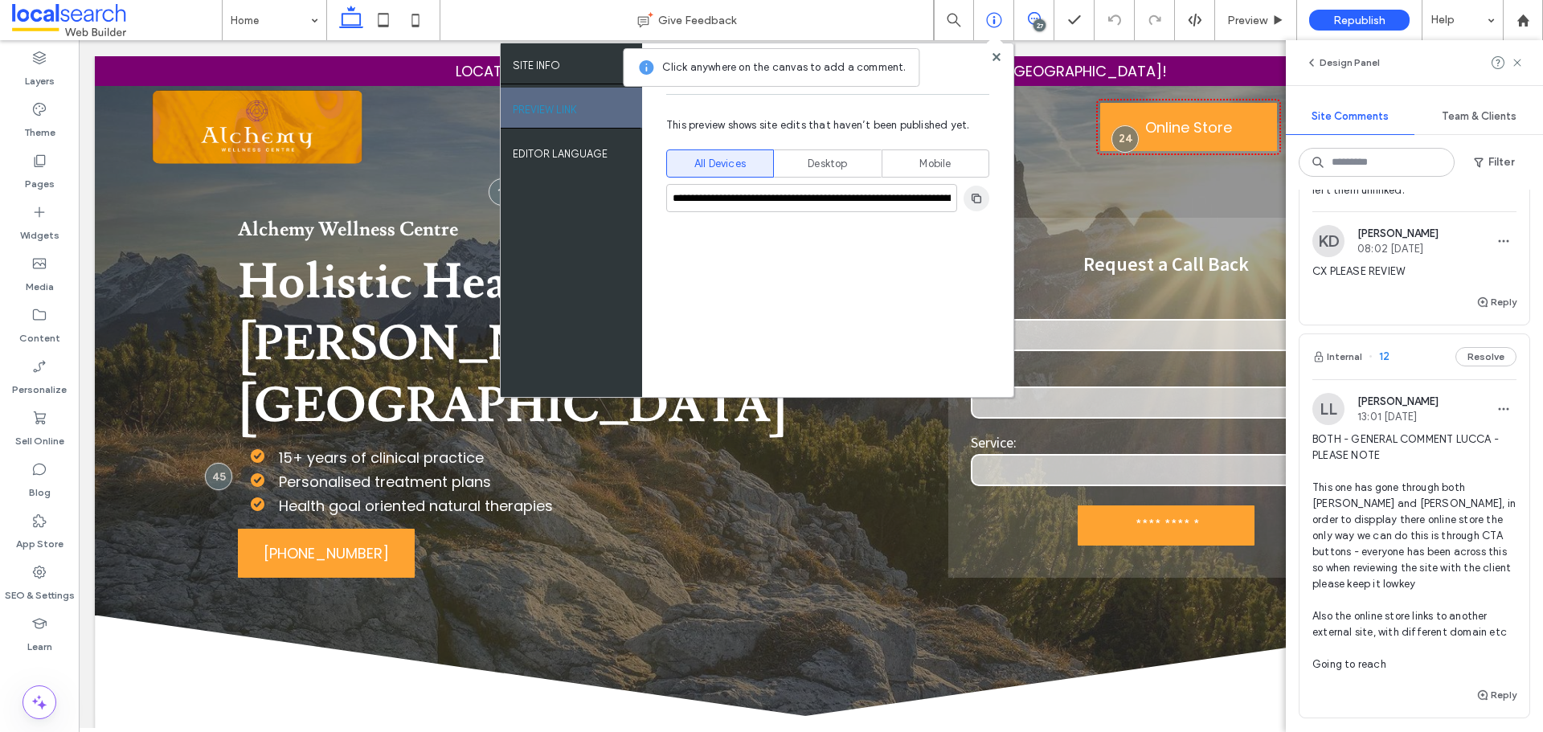
click at [976, 204] on icon "button" at bounding box center [976, 198] width 13 height 13
drag, startPoint x: 996, startPoint y: 55, endPoint x: 1154, endPoint y: 153, distance: 185.5
click at [996, 55] on use at bounding box center [996, 56] width 8 height 8
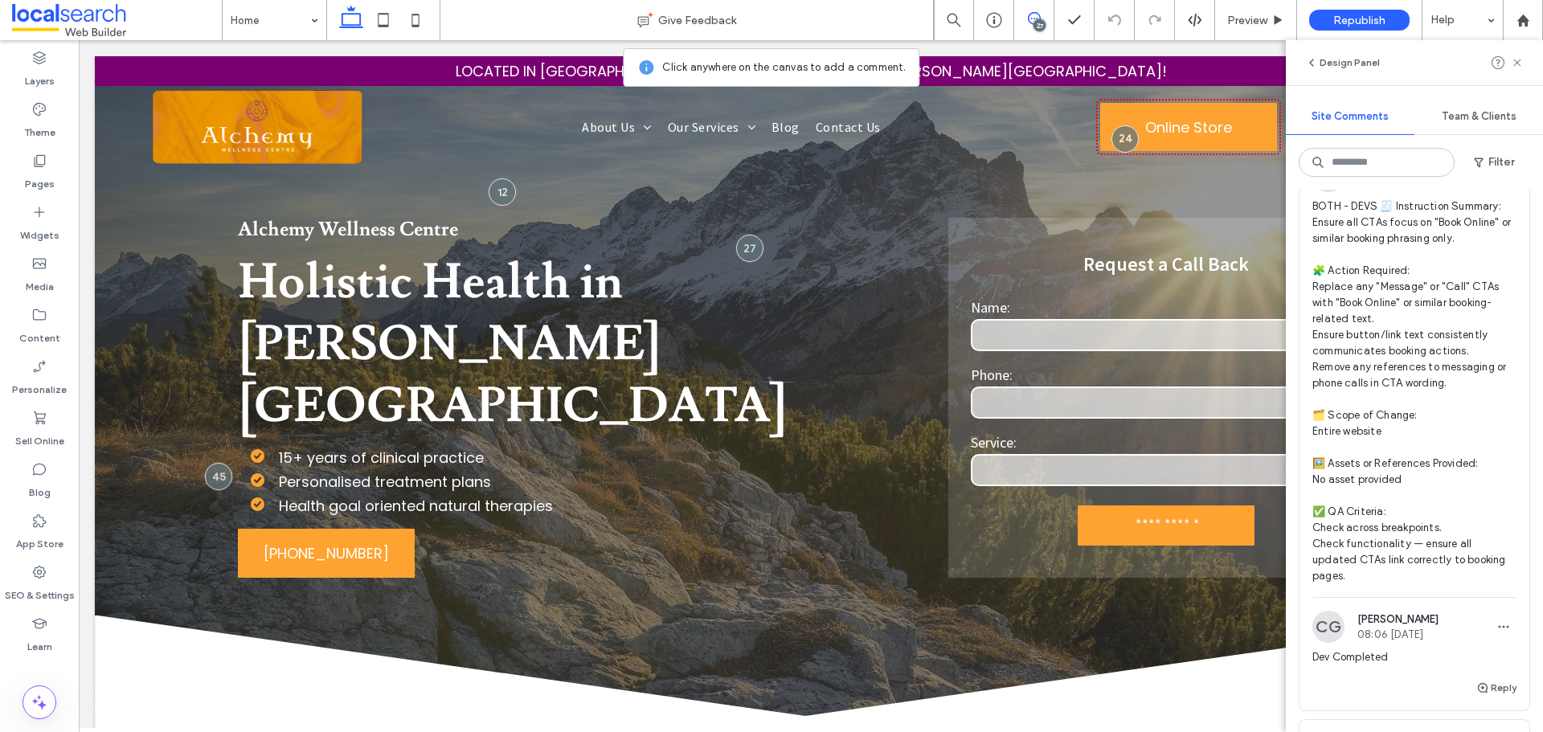
scroll to position [13030, 0]
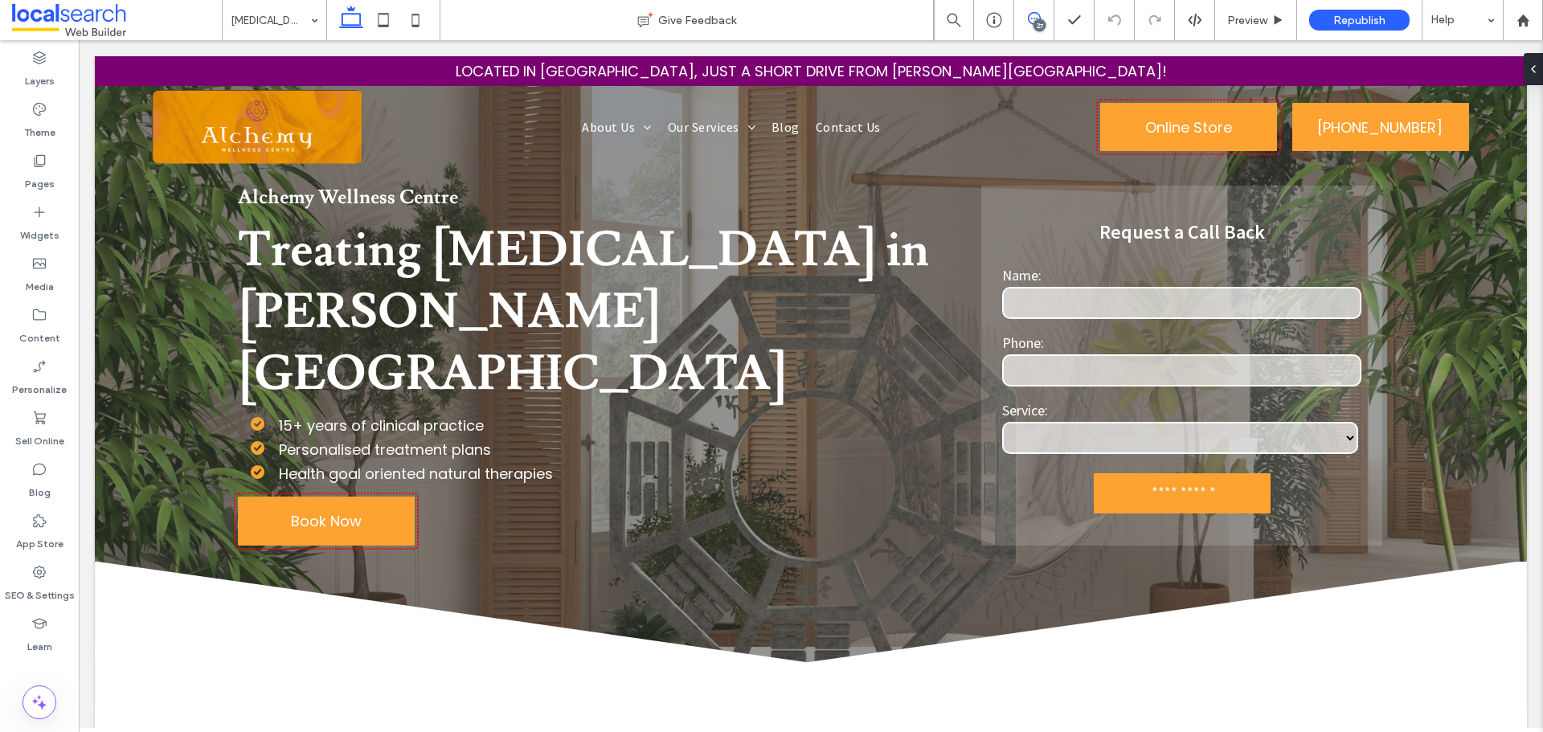
click at [1031, 21] on icon at bounding box center [1034, 18] width 13 height 13
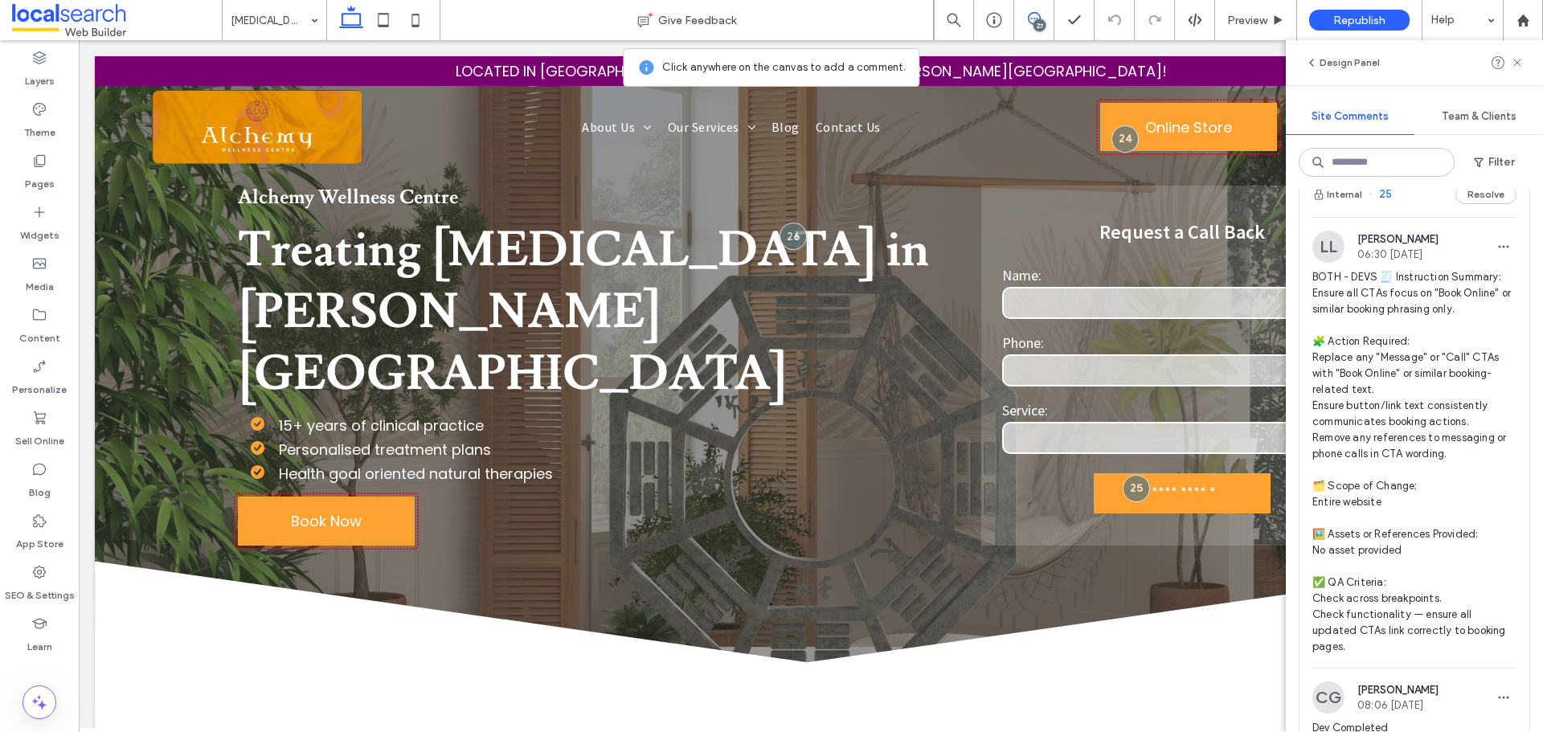
scroll to position [12959, 0]
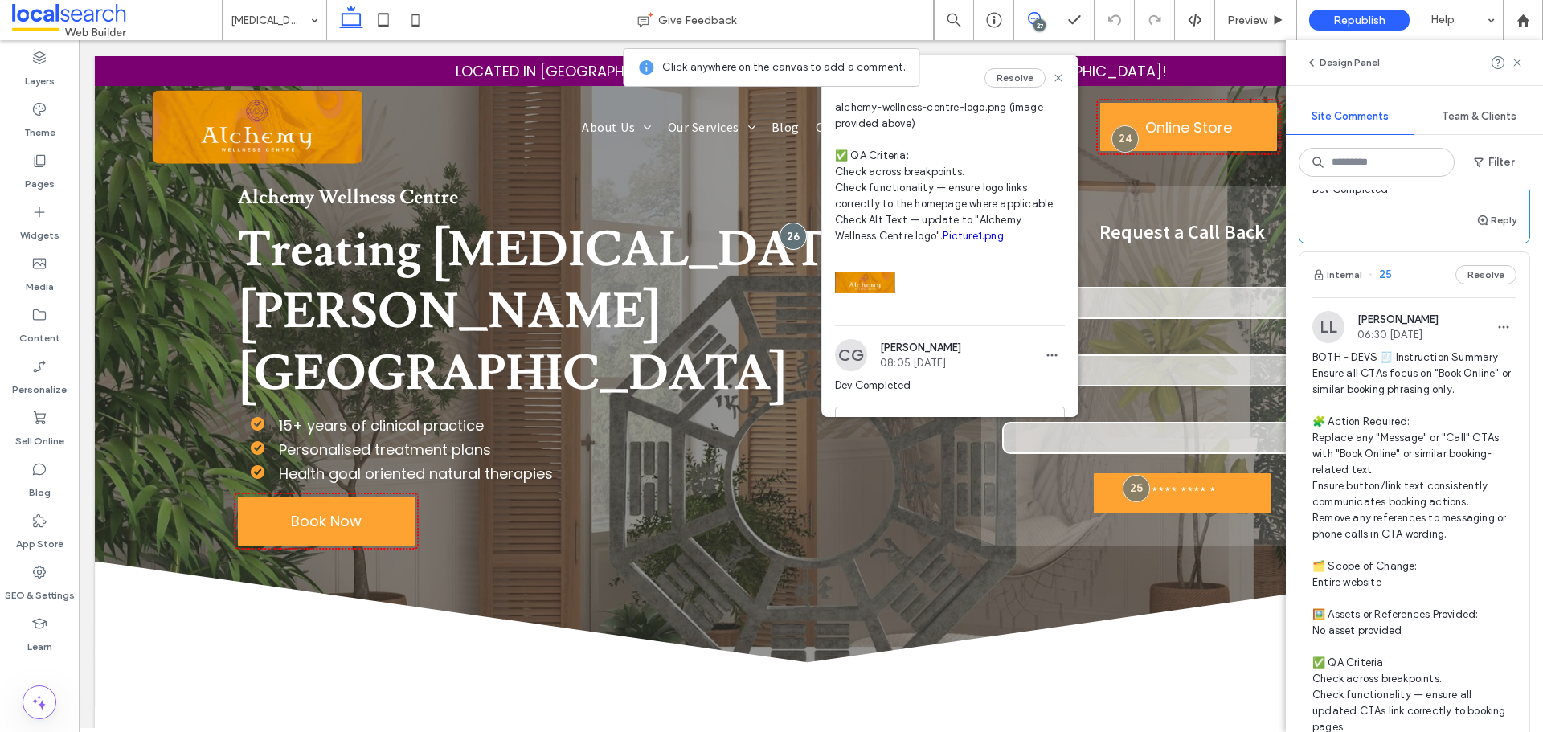
scroll to position [321, 0]
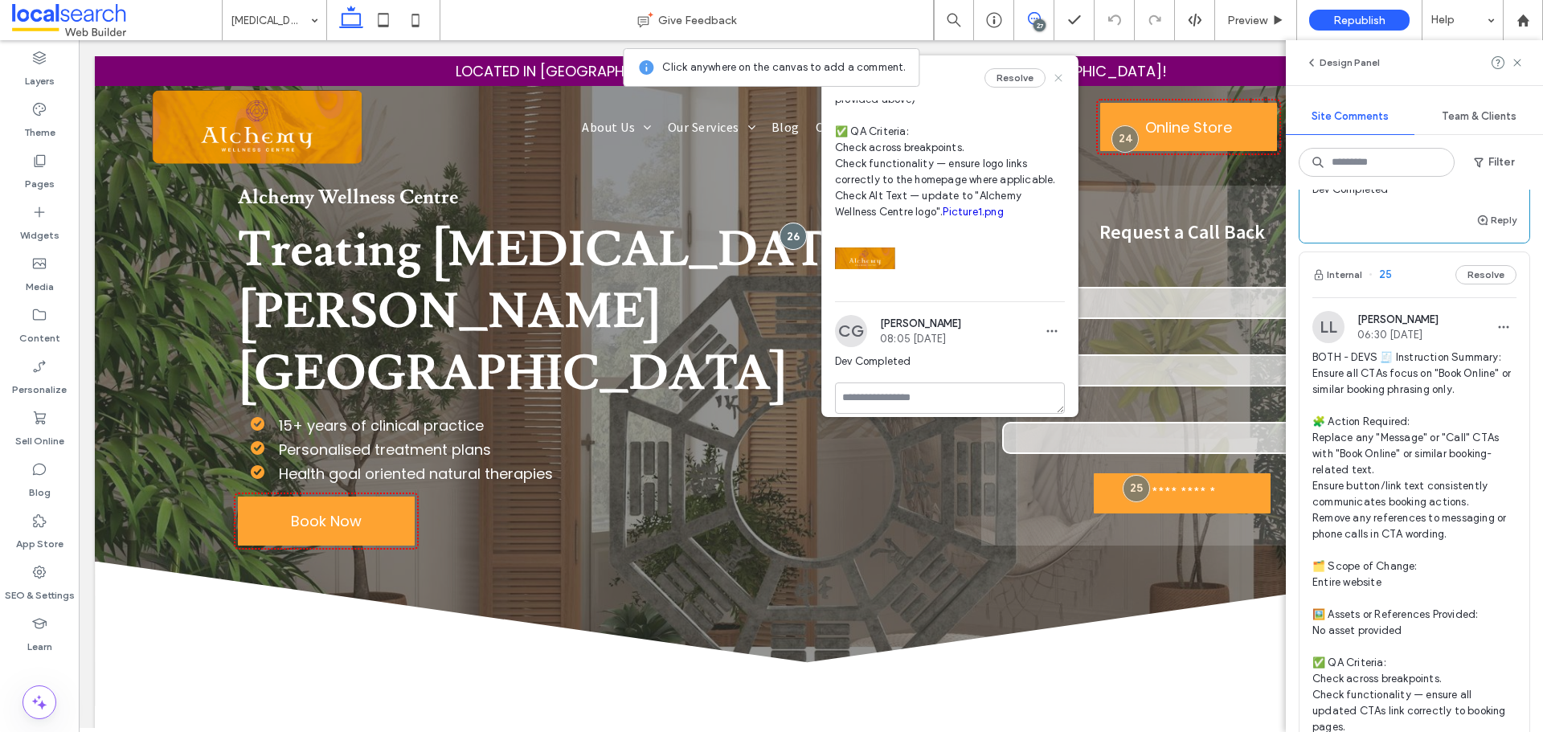
click at [1052, 79] on icon at bounding box center [1058, 78] width 13 height 13
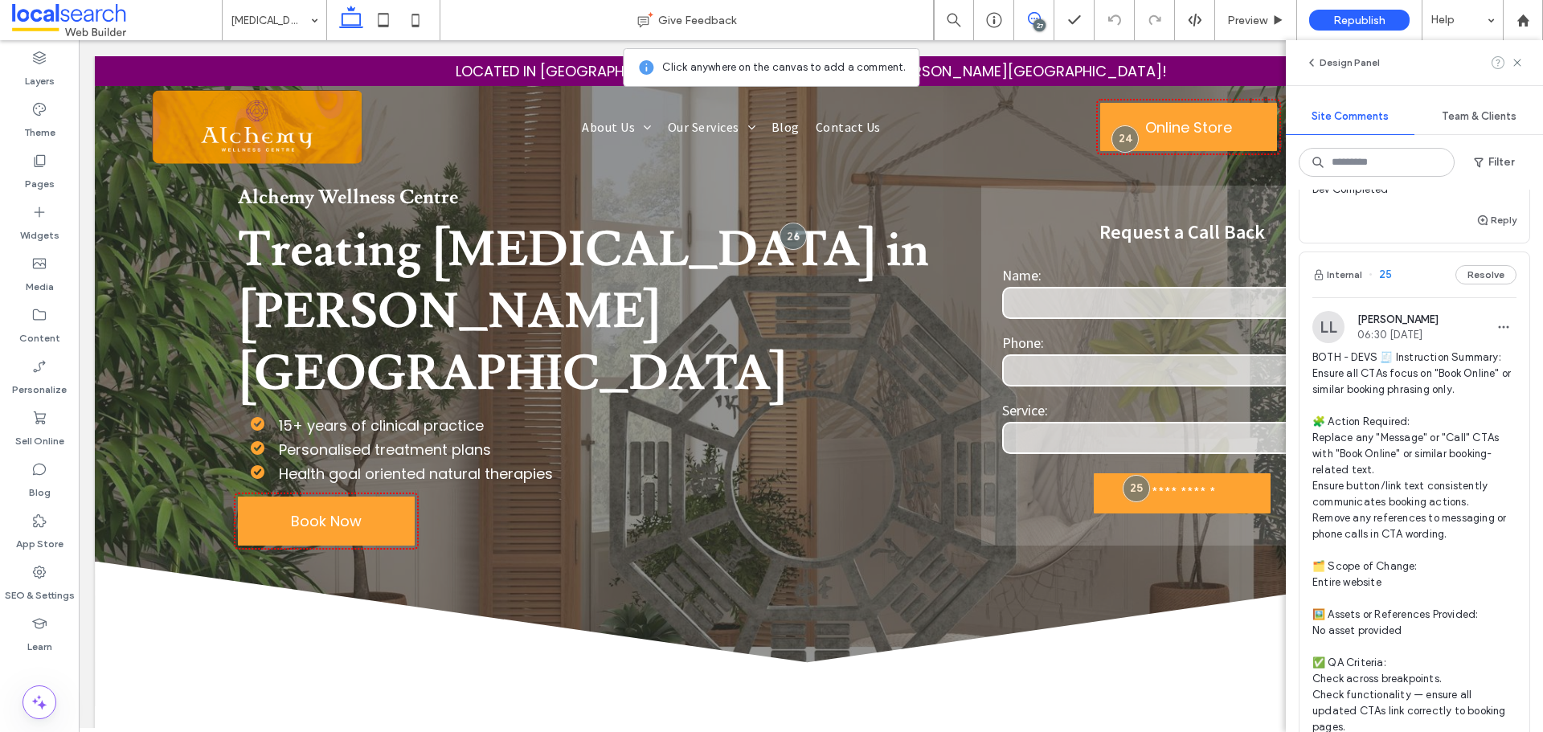
drag, startPoint x: 1520, startPoint y: 54, endPoint x: 1503, endPoint y: 63, distance: 19.1
click at [1520, 54] on span at bounding box center [1517, 62] width 13 height 19
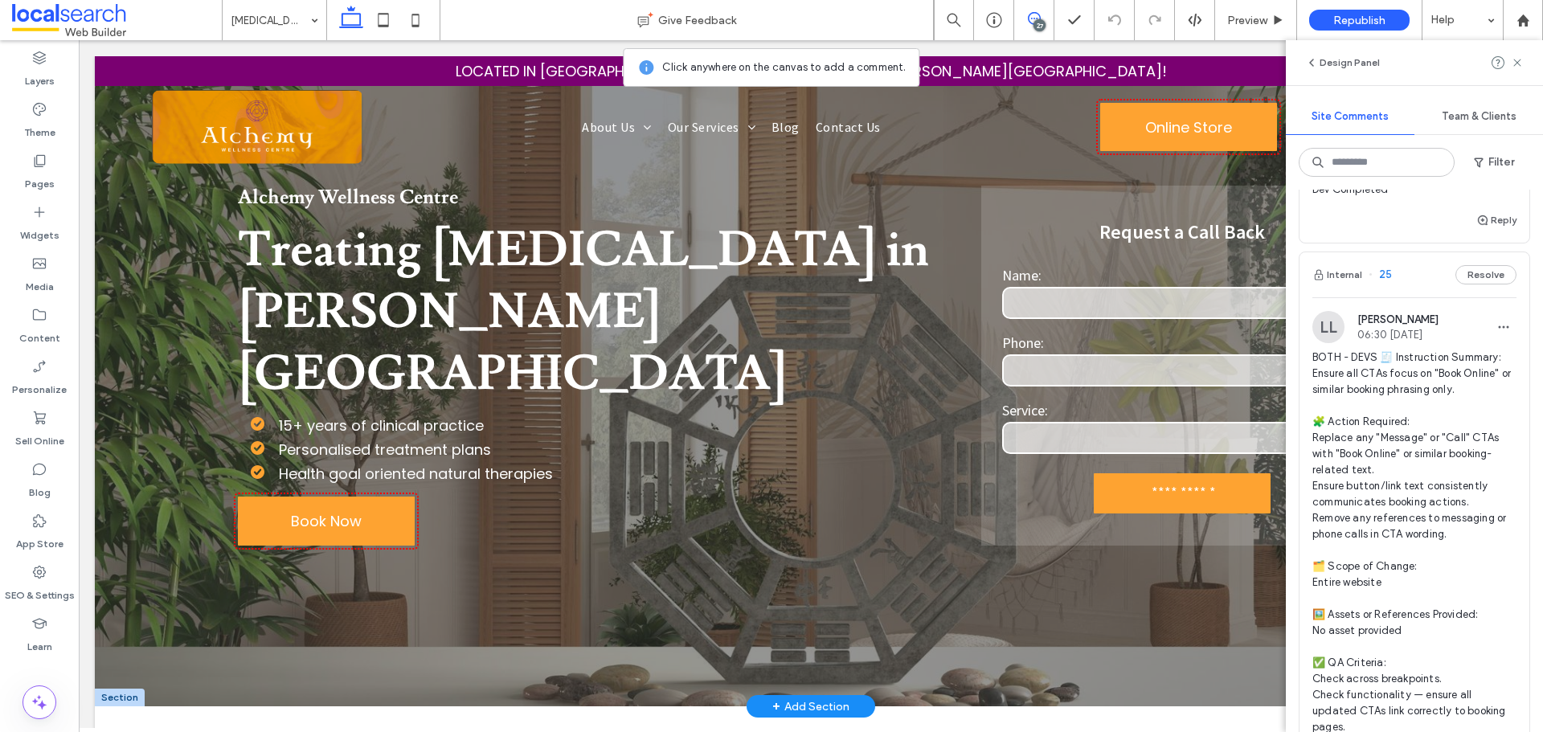
scroll to position [0, 0]
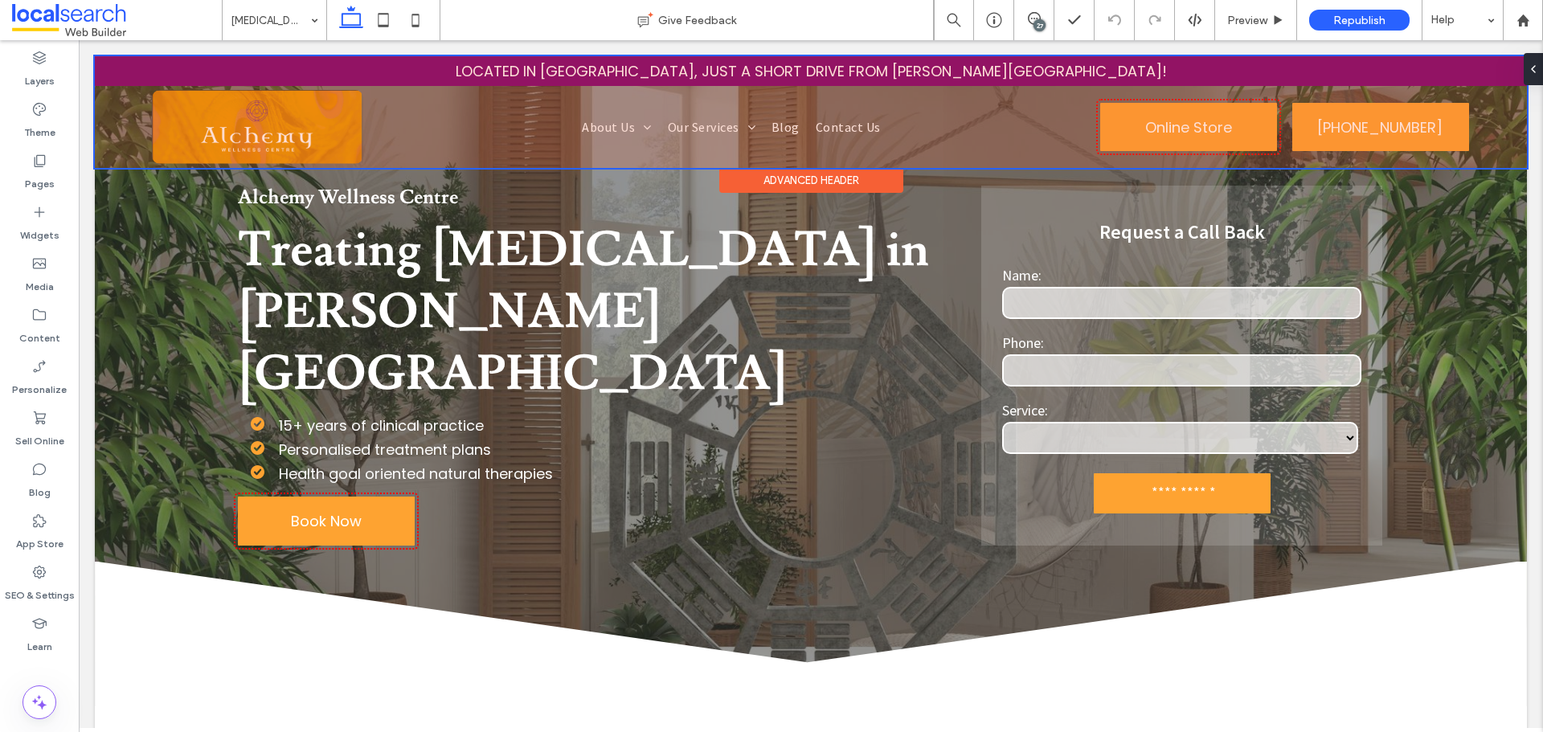
click at [276, 145] on div at bounding box center [811, 112] width 1432 height 112
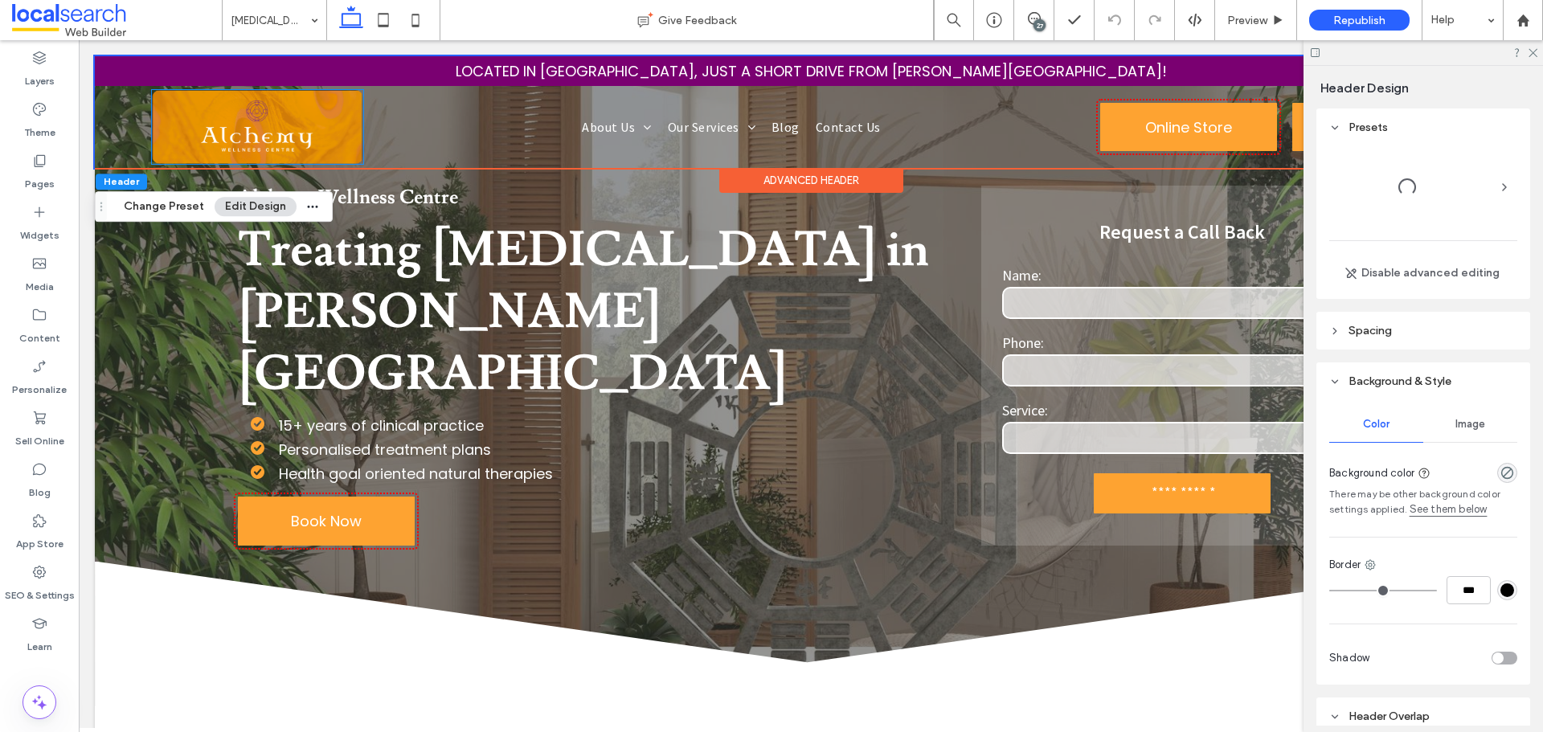
click at [276, 145] on img at bounding box center [257, 127] width 211 height 74
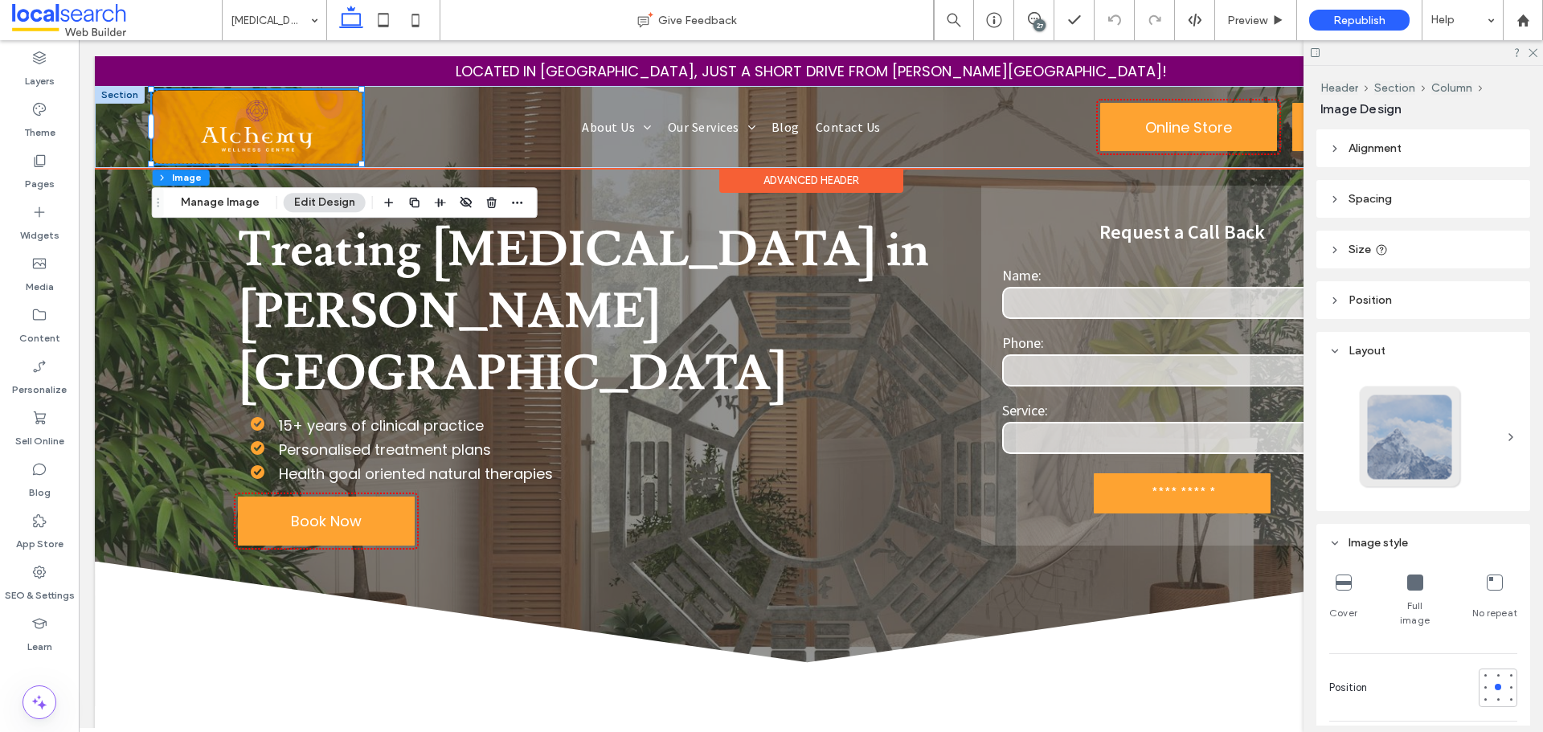
type input "**"
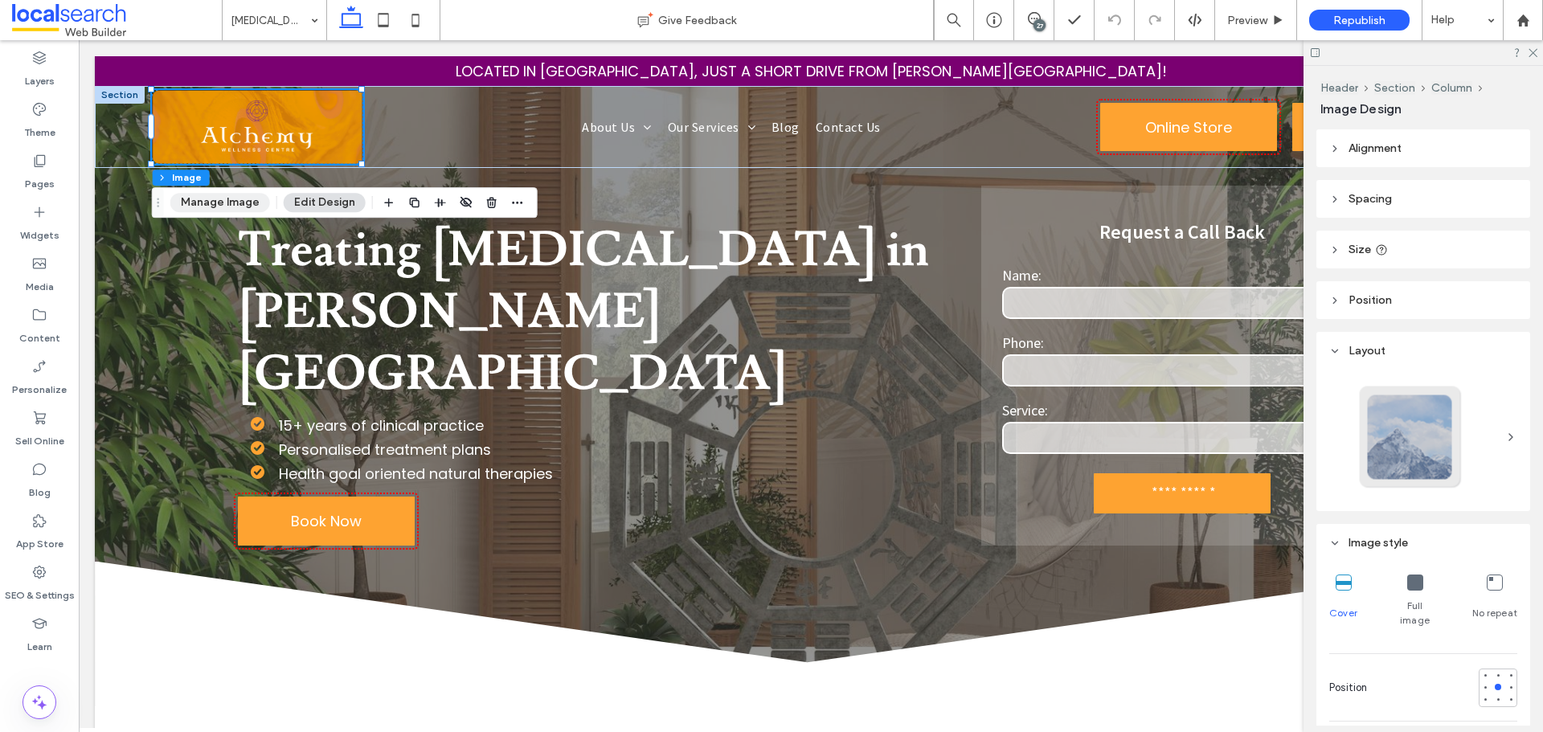
click at [237, 200] on button "Manage Image" at bounding box center [220, 202] width 100 height 19
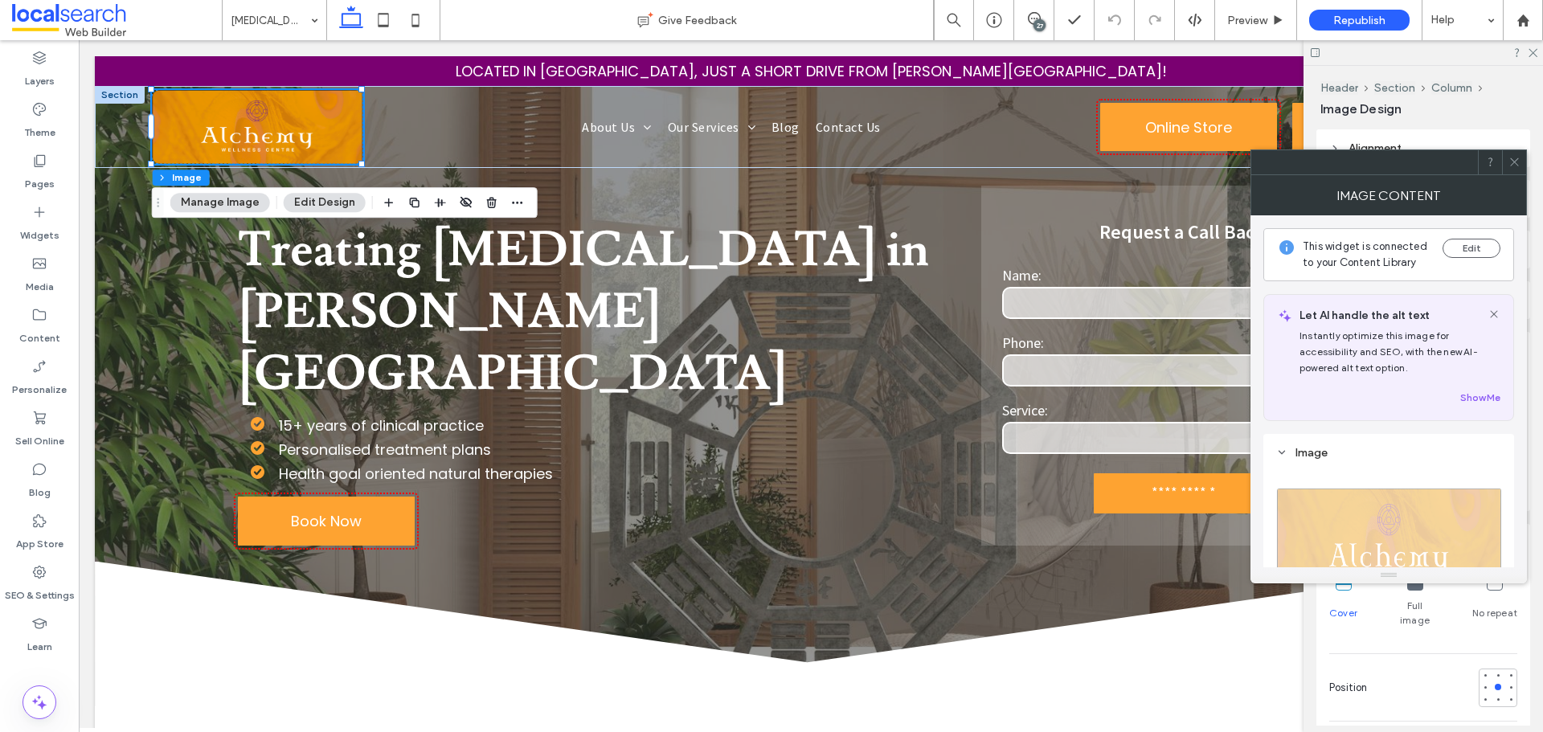
scroll to position [402, 0]
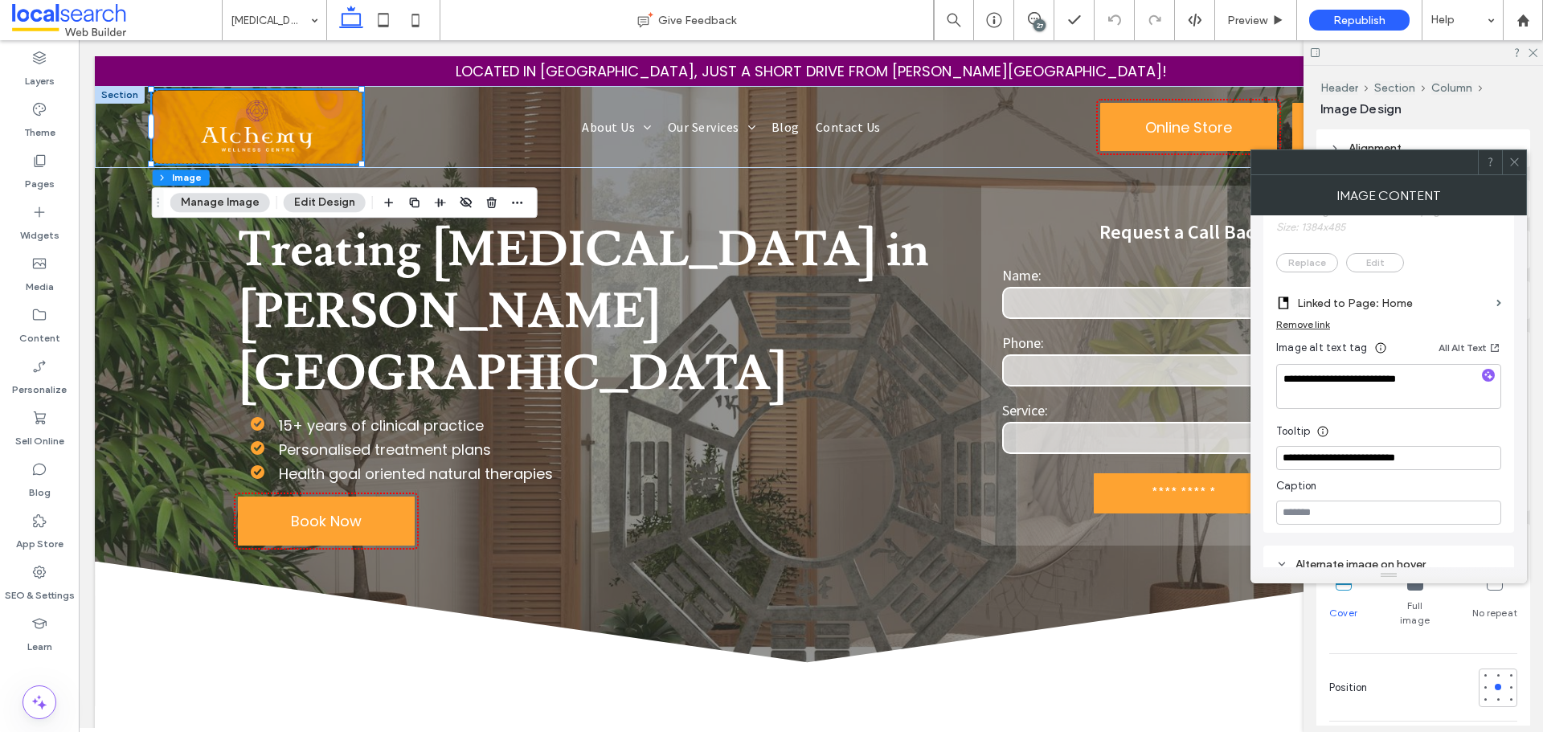
click at [1518, 168] on span at bounding box center [1514, 162] width 12 height 24
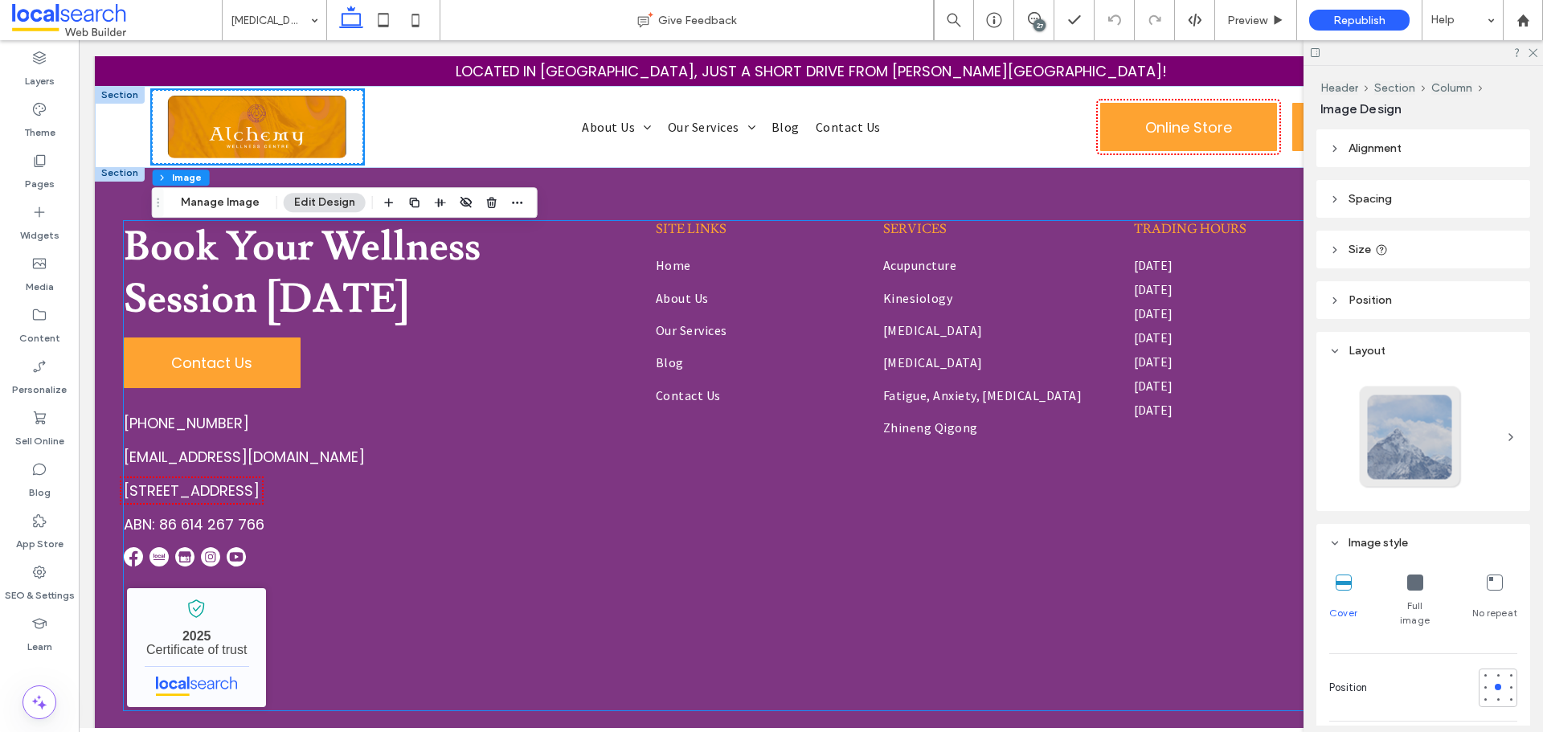
scroll to position [3715, 0]
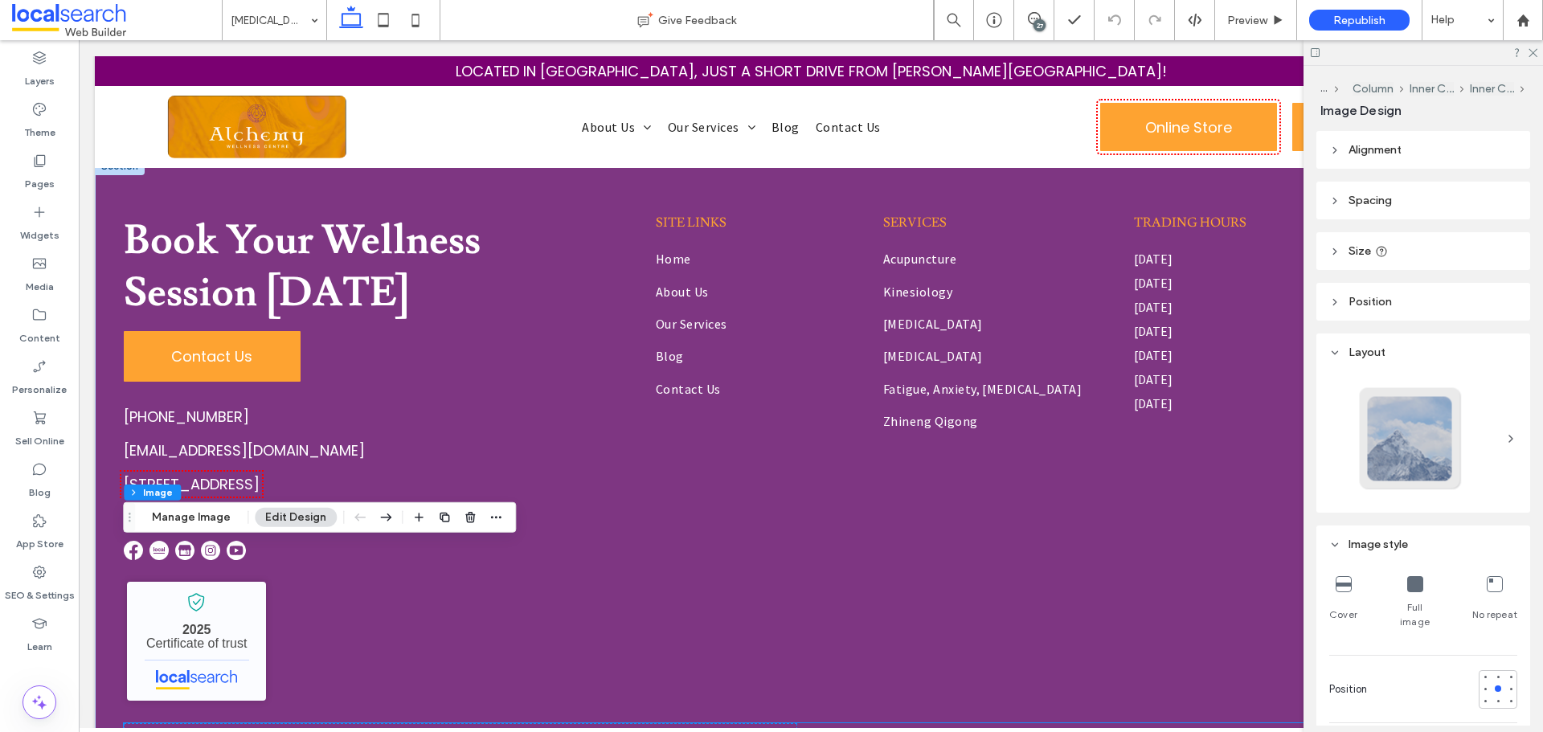
type input "**"
click at [214, 522] on button "Manage Image" at bounding box center [191, 517] width 100 height 19
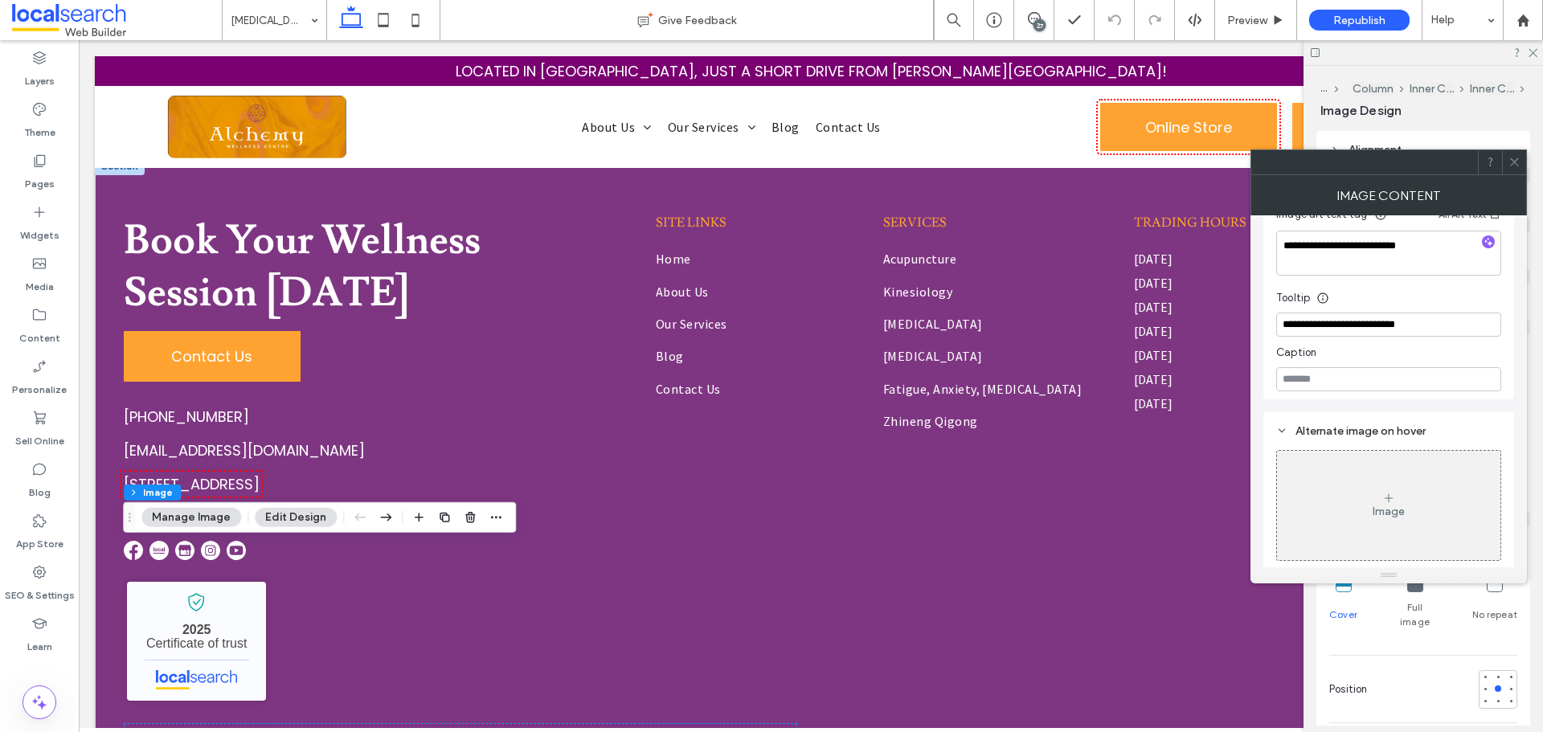
scroll to position [537, 0]
click at [1521, 164] on div at bounding box center [1514, 162] width 24 height 24
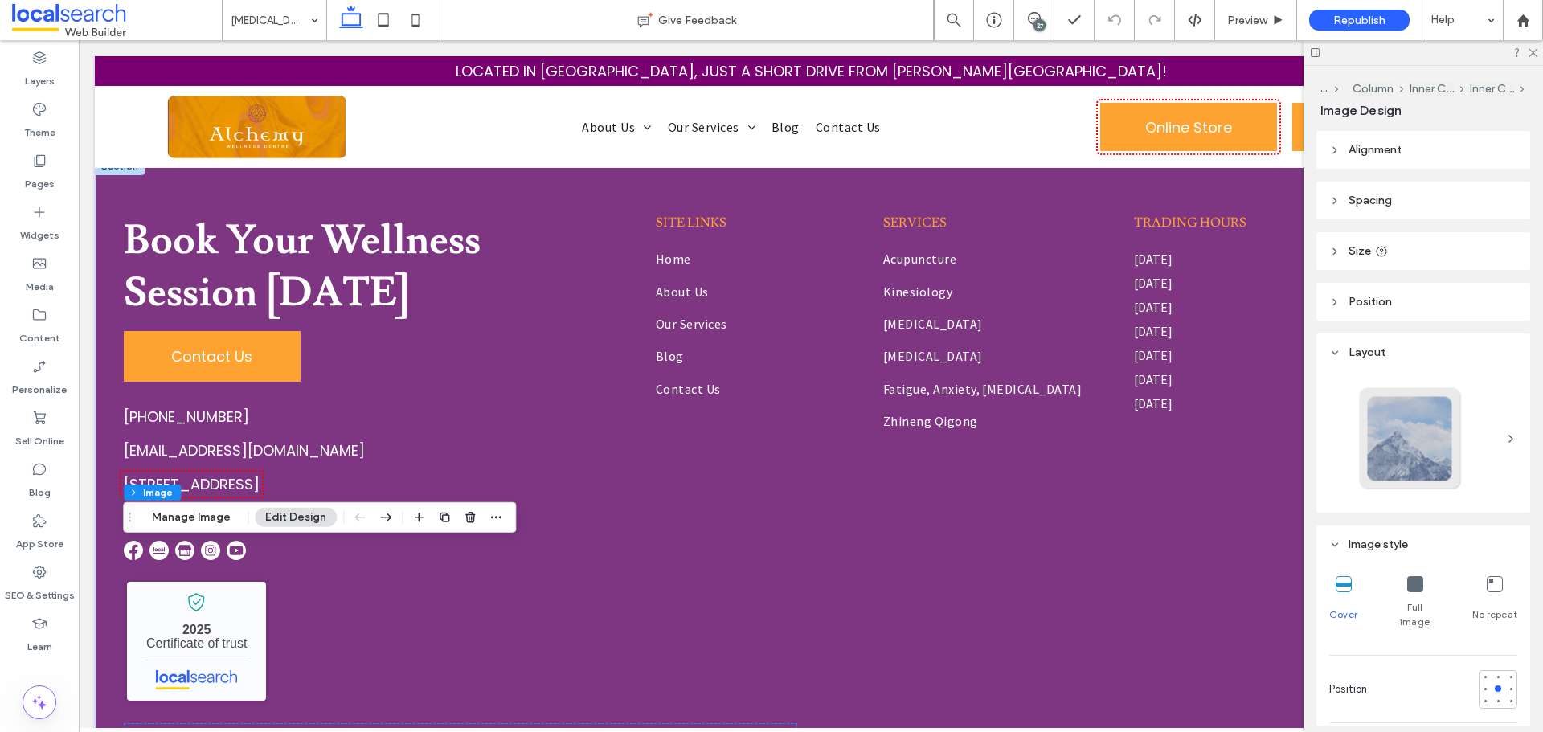
drag, startPoint x: 1037, startPoint y: 21, endPoint x: 1154, endPoint y: 151, distance: 174.7
click at [1037, 21] on div "27" at bounding box center [1039, 25] width 12 height 12
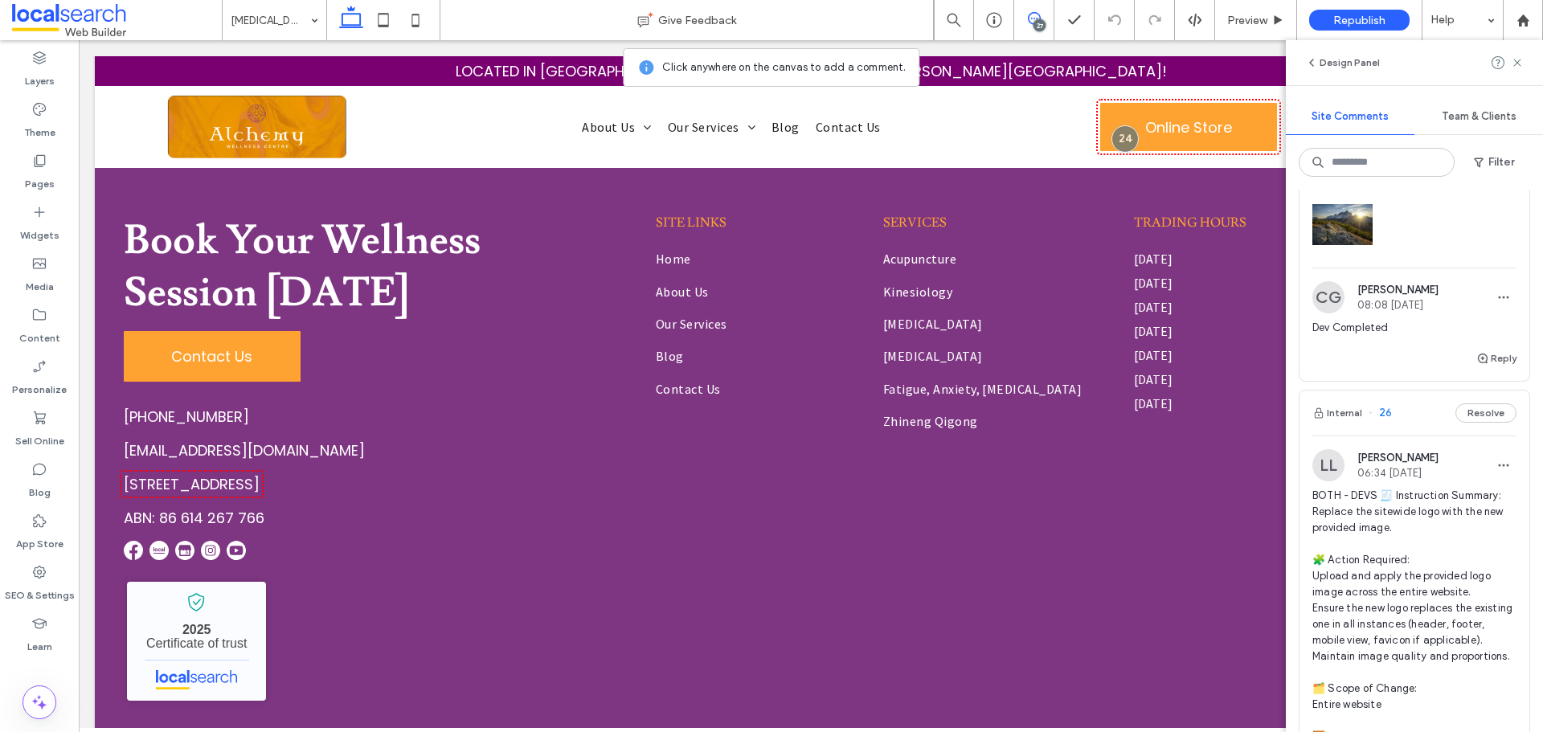
scroll to position [12153, 0]
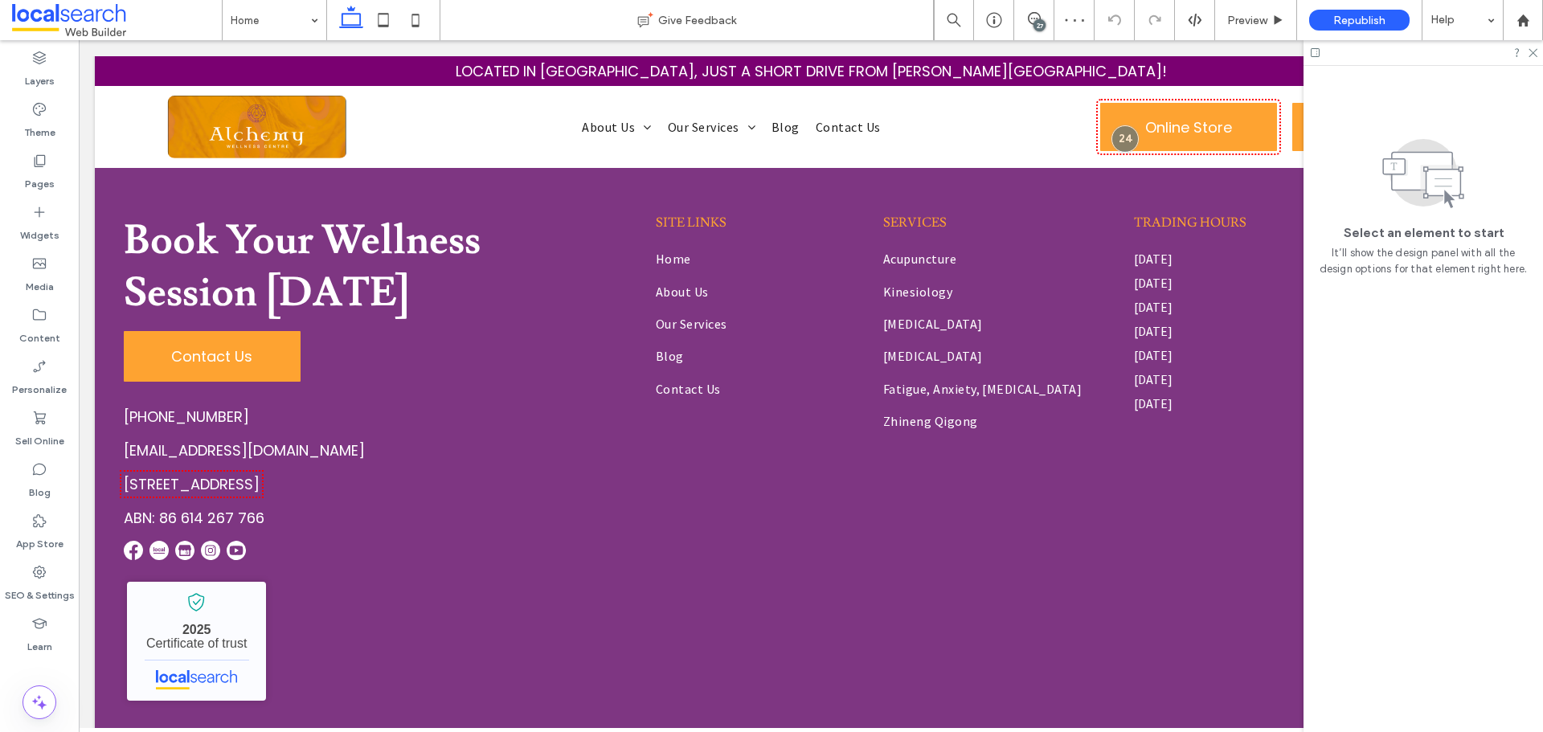
click at [1037, 24] on div "27" at bounding box center [1039, 25] width 12 height 12
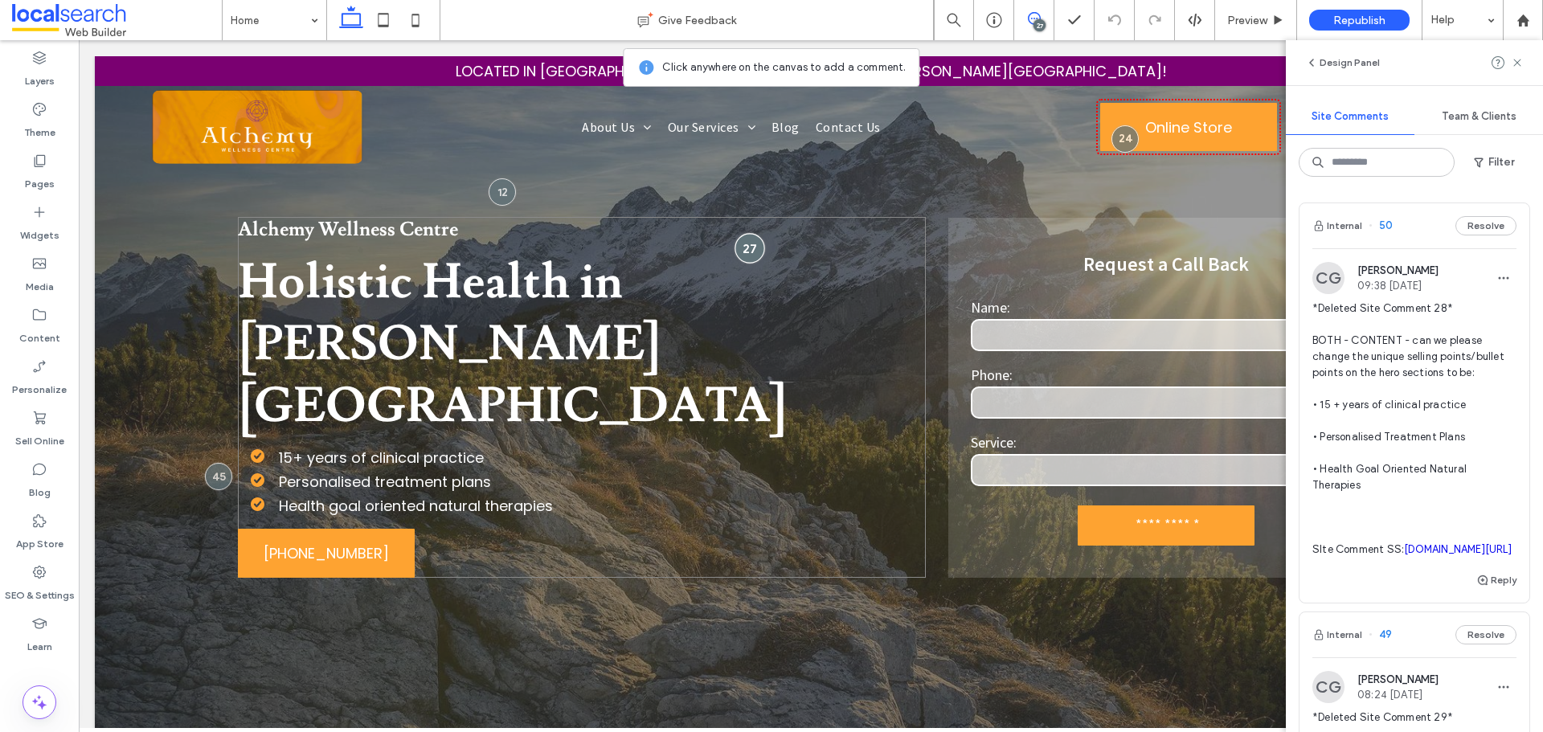
click at [739, 255] on div at bounding box center [750, 248] width 30 height 30
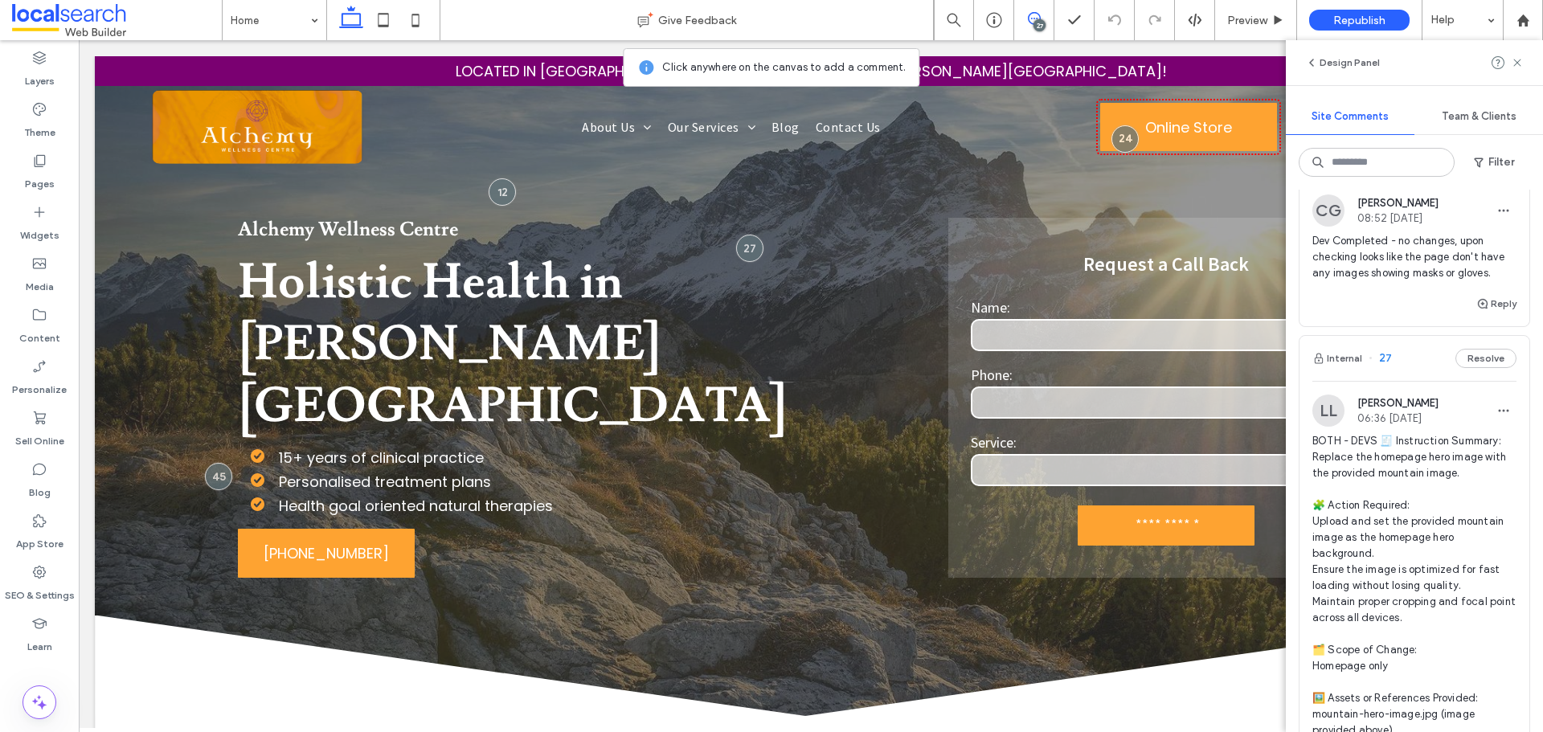
scroll to position [11417, 0]
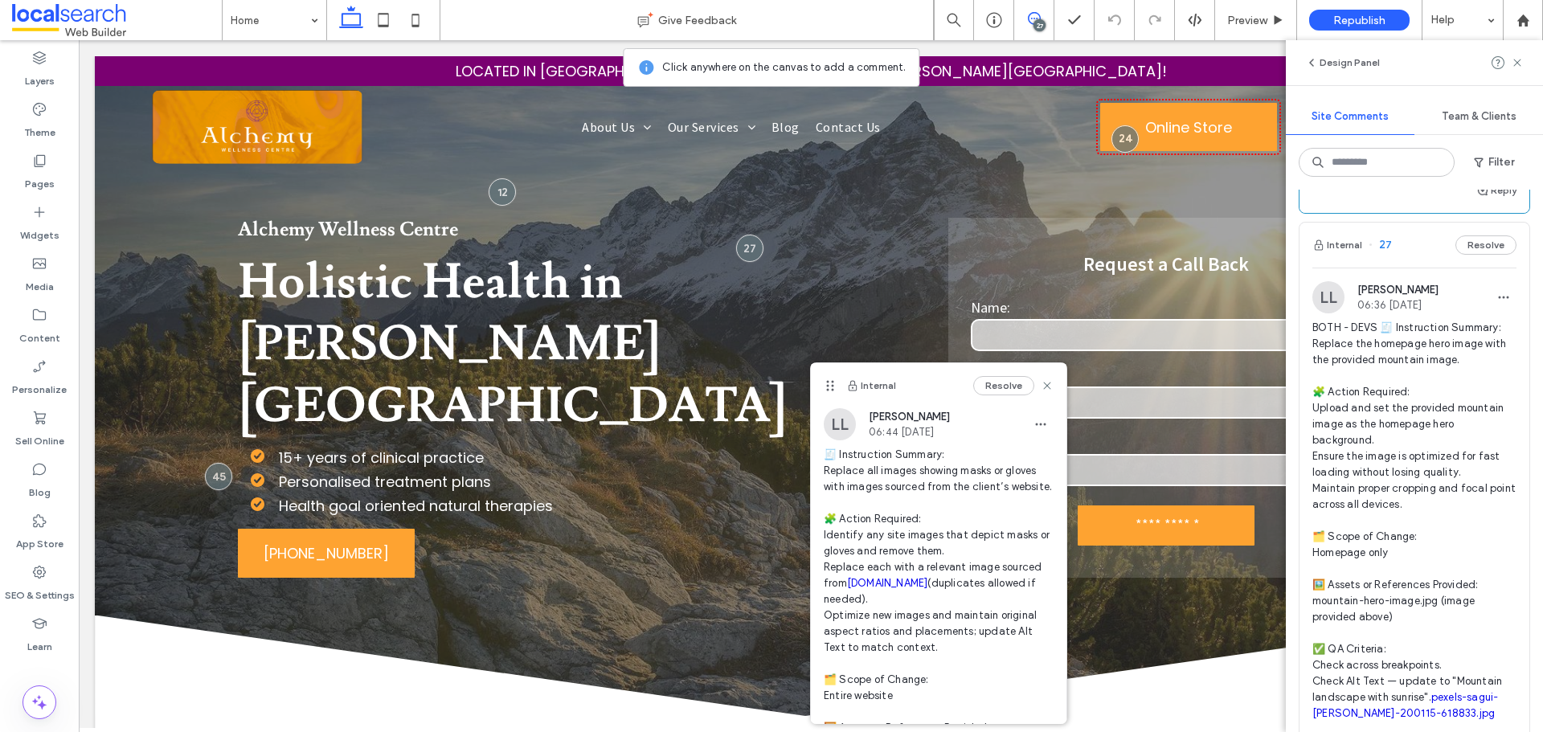
scroll to position [11578, 0]
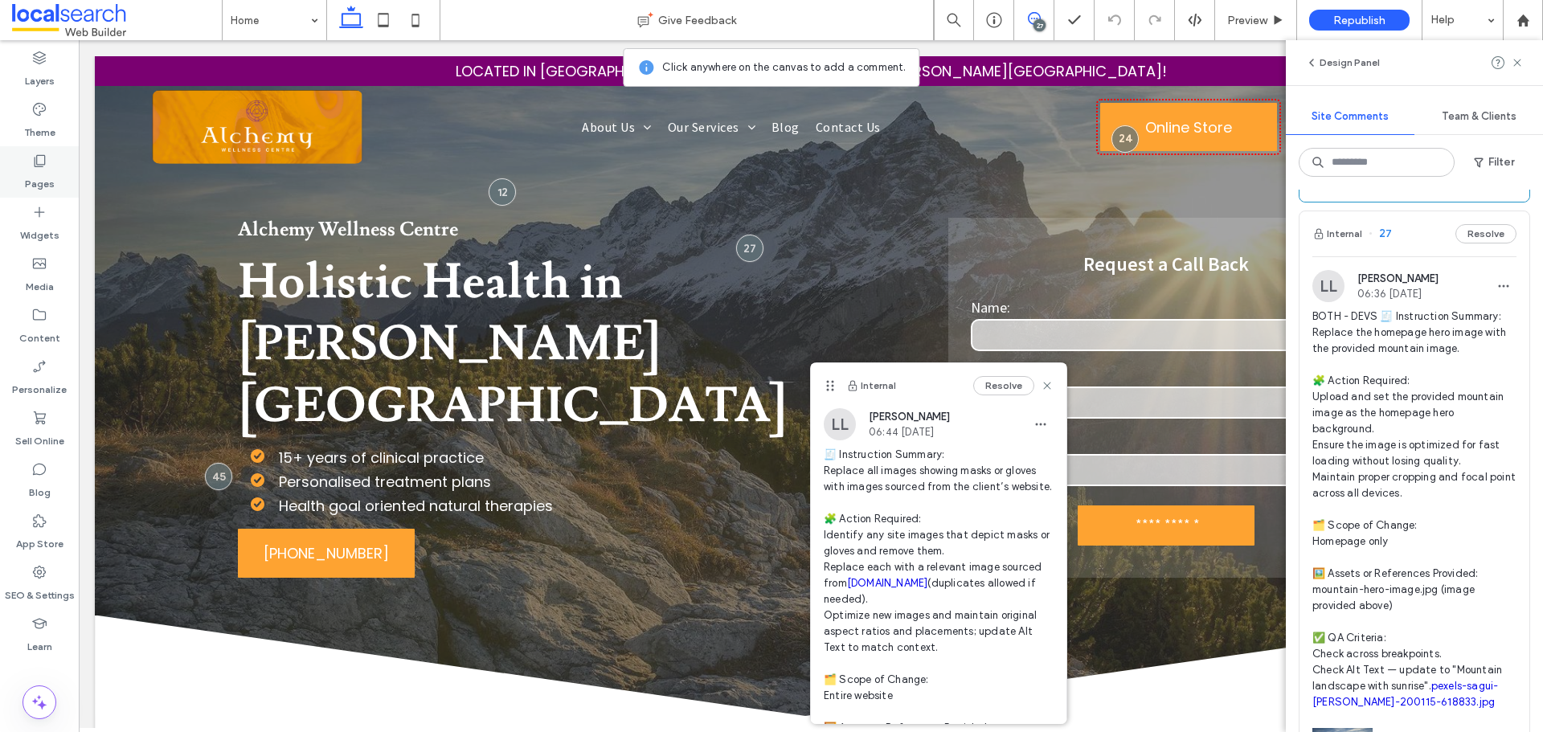
click at [48, 170] on label "Pages" at bounding box center [40, 180] width 30 height 23
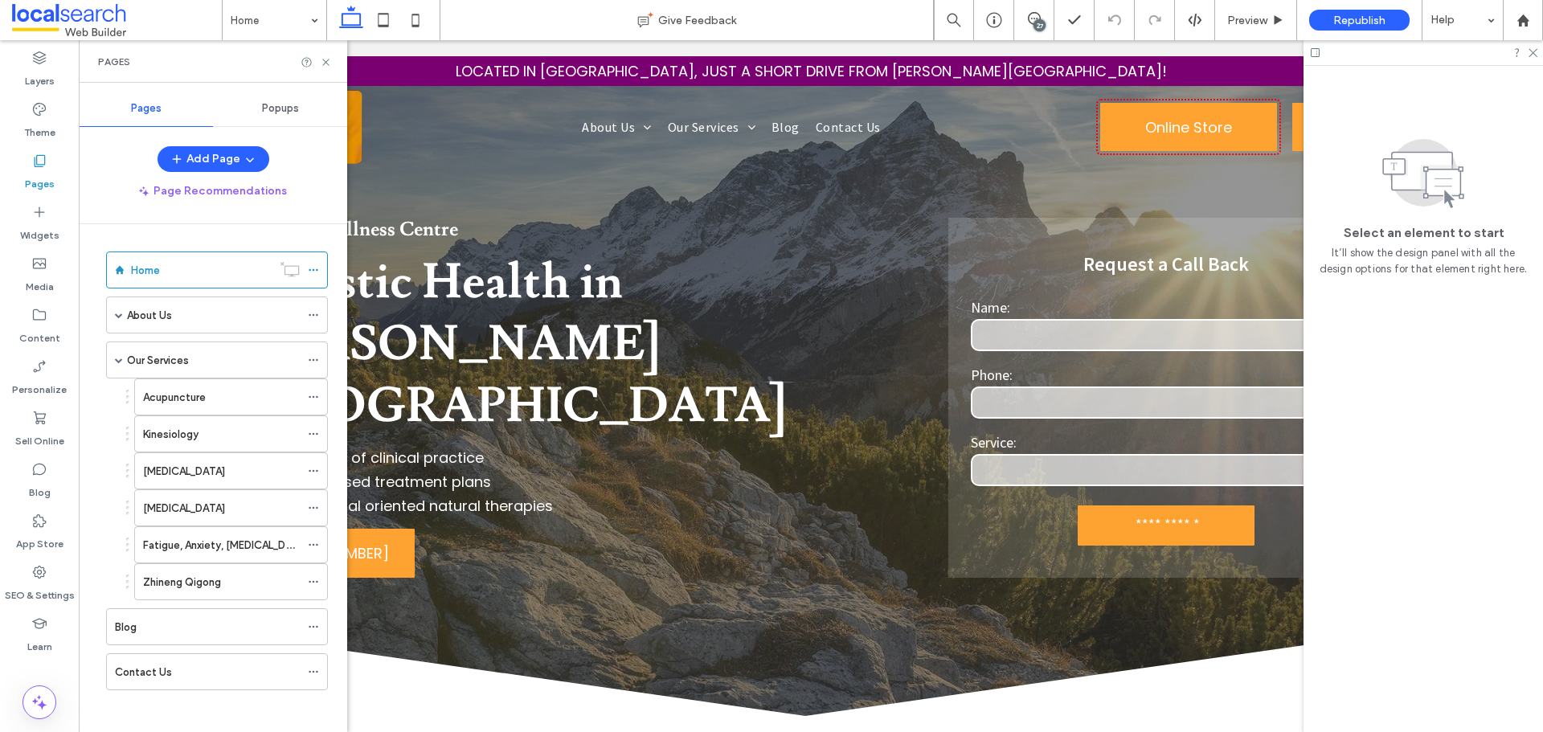
scroll to position [0, 0]
click at [117, 317] on span at bounding box center [119, 315] width 8 height 8
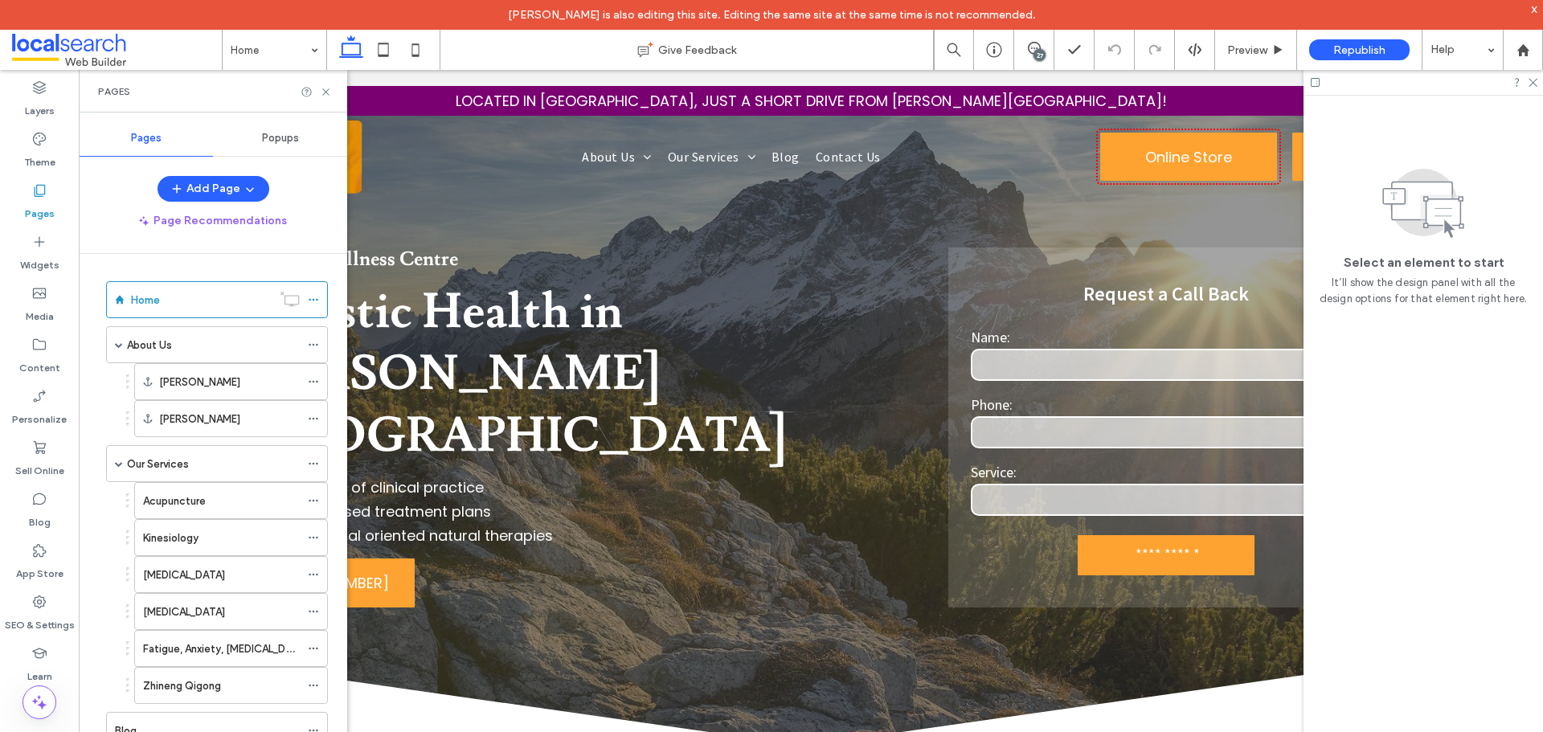
click at [1042, 51] on div "27" at bounding box center [1039, 55] width 12 height 12
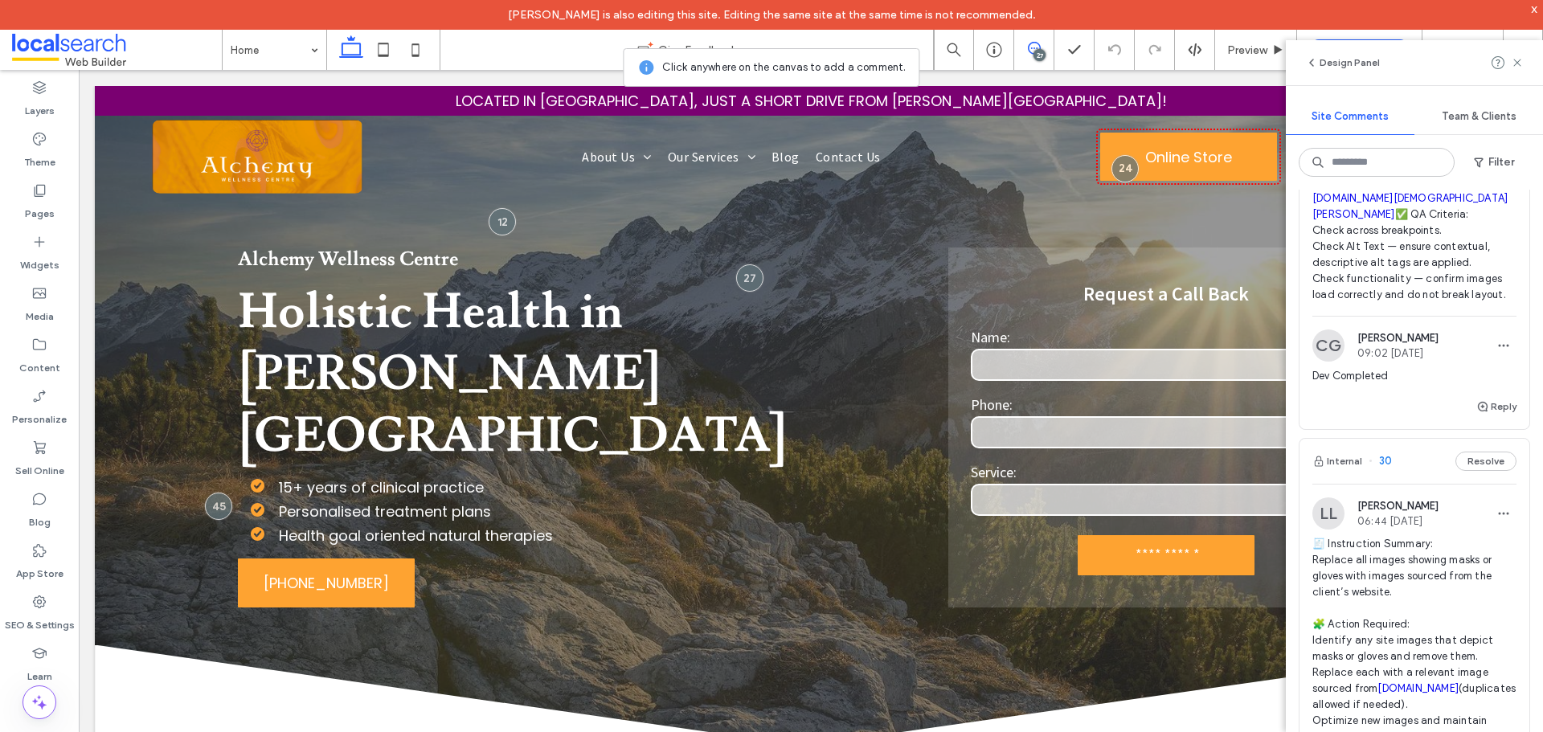
scroll to position [10587, 0]
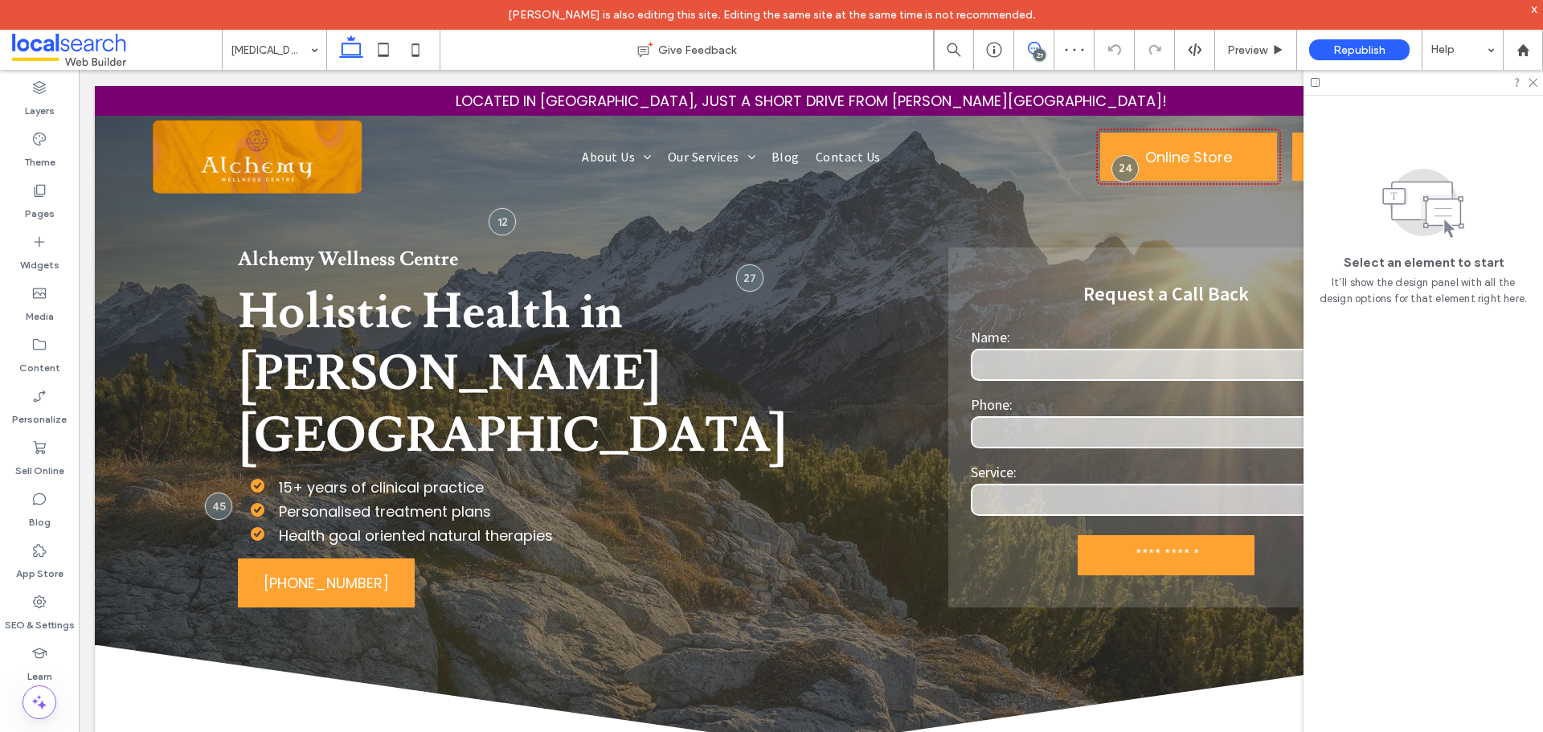
click at [1040, 44] on icon at bounding box center [1034, 48] width 13 height 13
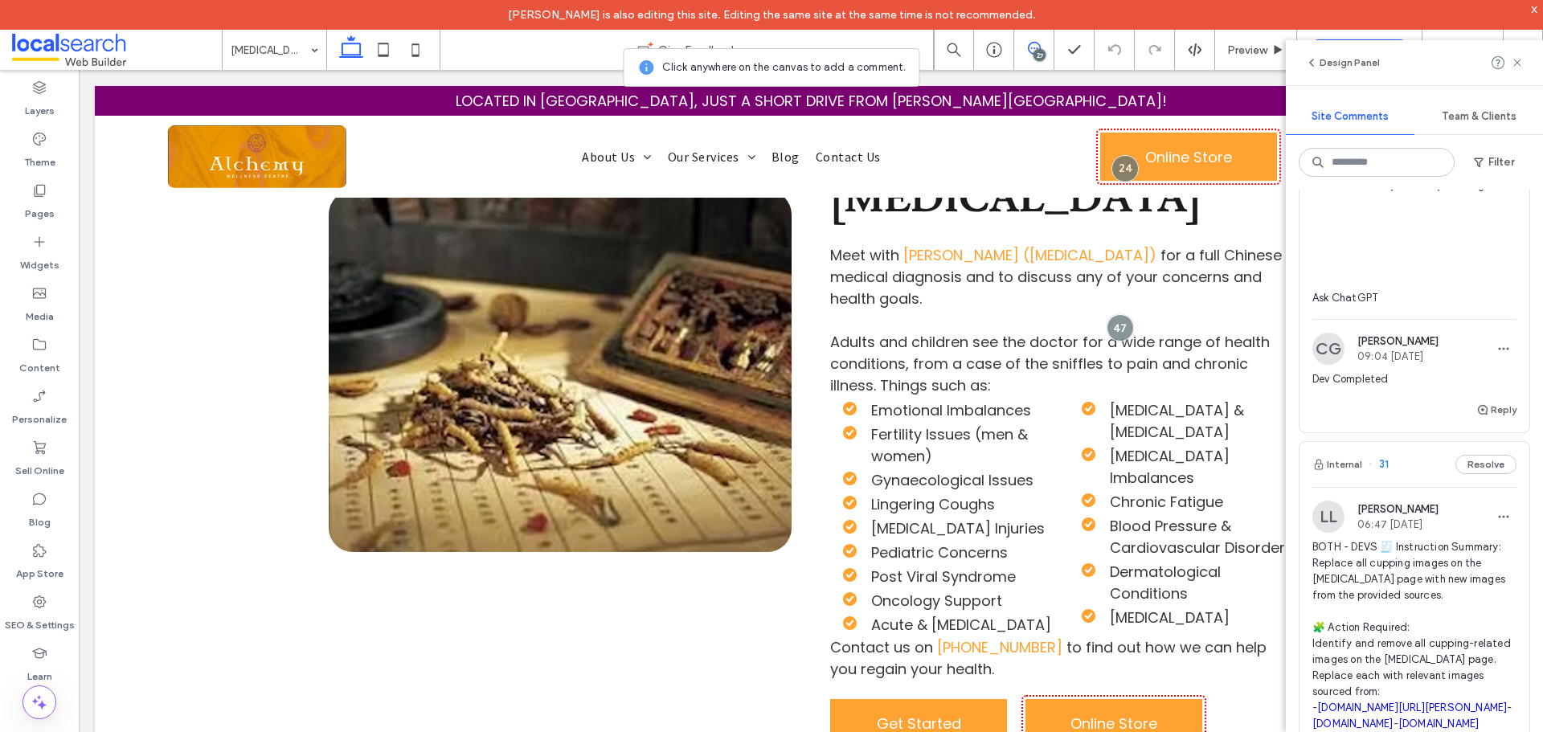
scroll to position [9873, 0]
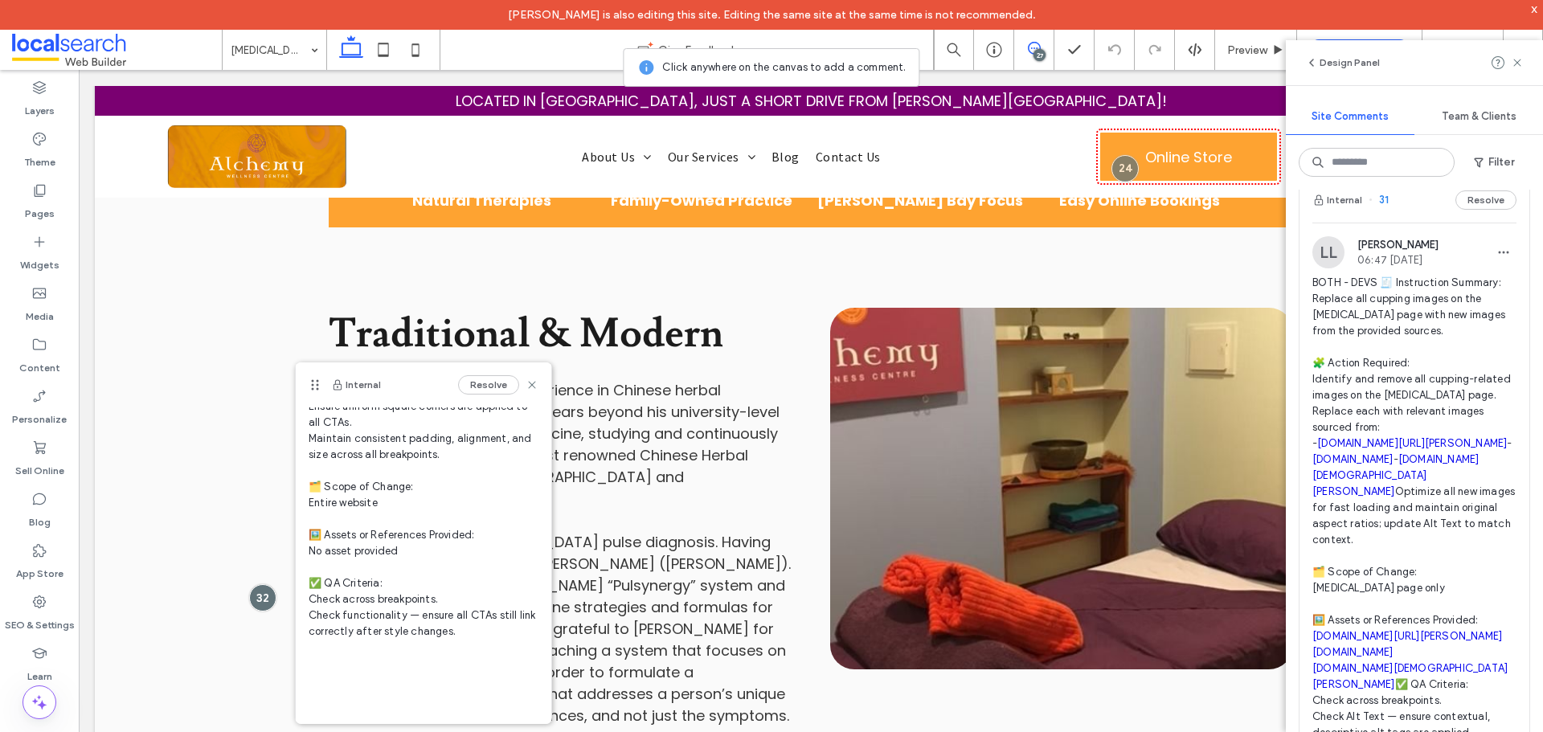
scroll to position [10275, 0]
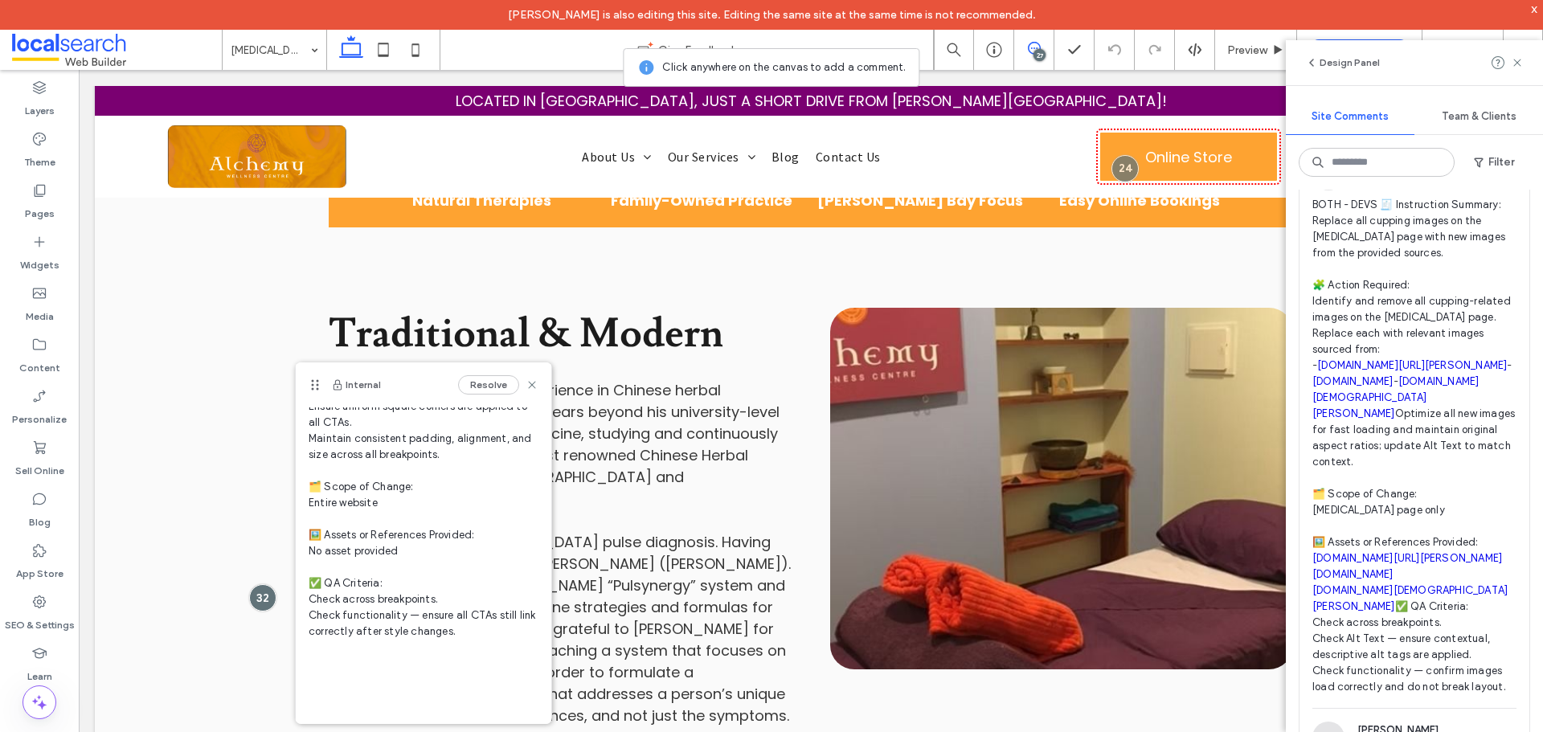
click at [1424, 145] on div "Internal 31 Resolve" at bounding box center [1414, 122] width 230 height 45
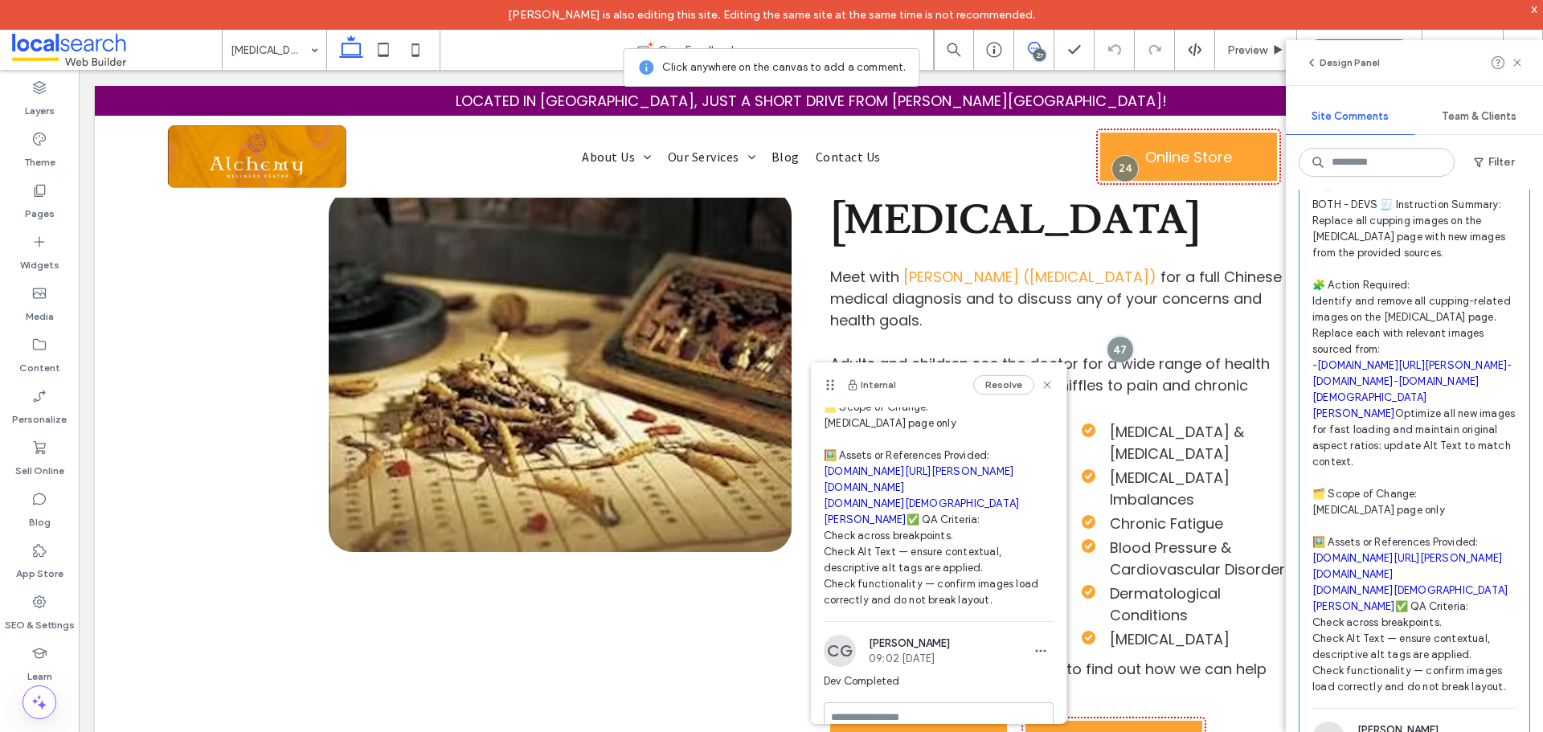
scroll to position [321, 0]
click at [905, 493] on link "alchemywellnesscentre.com.au" at bounding box center [864, 487] width 81 height 12
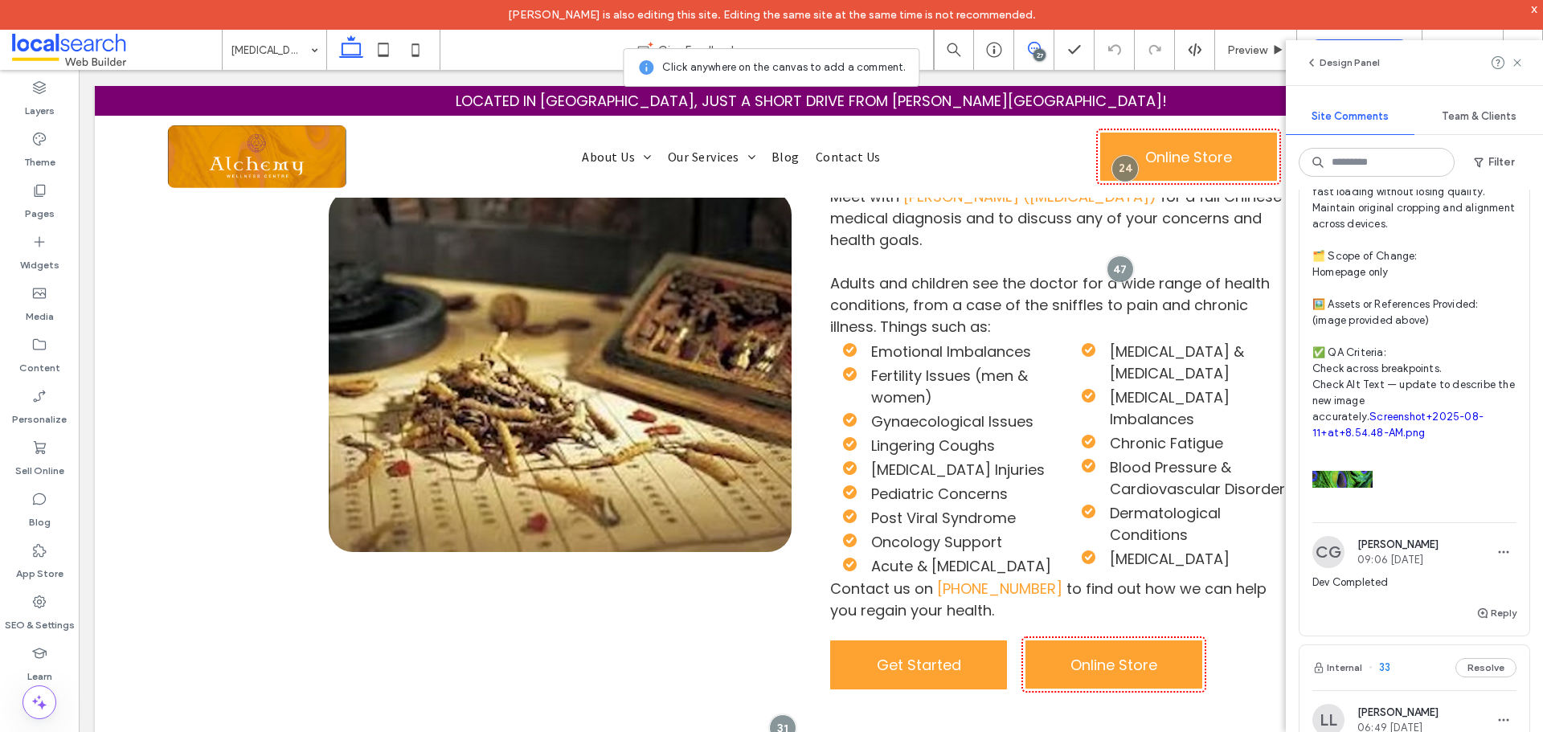
scroll to position [8668, 0]
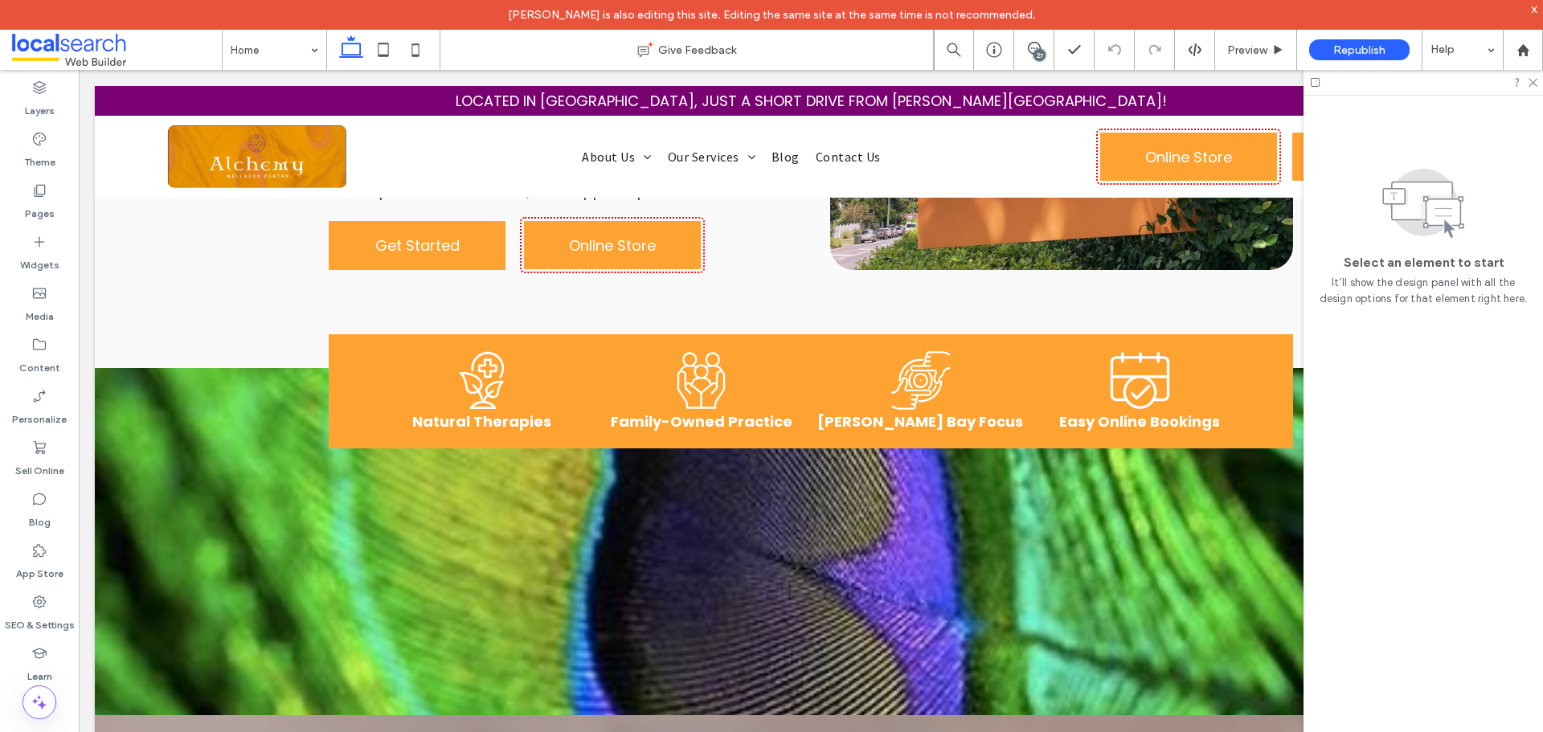
click at [1039, 49] on div "27" at bounding box center [1039, 55] width 12 height 12
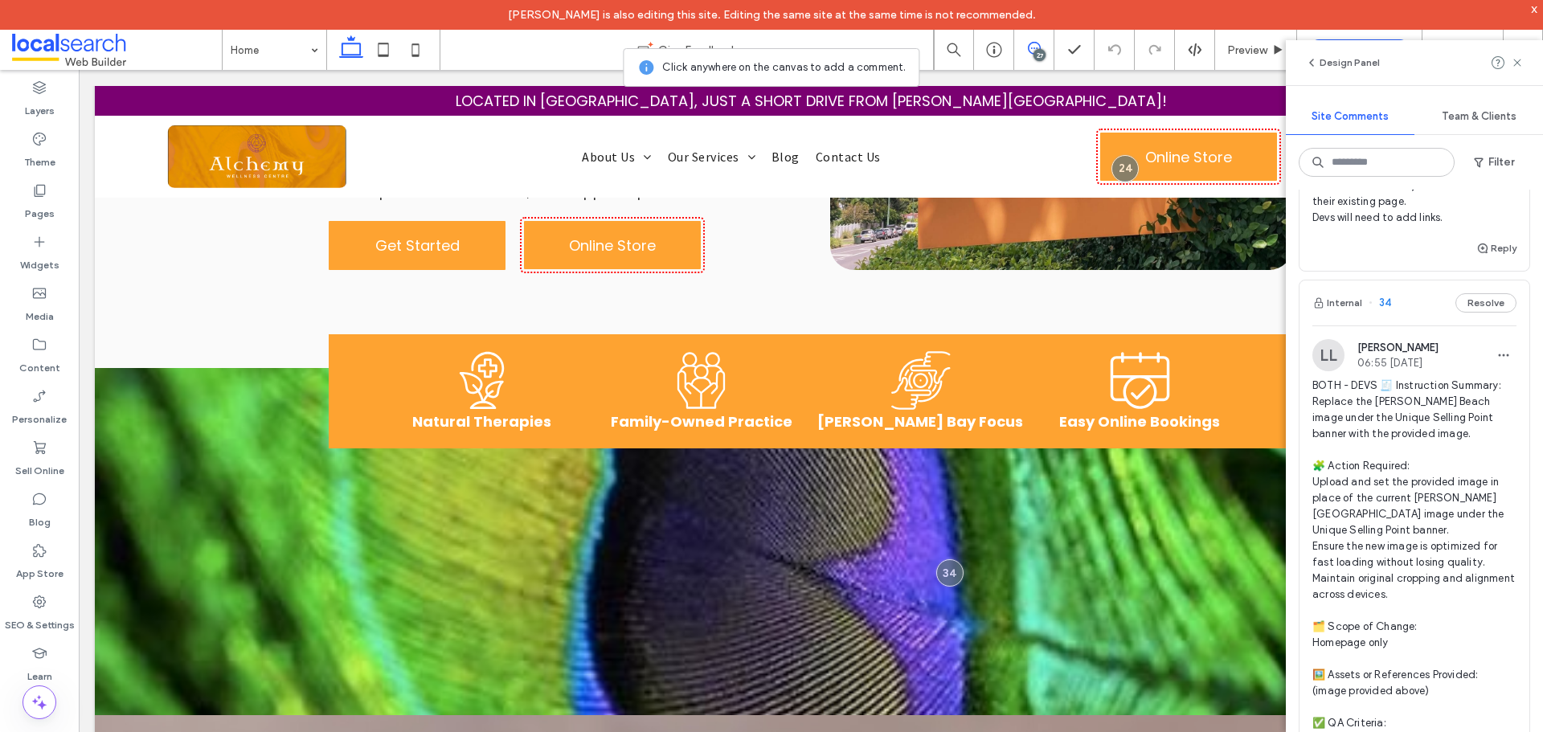
scroll to position [8277, 0]
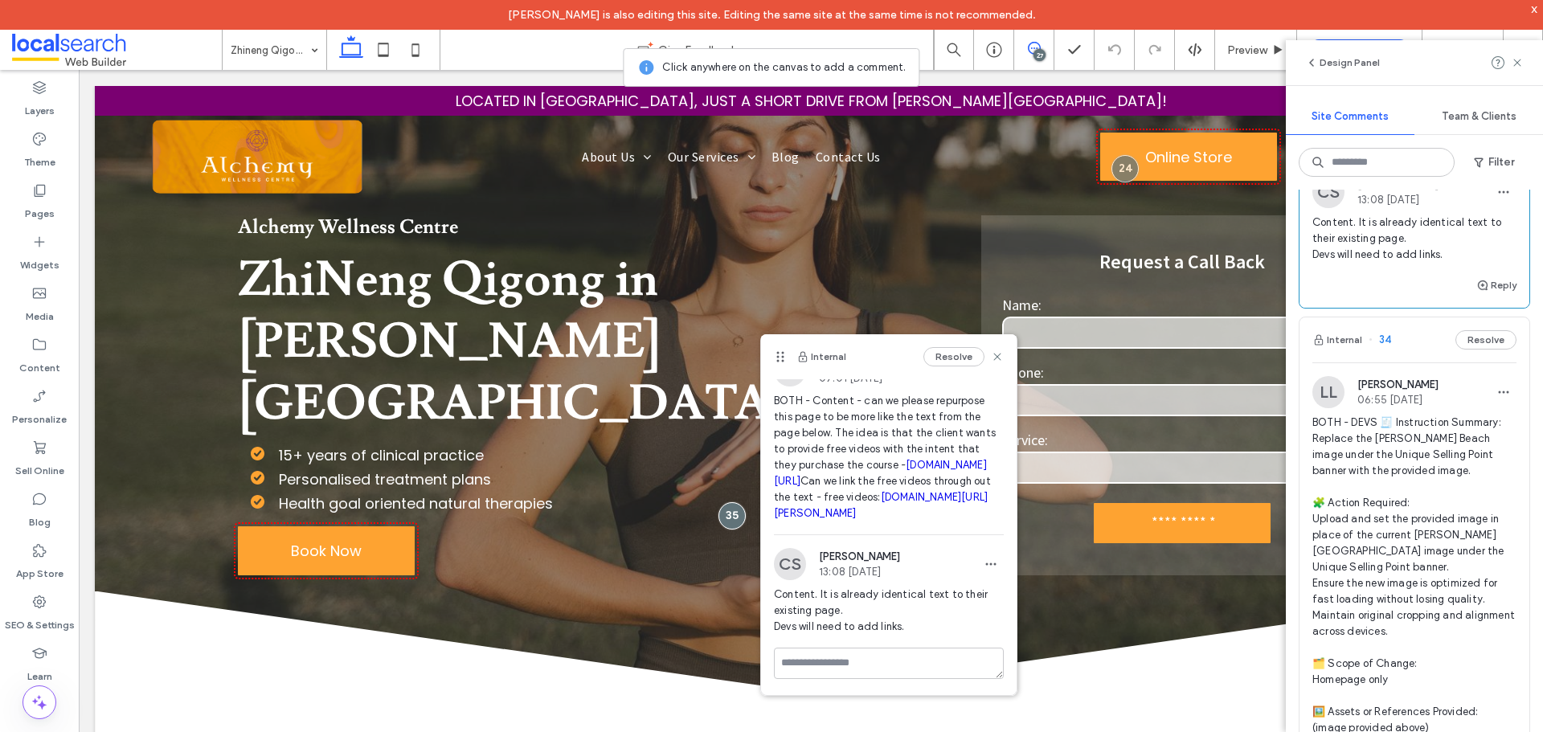
scroll to position [106, 0]
click at [886, 502] on link "alchemywellnesscentre.com.au/health-blog-byron-bay/categories/qigong" at bounding box center [881, 505] width 214 height 28
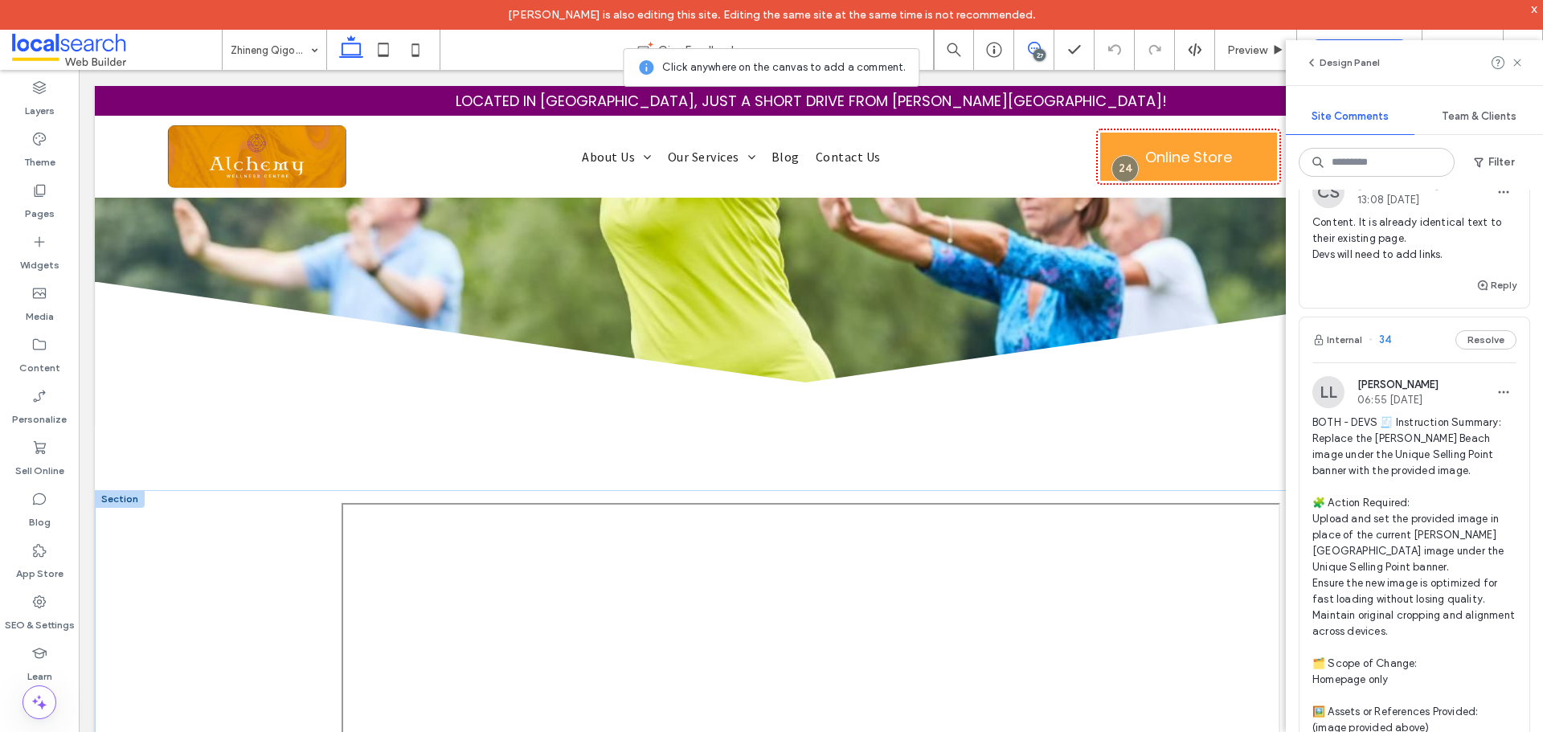
scroll to position [2572, 0]
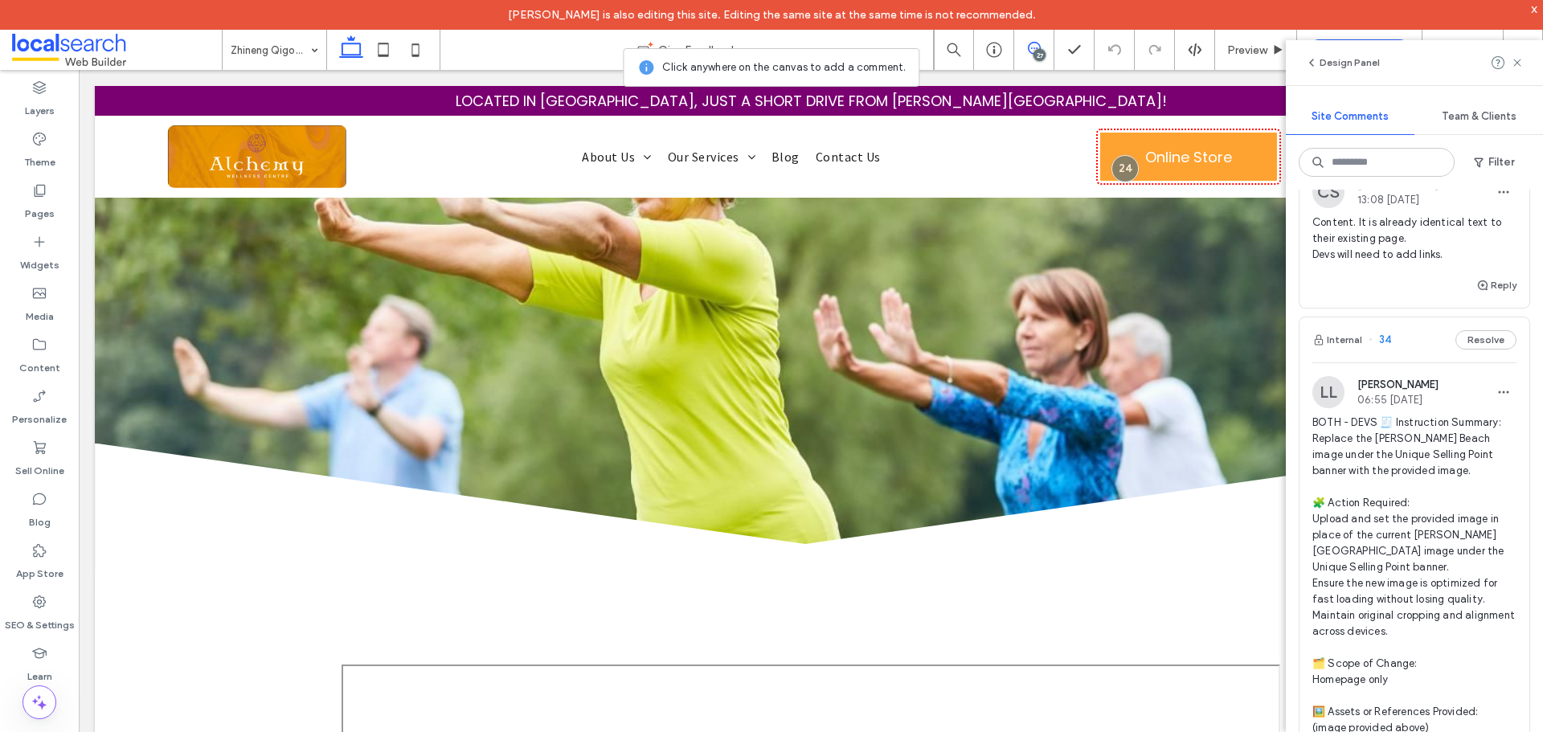
click at [1437, 115] on link "alchemywellnesscentre.com.au/zhineng-qi-gong-byron-bay-australia" at bounding box center [1406, 101] width 188 height 28
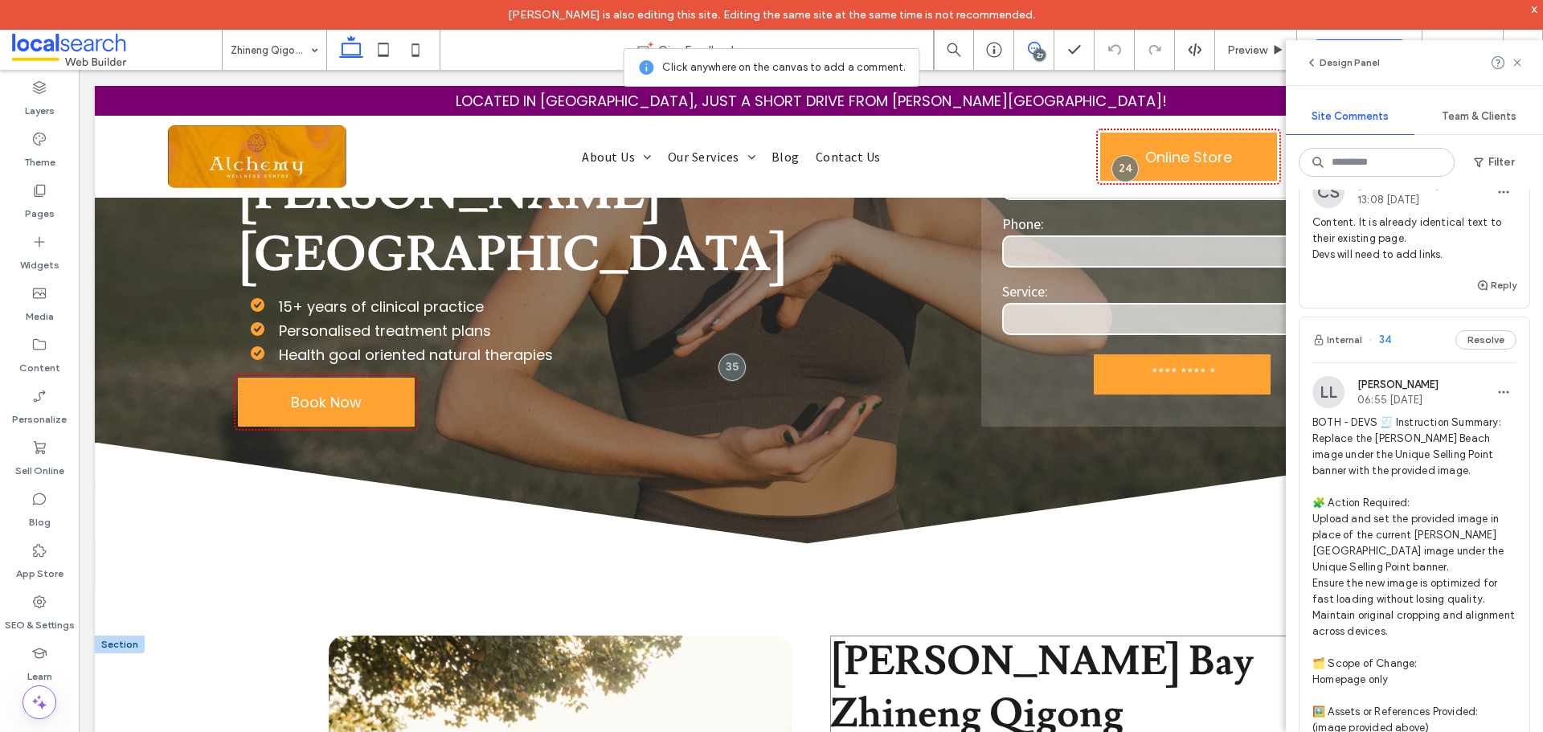
scroll to position [0, 0]
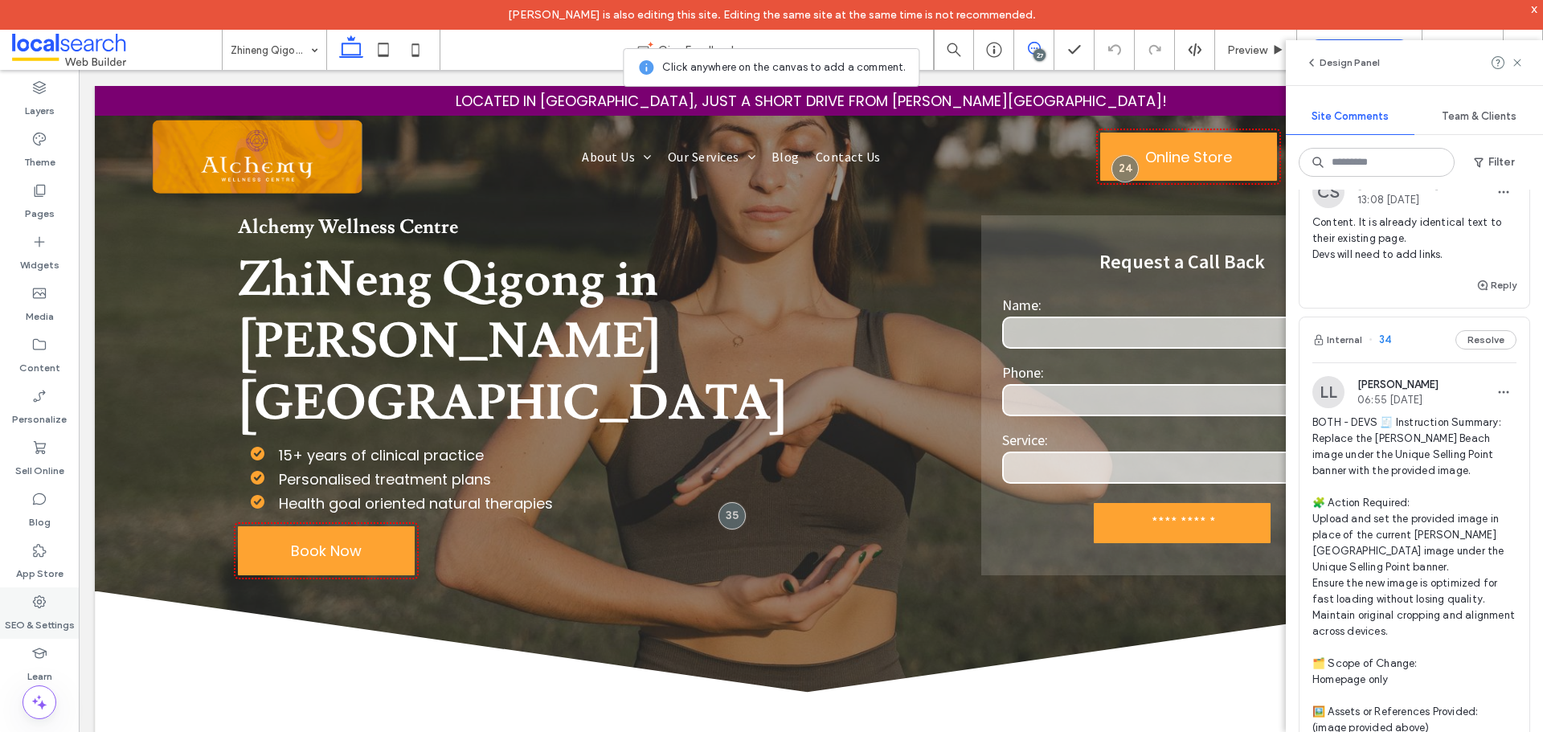
click at [28, 619] on label "SEO & Settings" at bounding box center [40, 621] width 70 height 23
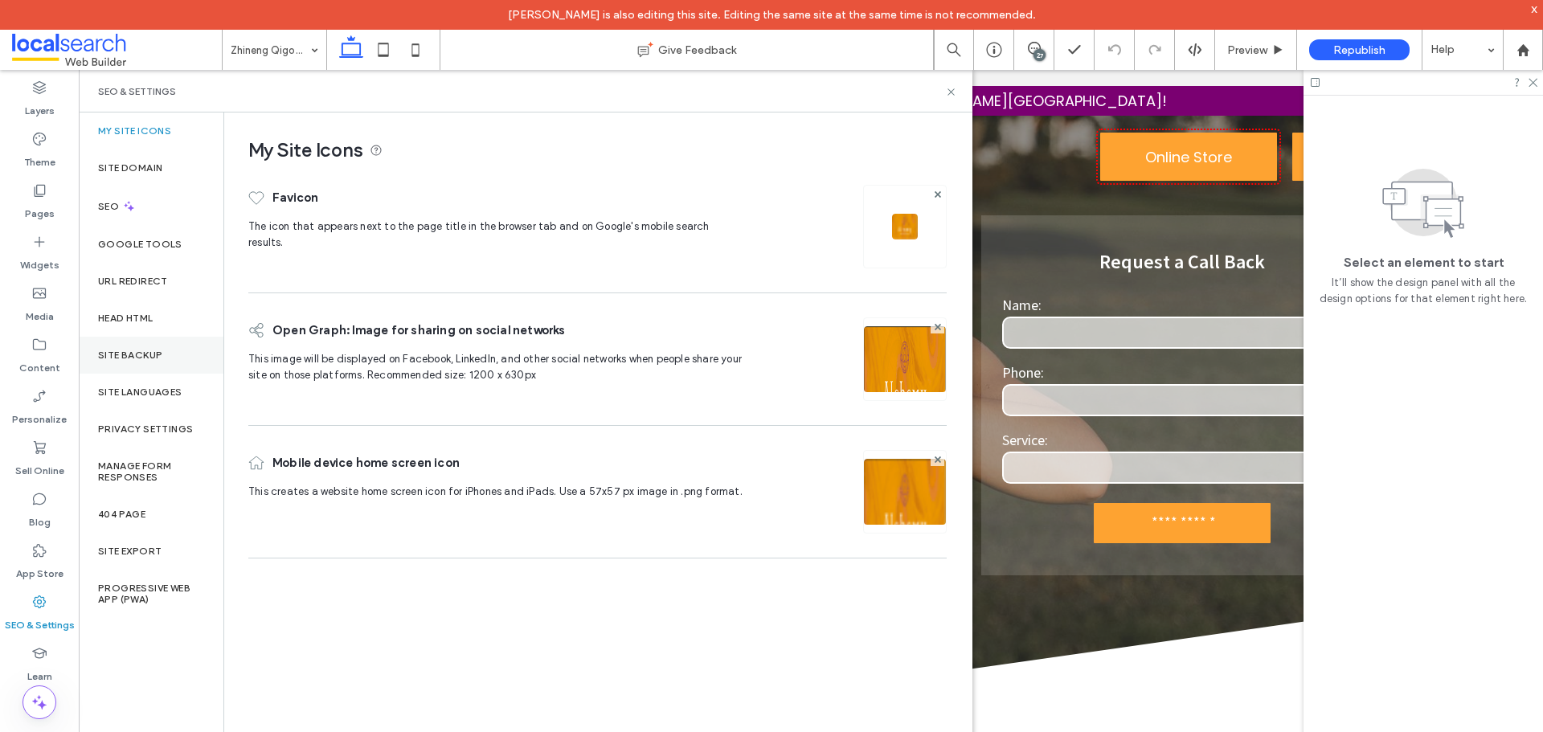
click at [129, 351] on label "Site Backup" at bounding box center [130, 355] width 64 height 11
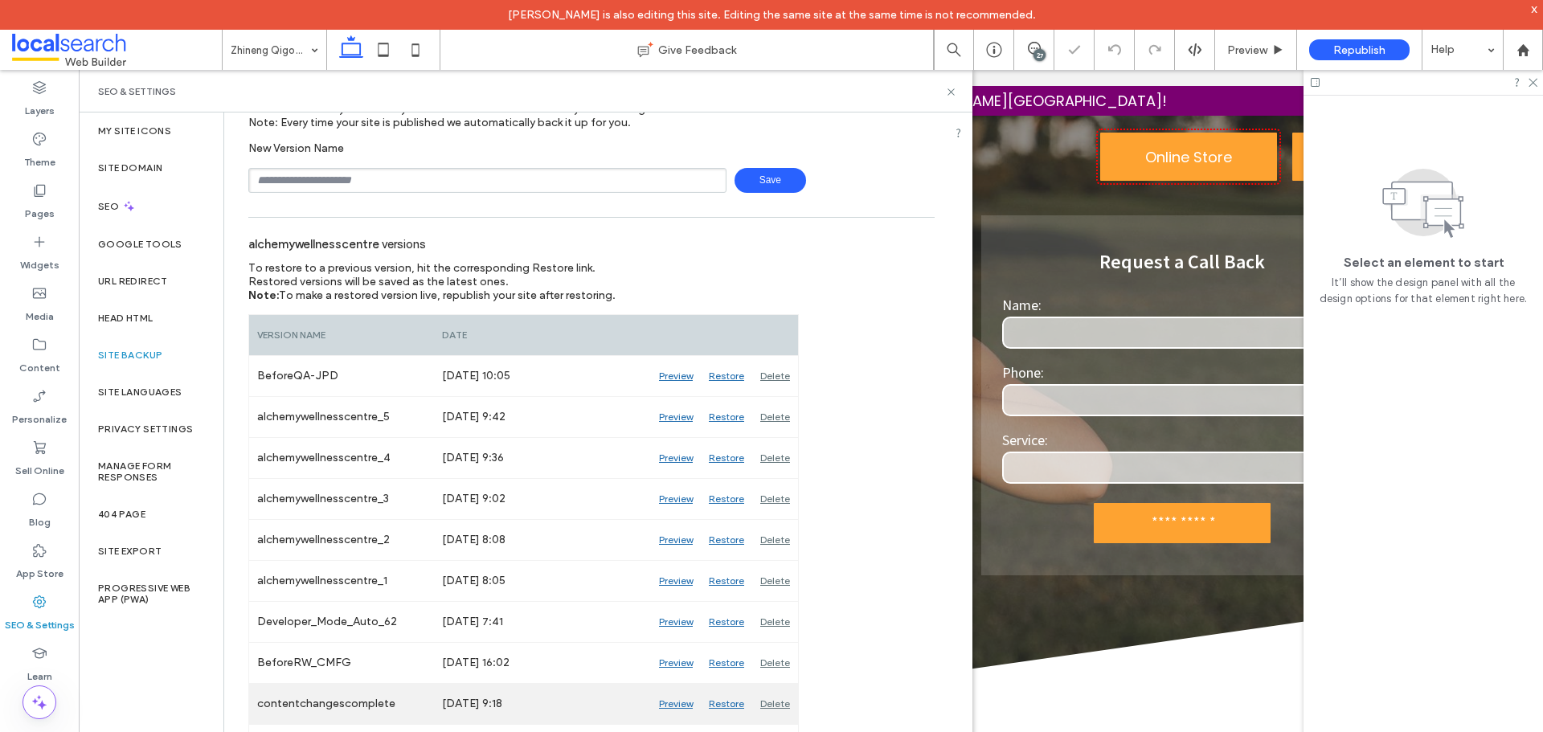
scroll to position [161, 0]
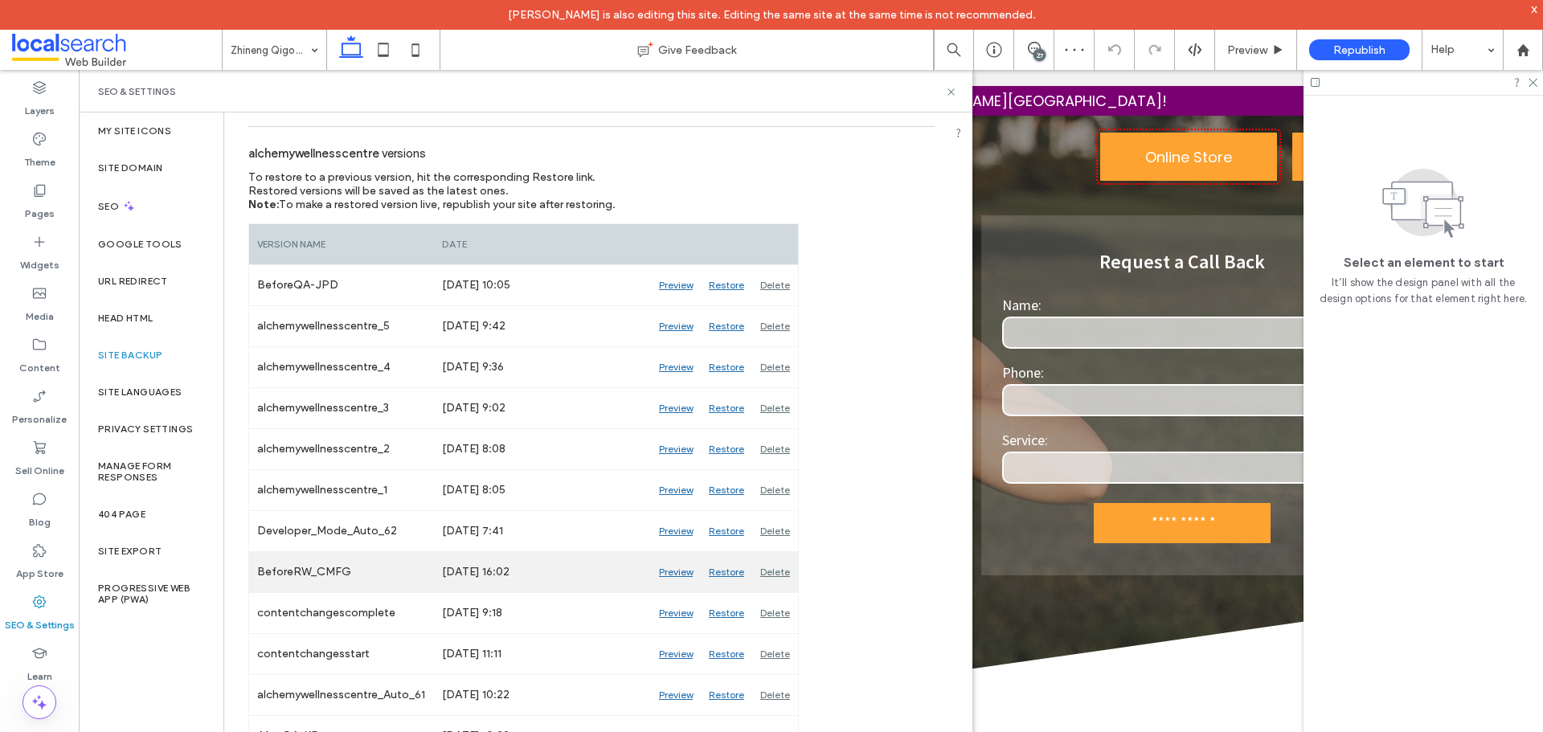
click at [683, 567] on div "Preview" at bounding box center [676, 572] width 50 height 40
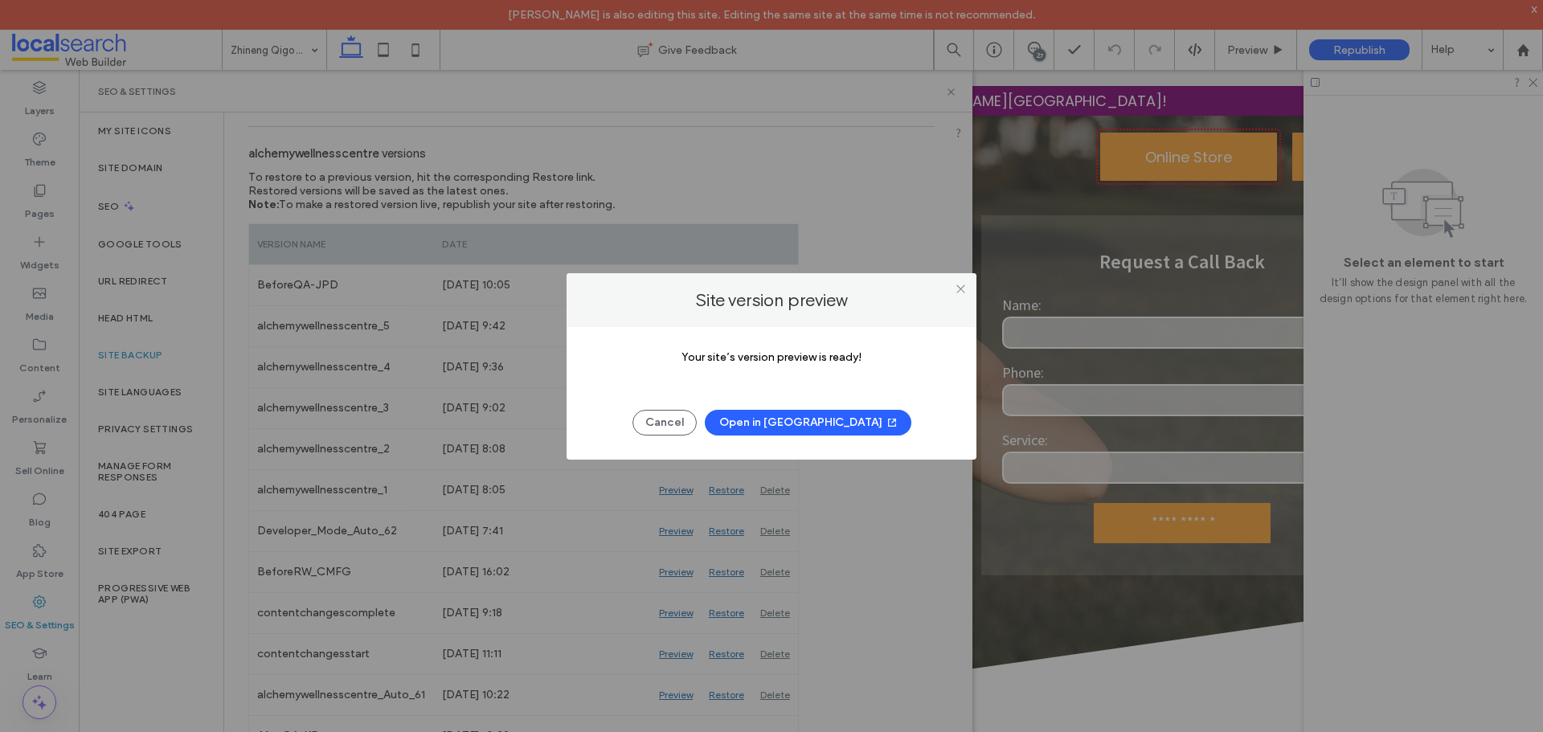
click at [791, 424] on button "Open in New Tab" at bounding box center [808, 423] width 207 height 26
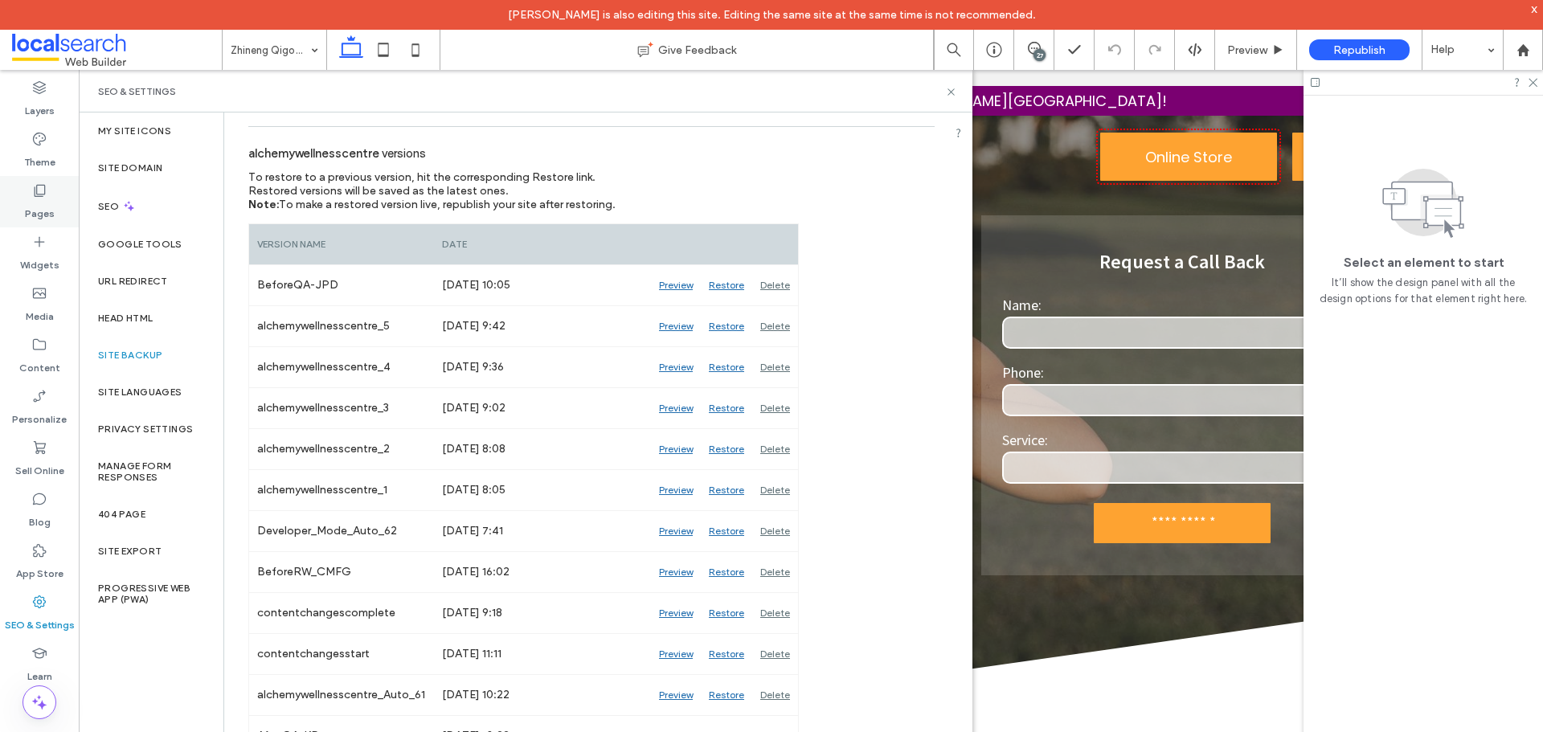
click at [49, 195] on div "Pages" at bounding box center [39, 201] width 79 height 51
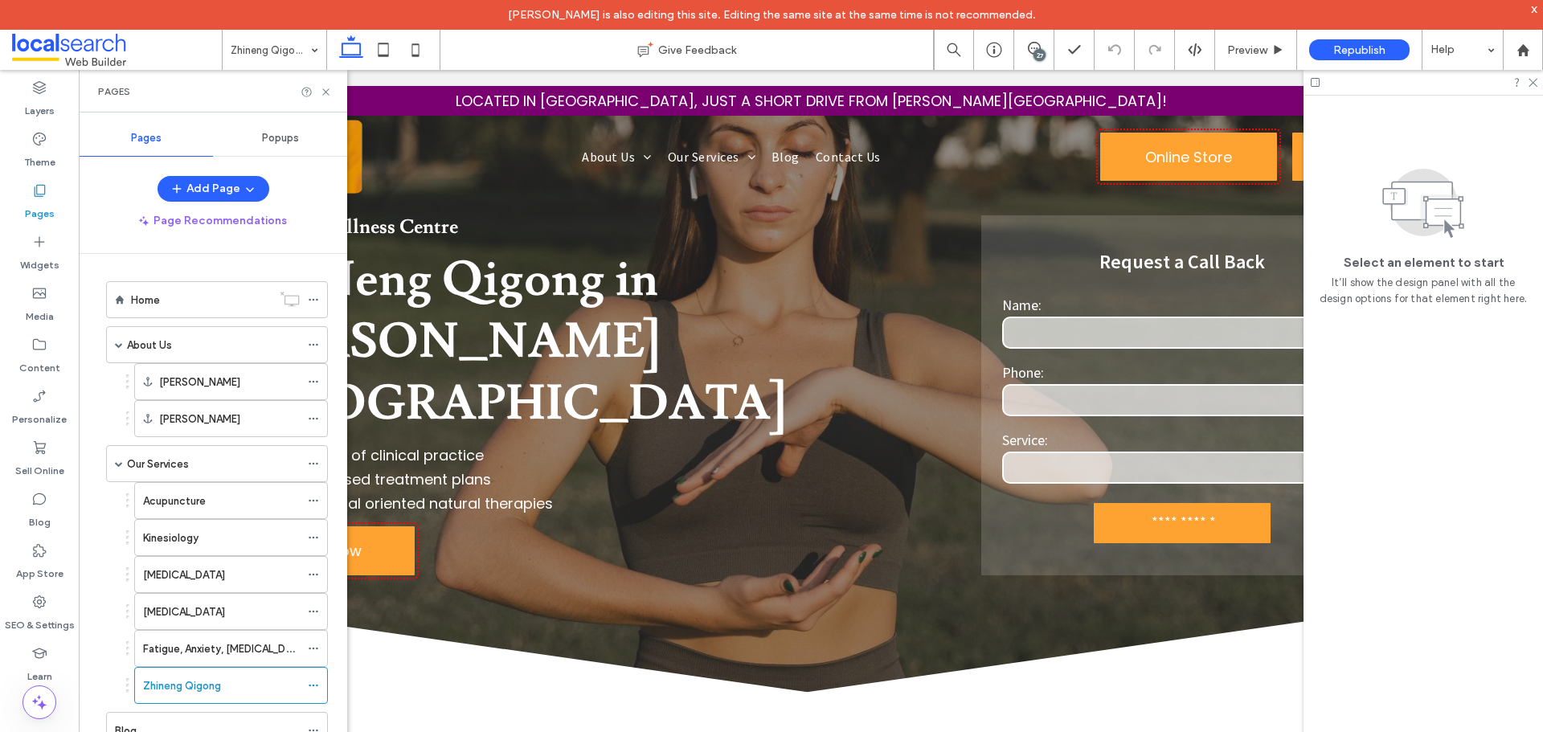
drag, startPoint x: 1040, startPoint y: 49, endPoint x: 1145, endPoint y: 156, distance: 150.0
click at [1040, 49] on div "27" at bounding box center [1039, 55] width 12 height 12
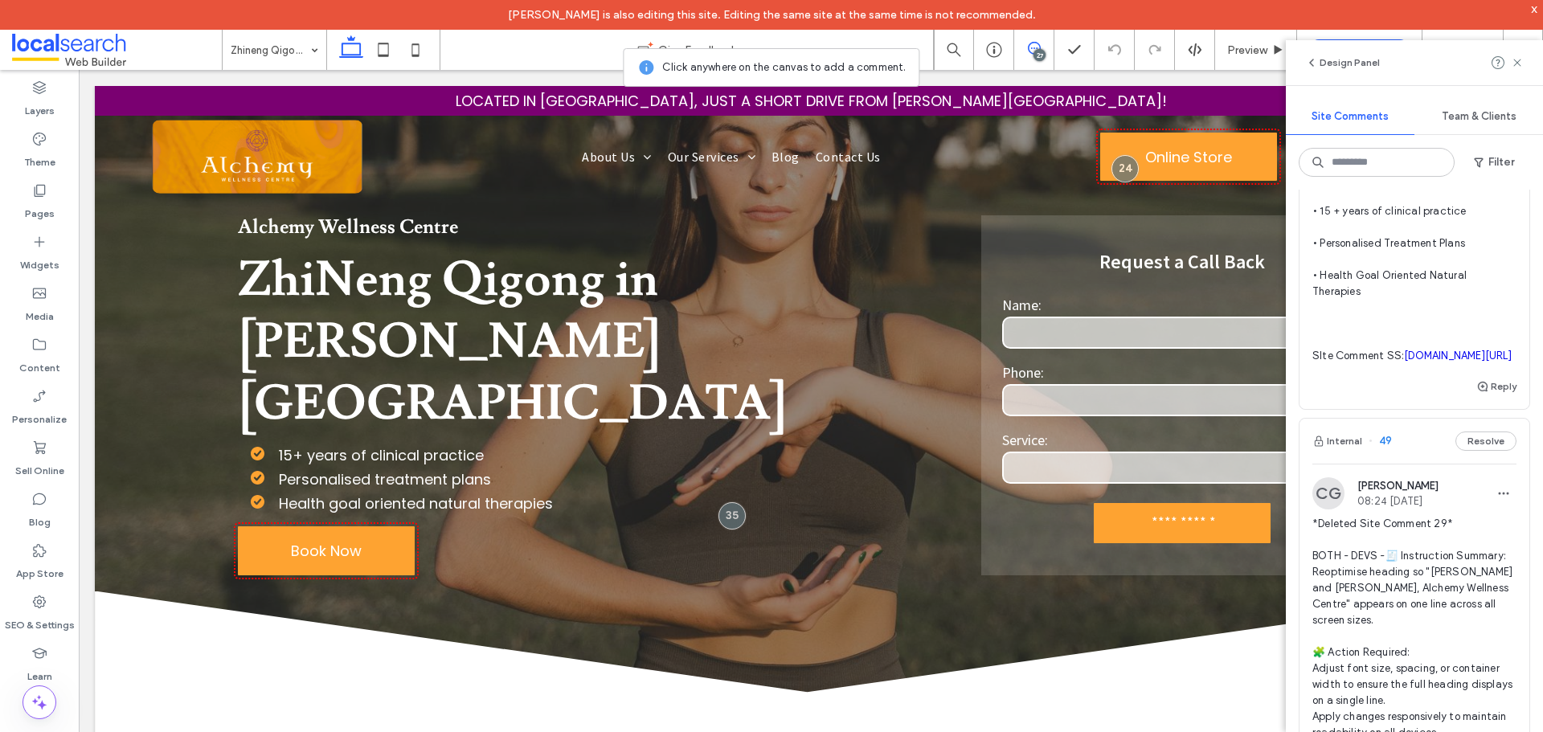
scroll to position [0, 0]
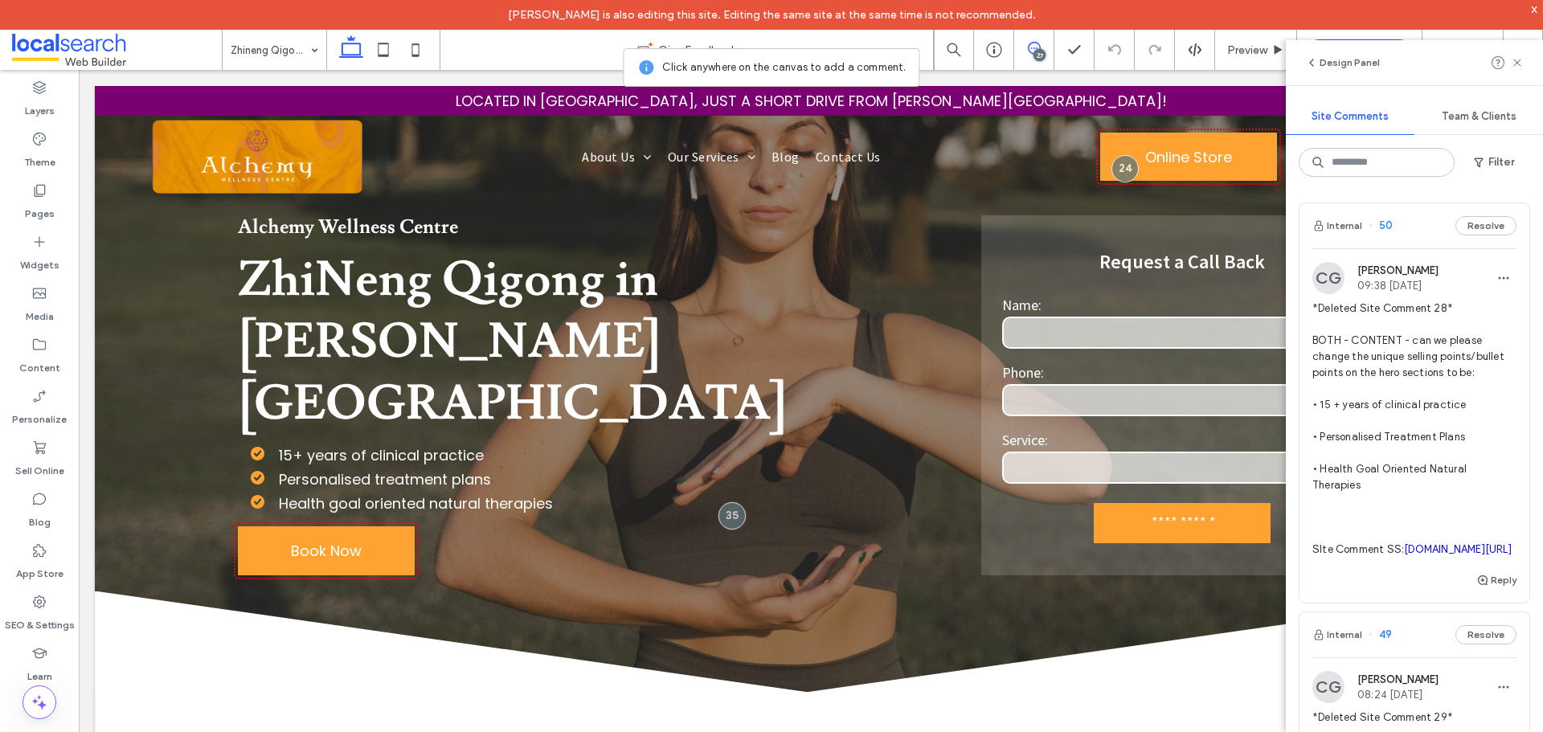
click at [1395, 228] on div "Internal 50 Resolve" at bounding box center [1414, 225] width 230 height 45
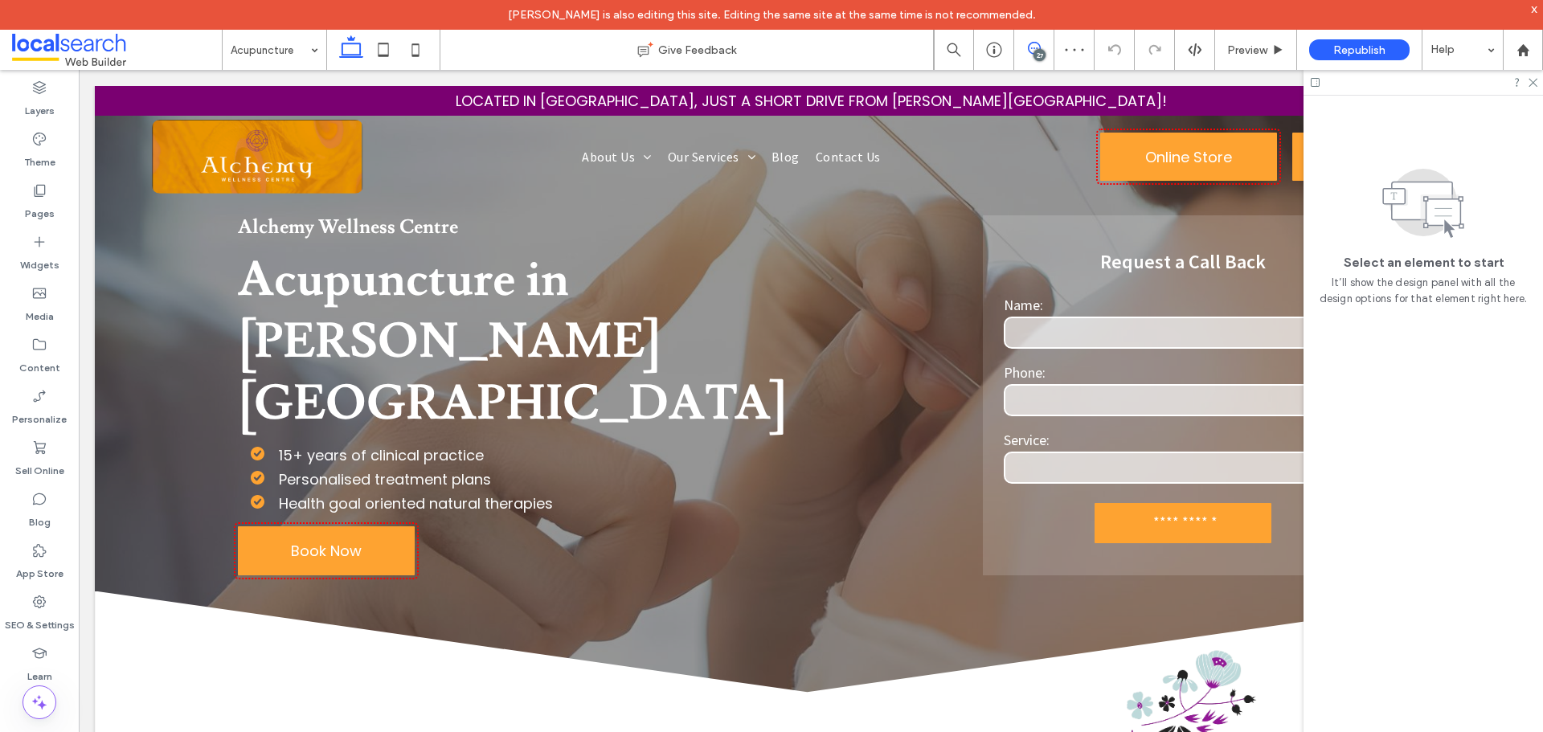
click at [1040, 48] on use at bounding box center [1034, 48] width 13 height 13
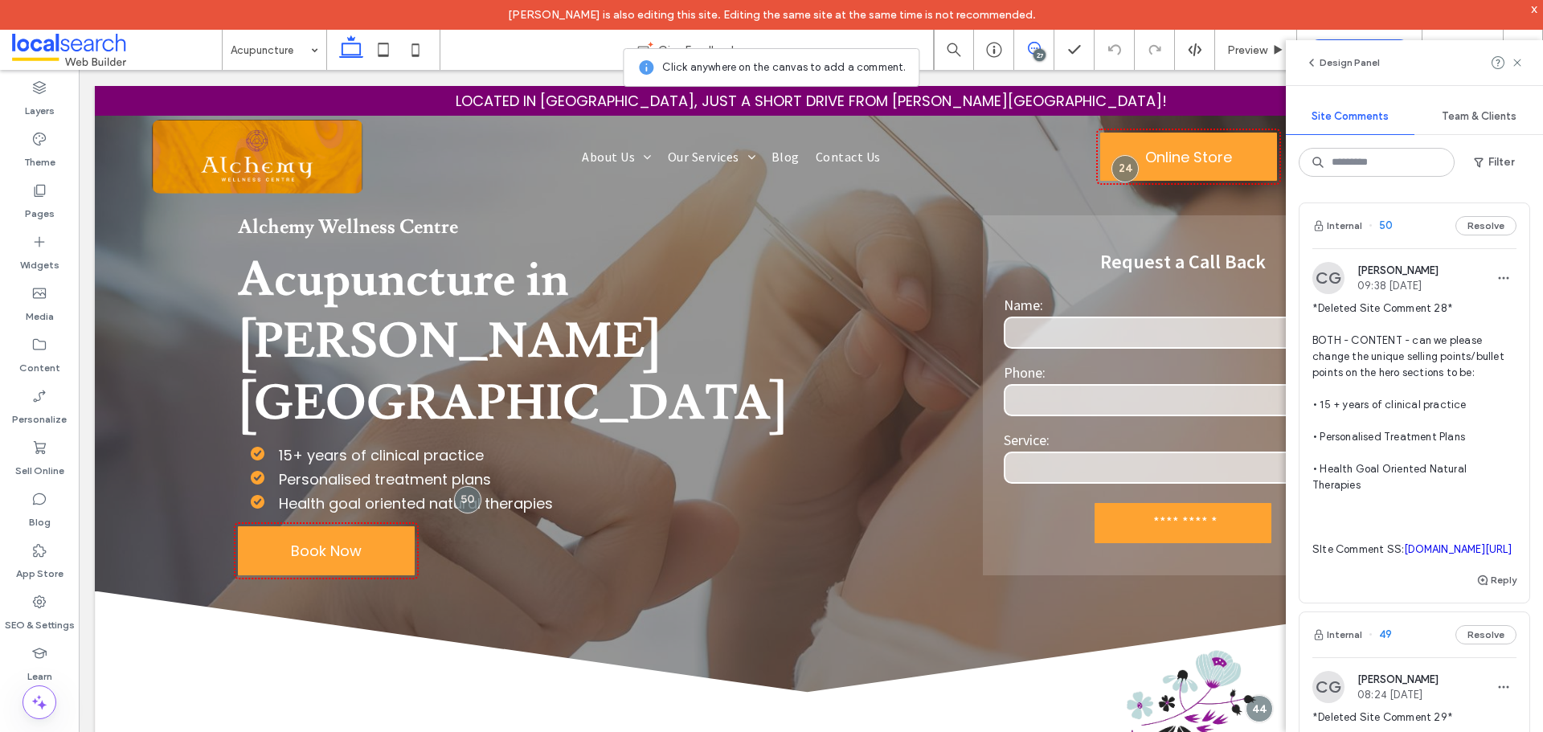
scroll to position [80, 0]
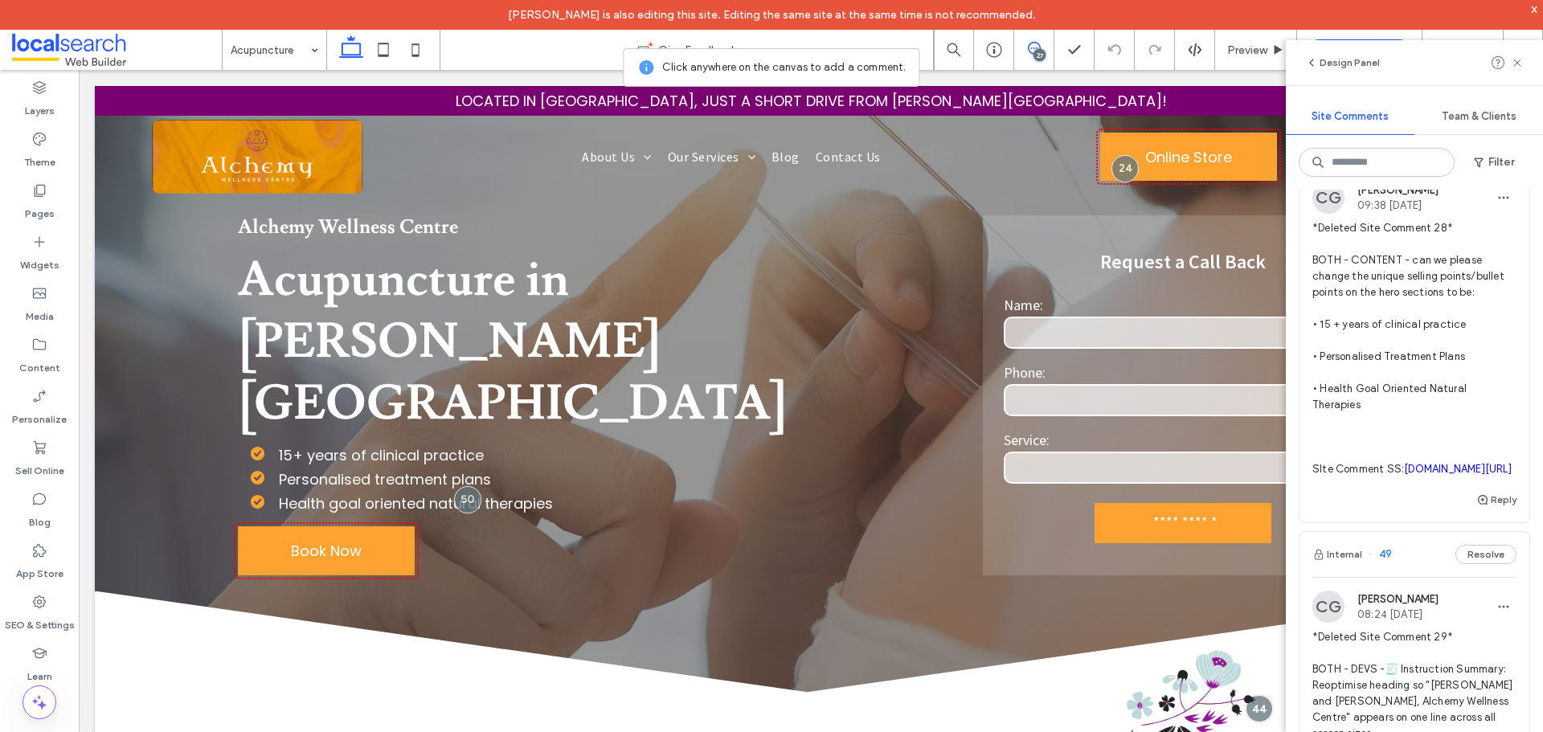
click at [1404, 475] on link "irp.cdn-website.com/1bca4510/dms3rep/multi/SC+28+Deleted.PNG" at bounding box center [1458, 469] width 108 height 12
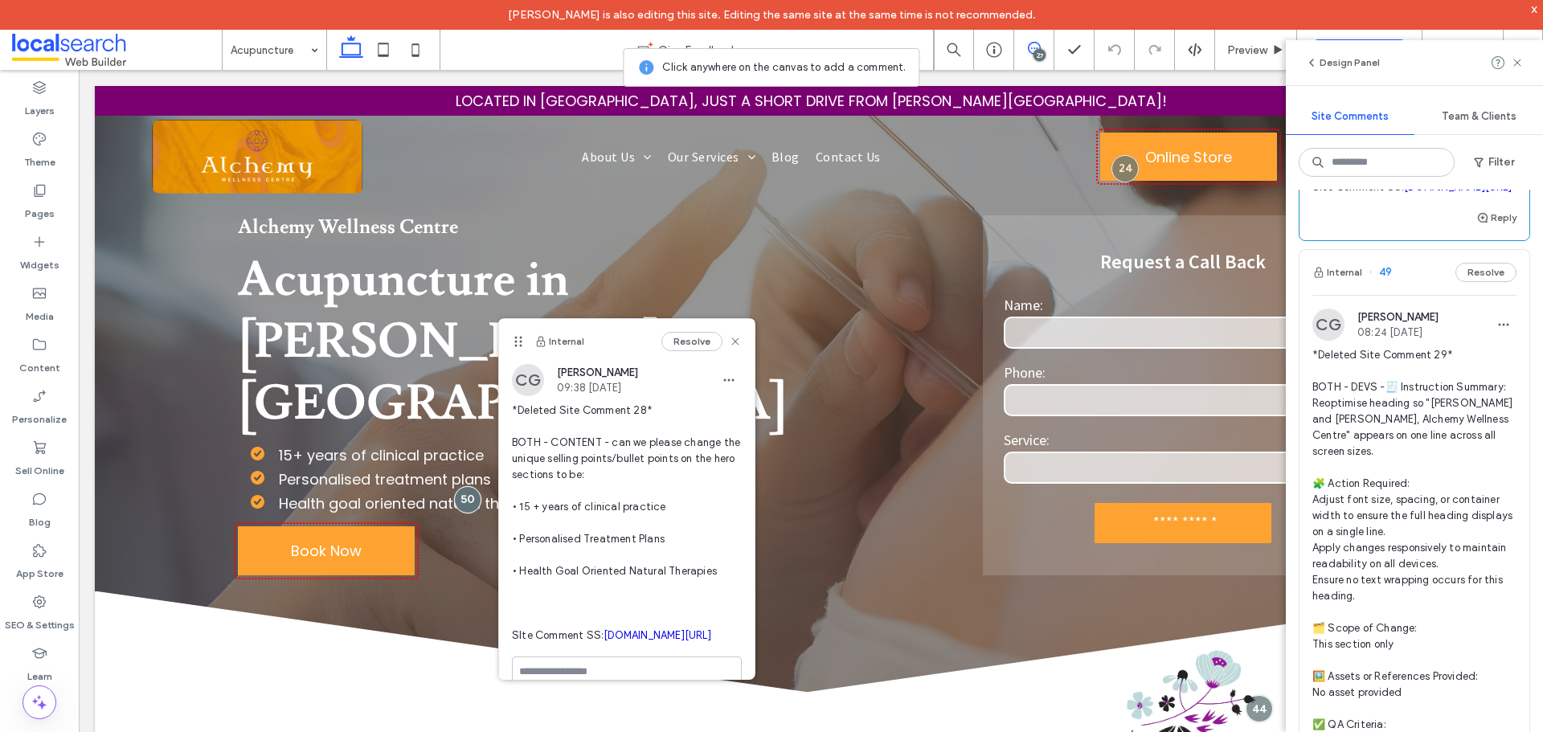
scroll to position [402, 0]
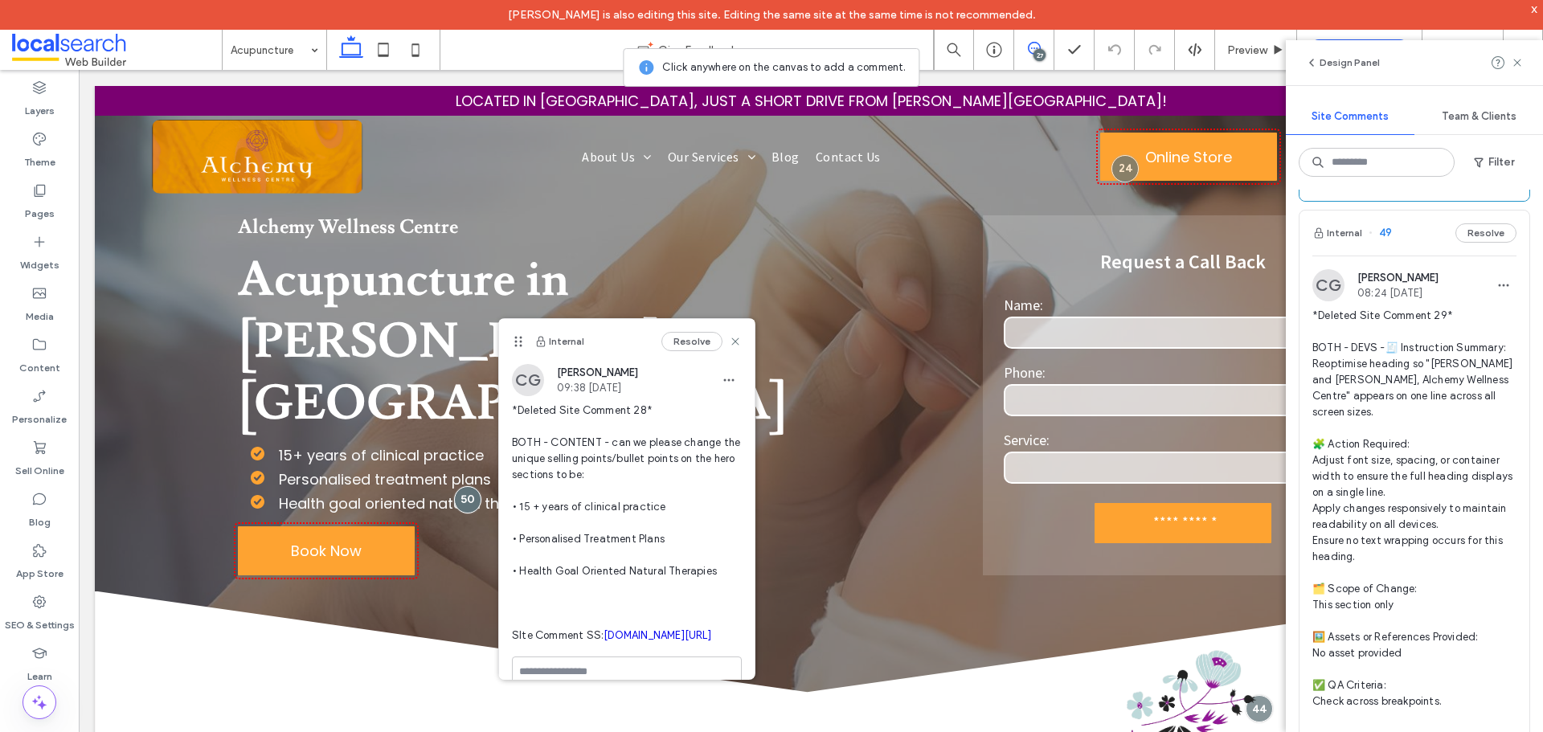
click at [1418, 256] on div "Internal 49 Resolve" at bounding box center [1414, 233] width 230 height 45
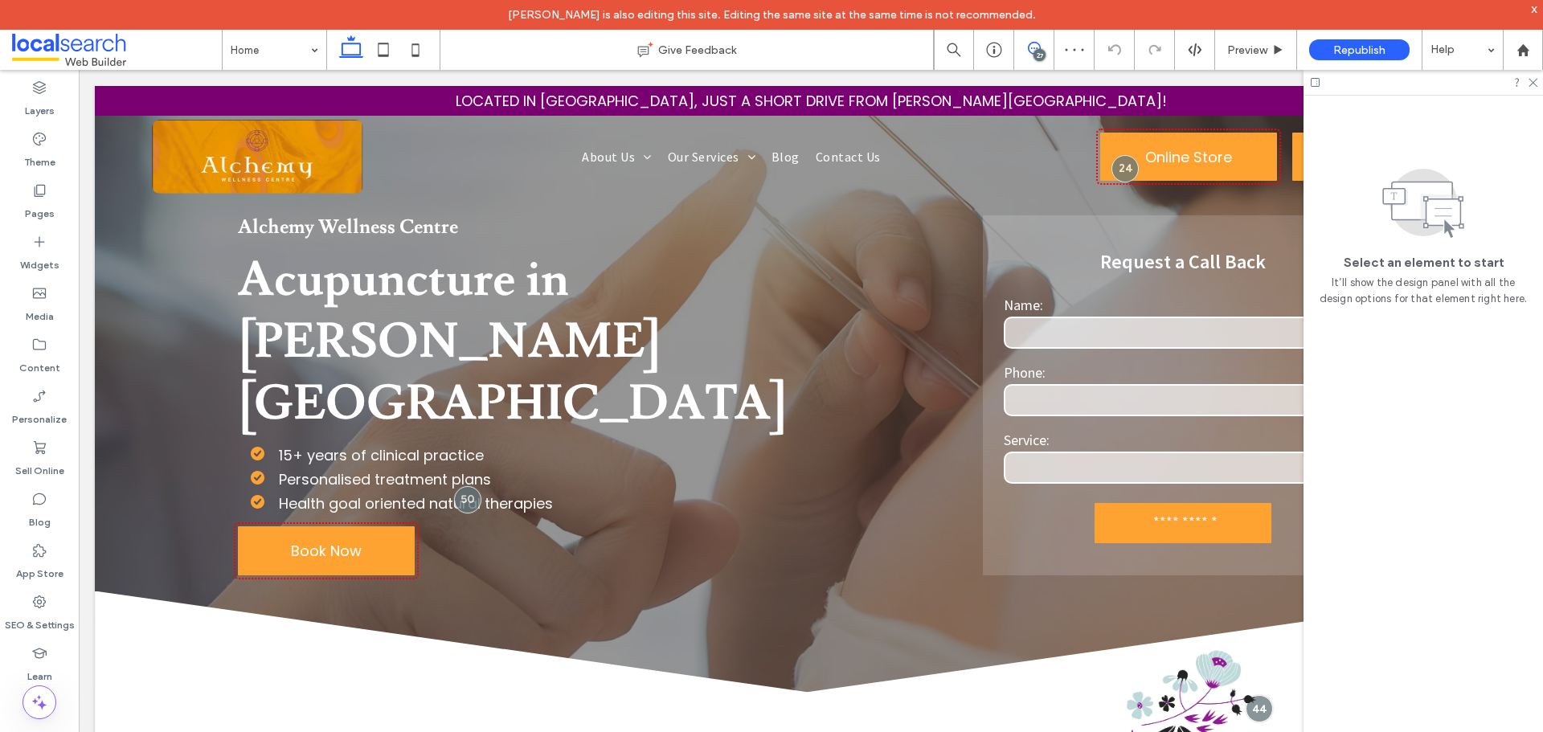
click at [1040, 46] on icon at bounding box center [1034, 48] width 13 height 13
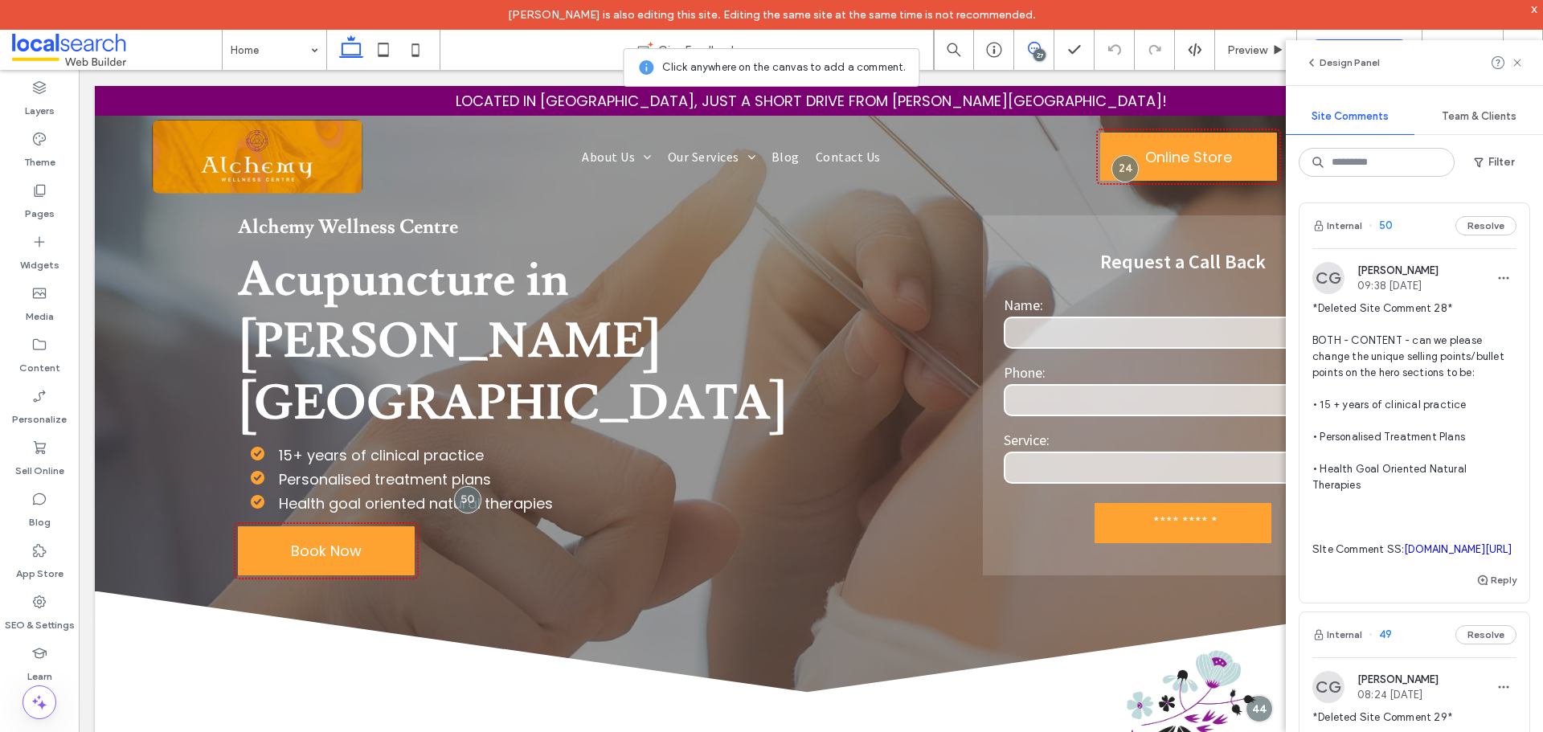
scroll to position [241, 0]
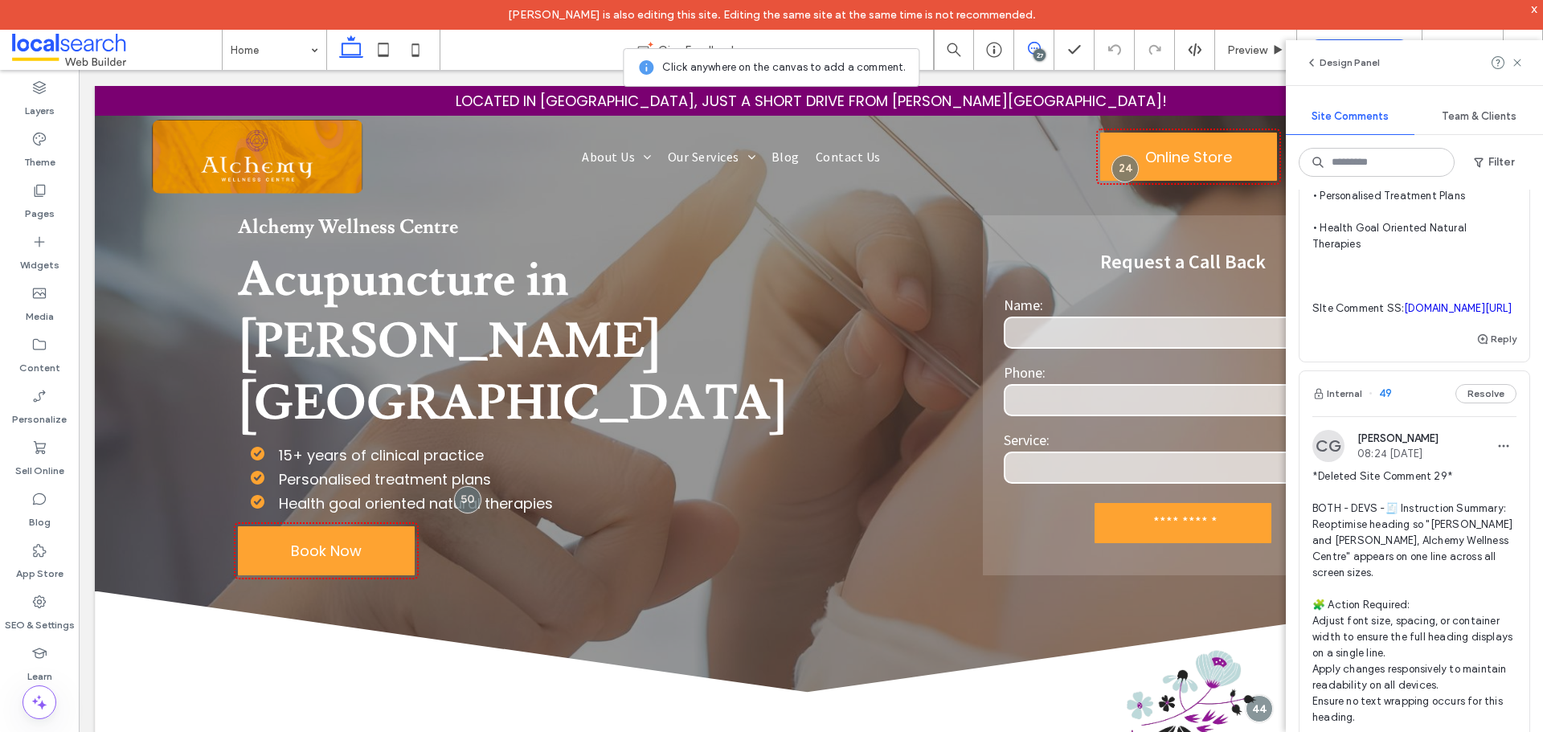
click at [1408, 416] on div "Internal 49 Resolve" at bounding box center [1414, 393] width 230 height 45
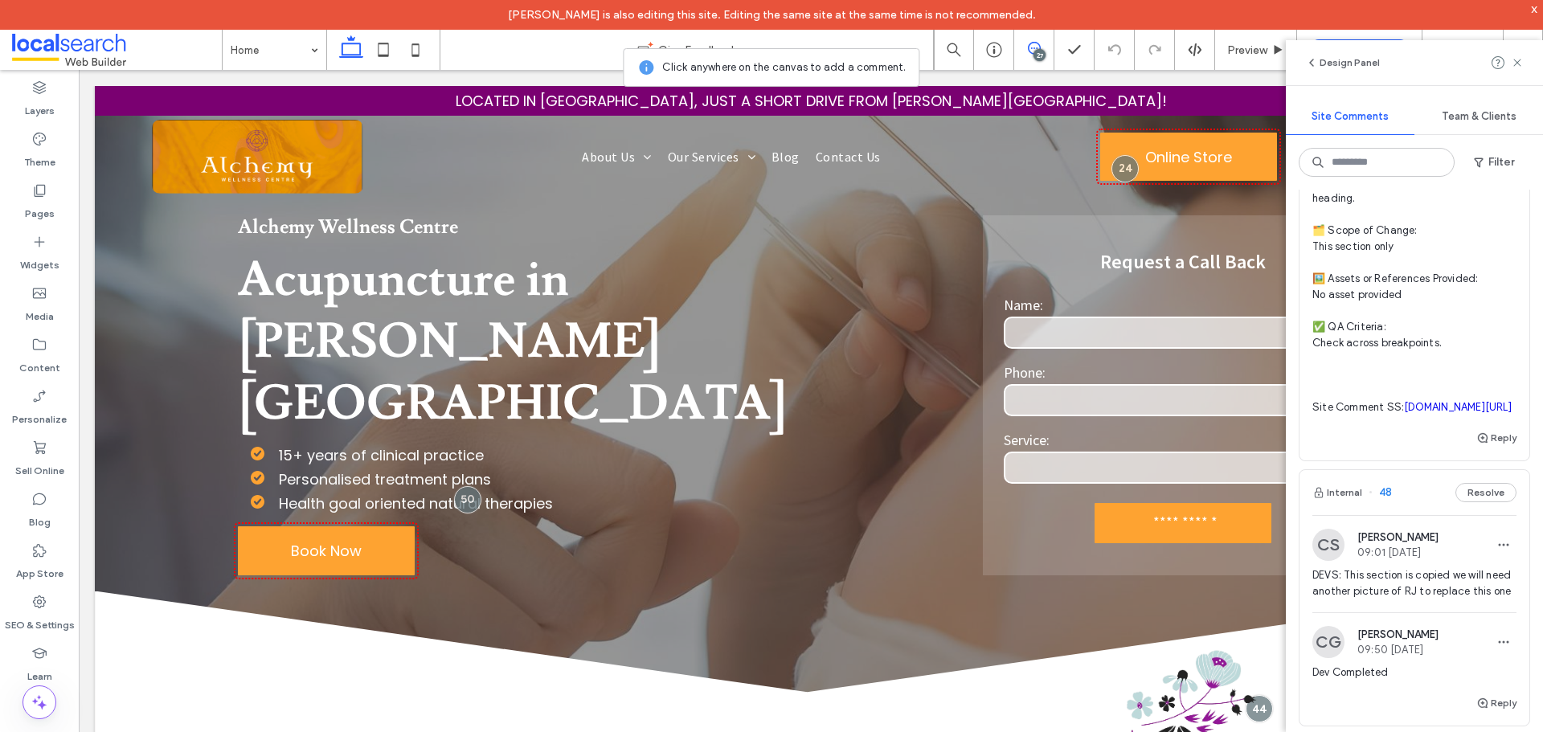
scroll to position [884, 0]
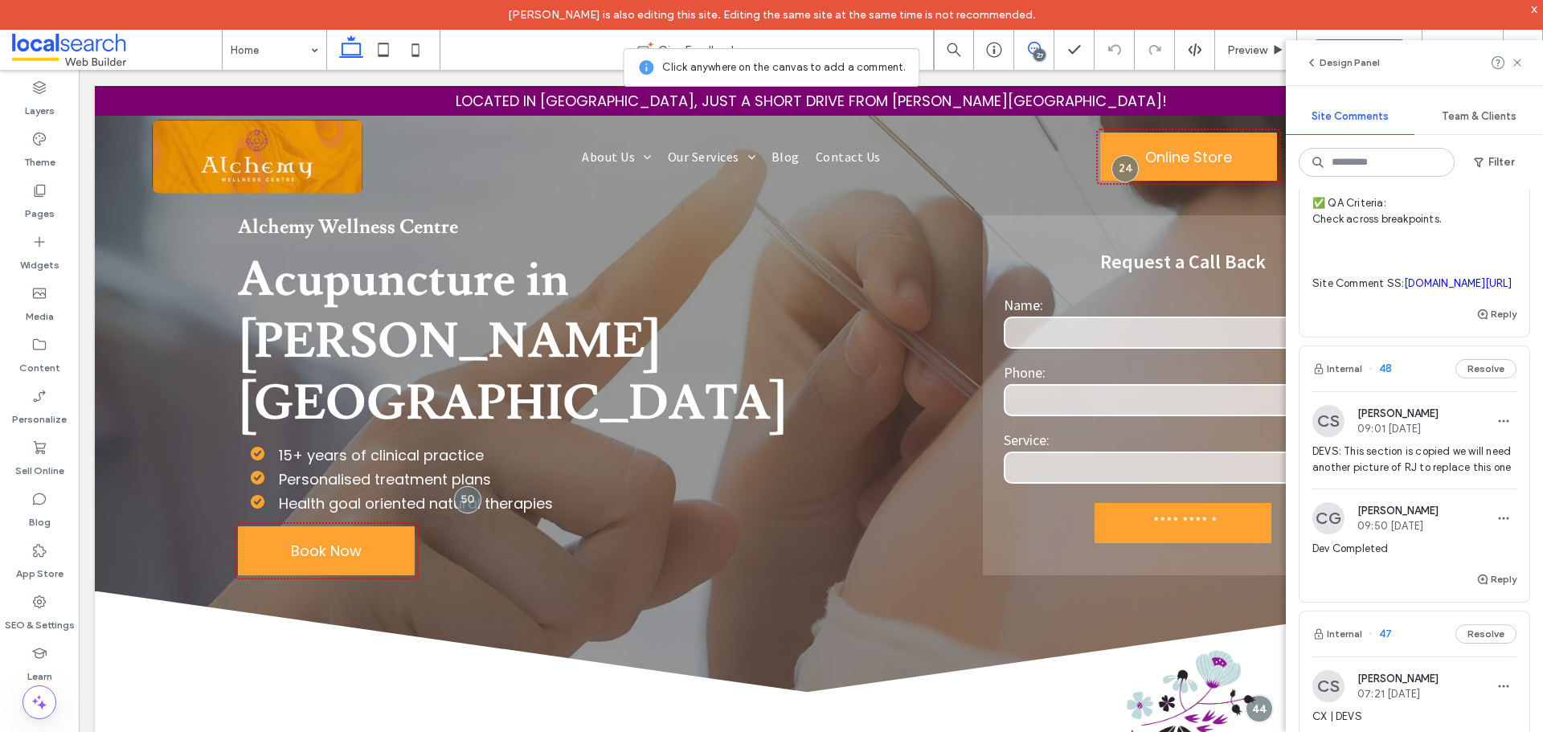
click at [1407, 391] on div "Internal 48 Resolve" at bounding box center [1414, 368] width 230 height 45
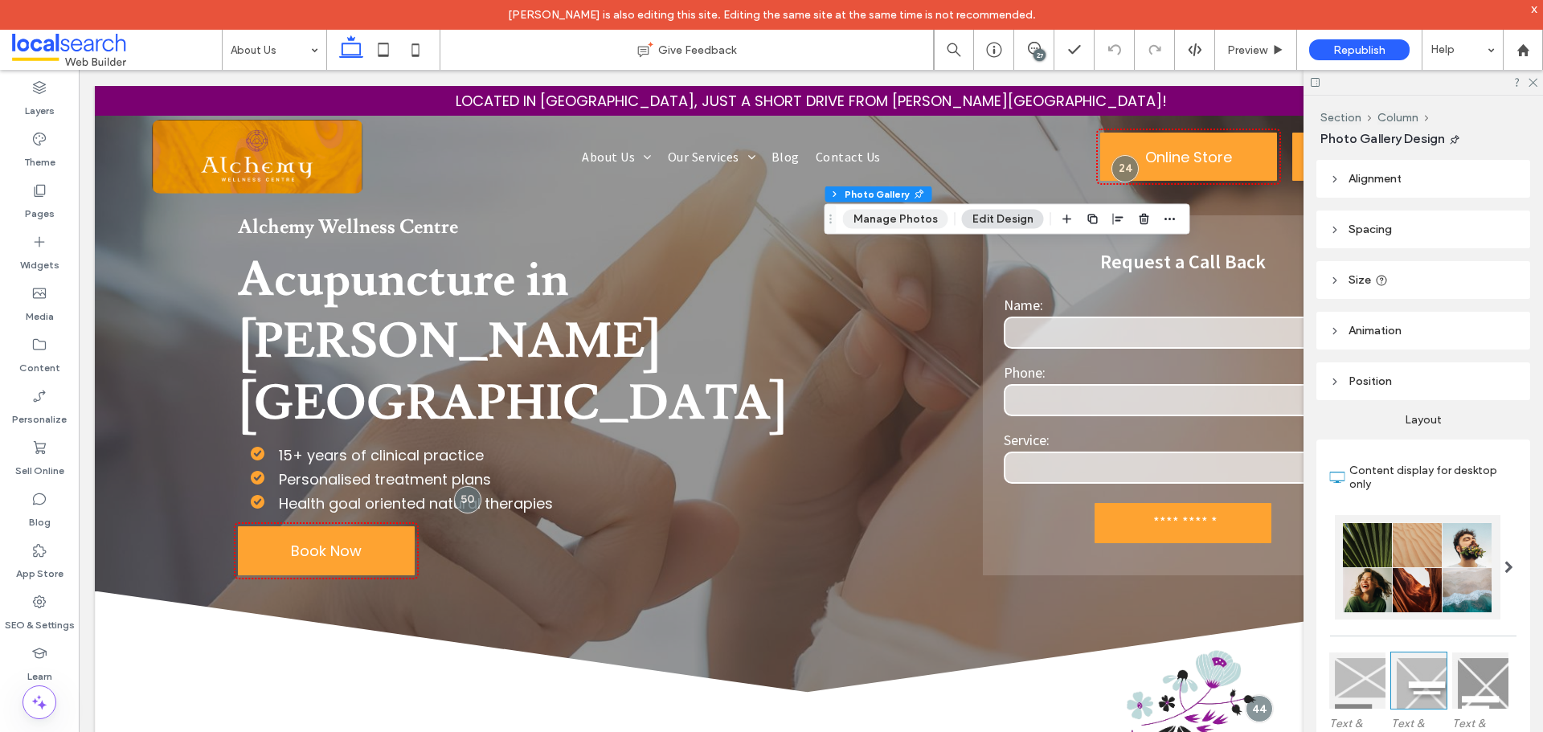
click at [890, 214] on button "Manage Photos" at bounding box center [895, 219] width 105 height 19
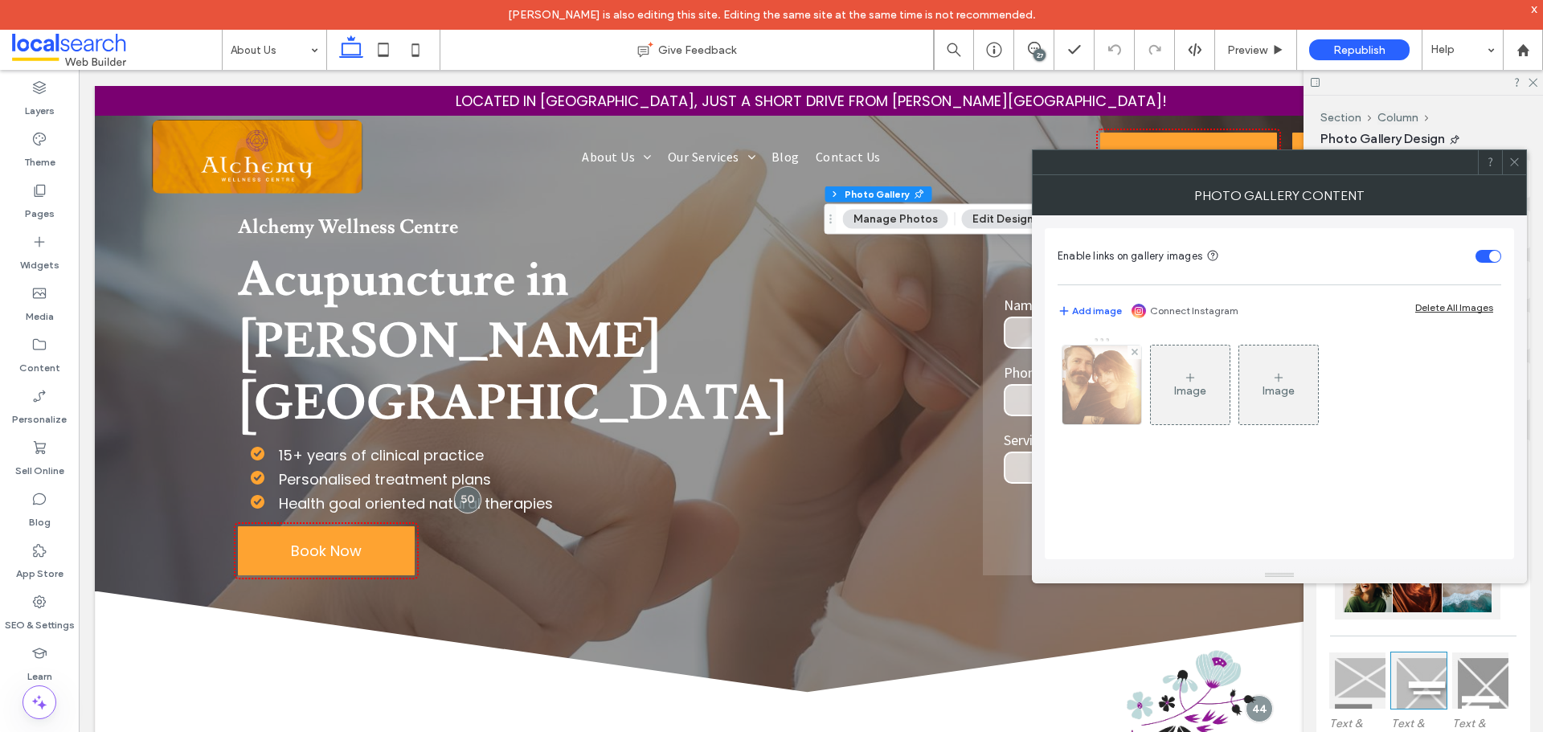
click at [1105, 387] on div at bounding box center [1101, 385] width 79 height 79
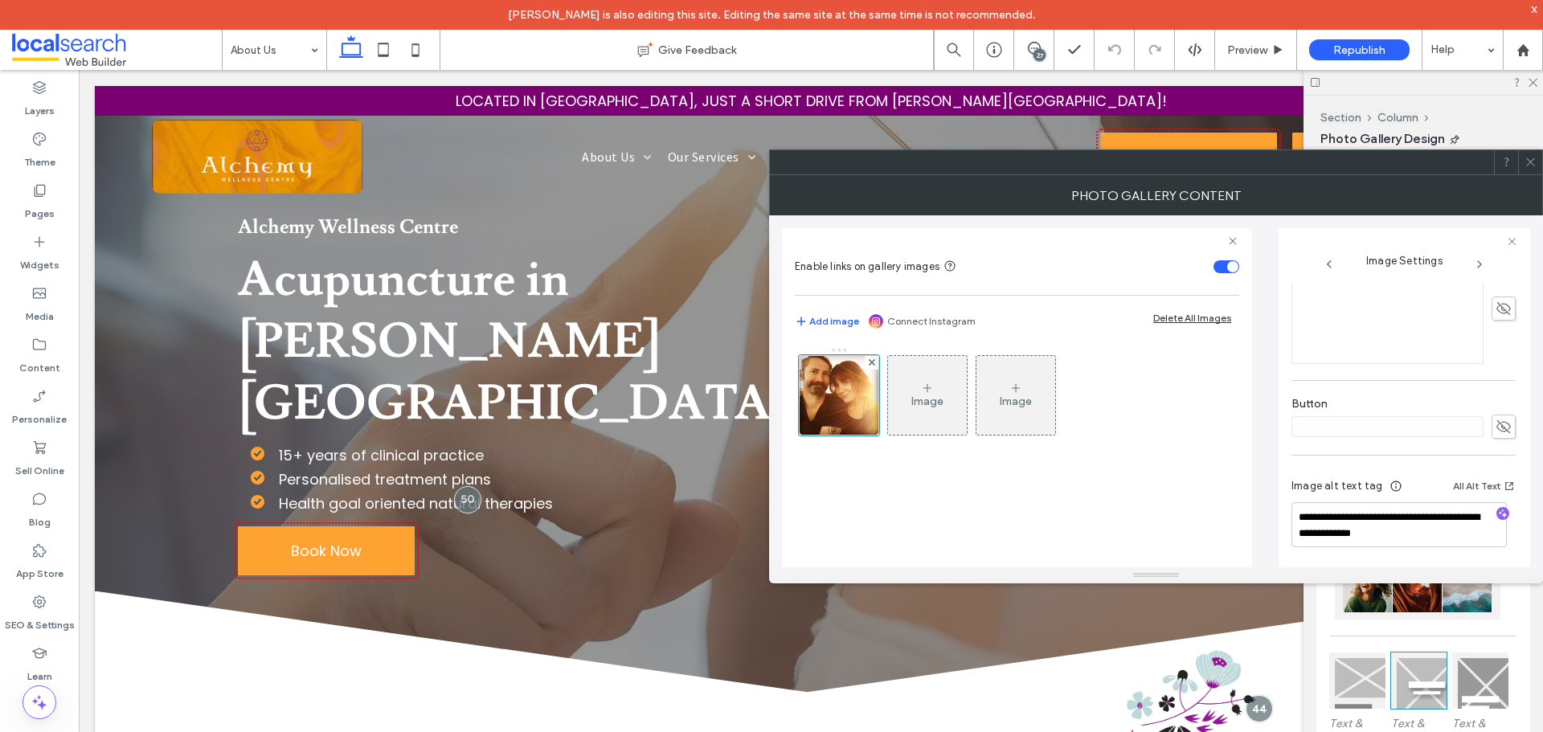
scroll to position [483, 0]
drag, startPoint x: 1529, startPoint y: 160, endPoint x: 1486, endPoint y: 190, distance: 52.6
click at [1529, 160] on icon at bounding box center [1530, 162] width 12 height 12
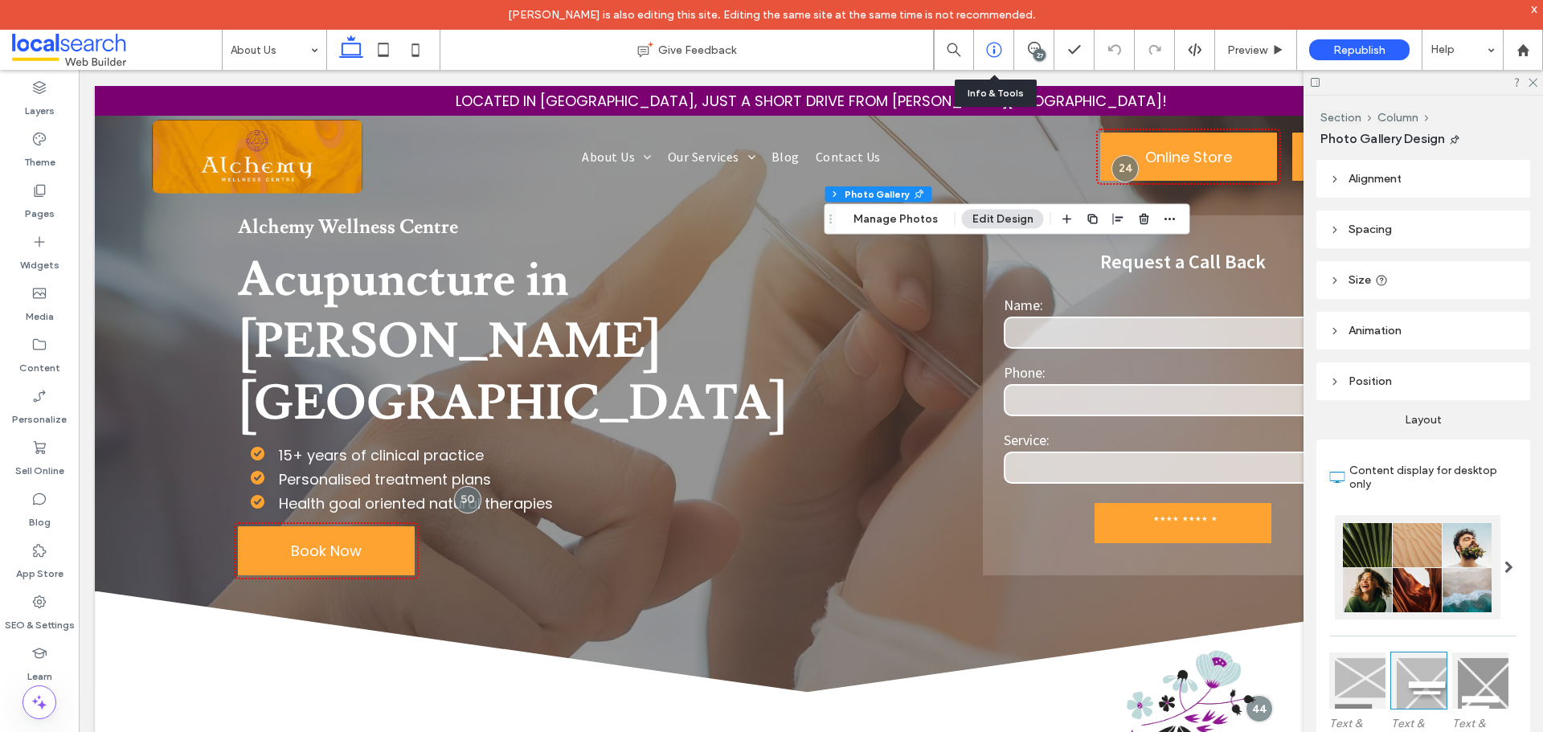
click at [992, 39] on div at bounding box center [994, 50] width 40 height 40
click at [992, 46] on icon at bounding box center [994, 50] width 16 height 16
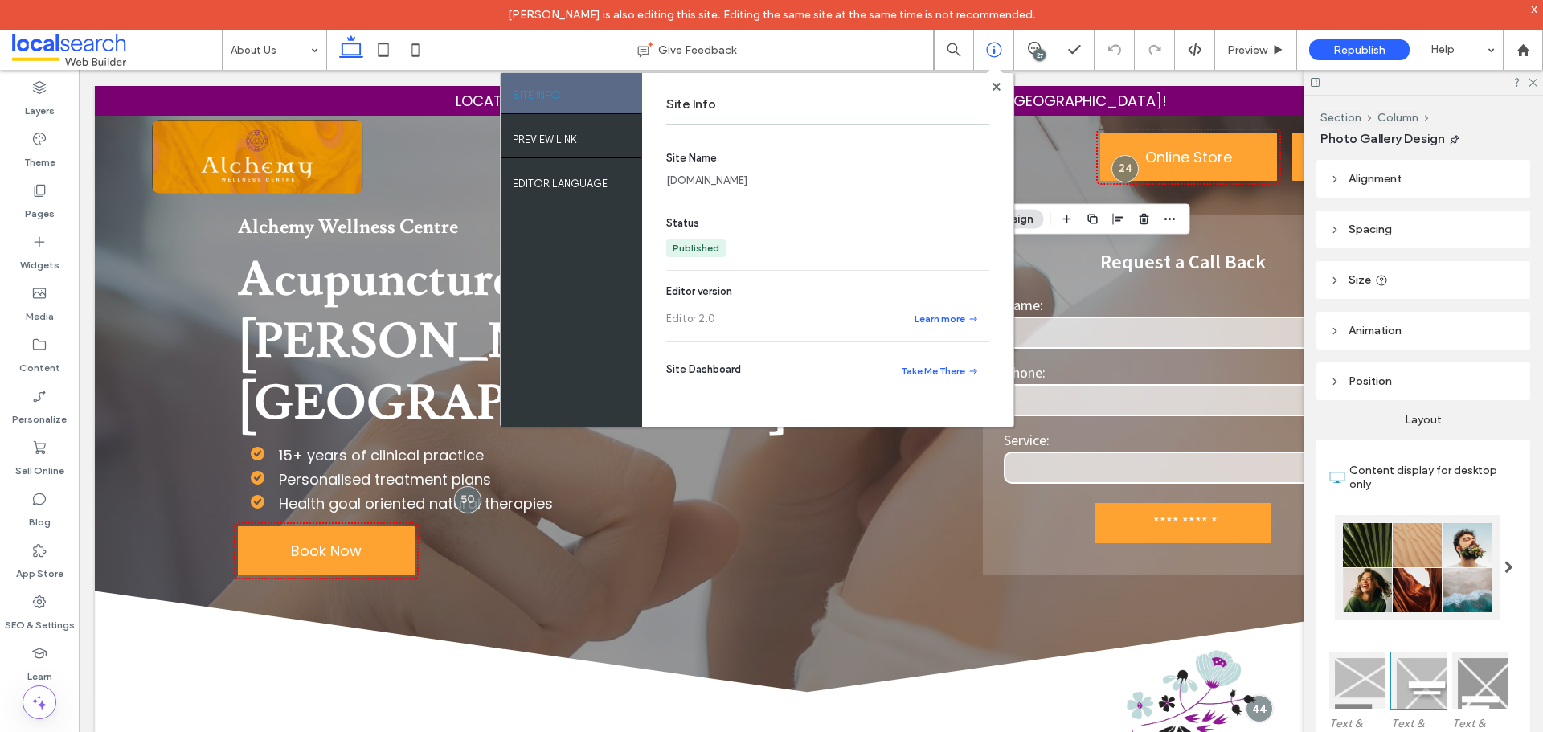
click at [715, 179] on link "alchemywellnesscentre.webbuilder.localsearch.com.au" at bounding box center [706, 181] width 81 height 16
click at [997, 89] on use at bounding box center [996, 86] width 8 height 8
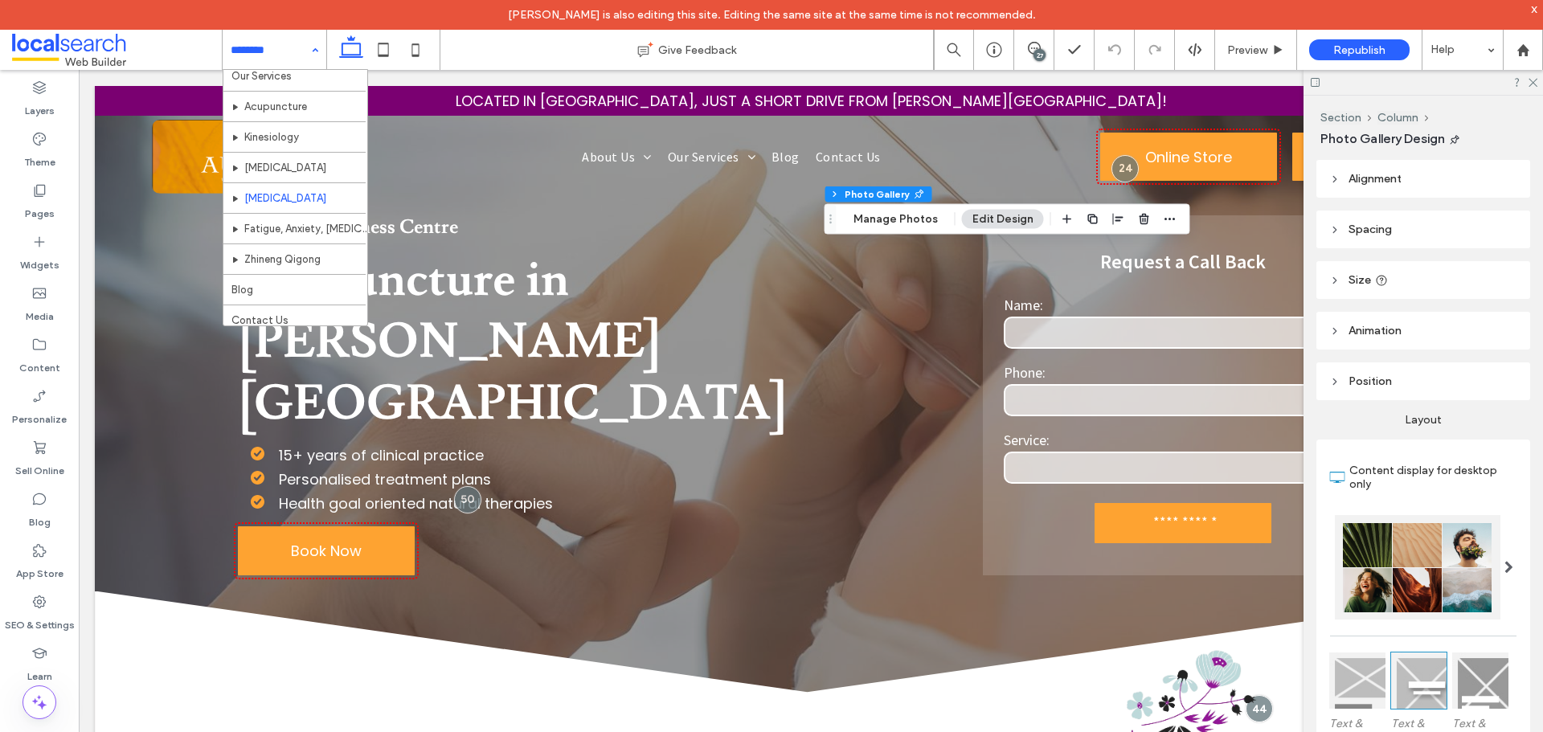
scroll to position [78, 0]
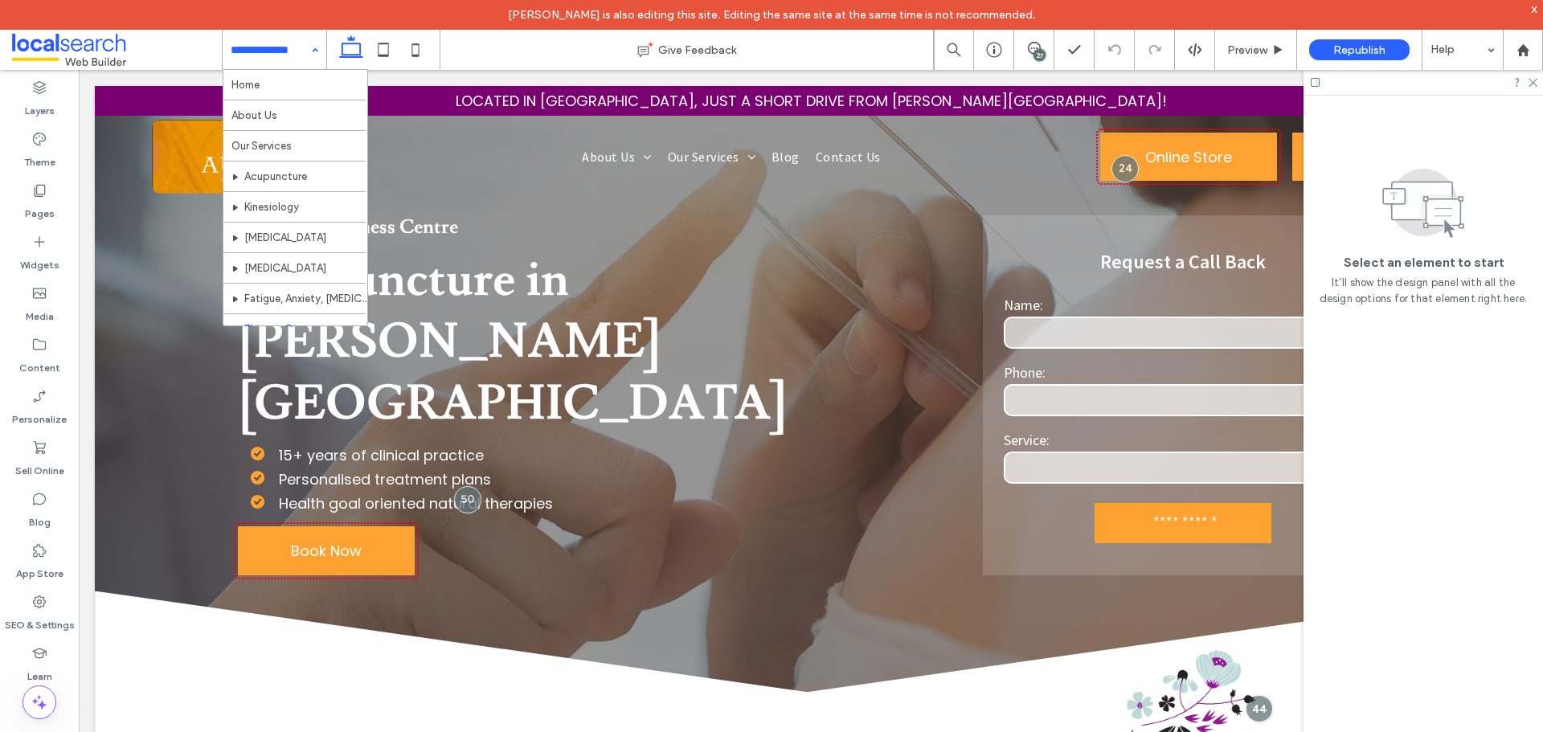
click at [1044, 55] on div "27" at bounding box center [1039, 55] width 12 height 12
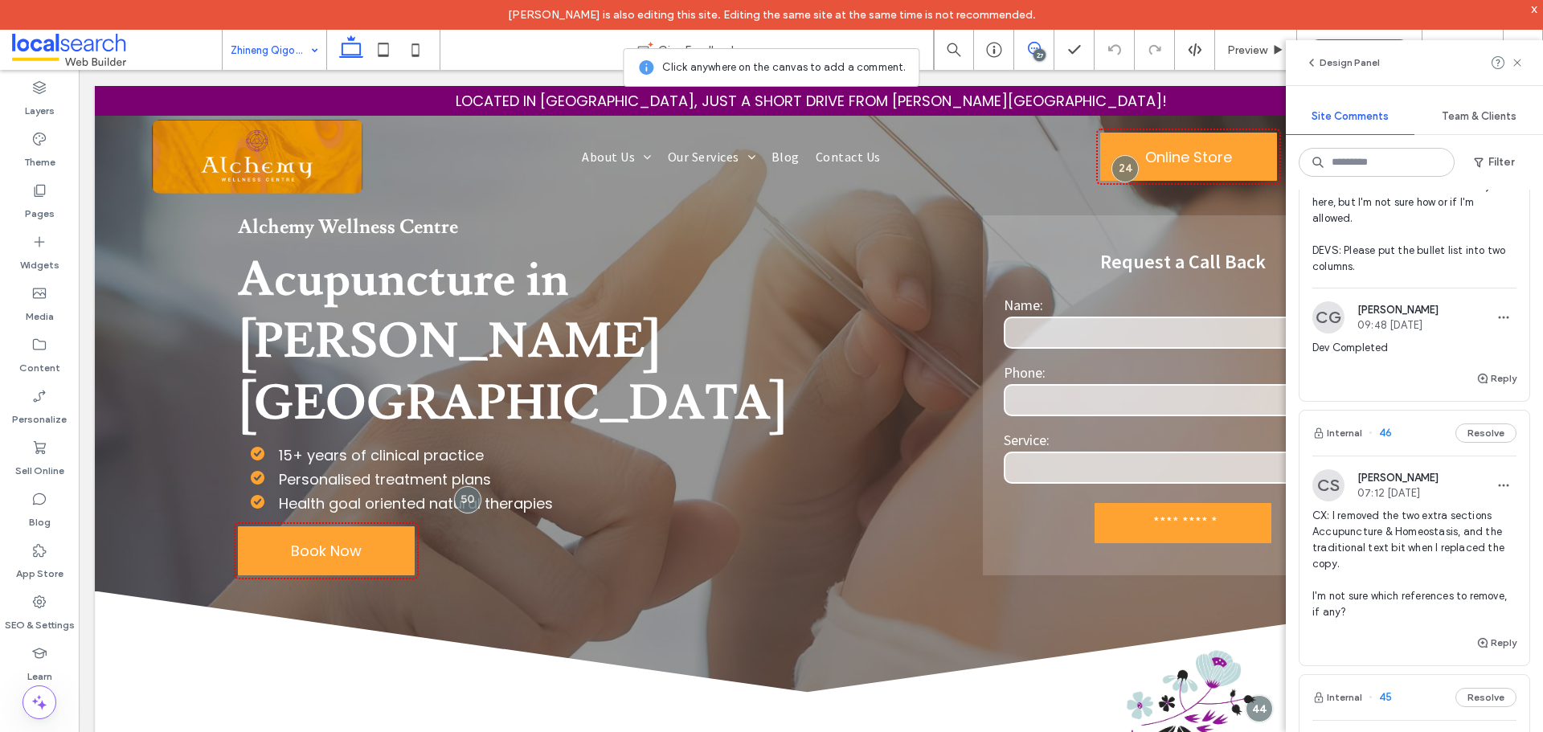
scroll to position [1366, 0]
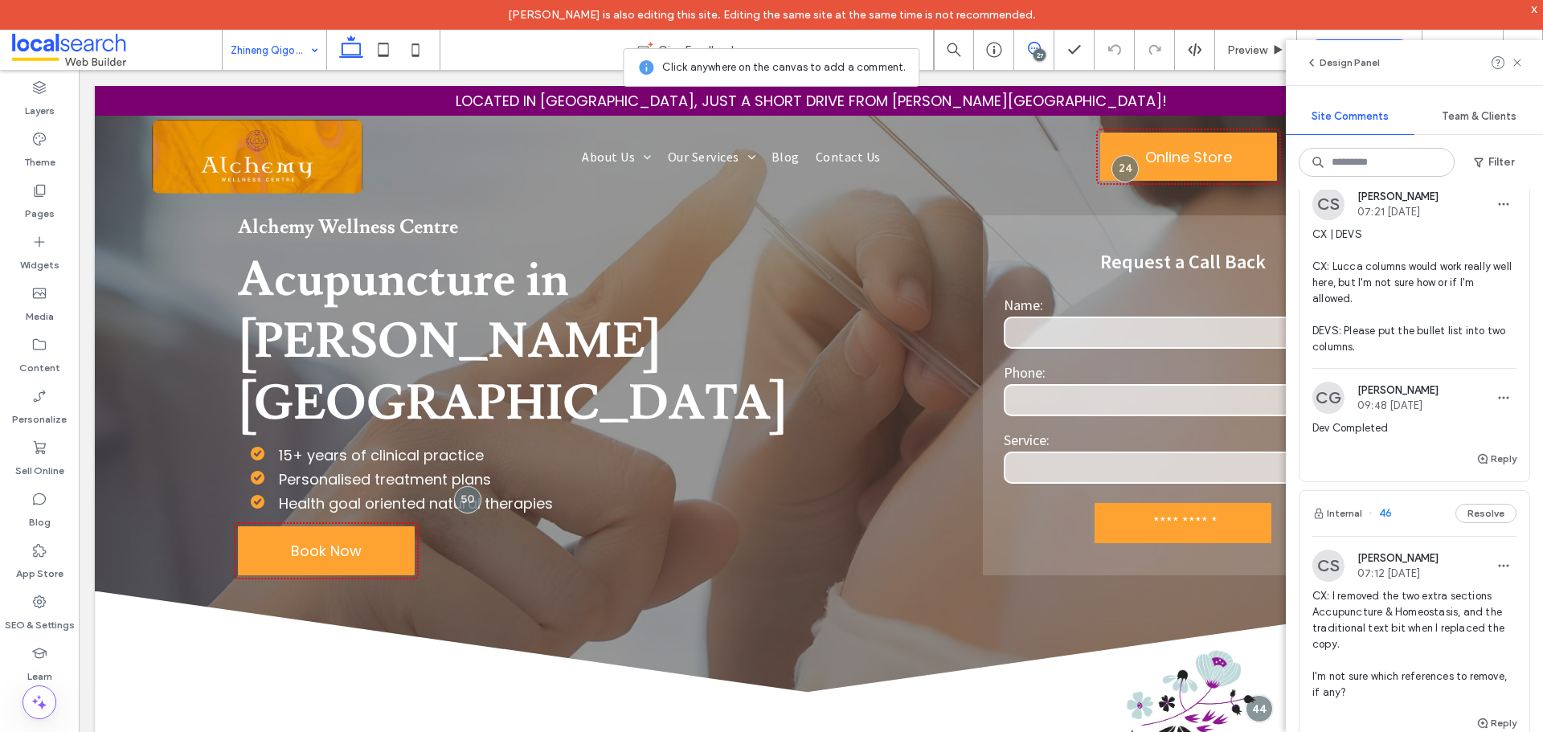
click at [1413, 174] on div "Internal 47 Resolve" at bounding box center [1414, 151] width 230 height 45
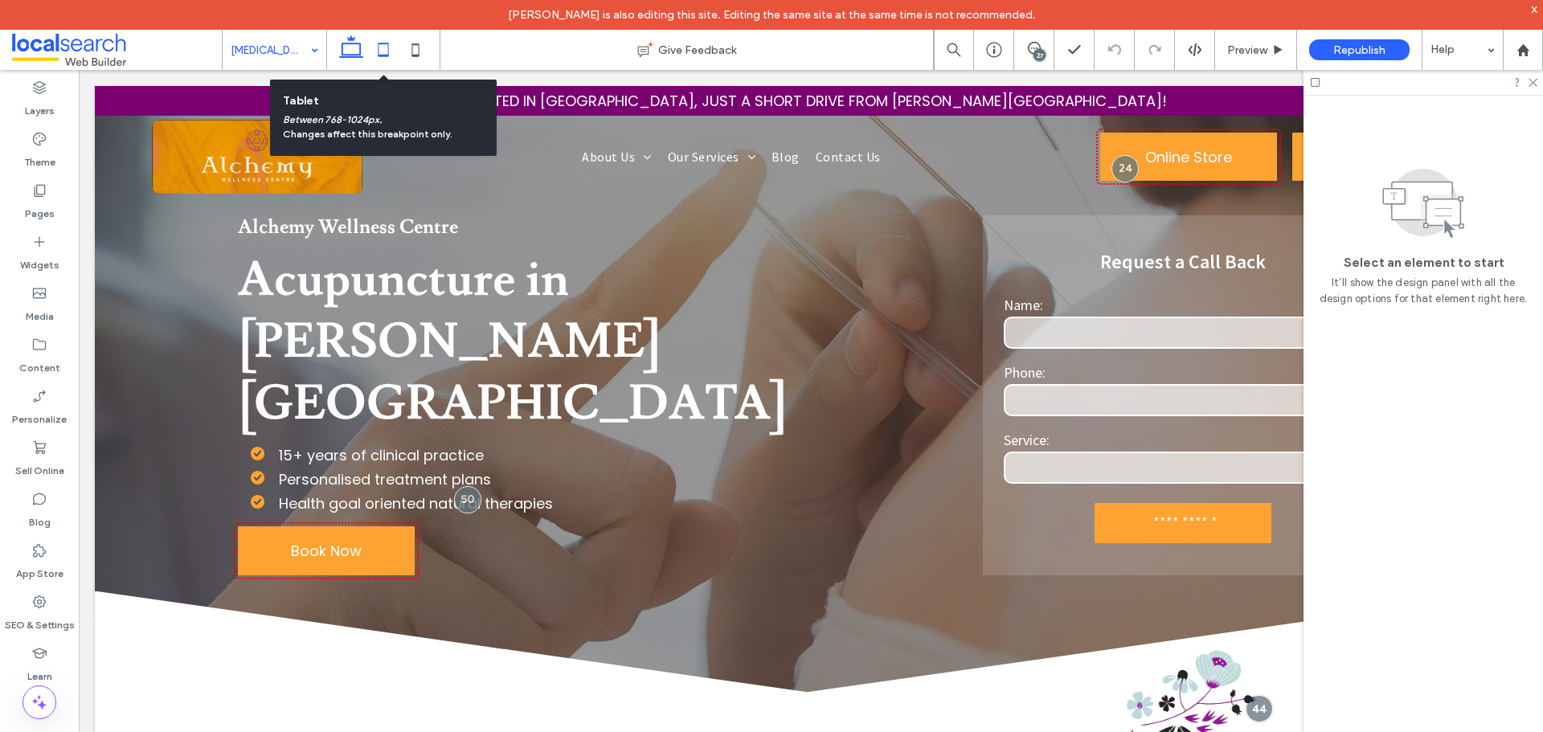
click at [383, 54] on icon at bounding box center [383, 50] width 32 height 32
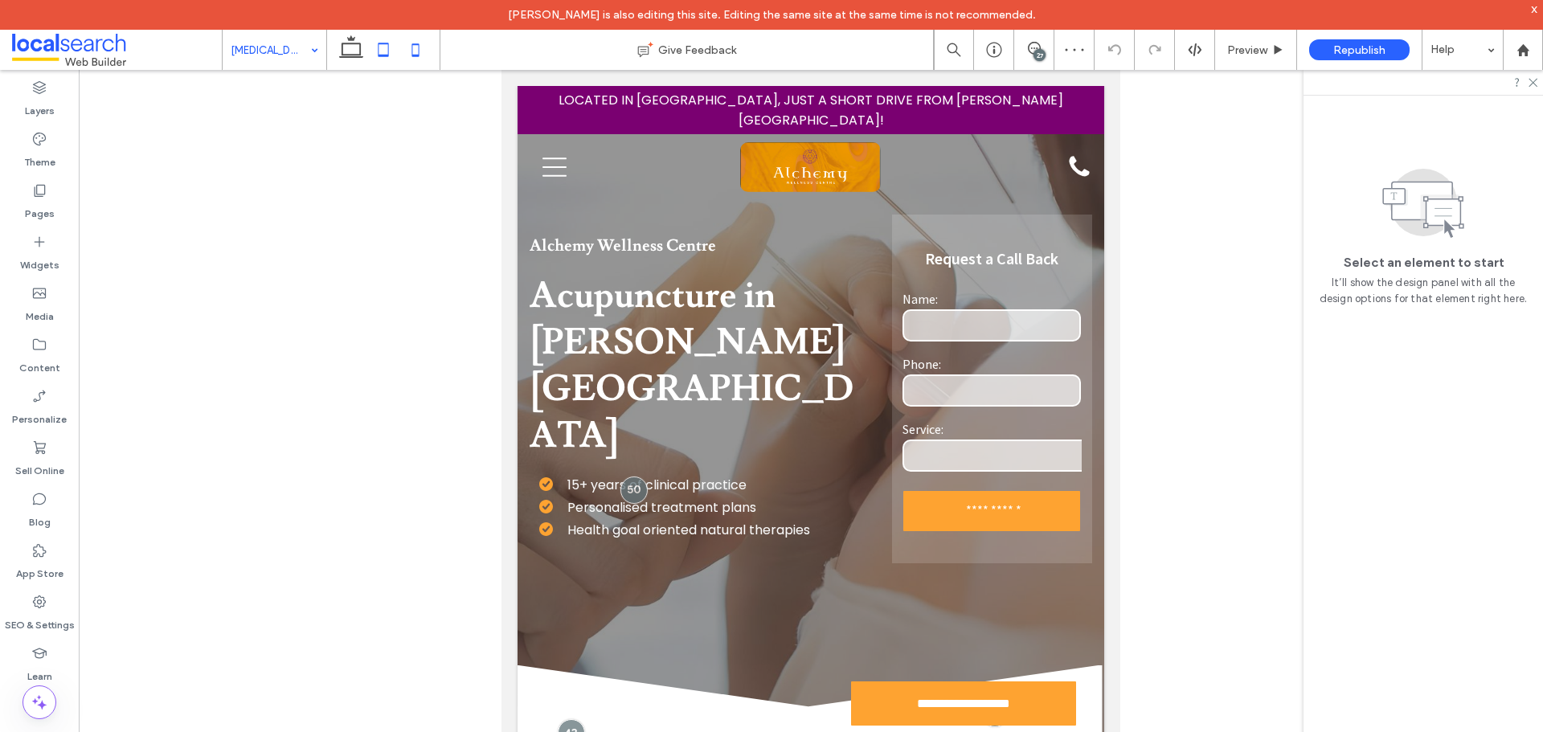
click at [419, 51] on use at bounding box center [415, 49] width 7 height 13
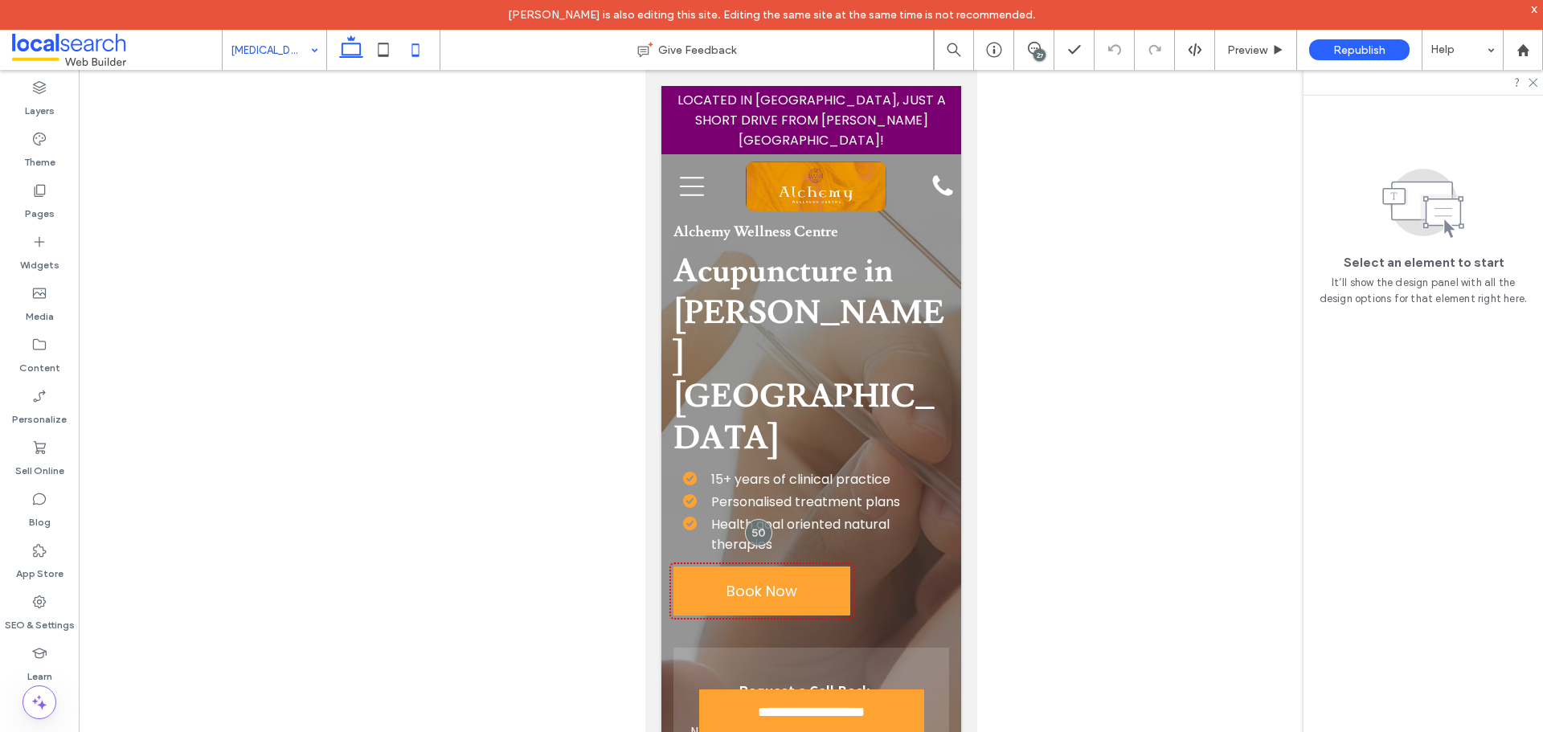
click at [355, 46] on icon at bounding box center [351, 50] width 32 height 32
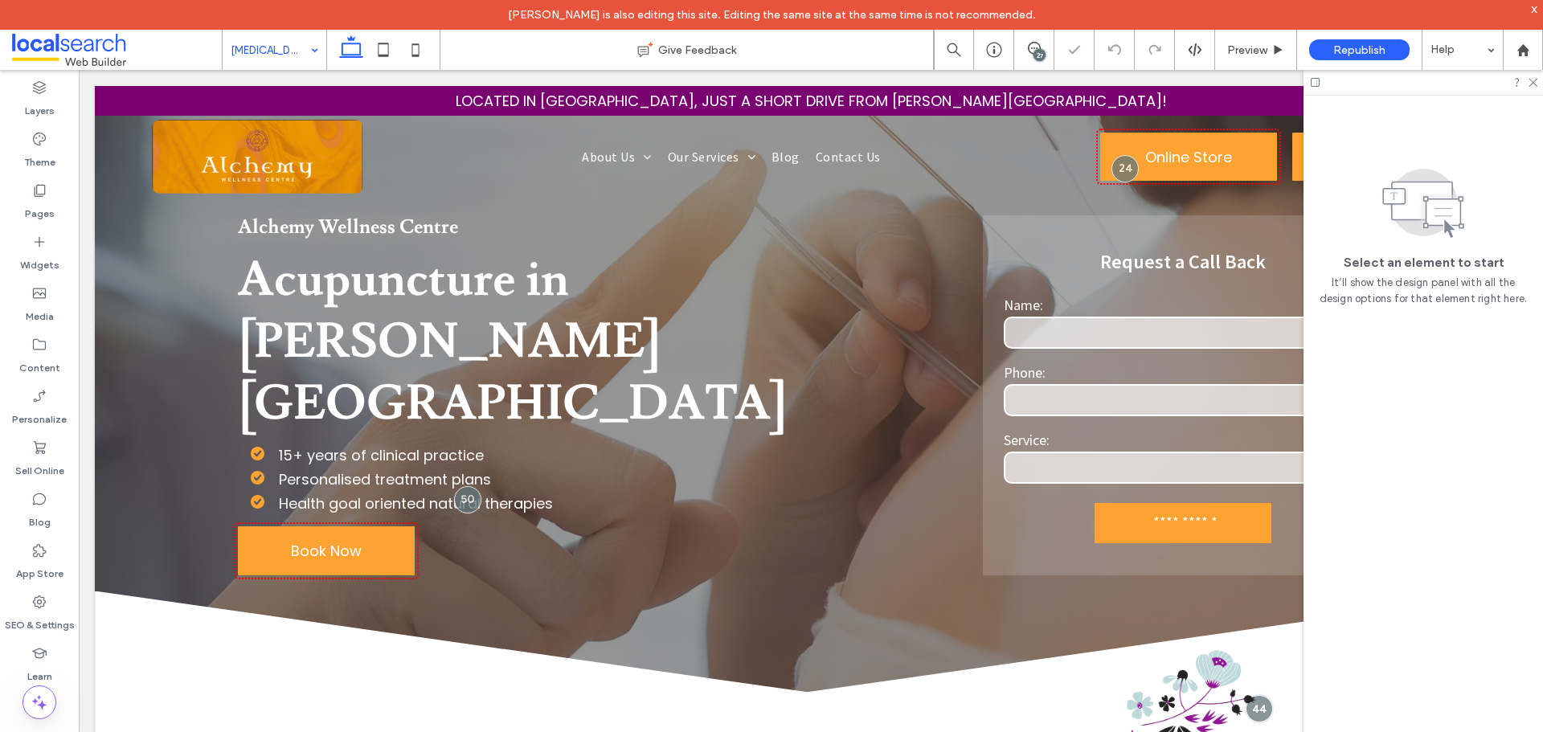
click at [1035, 51] on div "27" at bounding box center [1039, 55] width 12 height 12
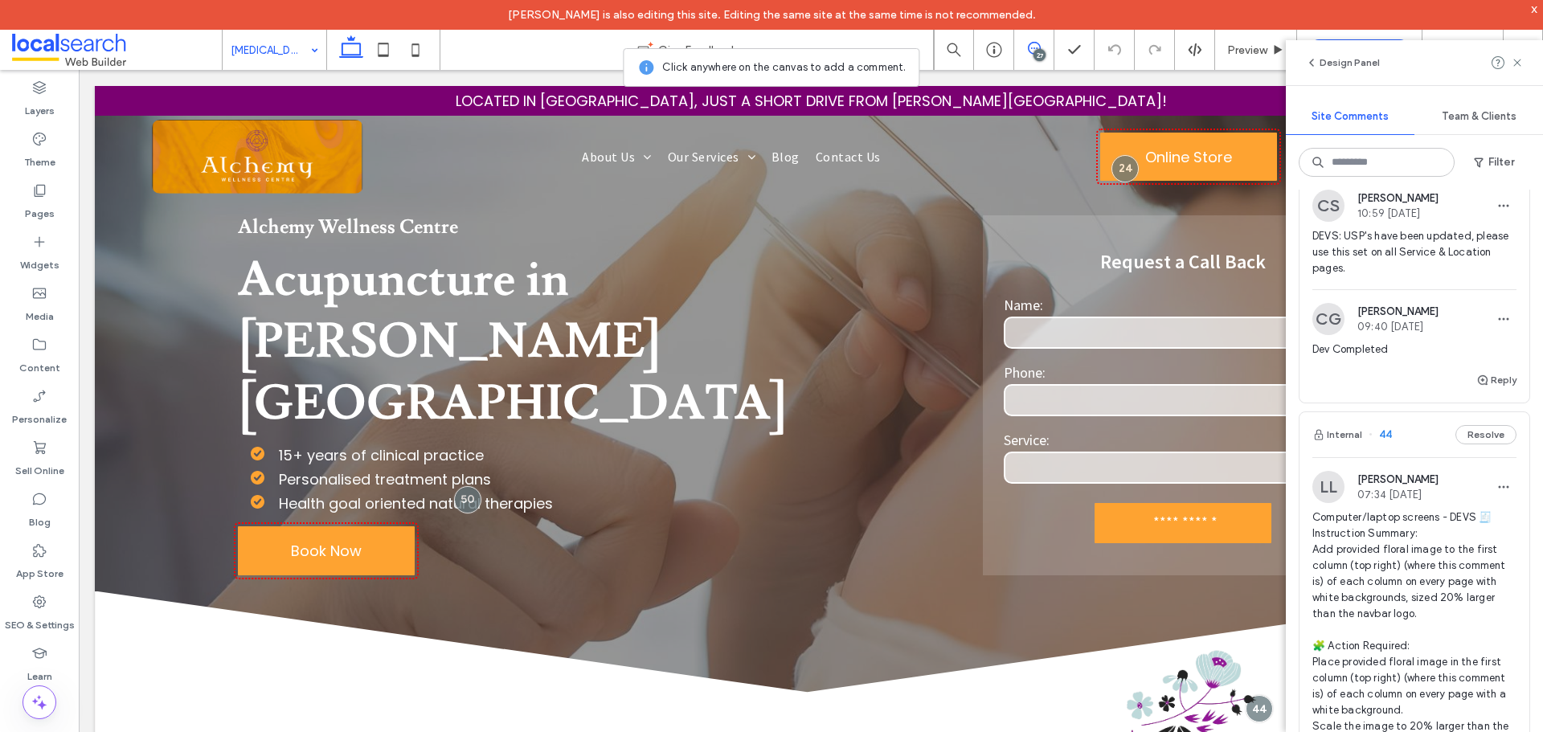
scroll to position [2009, 0]
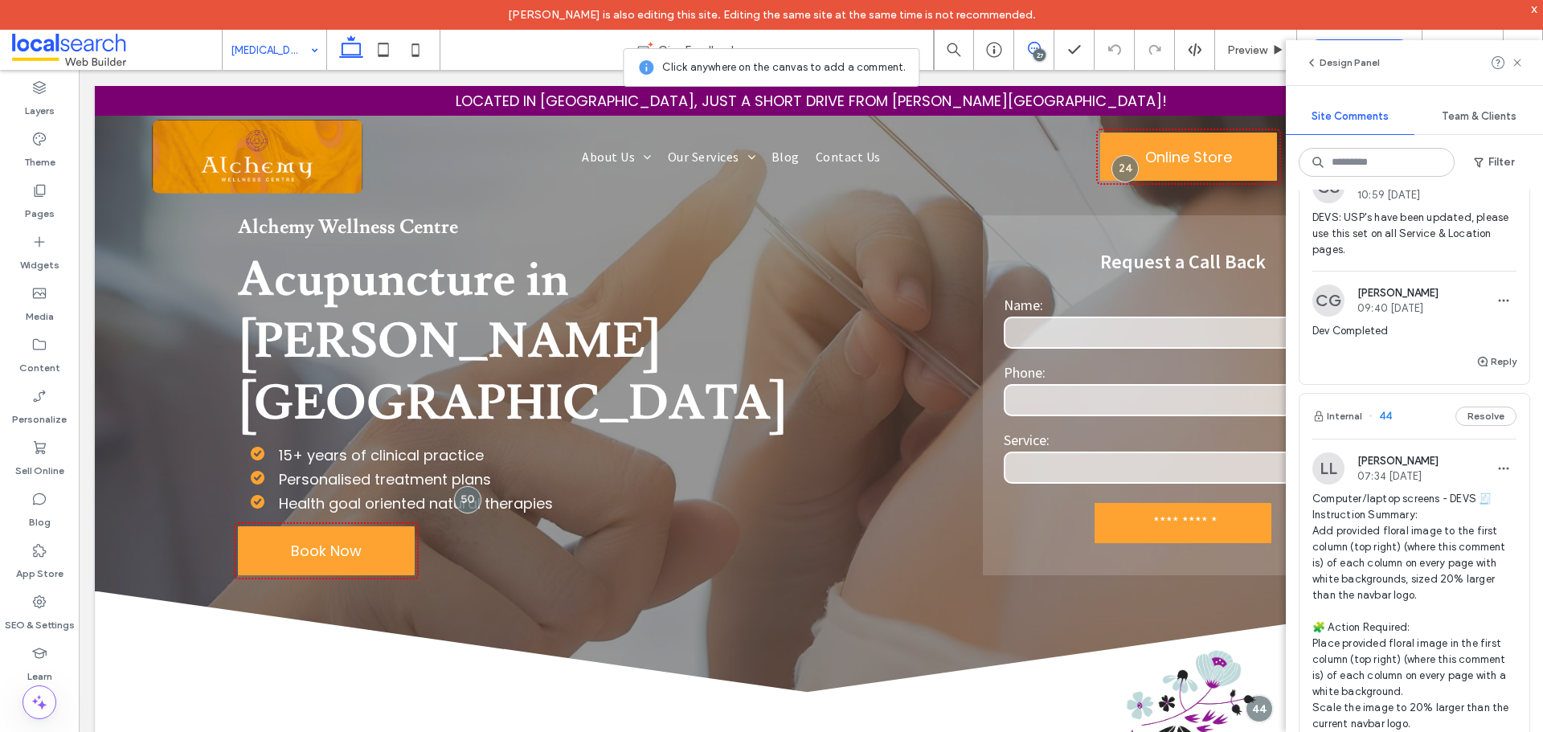
click at [1400, 158] on div "Internal 45 Resolve" at bounding box center [1414, 135] width 230 height 45
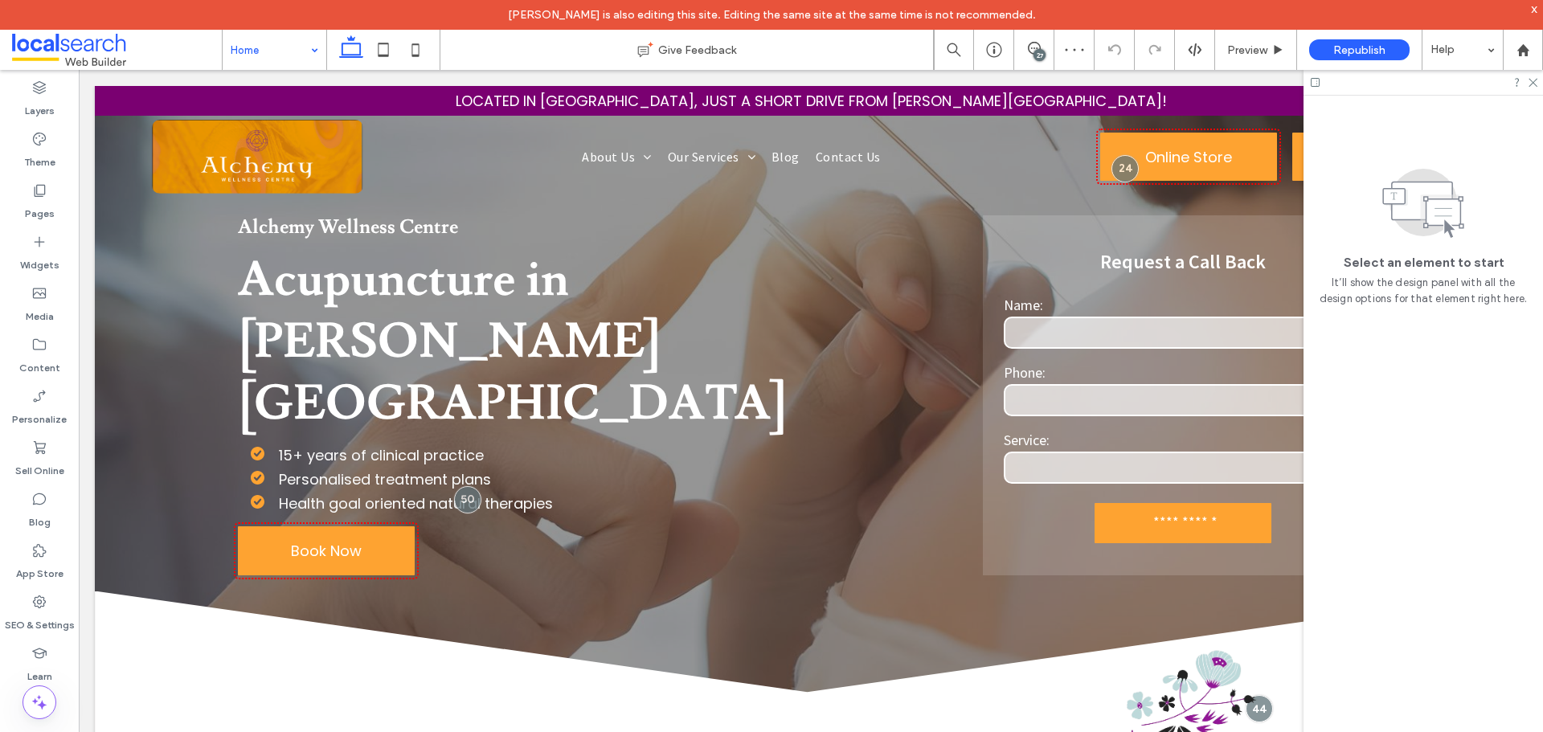
click at [1029, 53] on icon at bounding box center [1034, 48] width 13 height 13
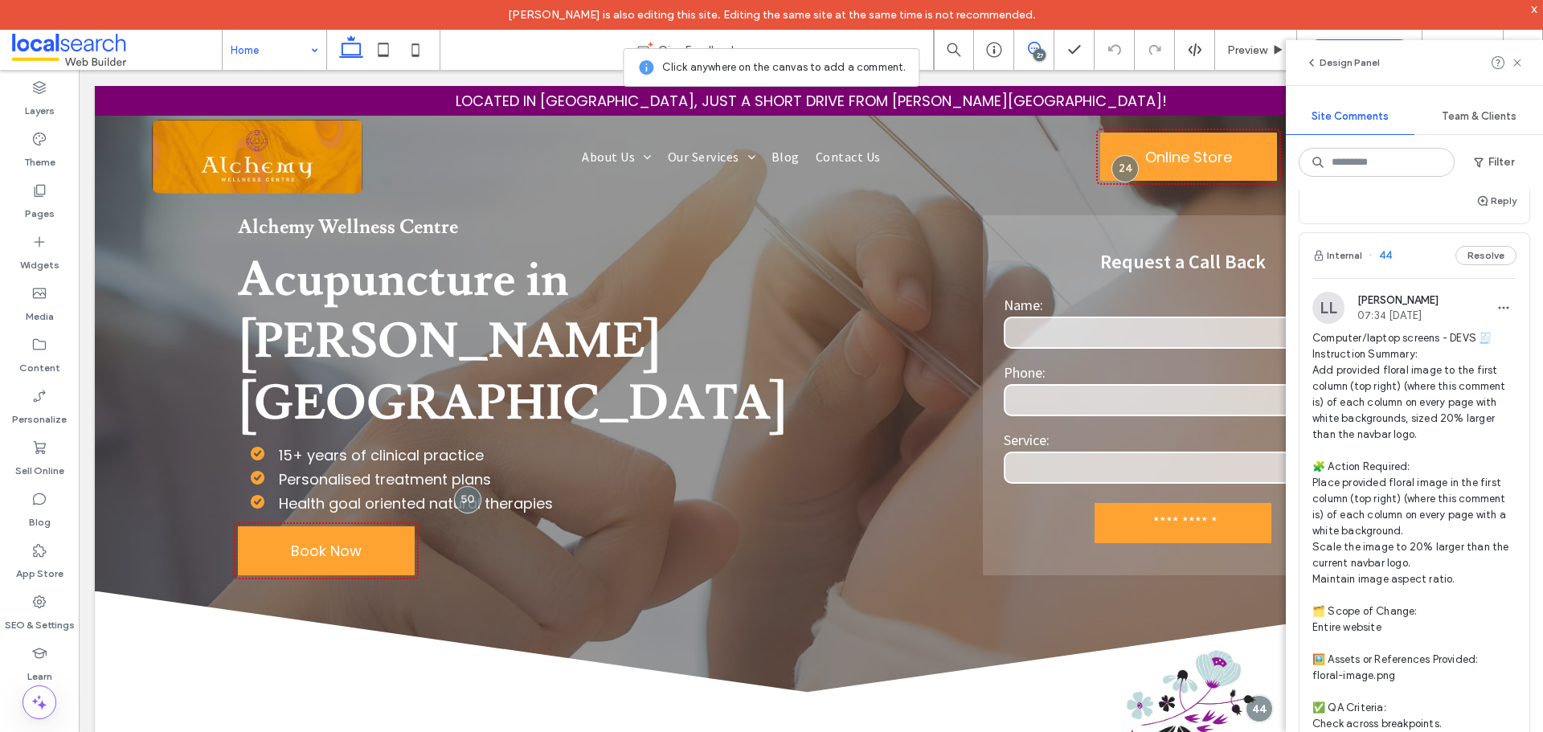
scroll to position [2250, 0]
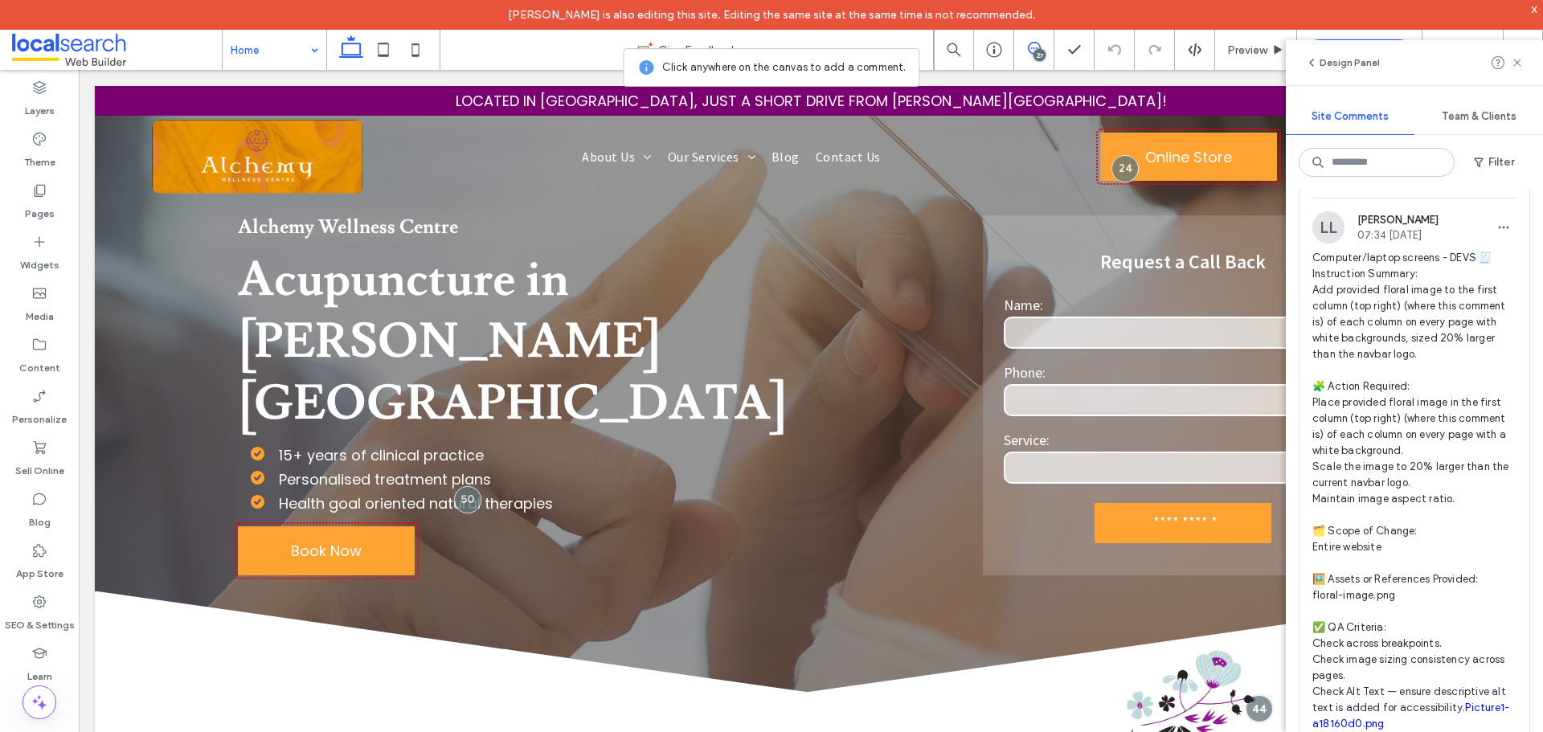
click at [1432, 198] on div "Internal 44 Resolve" at bounding box center [1414, 175] width 230 height 45
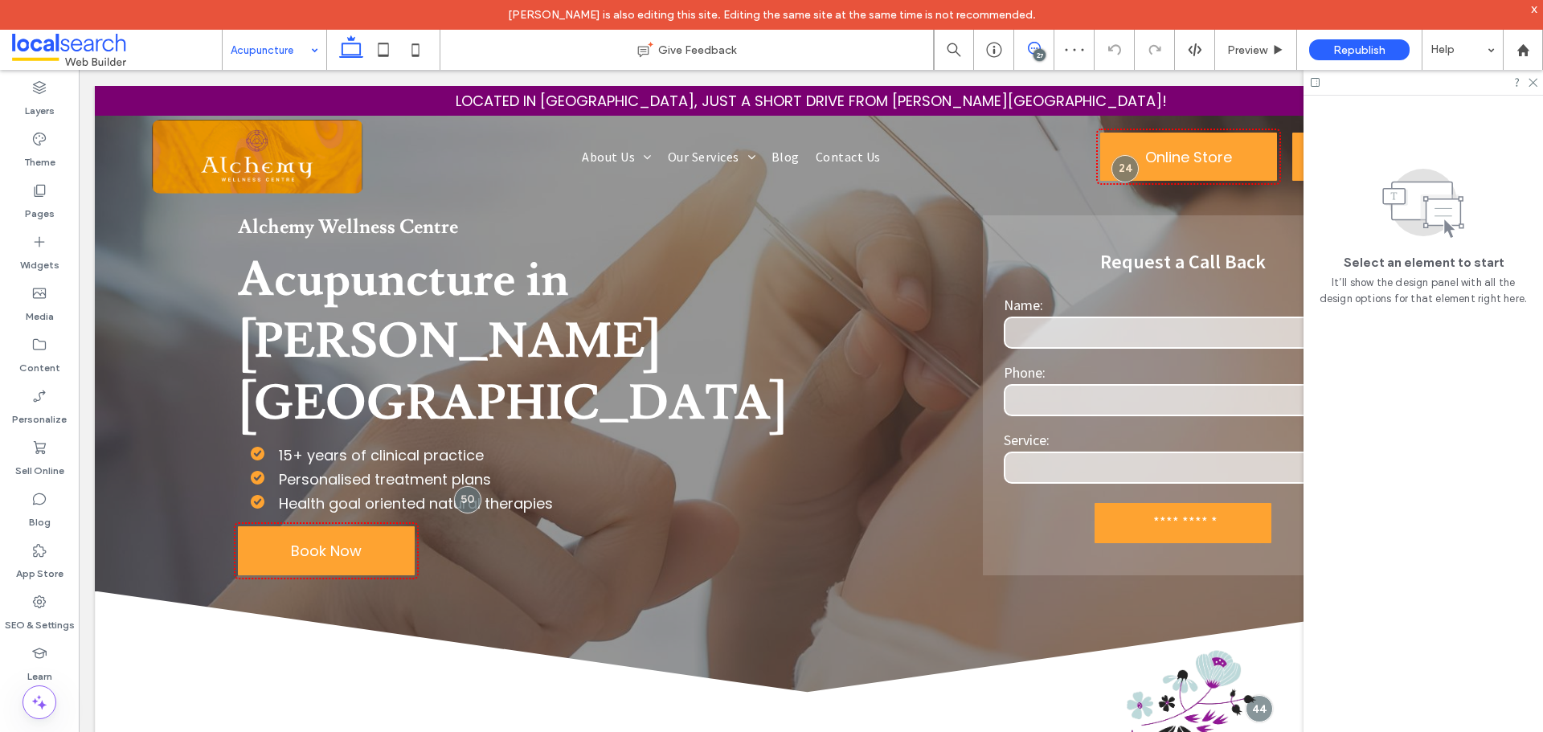
click at [1037, 46] on icon at bounding box center [1034, 48] width 13 height 13
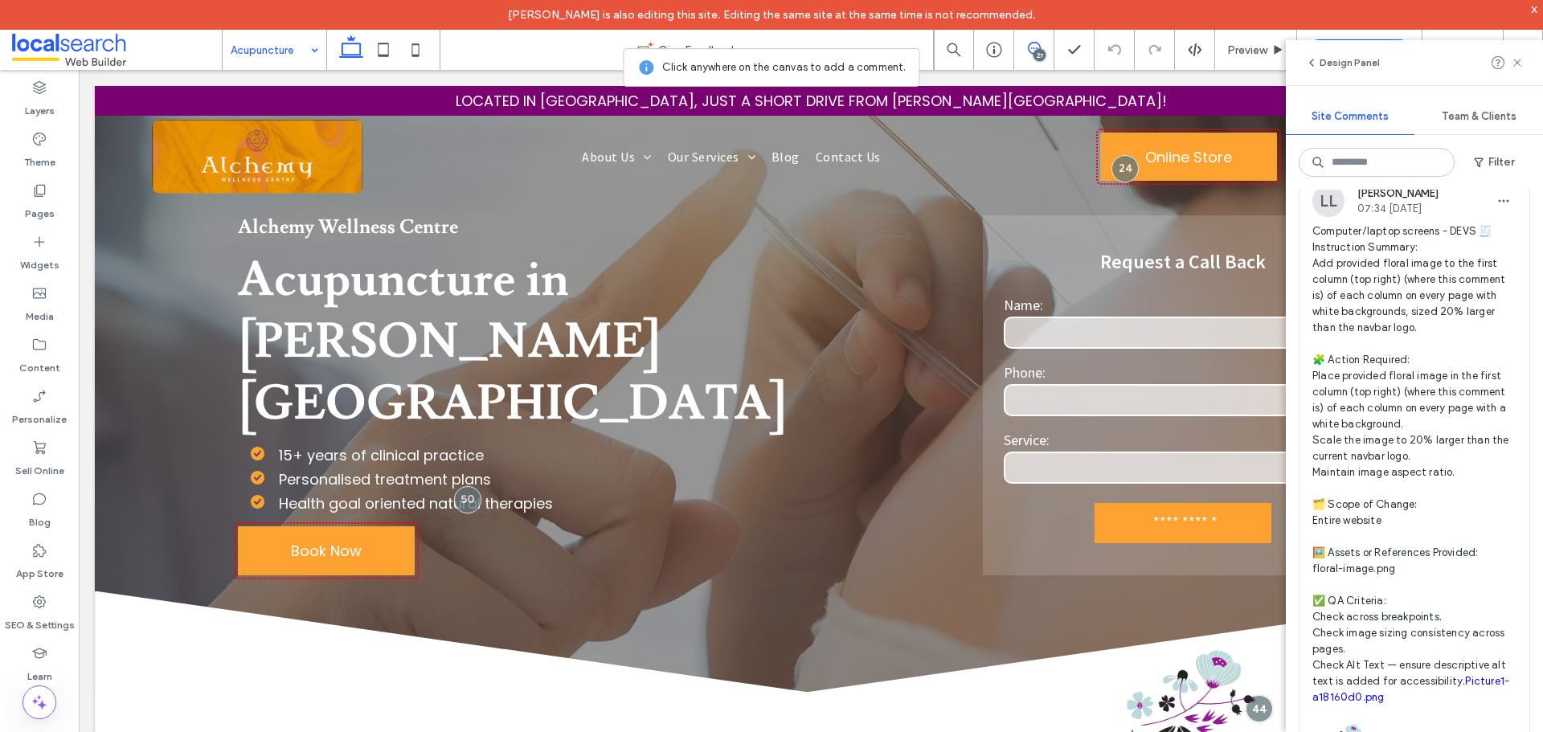
scroll to position [2250, 0]
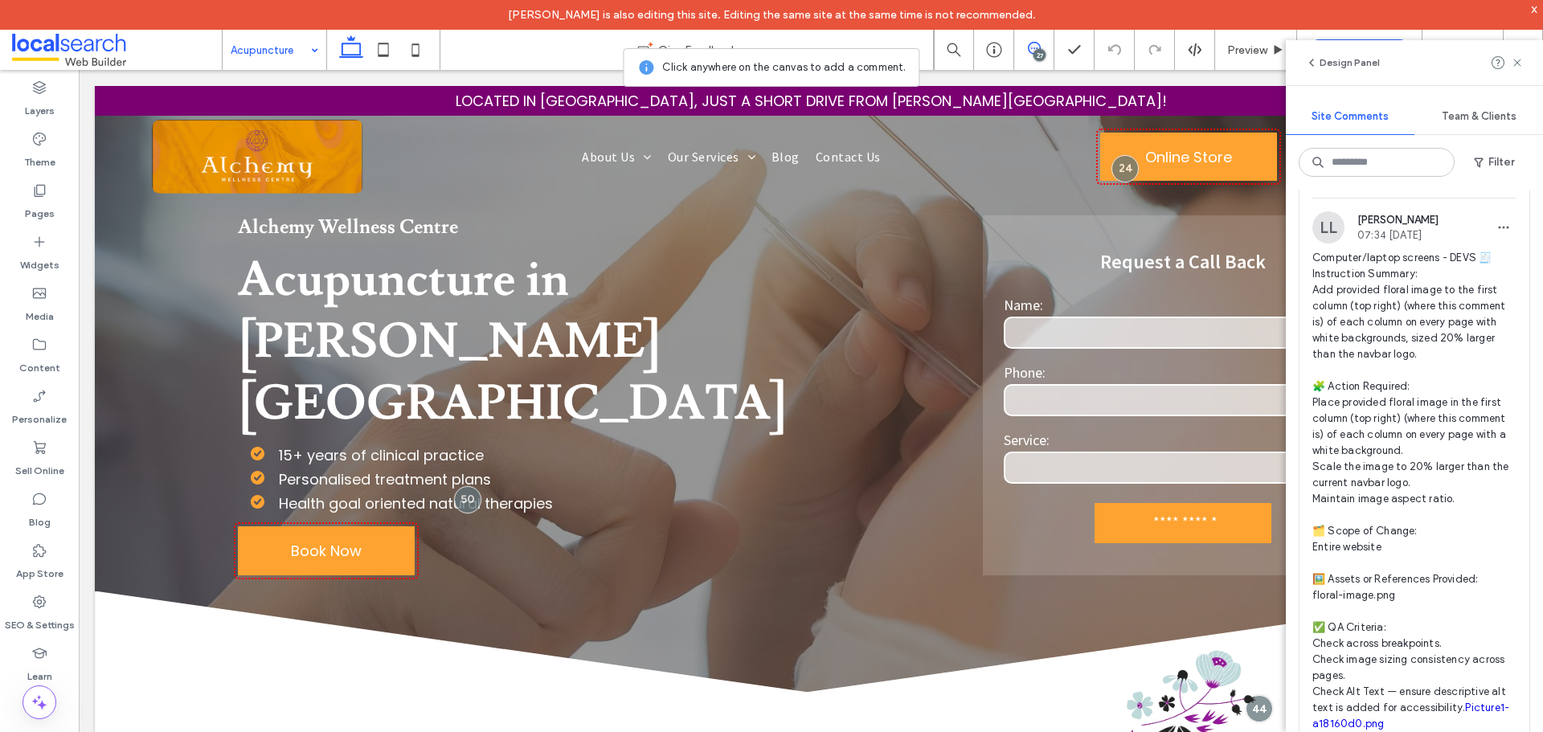
click at [1413, 198] on div "Internal 44 Resolve" at bounding box center [1414, 175] width 230 height 45
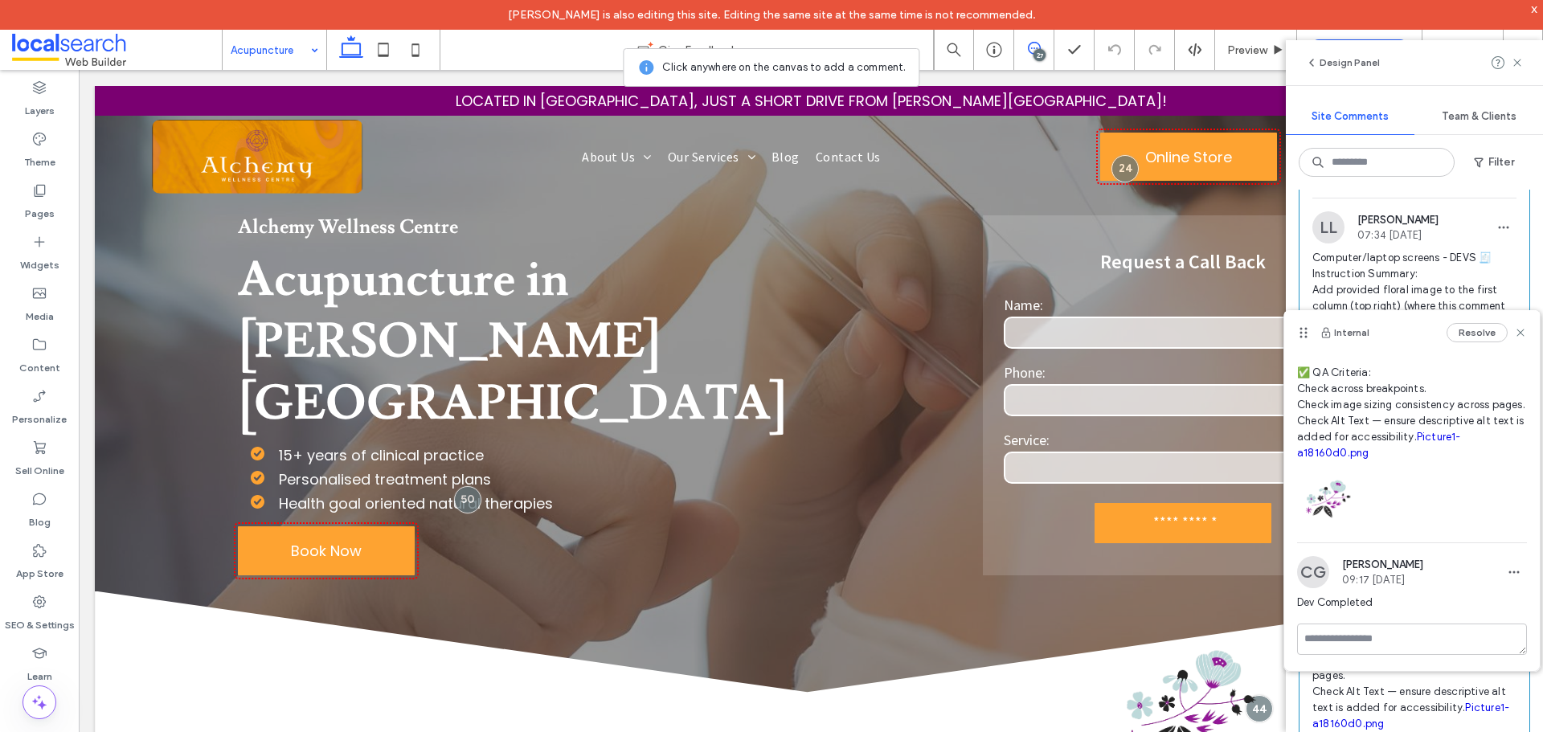
scroll to position [335, 0]
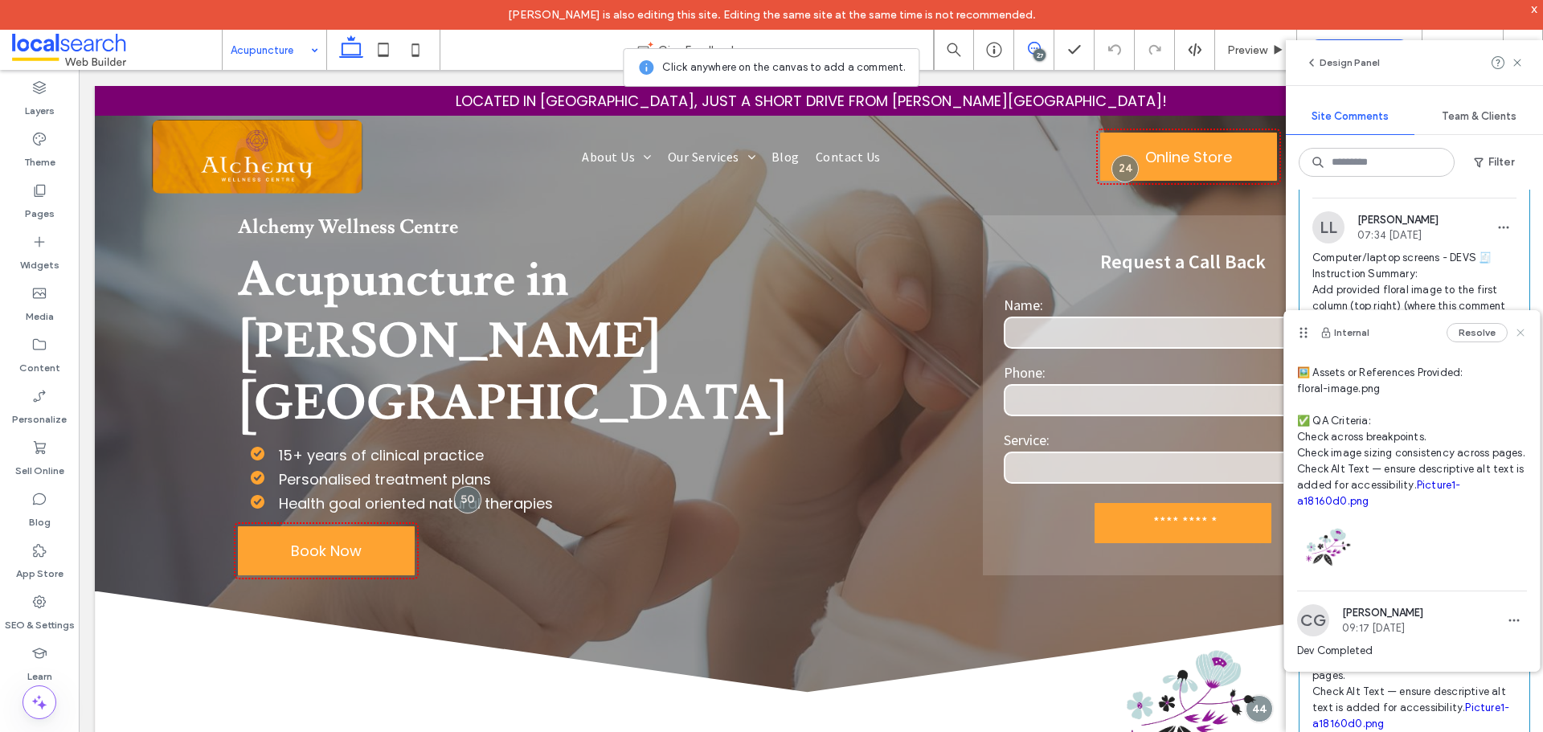
click at [1514, 331] on icon at bounding box center [1520, 332] width 13 height 13
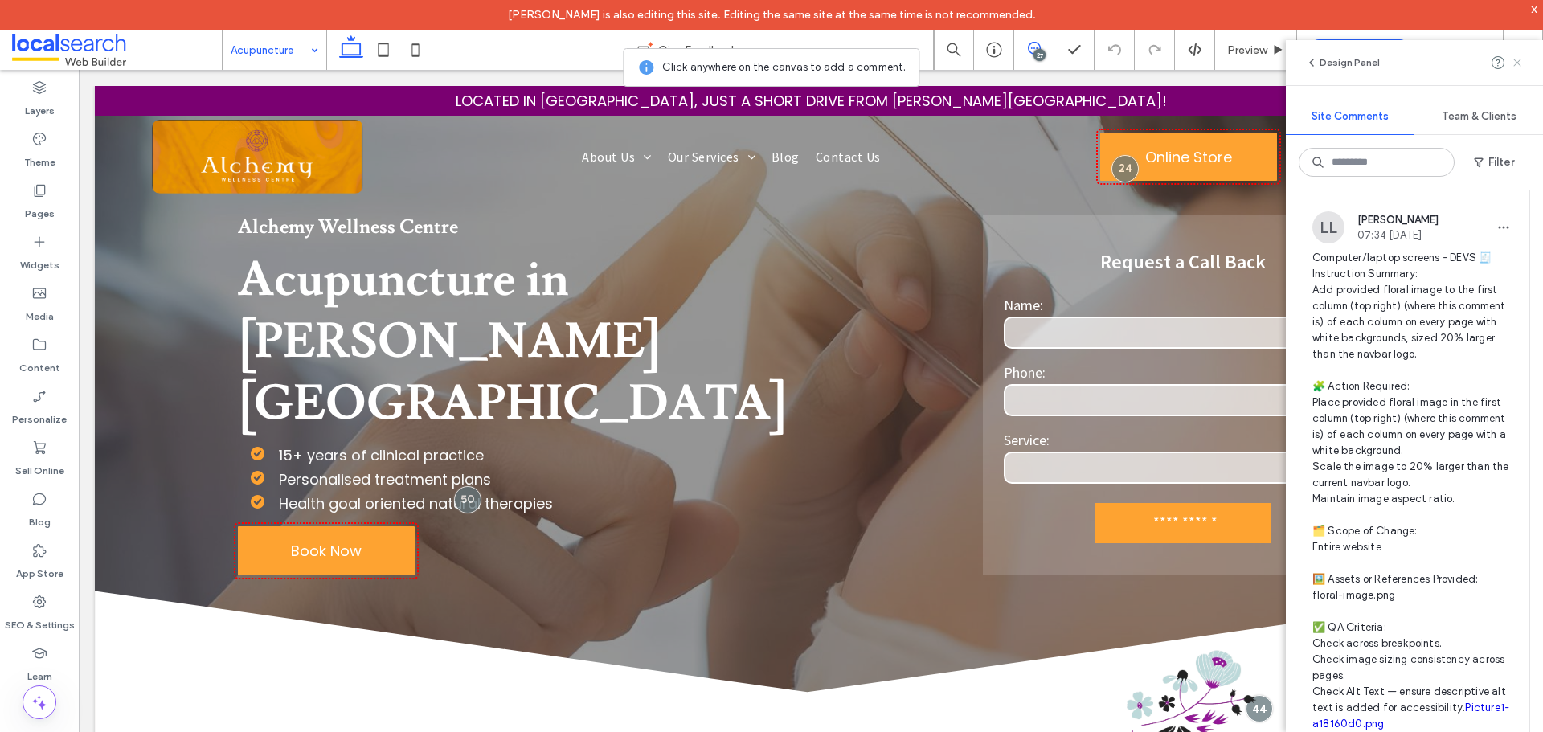
click at [1519, 59] on icon at bounding box center [1517, 62] width 13 height 13
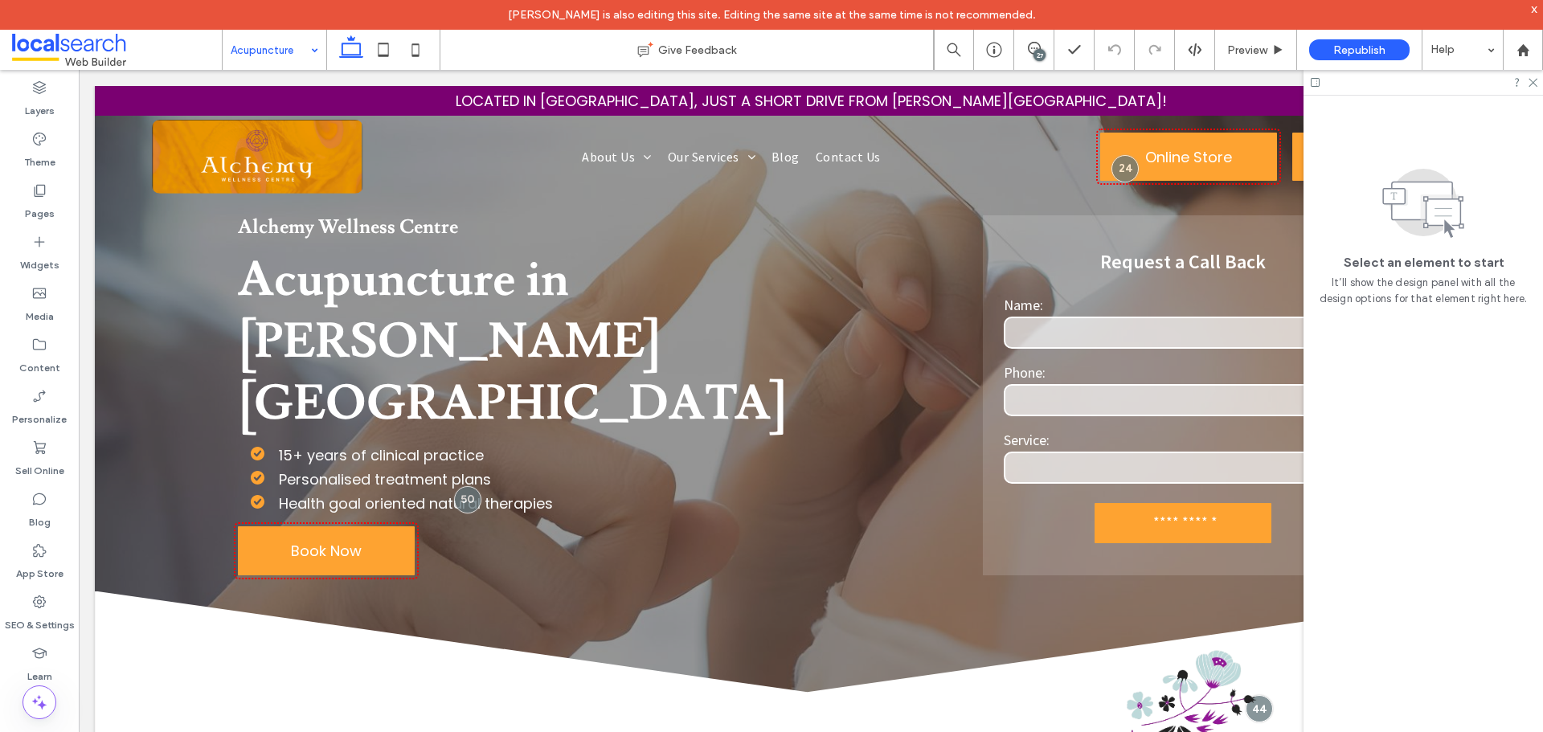
scroll to position [0, 0]
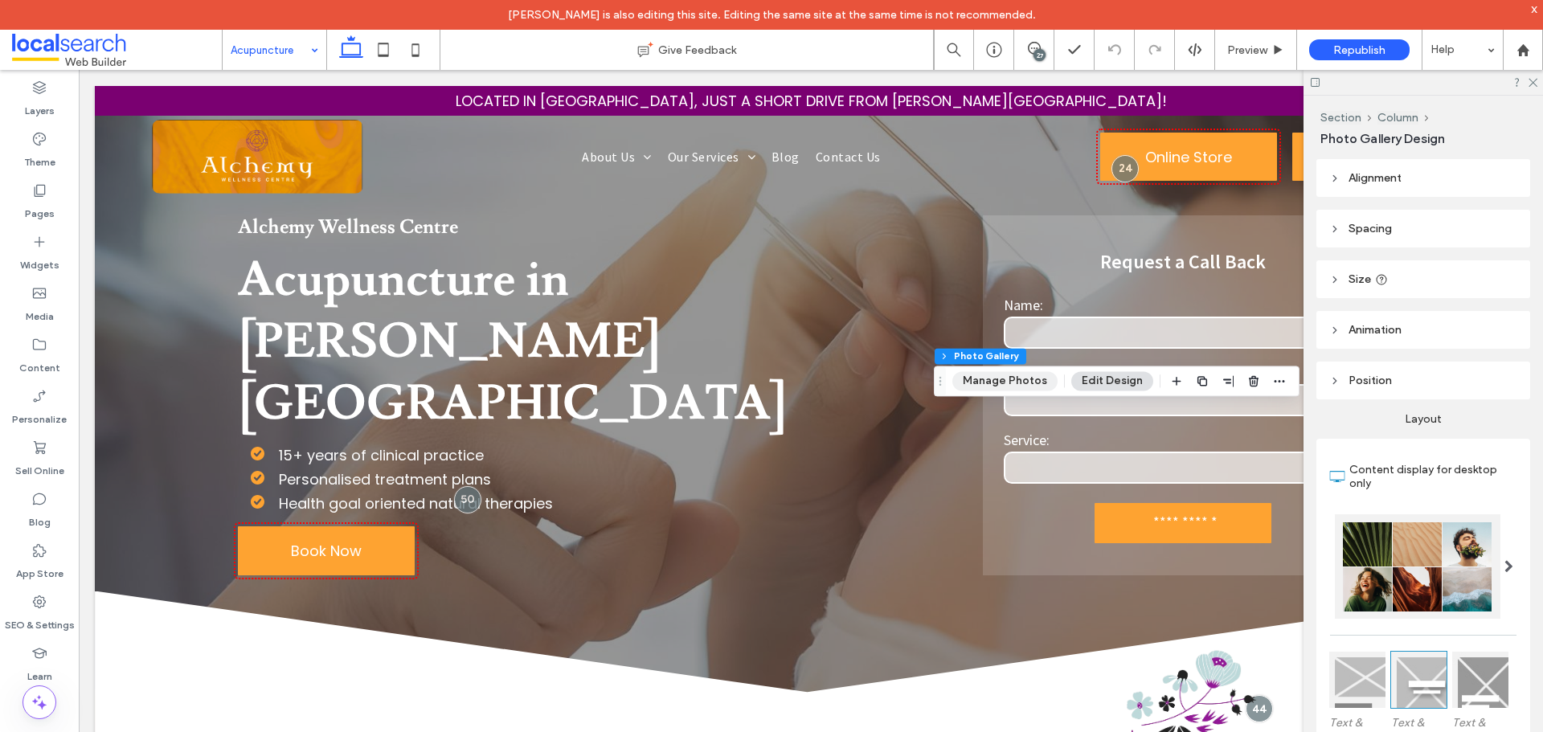
click at [1006, 388] on button "Manage Photos" at bounding box center [1004, 380] width 105 height 19
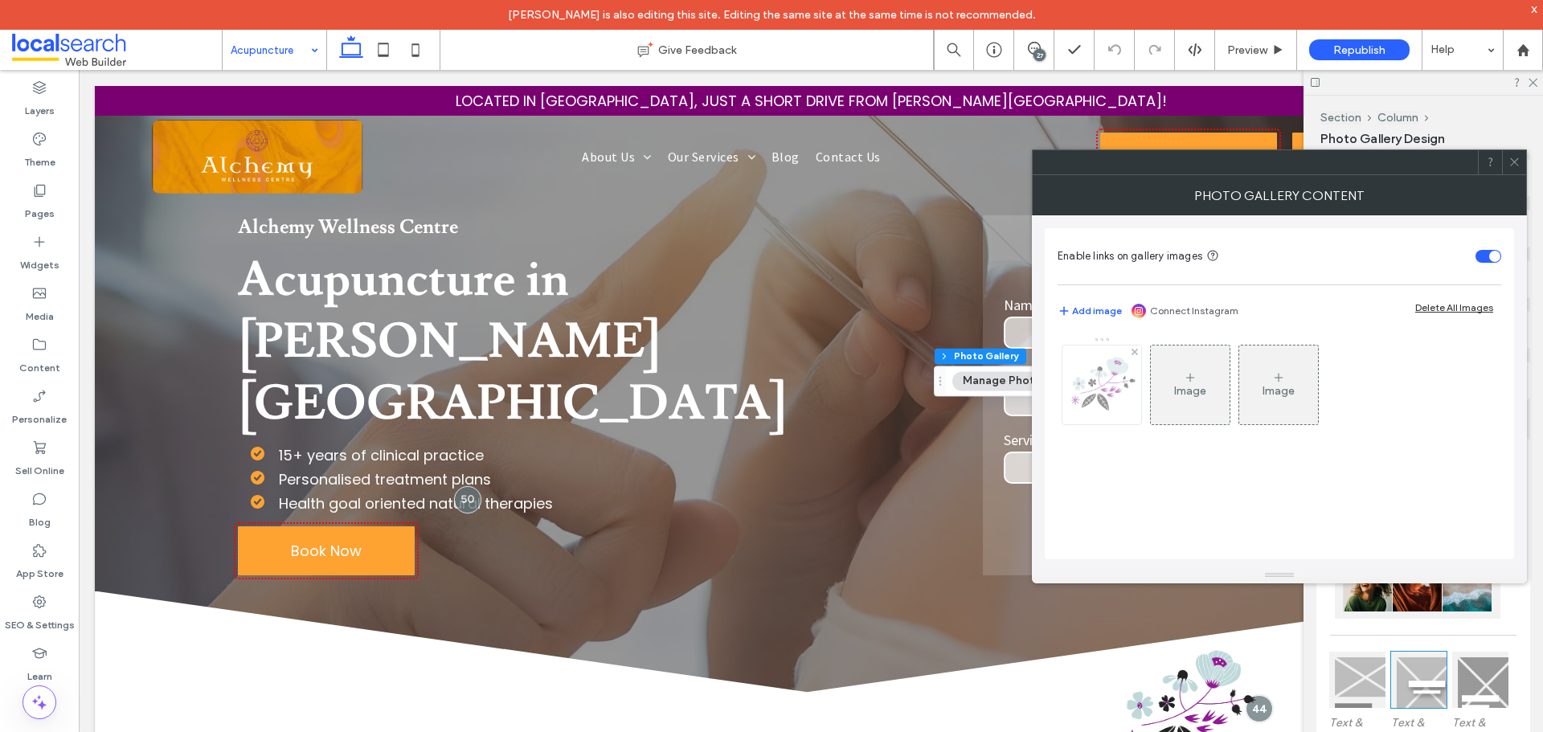
click at [1110, 393] on div at bounding box center [1101, 385] width 79 height 79
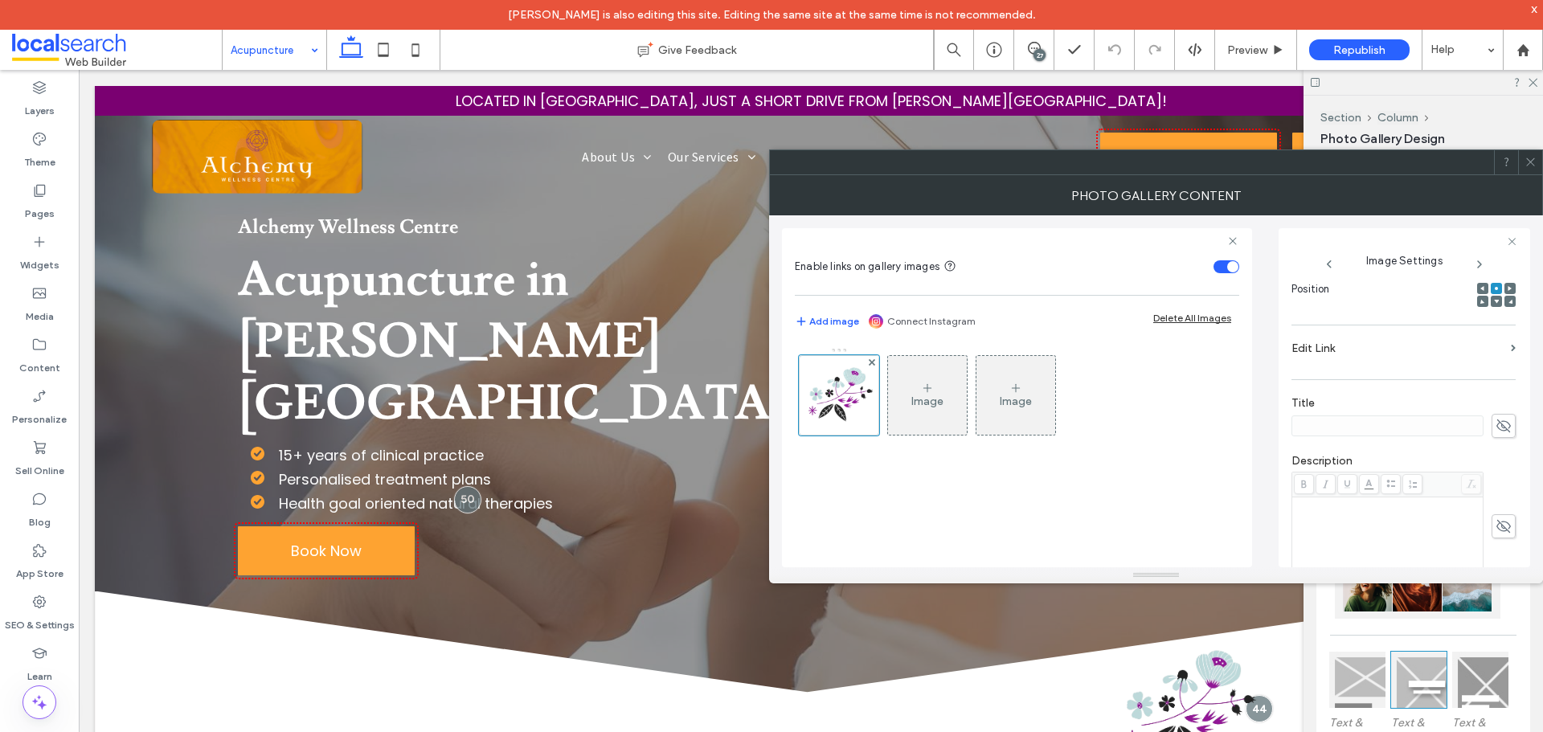
scroll to position [471, 0]
click at [1533, 158] on icon at bounding box center [1530, 162] width 12 height 12
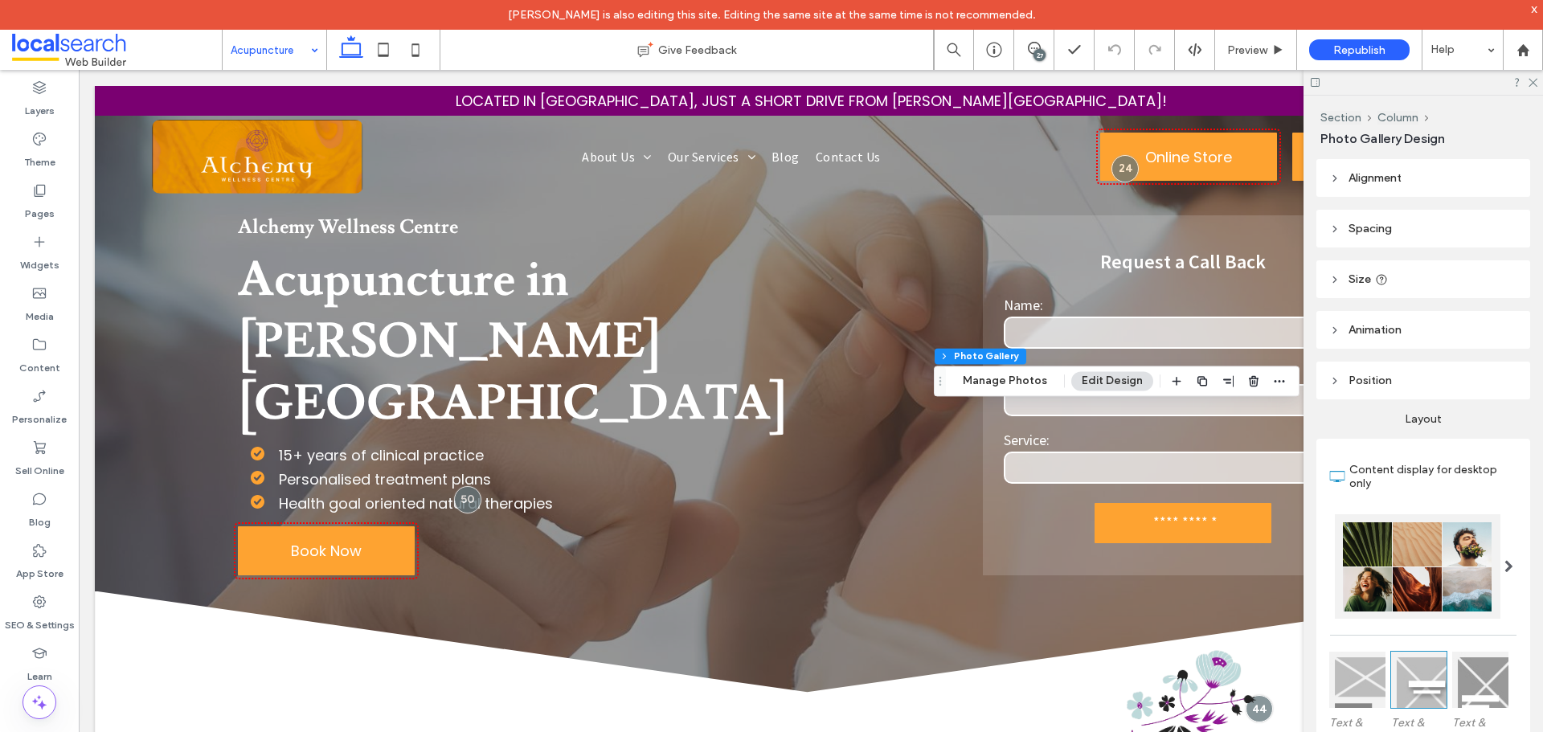
click at [1040, 51] on div "27" at bounding box center [1039, 55] width 12 height 12
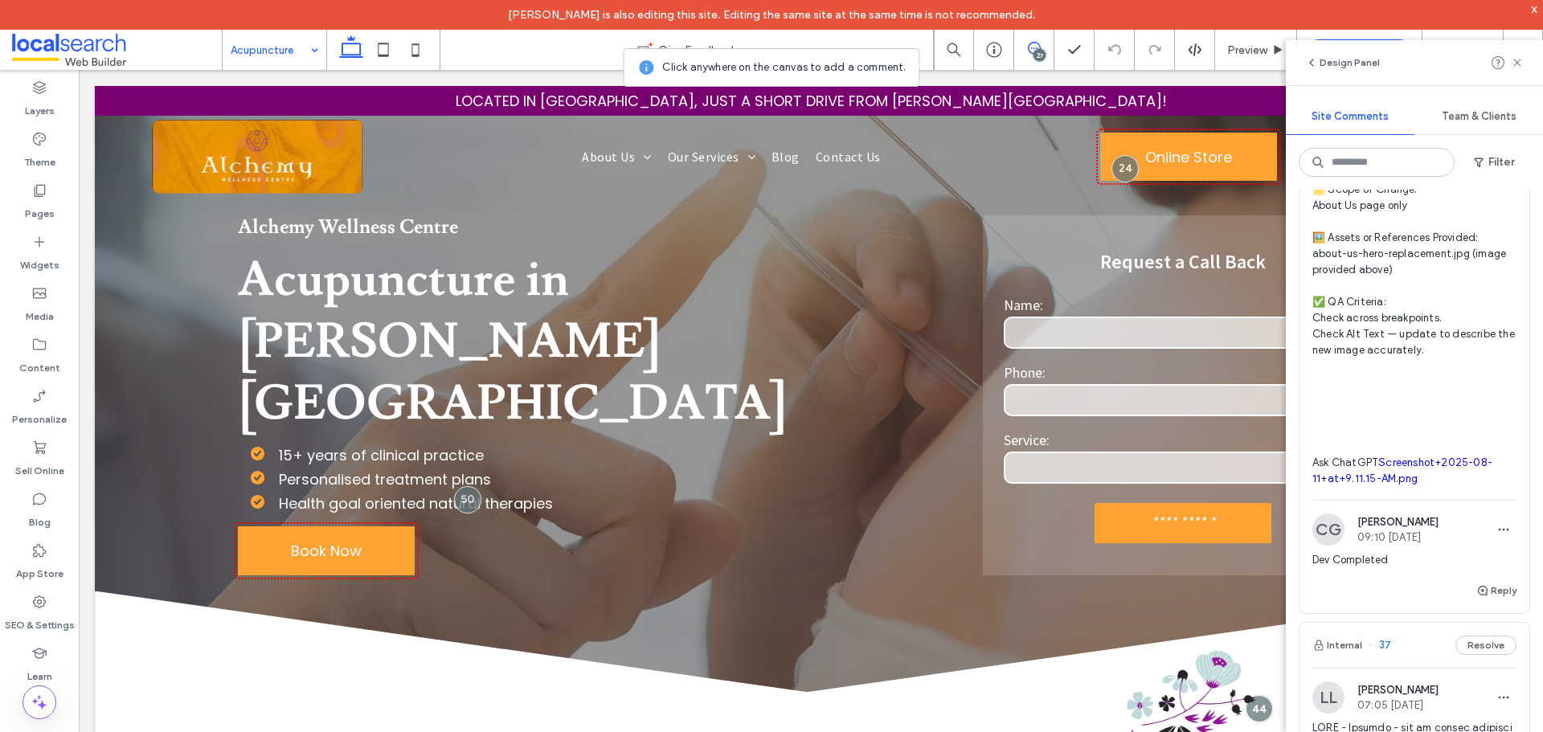
scroll to position [5786, 0]
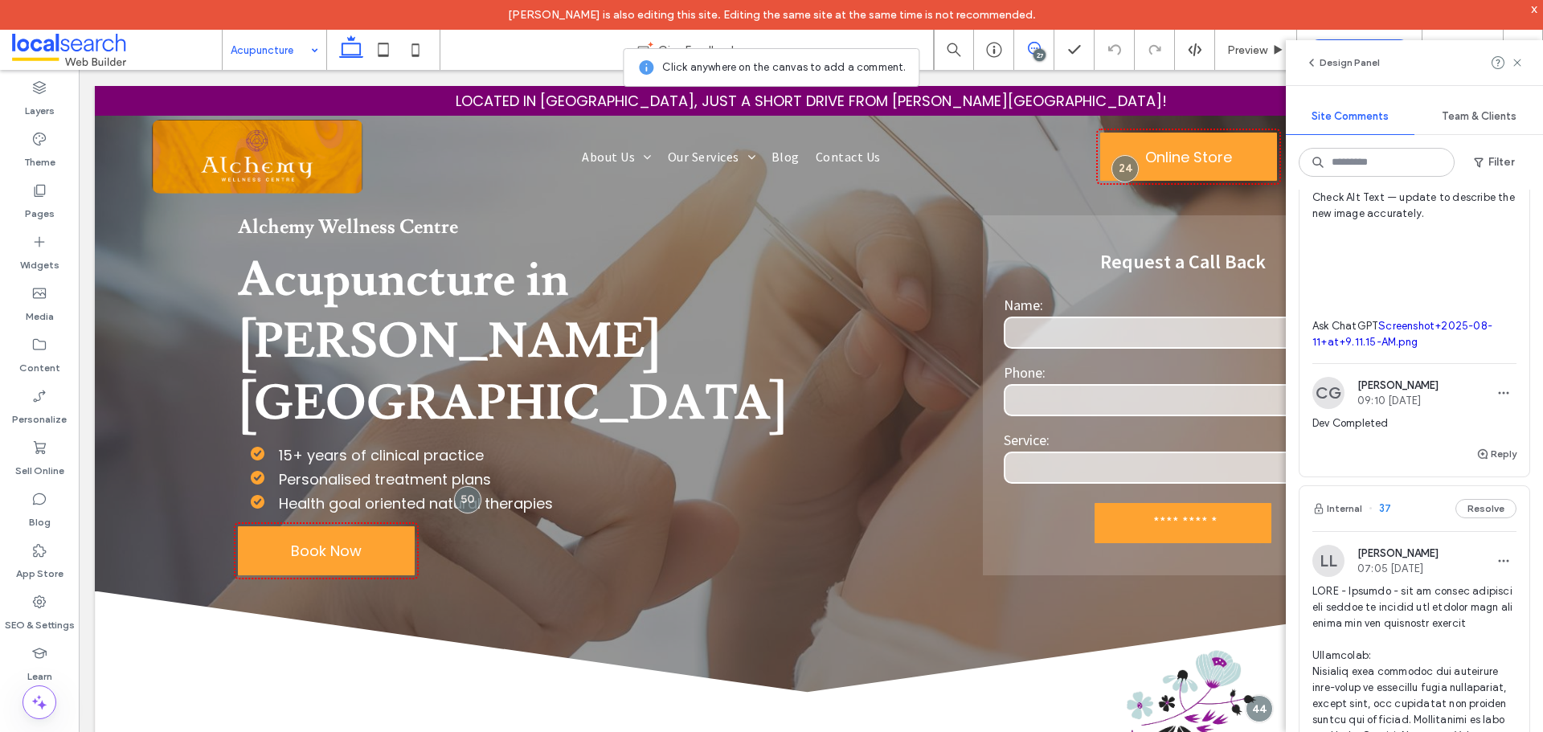
click at [1394, 348] on link "Screenshot+2025-08-11+at+9.11.15-AM.png" at bounding box center [1402, 334] width 180 height 28
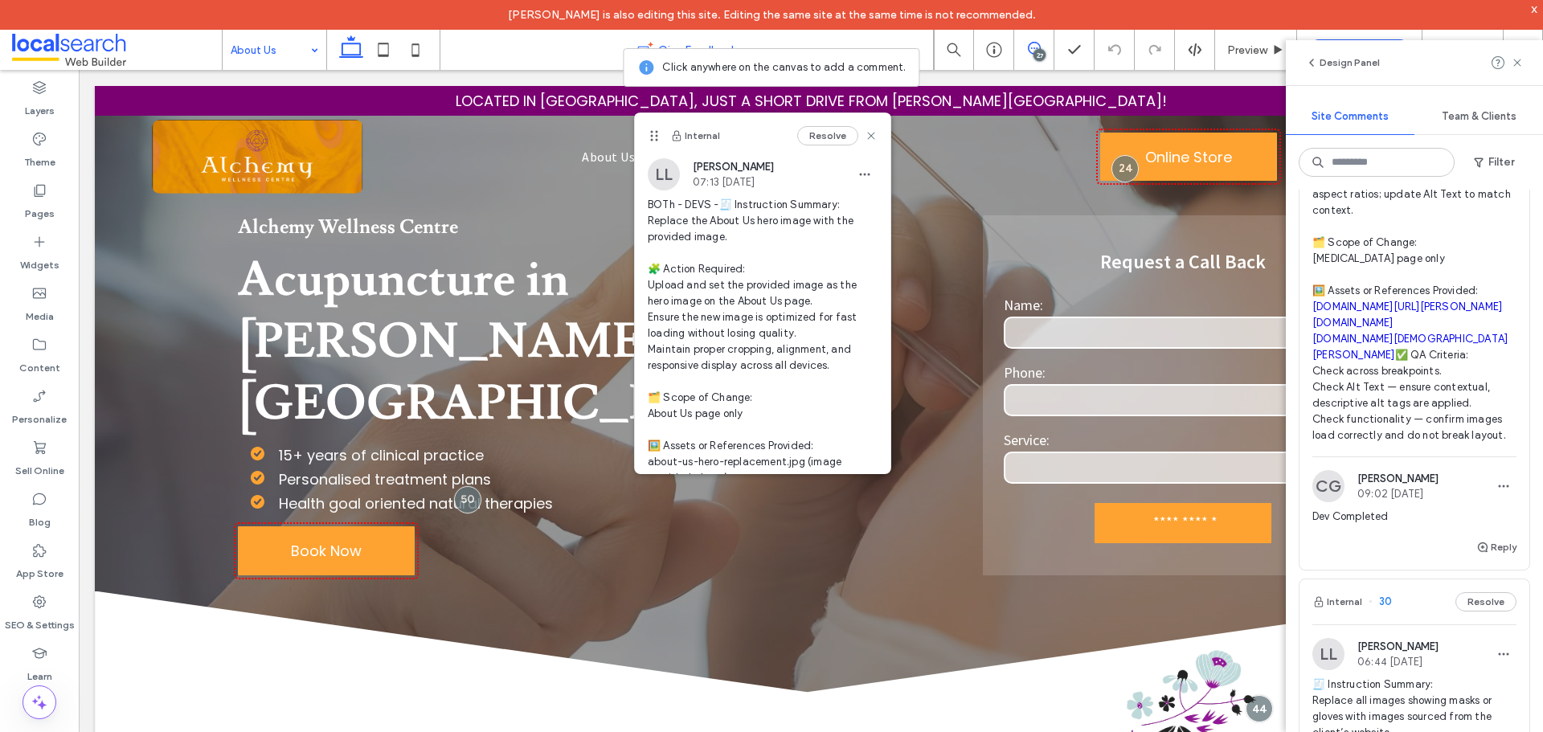
scroll to position [10527, 0]
click at [393, 44] on icon at bounding box center [383, 50] width 32 height 32
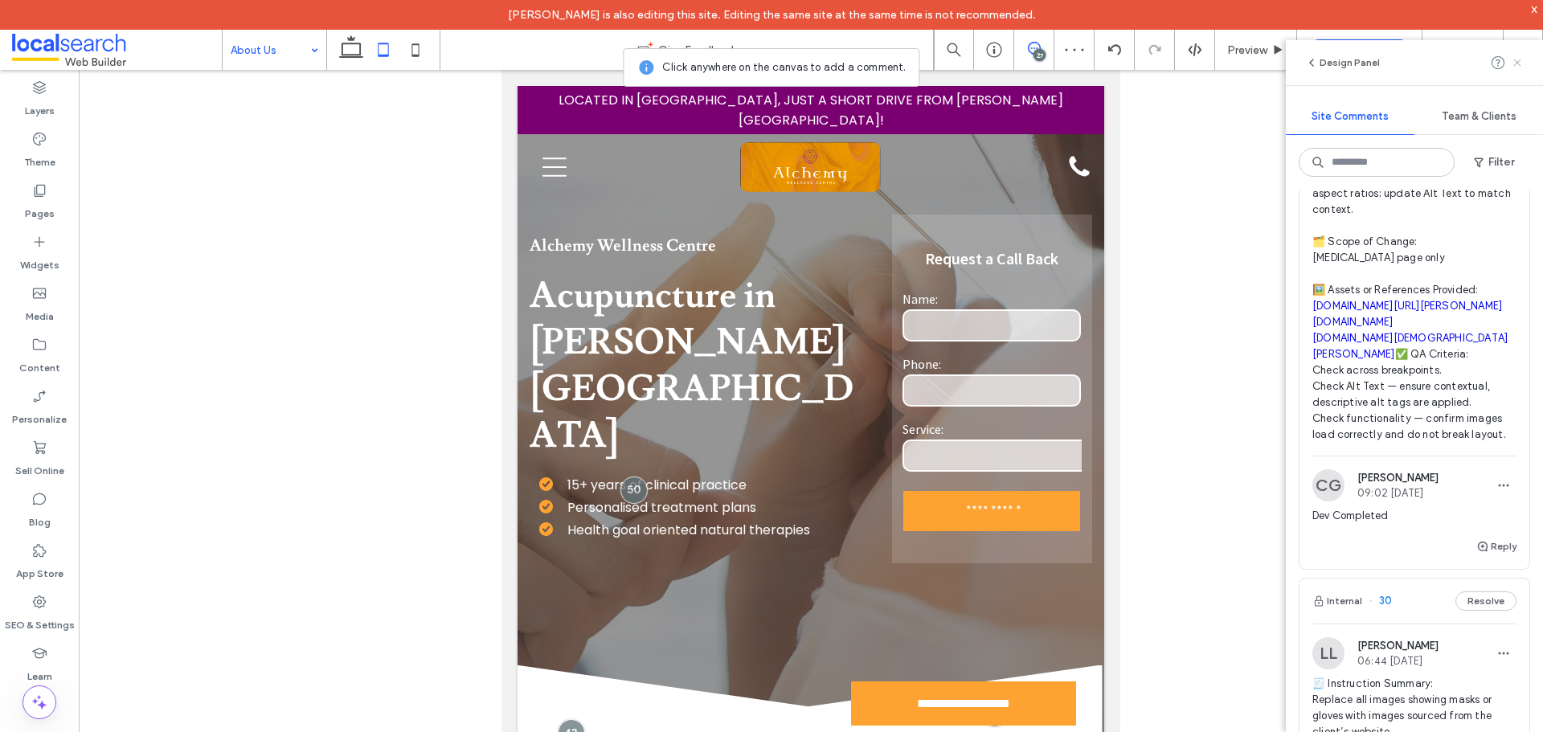
click at [1521, 64] on icon at bounding box center [1517, 62] width 13 height 13
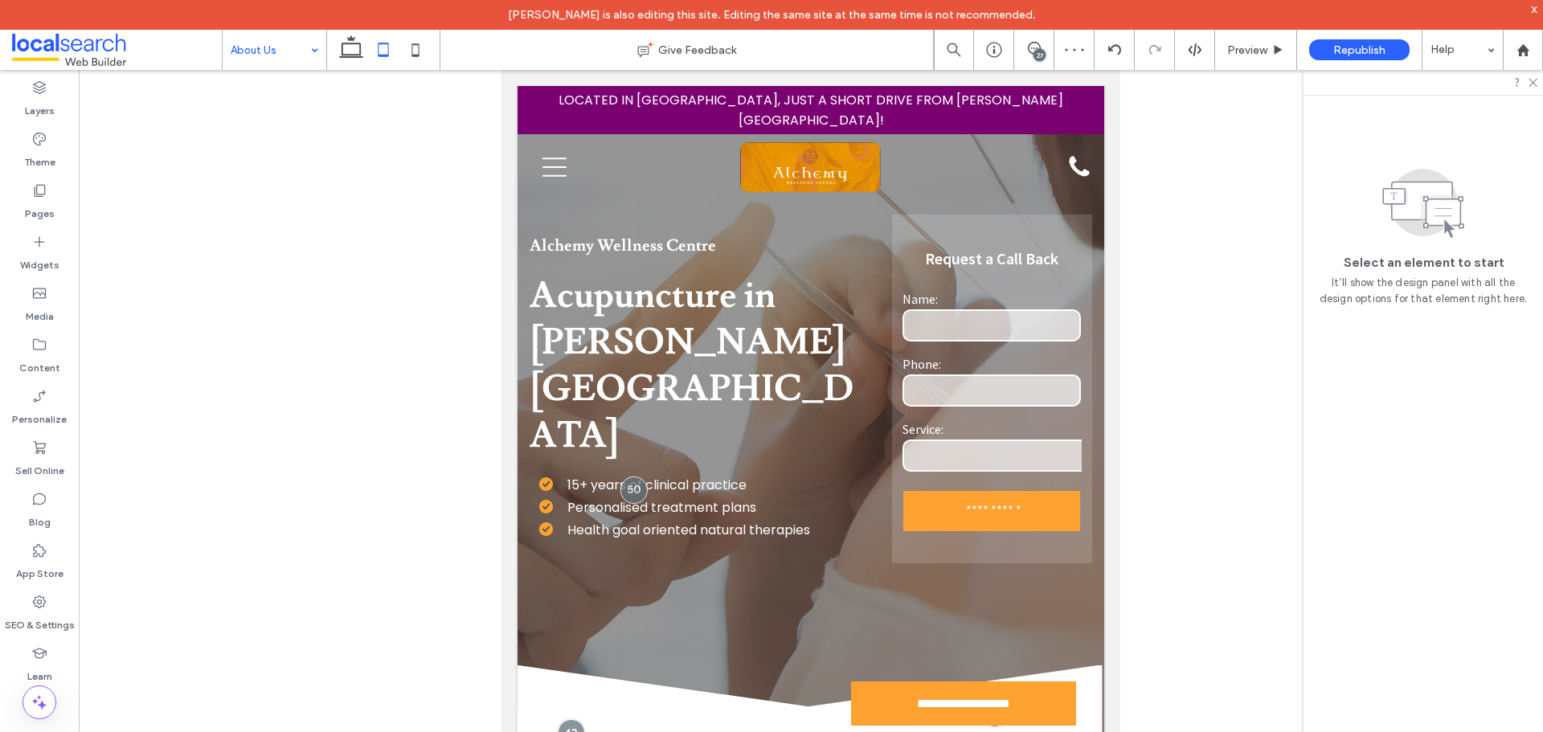
scroll to position [0, 0]
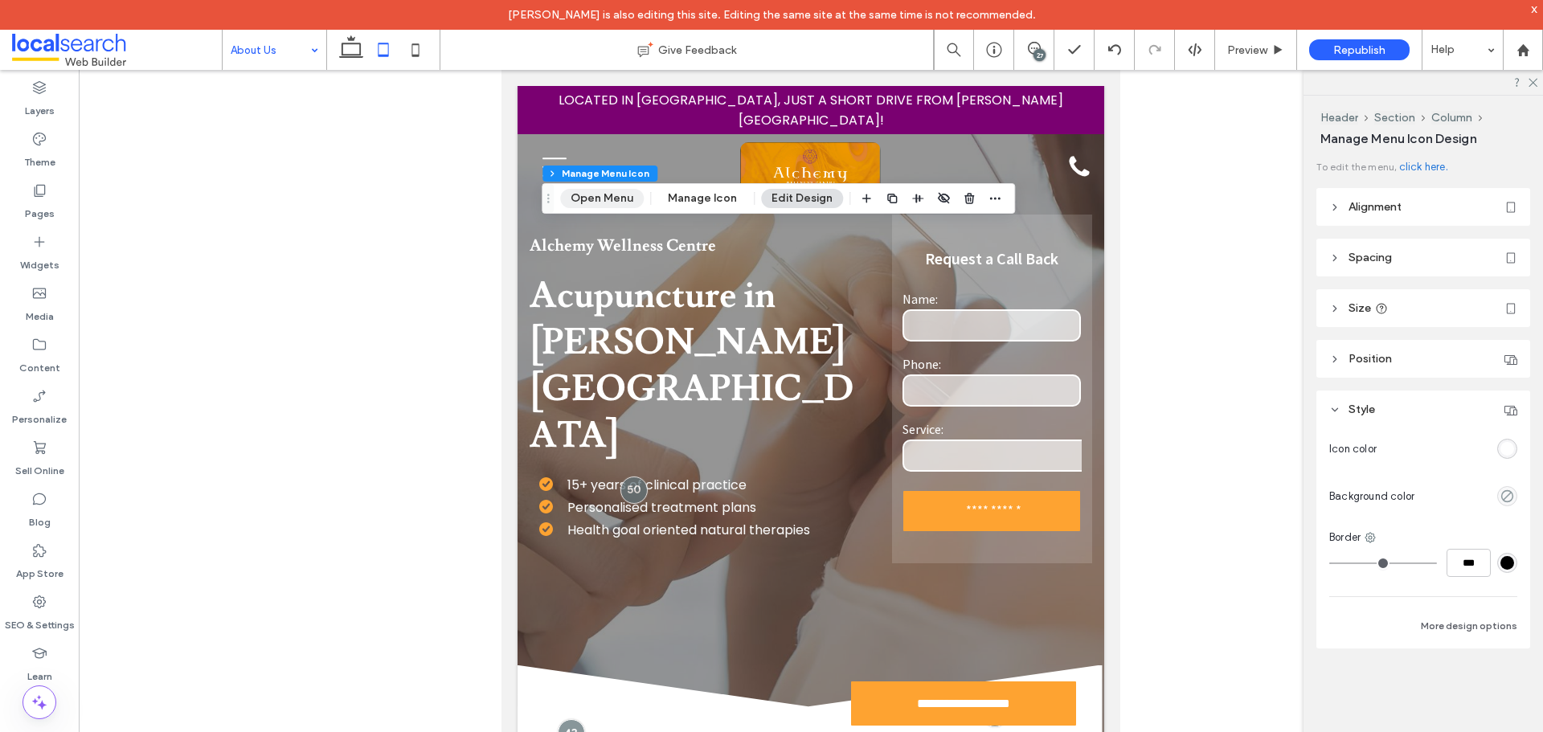
click at [591, 195] on button "Open Menu" at bounding box center [602, 198] width 84 height 19
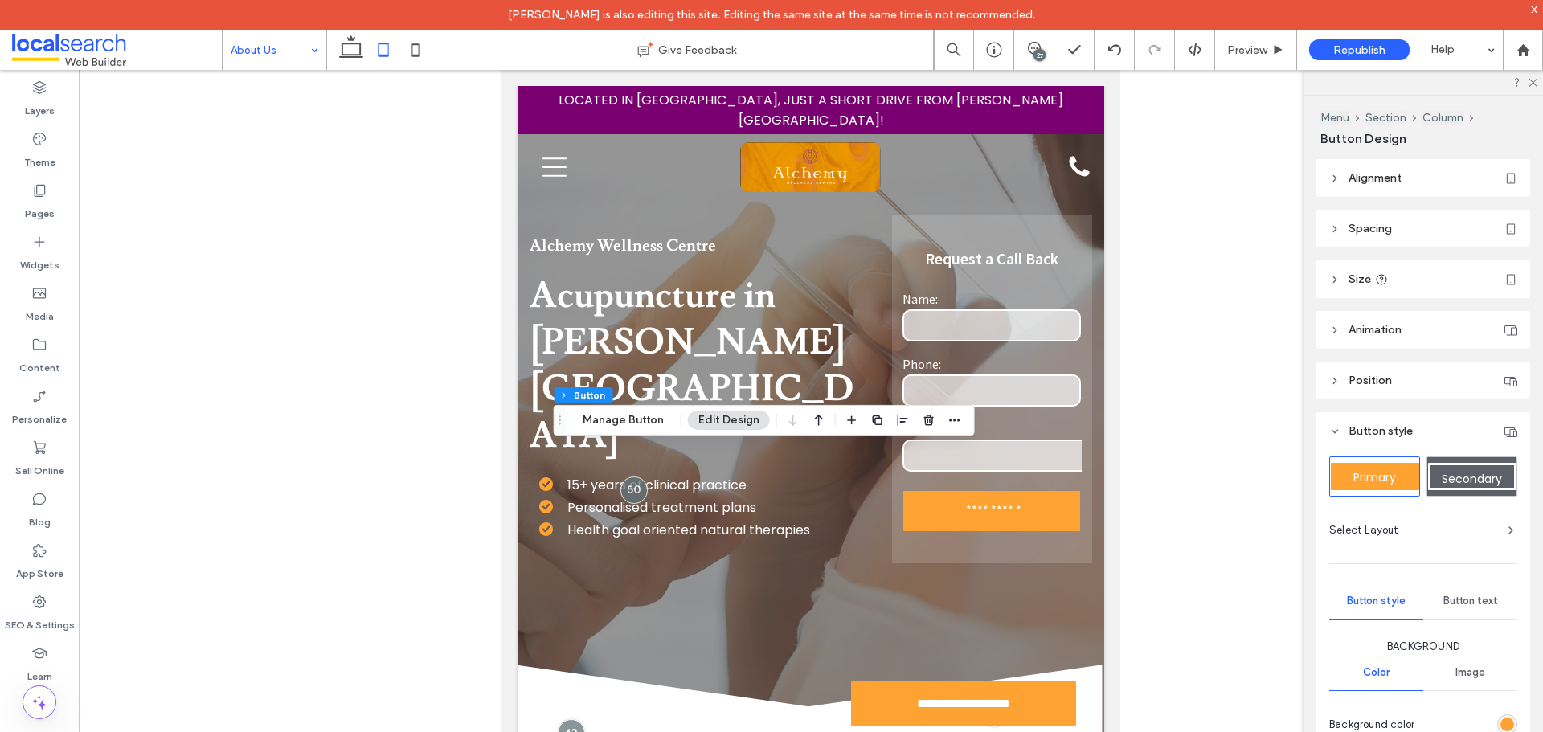
type input "**"
click at [645, 423] on button "Manage Button" at bounding box center [623, 420] width 102 height 19
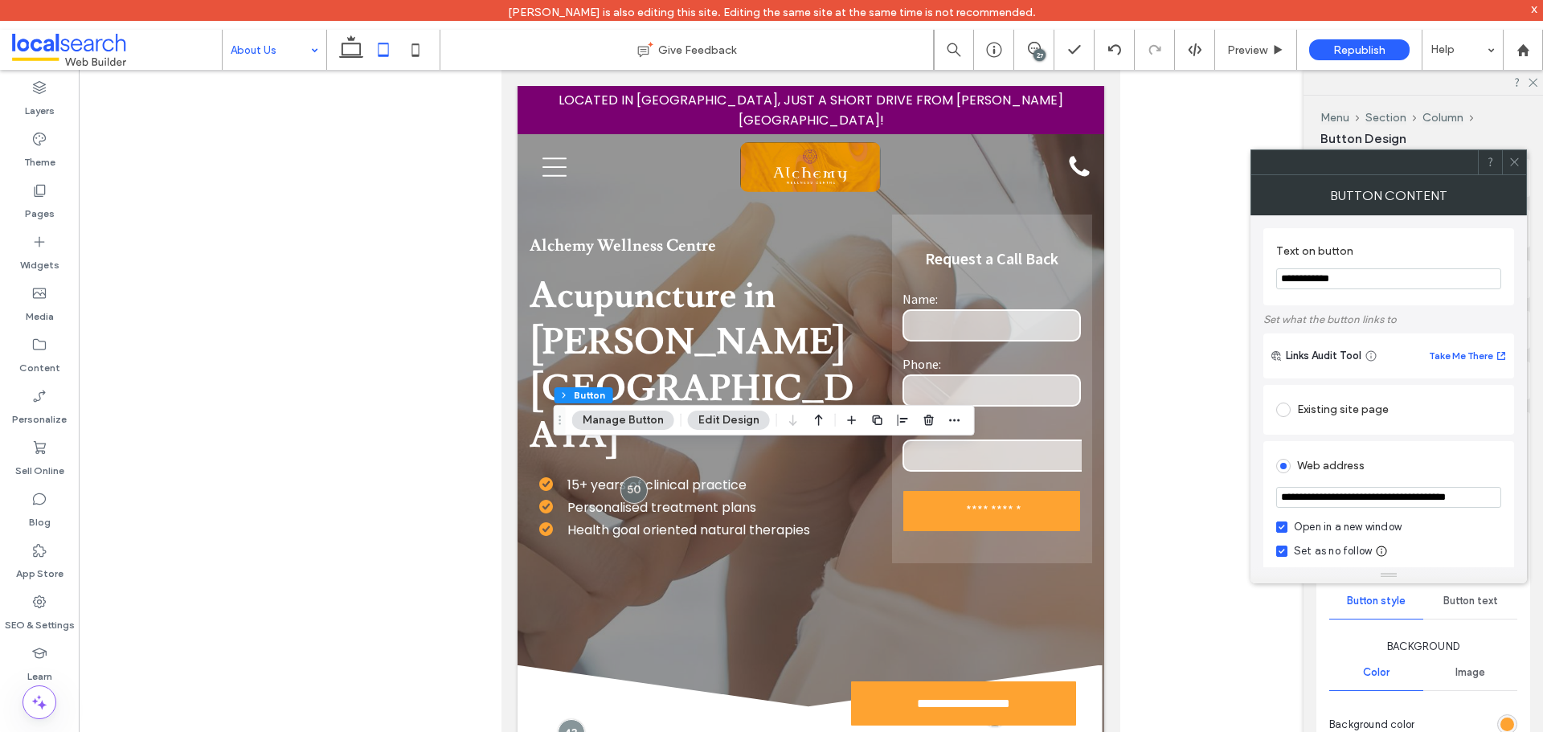
scroll to position [80, 0]
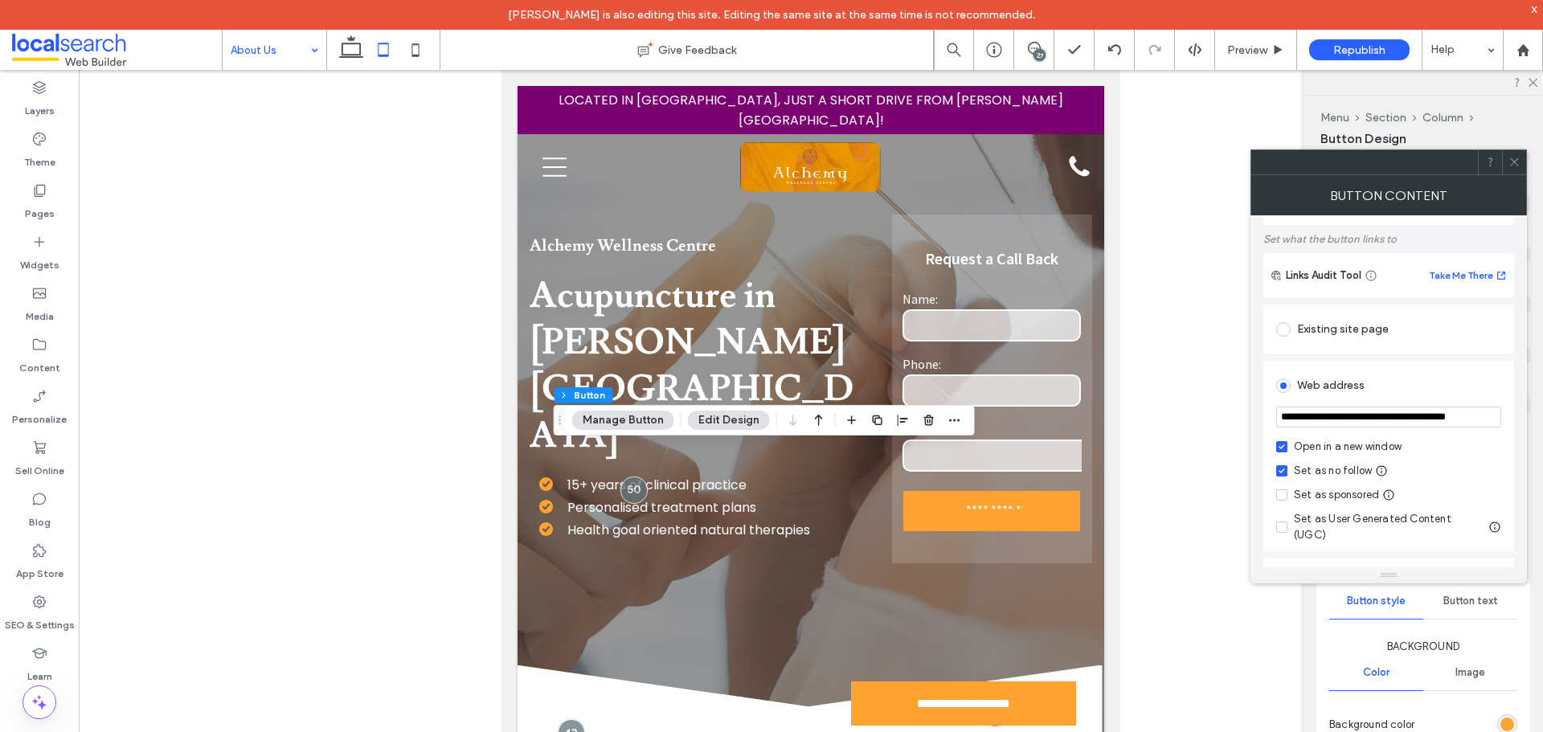
click at [1513, 165] on icon at bounding box center [1514, 162] width 12 height 12
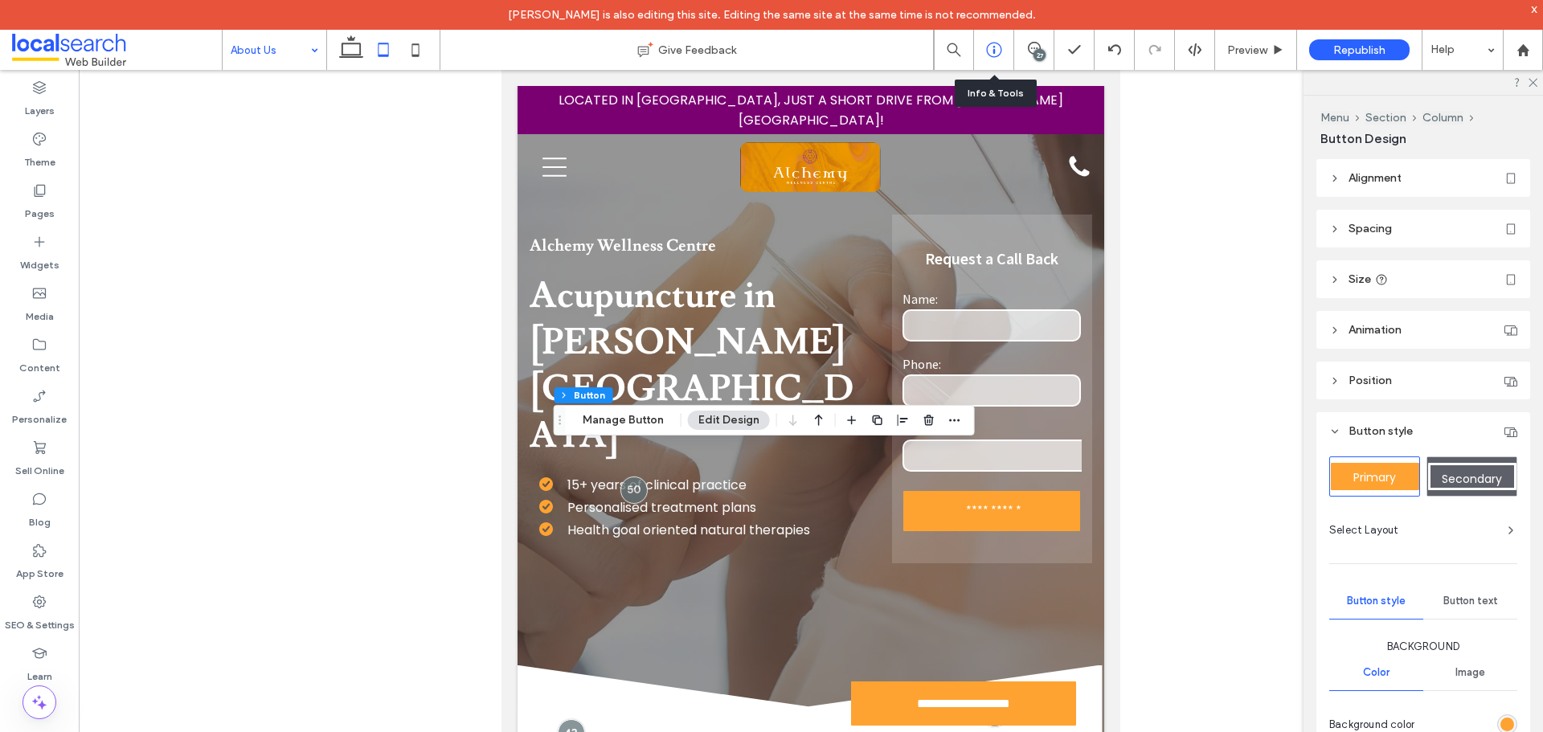
click at [992, 49] on icon at bounding box center [994, 50] width 16 height 16
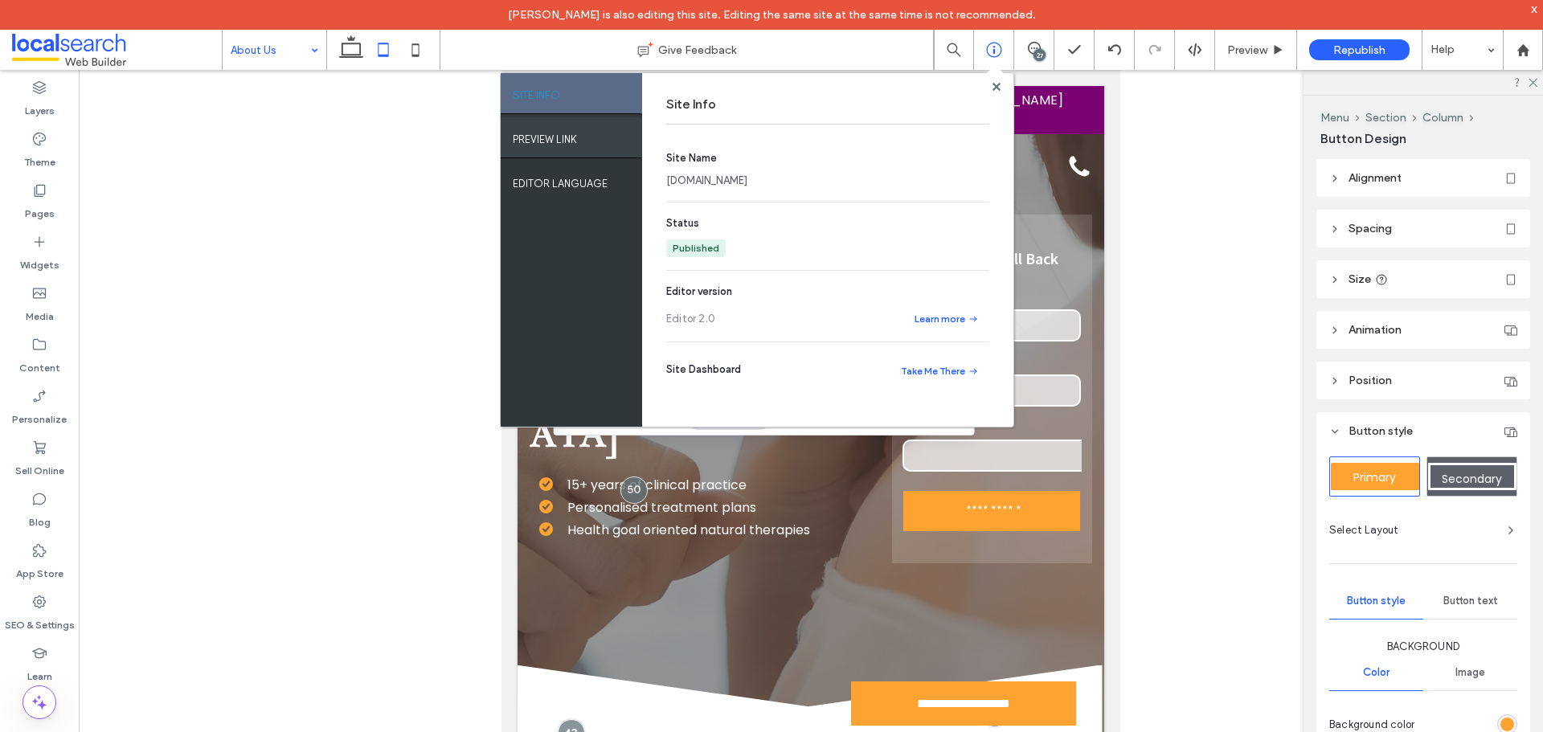
click at [589, 142] on div "PREVIEW LINK" at bounding box center [571, 137] width 141 height 40
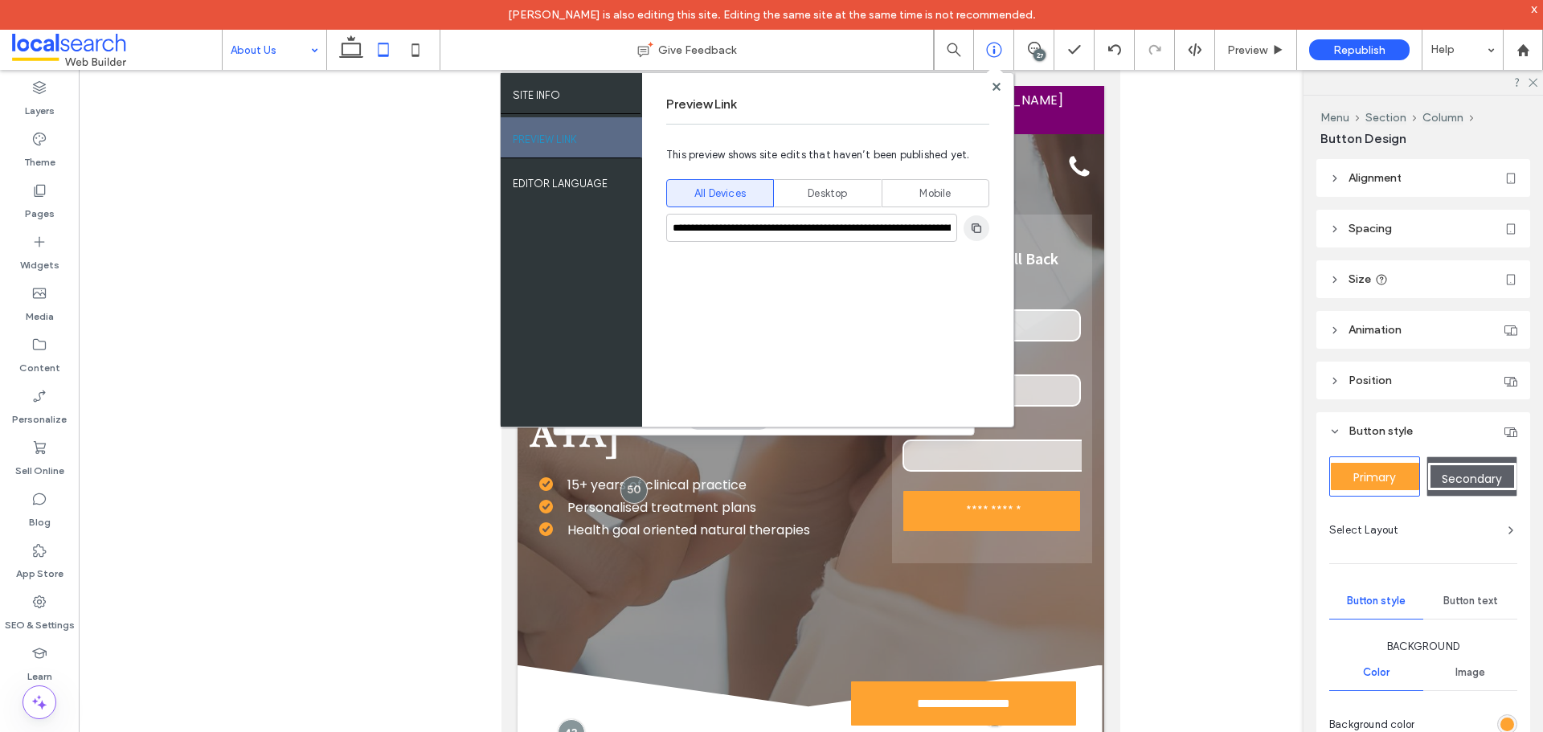
click at [976, 223] on use "button" at bounding box center [977, 228] width 10 height 10
click at [998, 51] on icon at bounding box center [994, 50] width 16 height 16
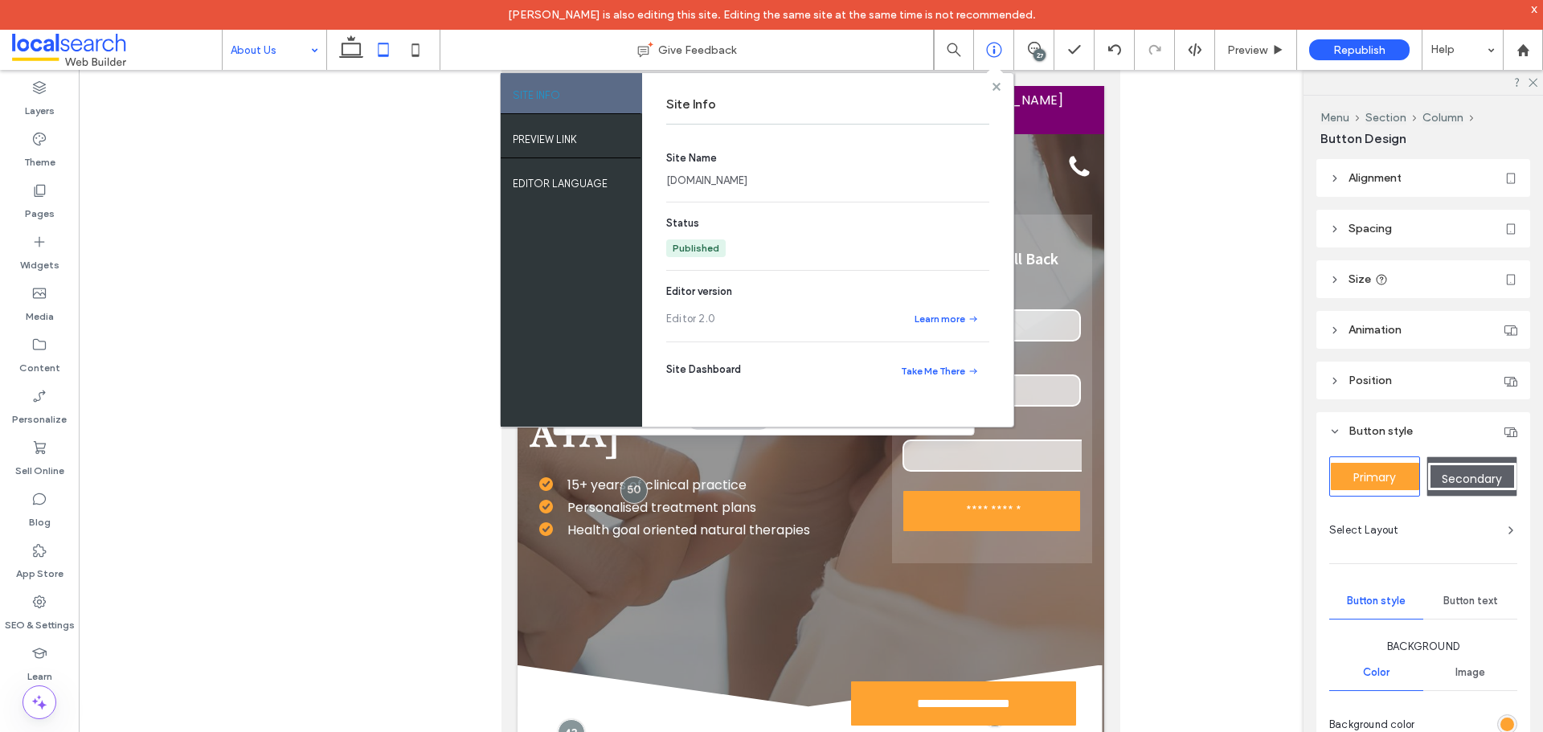
click at [1000, 86] on icon at bounding box center [996, 87] width 8 height 8
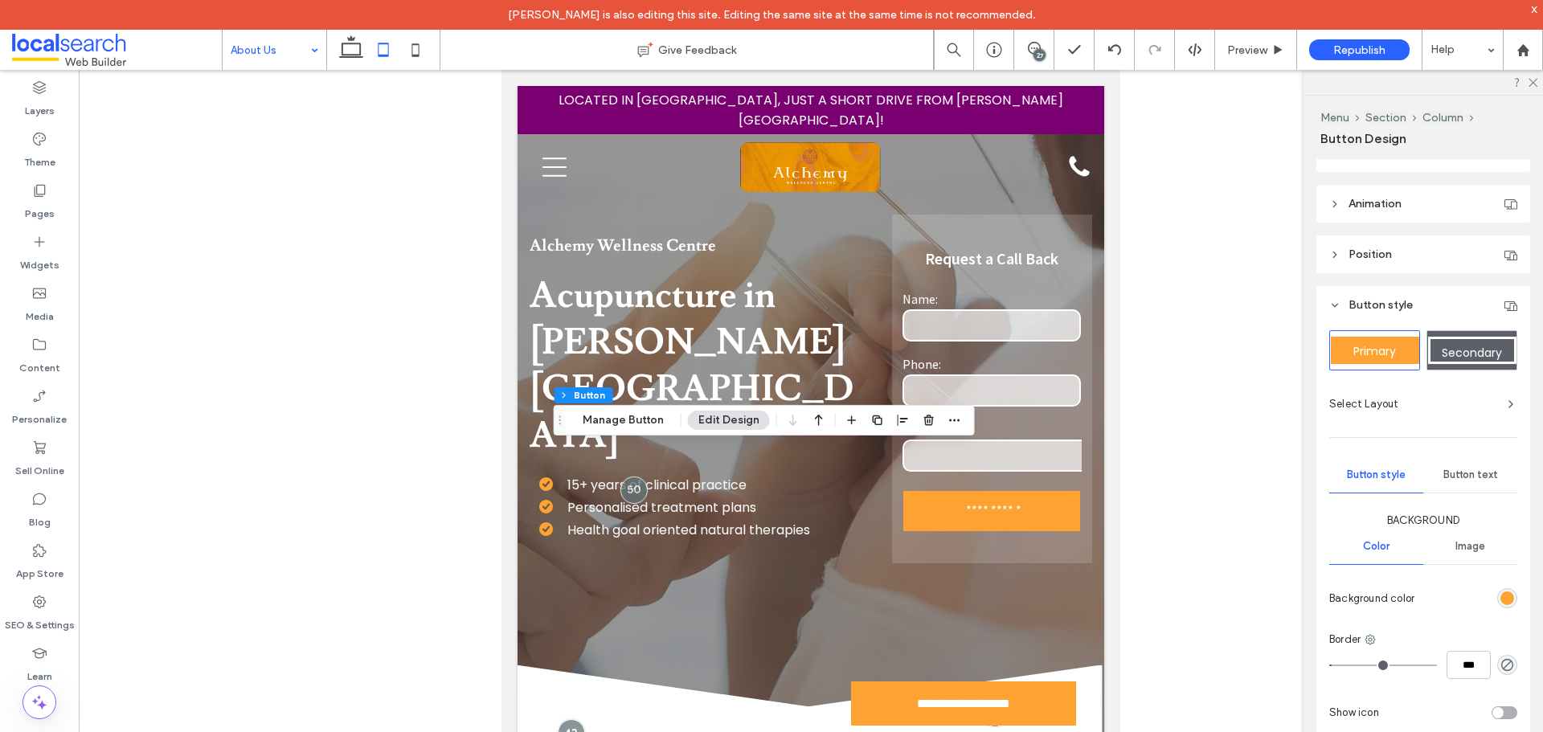
scroll to position [272, 0]
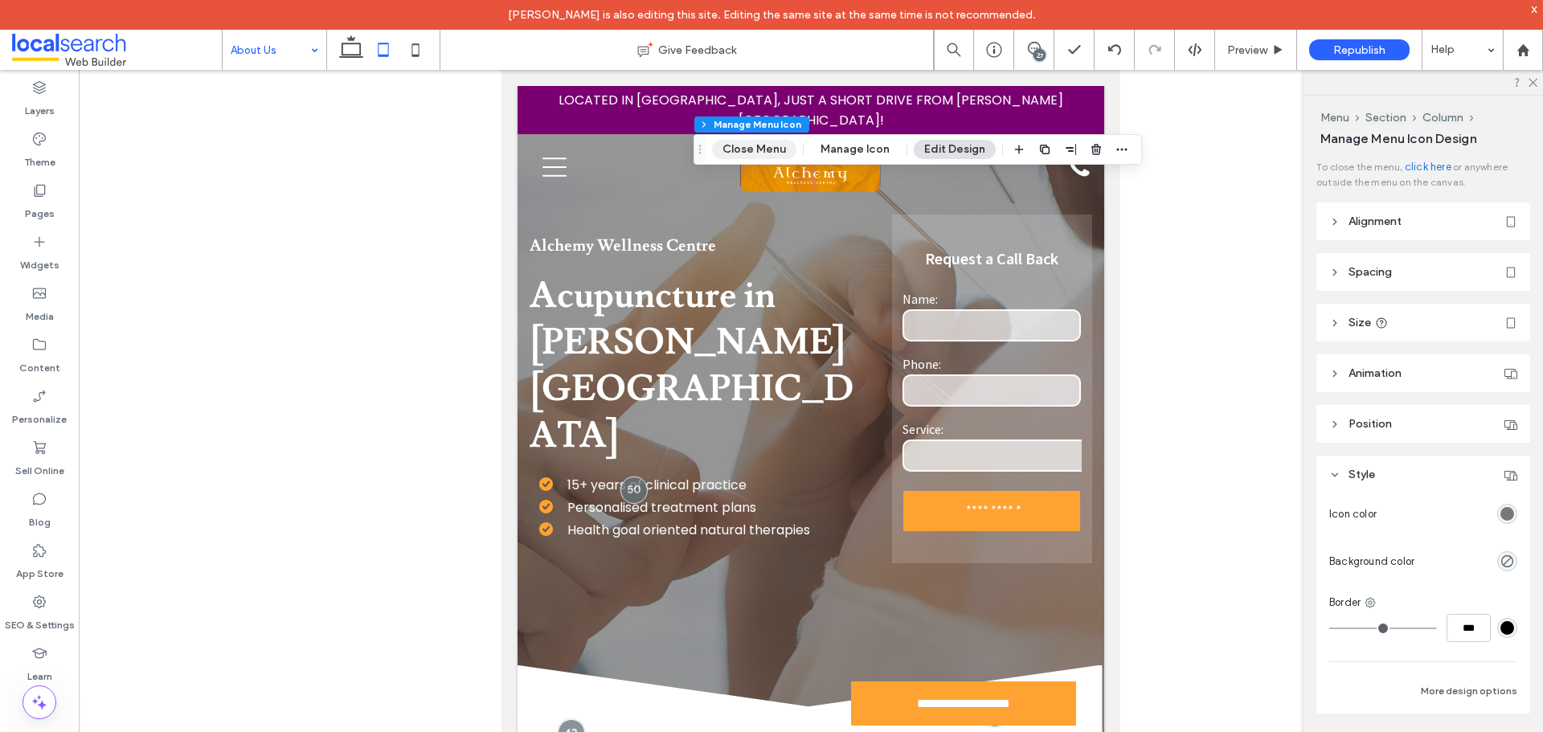
click at [752, 154] on button "Close Menu" at bounding box center [754, 149] width 84 height 19
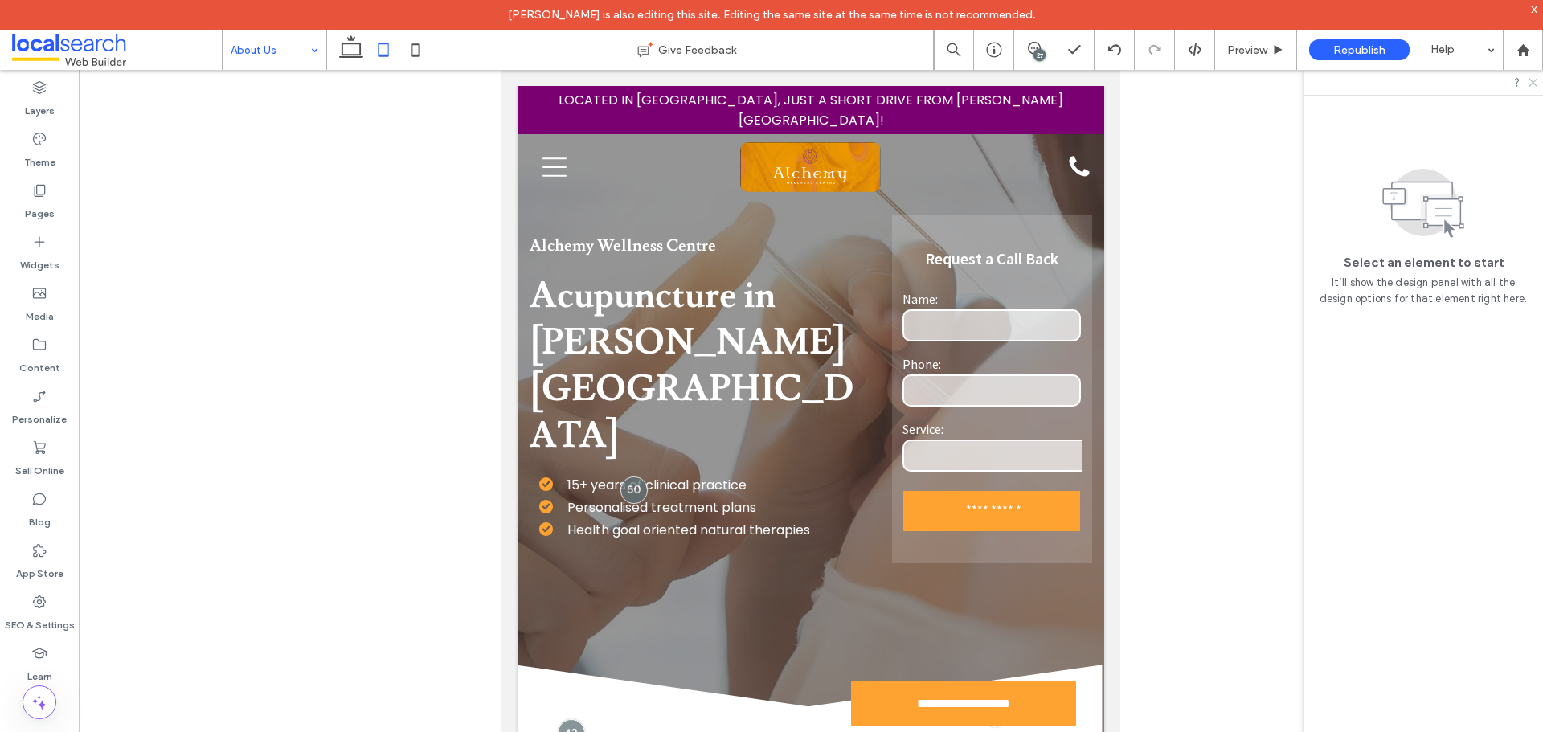
click at [1536, 84] on icon at bounding box center [1532, 81] width 10 height 10
click at [1535, 80] on div at bounding box center [1530, 69] width 26 height 32
click at [349, 51] on icon at bounding box center [351, 50] width 32 height 32
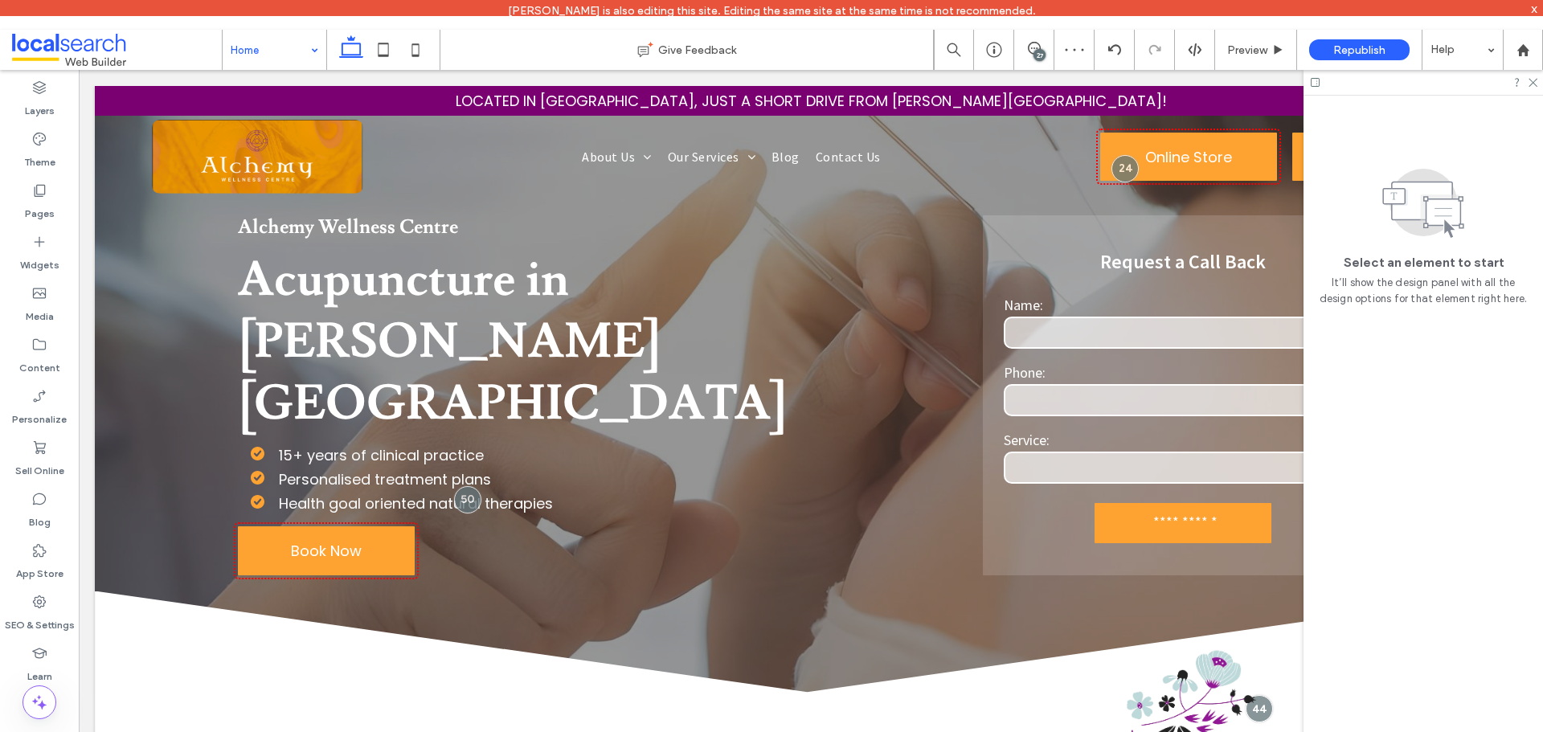
click at [1045, 51] on div "27" at bounding box center [1039, 55] width 12 height 12
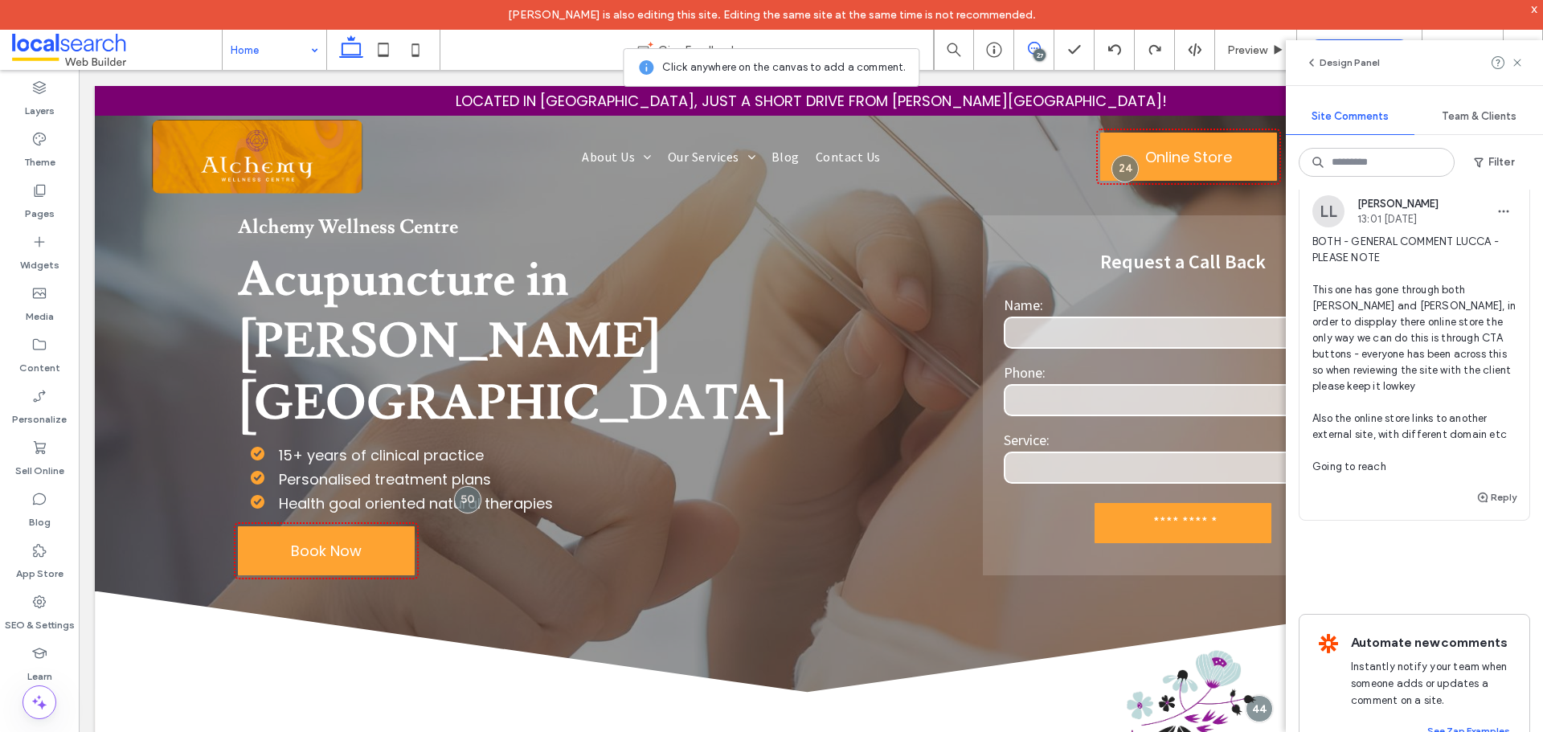
scroll to position [14433, 0]
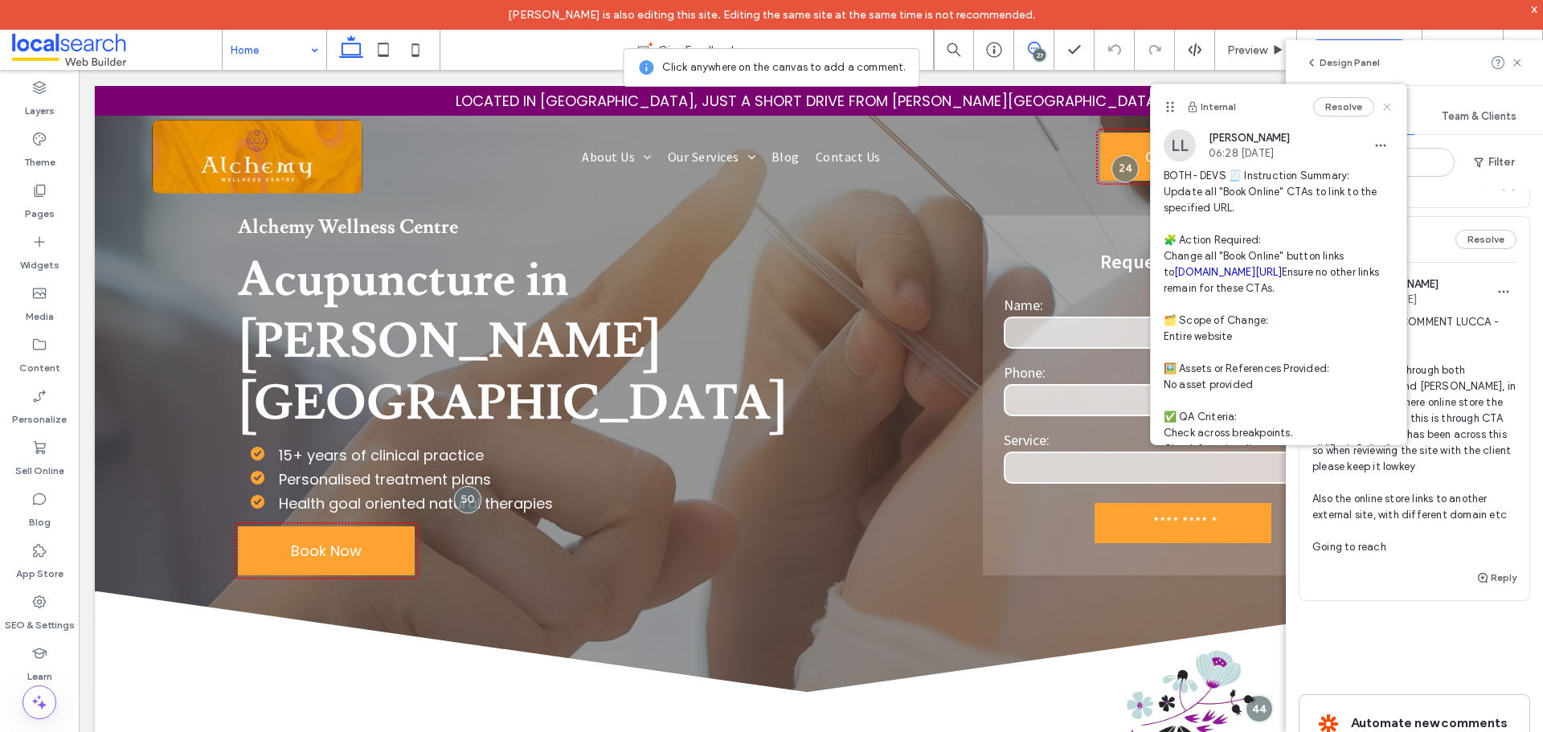
click at [1383, 104] on use at bounding box center [1386, 106] width 7 height 7
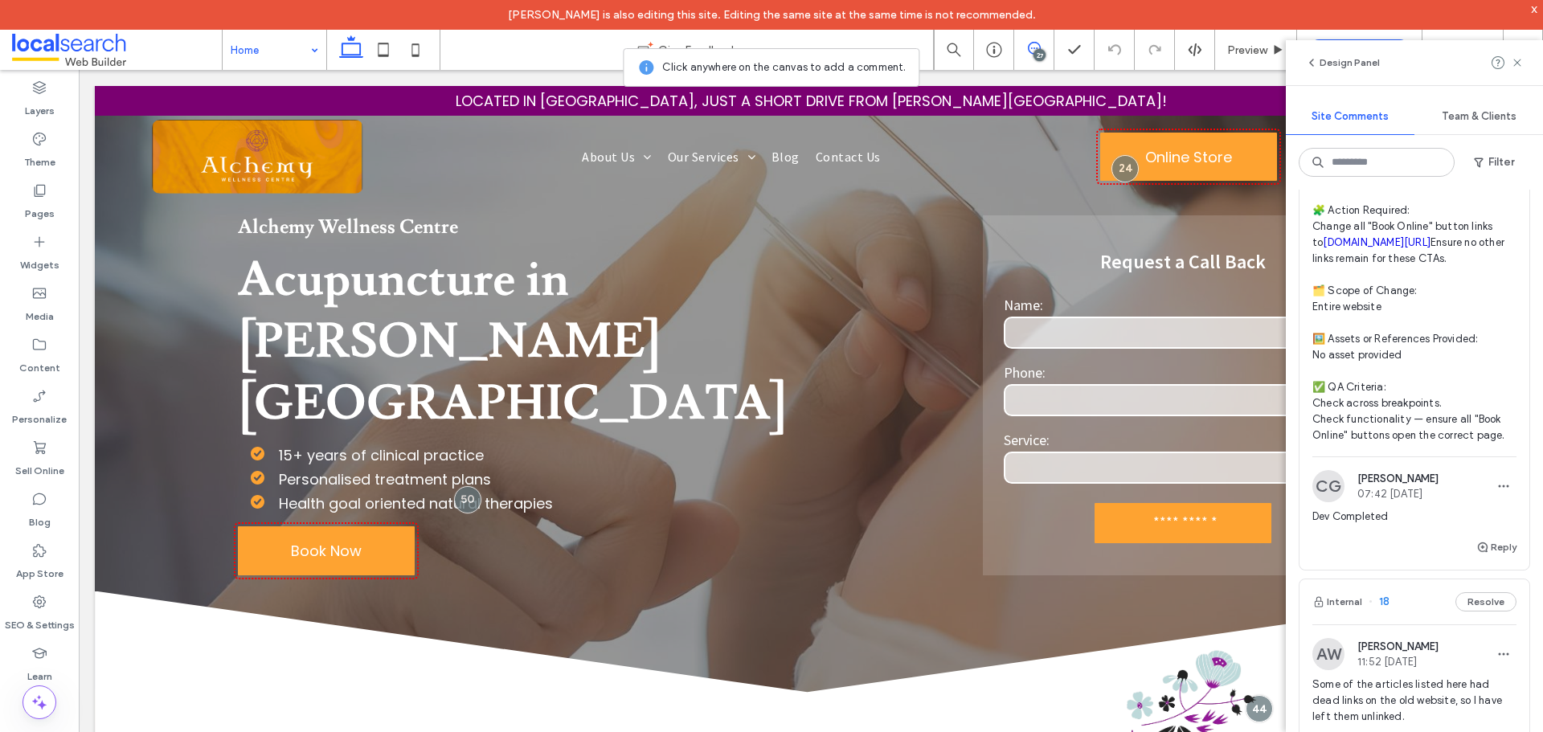
scroll to position [13790, 0]
click at [48, 609] on div "SEO & Settings" at bounding box center [39, 612] width 79 height 51
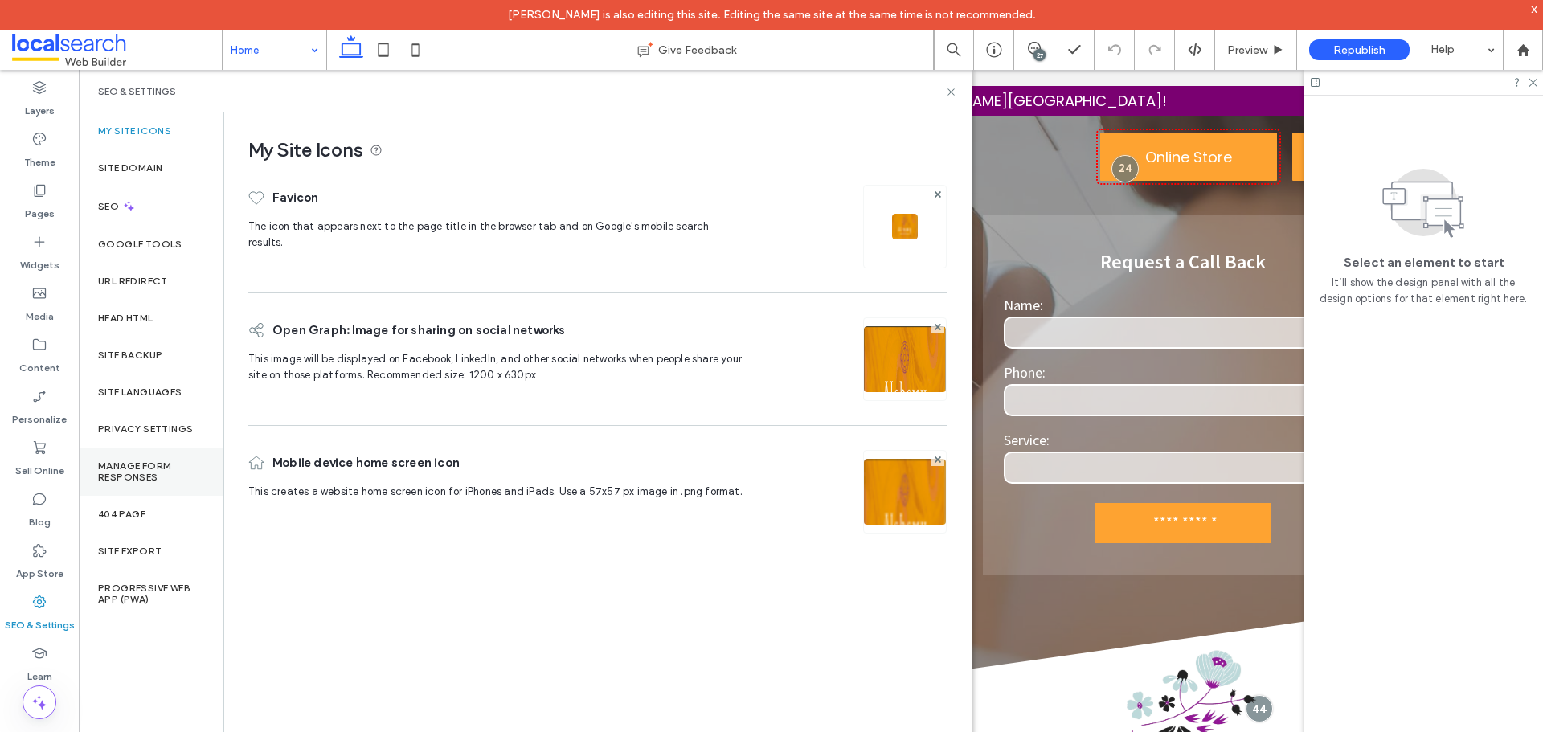
scroll to position [0, 0]
click at [144, 357] on label "Site Backup" at bounding box center [130, 355] width 64 height 11
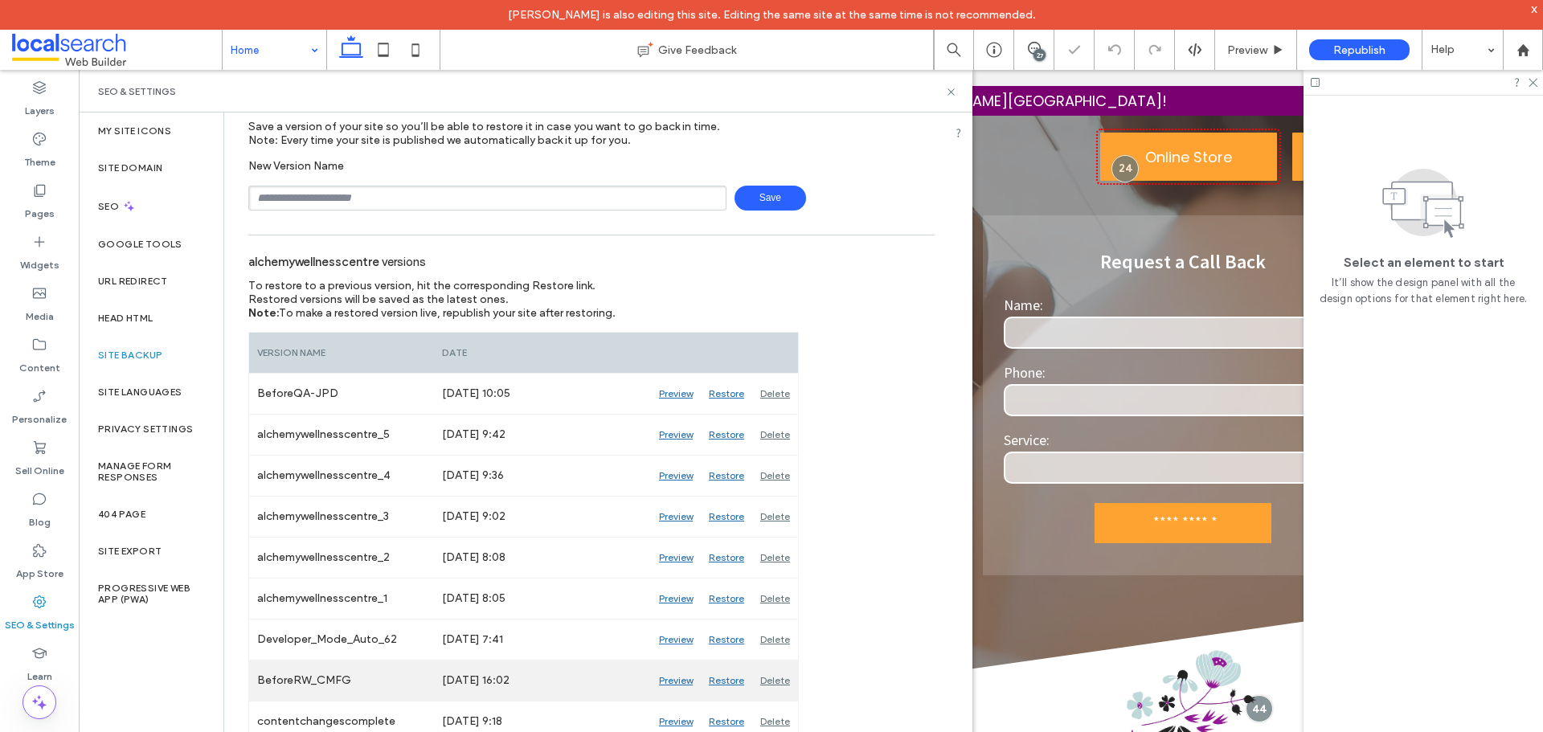
scroll to position [80, 0]
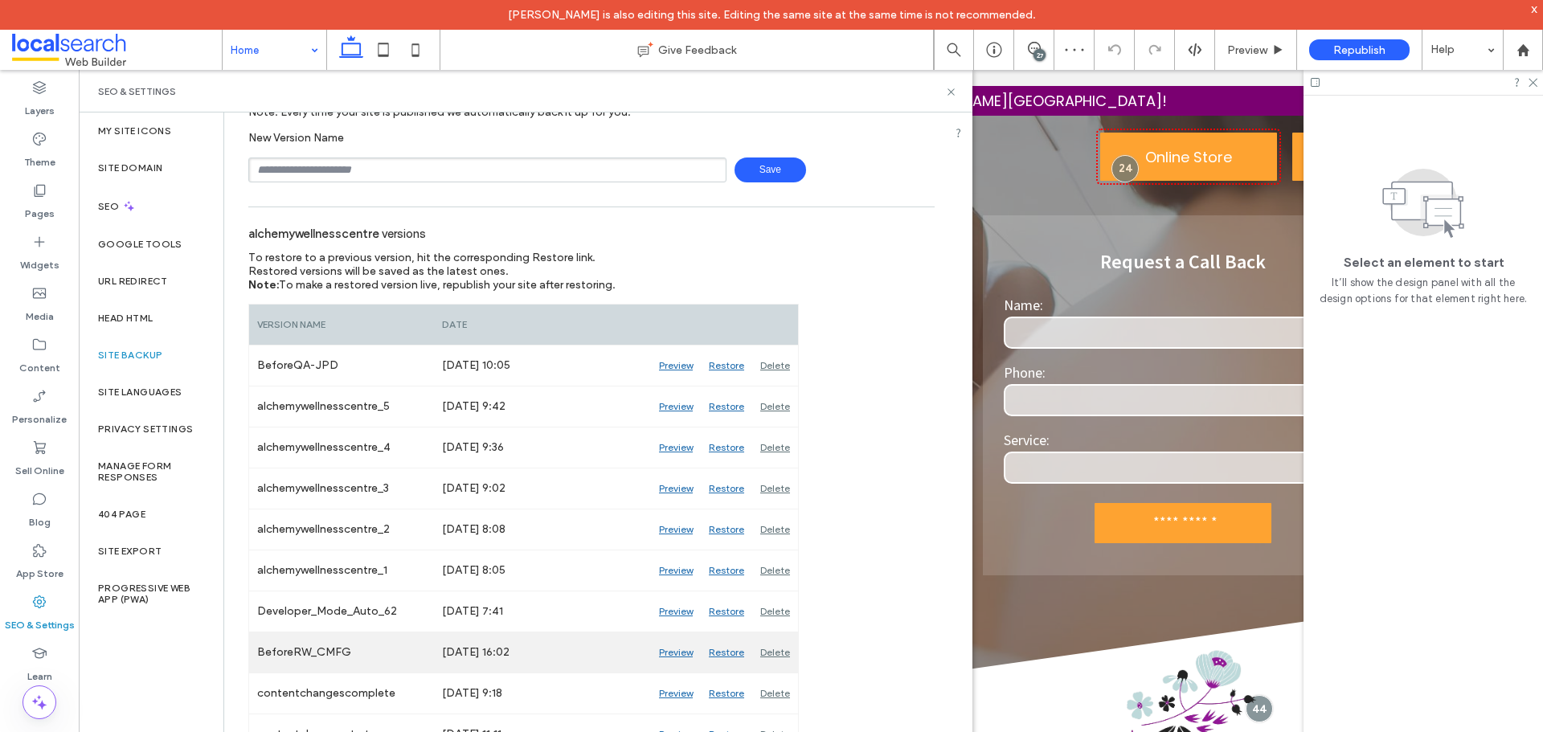
click at [673, 649] on div "Preview" at bounding box center [676, 652] width 50 height 40
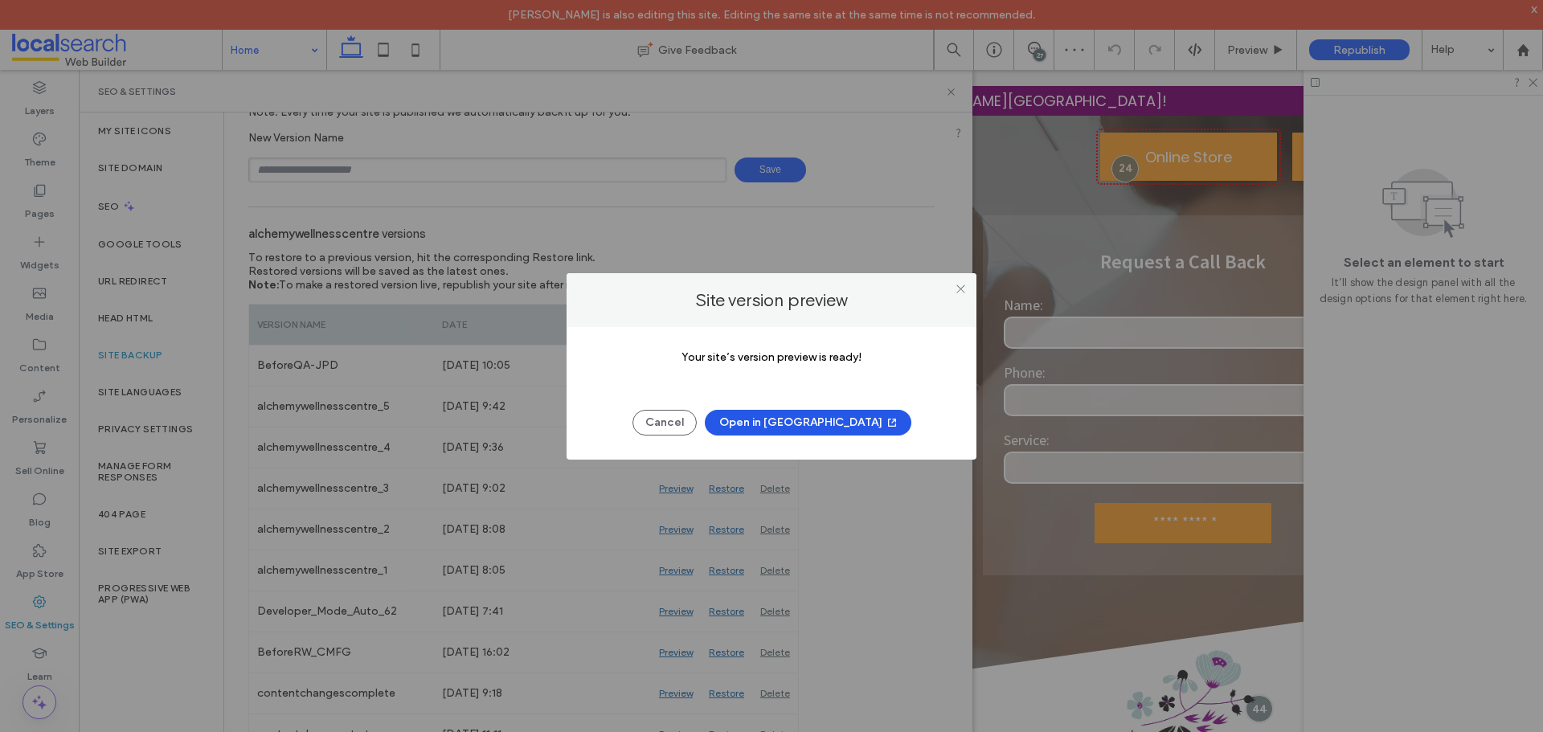
click at [835, 430] on button "Open in New Tab" at bounding box center [808, 423] width 207 height 26
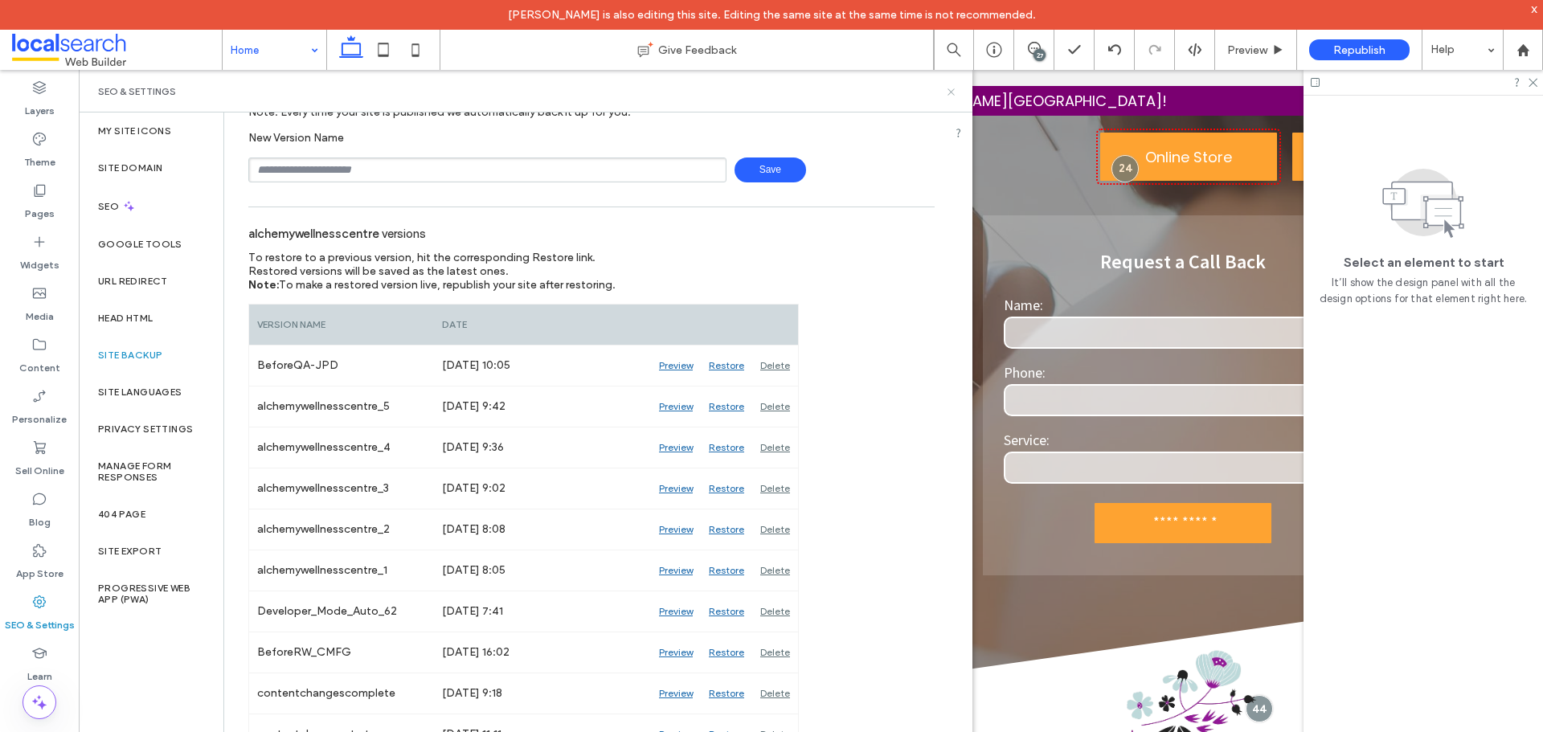
click at [949, 90] on use at bounding box center [950, 91] width 6 height 6
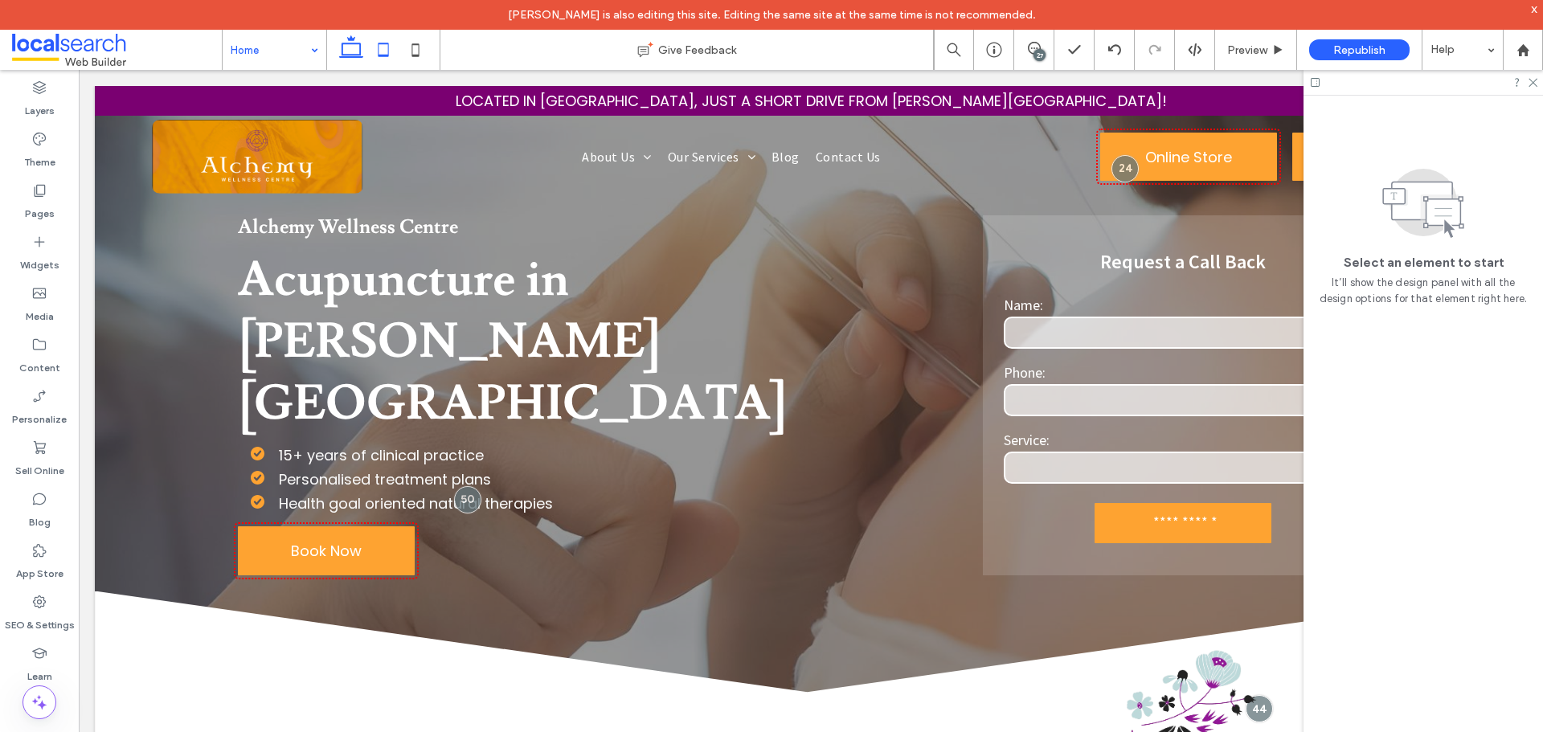
click at [388, 50] on icon at bounding box center [383, 50] width 32 height 32
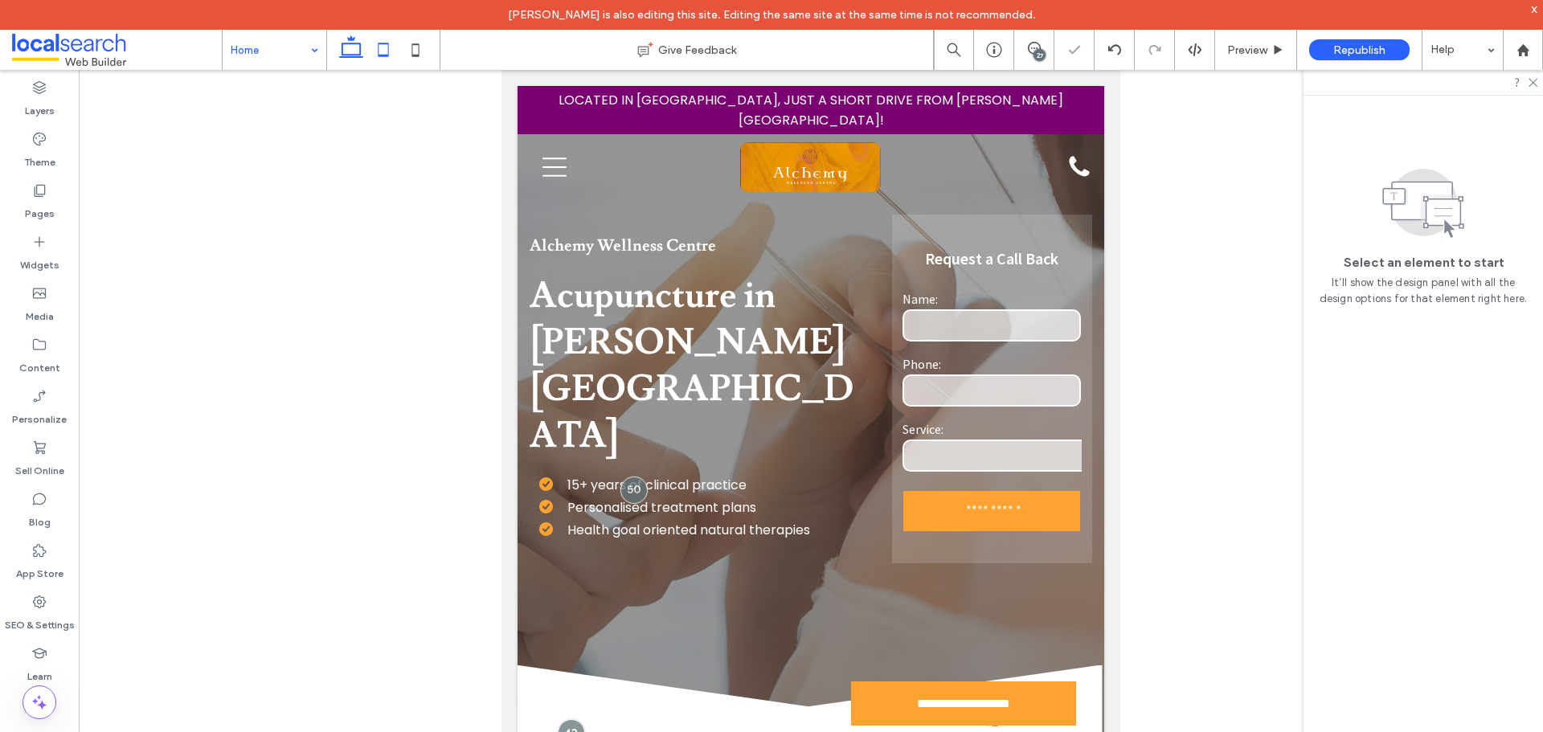
click at [351, 55] on use at bounding box center [351, 46] width 24 height 23
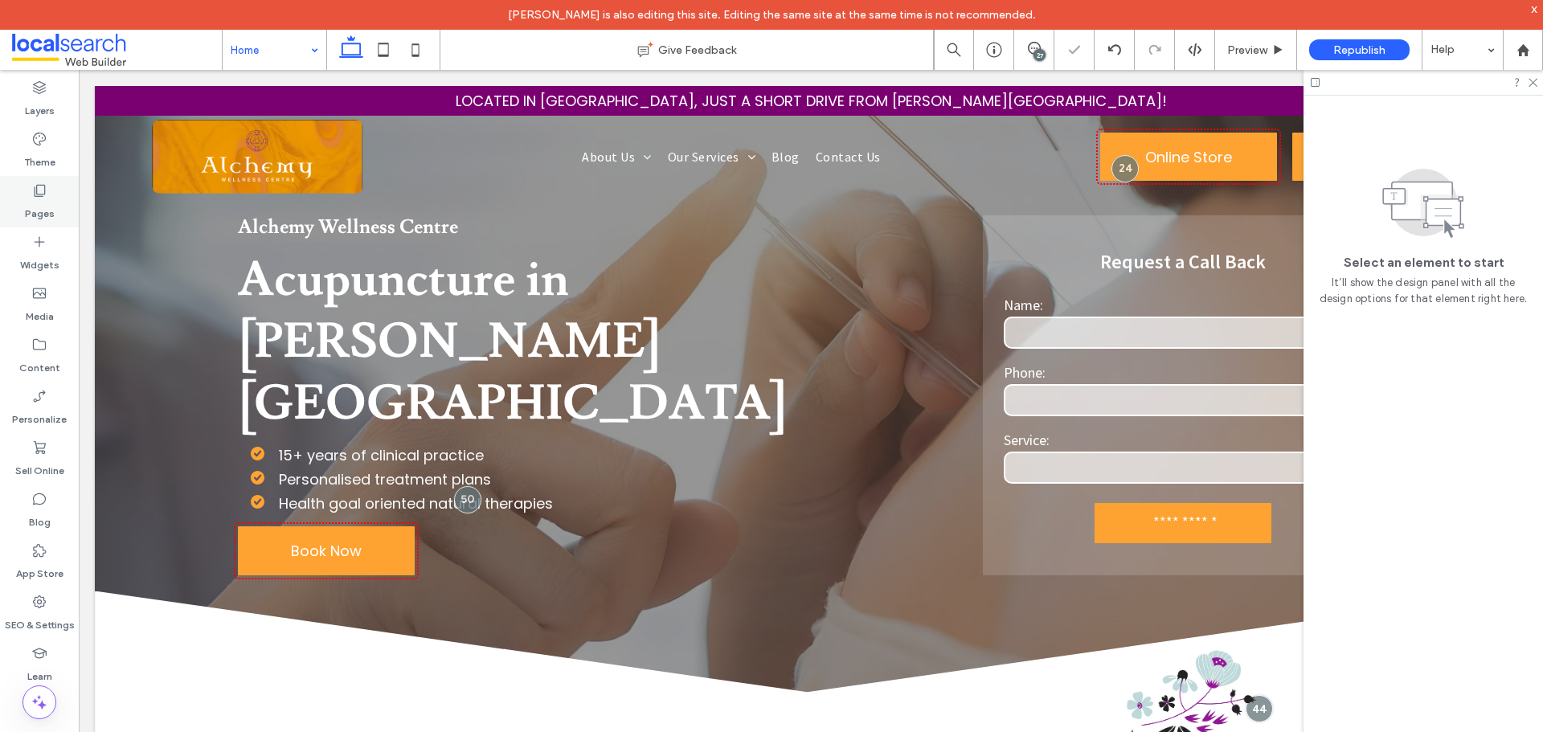
click at [54, 203] on div "Pages" at bounding box center [39, 201] width 79 height 51
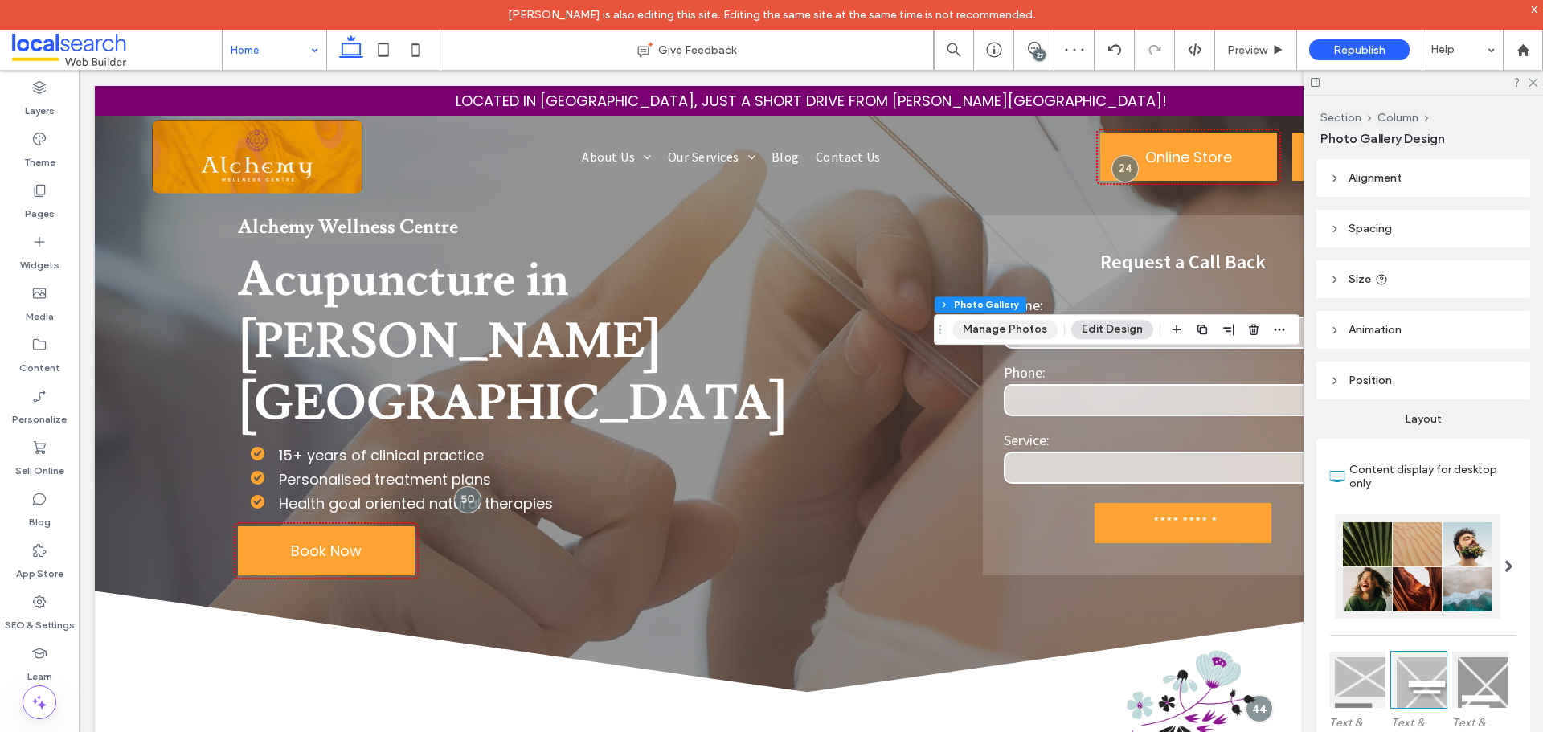
click at [978, 325] on button "Manage Photos" at bounding box center [1004, 329] width 105 height 19
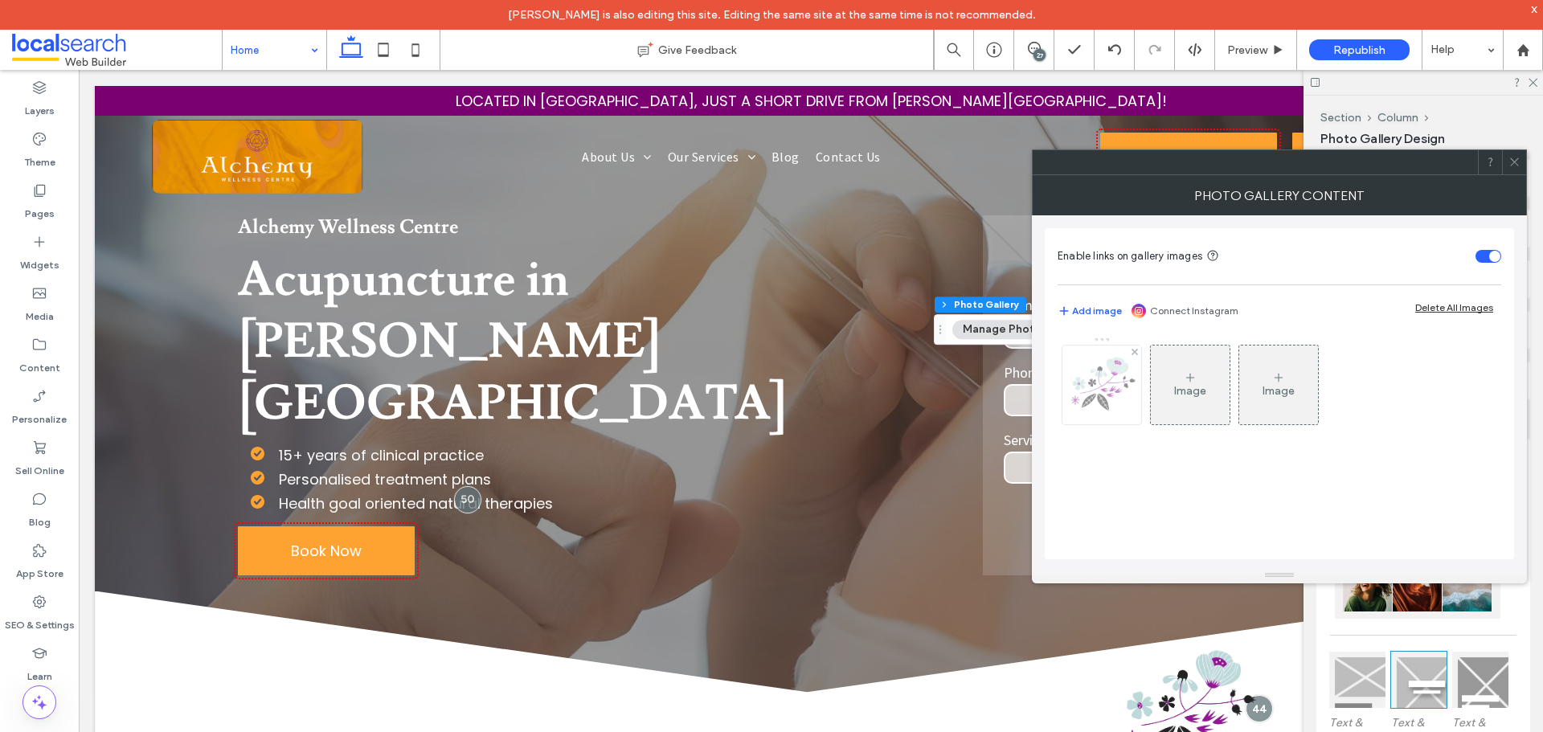
click at [1095, 394] on img at bounding box center [1101, 385] width 87 height 79
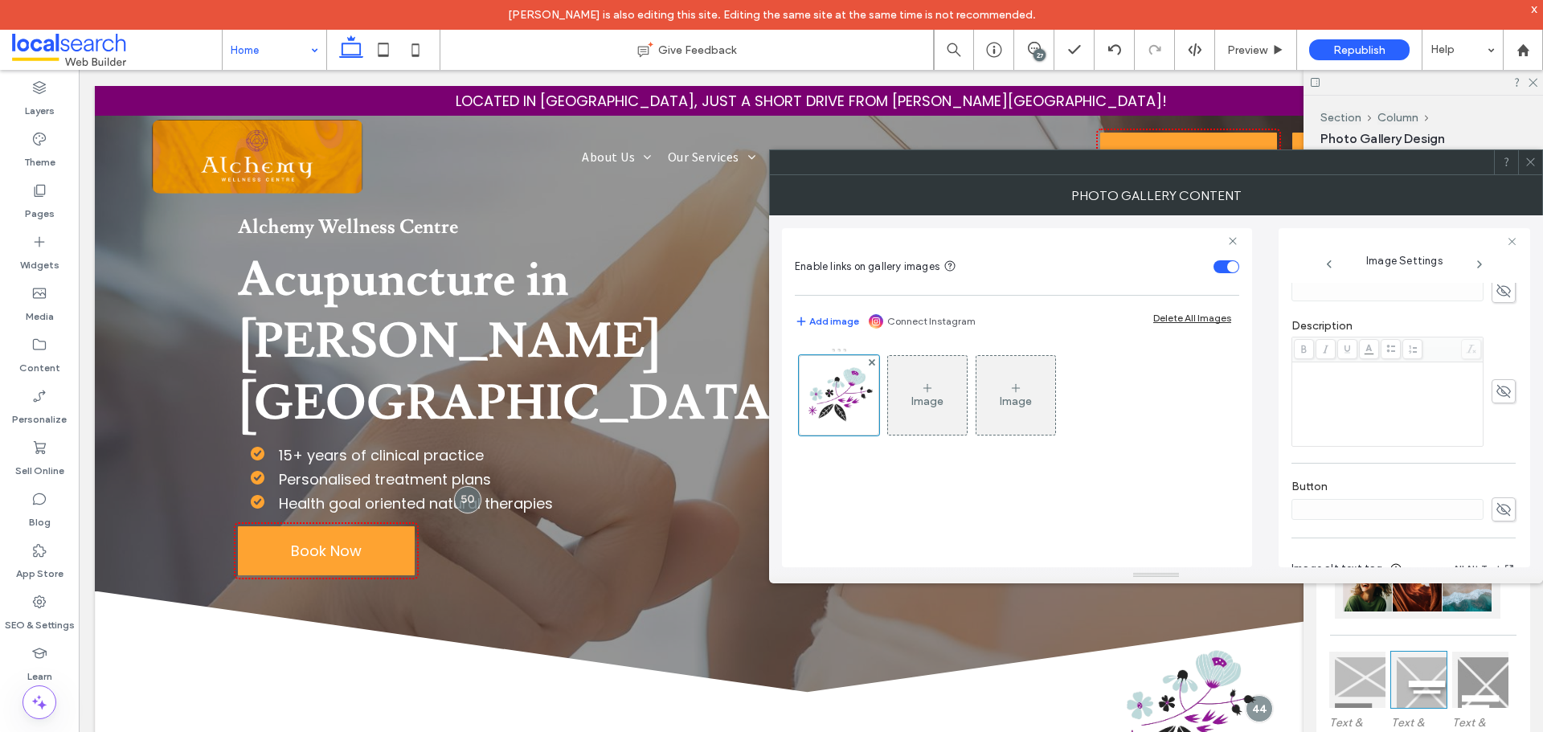
scroll to position [471, 0]
click at [1528, 158] on icon at bounding box center [1530, 162] width 12 height 12
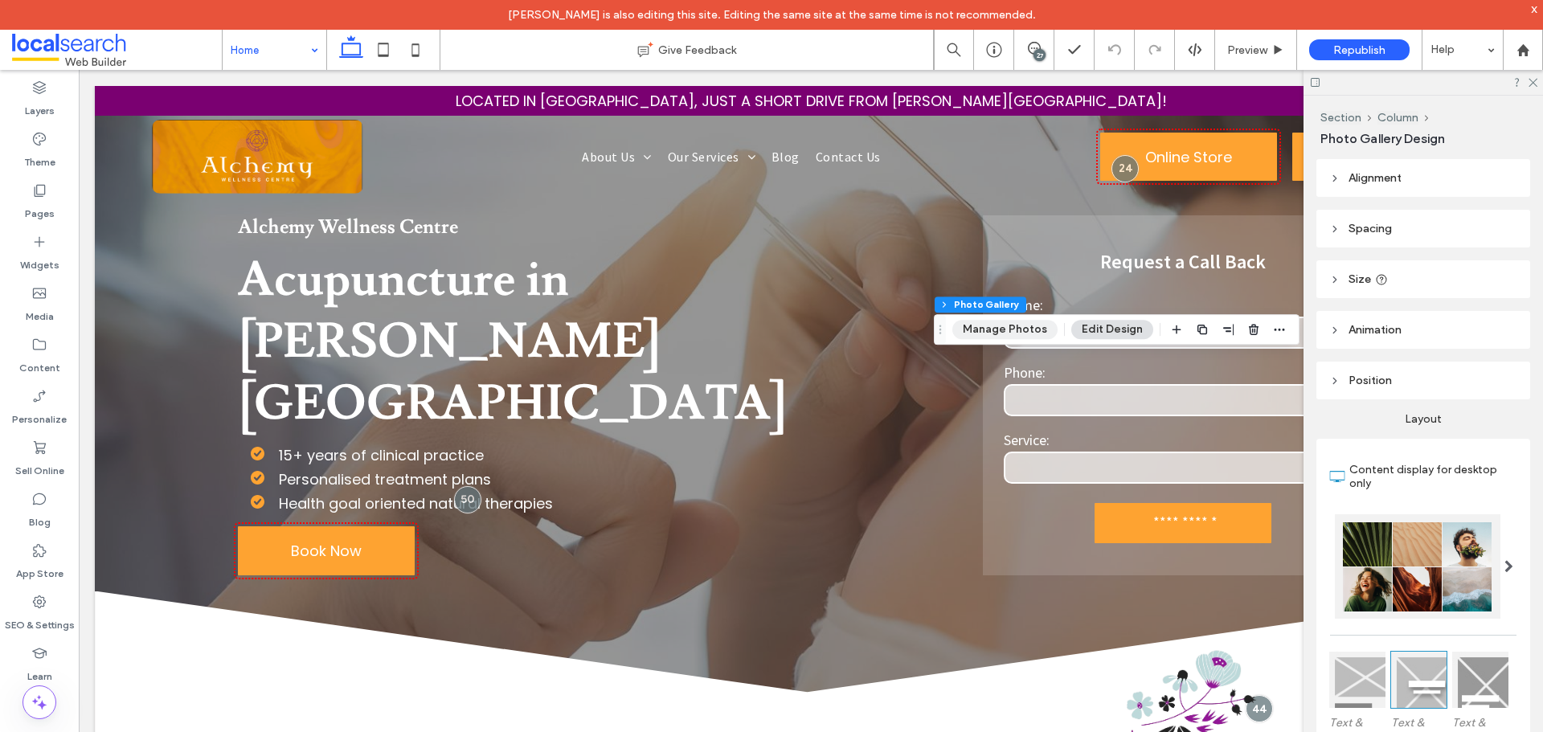
click at [1040, 331] on button "Manage Photos" at bounding box center [1004, 329] width 105 height 19
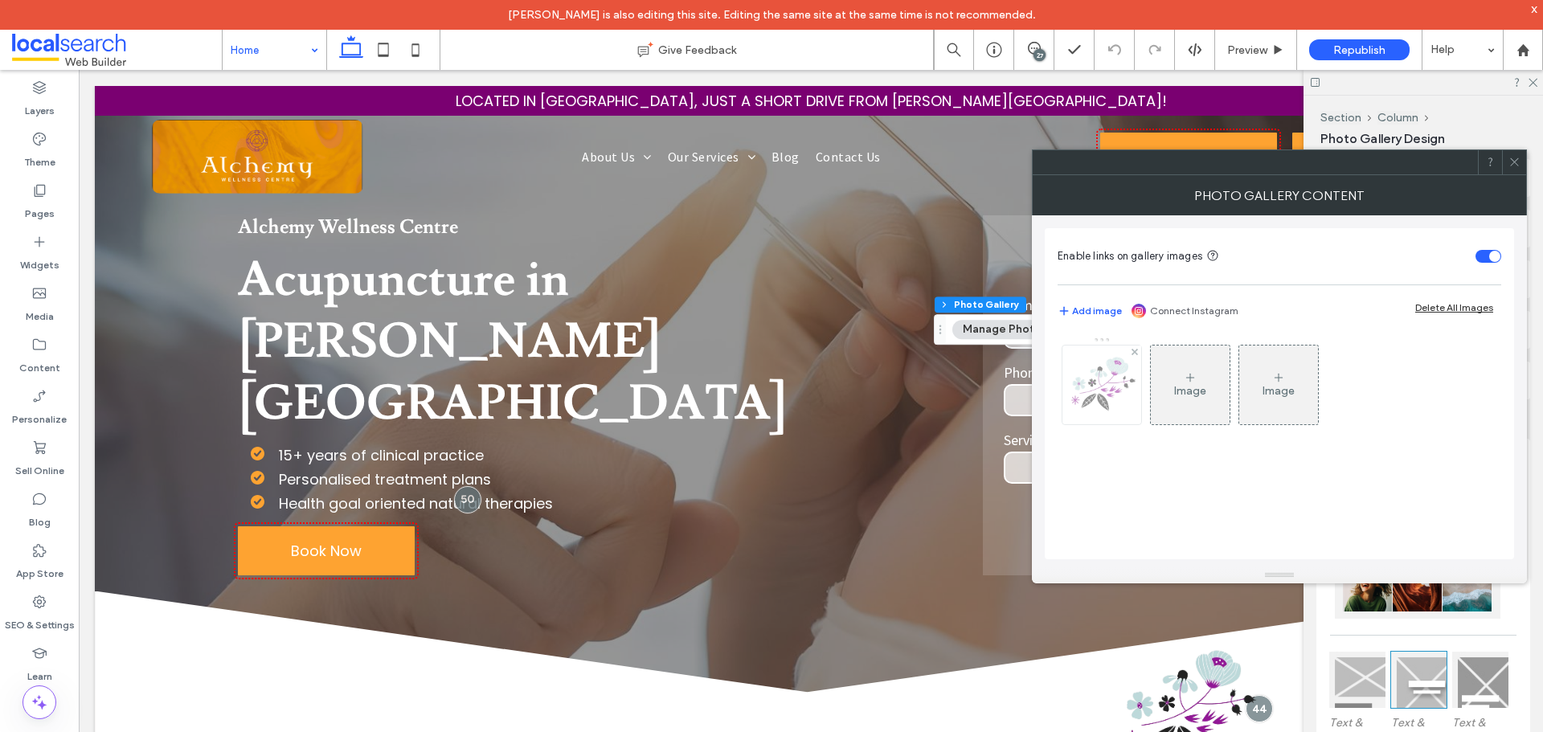
click at [1096, 384] on img at bounding box center [1101, 385] width 87 height 79
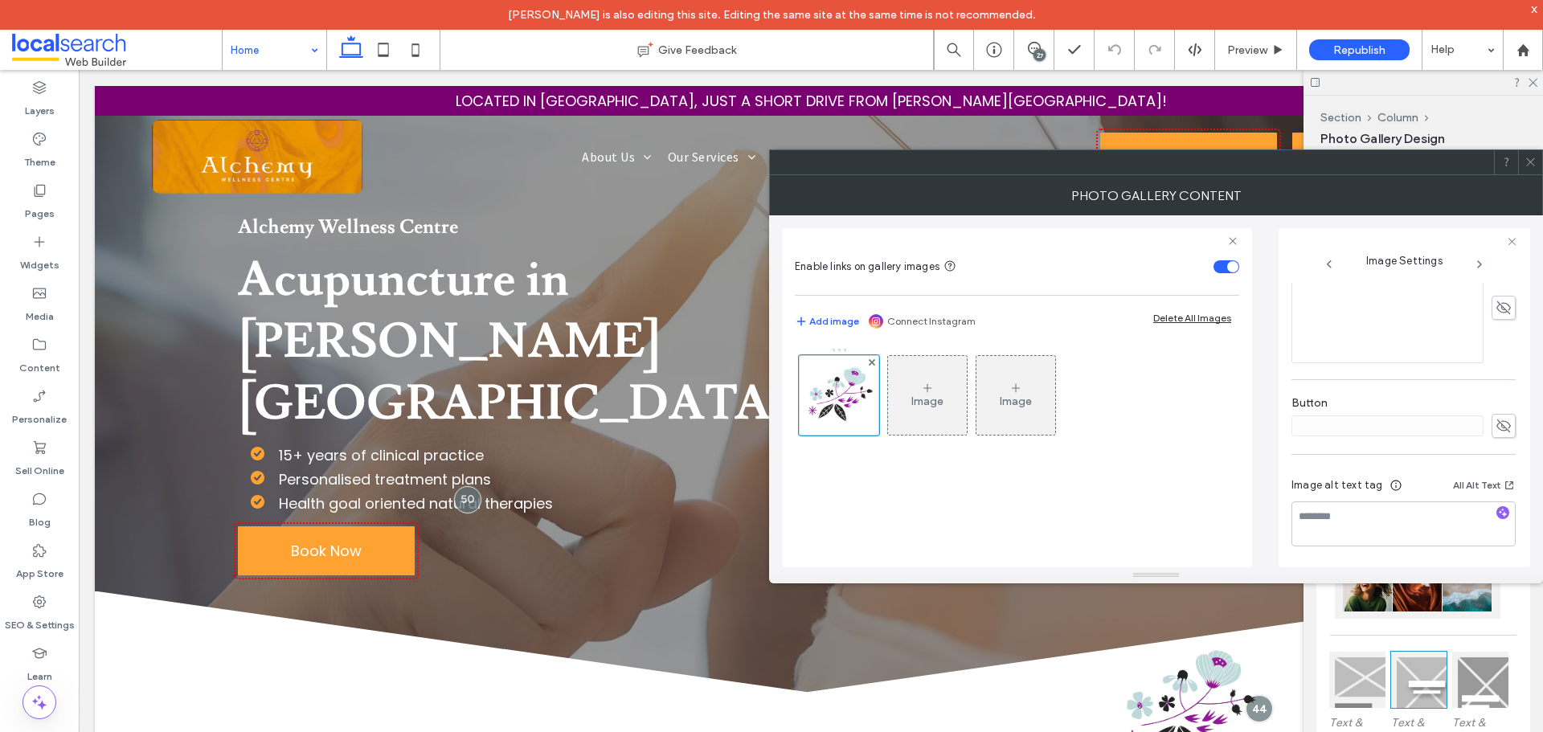
click at [1533, 166] on icon at bounding box center [1530, 162] width 12 height 12
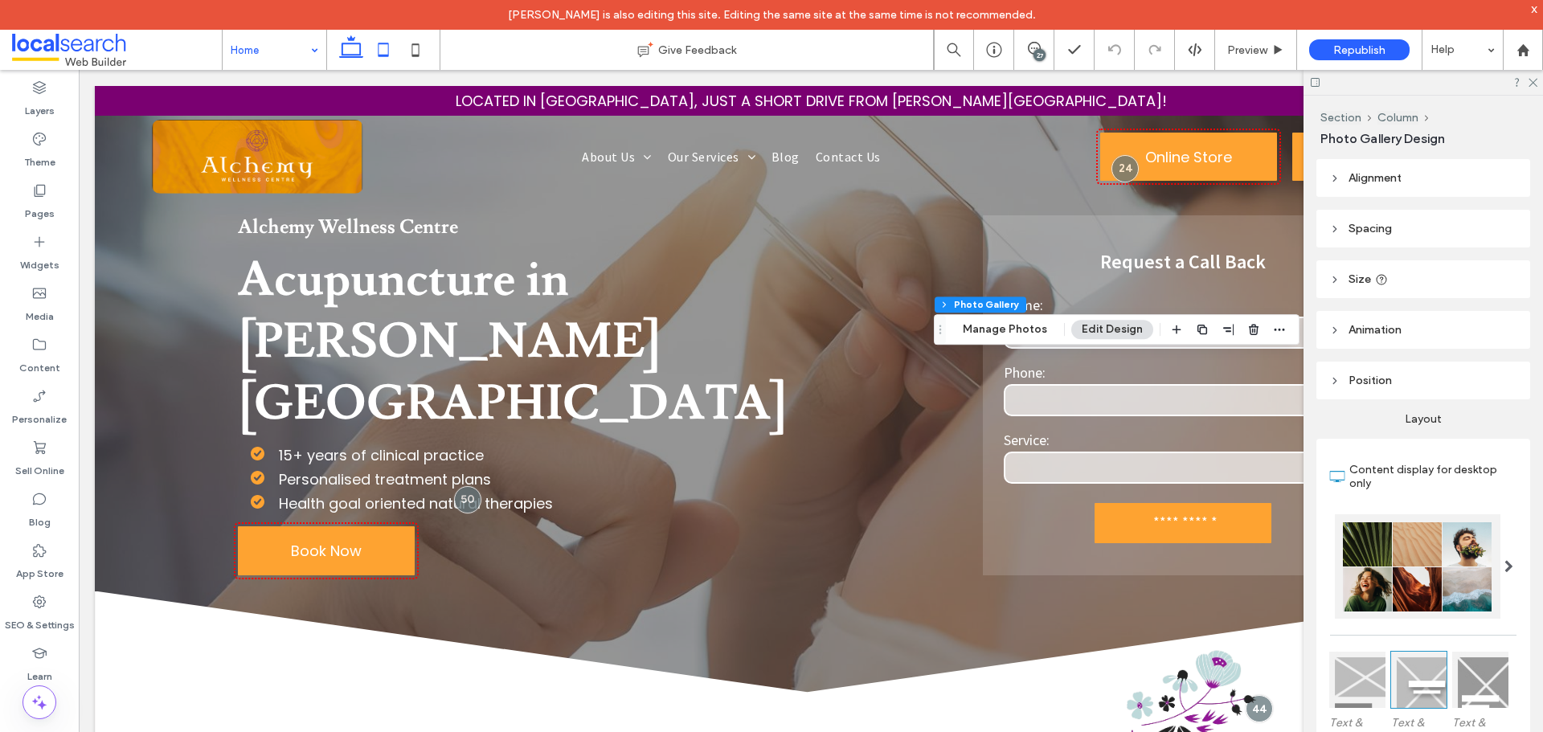
click at [383, 53] on icon at bounding box center [383, 50] width 32 height 32
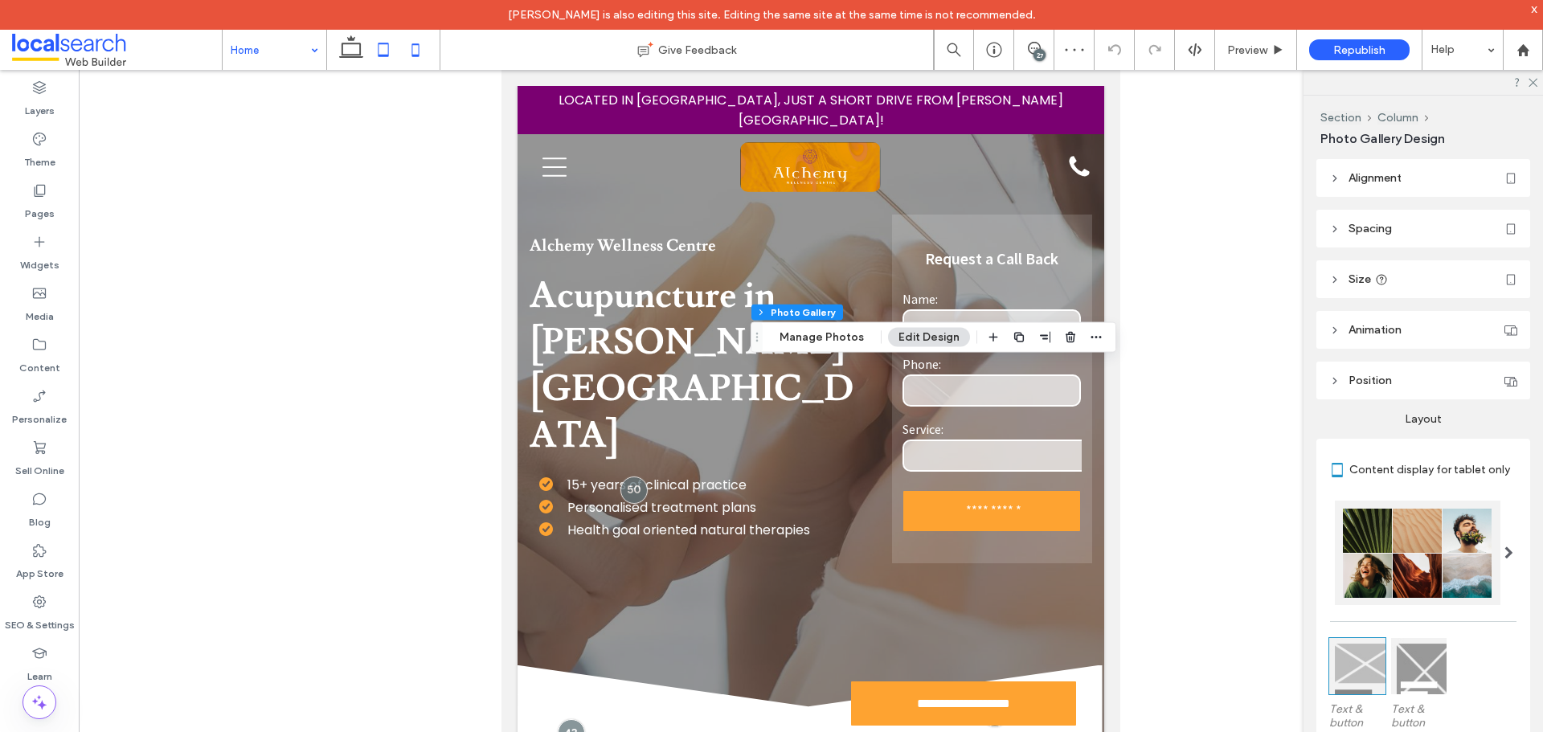
click at [411, 48] on icon at bounding box center [415, 50] width 32 height 32
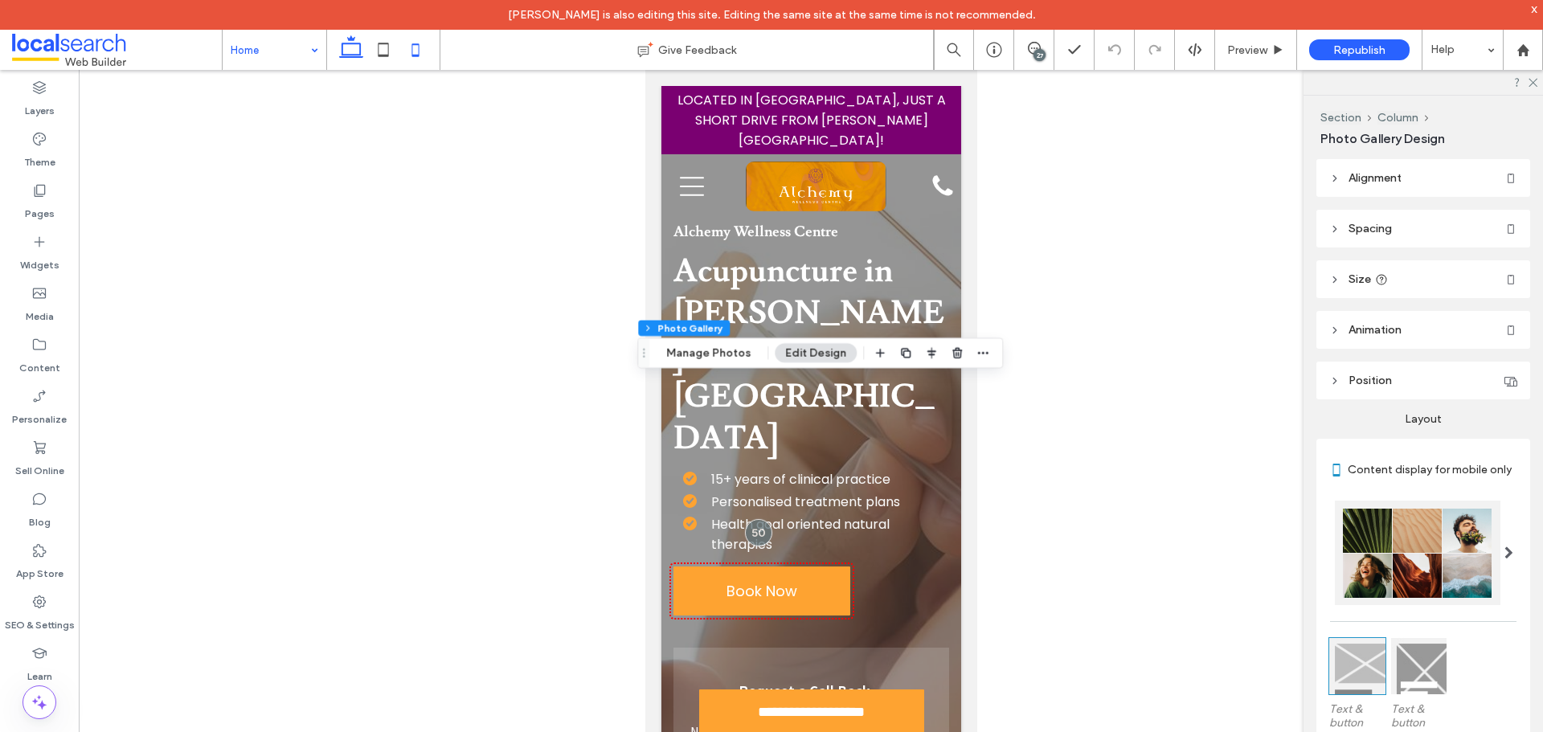
click at [346, 61] on icon at bounding box center [351, 50] width 32 height 32
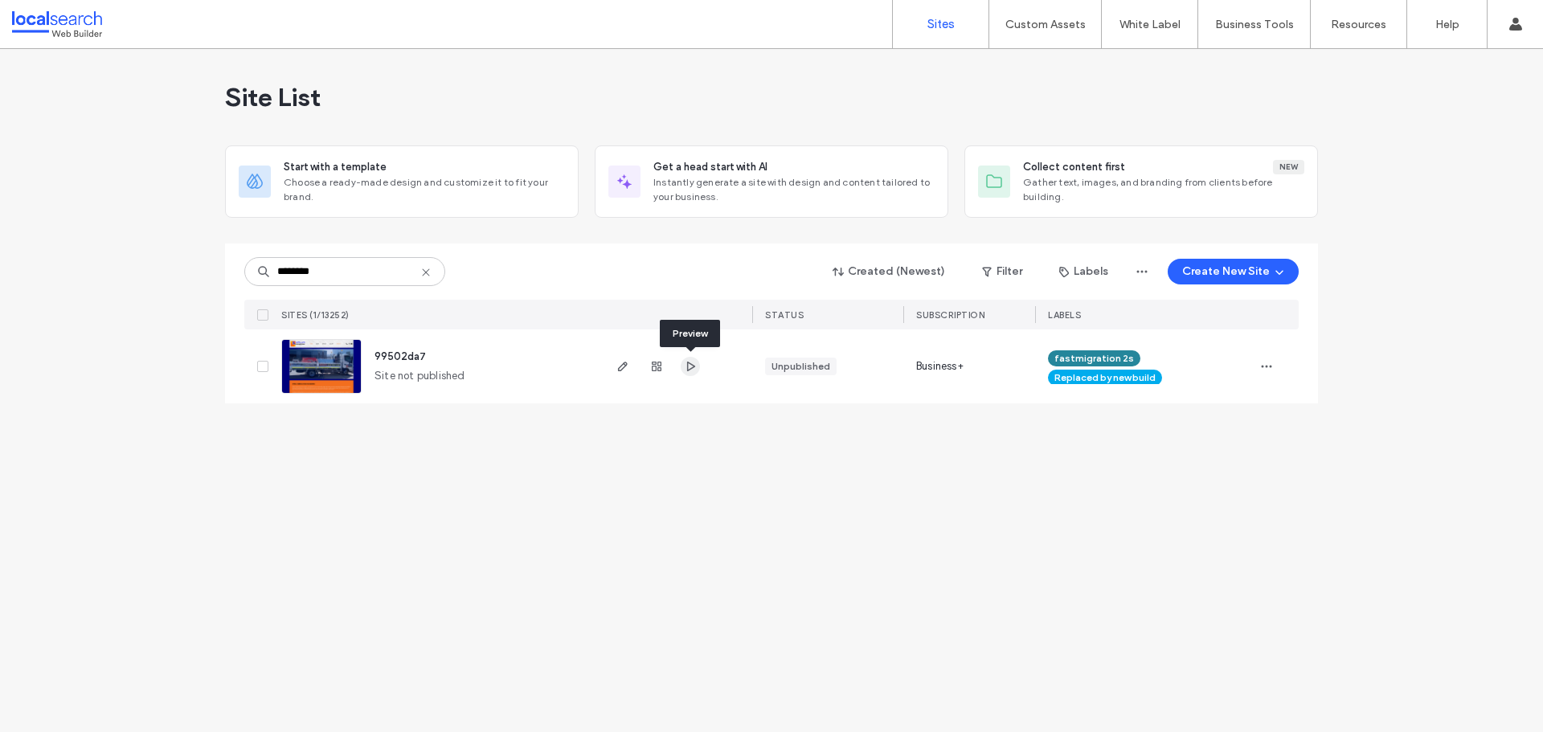
click at [694, 364] on icon "button" at bounding box center [690, 366] width 13 height 13
click at [327, 272] on input "********" at bounding box center [344, 271] width 201 height 29
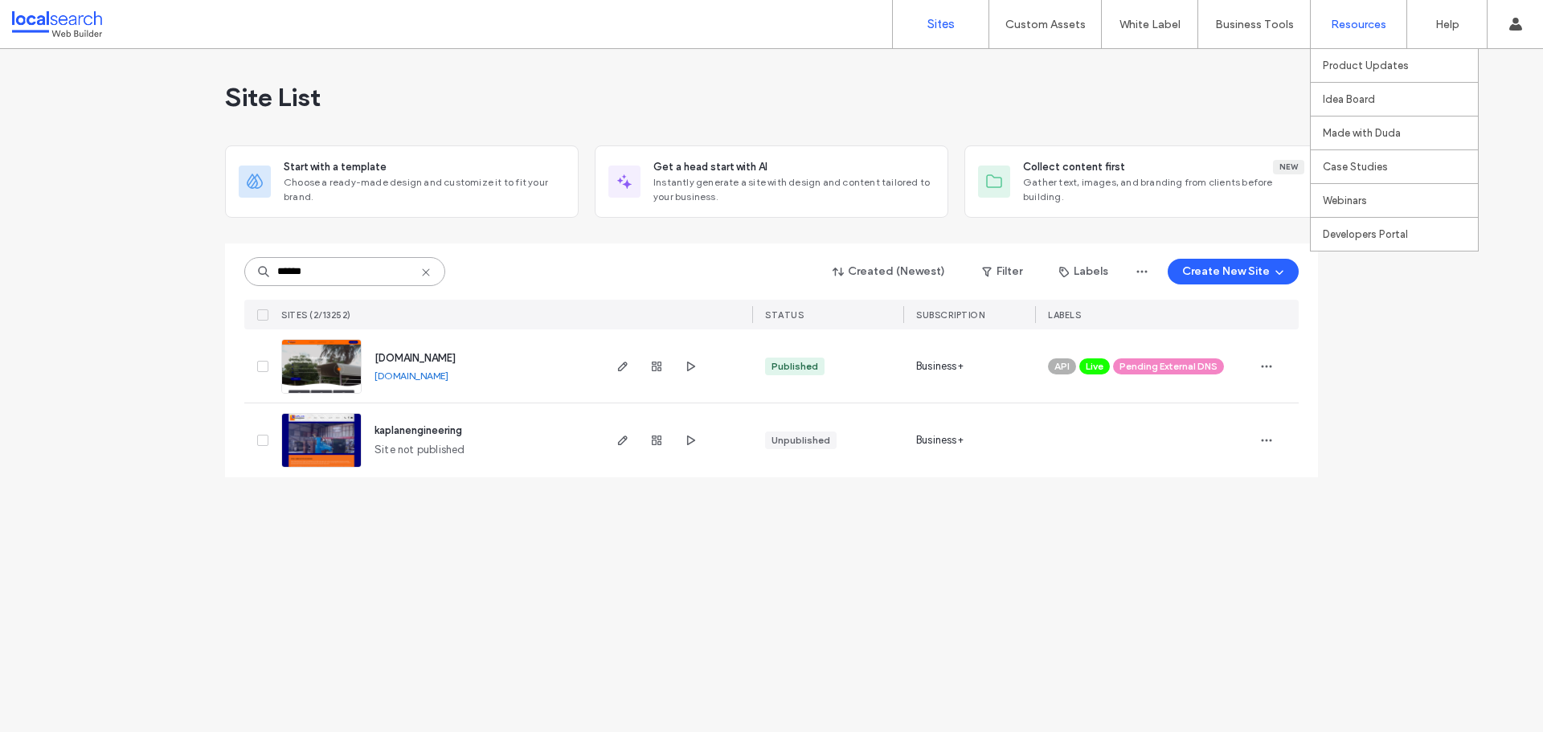
type input "******"
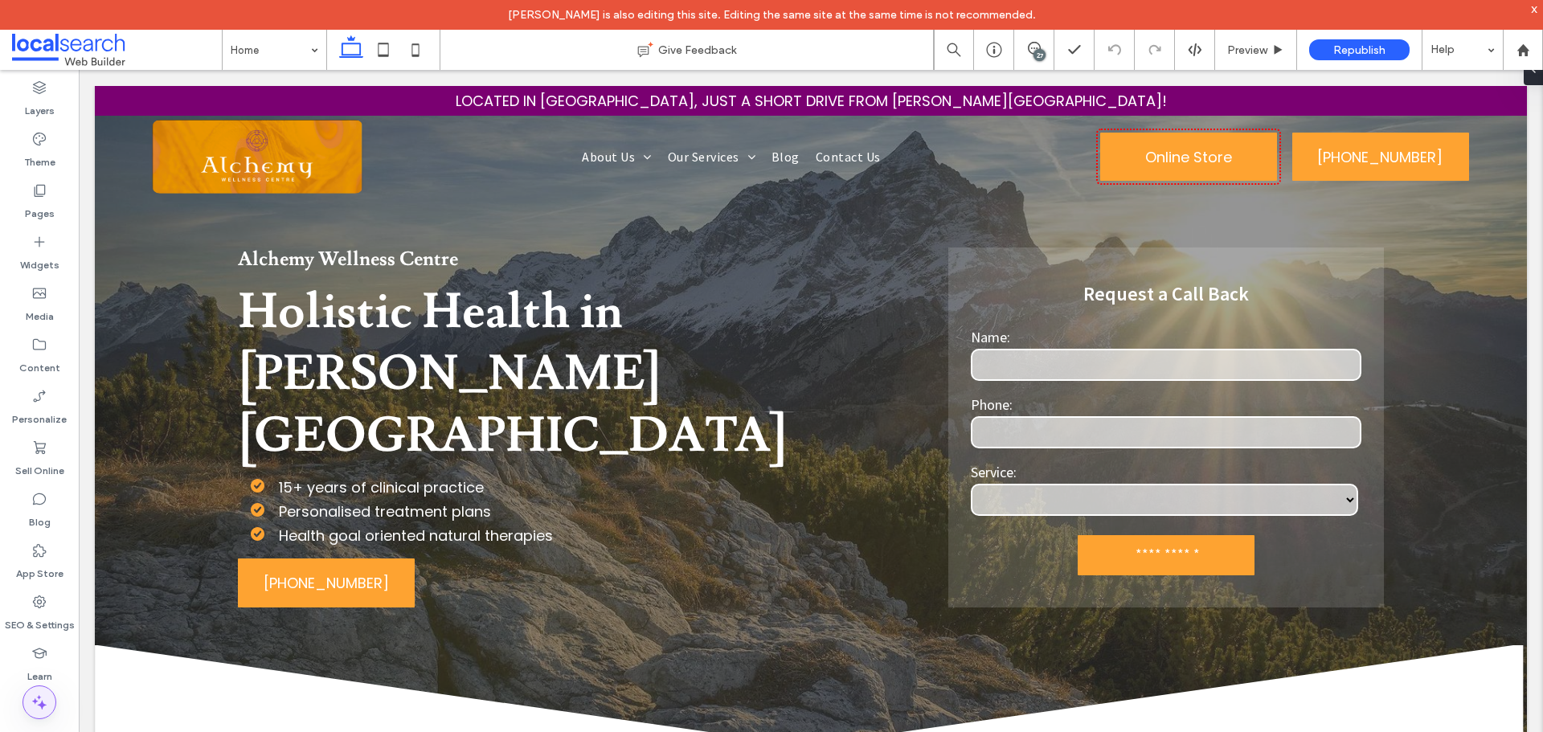
click at [51, 688] on span at bounding box center [39, 702] width 32 height 32
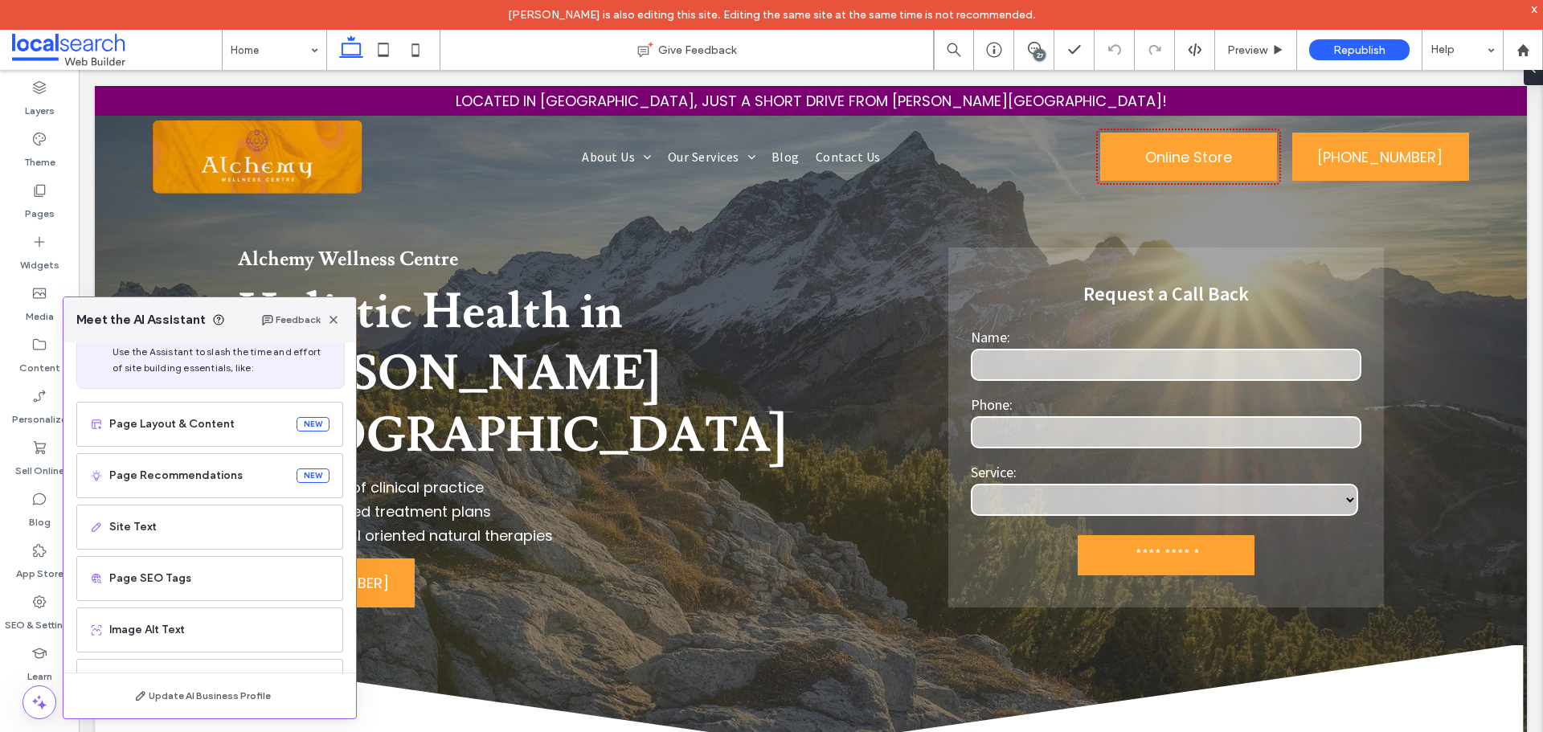
scroll to position [102, 0]
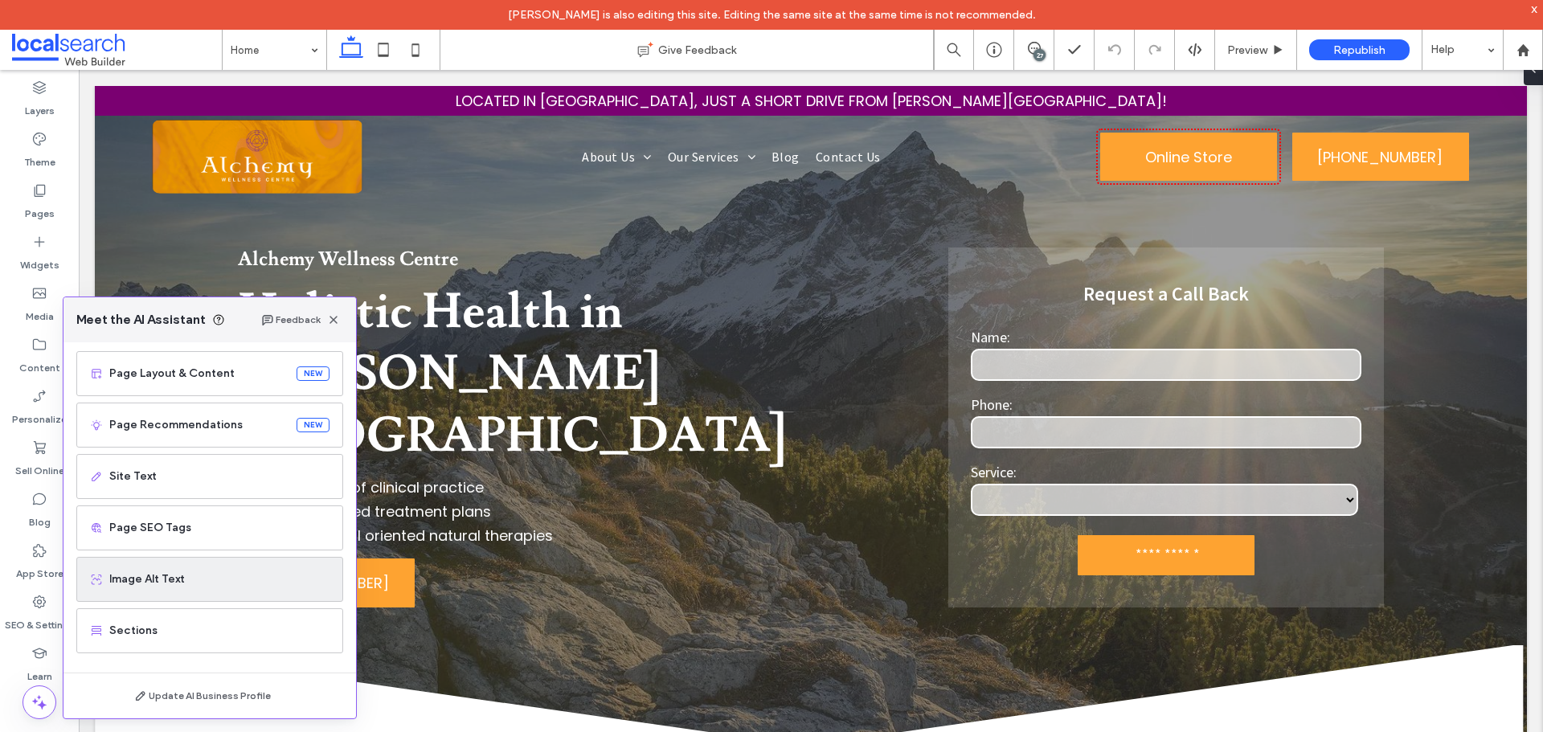
click at [149, 593] on div "Image Alt Text" at bounding box center [209, 579] width 267 height 45
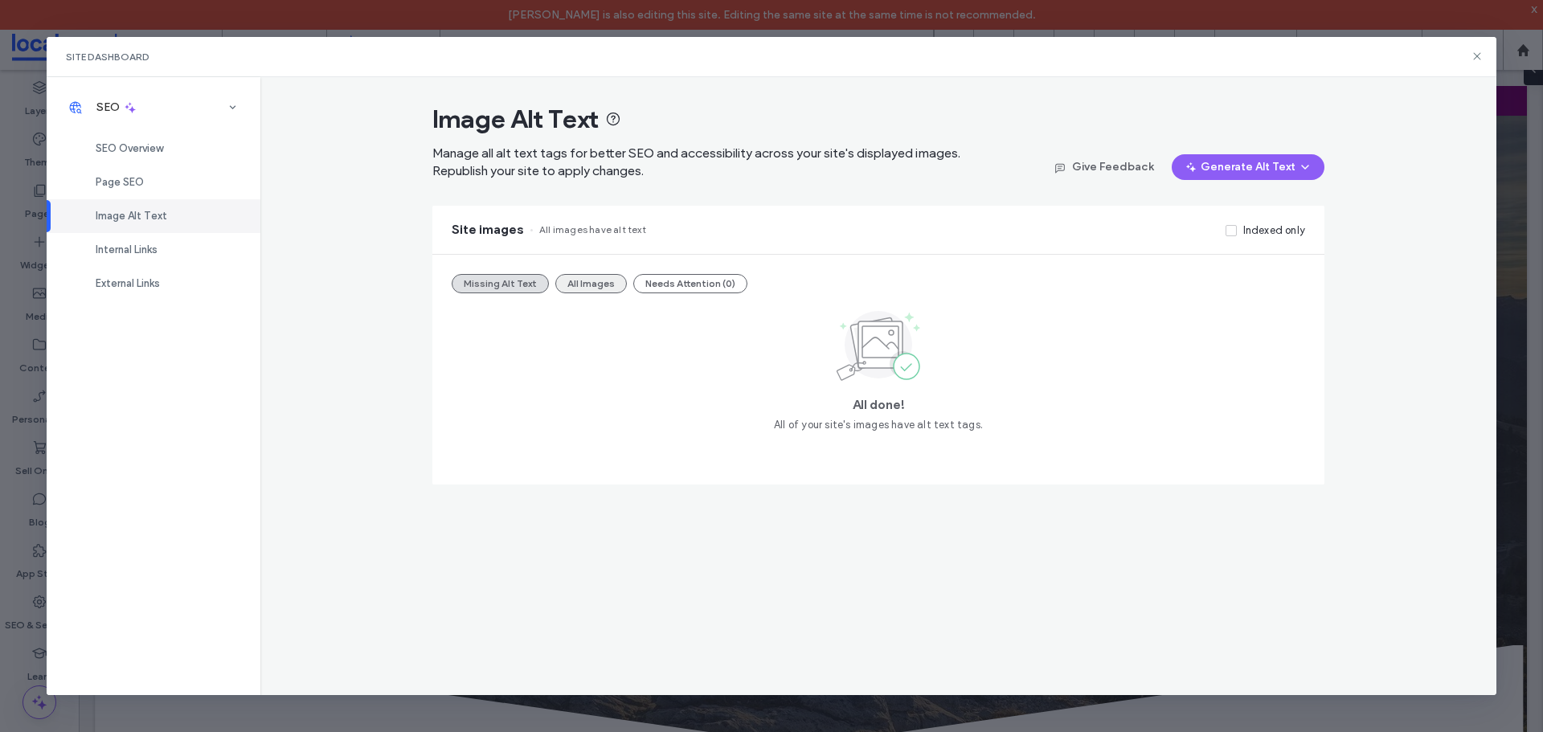
click at [585, 283] on button "All Images" at bounding box center [591, 283] width 72 height 19
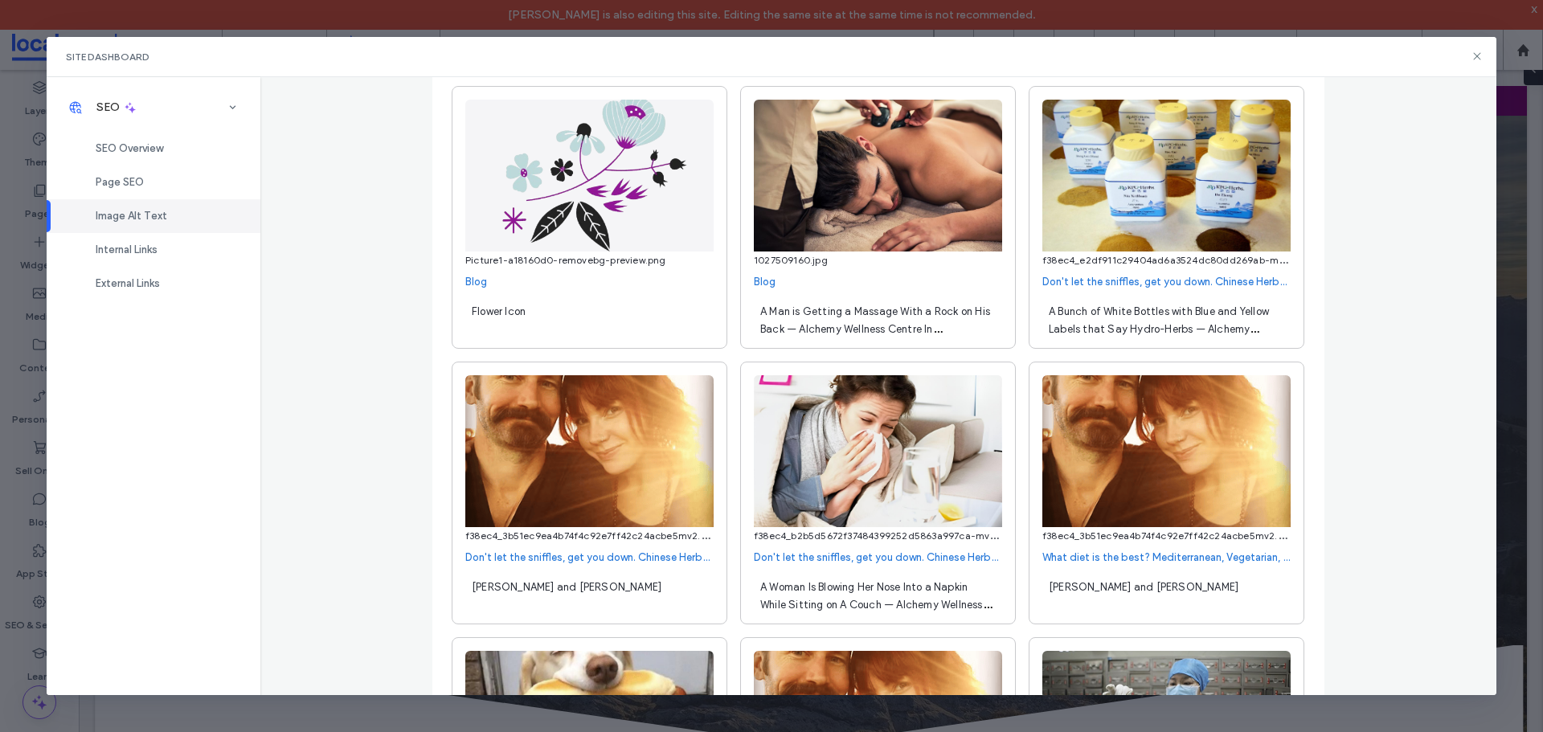
scroll to position [7956, 0]
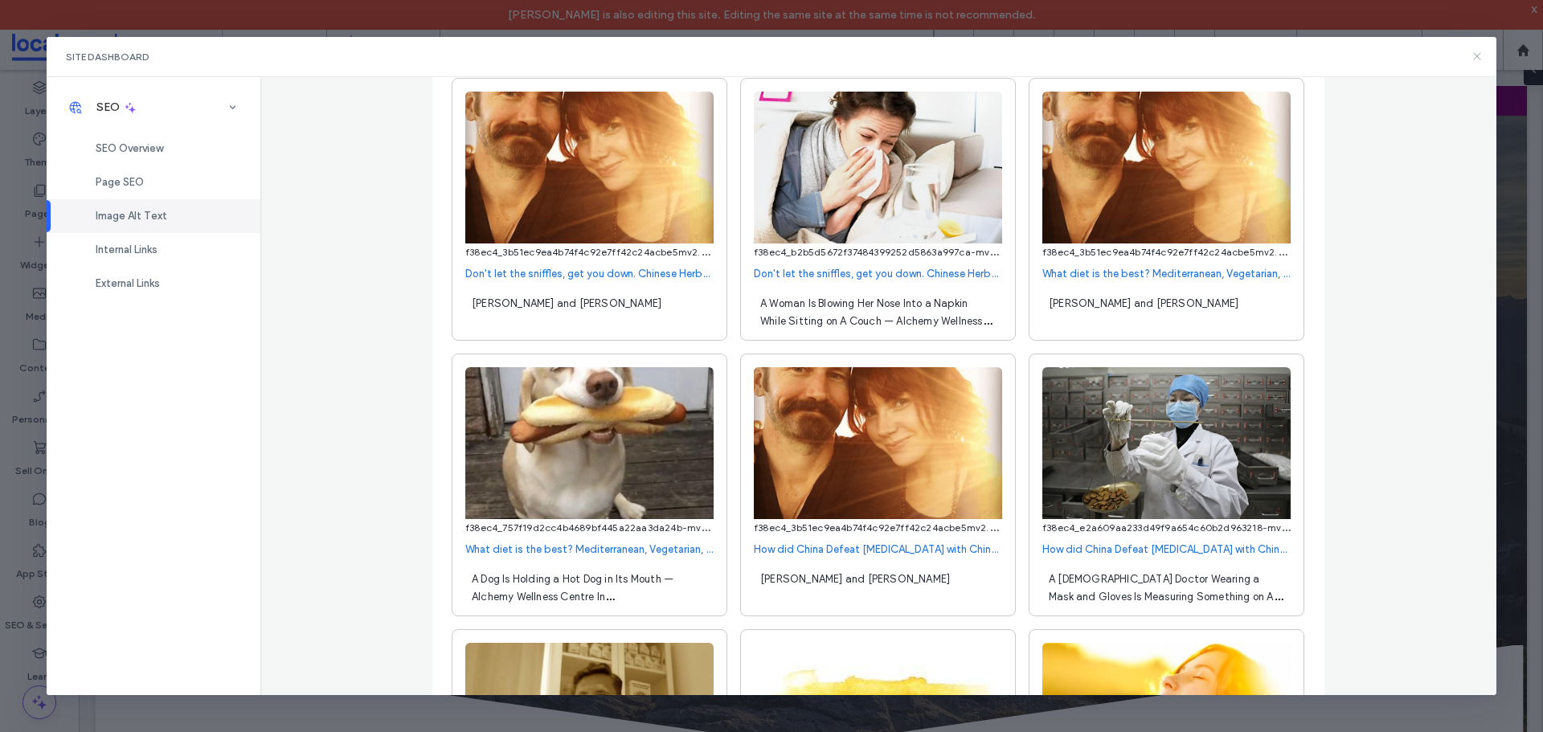
click at [1471, 56] on icon at bounding box center [1477, 56] width 13 height 13
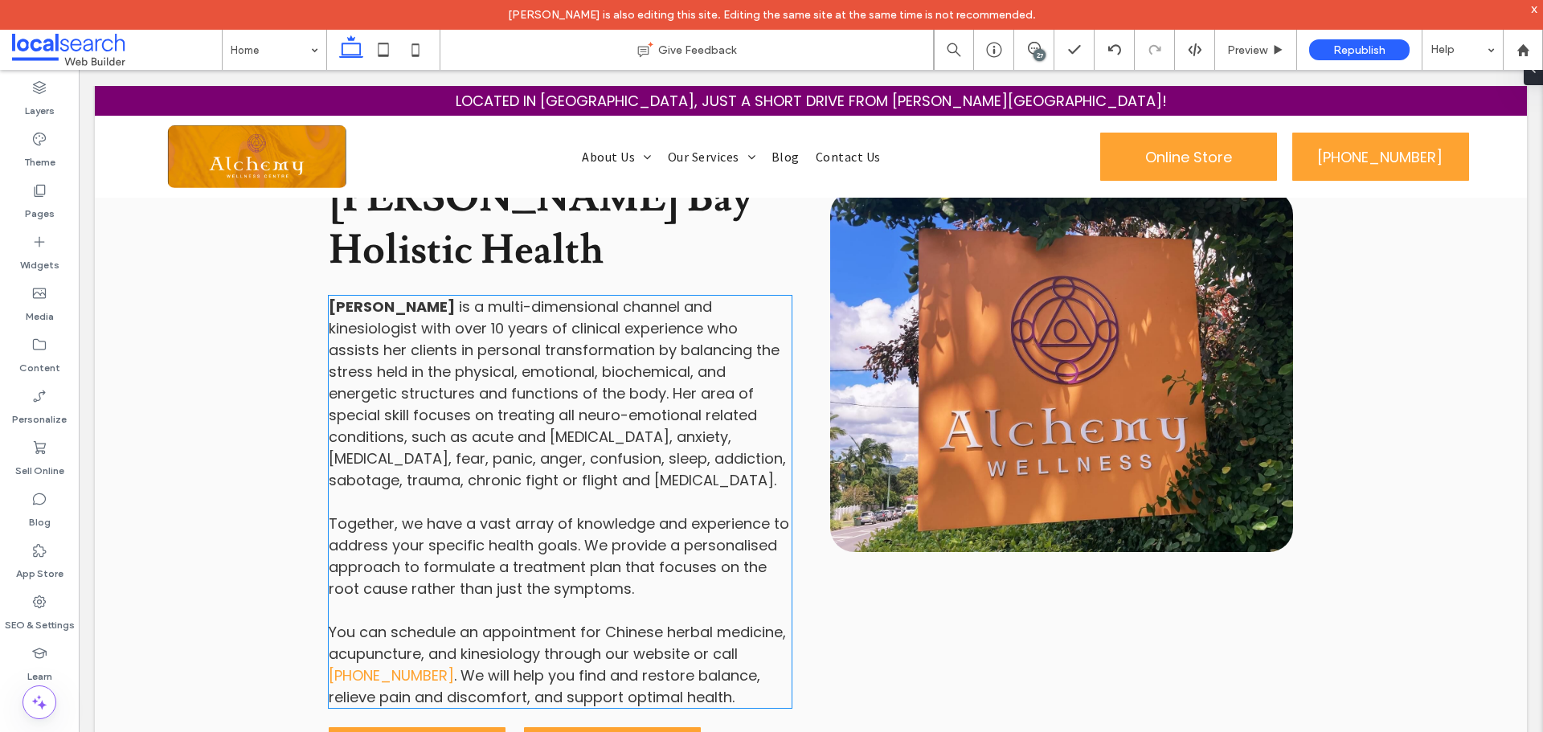
scroll to position [1607, 0]
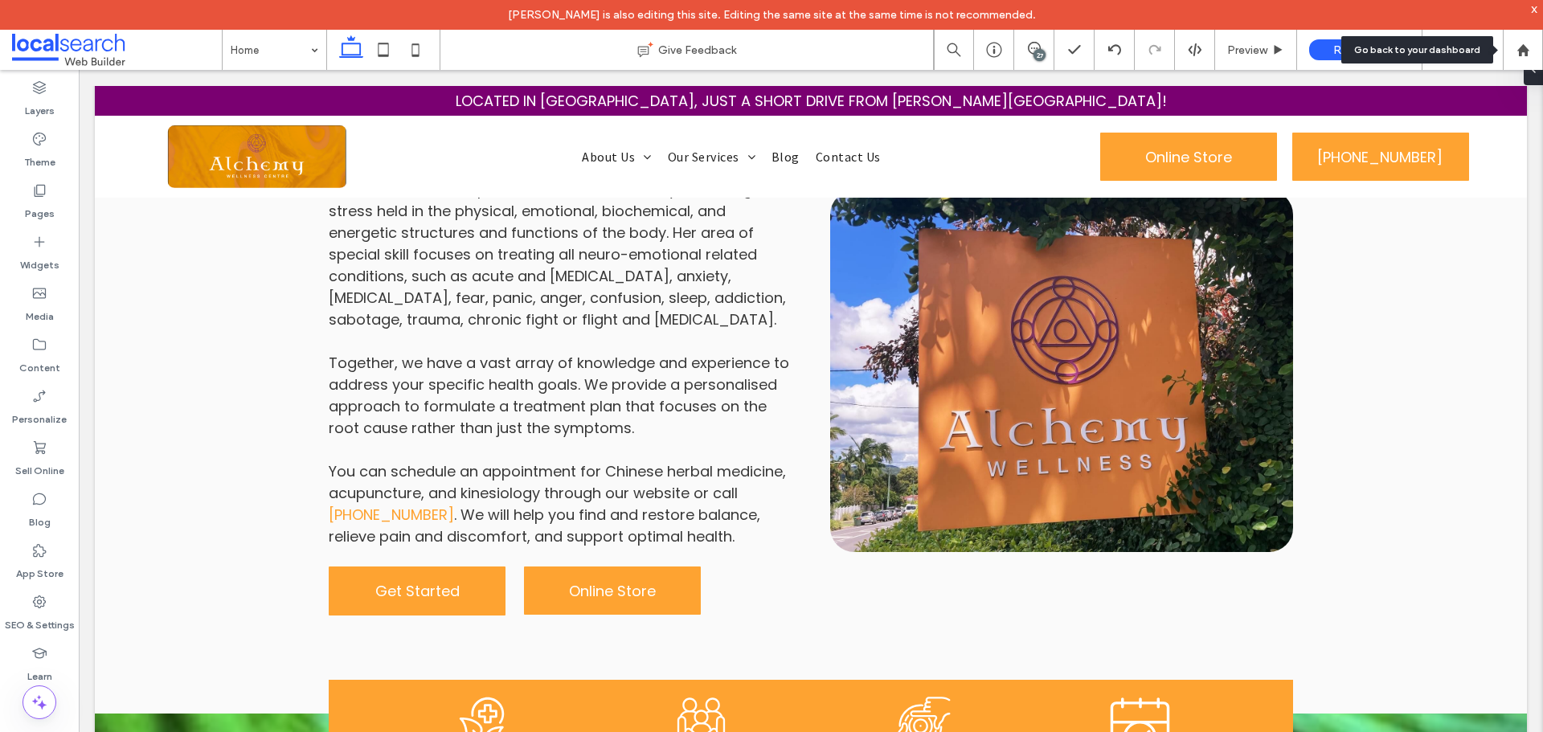
drag, startPoint x: 1529, startPoint y: 46, endPoint x: 1502, endPoint y: 51, distance: 27.9
click at [1529, 46] on icon at bounding box center [1523, 50] width 14 height 14
